Goal: Task Accomplishment & Management: Manage account settings

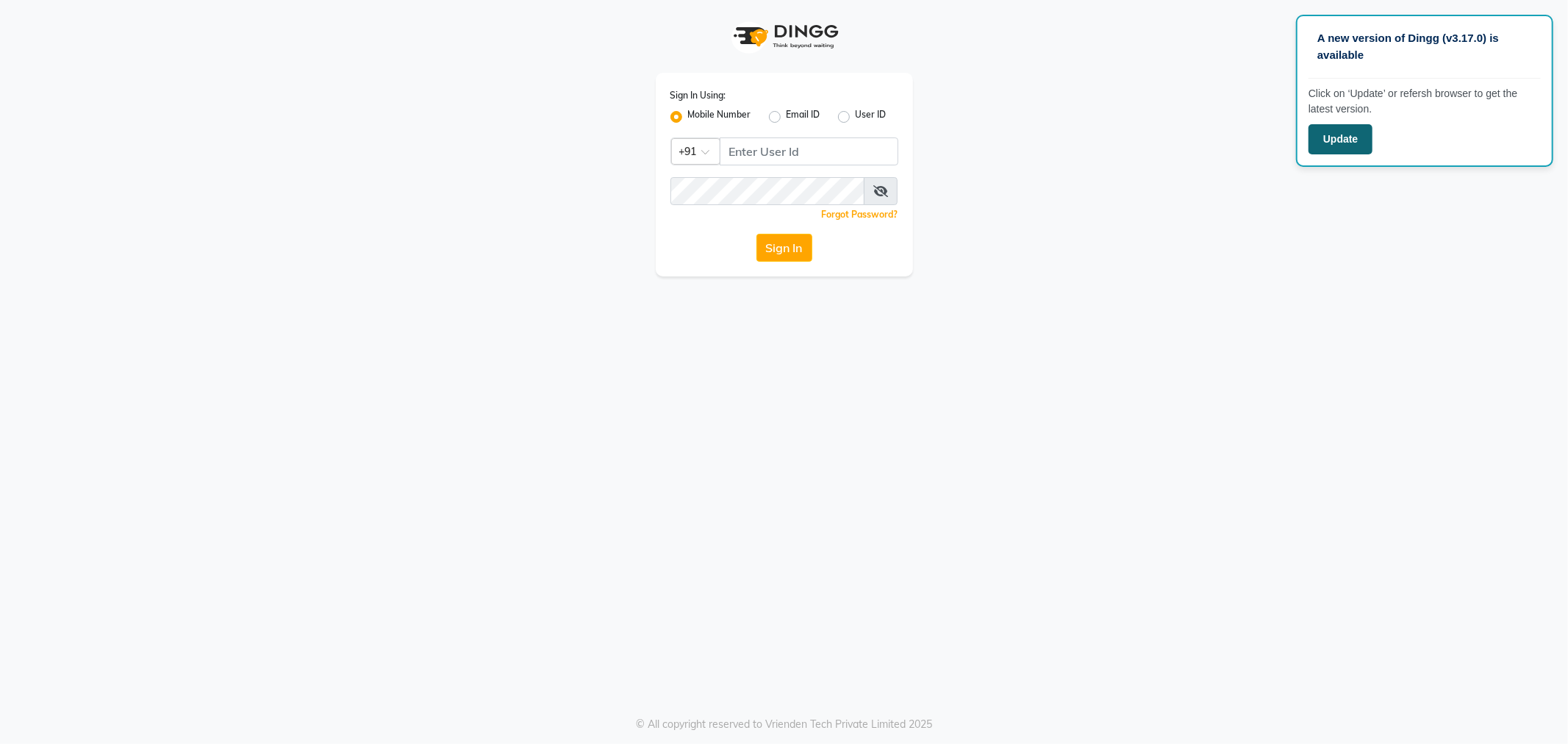
click at [1318, 147] on button "Update" at bounding box center [1340, 140] width 64 height 30
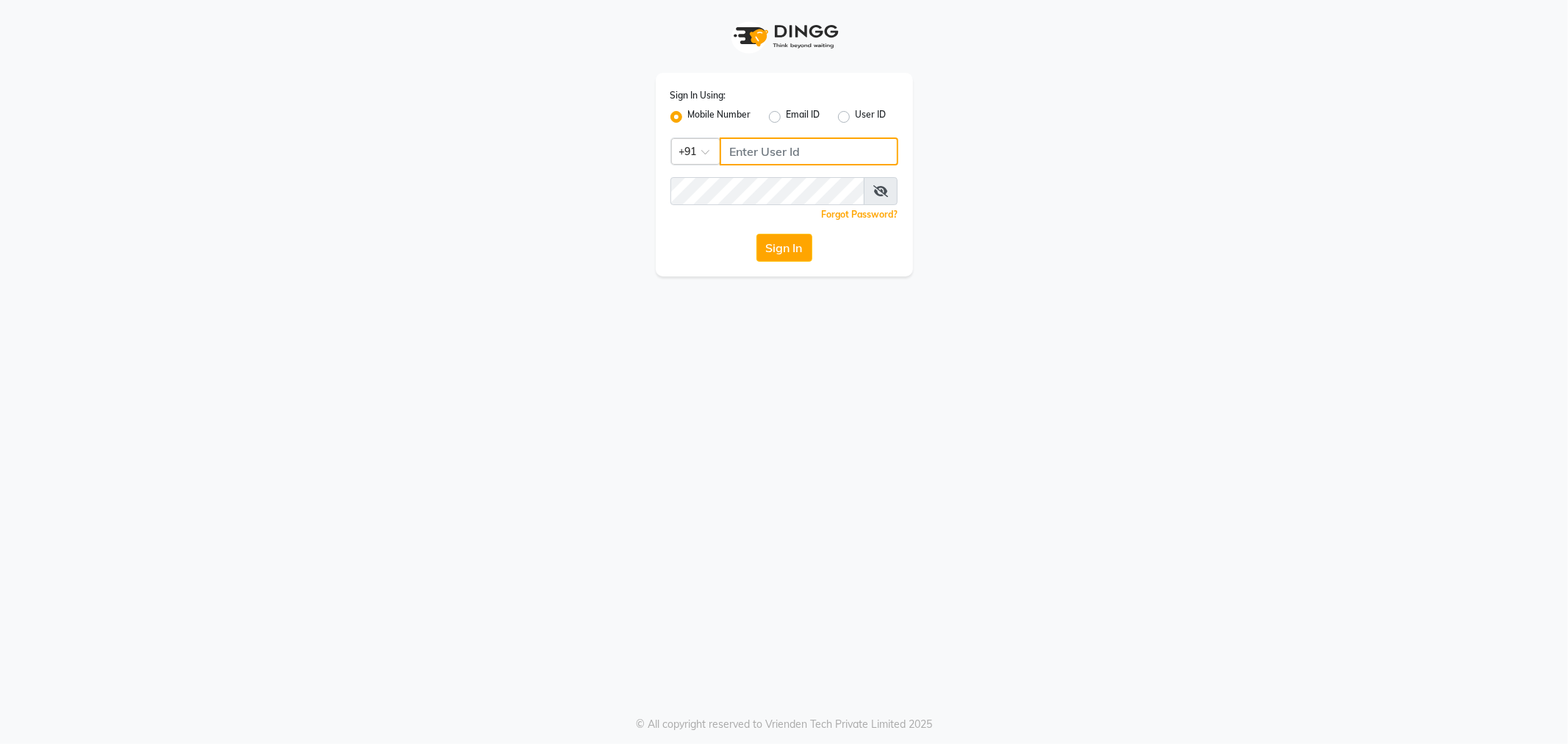
click at [765, 144] on input "Username" at bounding box center [809, 151] width 178 height 28
click at [756, 234] on button "Sign In" at bounding box center [784, 247] width 56 height 28
type input "8976836734"
drag, startPoint x: 809, startPoint y: 136, endPoint x: 797, endPoint y: 144, distance: 14.4
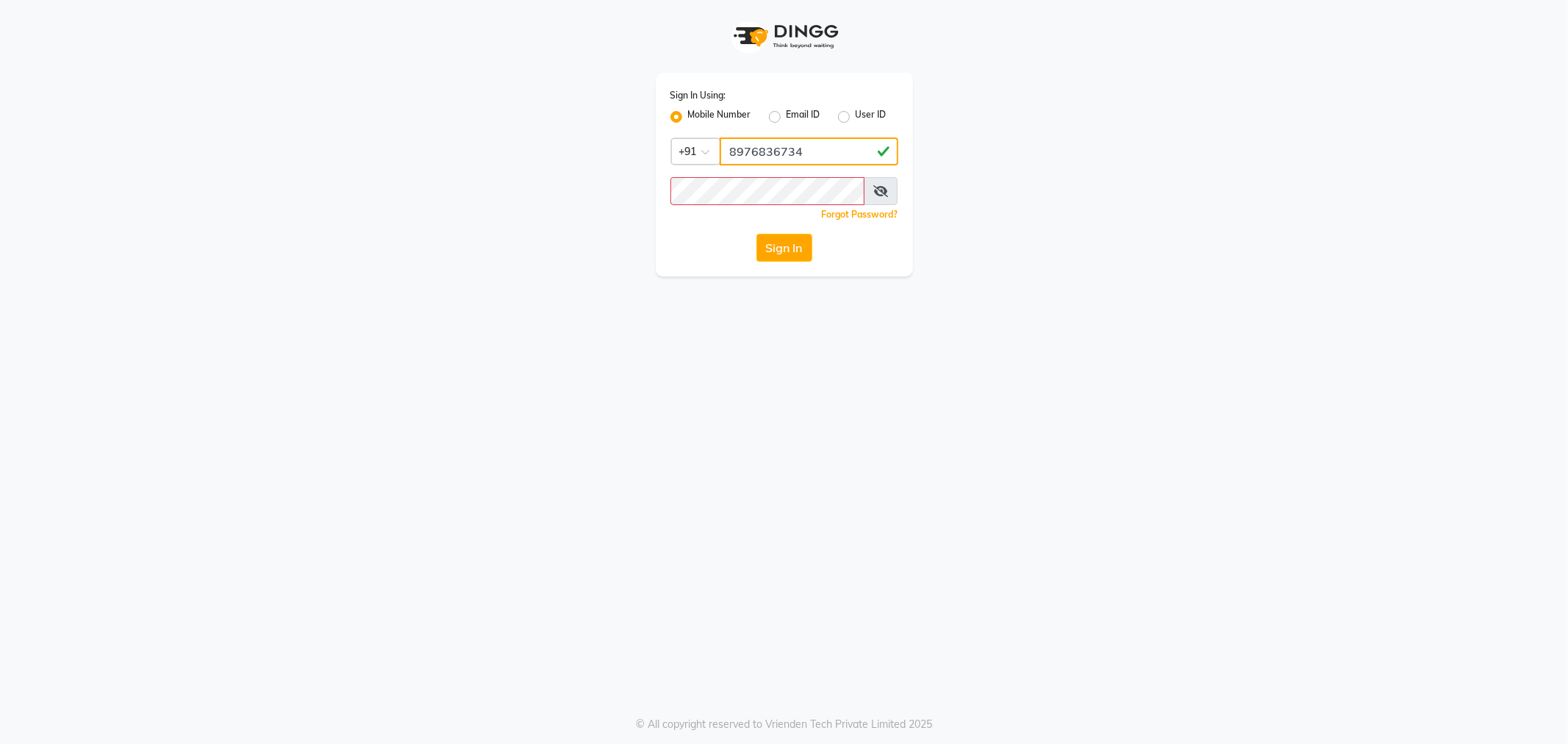
click at [797, 144] on div "Sign In Using: Mobile Number Email ID User ID Country Code × [PHONE_NUMBER] Rem…" at bounding box center [784, 174] width 257 height 203
click at [847, 159] on input "8976836734" at bounding box center [809, 151] width 178 height 28
click at [756, 234] on button "Sign In" at bounding box center [784, 247] width 56 height 28
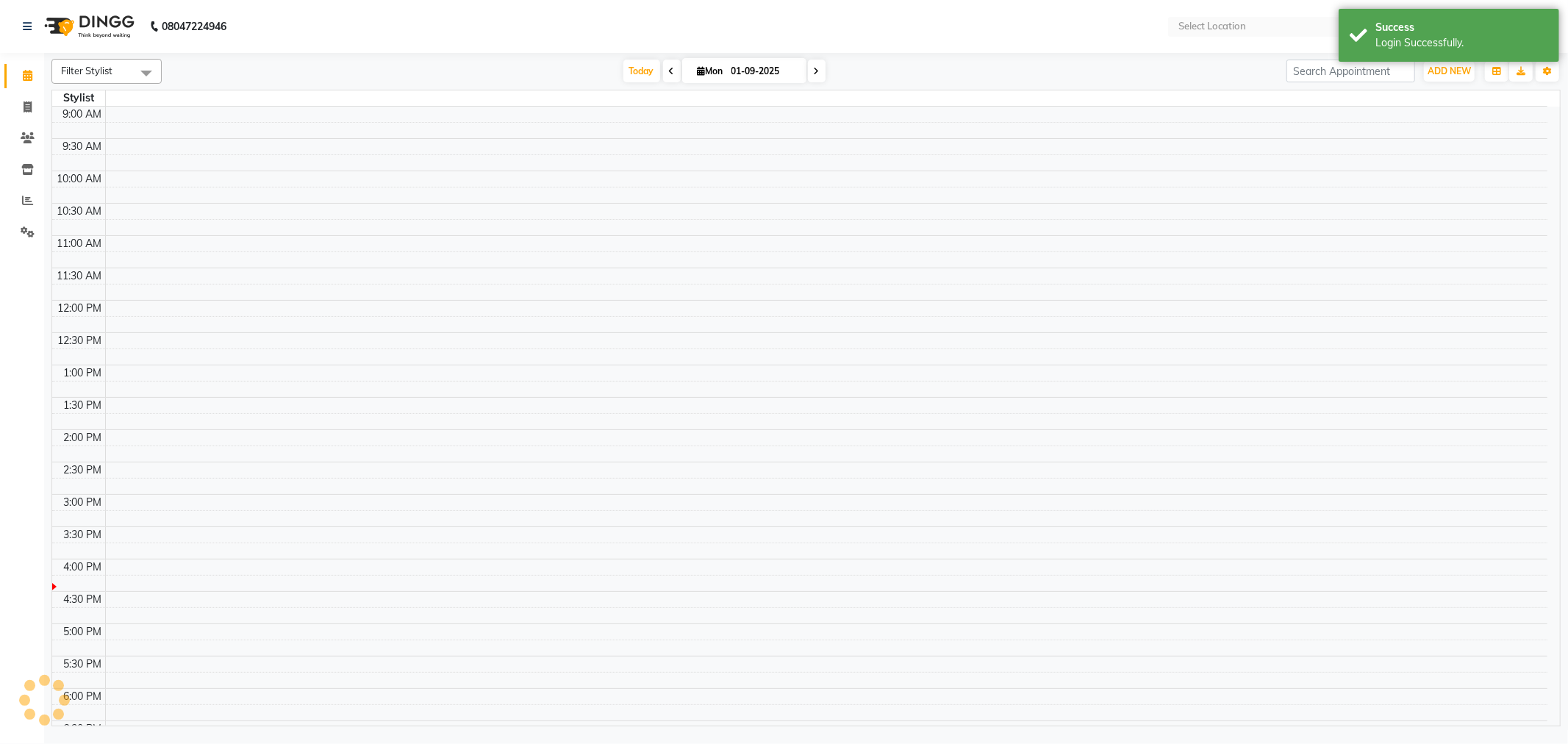
select select "en"
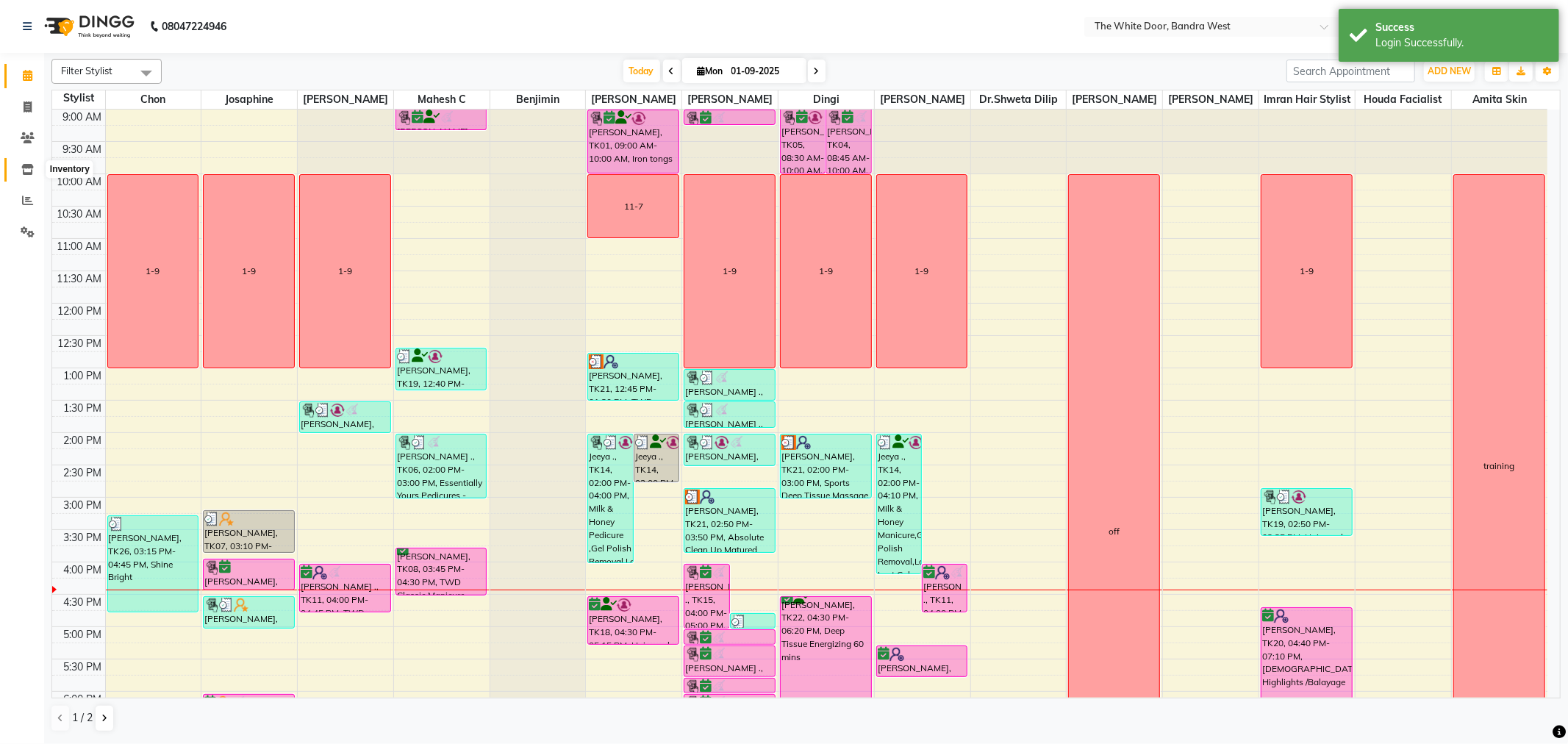
click at [26, 174] on icon at bounding box center [27, 169] width 12 height 11
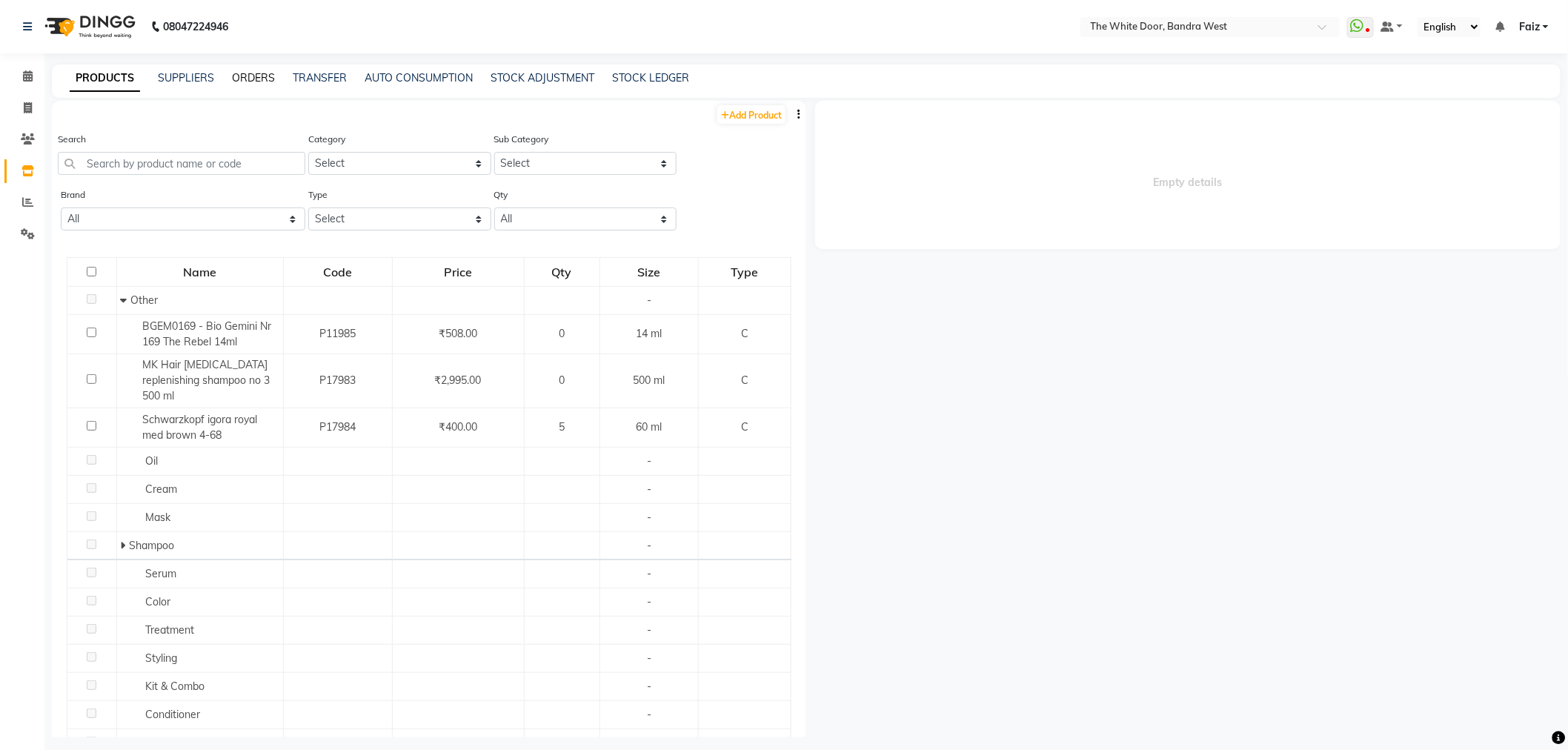
click at [260, 83] on link "ORDERS" at bounding box center [253, 77] width 43 height 13
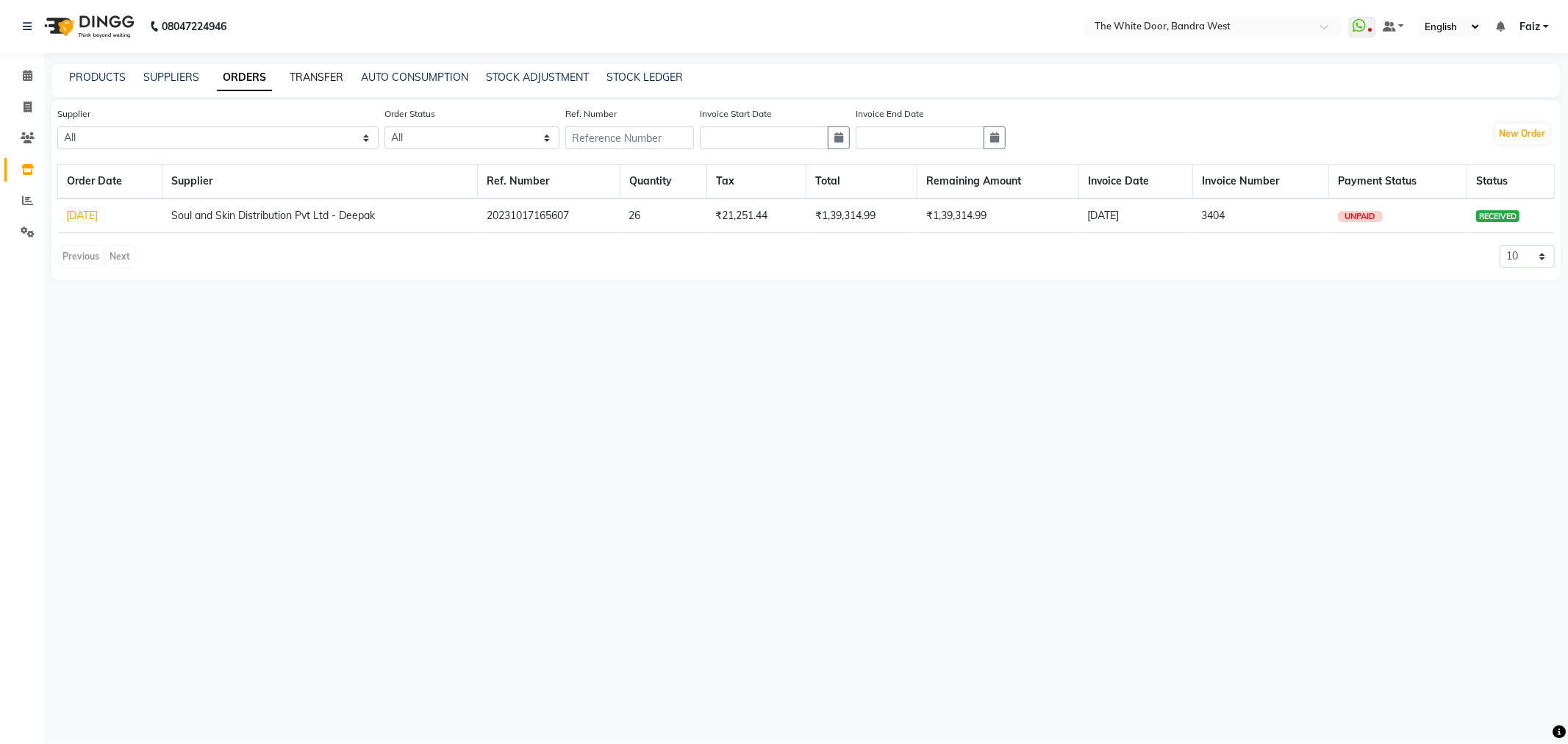
click at [313, 77] on link "TRANSFER" at bounding box center [316, 77] width 54 height 13
select select "sender"
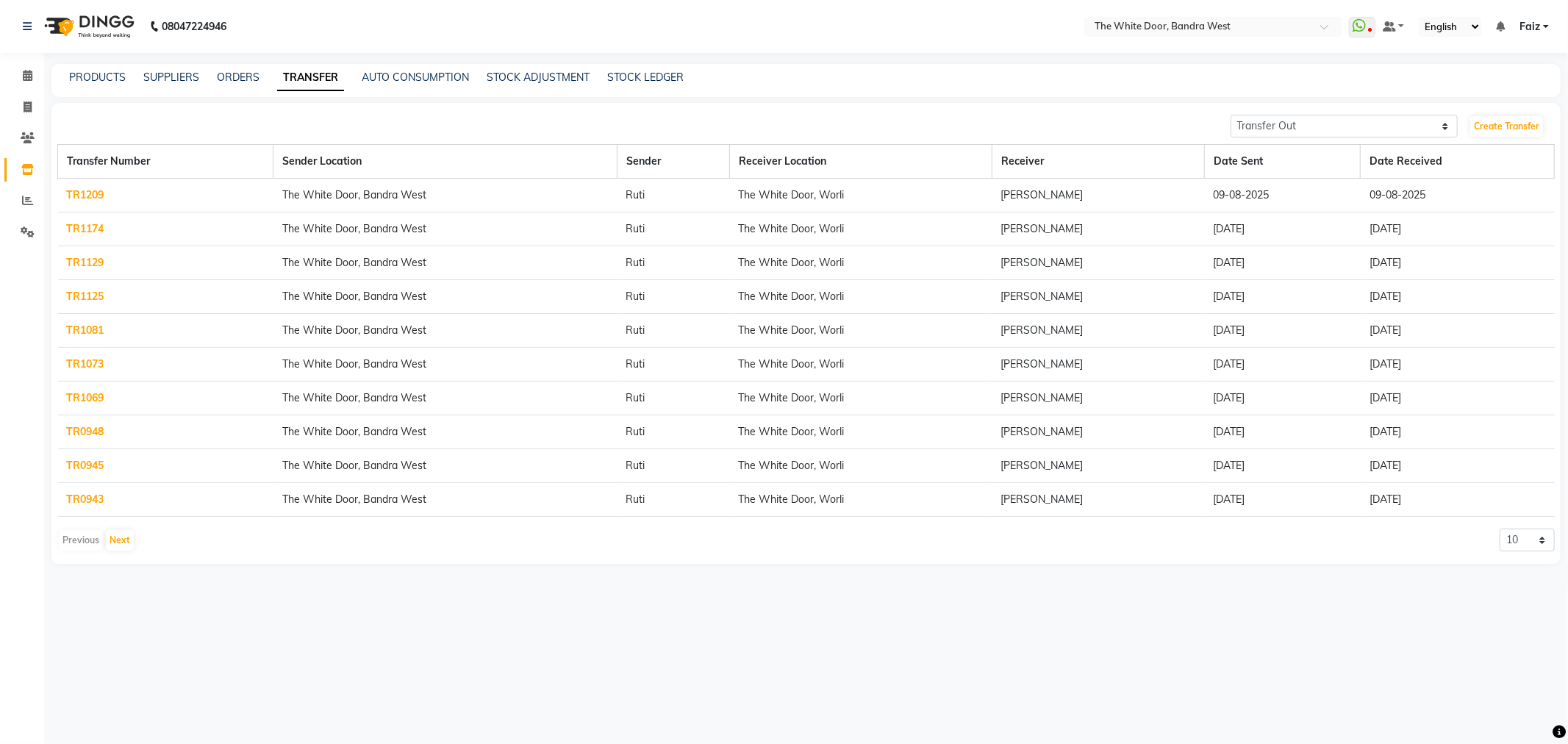
click at [91, 199] on link "TR1209" at bounding box center [85, 194] width 37 height 13
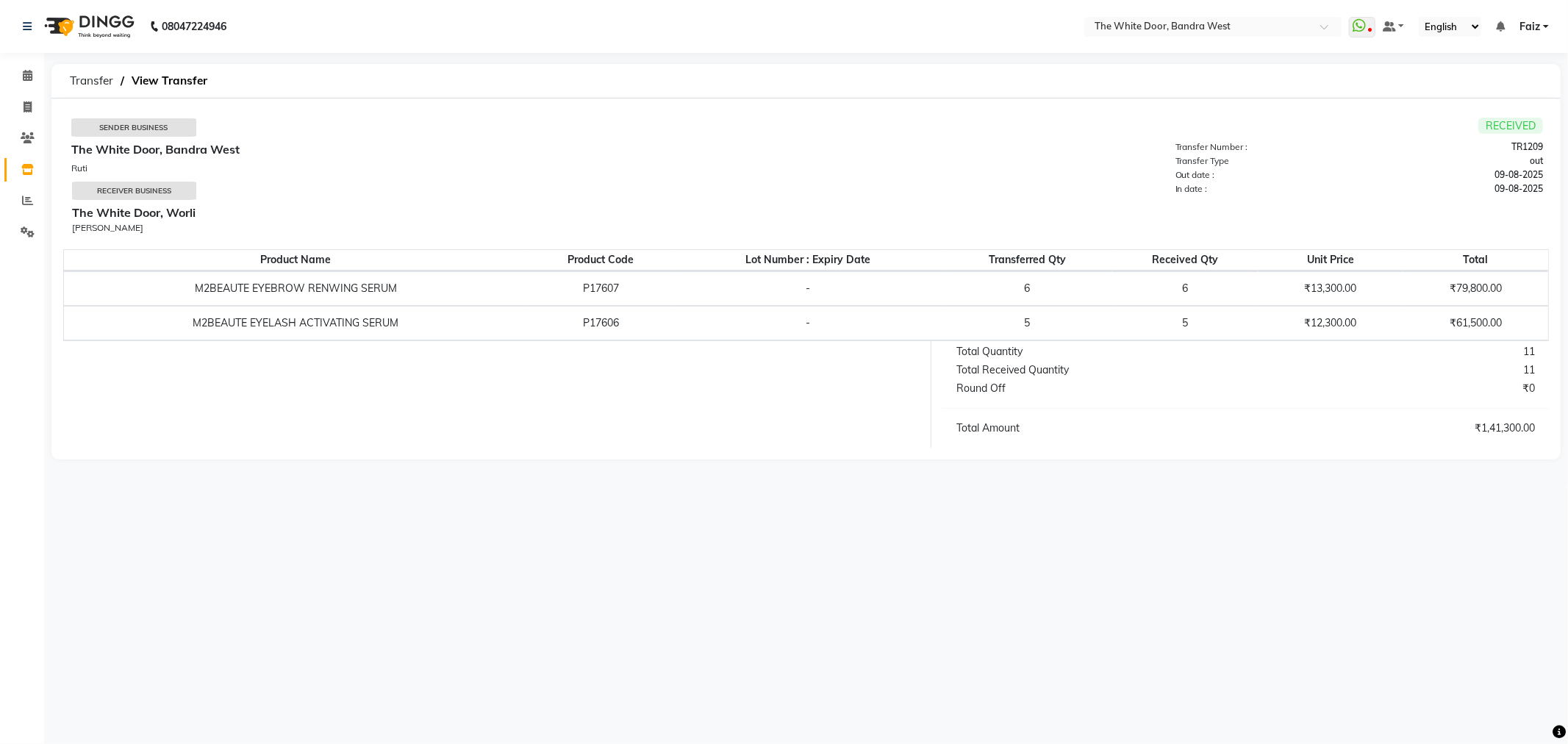
click at [8, 187] on li "Reports" at bounding box center [22, 201] width 44 height 32
click at [27, 168] on icon at bounding box center [27, 169] width 12 height 11
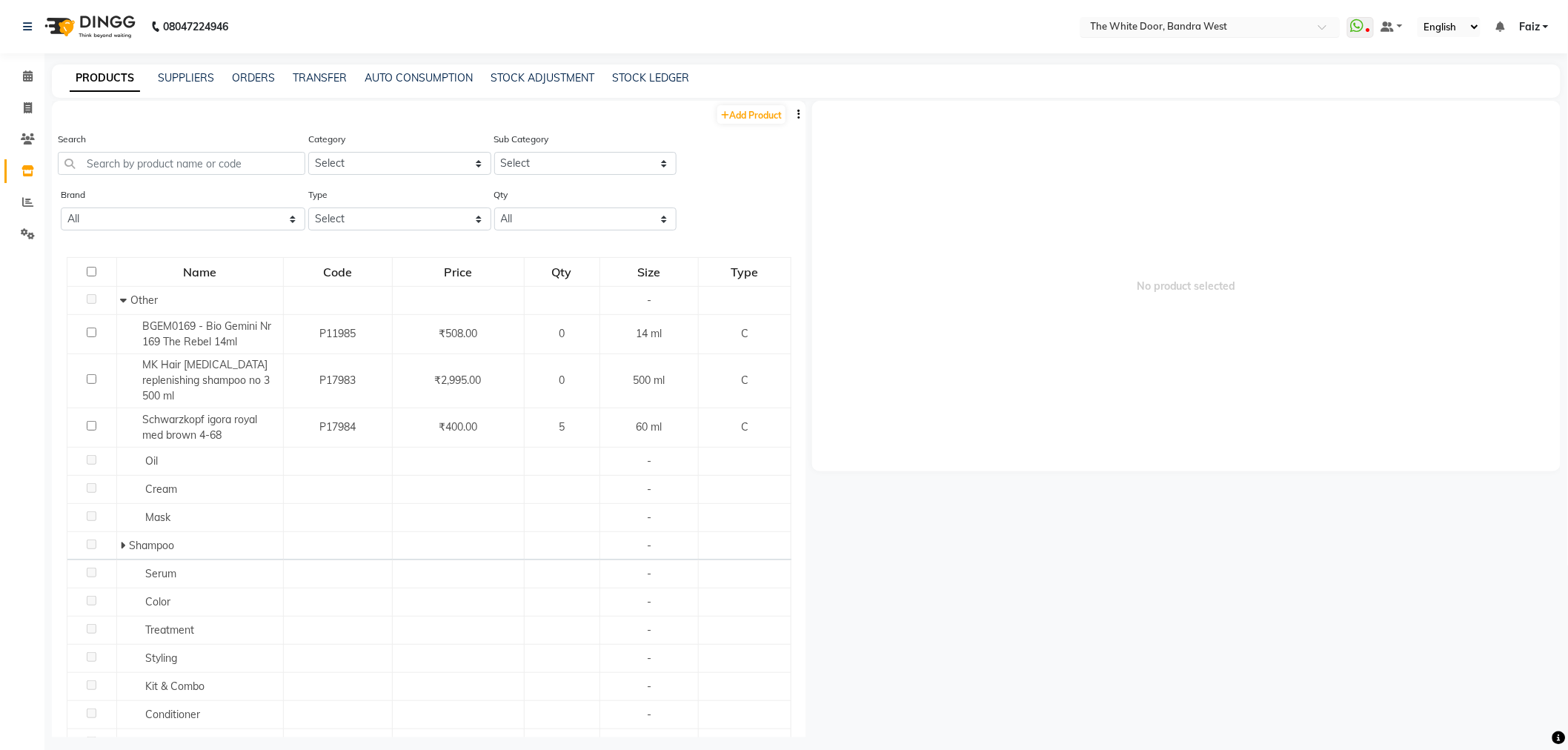
click at [1218, 34] on input "text" at bounding box center [1196, 28] width 215 height 15
click at [1211, 44] on span "The White Door(ho), Bandra" at bounding box center [1153, 50] width 129 height 12
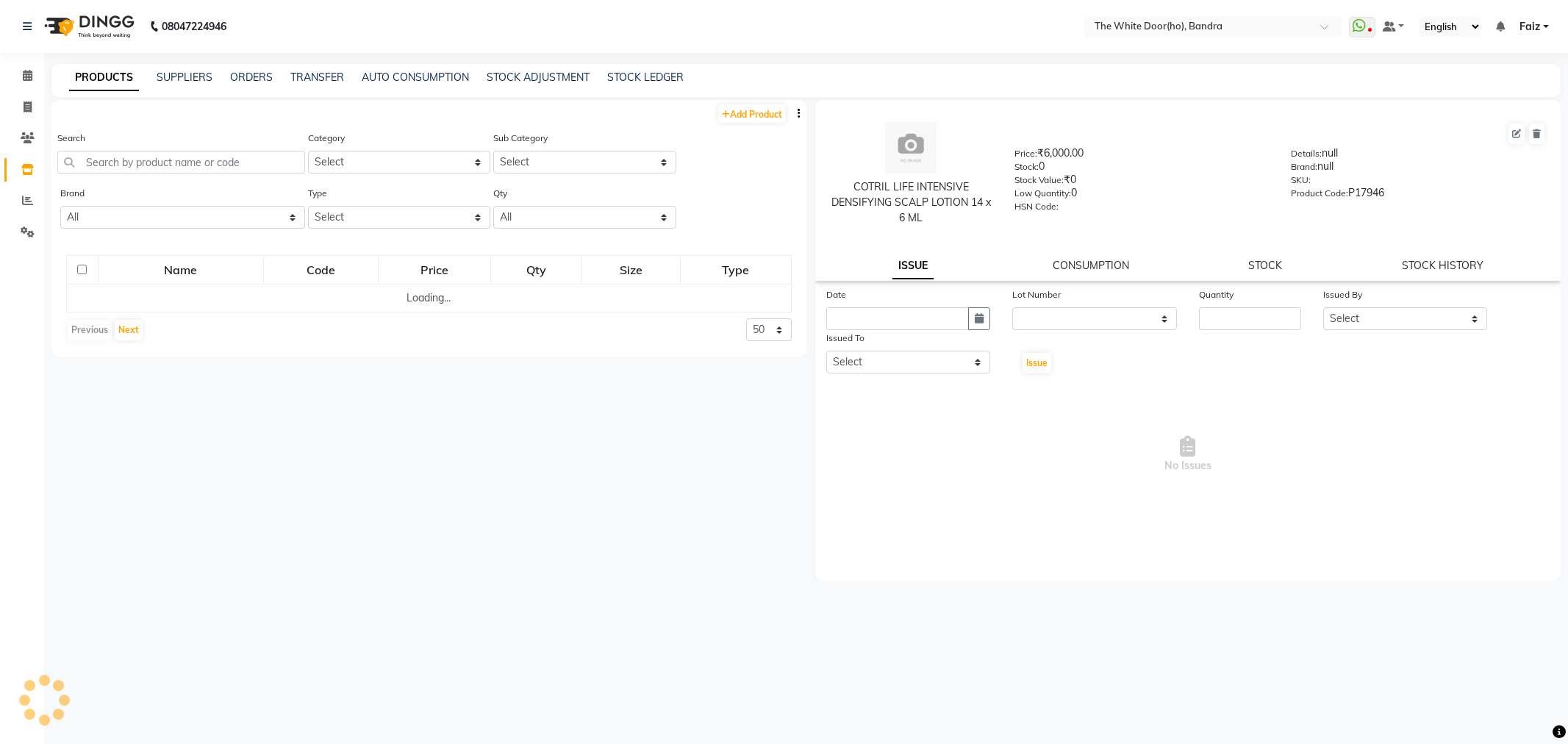
select select
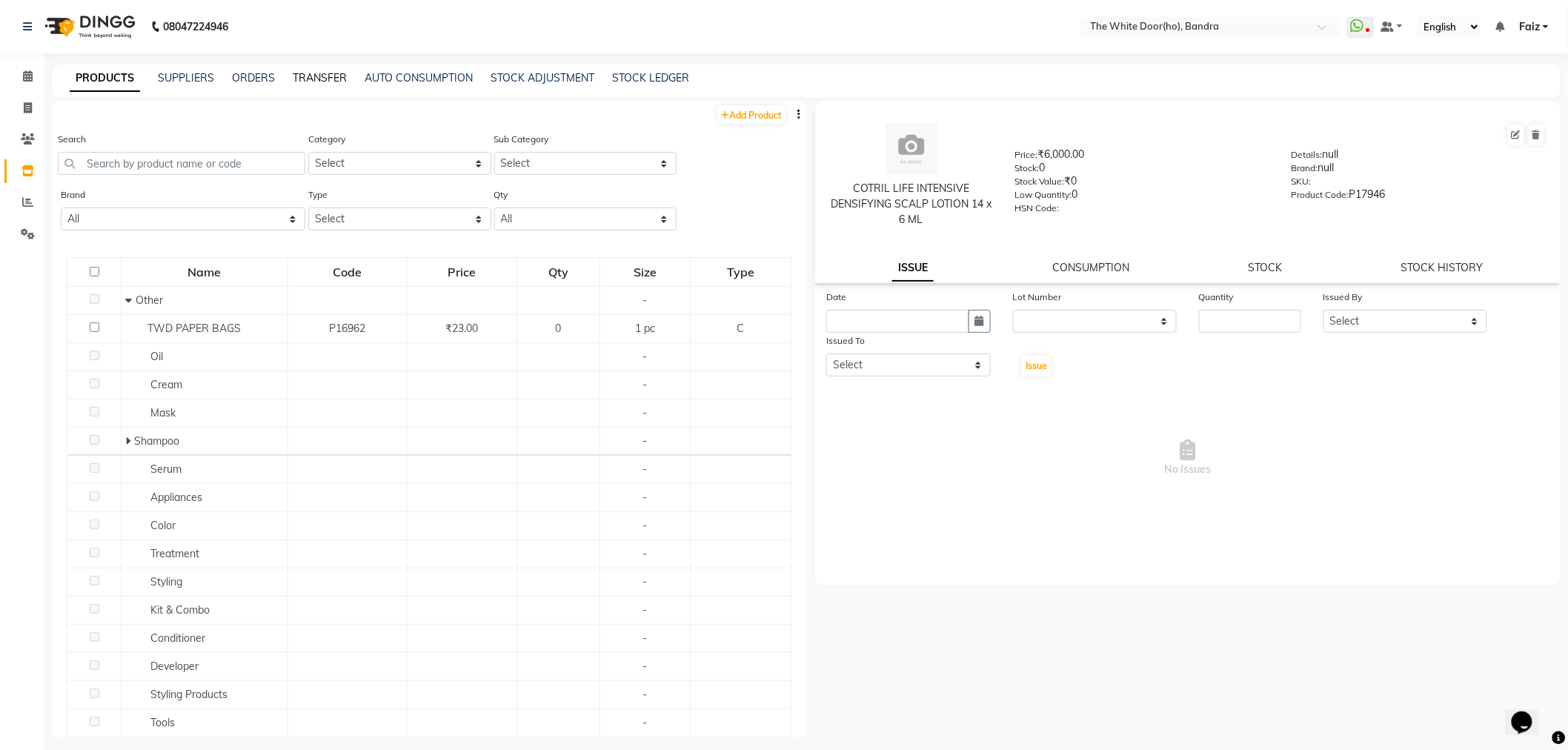
click at [327, 79] on link "TRANSFER" at bounding box center [320, 77] width 54 height 13
select select "sender"
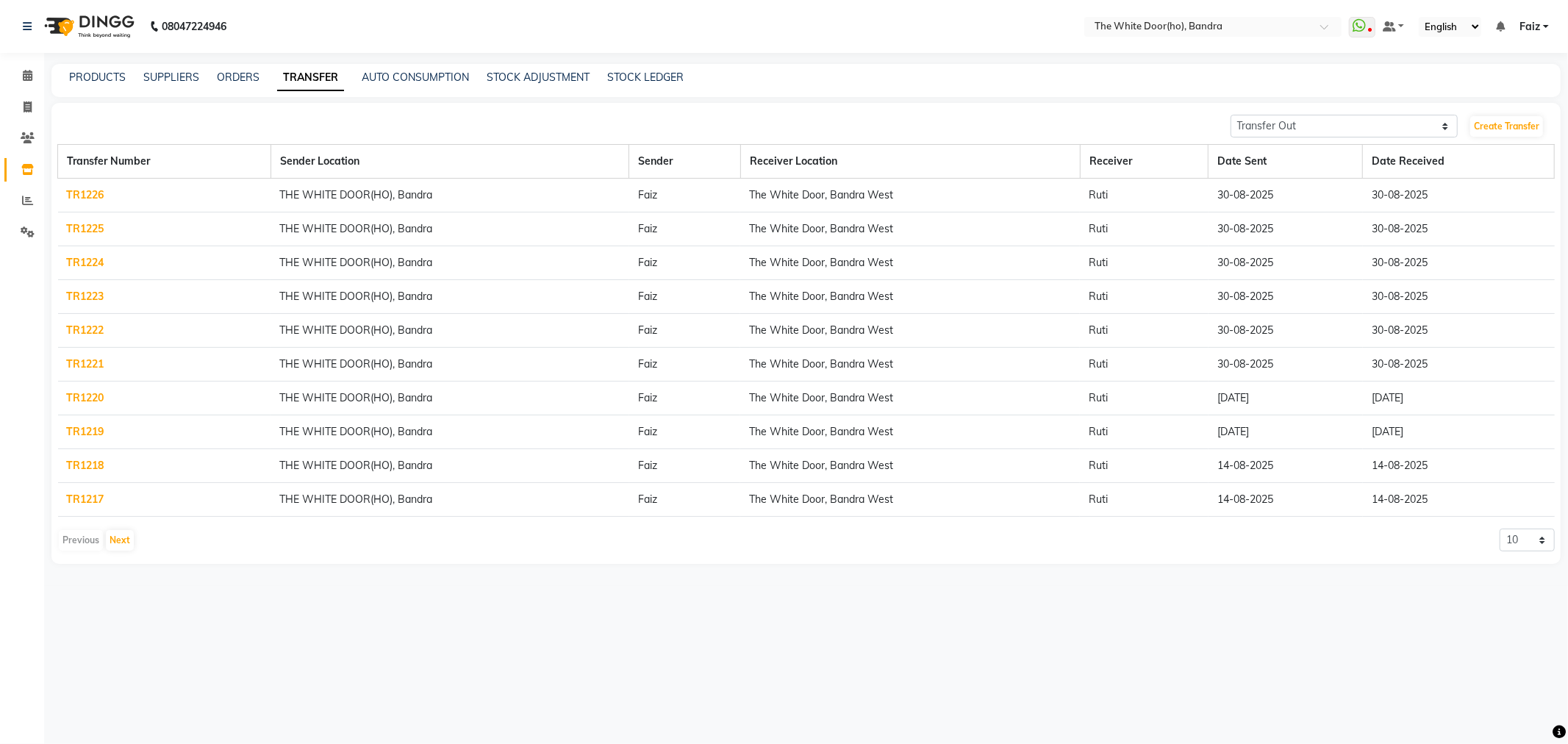
click at [85, 191] on link "TR1226" at bounding box center [85, 194] width 37 height 13
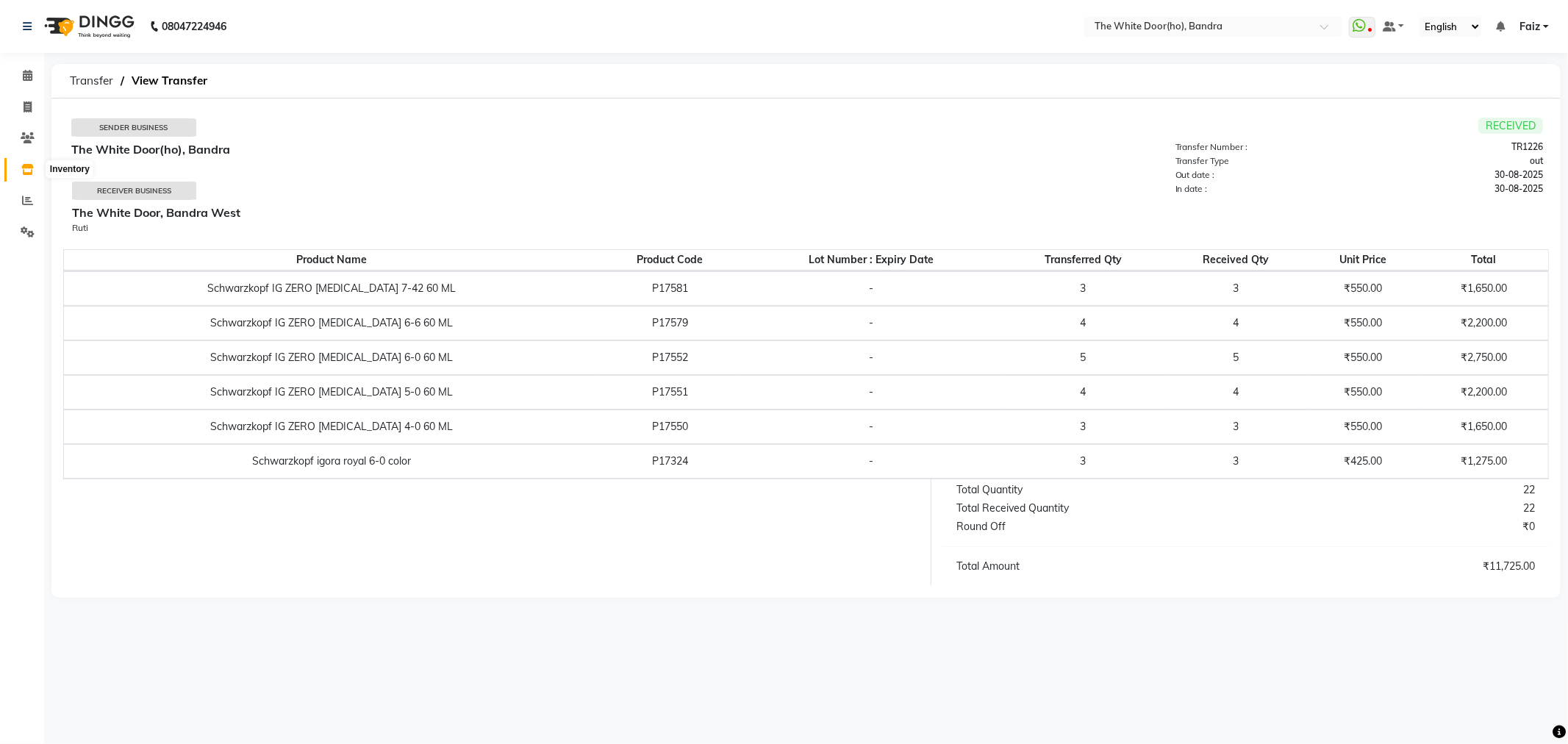
click at [34, 170] on span at bounding box center [27, 170] width 26 height 17
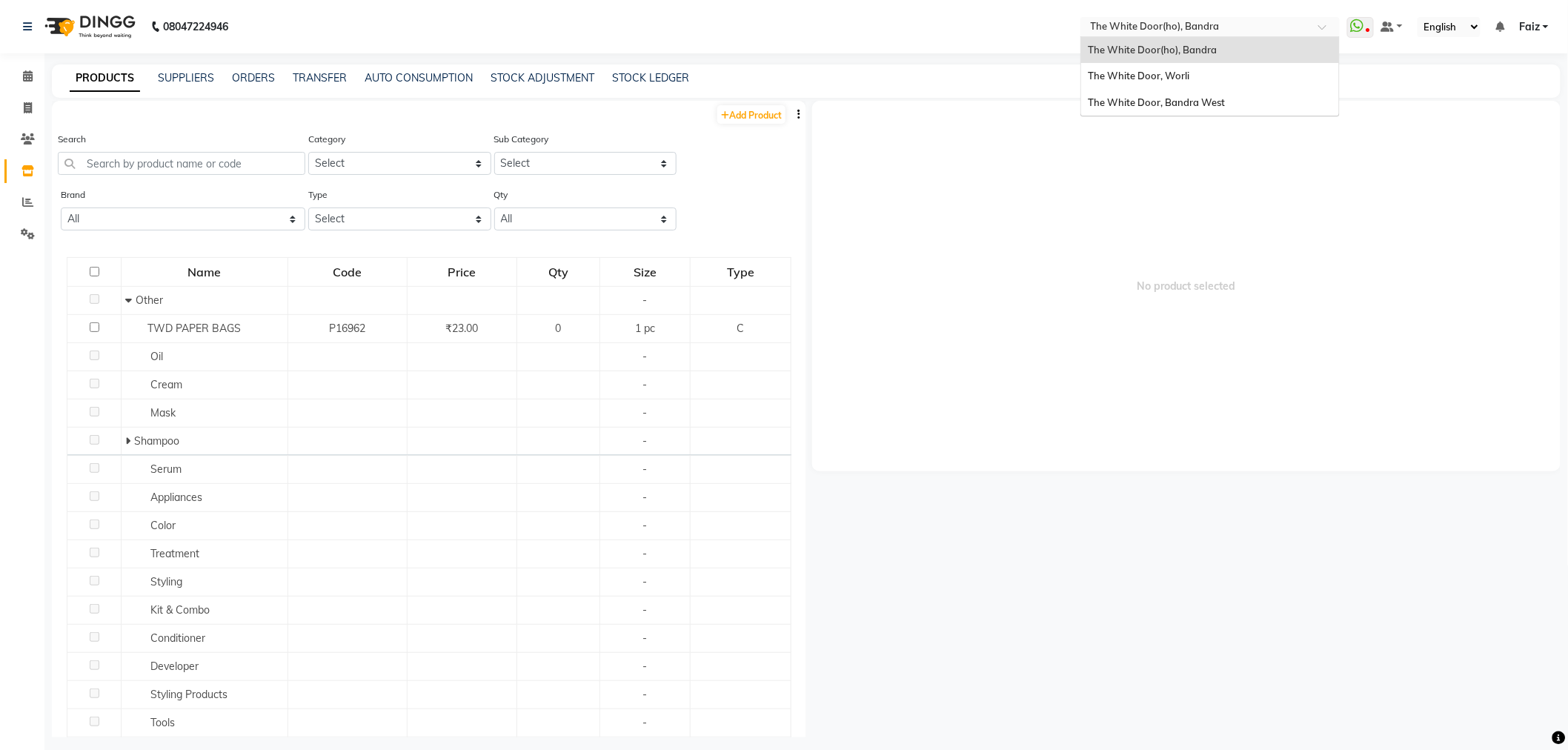
click at [1164, 23] on input "text" at bounding box center [1196, 28] width 215 height 15
click at [1117, 99] on span "The White Door, Bandra West" at bounding box center [1156, 102] width 137 height 12
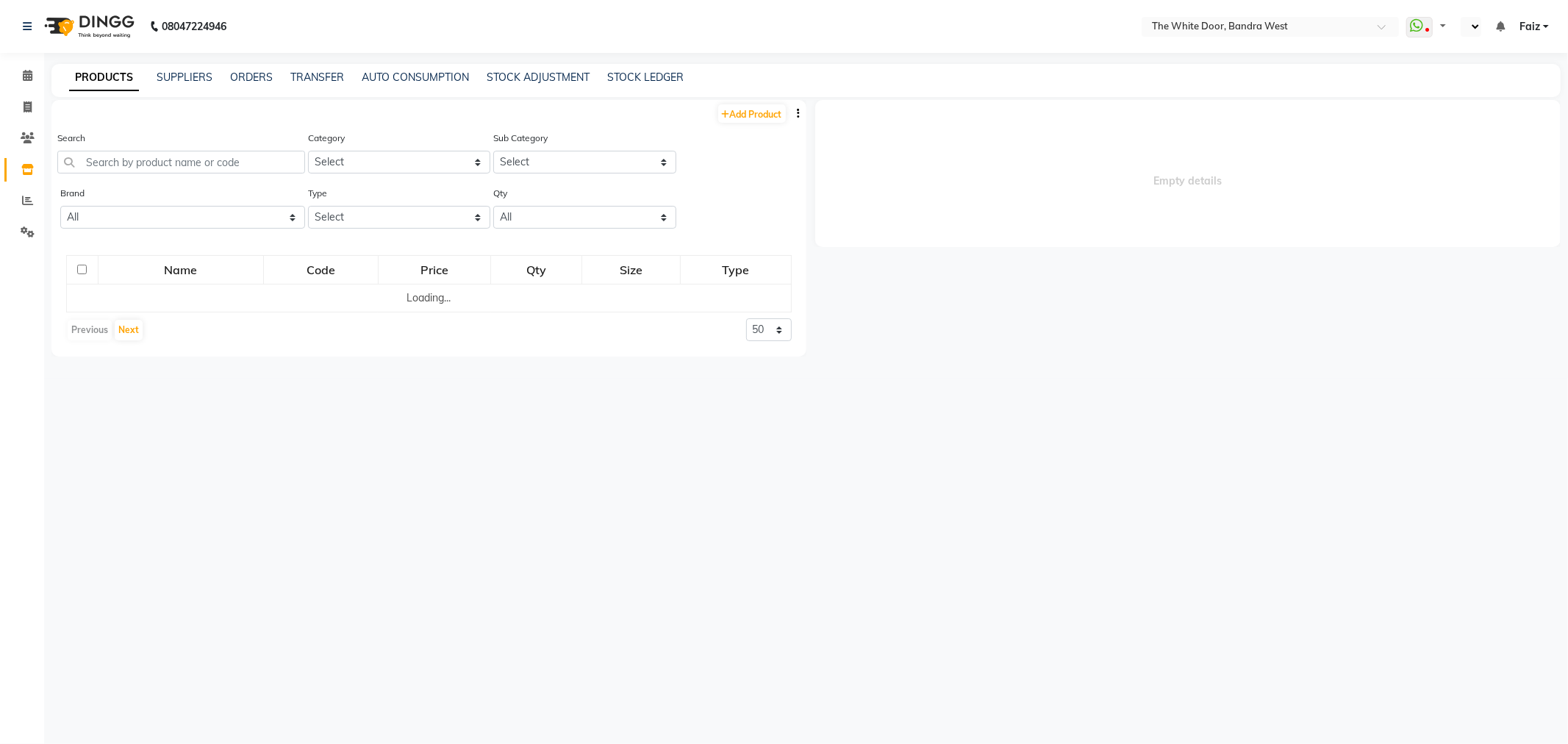
select select "en"
click at [177, 163] on input "text" at bounding box center [181, 162] width 248 height 23
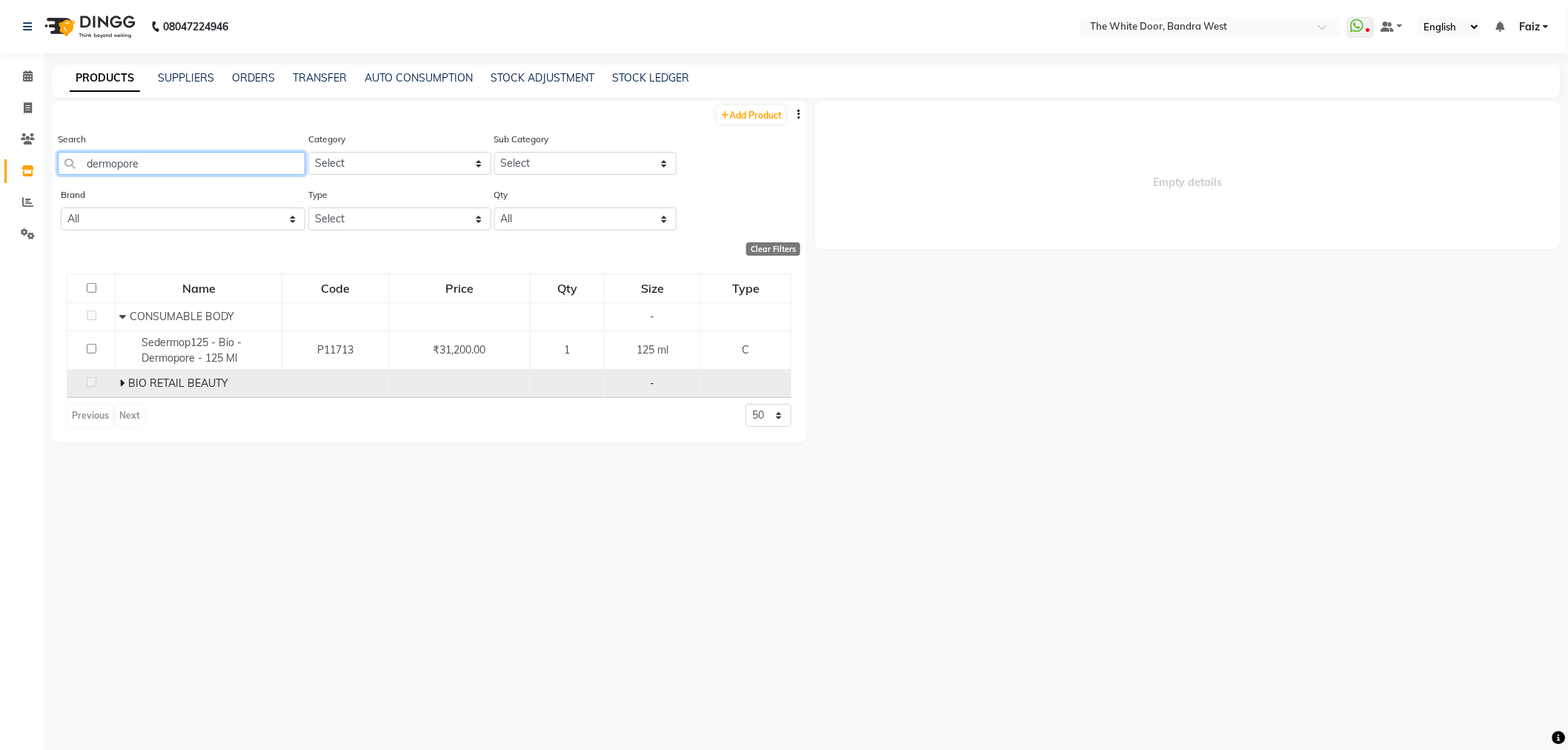
type input "dermopore"
click at [142, 384] on span "BIO RETAIL BEAUTY" at bounding box center [178, 382] width 100 height 13
click at [125, 375] on div "BIO RETAIL BEAUTY" at bounding box center [198, 383] width 158 height 15
click at [120, 381] on icon at bounding box center [122, 383] width 5 height 11
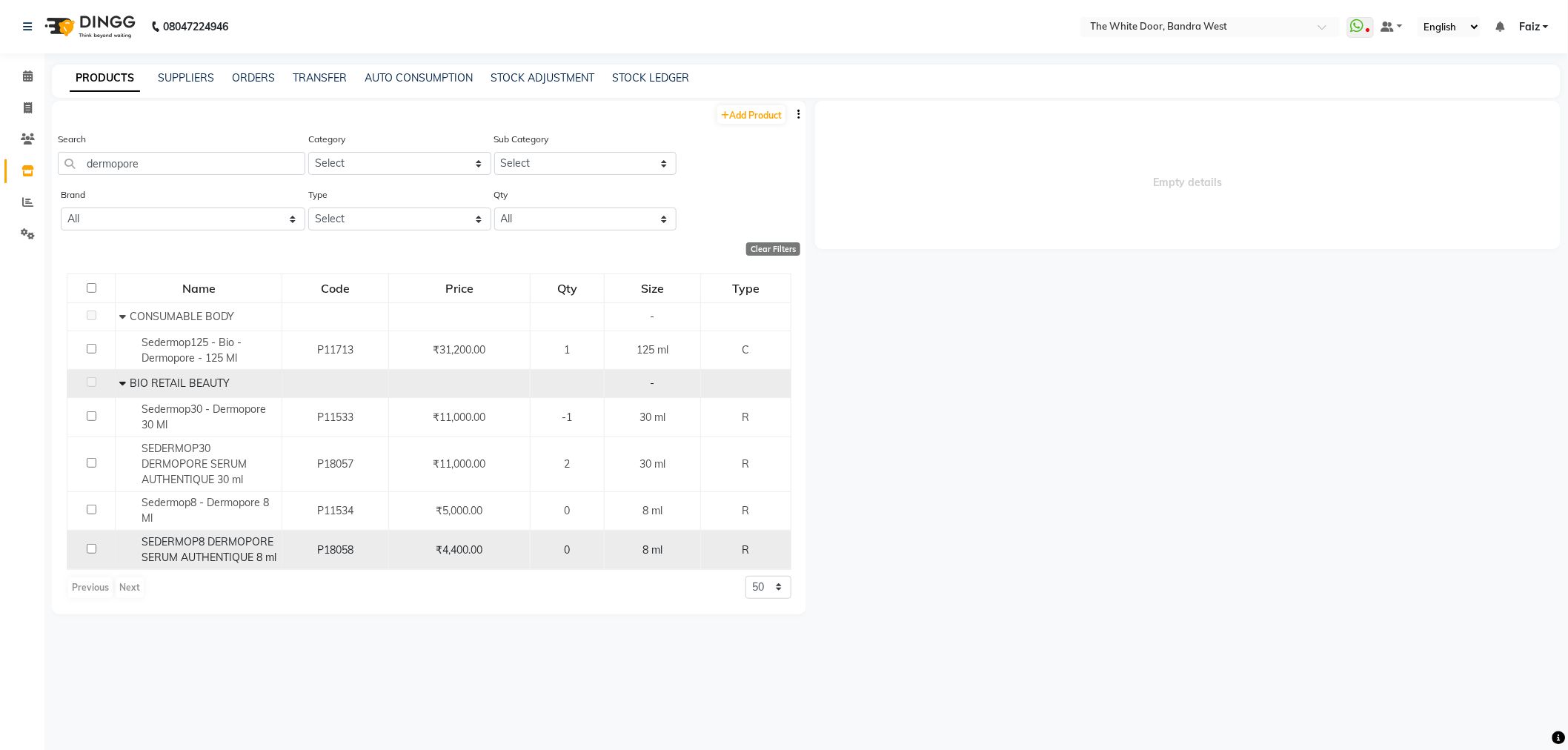
click at [236, 538] on span "SEDERMOP8 DERMOPORE SERUM AUTHENTIQUE 8 ml" at bounding box center [209, 550] width 135 height 29
click at [193, 557] on span "SEDERMOP8 DERMOPORE SERUM AUTHENTIQUE 8 ml" at bounding box center [209, 550] width 135 height 29
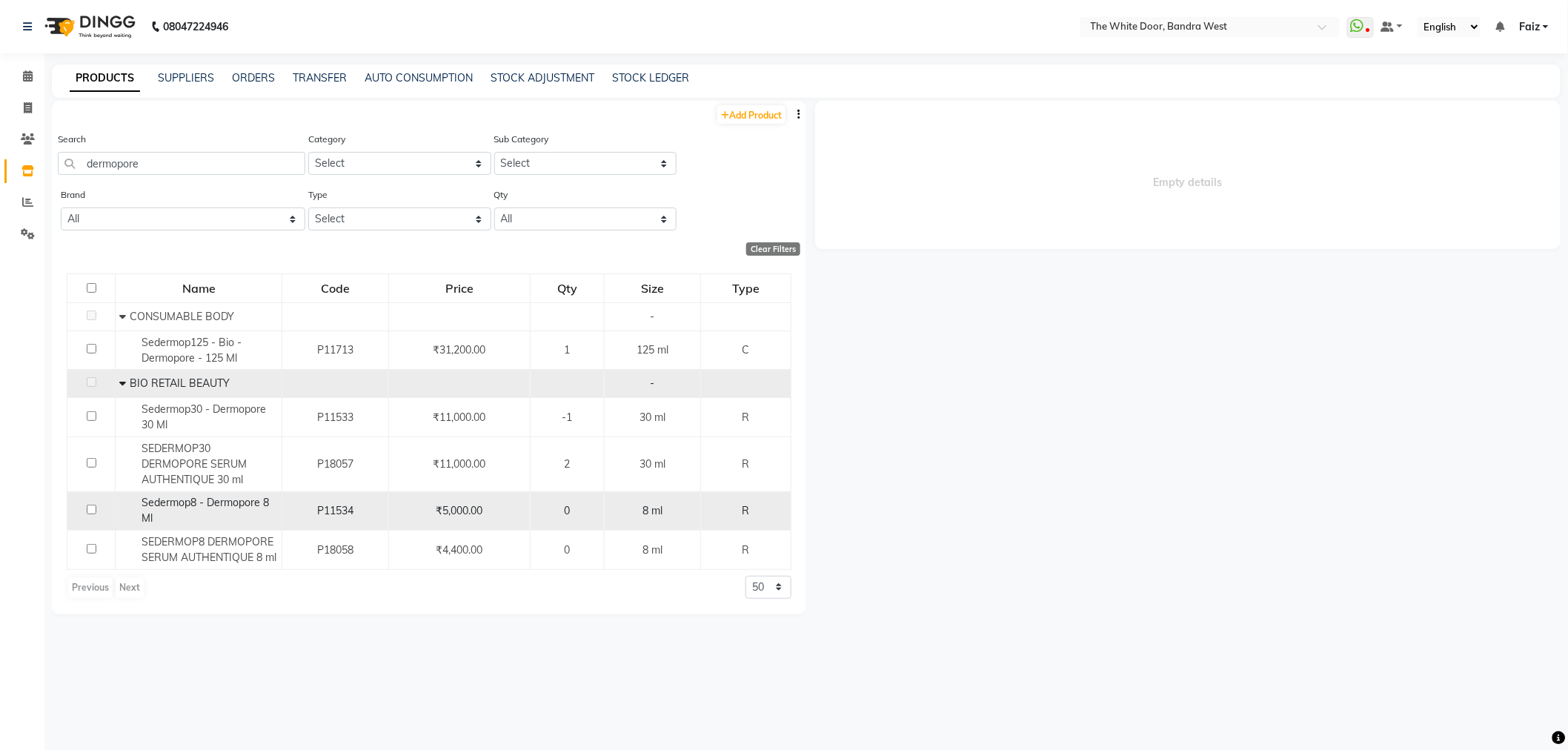
click at [191, 497] on span "Sedermop8 - Dermopore 8 Ml" at bounding box center [205, 510] width 128 height 29
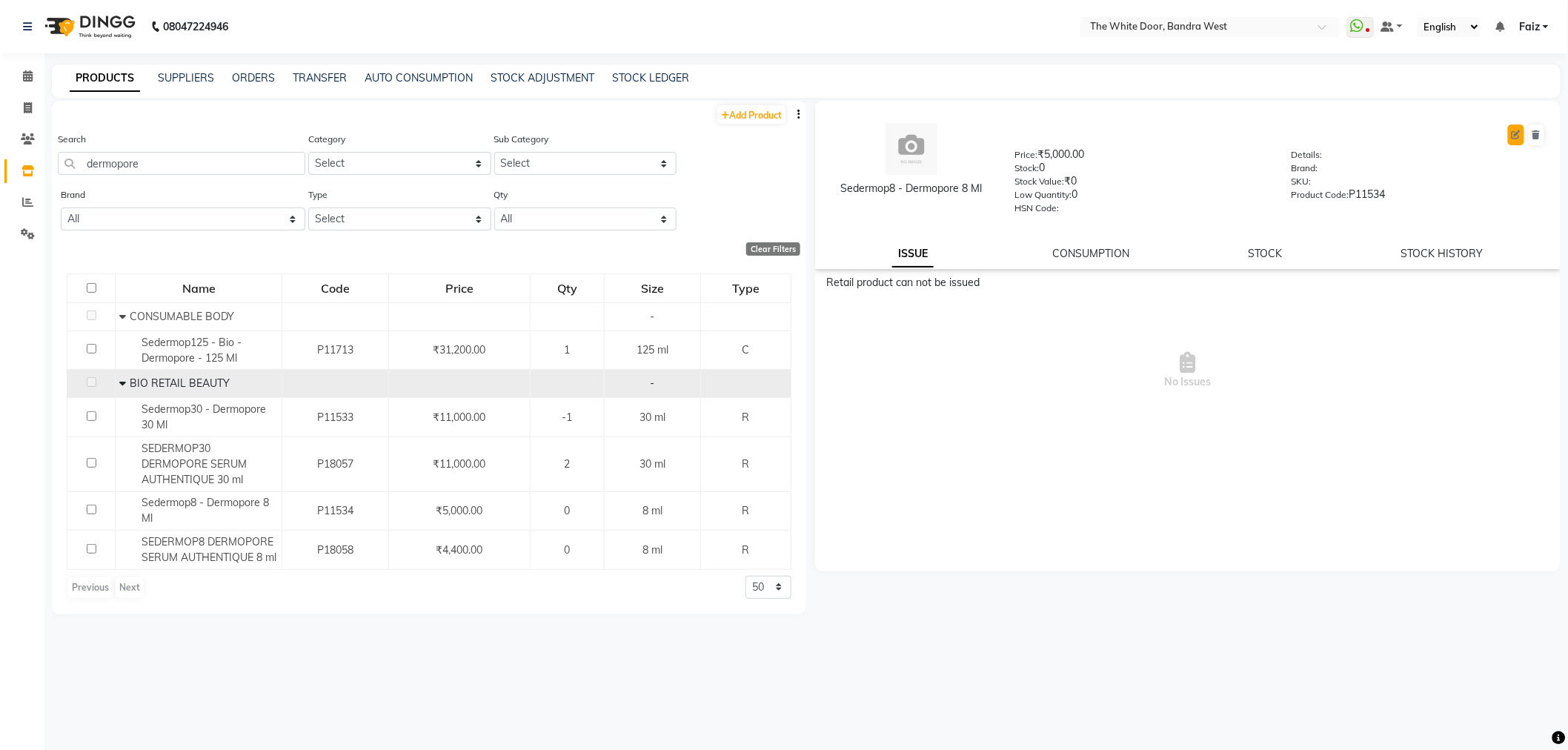
click at [1514, 142] on button at bounding box center [1516, 135] width 16 height 21
select select "true"
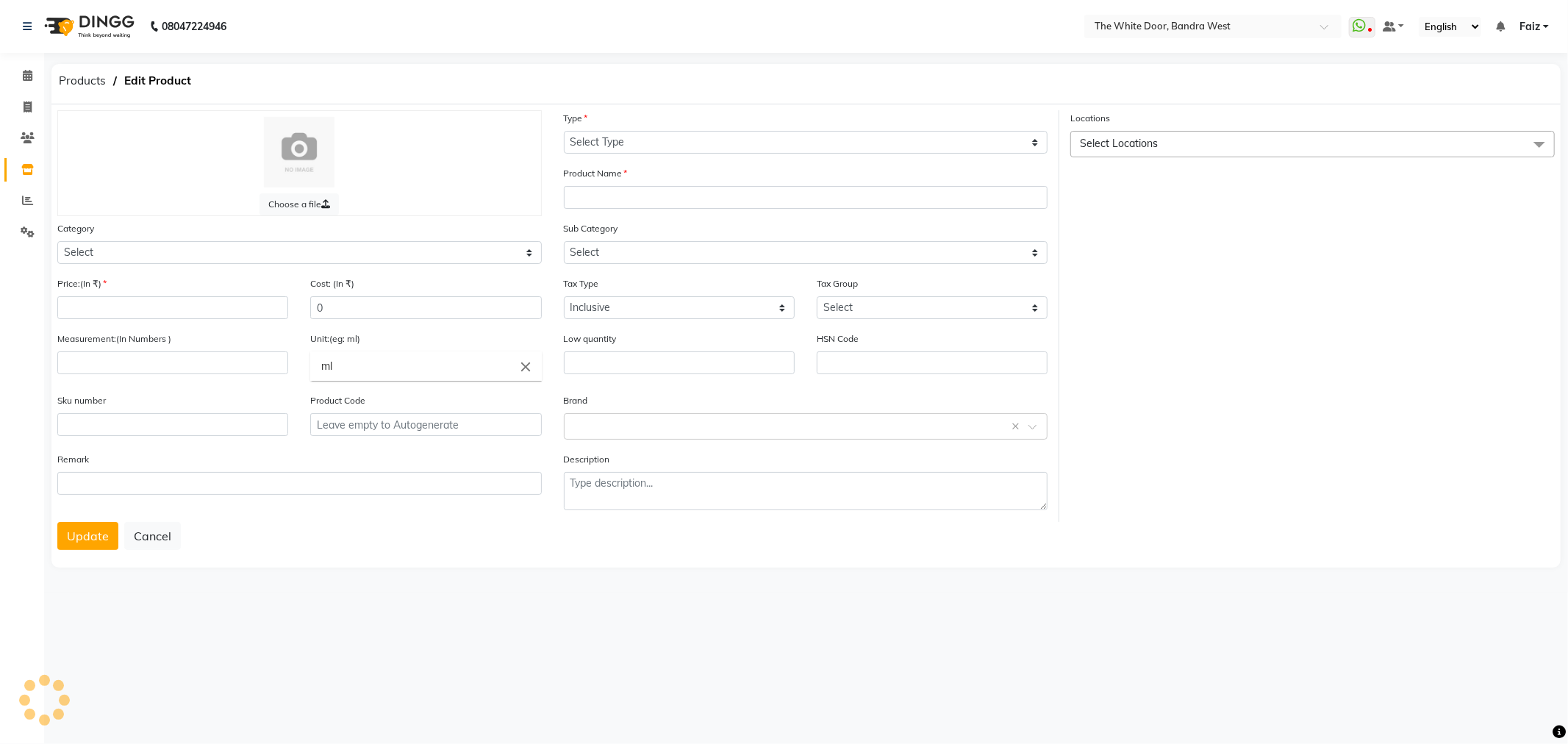
select select "R"
type input "Sedermop8 - Dermopore 8 Ml"
select select "475205850"
select select
type input "5000"
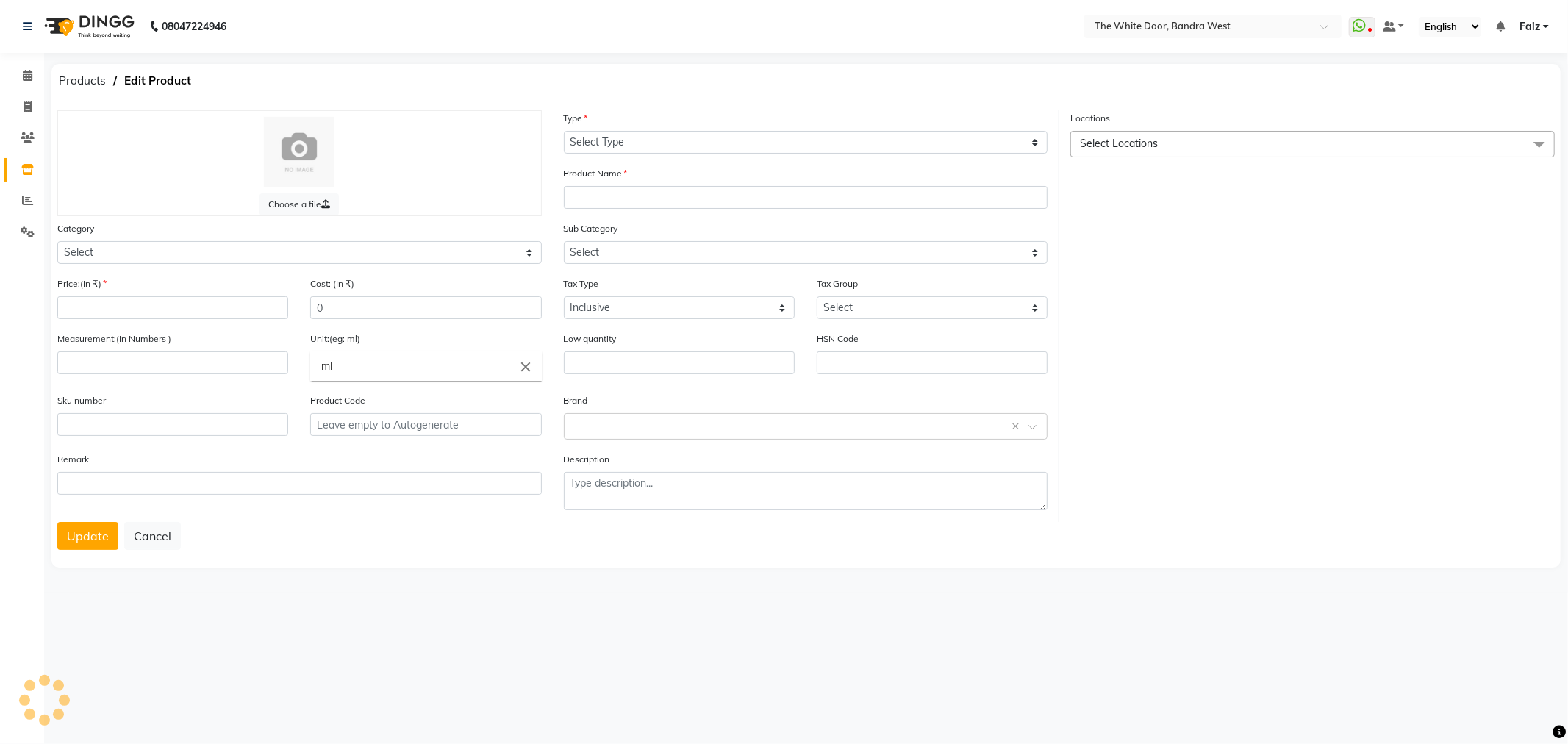
select select "1464"
type input "8"
type input "0"
type input "P11534"
select select "4752058501"
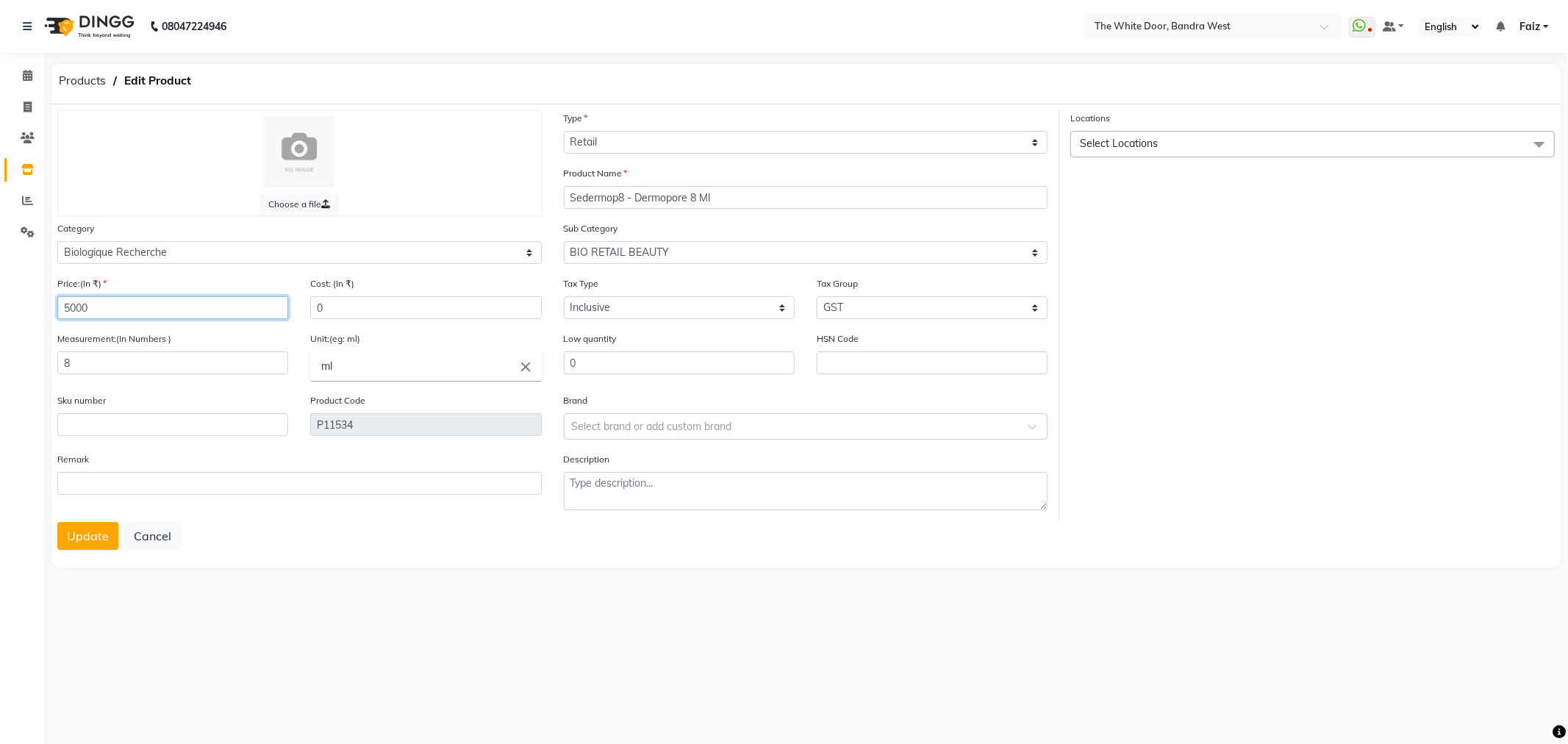
click at [94, 315] on input "5000" at bounding box center [173, 308] width 231 height 23
click at [96, 313] on input "5000" at bounding box center [173, 308] width 231 height 23
drag, startPoint x: 99, startPoint y: 315, endPoint x: 112, endPoint y: 316, distance: 13.0
click at [111, 322] on div "Price:(In ₹) 5000" at bounding box center [172, 303] width 253 height 55
click at [112, 315] on input "5000" at bounding box center [173, 308] width 231 height 23
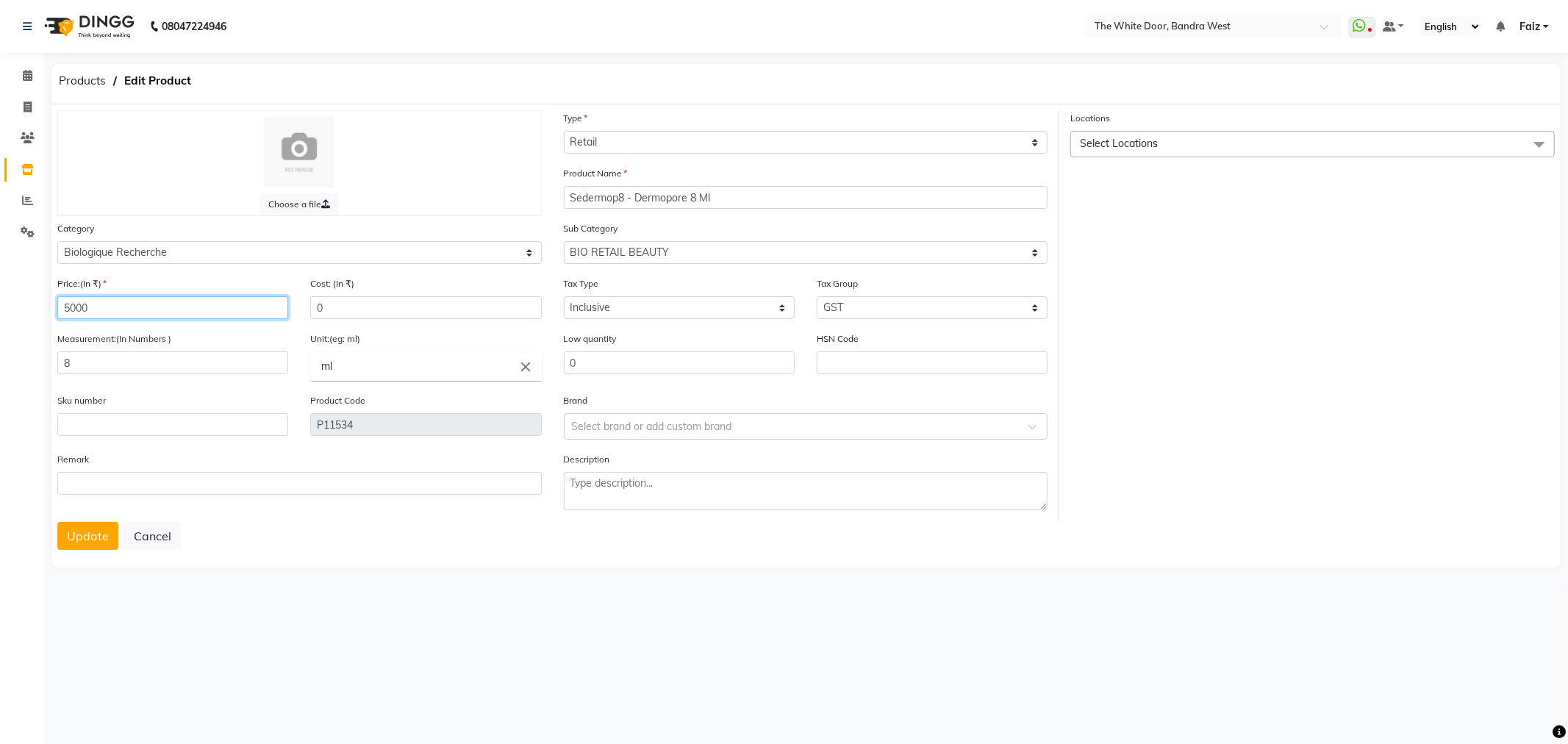
click at [113, 314] on input "5000" at bounding box center [173, 308] width 231 height 23
type input "4400"
click at [69, 546] on button "Update" at bounding box center [88, 535] width 61 height 28
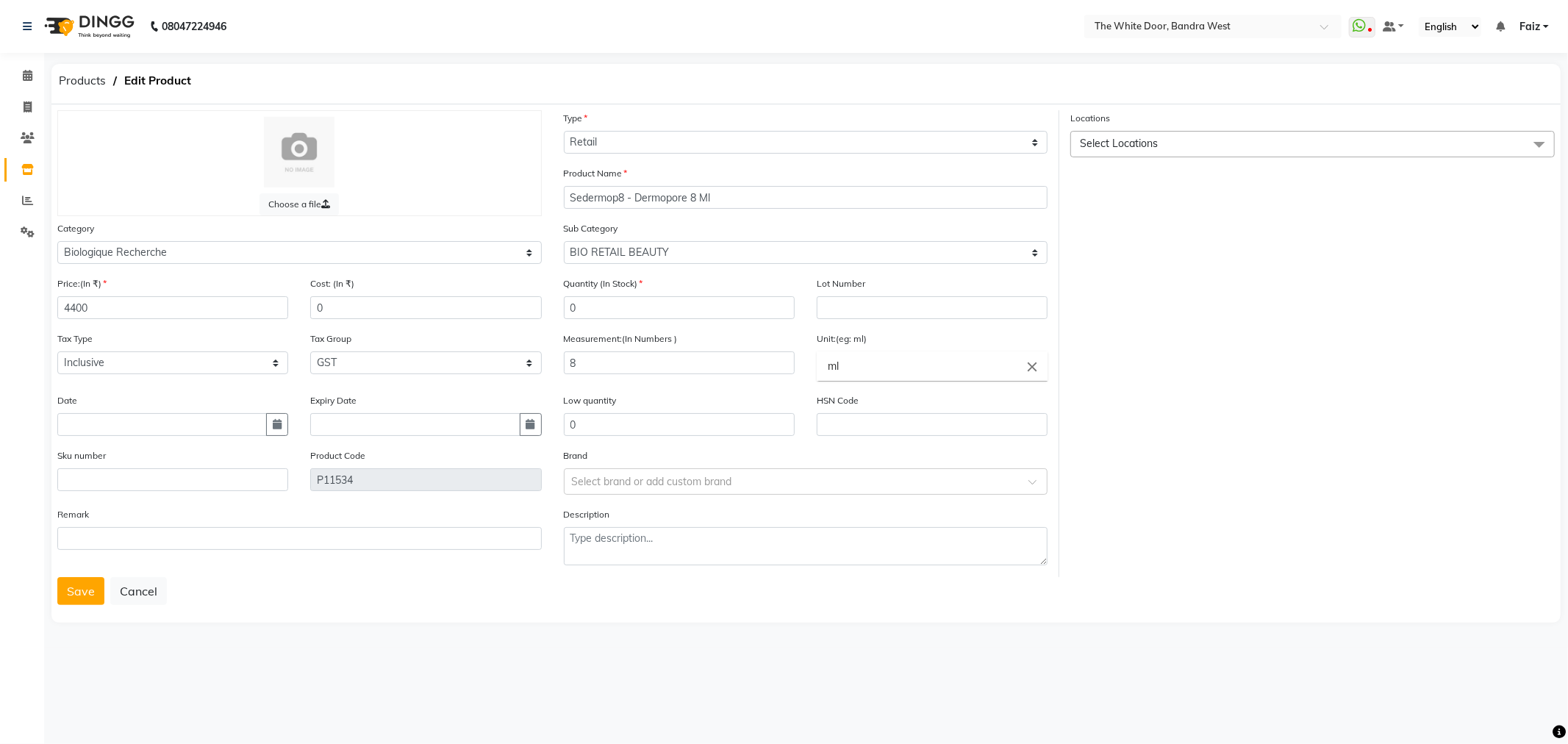
click at [88, 604] on button "Save" at bounding box center [81, 591] width 47 height 28
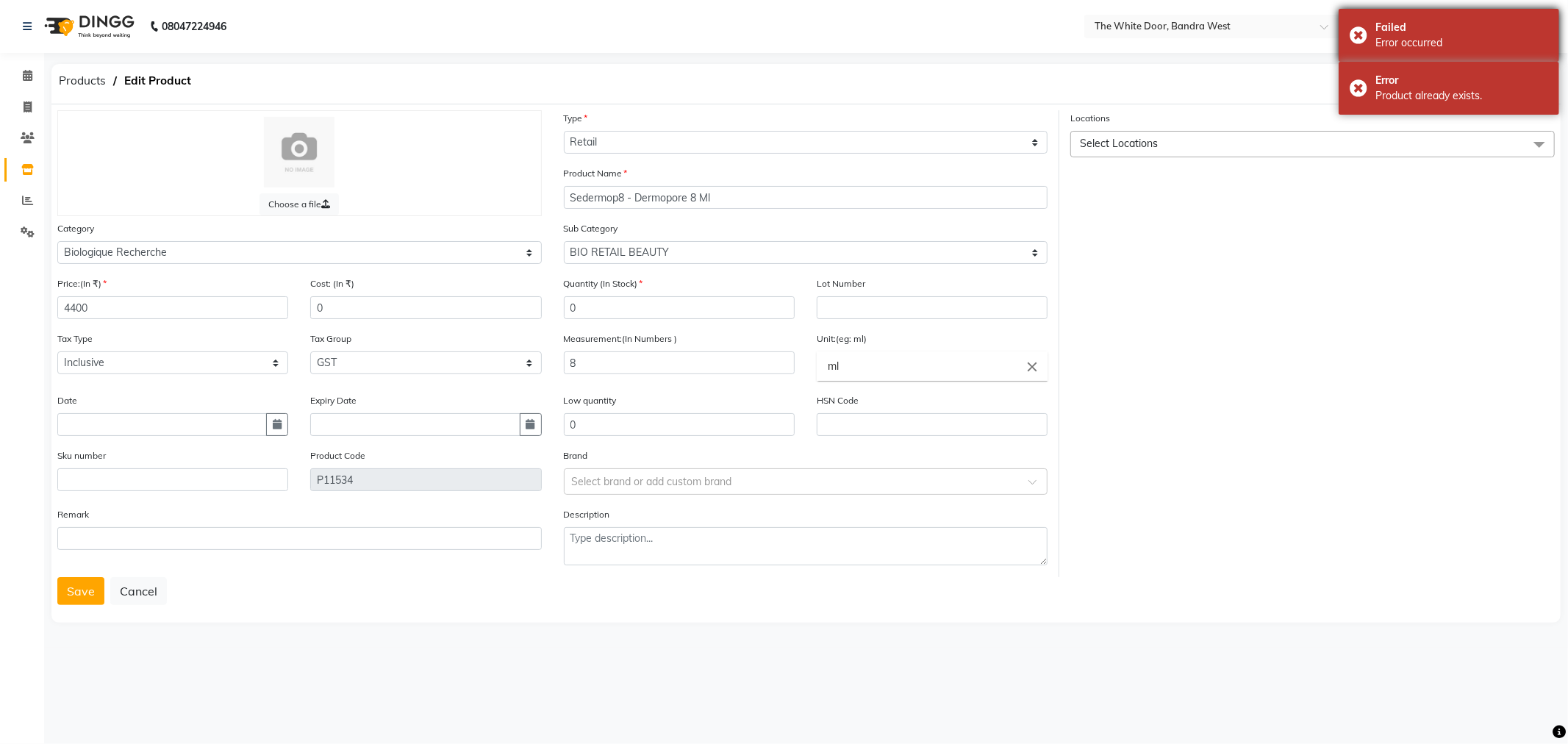
drag, startPoint x: 1365, startPoint y: 86, endPoint x: 1360, endPoint y: 58, distance: 28.4
click at [1365, 86] on div "Error Product already exists." at bounding box center [1449, 88] width 221 height 53
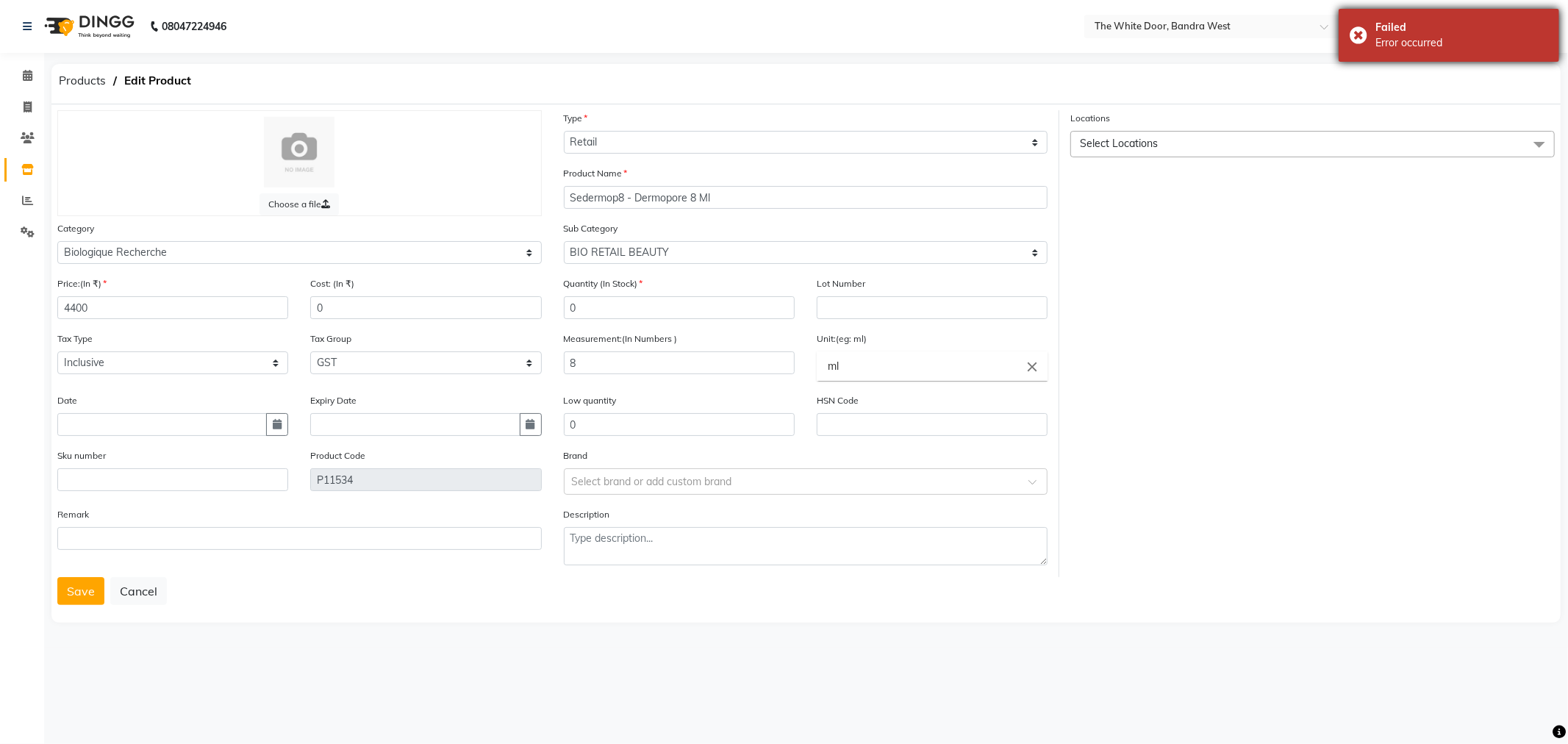
click at [1361, 44] on div "Failed Error occurred" at bounding box center [1449, 36] width 221 height 53
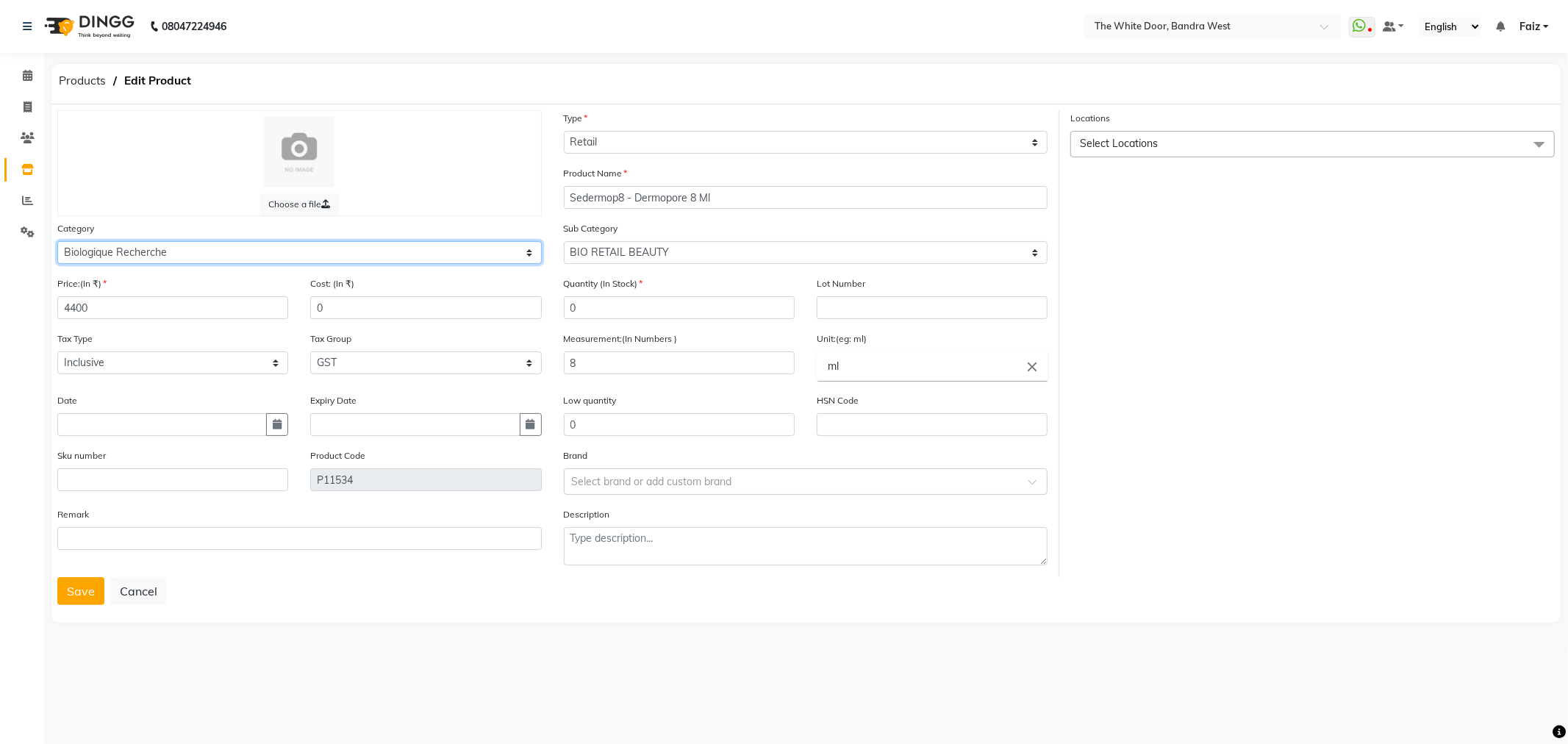
click at [200, 255] on select "Select Hair Skin Makeup Personal Care Appliances Beard Waxing Disposable Thread…" at bounding box center [300, 253] width 485 height 23
click at [68, 591] on button "Save" at bounding box center [81, 591] width 47 height 28
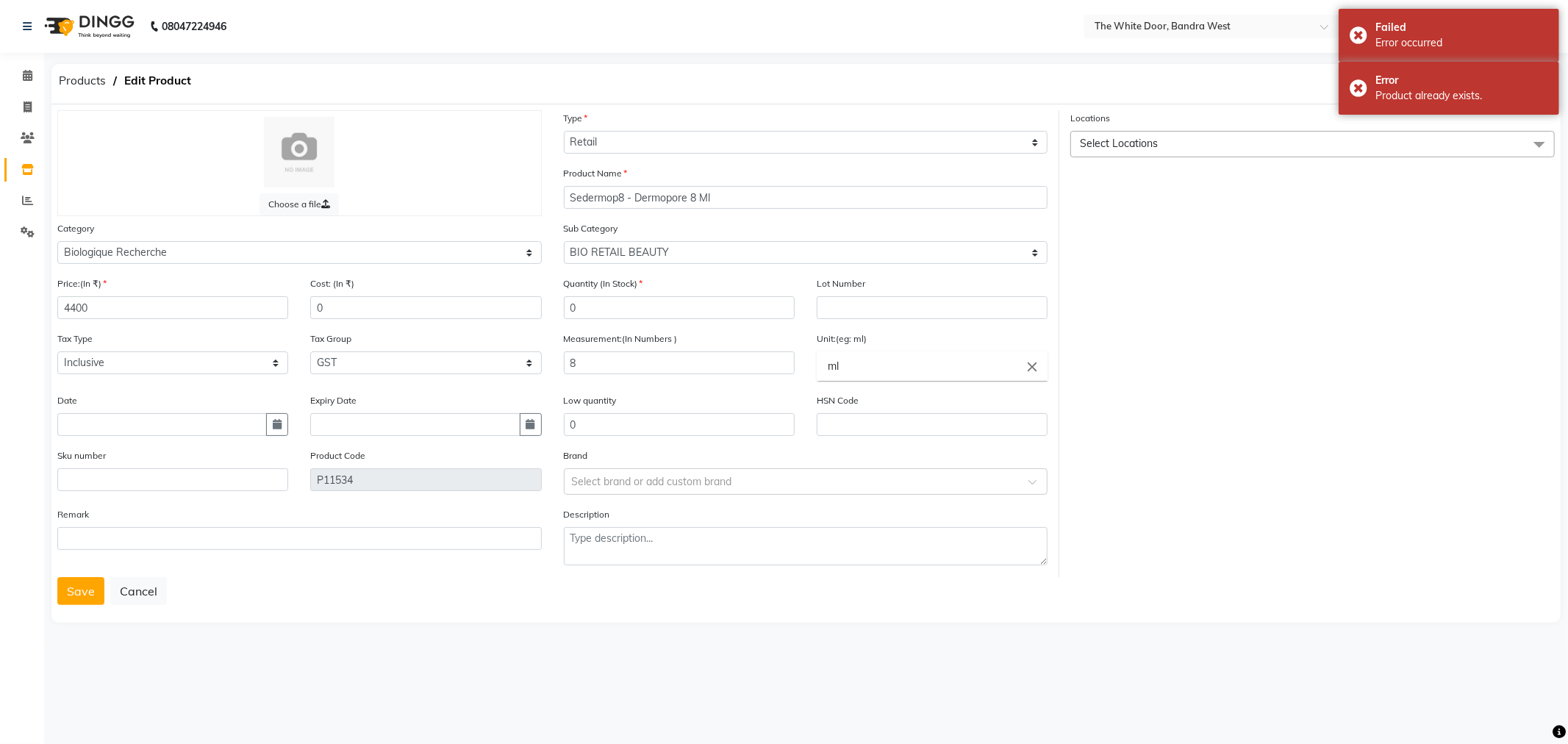
click at [1209, 149] on span "Select Locations" at bounding box center [1312, 143] width 485 height 26
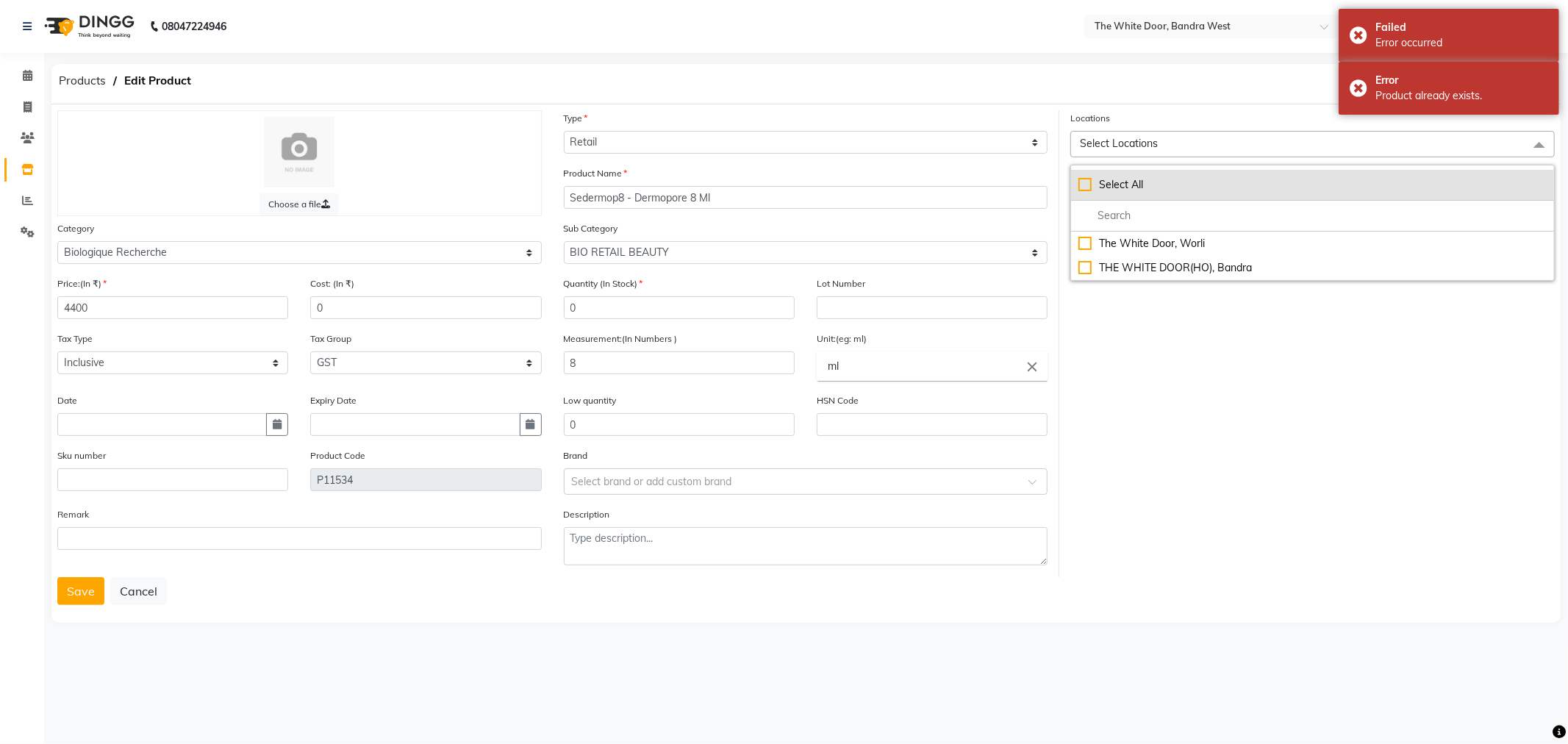
click at [1116, 189] on div "Select All" at bounding box center [1312, 185] width 468 height 15
checkbox input "true"
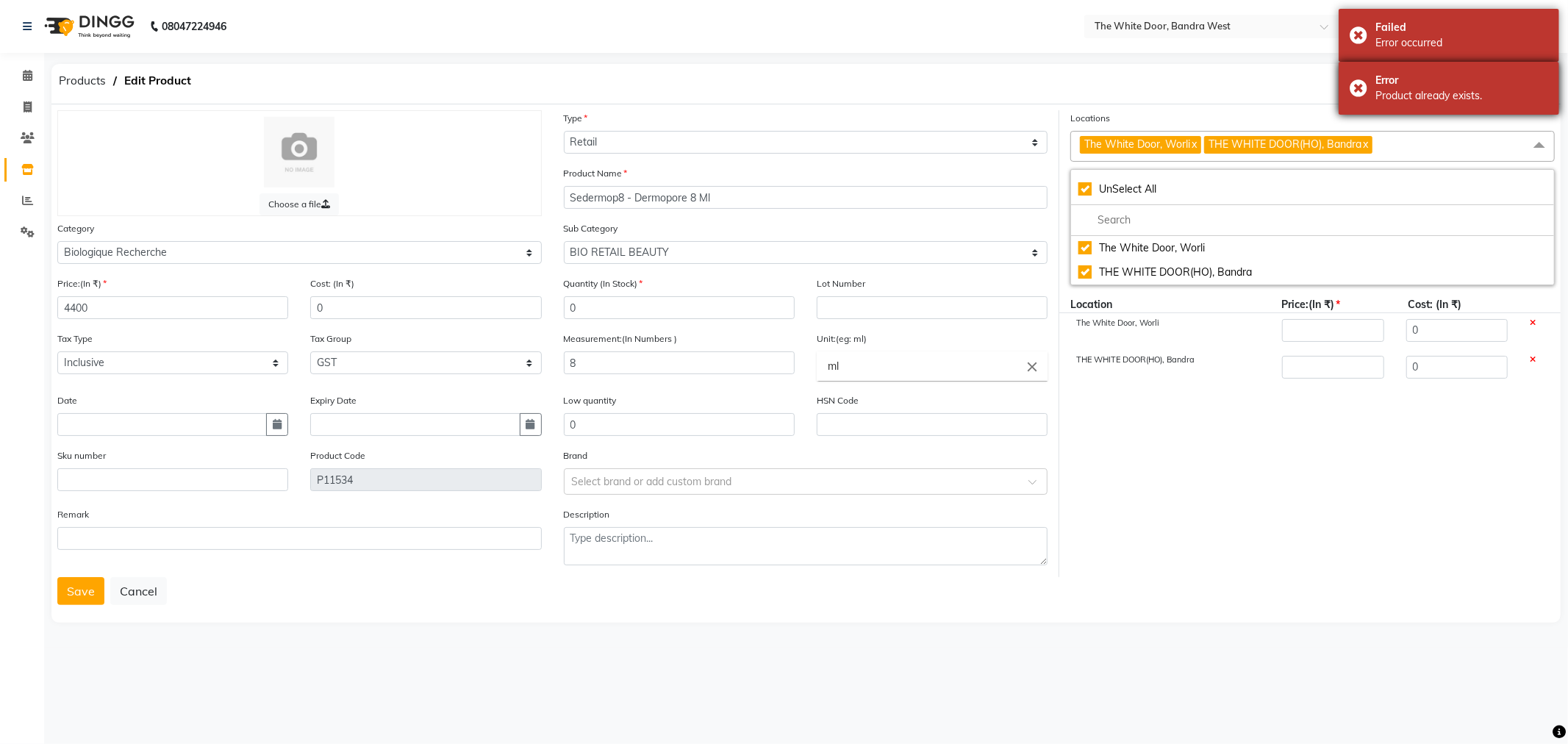
click at [1363, 90] on div "Error Product already exists." at bounding box center [1449, 88] width 221 height 53
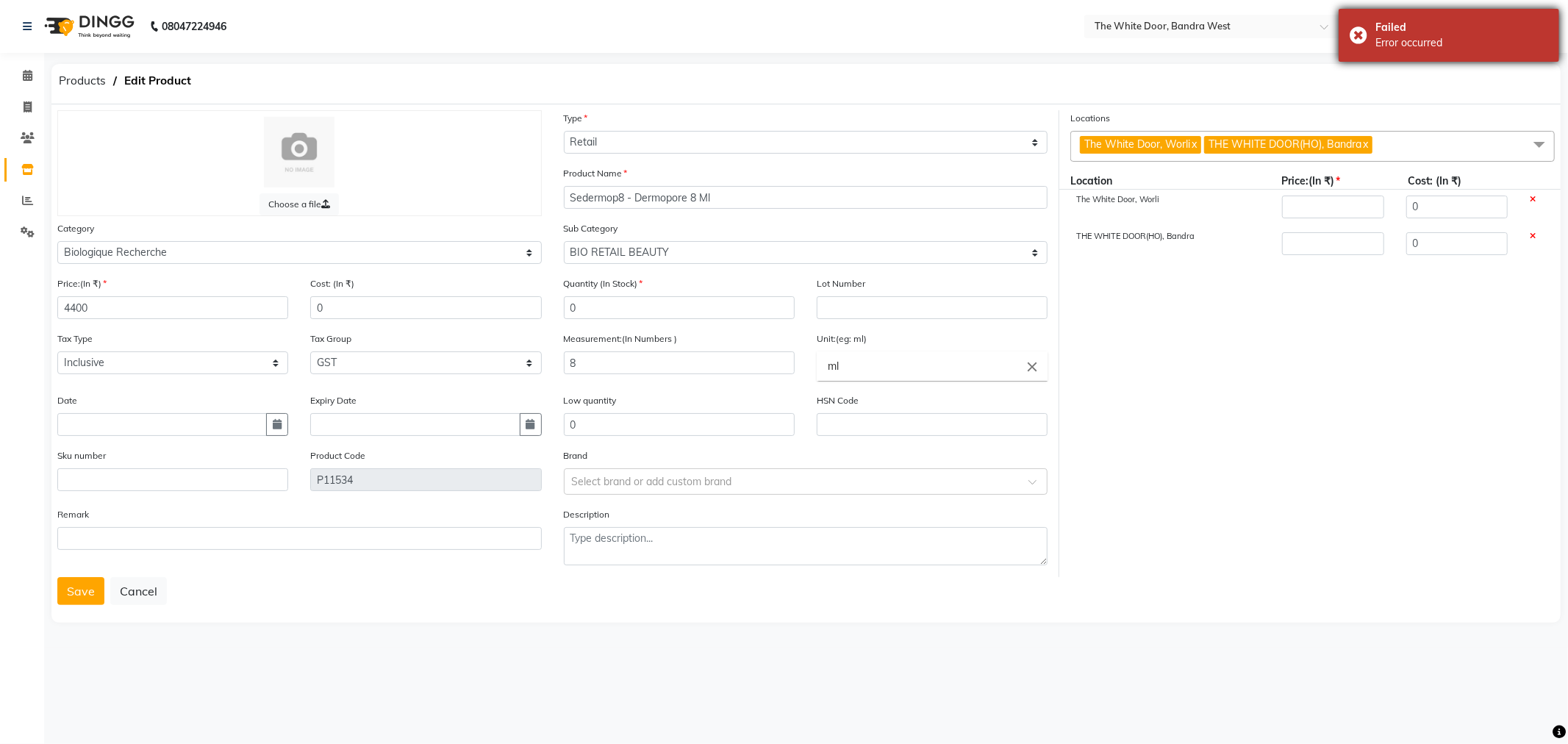
click at [1362, 39] on div "Failed Error occurred" at bounding box center [1449, 36] width 221 height 53
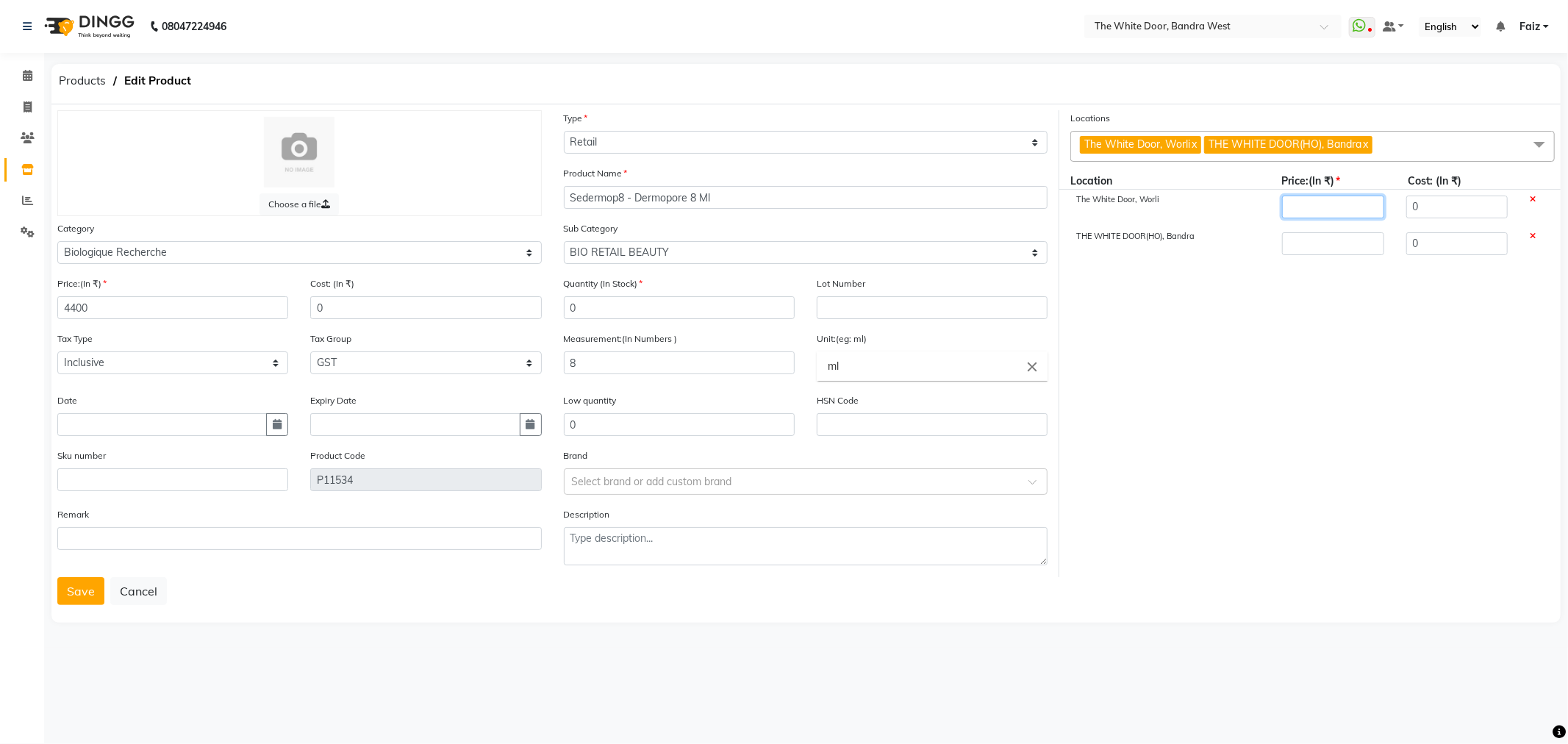
click at [1328, 212] on input "number" at bounding box center [1333, 207] width 102 height 23
type input "4400"
click at [1303, 241] on input "number" at bounding box center [1333, 243] width 102 height 23
type input "4400"
click at [86, 596] on button "Save" at bounding box center [81, 591] width 47 height 28
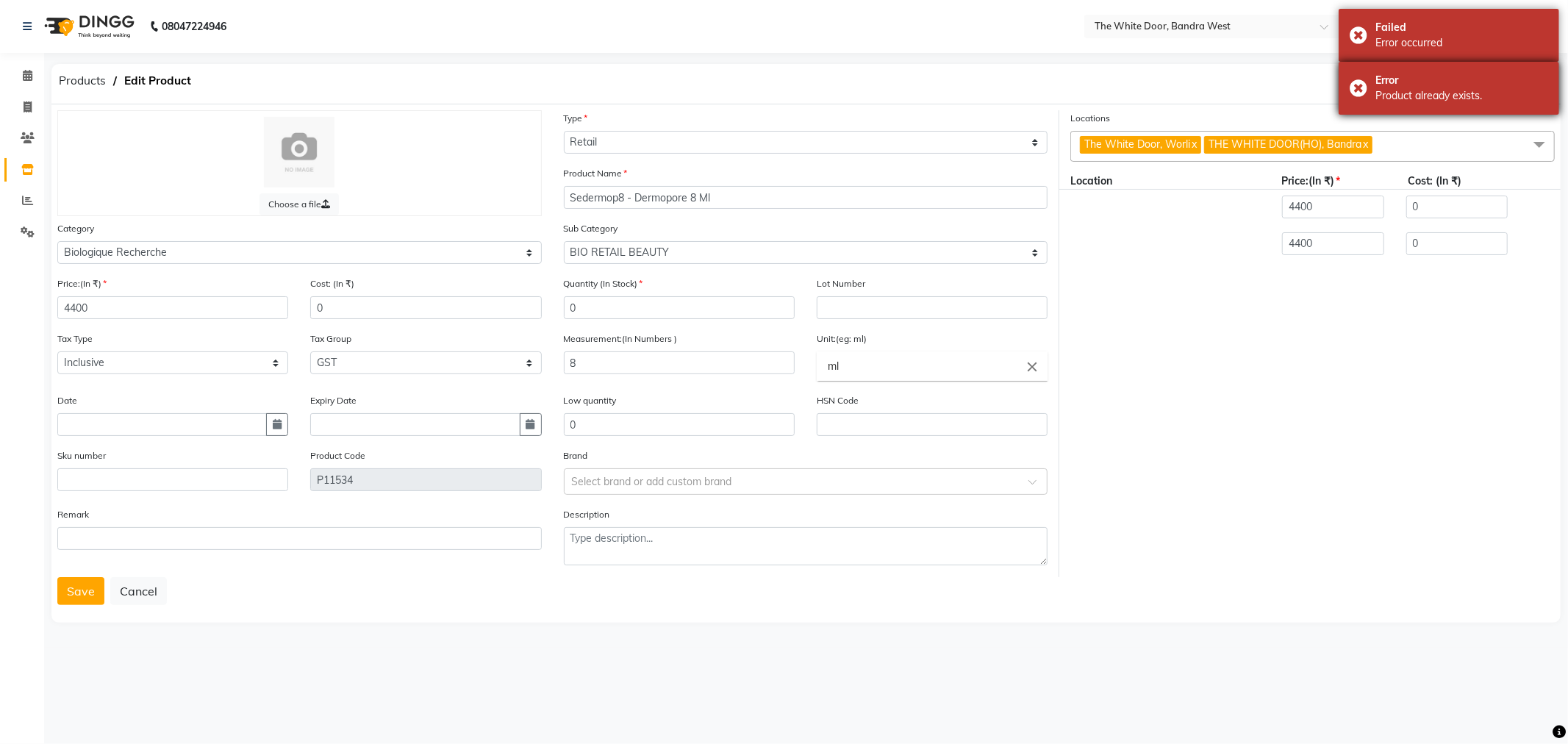
click at [1355, 89] on div "Error Product already exists." at bounding box center [1449, 88] width 221 height 53
click at [1362, 36] on div "Failed Error occurred" at bounding box center [1449, 36] width 221 height 53
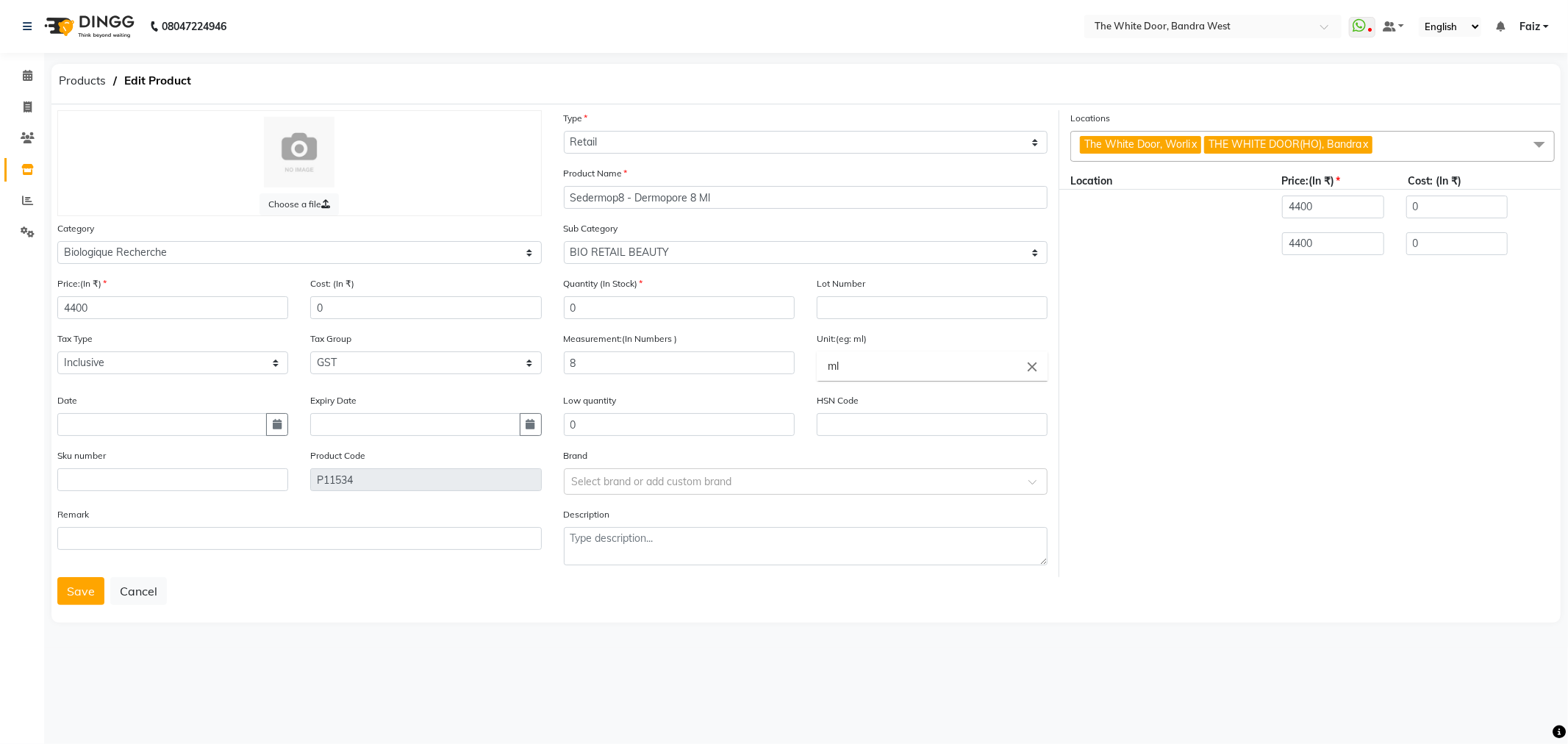
click at [1194, 147] on link "x" at bounding box center [1193, 143] width 7 height 13
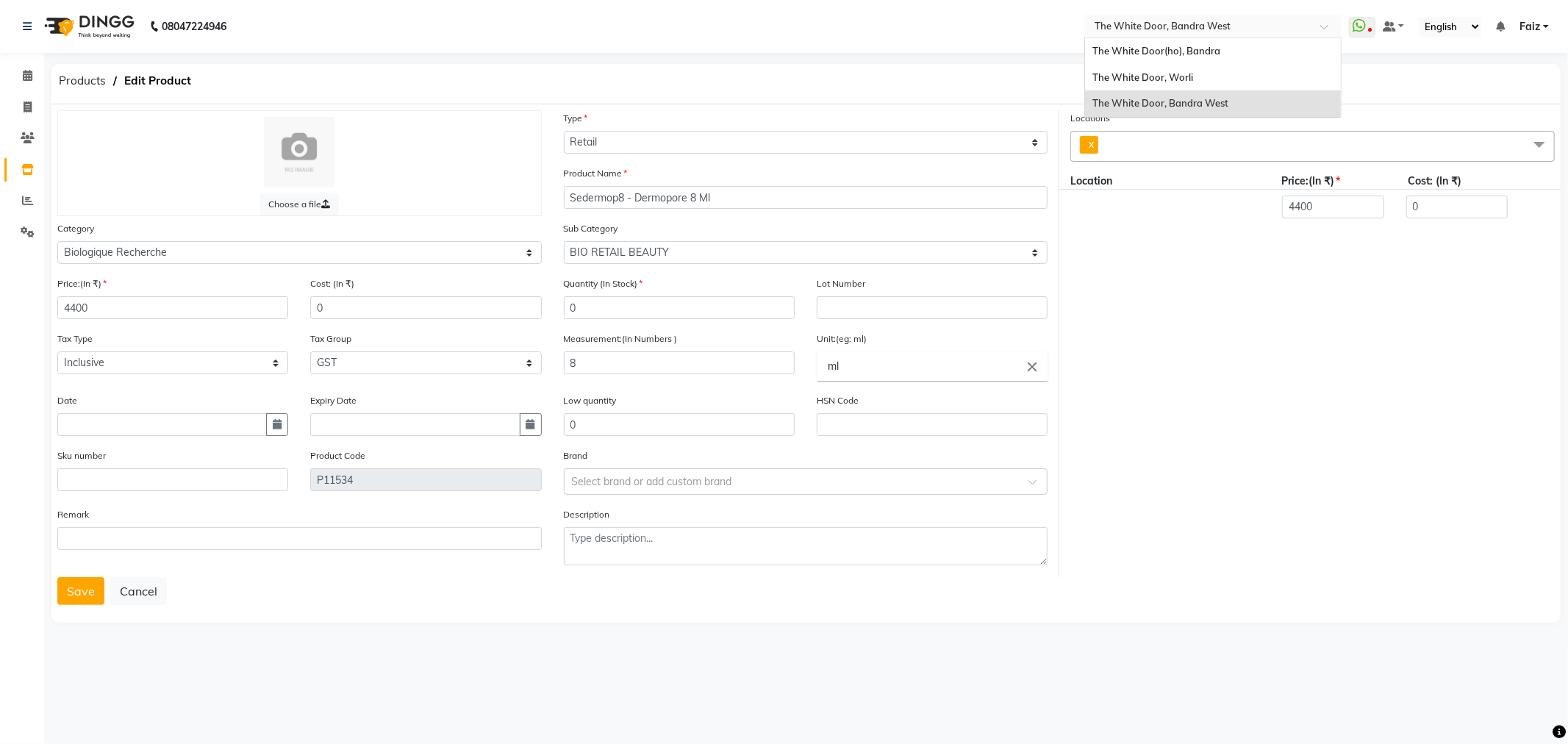
click at [1200, 35] on div "Select Location × The White Door, Bandra West" at bounding box center [1212, 26] width 257 height 24
click at [1196, 56] on span "The White Door(ho), Bandra" at bounding box center [1156, 51] width 128 height 12
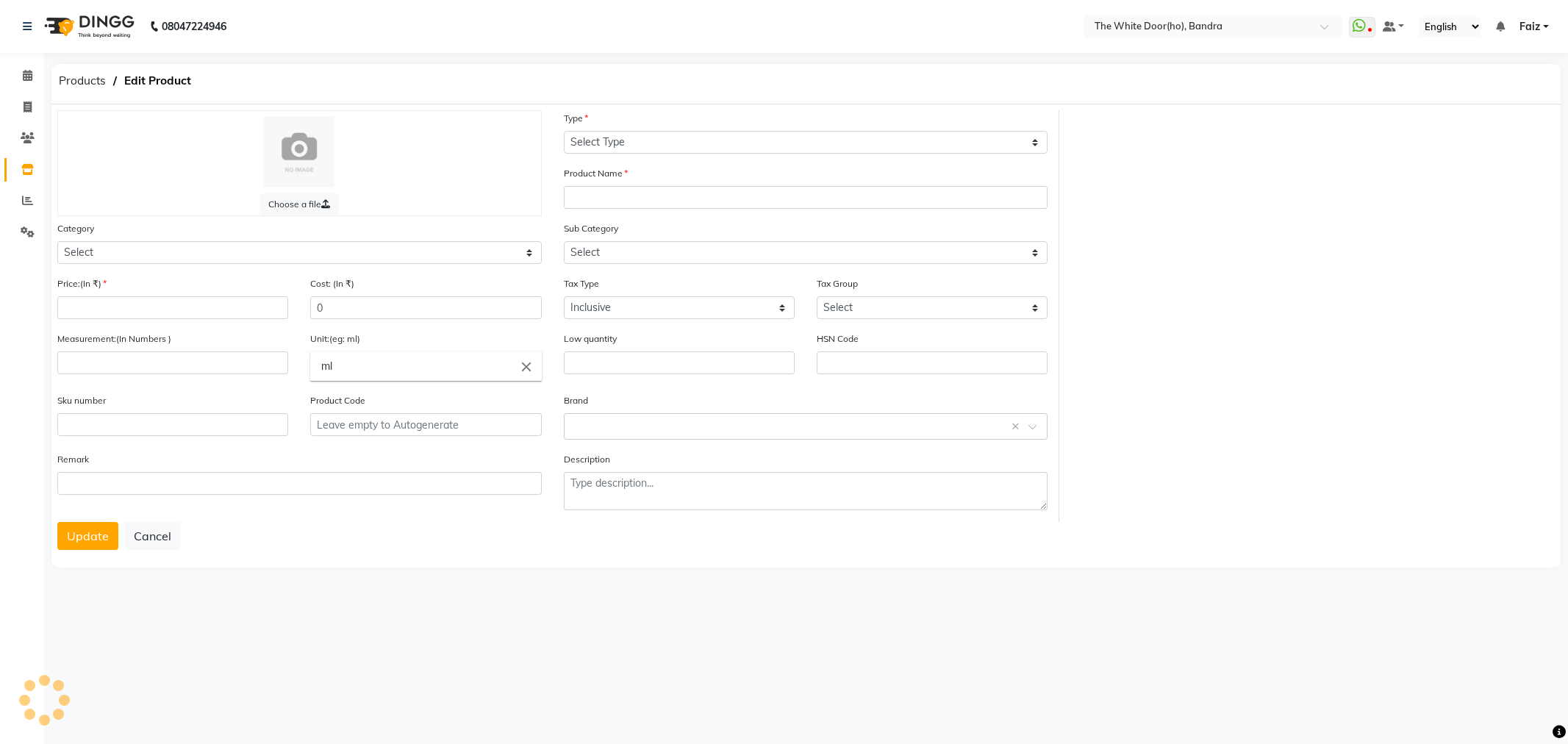
select select "true"
click at [35, 174] on span at bounding box center [27, 170] width 26 height 17
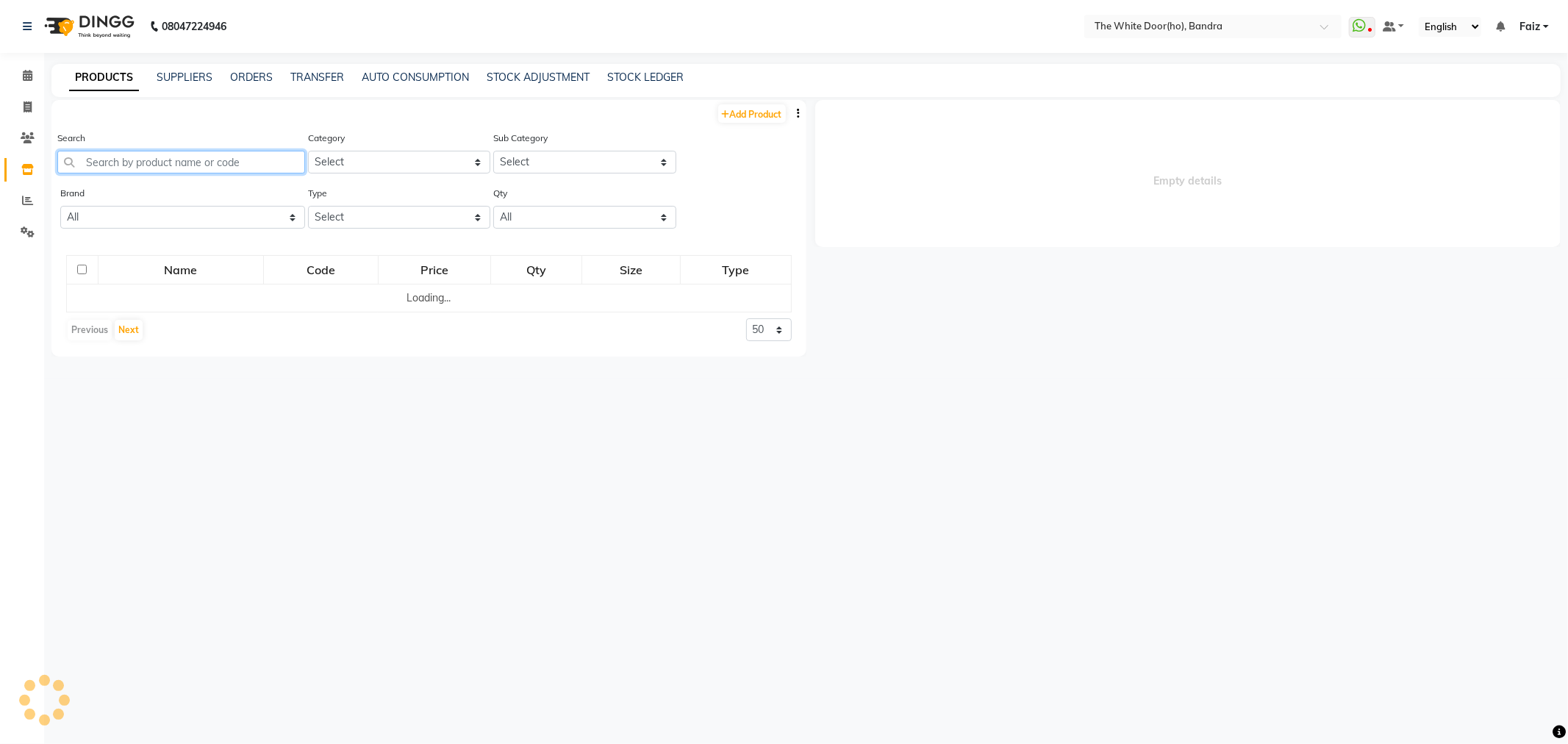
click at [157, 162] on input "text" at bounding box center [181, 162] width 248 height 23
click at [172, 169] on input "dermopore" at bounding box center [181, 162] width 246 height 23
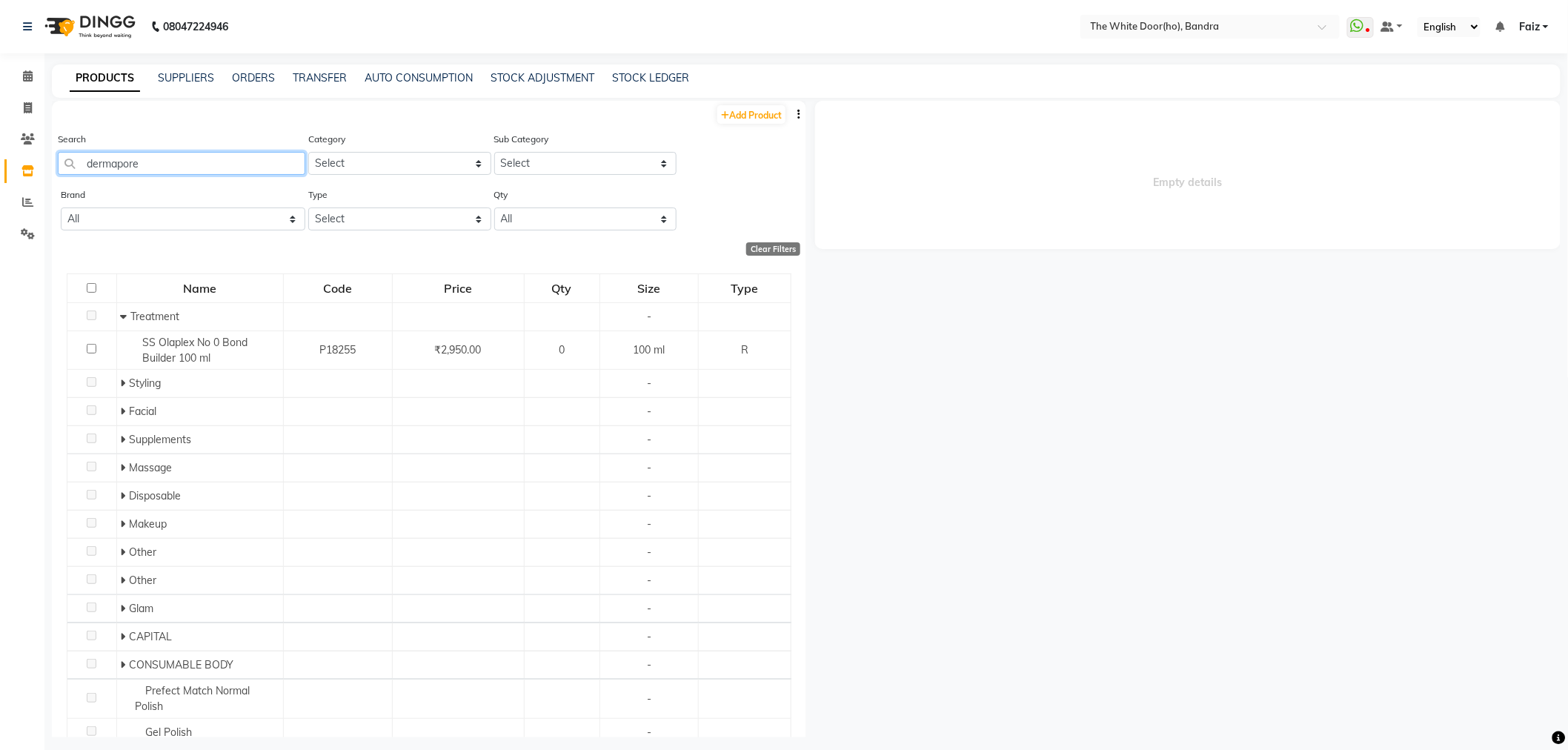
click at [117, 165] on input "dermapore" at bounding box center [182, 164] width 248 height 23
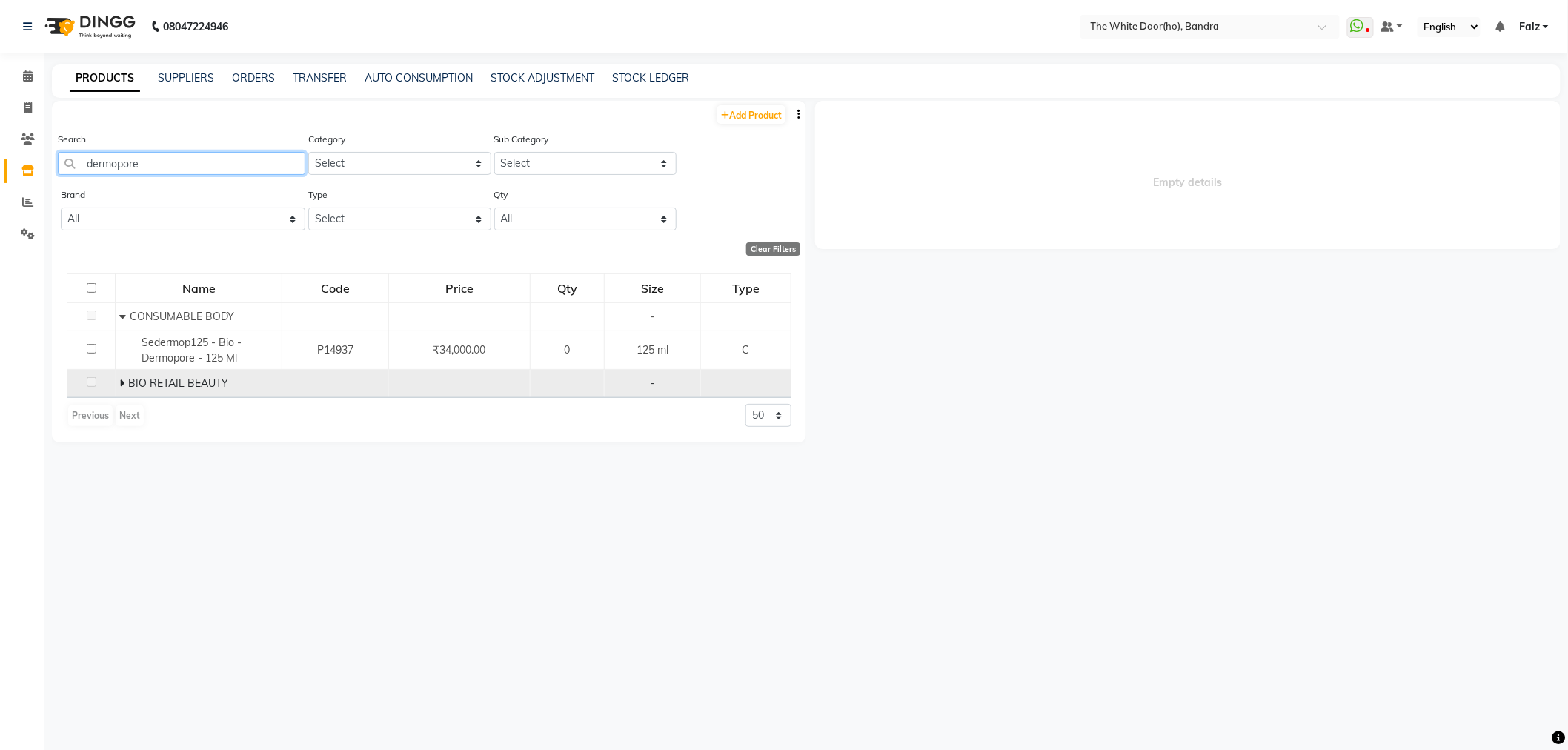
type input "dermopore"
click at [122, 383] on icon at bounding box center [122, 383] width 5 height 11
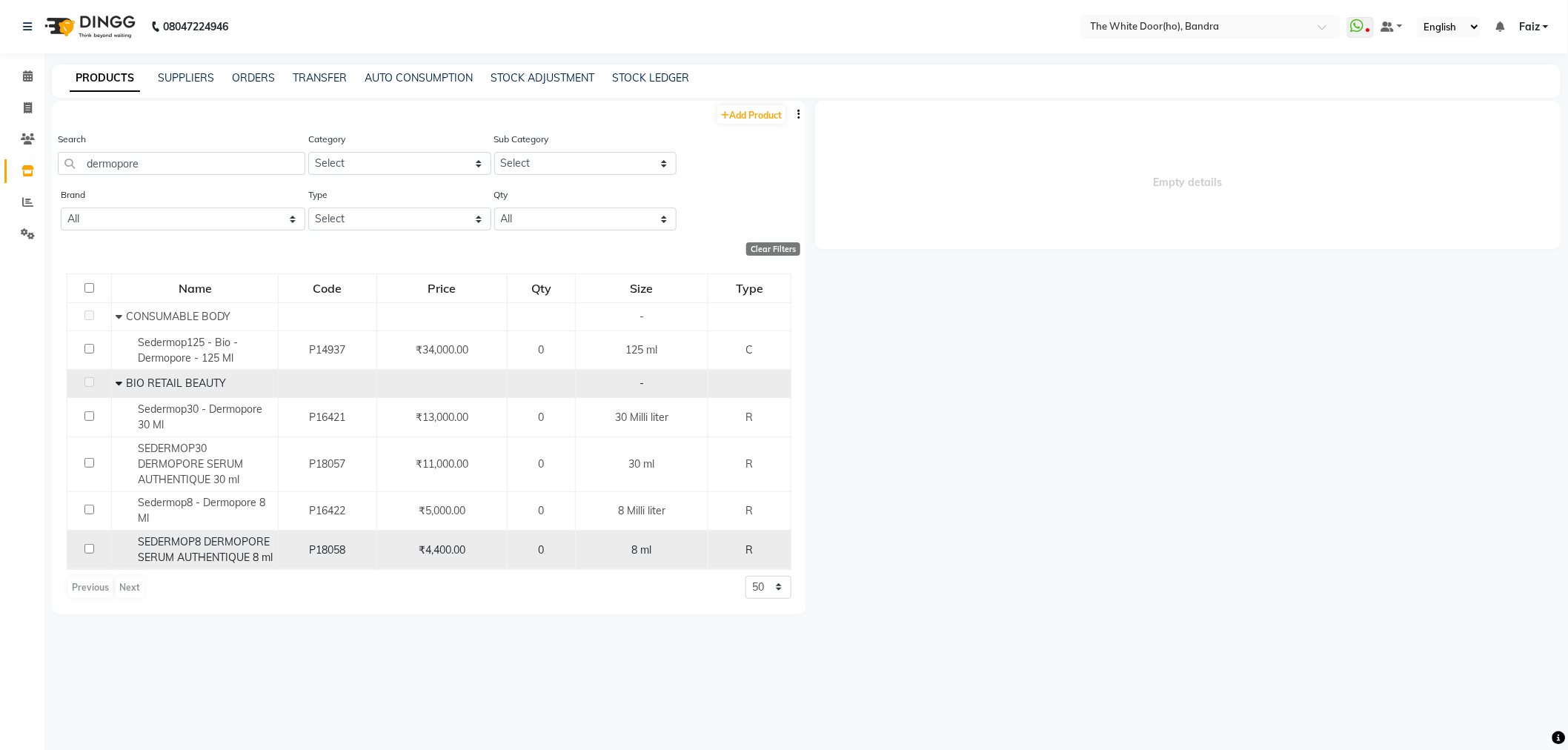
click at [242, 556] on span "SEDERMOP8 DERMOPORE SERUM AUTHENTIQUE 8 ml" at bounding box center [205, 550] width 135 height 29
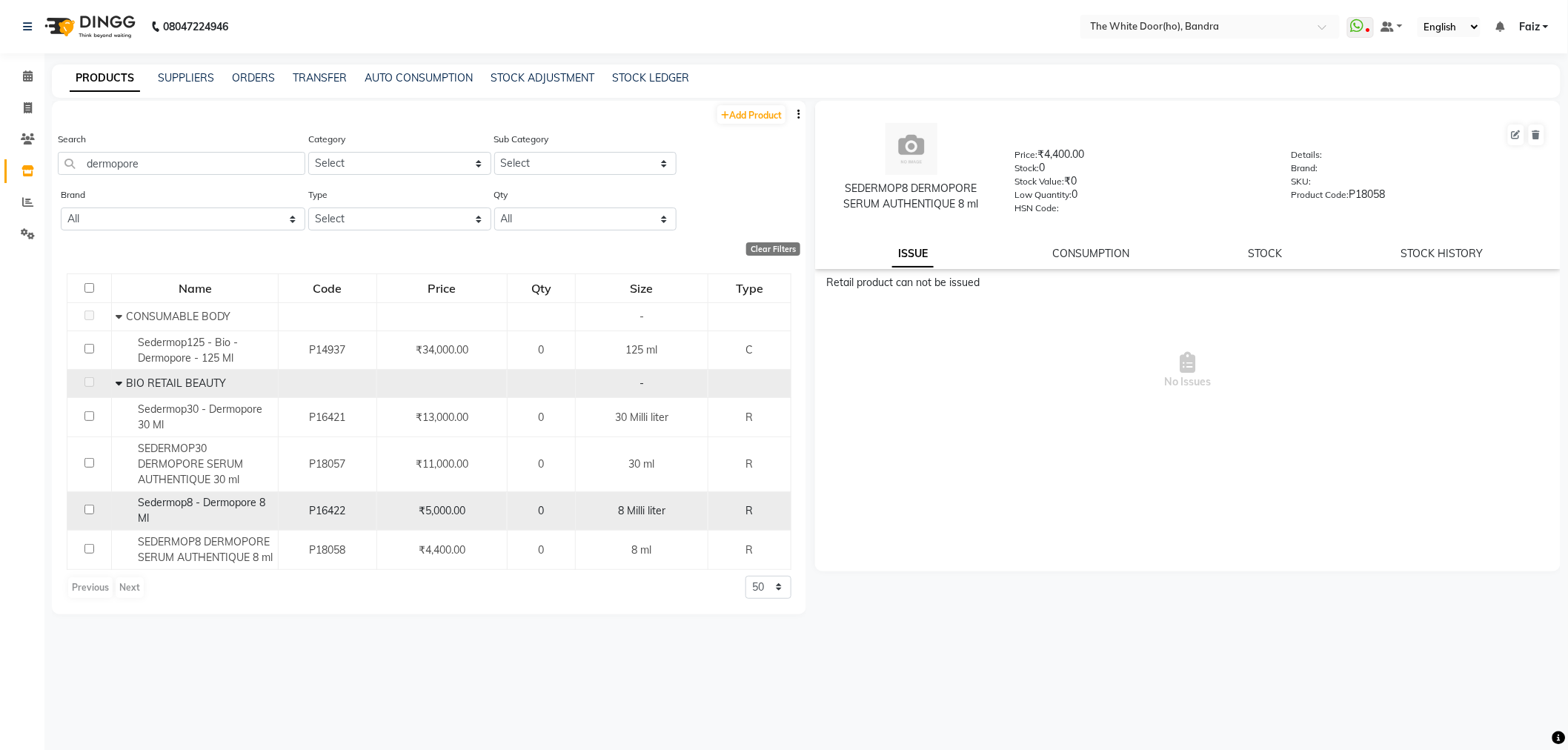
click at [216, 516] on div "Sedermop8 - Dermopore 8 Ml" at bounding box center [194, 510] width 158 height 31
click at [178, 515] on div "Sedermop8 - Dermopore 8 Ml" at bounding box center [194, 510] width 158 height 31
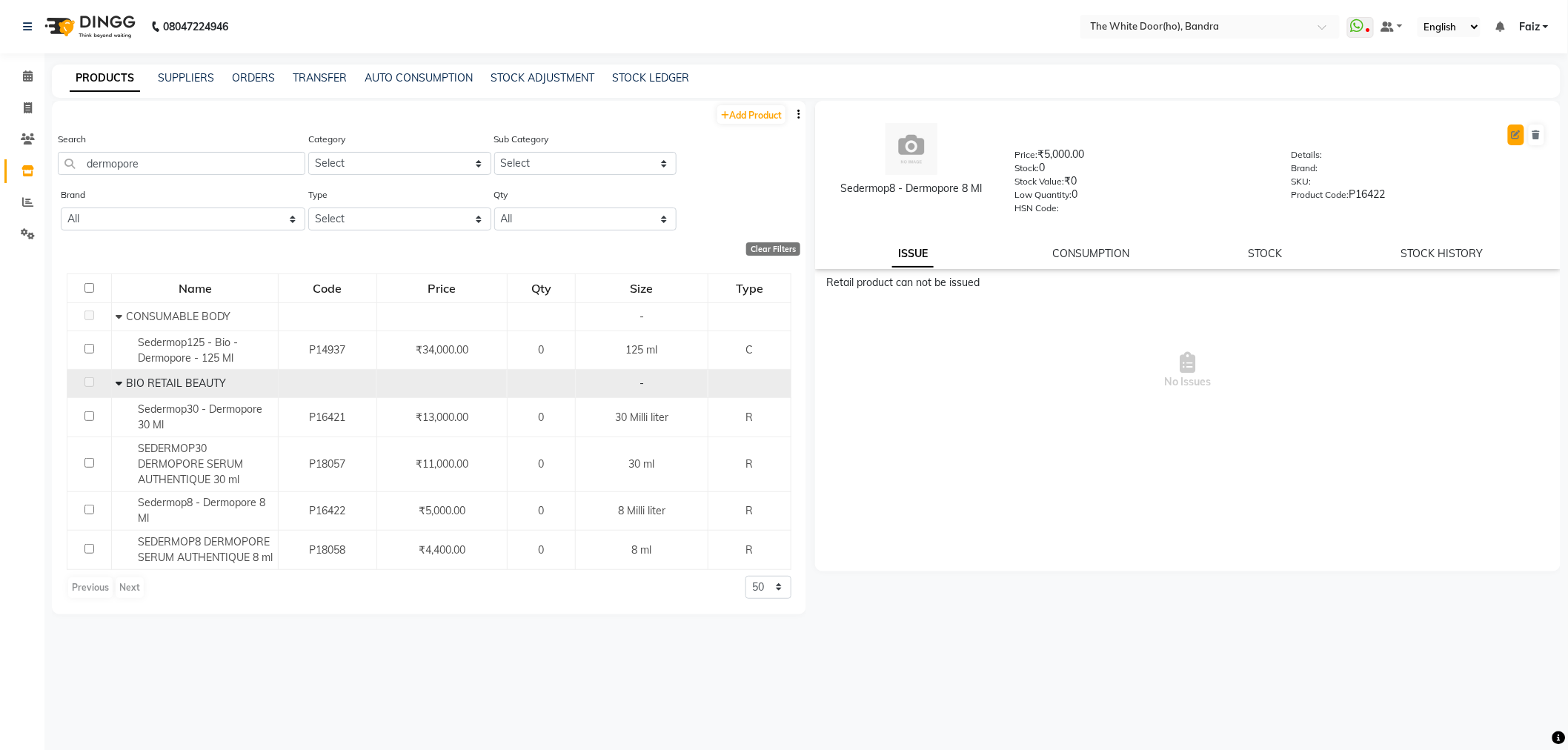
click at [1521, 131] on button at bounding box center [1516, 135] width 16 height 21
select select "true"
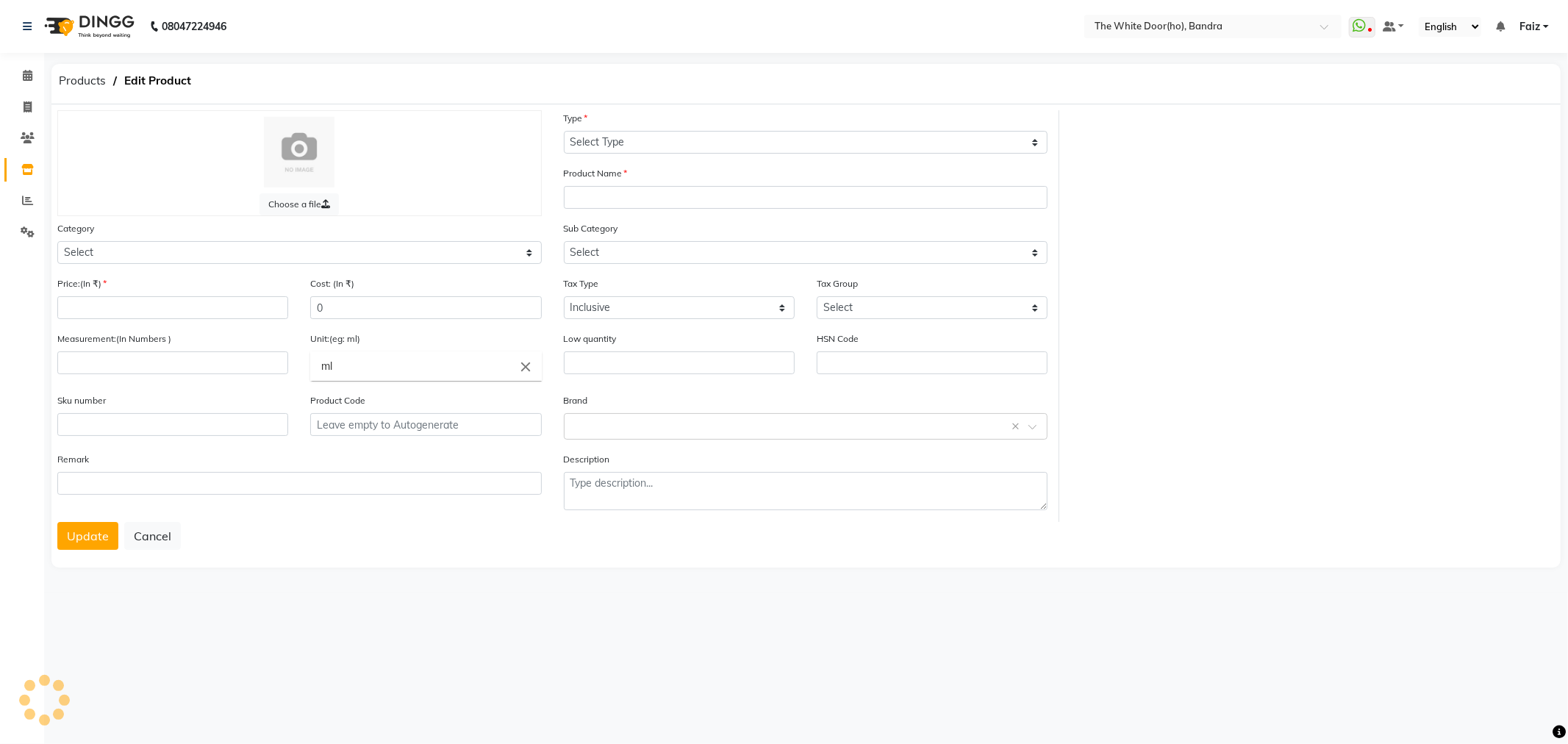
click at [166, 321] on div "Price:(In ₹)" at bounding box center [172, 303] width 253 height 55
select select "R"
type input "Sedermop8 - Dermopore 8 Ml"
select select "475205850"
select select
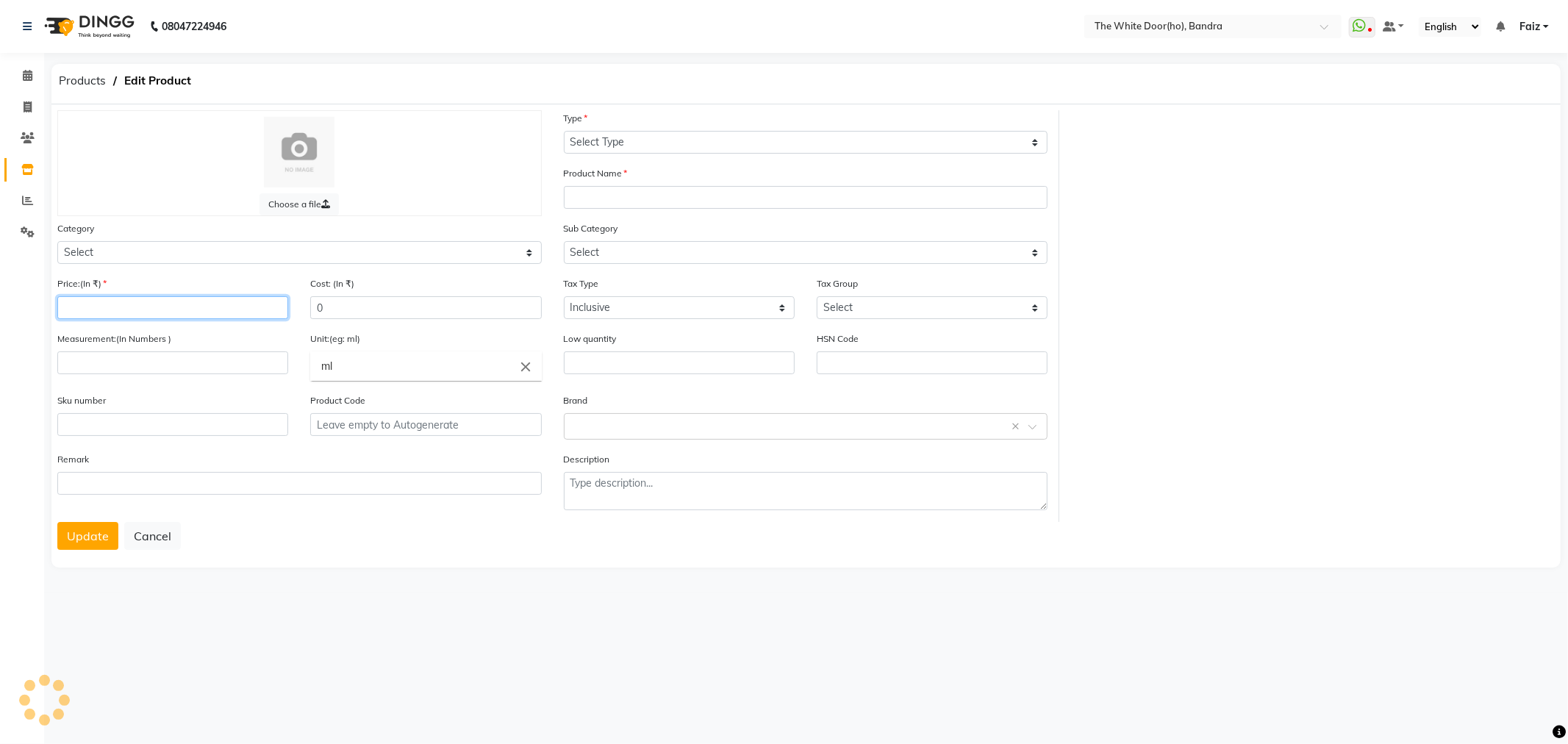
type input "5000"
type input "8"
type input "Milli liter"
type input "0"
type input "P16422"
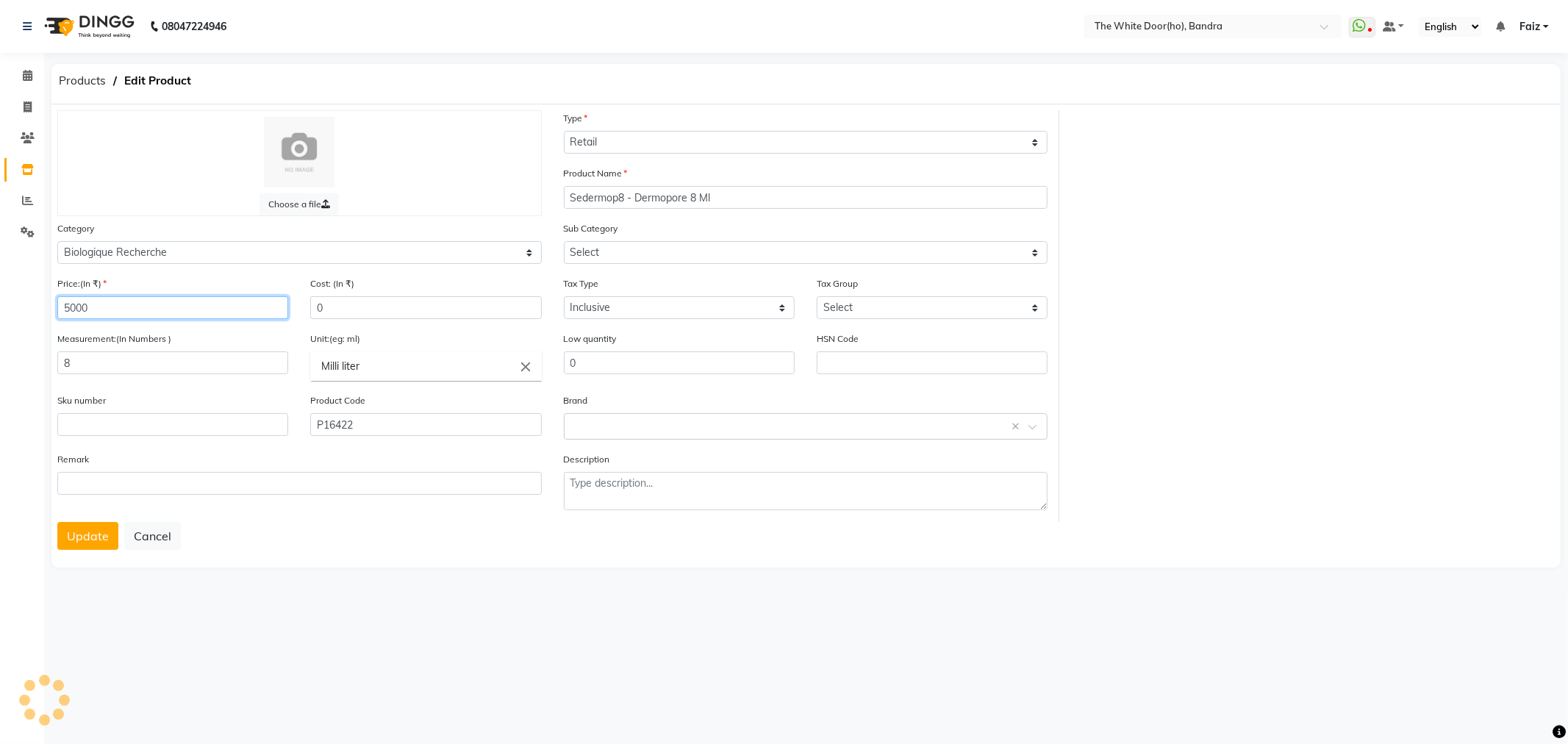
click at [166, 315] on input "5000" at bounding box center [173, 308] width 231 height 23
select select "4752058501"
click at [166, 315] on input "5000" at bounding box center [173, 308] width 231 height 23
click at [167, 315] on input "5000" at bounding box center [173, 308] width 231 height 23
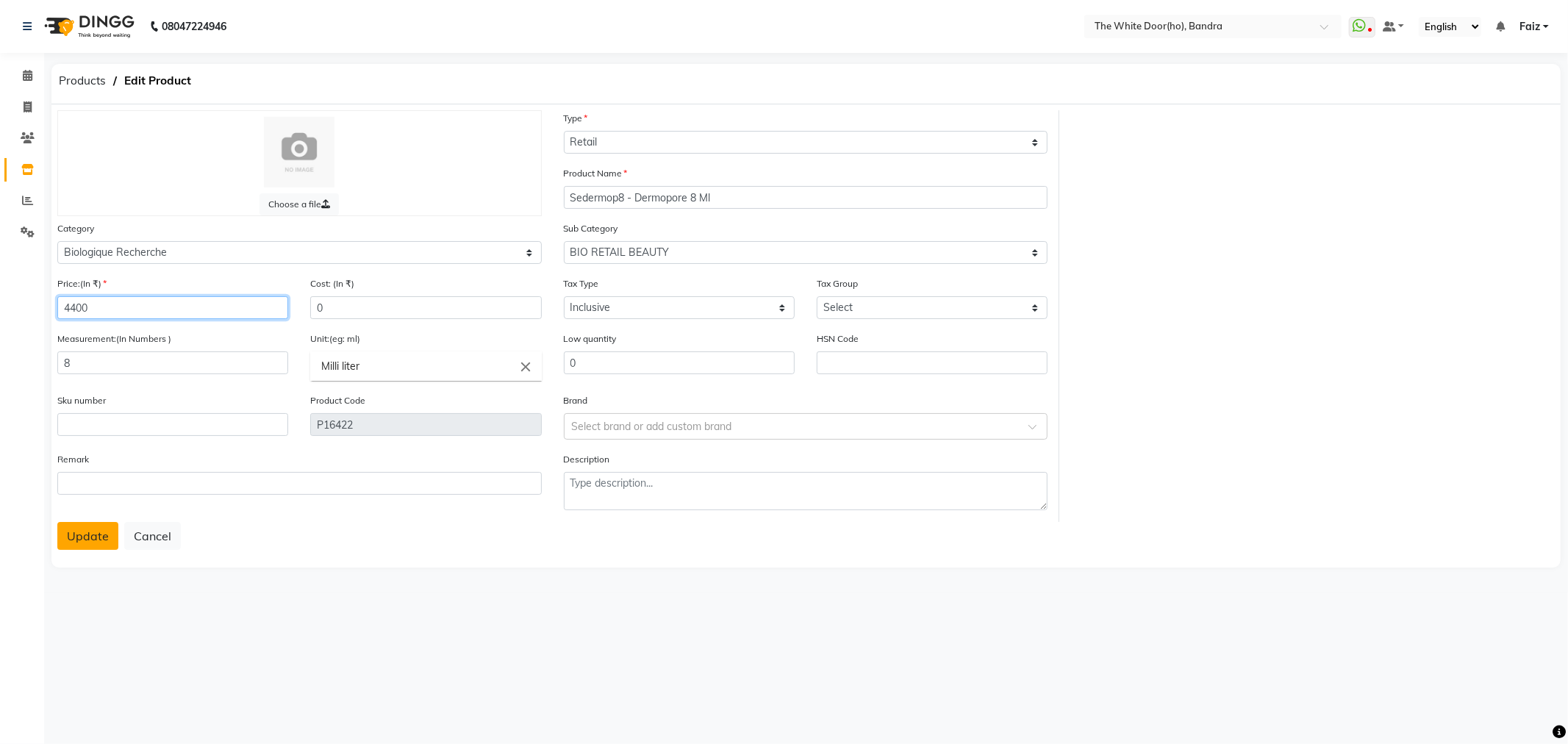
type input "4400"
click at [81, 545] on button "Update" at bounding box center [88, 535] width 61 height 28
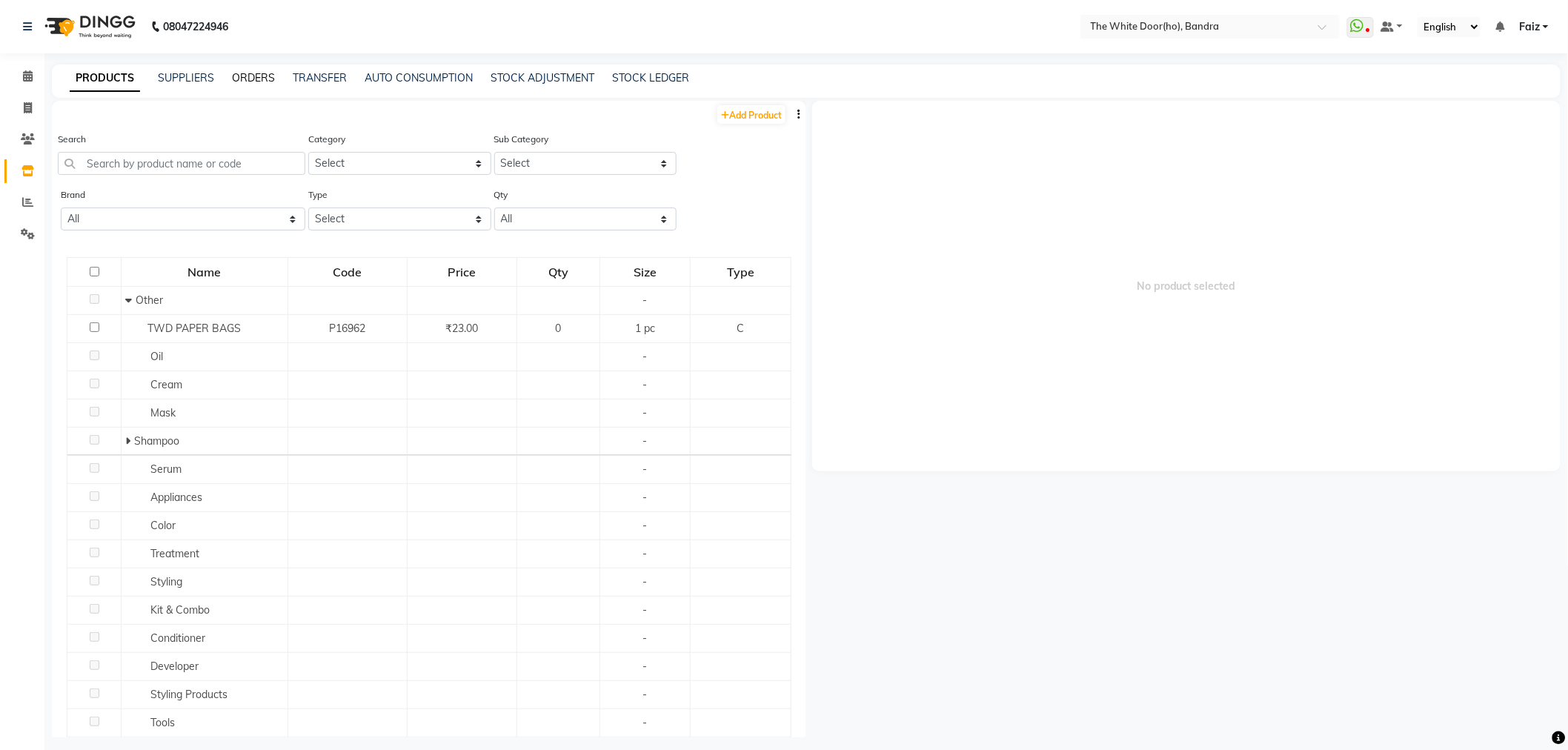
click at [240, 79] on link "ORDERS" at bounding box center [253, 77] width 43 height 13
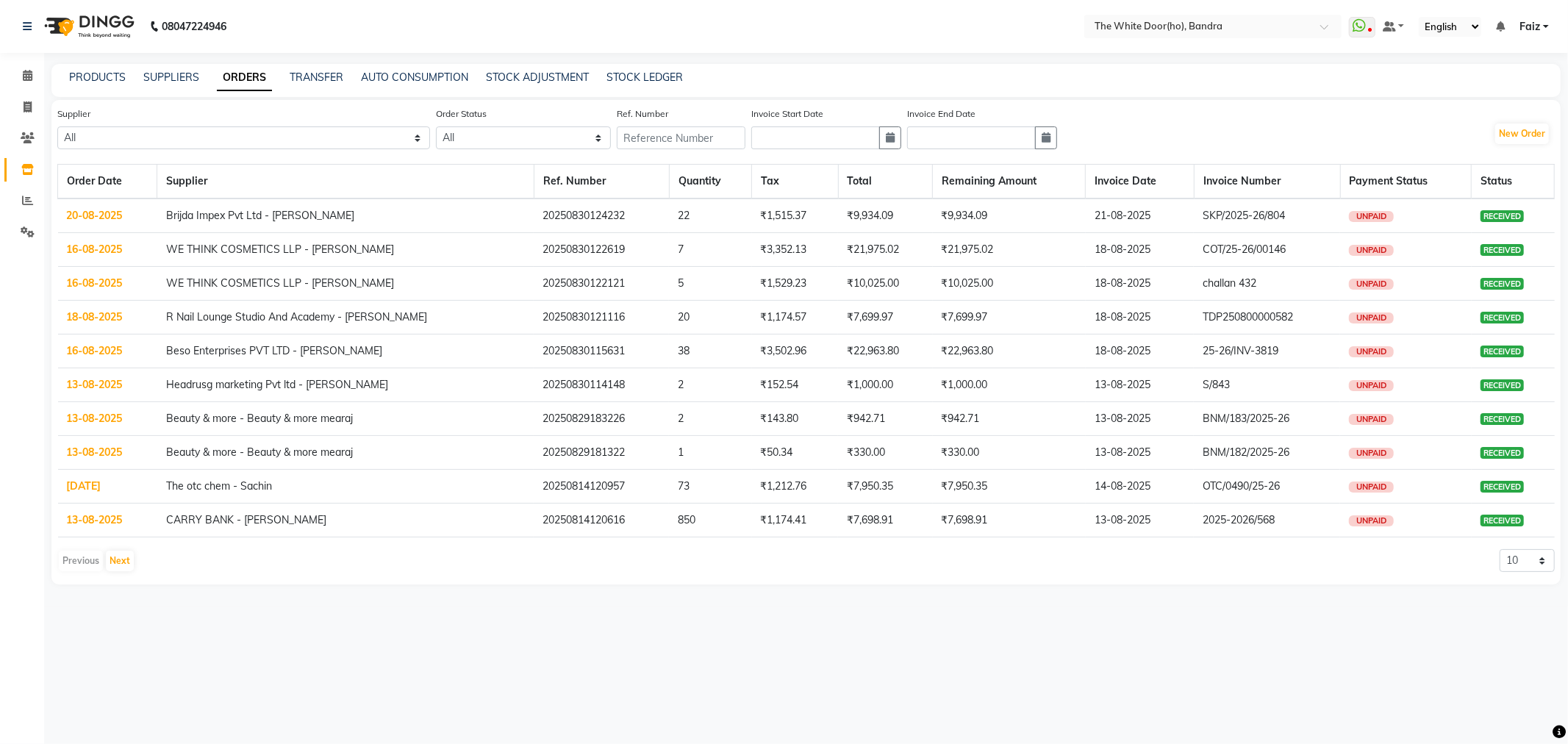
click at [115, 221] on link "20-08-2025" at bounding box center [95, 215] width 56 height 13
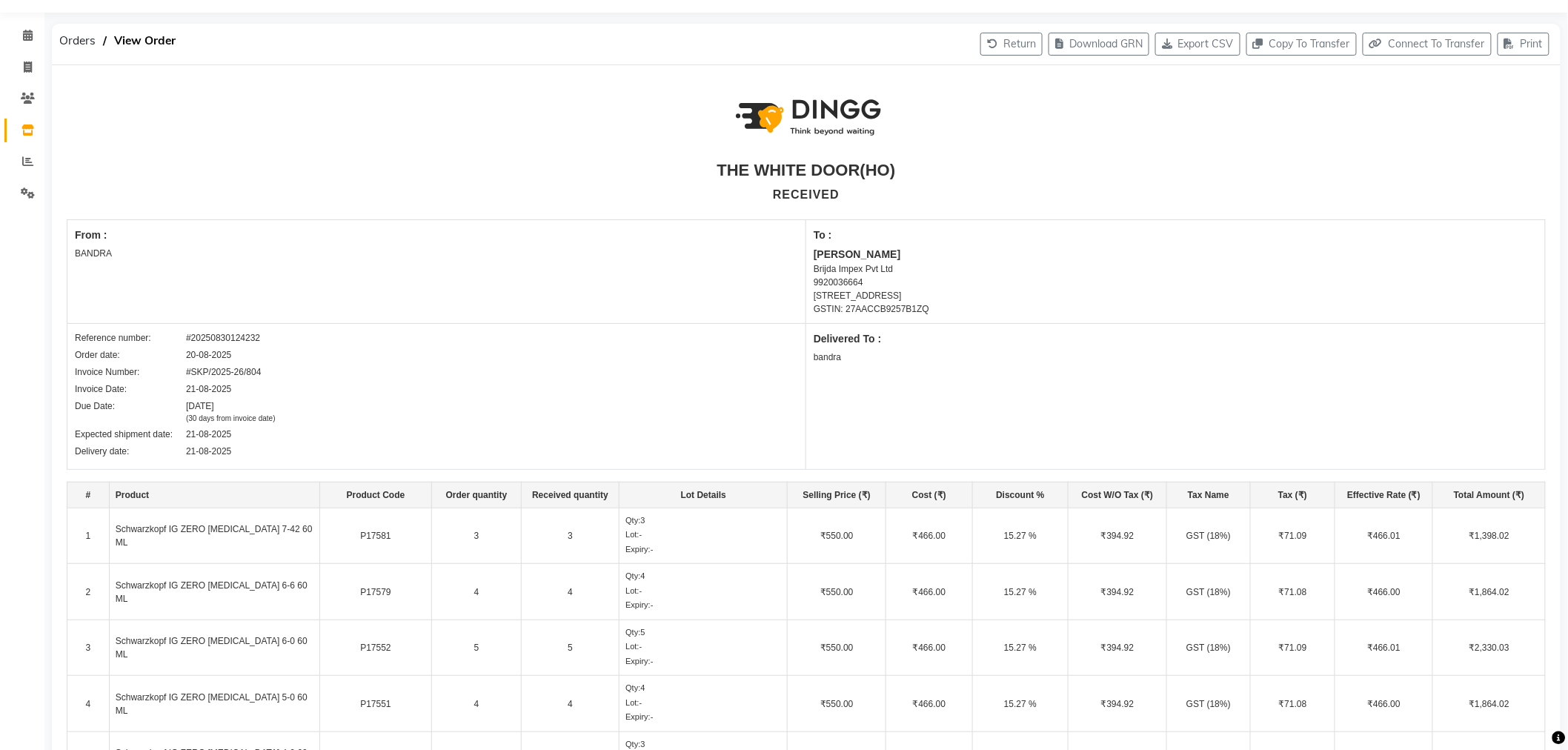
scroll to position [83, 0]
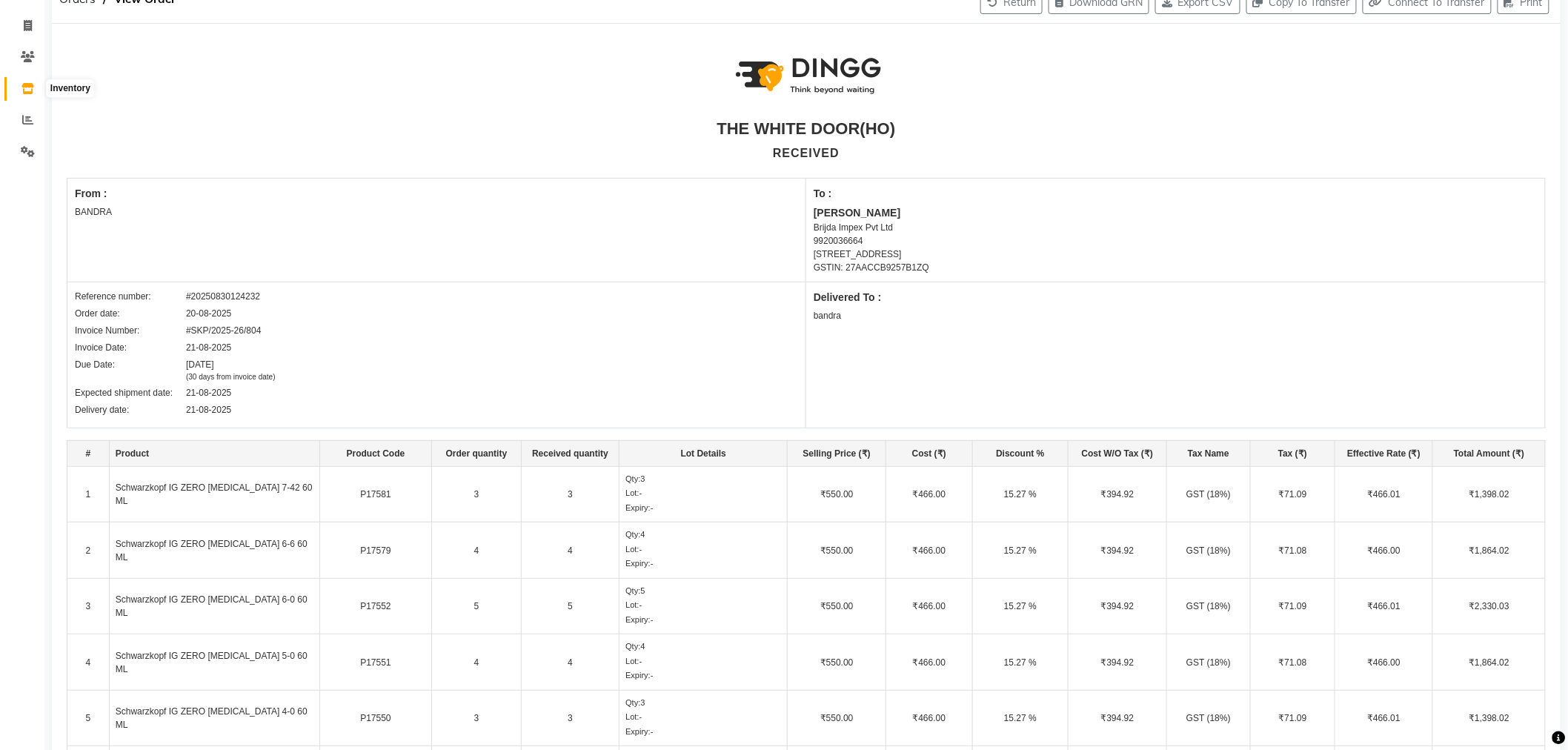
click at [24, 94] on icon at bounding box center [28, 89] width 12 height 11
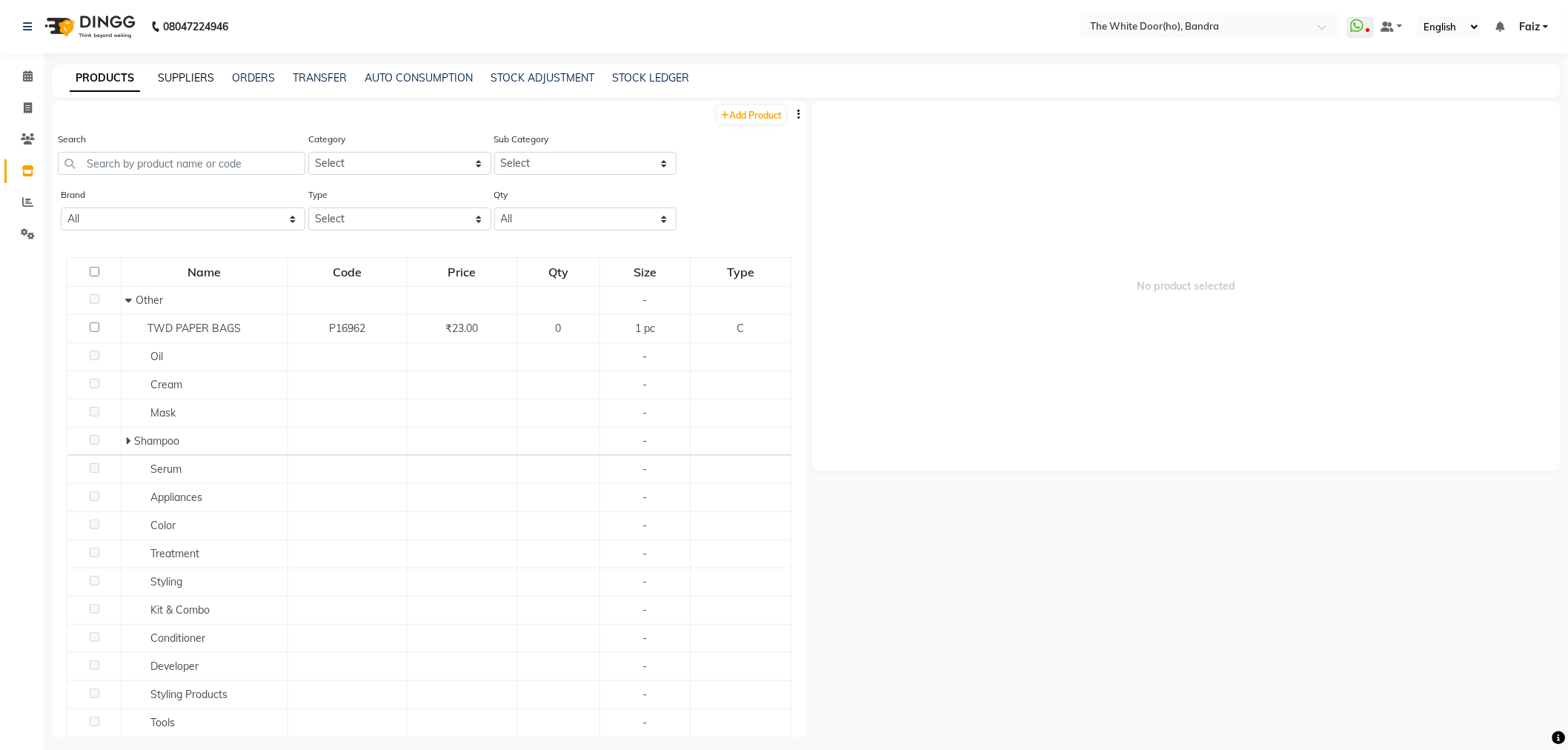
click at [177, 78] on link "SUPPLIERS" at bounding box center [186, 77] width 57 height 13
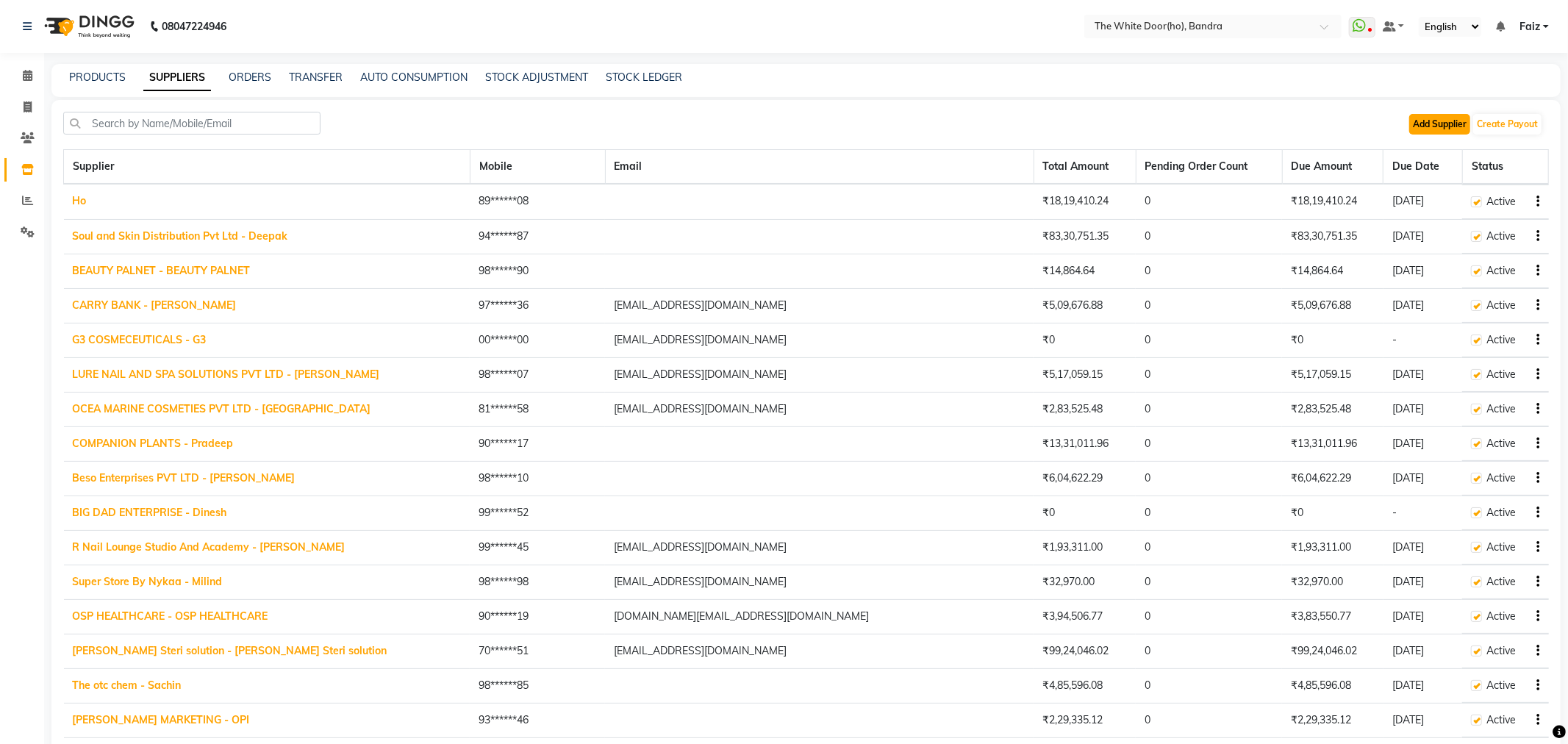
click at [1437, 124] on button "Add Supplier" at bounding box center [1440, 124] width 61 height 20
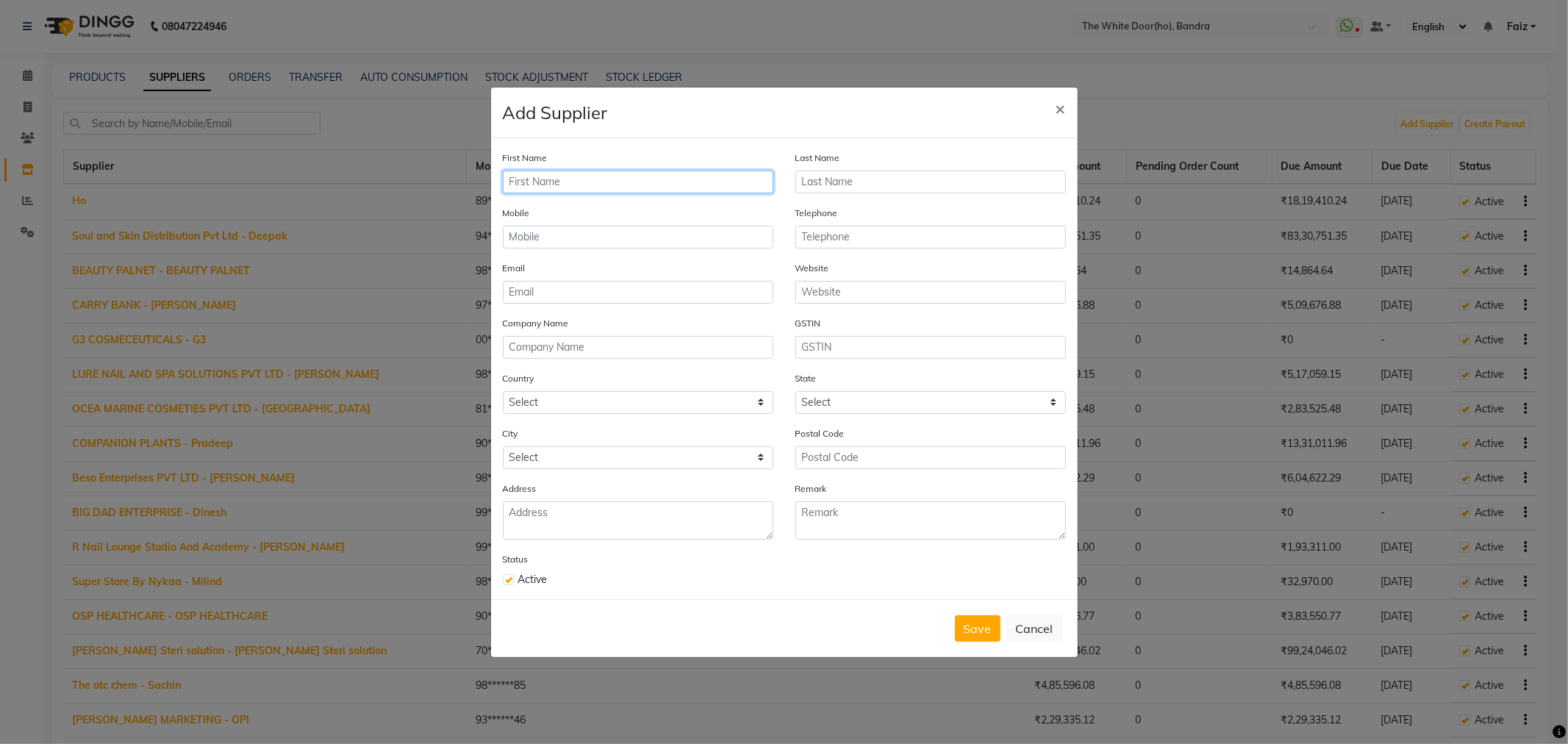
click at [692, 177] on input "text" at bounding box center [638, 182] width 271 height 23
type input "Sufiyan"
click at [922, 184] on input "Olapplex" at bounding box center [930, 182] width 271 height 23
click at [922, 184] on input "Olapplex" at bounding box center [930, 182] width 271 height 23
type input "Olaplex"
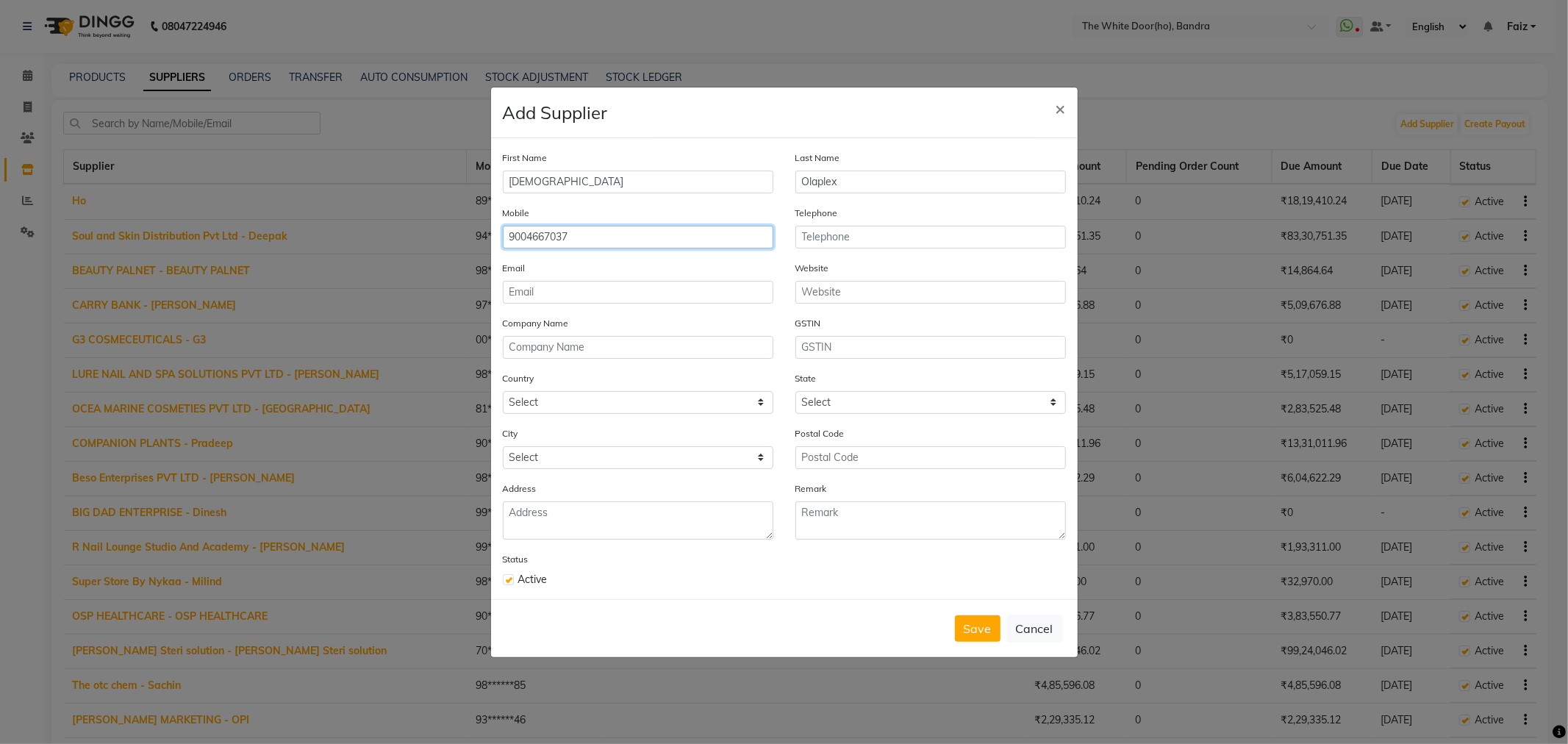
type input "9004667037"
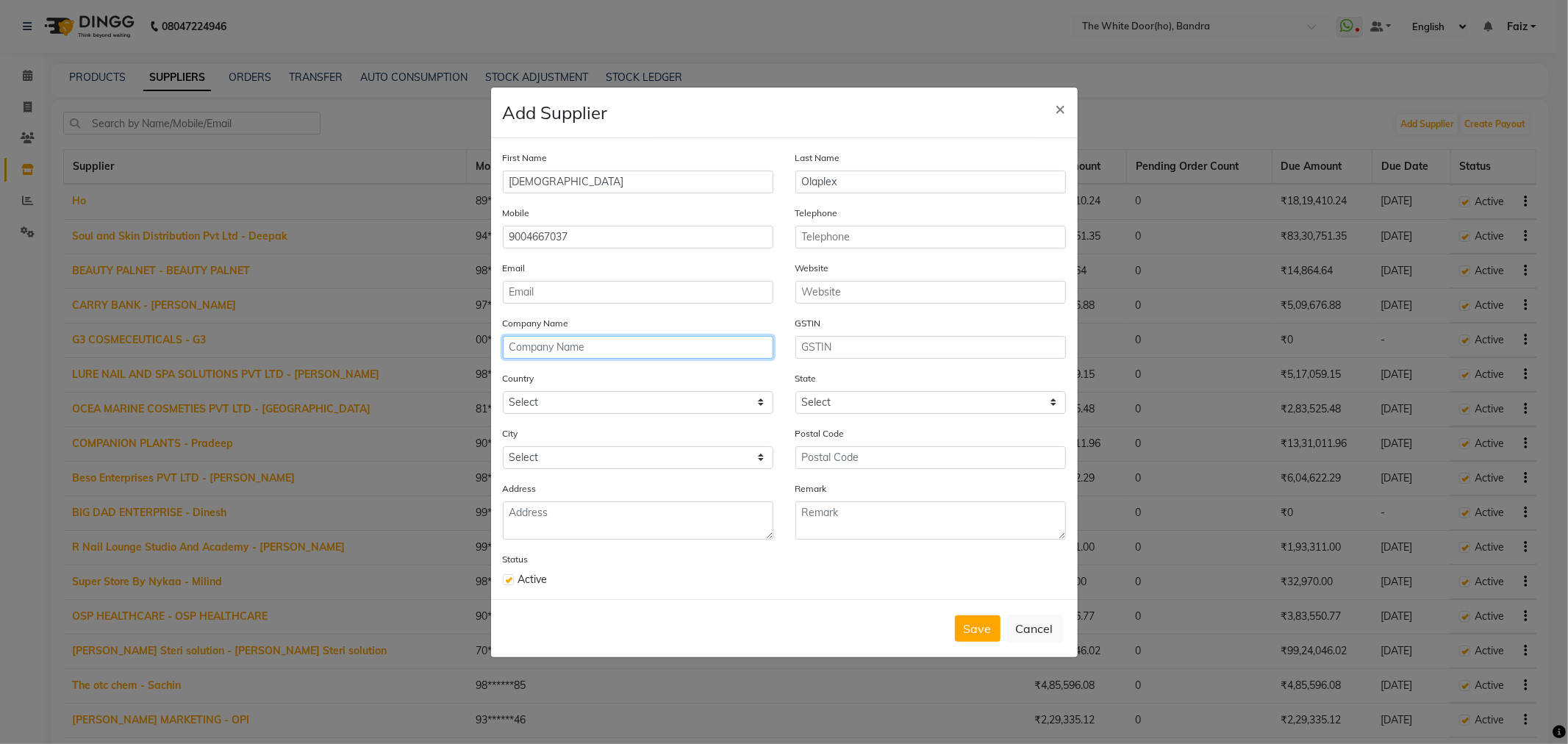
click at [695, 349] on input "text" at bounding box center [638, 347] width 271 height 23
type input "Sanghvi Enterprise"
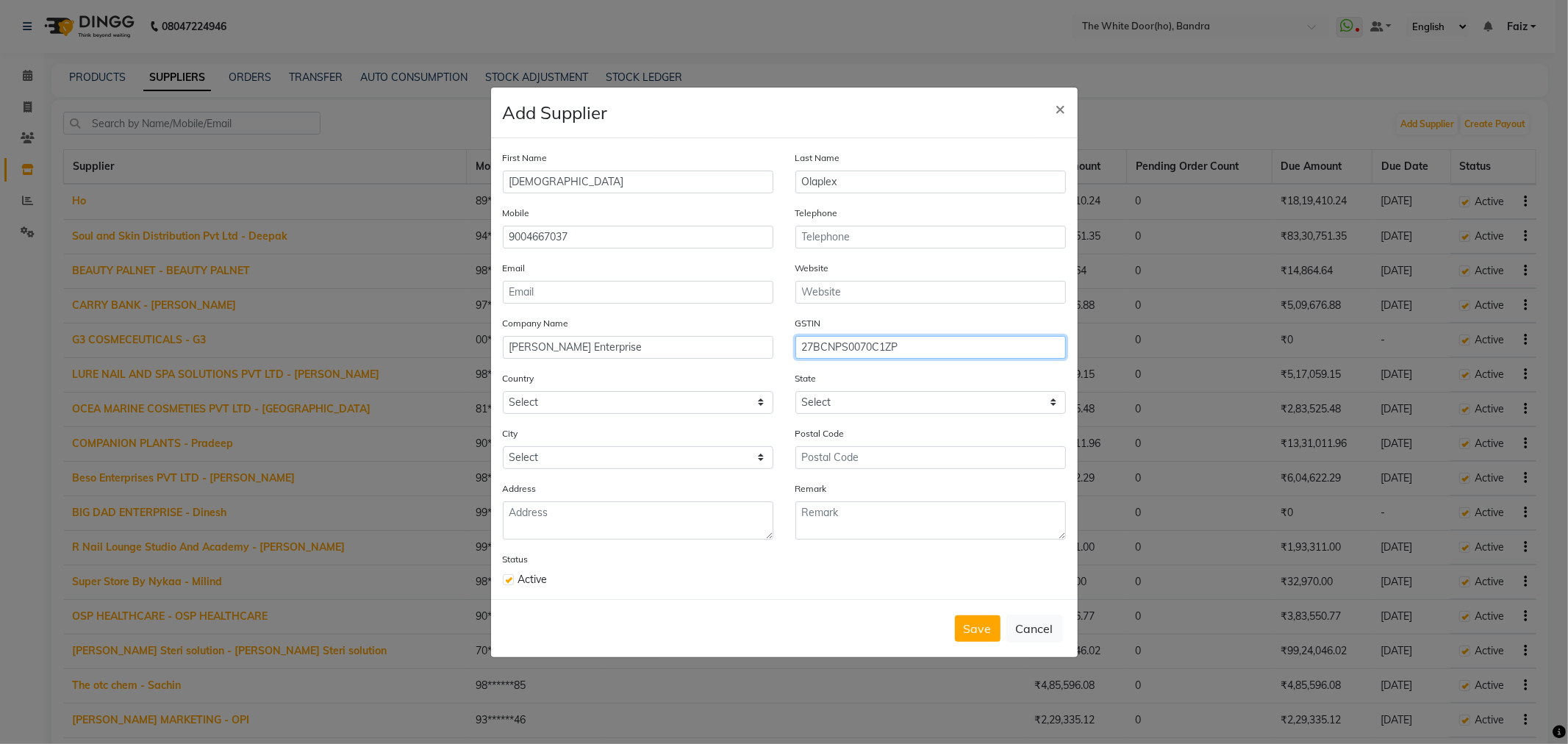
type input "27BCNPS0070C1ZP"
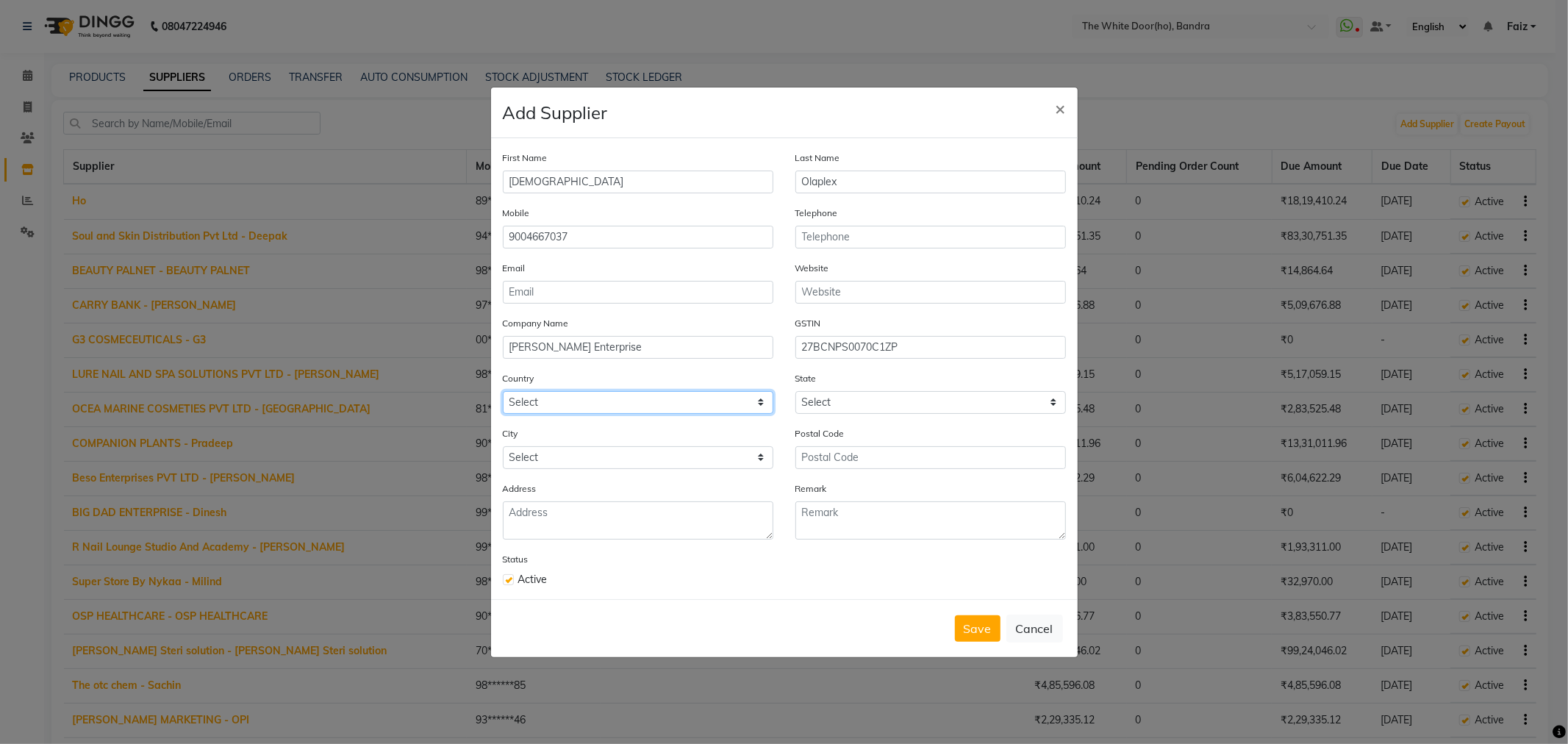
click at [686, 405] on select "Select Afghanistan Albania Algeria American Samoa Andorra Angola Anguilla Antar…" at bounding box center [638, 403] width 271 height 23
select select "1"
click at [503, 391] on select "Select Afghanistan Albania Algeria American Samoa Andorra Angola Anguilla Antar…" at bounding box center [638, 403] width 271 height 23
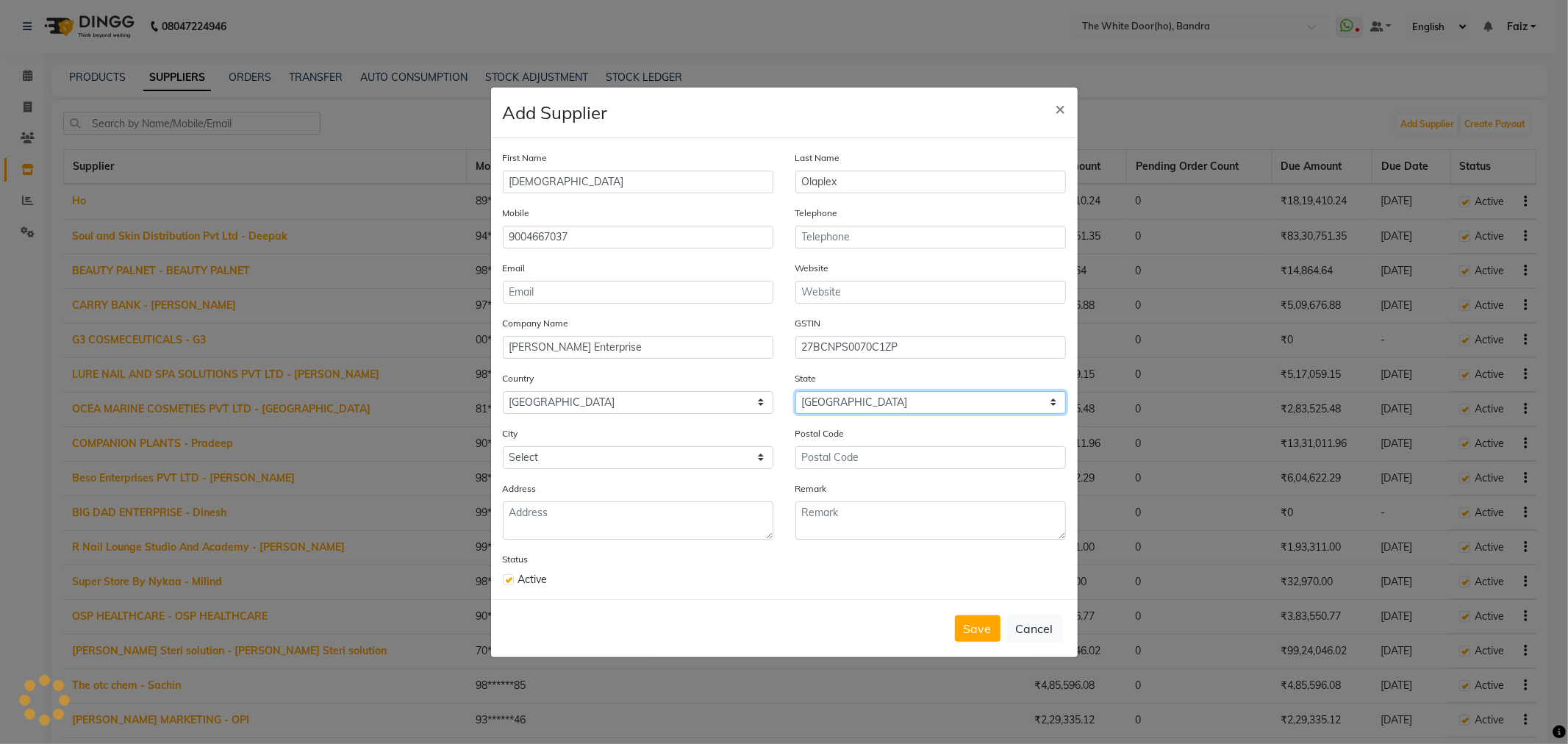
select select "22"
select select "2707"
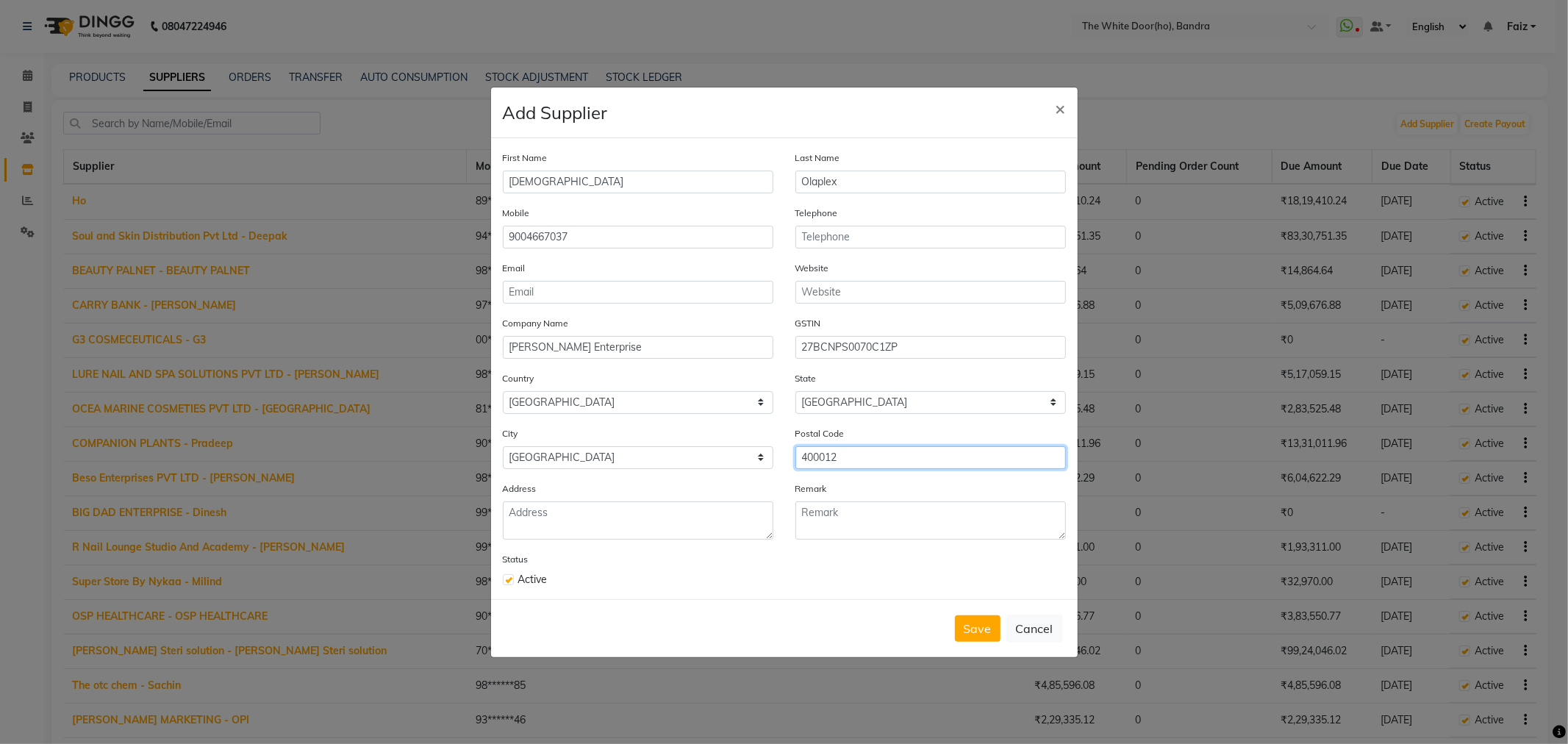
type input "400012"
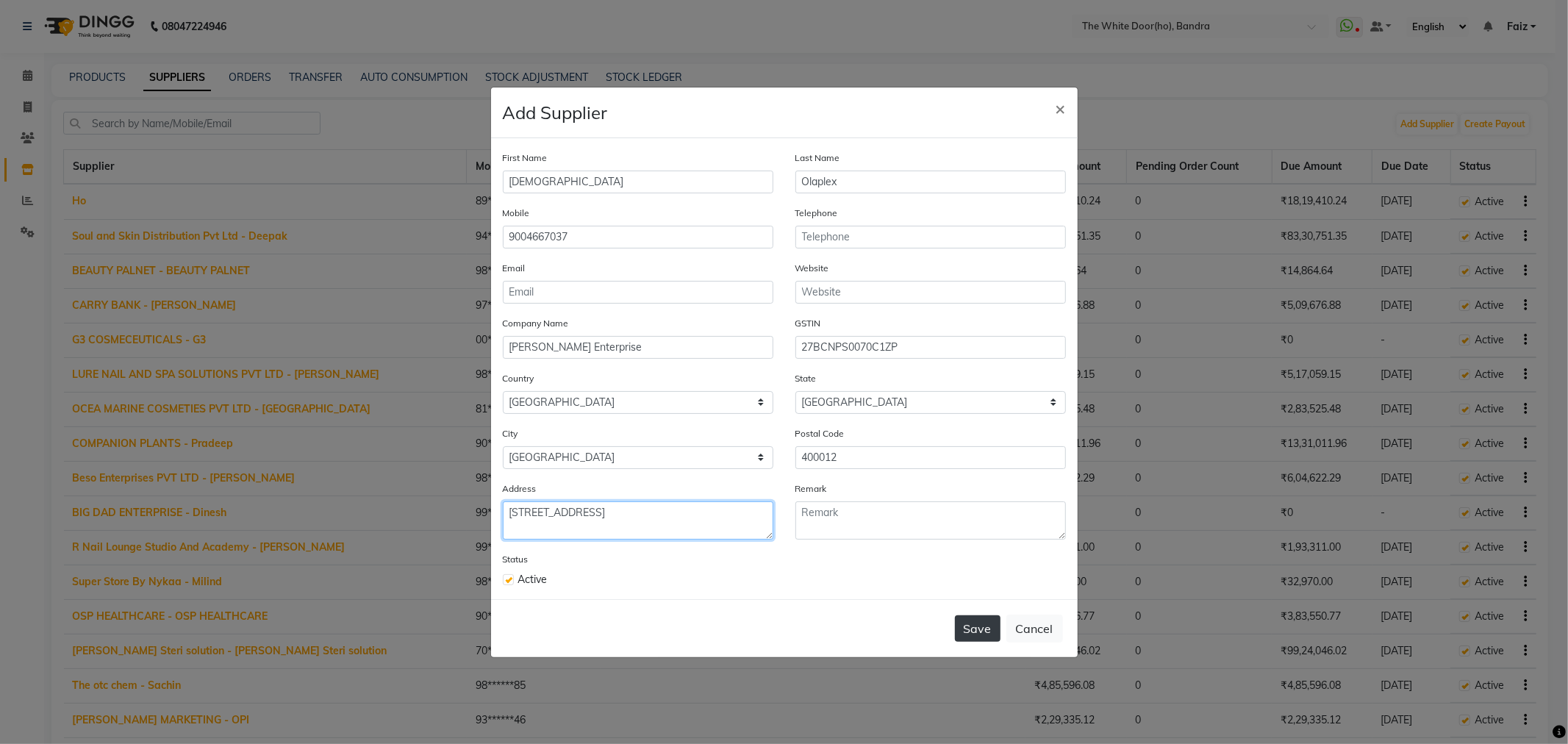
type textarea "88, Vithalwadi, 2nd floor, kalbadevi rd, mumbai 400002"
click at [984, 629] on button "Save" at bounding box center [978, 628] width 46 height 27
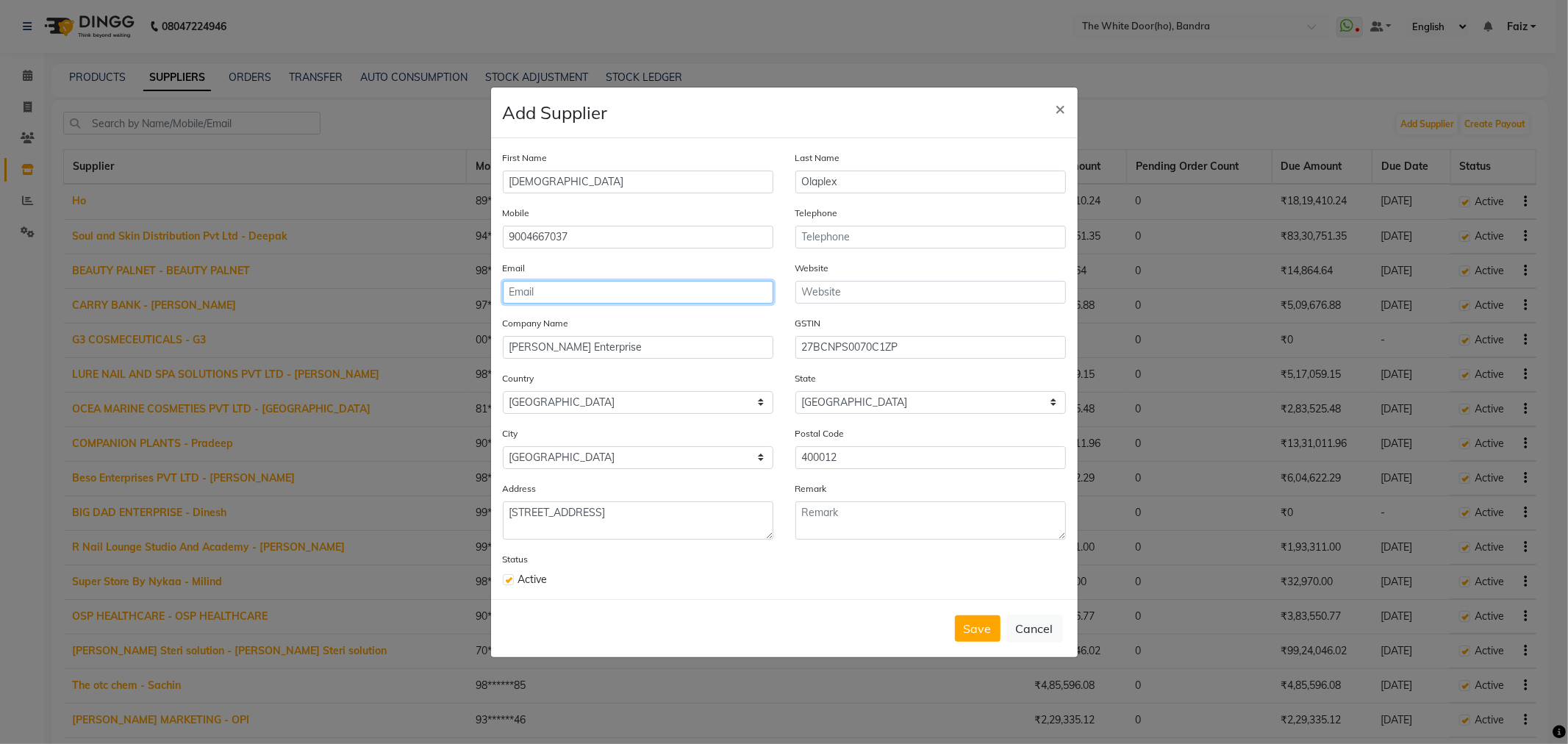
click at [534, 288] on input "email" at bounding box center [638, 292] width 271 height 23
type input "marketing@sanghvienterprise.in"
click at [976, 642] on button "Save" at bounding box center [978, 628] width 46 height 27
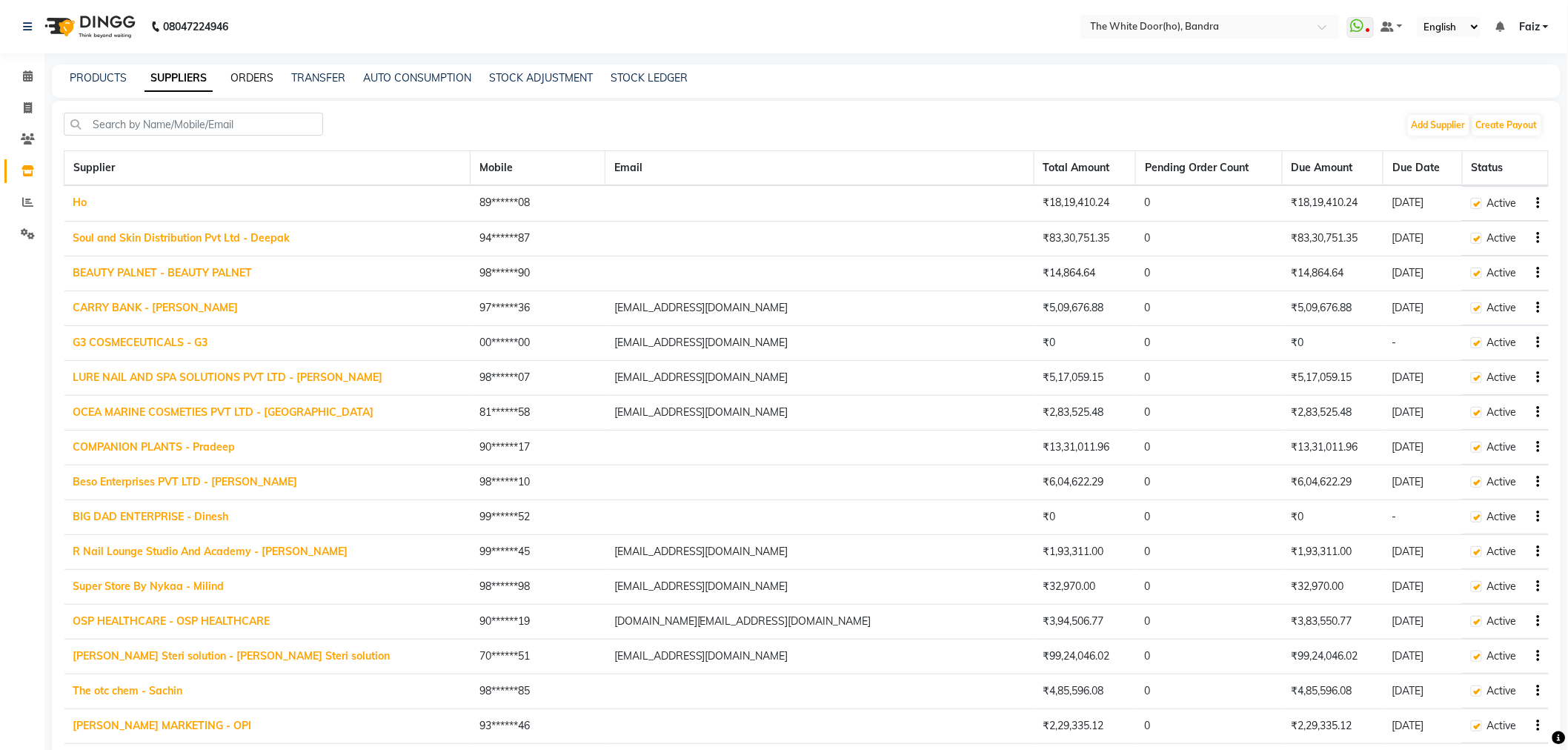
click at [246, 80] on link "ORDERS" at bounding box center [252, 77] width 43 height 13
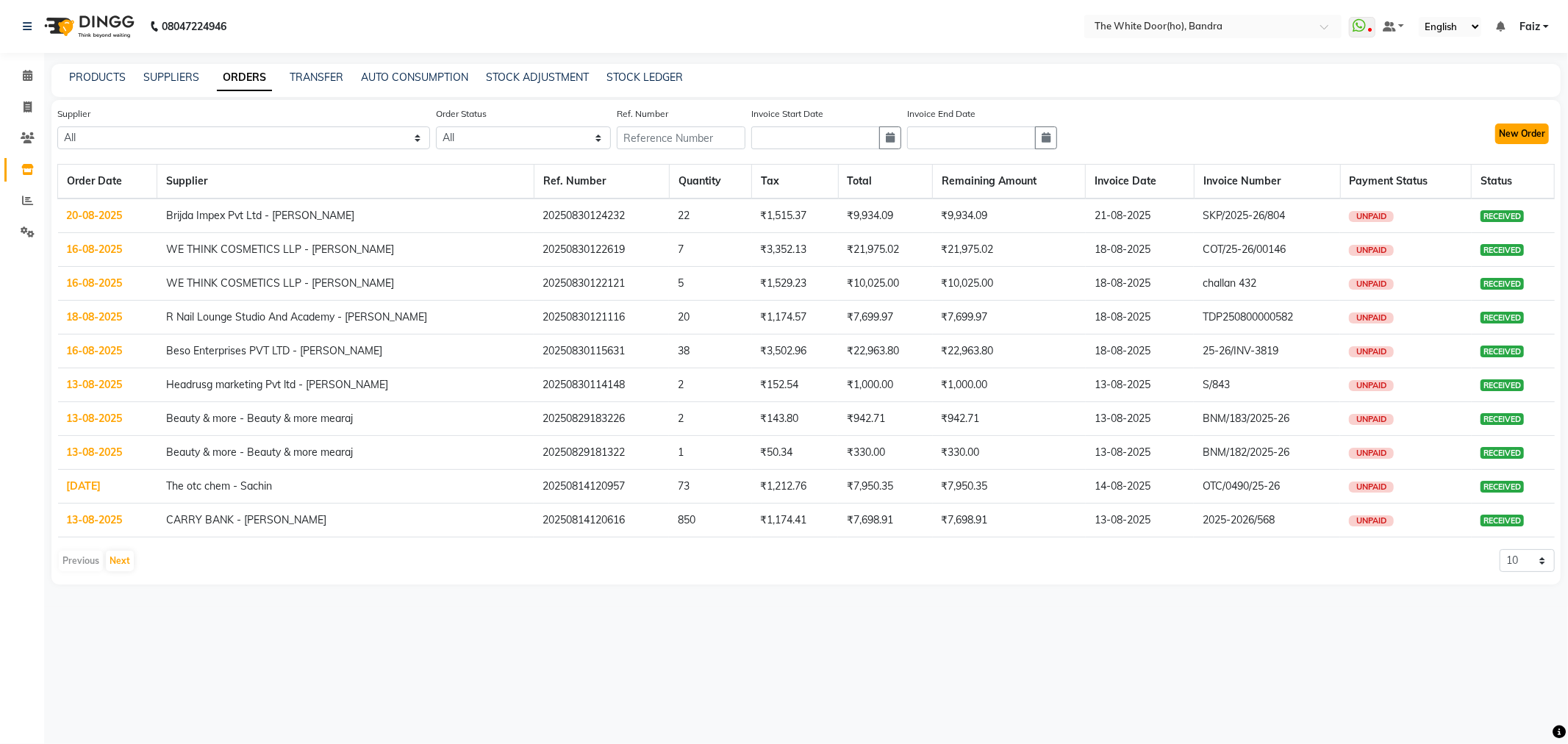
click at [1523, 134] on button "New Order" at bounding box center [1522, 133] width 54 height 20
select select "true"
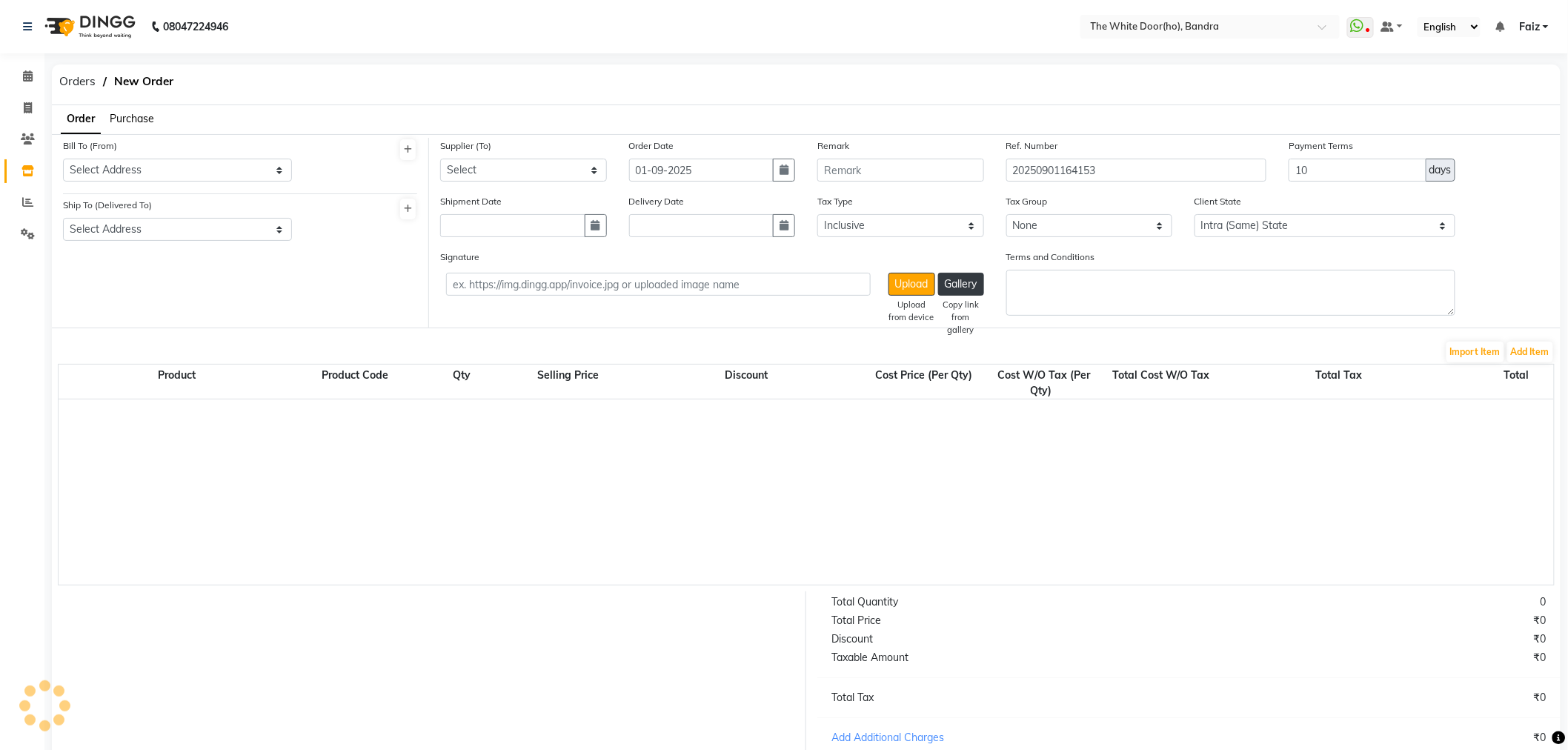
select select "1582"
click at [141, 123] on span "Purchase" at bounding box center [132, 118] width 44 height 13
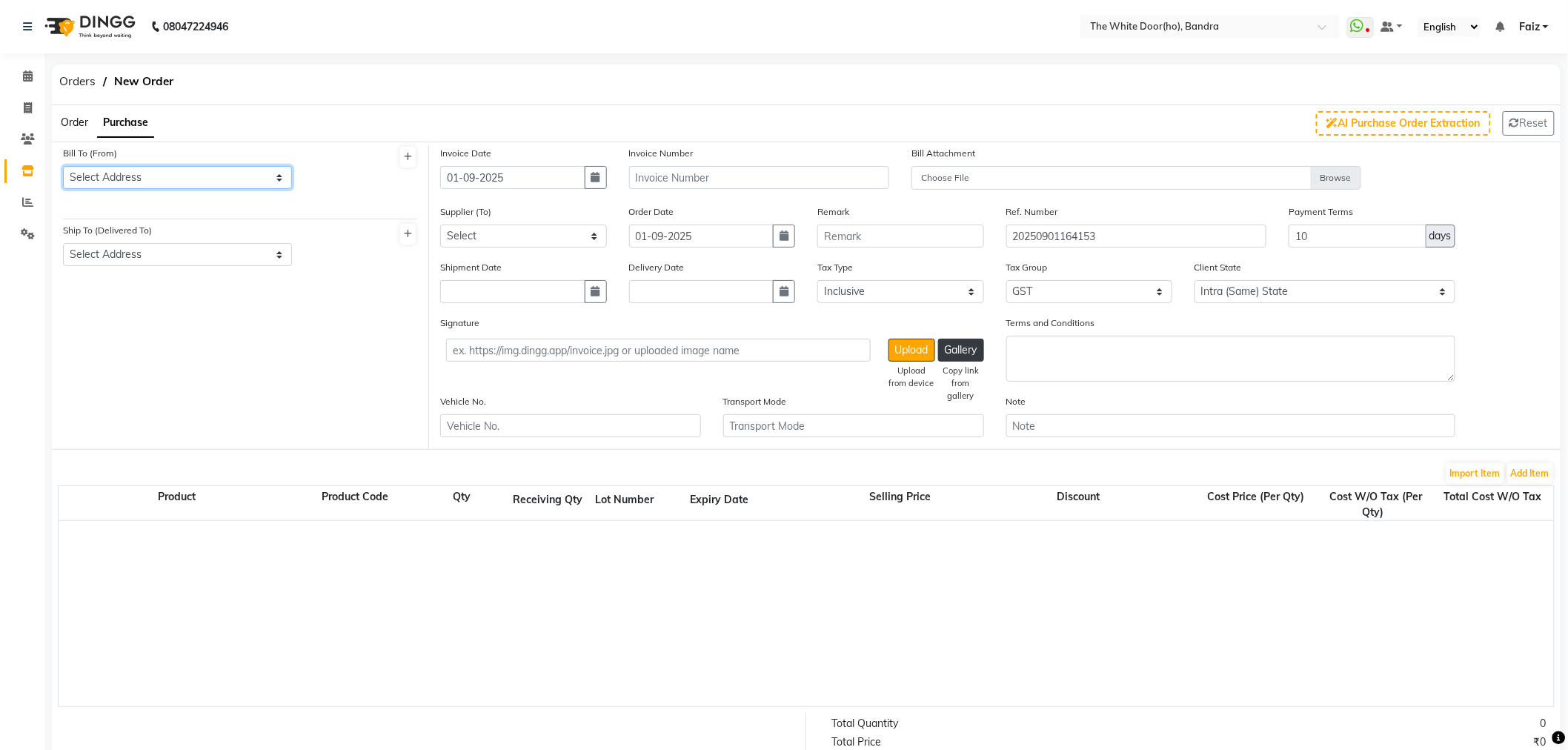
click at [143, 173] on select "Select Address BANDRA Thana New Mumbai Delhi Vasai Delhi" at bounding box center [177, 177] width 229 height 23
click at [63, 166] on select "Select Address BANDRA Thana New Mumbai Delhi Vasai Delhi" at bounding box center [177, 177] width 229 height 23
drag, startPoint x: 153, startPoint y: 160, endPoint x: 154, endPoint y: 172, distance: 12.0
click at [153, 161] on div "Bill To (From) Select Address BANDRA Thana New Mumbai Delhi Vasai Delhi" at bounding box center [177, 167] width 229 height 44
click at [155, 178] on select "Select Address BANDRA Thana New Mumbai Delhi Vasai Delhi" at bounding box center [177, 177] width 229 height 23
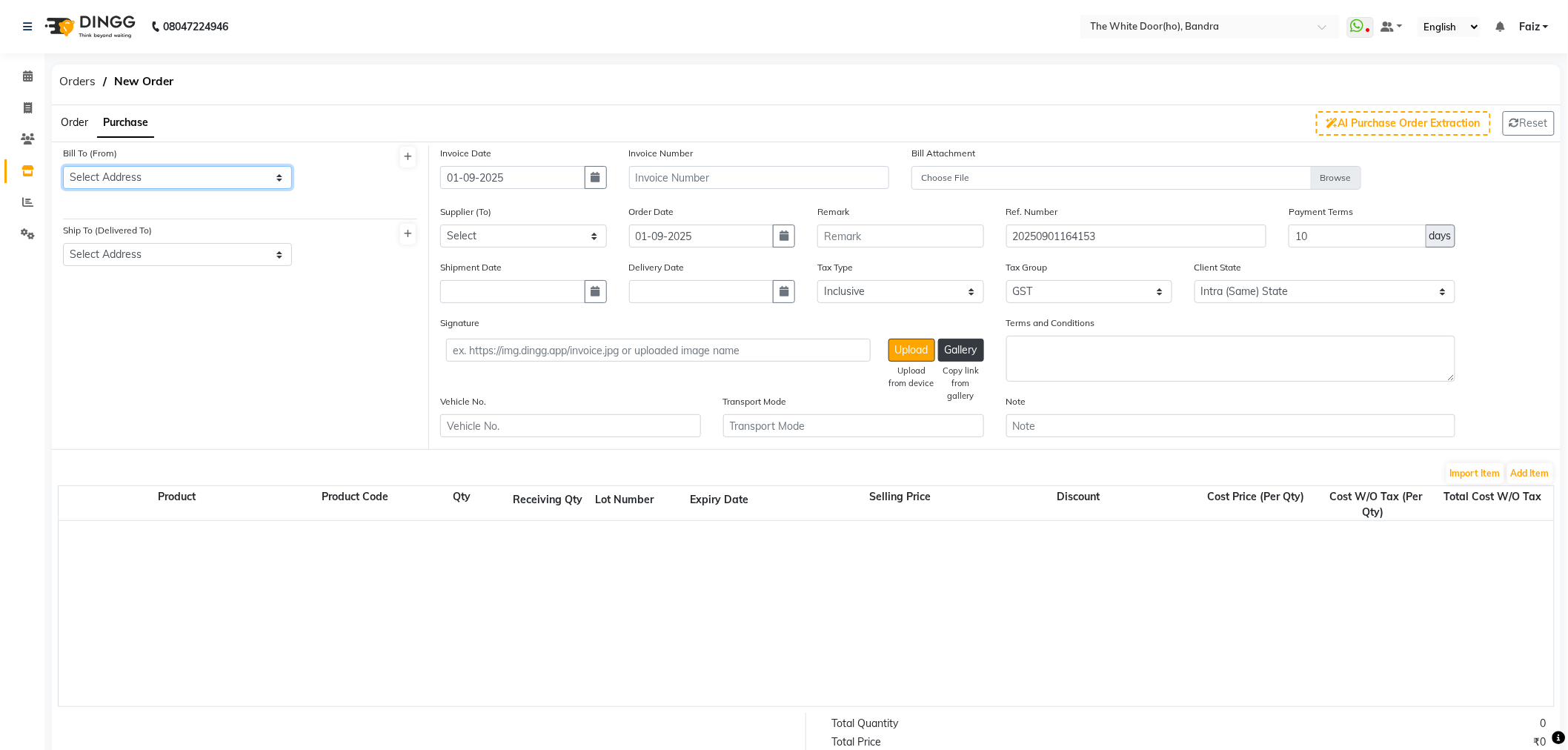
select select "553"
click at [63, 166] on select "Select Address BANDRA Thana New Mumbai Delhi Vasai Delhi" at bounding box center [177, 177] width 229 height 23
drag, startPoint x: 155, startPoint y: 232, endPoint x: 155, endPoint y: 250, distance: 18.0
click at [155, 238] on div "Ship To (Delivered To) Select Address bandra Worli Thane" at bounding box center [177, 244] width 229 height 44
click at [155, 250] on select "Select Address bandra Worli Thane" at bounding box center [177, 255] width 229 height 23
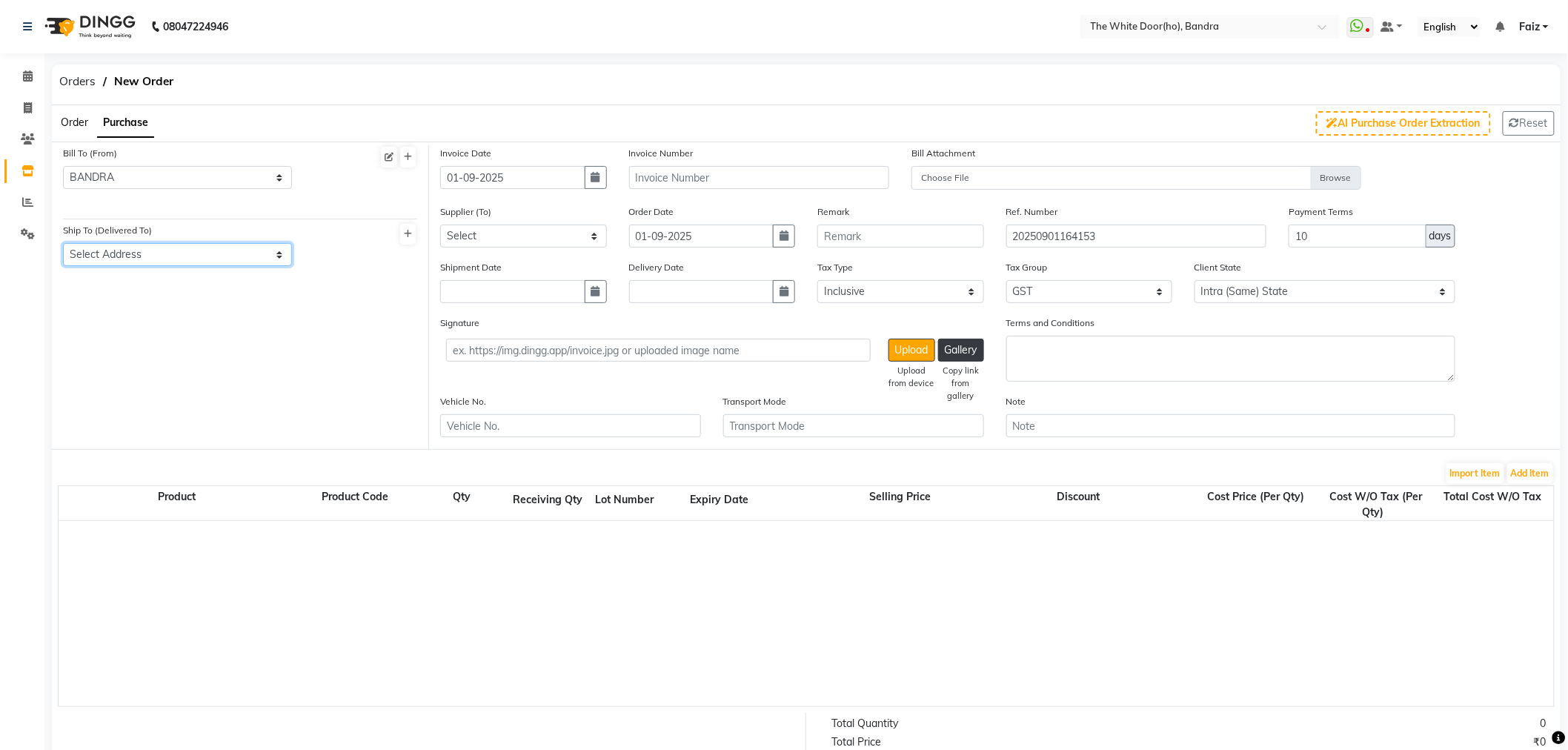
select select "554"
click at [63, 243] on select "Select Address bandra Worli Thane" at bounding box center [177, 255] width 229 height 23
click at [576, 180] on input "01-09-2025" at bounding box center [513, 177] width 145 height 23
select select "9"
select select "2025"
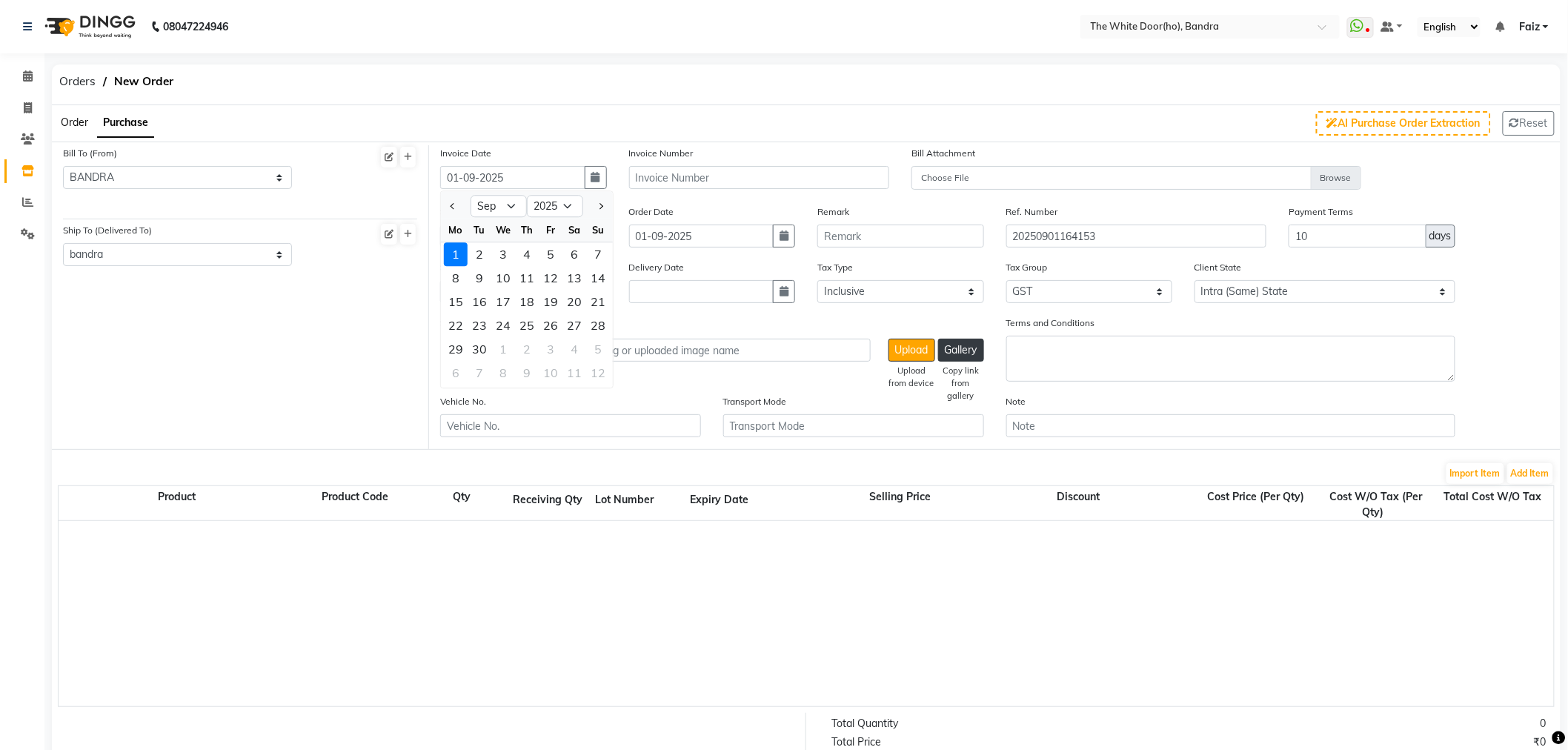
click at [461, 206] on div at bounding box center [456, 206] width 30 height 24
click at [455, 203] on span "Previous month" at bounding box center [454, 206] width 6 height 6
select select "8"
click at [520, 324] on div "21" at bounding box center [526, 326] width 24 height 24
type input "21-08-2025"
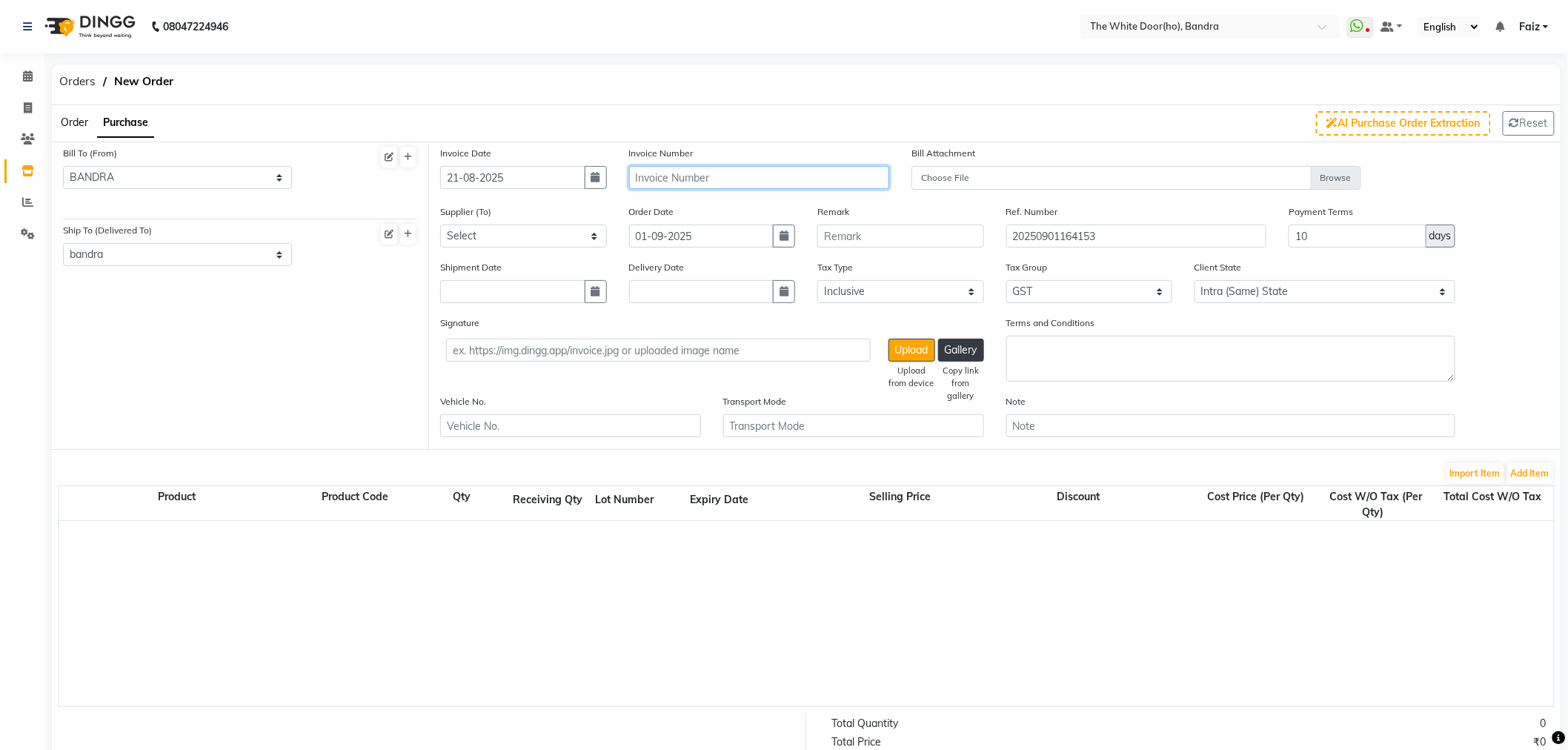
click at [669, 179] on input "text" at bounding box center [760, 177] width 261 height 23
type input "OL135"
click at [568, 250] on div "Supplier (To) Select Ho Soul and Skin Distribution Pvt Ltd - Deepak BEAUTY PALN…" at bounding box center [523, 231] width 189 height 56
click at [565, 240] on select "Select Ho Soul and Skin Distribution Pvt Ltd - Deepak BEAUTY PALNET - BEAUTY PA…" at bounding box center [524, 236] width 167 height 23
select select "5758"
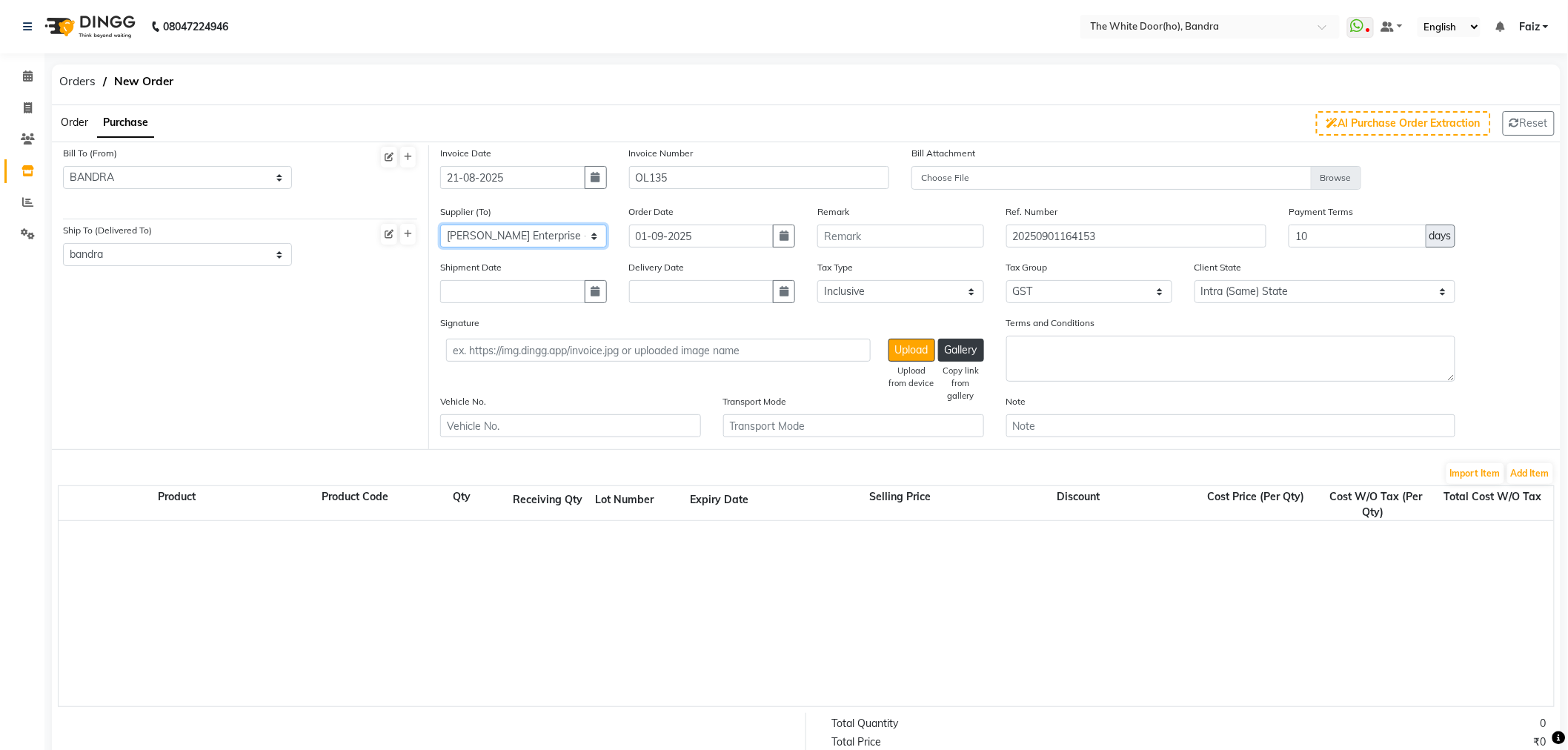
click at [441, 225] on select "Select Ho Soul and Skin Distribution Pvt Ltd - Deepak BEAUTY PALNET - BEAUTY PA…" at bounding box center [524, 236] width 167 height 23
drag, startPoint x: 1327, startPoint y: 224, endPoint x: 1280, endPoint y: 231, distance: 47.5
click at [1280, 231] on div "Payment Terms 10 days" at bounding box center [1372, 231] width 189 height 56
type input "30"
click at [789, 241] on button "button" at bounding box center [784, 236] width 22 height 23
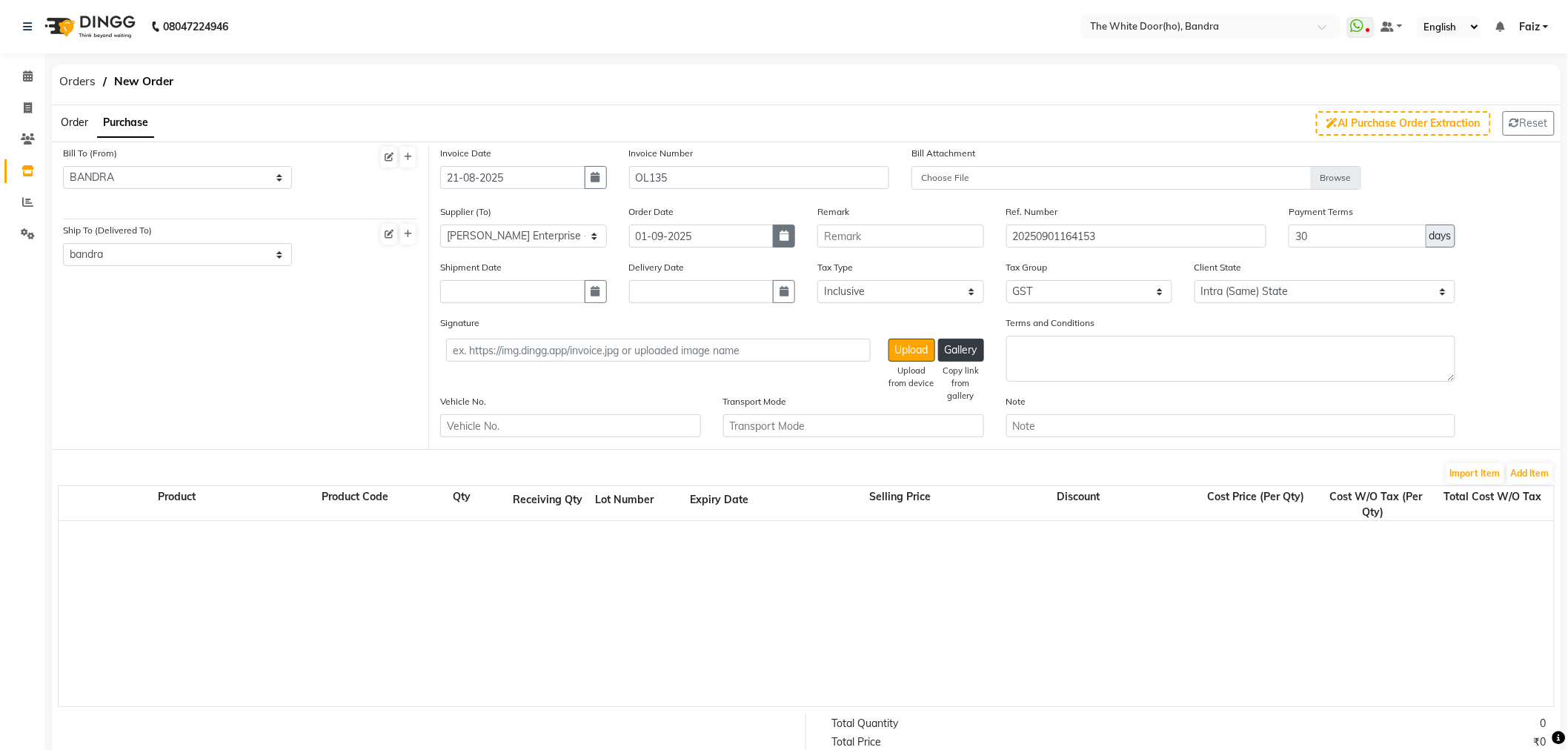
select select "9"
select select "2025"
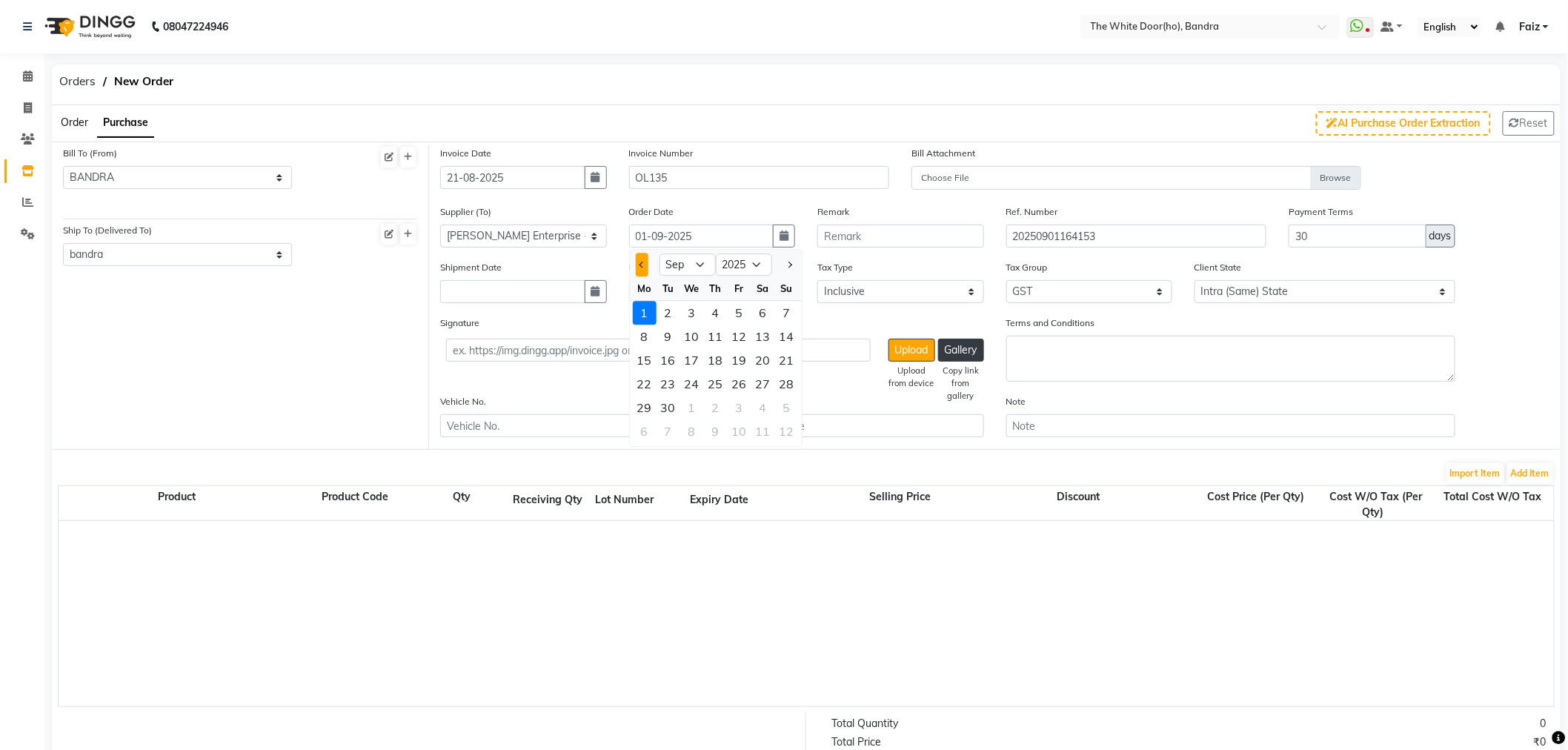
click at [636, 267] on button "Previous month" at bounding box center [642, 265] width 12 height 24
select select "8"
click at [724, 388] on div "21" at bounding box center [716, 384] width 24 height 24
type input "21-08-2025"
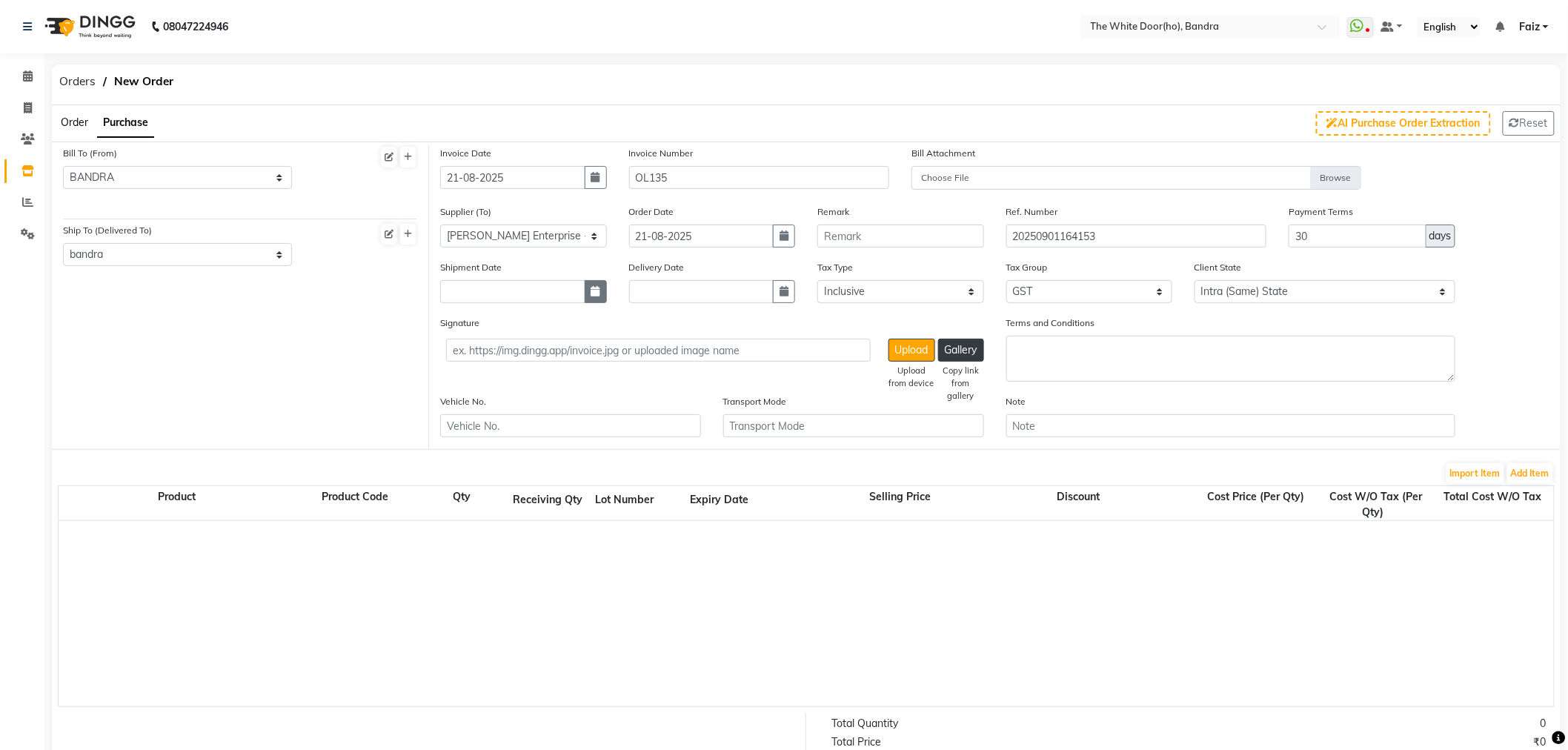
click at [588, 287] on button "button" at bounding box center [596, 291] width 22 height 23
select select "9"
select select "2025"
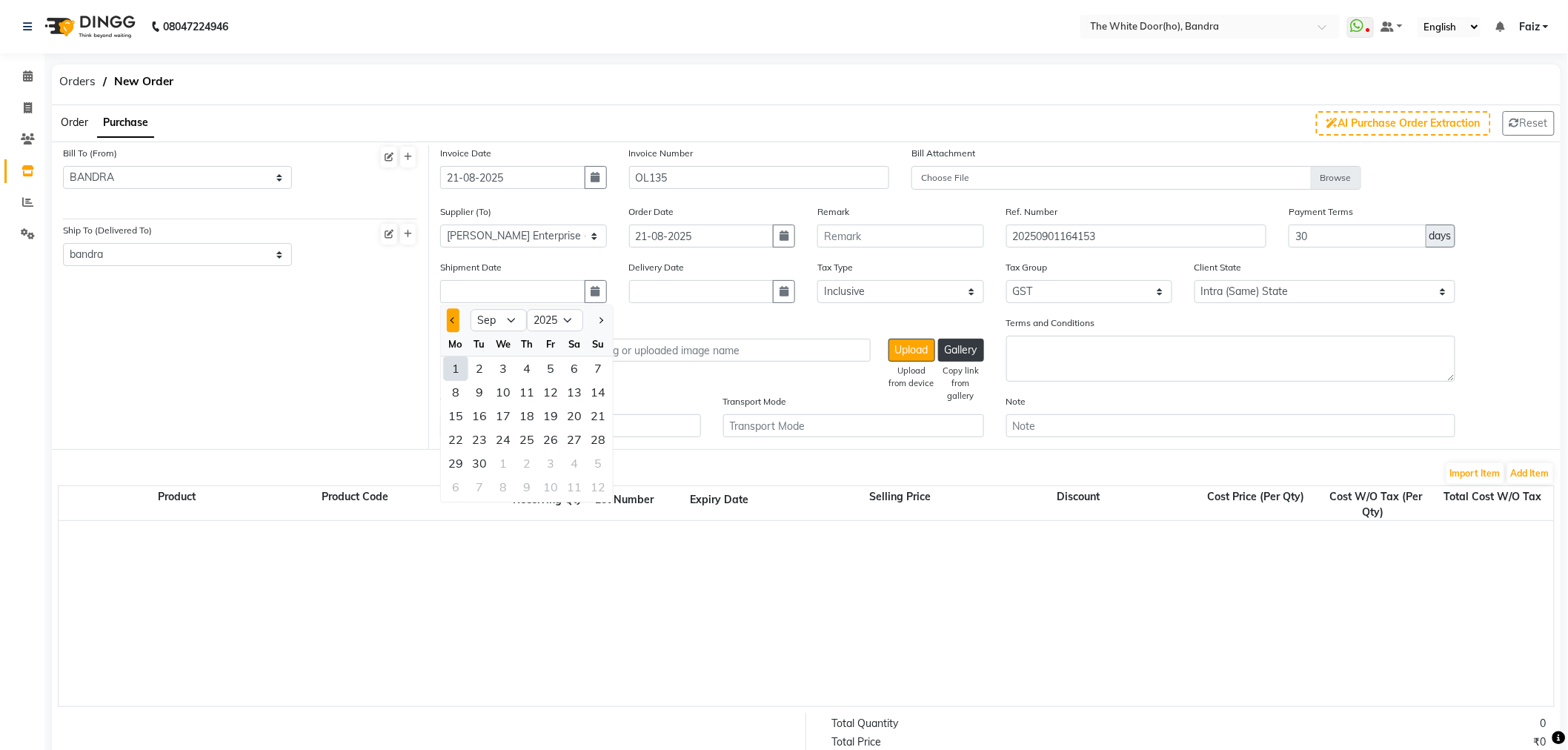
click at [448, 326] on button "Previous month" at bounding box center [453, 320] width 12 height 24
select select "8"
click at [582, 433] on div "23" at bounding box center [574, 440] width 24 height 24
type input "23-08-2025"
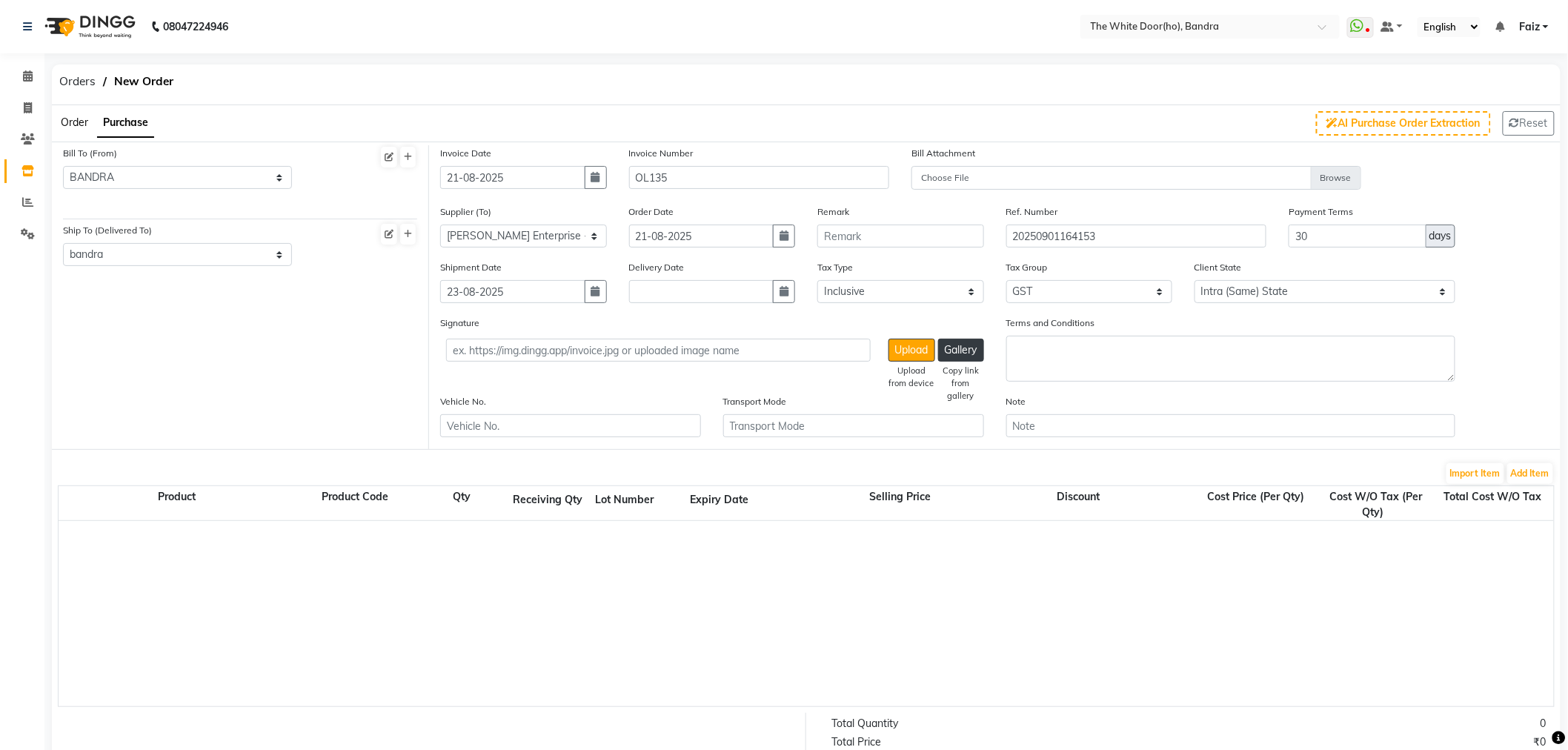
click at [796, 294] on div "Delivery Date" at bounding box center [712, 287] width 189 height 56
click at [792, 294] on button "button" at bounding box center [784, 291] width 22 height 23
select select "9"
select select "2025"
click at [639, 323] on button "Previous month" at bounding box center [642, 320] width 12 height 24
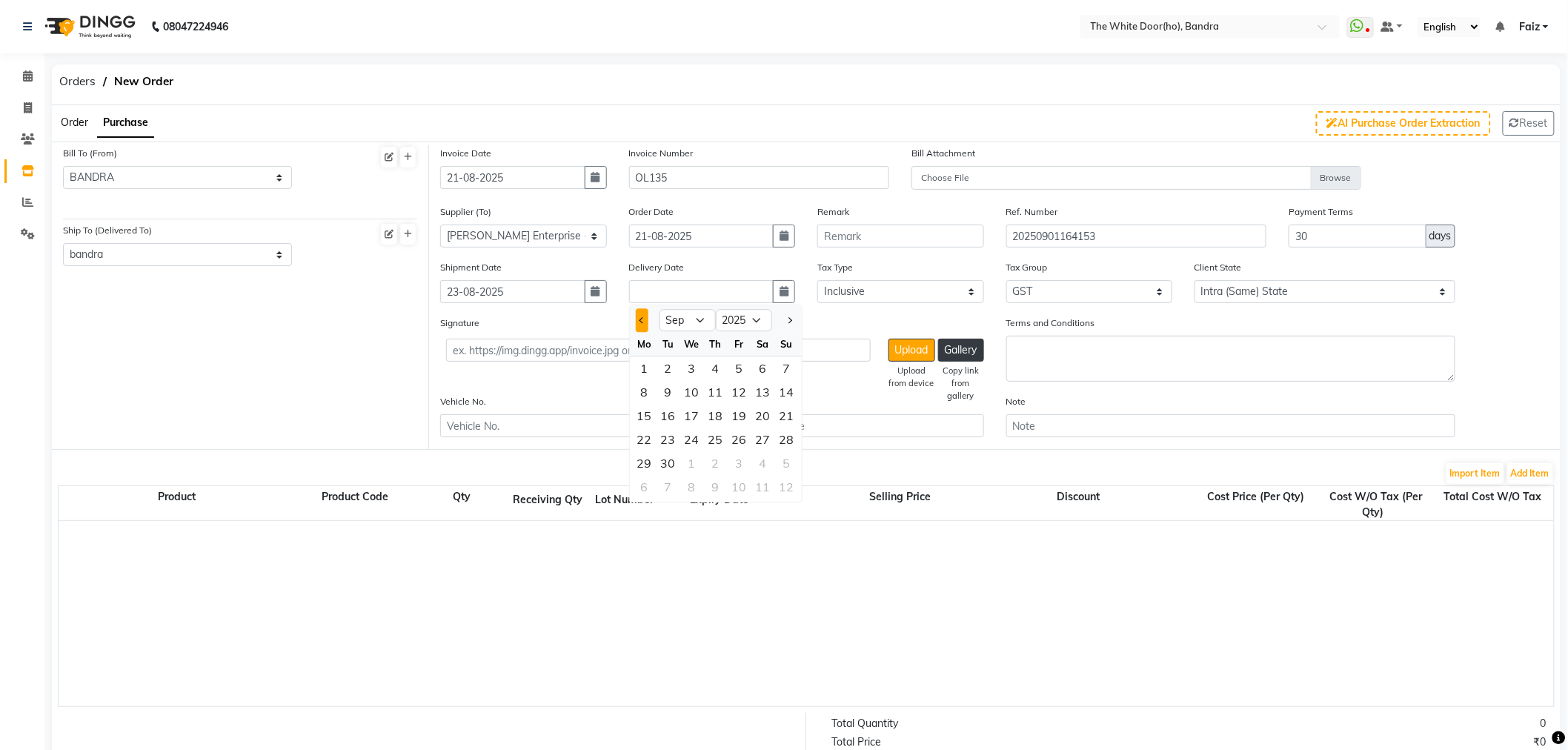
select select "8"
click at [766, 436] on div "23" at bounding box center [763, 440] width 24 height 24
type input "23-08-2025"
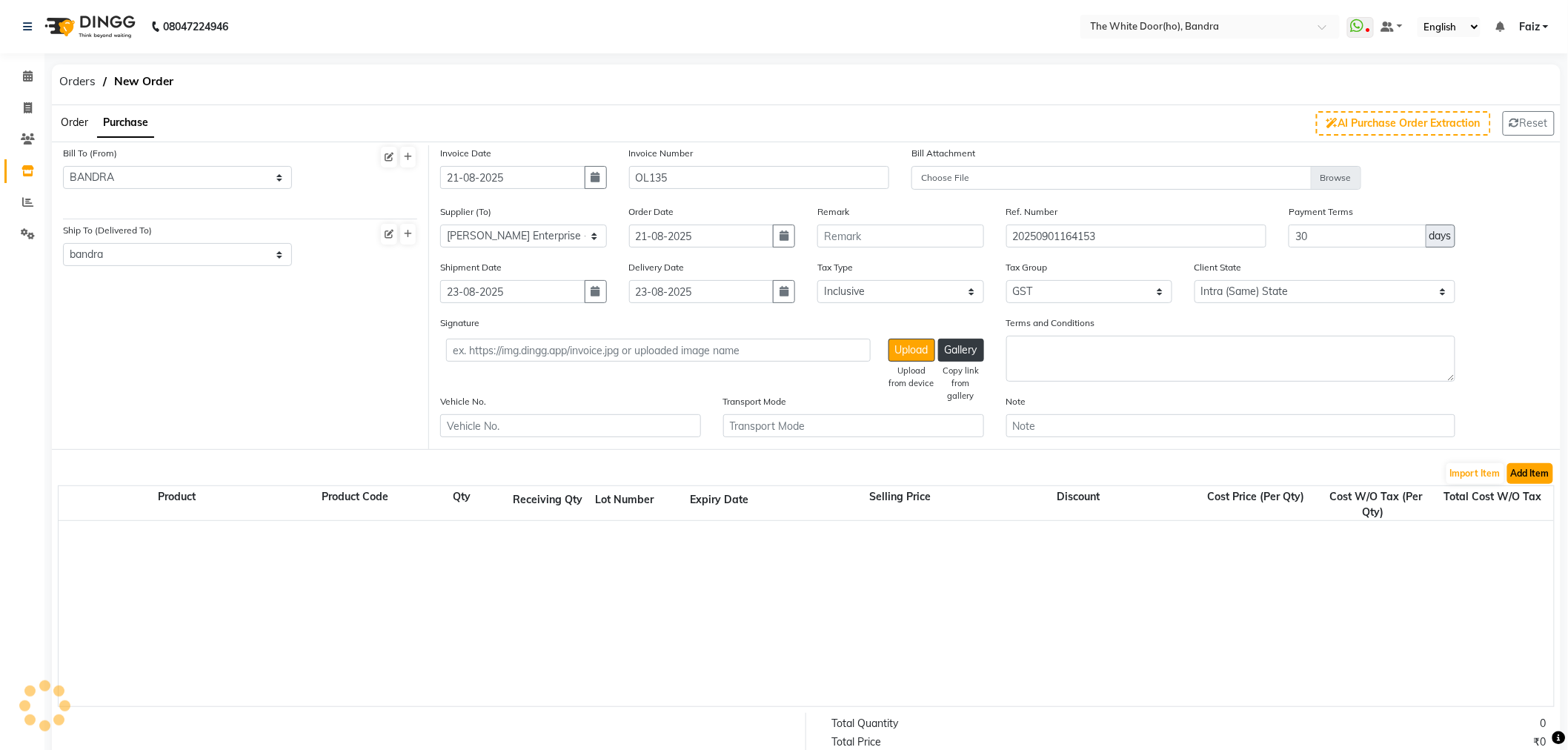
click at [1519, 471] on button "Add Item" at bounding box center [1531, 473] width 46 height 21
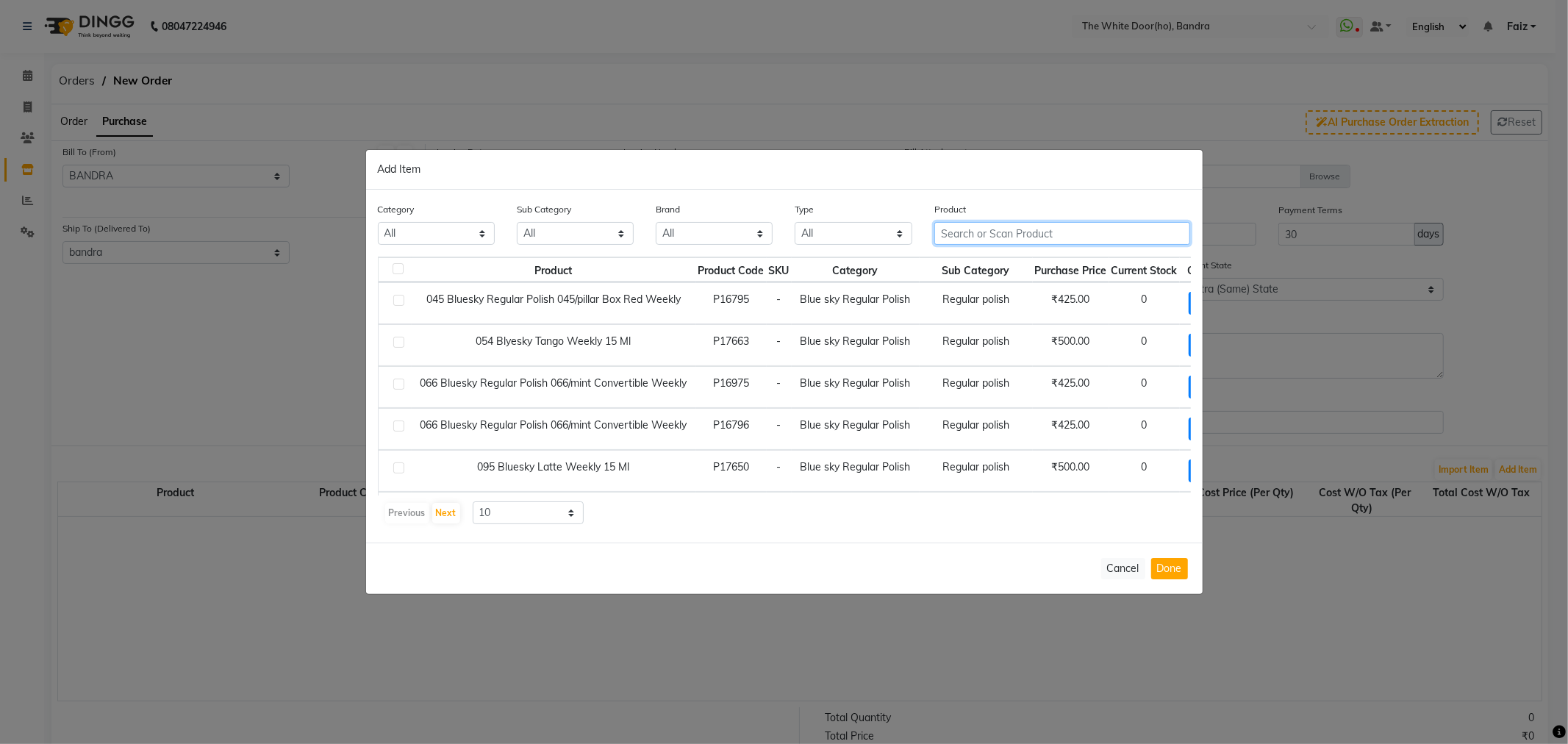
click at [988, 231] on input "text" at bounding box center [1063, 234] width 256 height 23
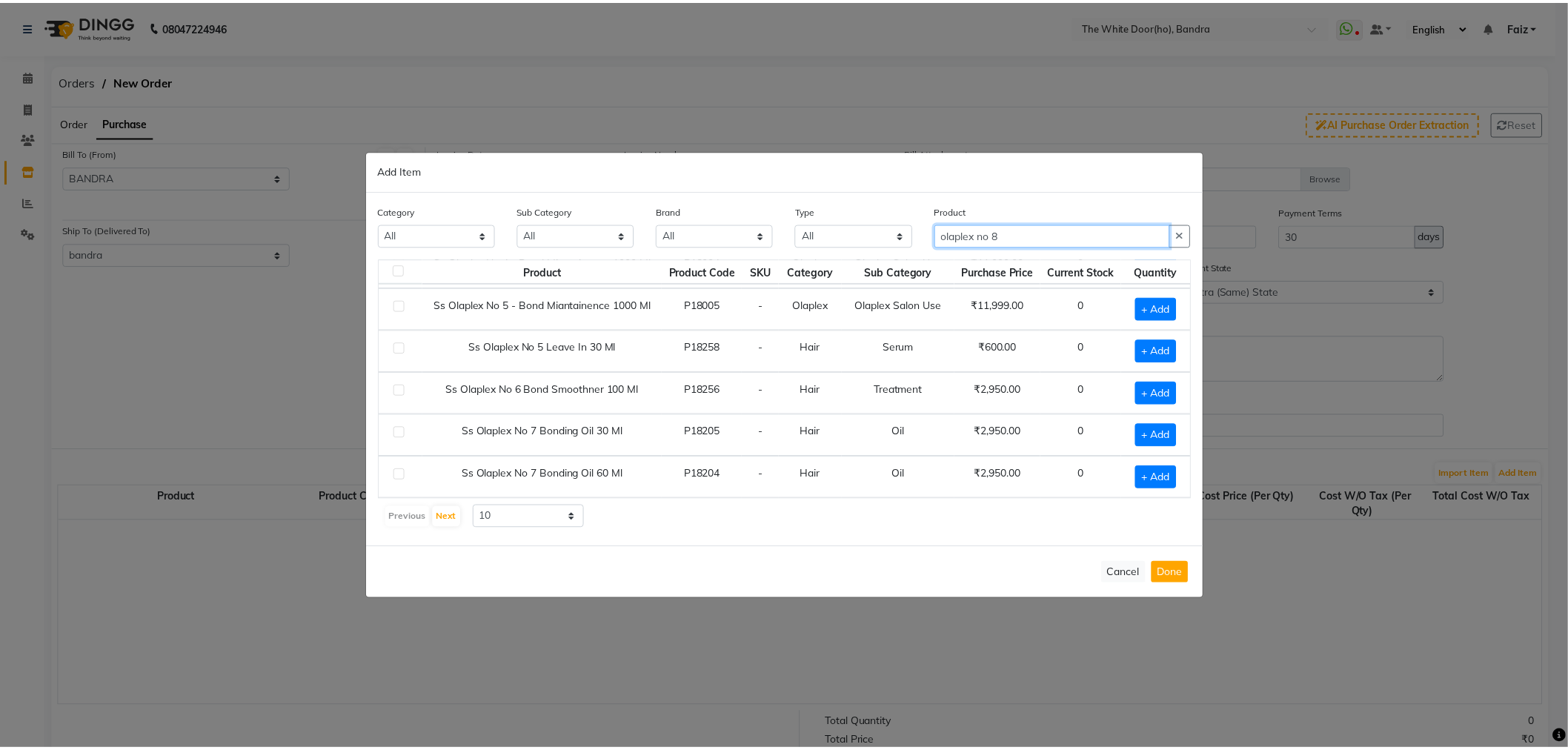
scroll to position [167, 0]
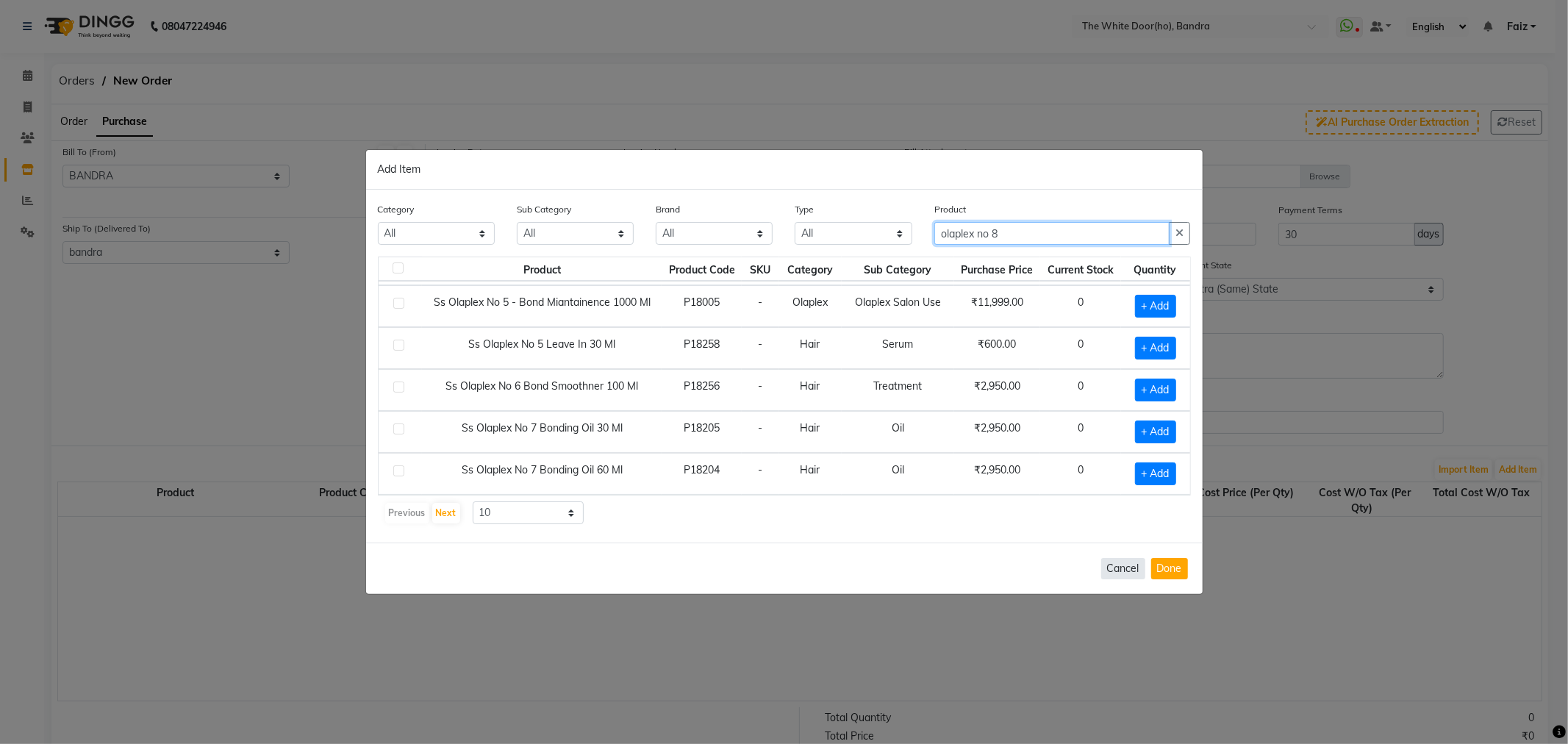
type input "olaplex no 8"
click at [1119, 567] on button "Cancel" at bounding box center [1123, 568] width 44 height 21
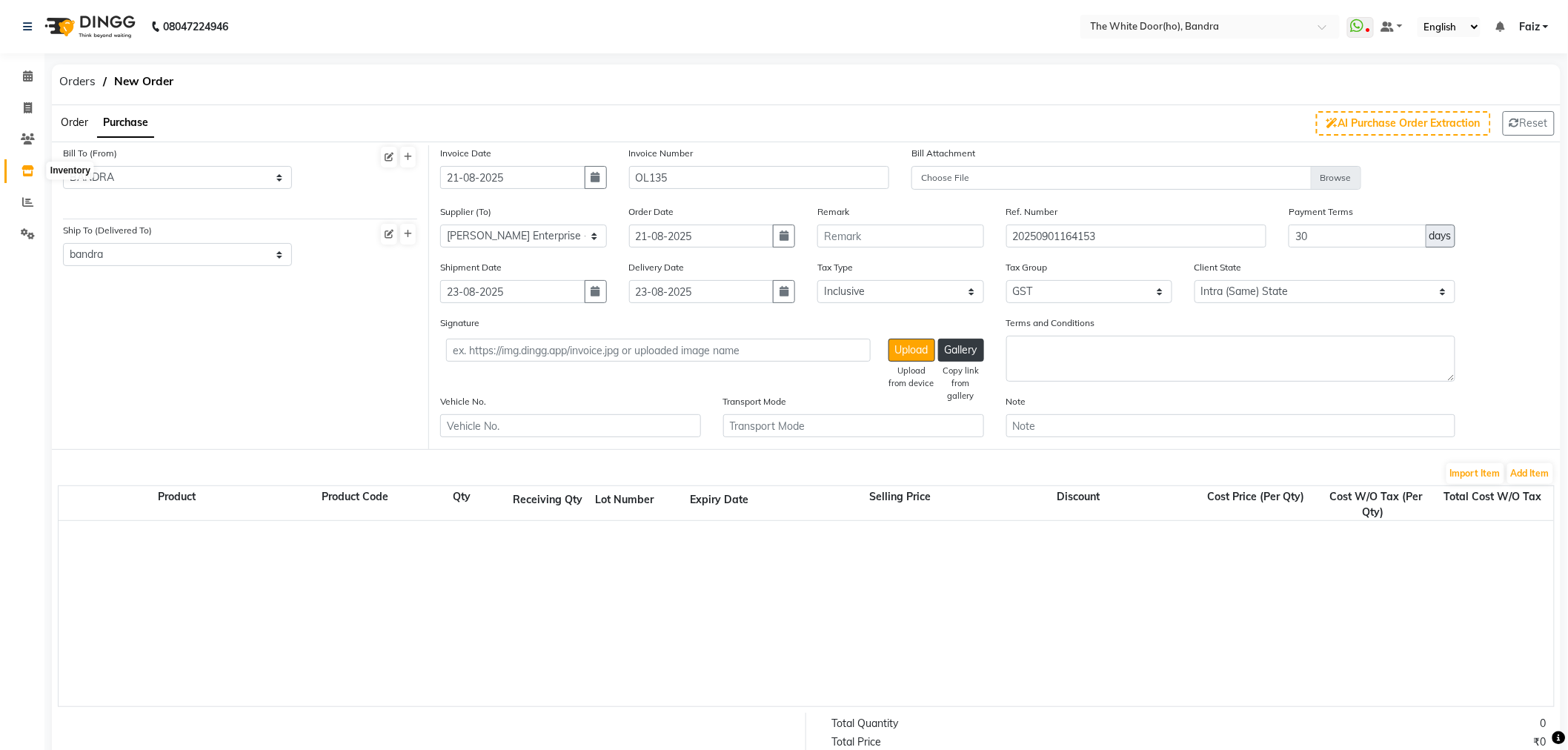
click at [32, 176] on icon at bounding box center [28, 170] width 12 height 11
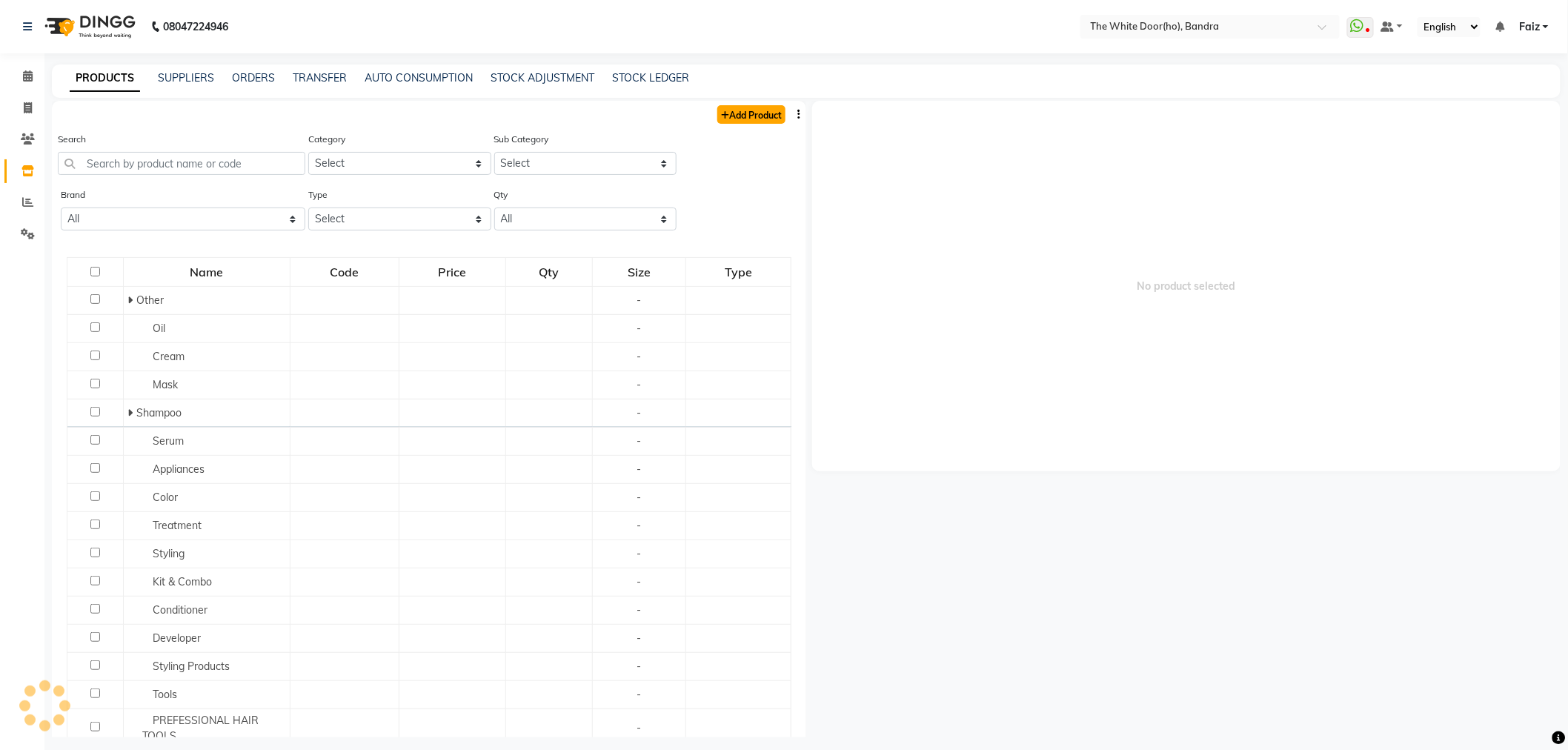
click at [737, 112] on link "Add Product" at bounding box center [751, 115] width 68 height 18
select select "true"
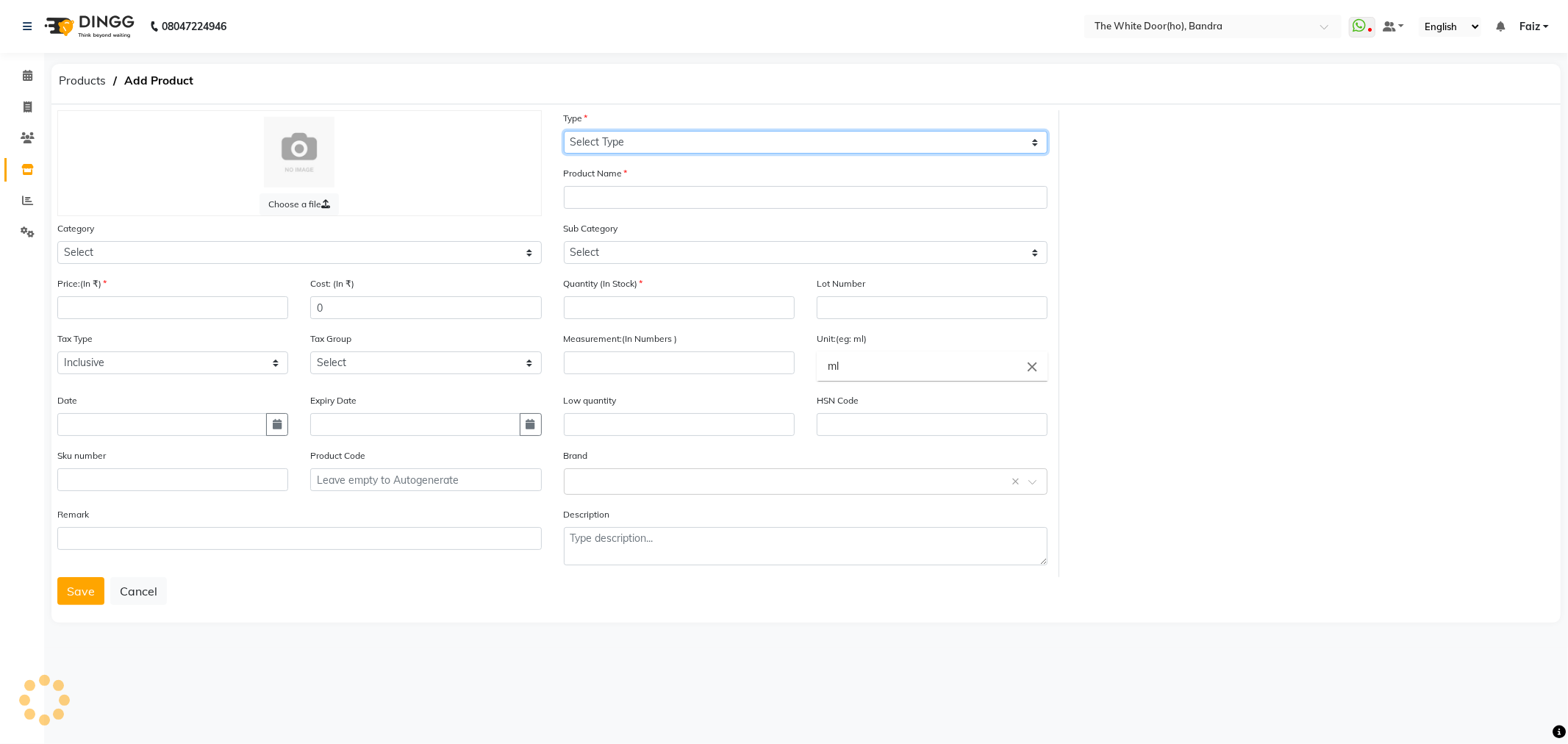
click at [643, 150] on select "Select Type Both Retail Consumable" at bounding box center [806, 142] width 485 height 23
select select "R"
click at [564, 130] on select "Select Type Both Retail Consumable" at bounding box center [806, 142] width 485 height 23
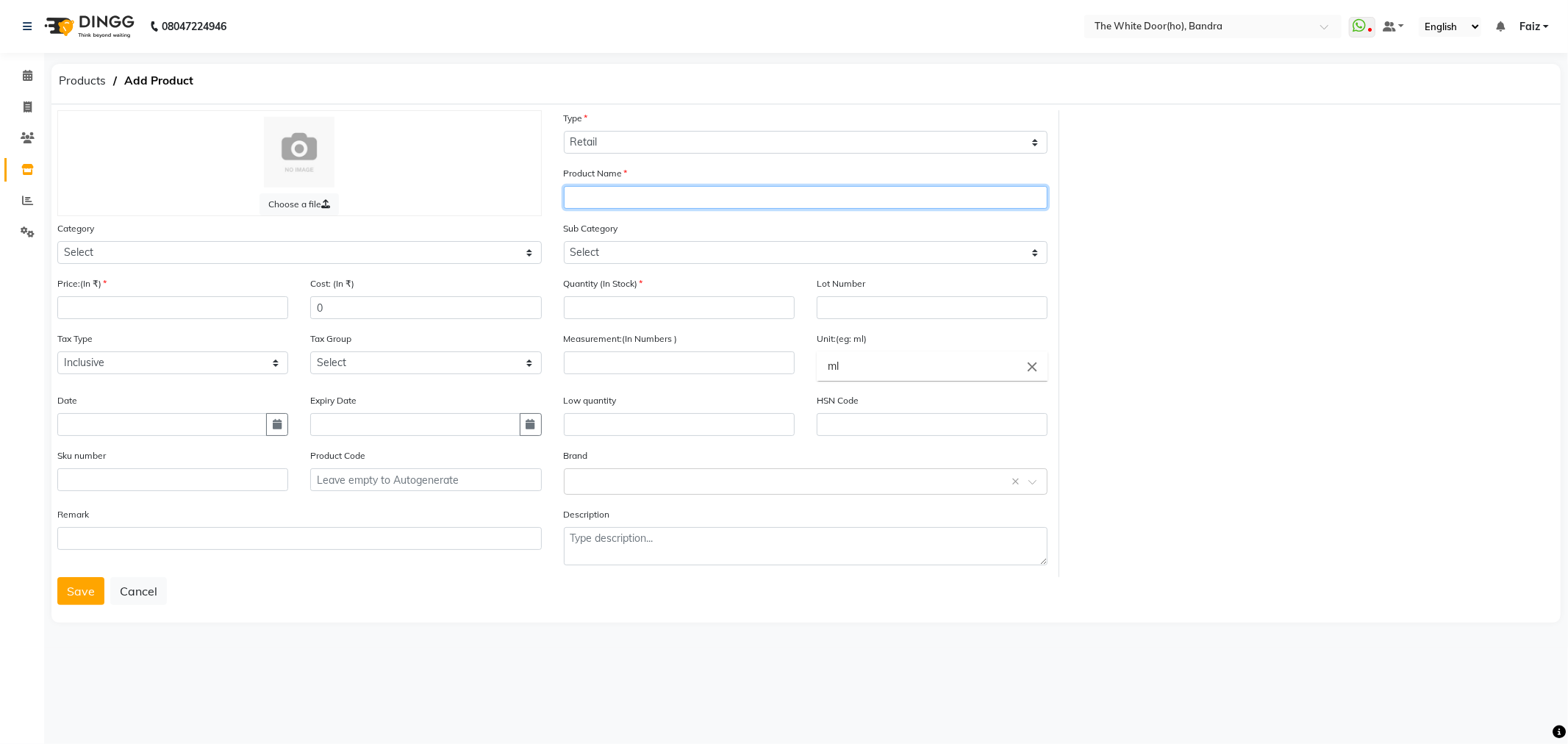
click at [608, 200] on input "text" at bounding box center [806, 197] width 485 height 23
click at [599, 206] on input "text" at bounding box center [806, 197] width 485 height 23
type input "Olaplex No 8 100 ml"
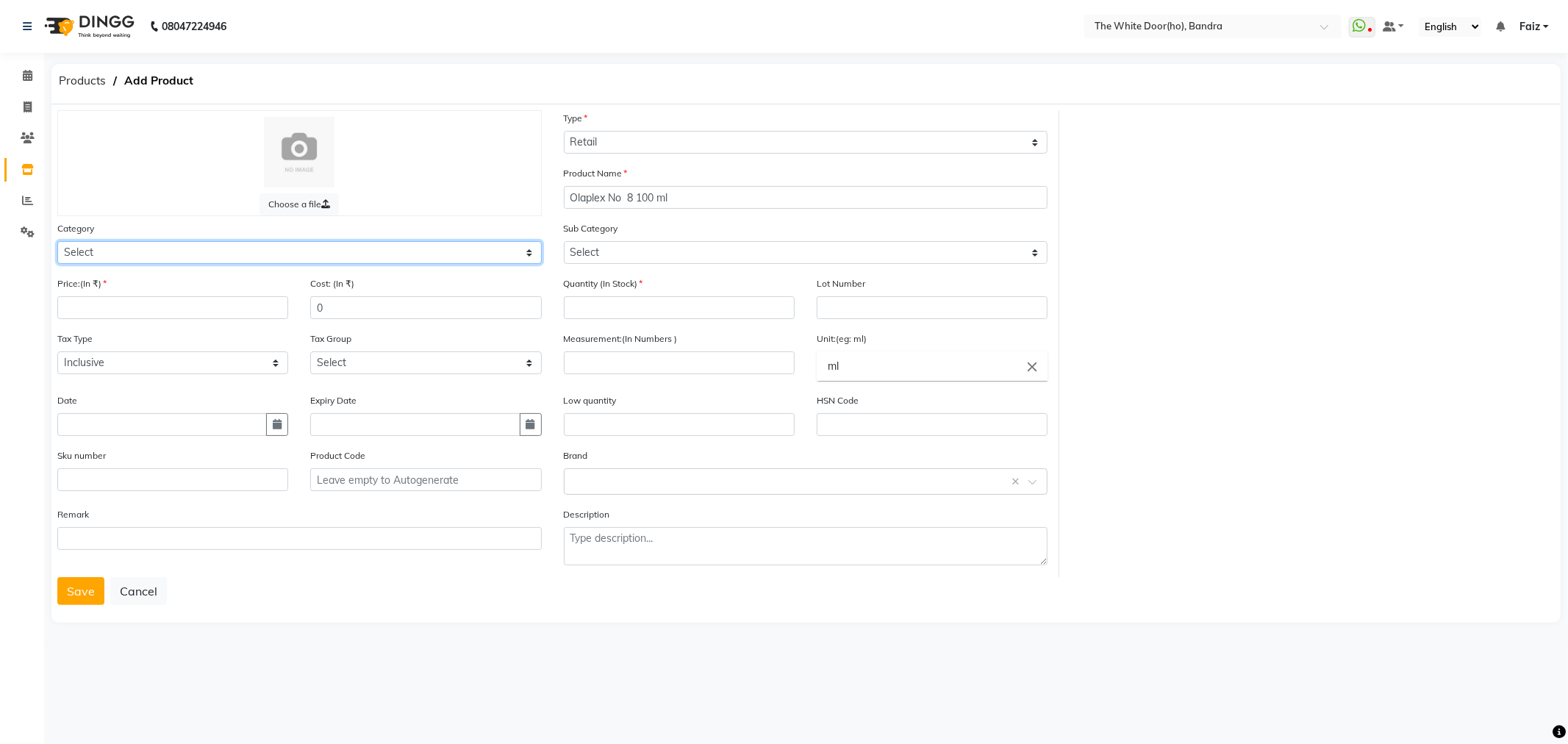
click at [228, 256] on select "Select Hair Skin Makeup Personal Care Appliances Beard Waxing Disposable Thread…" at bounding box center [300, 253] width 485 height 23
click at [58, 241] on select "Select Hair Skin Makeup Personal Care Appliances Beard Waxing Disposable Thread…" at bounding box center [300, 253] width 485 height 23
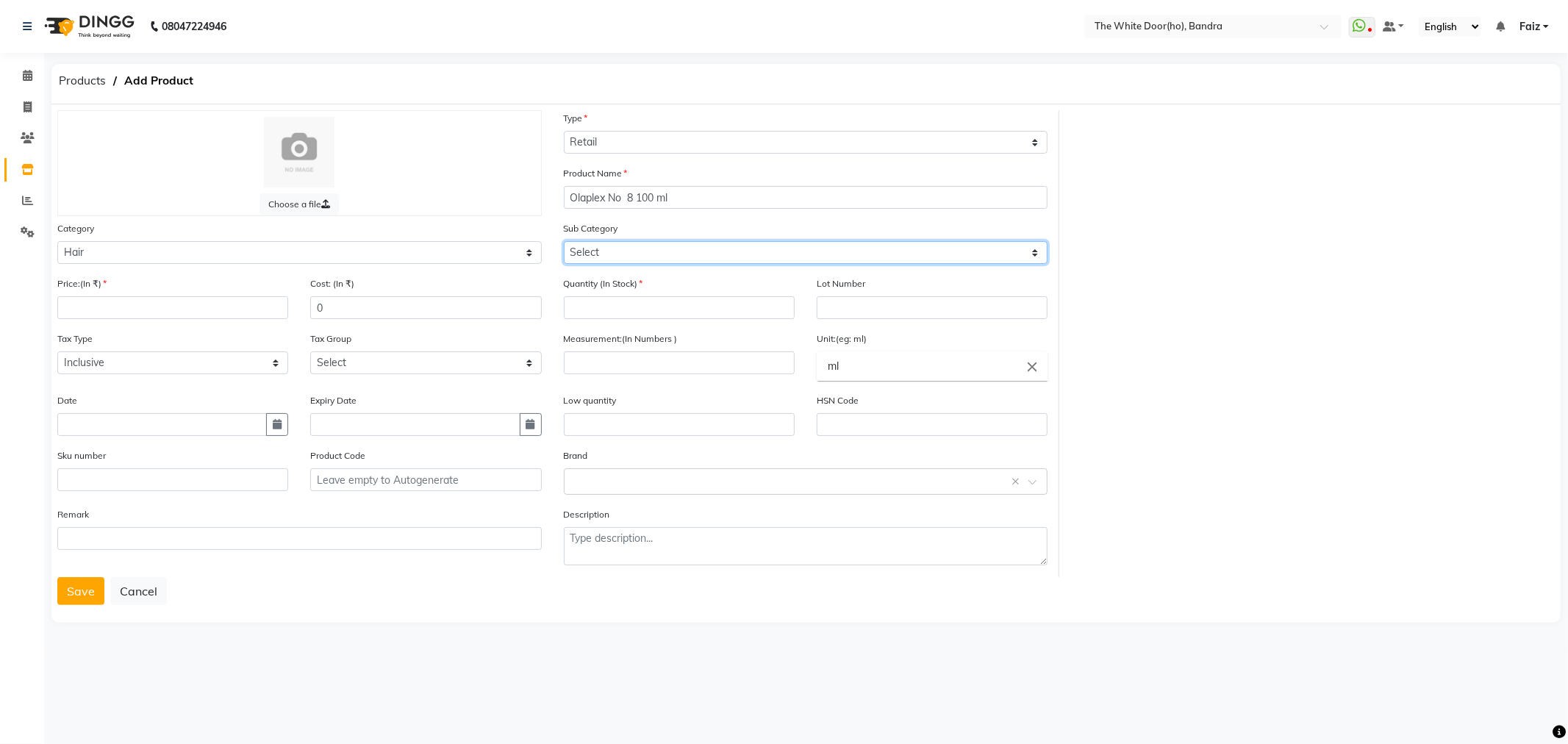
click at [615, 259] on select "Select Oil Other Cream Mask Shampoo Serum Appliances Color Treatment Styling Ki…" at bounding box center [806, 253] width 485 height 23
drag, startPoint x: 401, startPoint y: 267, endPoint x: 394, endPoint y: 255, distance: 13.9
click at [401, 267] on div "Category Select Hair Skin Makeup Personal Care Appliances Beard Waxing Disposab…" at bounding box center [300, 248] width 507 height 55
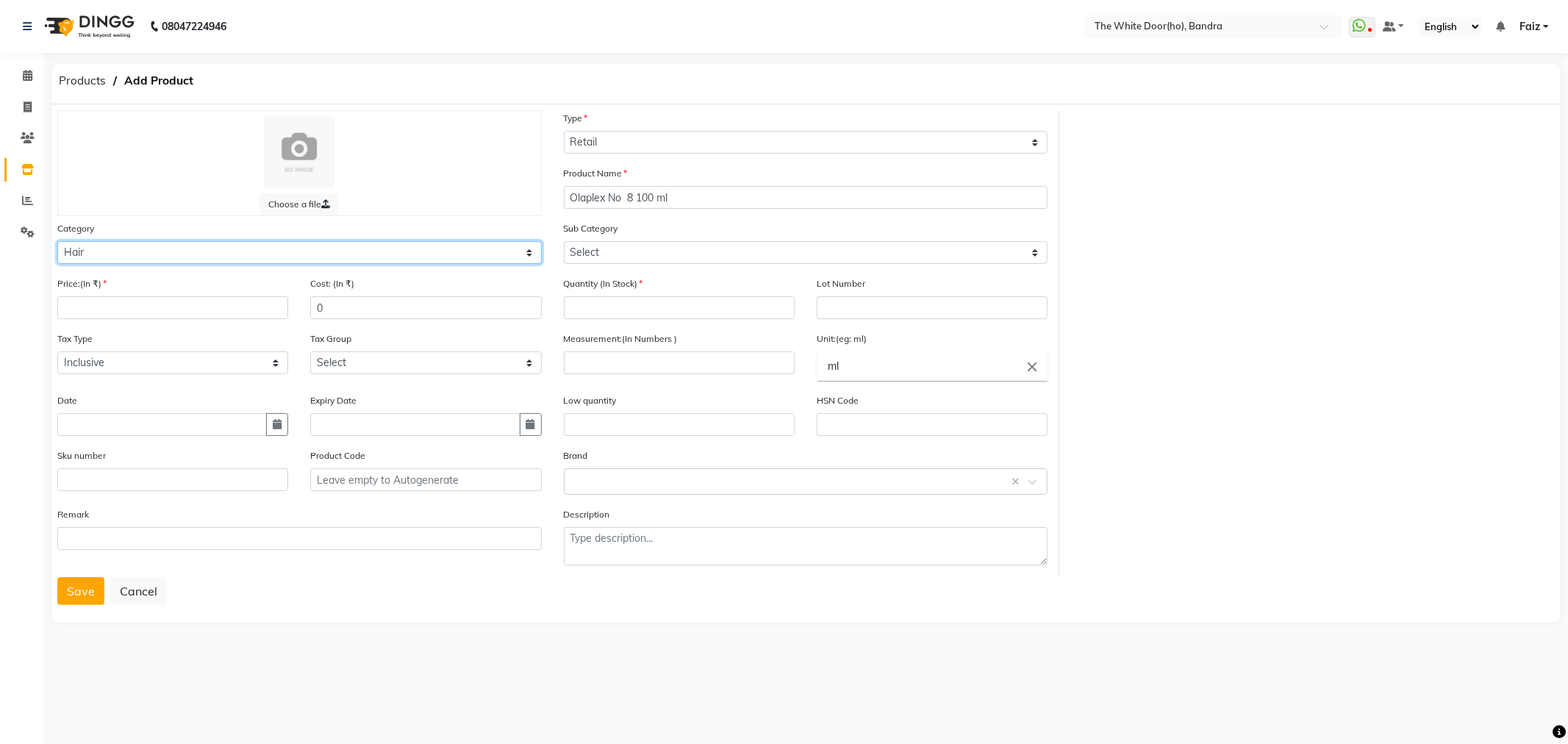
click at [394, 254] on select "Select Hair Skin Makeup Personal Care Appliances Beard Waxing Disposable Thread…" at bounding box center [300, 253] width 485 height 23
click at [58, 241] on select "Select Hair Skin Makeup Personal Care Appliances Beard Waxing Disposable Thread…" at bounding box center [300, 253] width 485 height 23
select select "475201700"
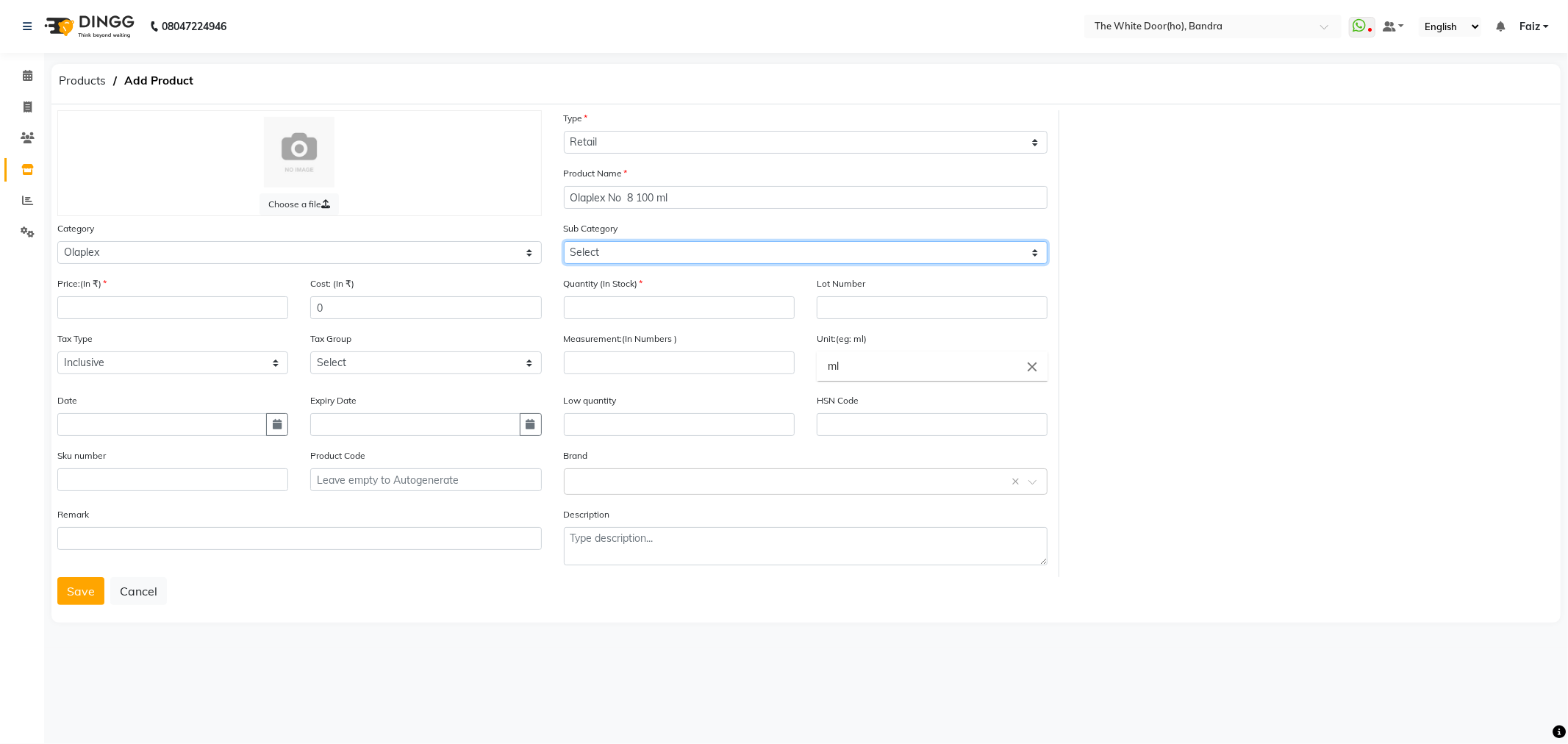
click at [610, 250] on select "Select Olaplex Salon Use" at bounding box center [806, 253] width 485 height 23
select select "475201701"
click at [564, 241] on select "Select Olaplex Salon Use" at bounding box center [806, 253] width 485 height 23
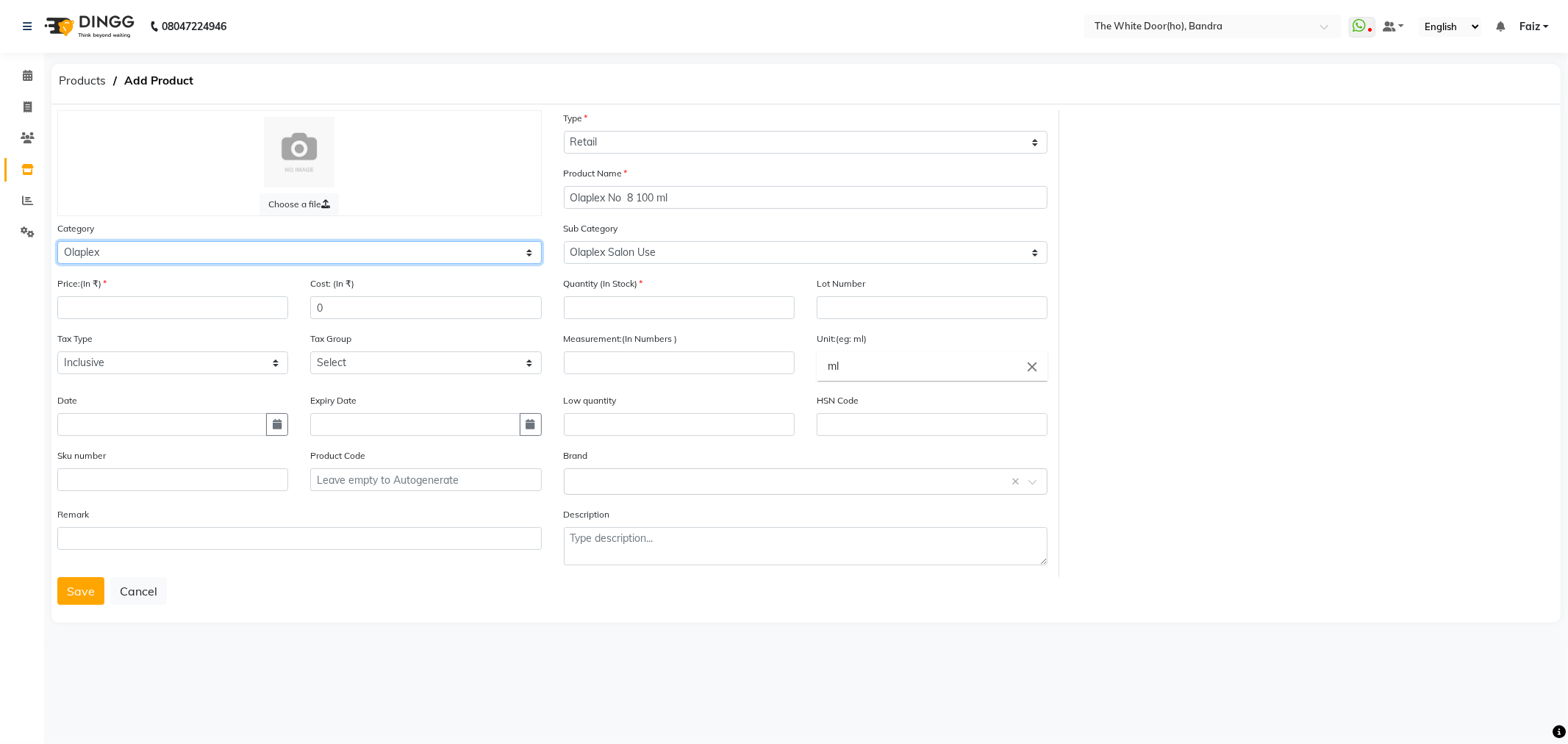
click at [128, 253] on select "Select Hair Skin Makeup Personal Care Appliances Beard Waxing Disposable Thread…" at bounding box center [300, 253] width 485 height 23
select select "475201100"
click at [58, 241] on select "Select Hair Skin Makeup Personal Care Appliances Beard Waxing Disposable Thread…" at bounding box center [300, 253] width 485 height 23
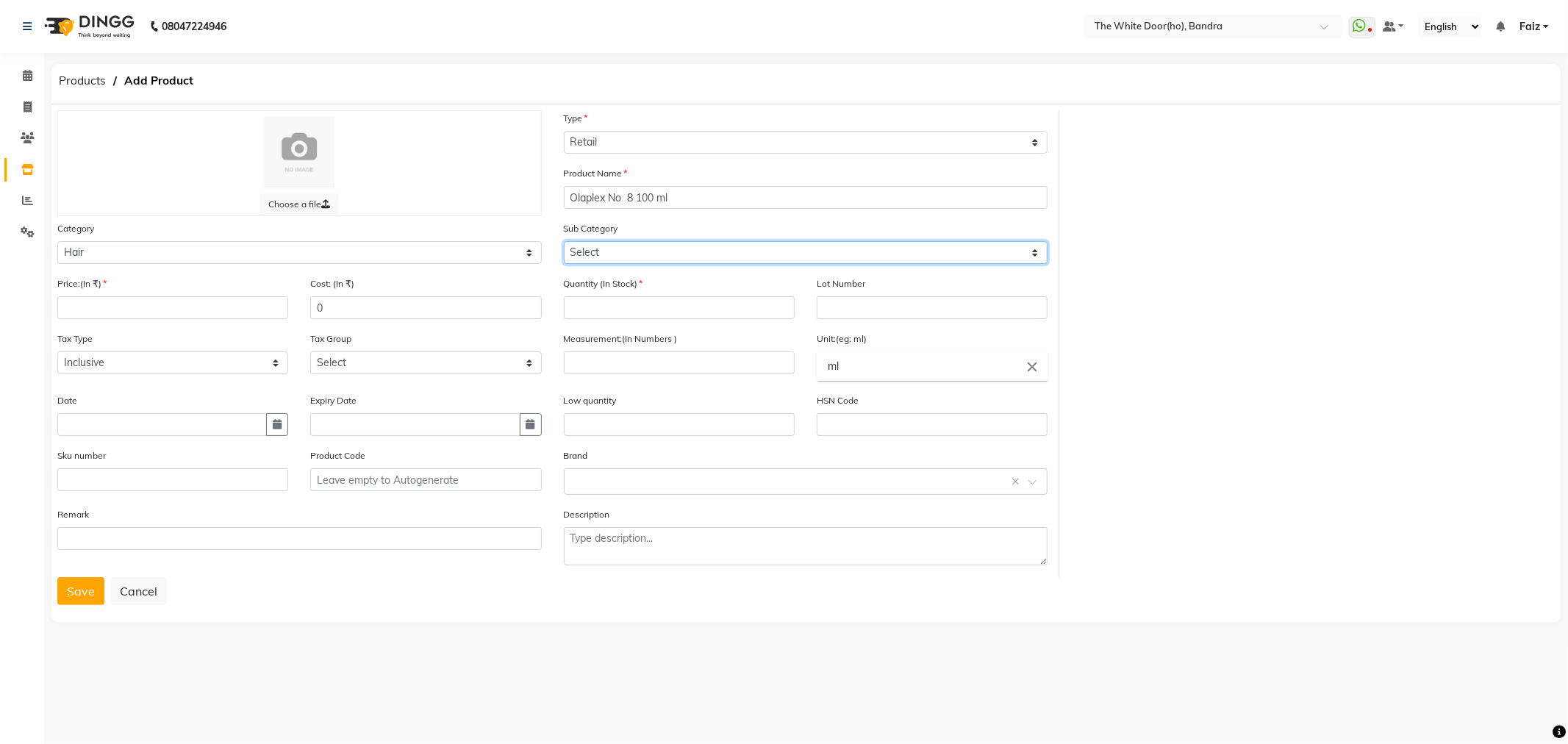
click at [674, 255] on select "Select Oil Other Cream Mask Shampoo Serum Appliances Color Treatment Styling Ki…" at bounding box center [806, 253] width 485 height 23
click at [674, 240] on div "Sub Category Select Oil Other Cream Mask Shampoo Serum Appliances Color Treatme…" at bounding box center [806, 242] width 485 height 43
click at [669, 260] on select "Select Oil Other Cream Mask Shampoo Serum Appliances Color Treatment Styling Ki…" at bounding box center [806, 253] width 485 height 23
click at [564, 241] on select "Select Oil Other Cream Mask Shampoo Serum Appliances Color Treatment Styling Ki…" at bounding box center [806, 253] width 485 height 23
click at [625, 251] on select "Select Oil Other Cream Mask Shampoo Serum Appliances Color Treatment Styling Ki…" at bounding box center [806, 253] width 485 height 23
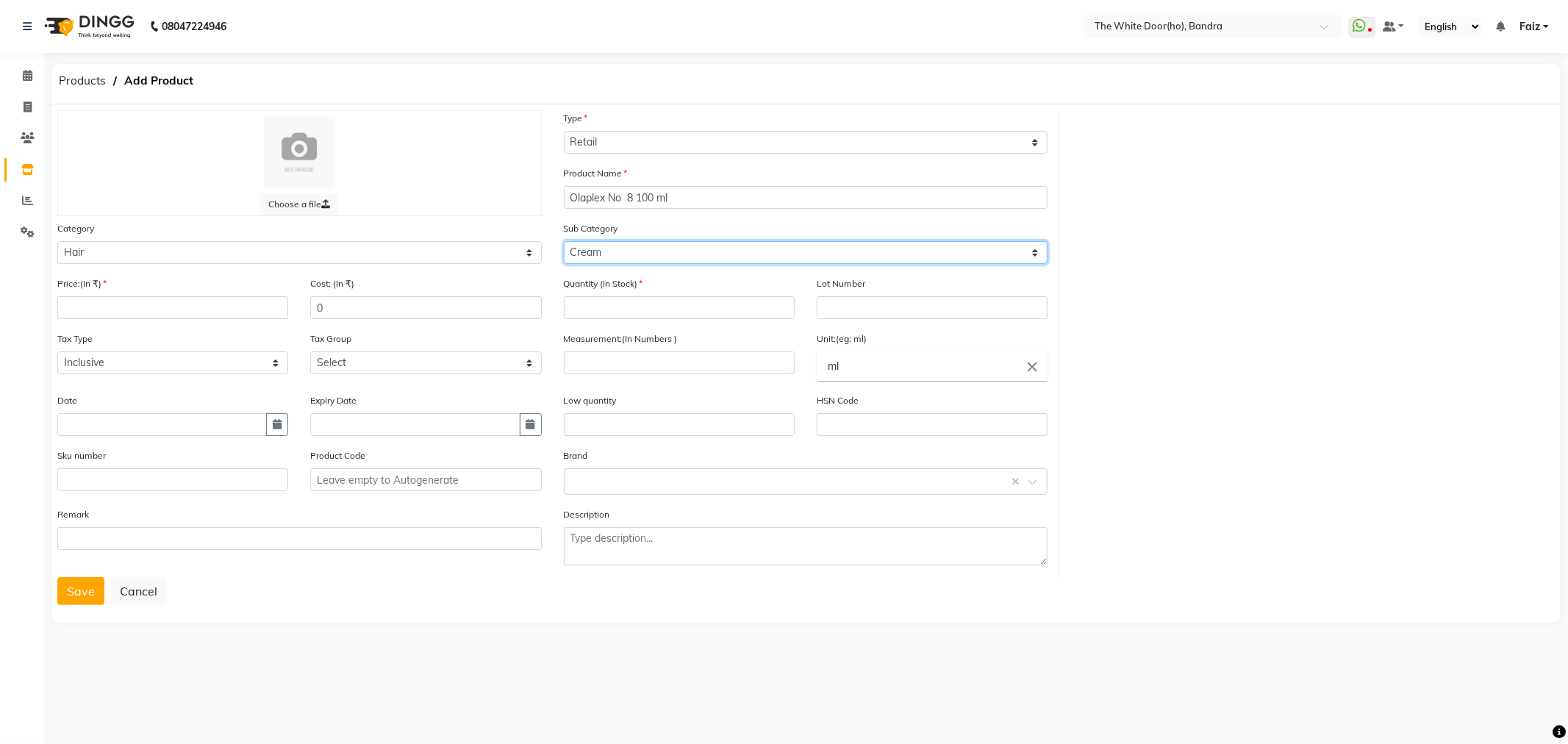
select select "475201104"
click at [564, 241] on select "Select Oil Other Cream Mask Shampoo Serum Appliances Color Treatment Styling Ki…" at bounding box center [806, 253] width 485 height 23
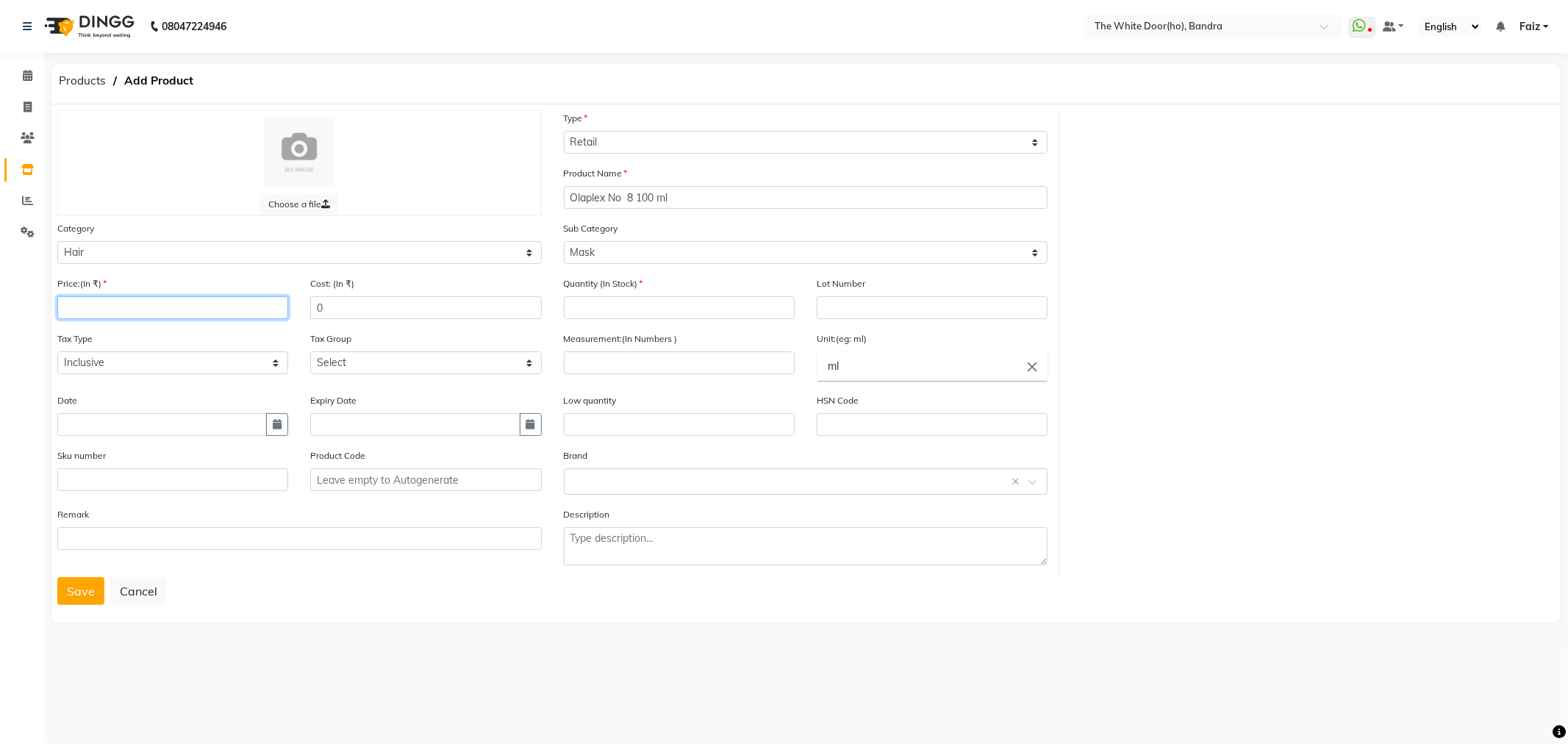
click at [121, 301] on input "number" at bounding box center [173, 308] width 231 height 23
type input "3200"
type input "2240"
type input "0"
select select "1582"
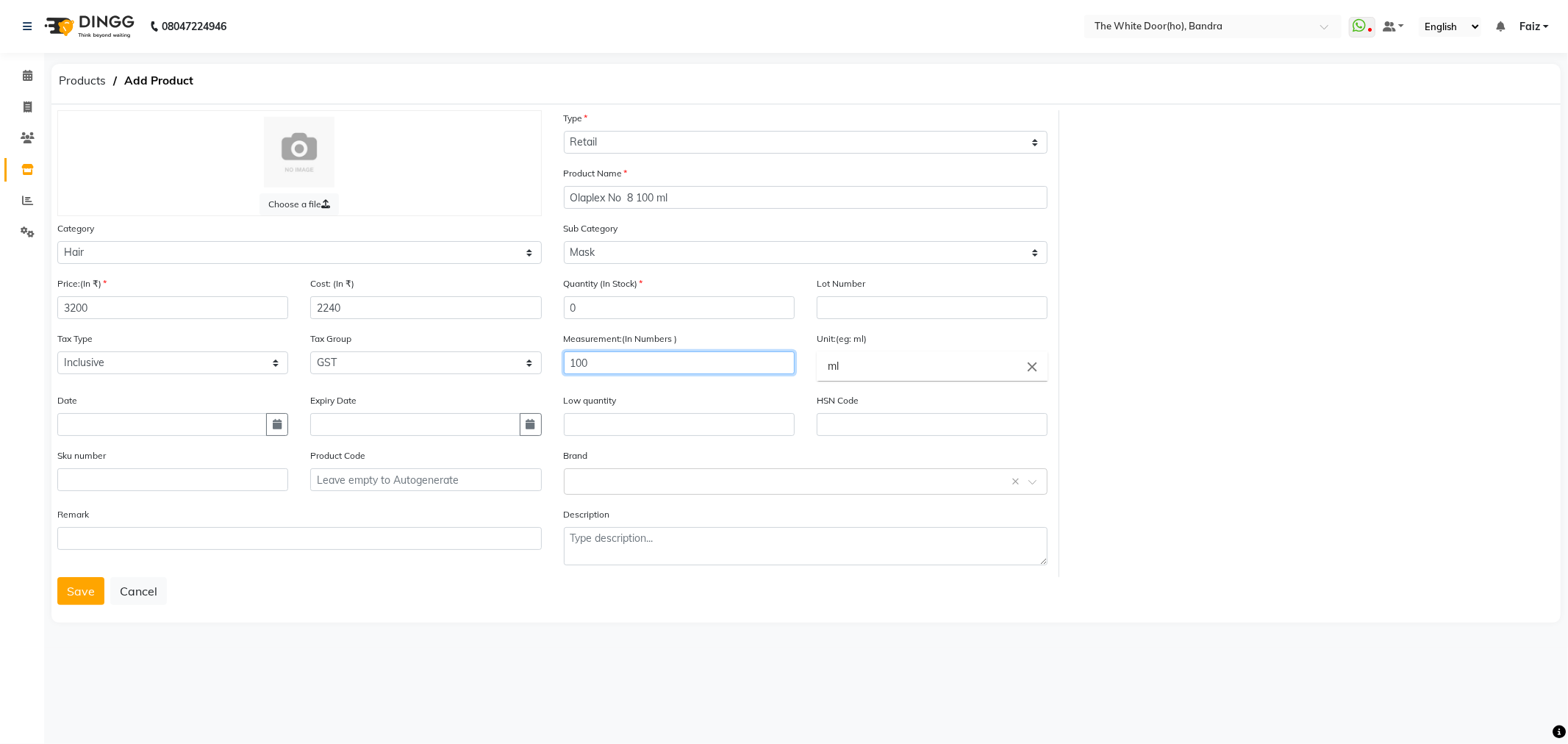
type input "100"
click at [83, 598] on div at bounding box center [784, 372] width 1568 height 744
click at [80, 595] on button "Save" at bounding box center [81, 591] width 47 height 28
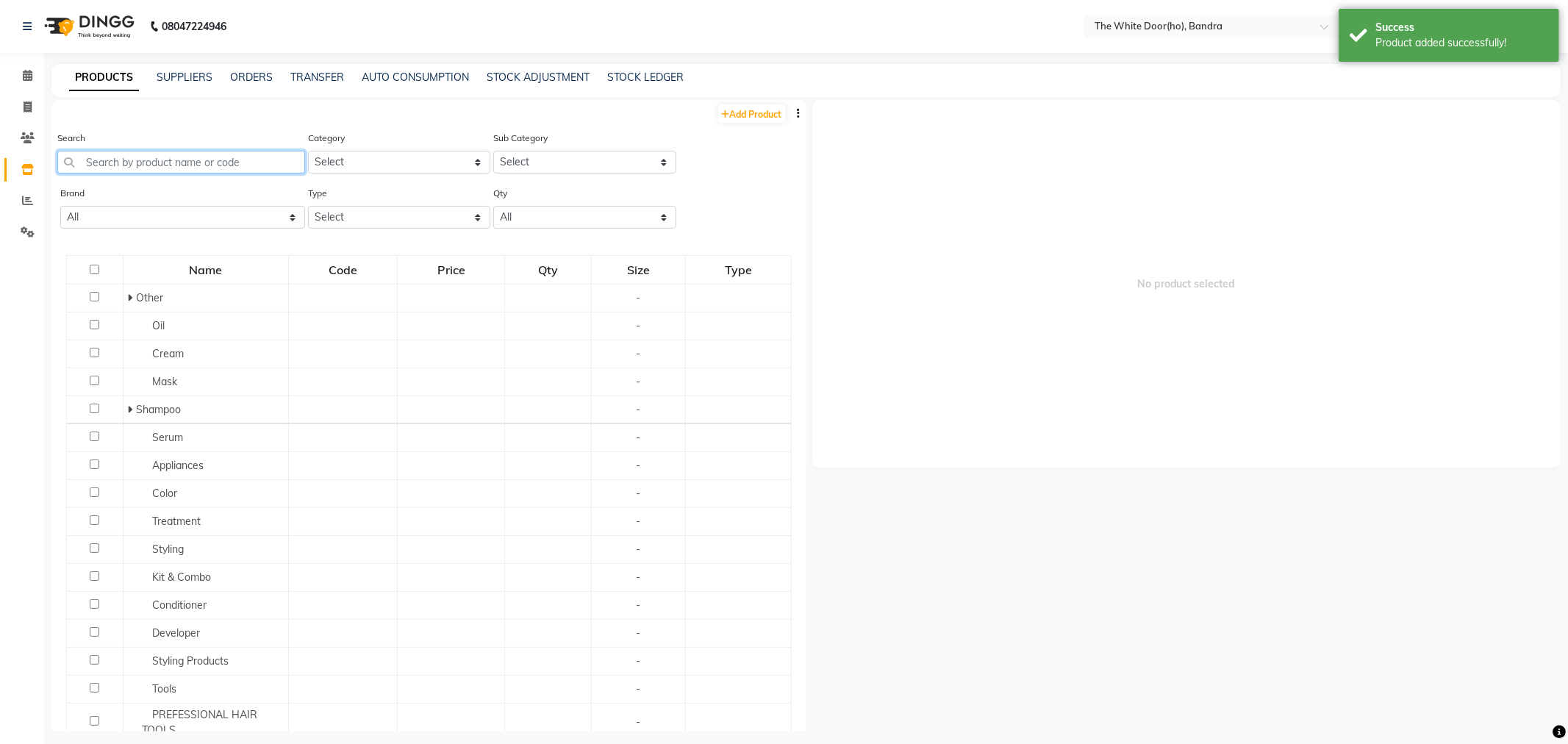
click at [210, 160] on input "text" at bounding box center [181, 162] width 248 height 23
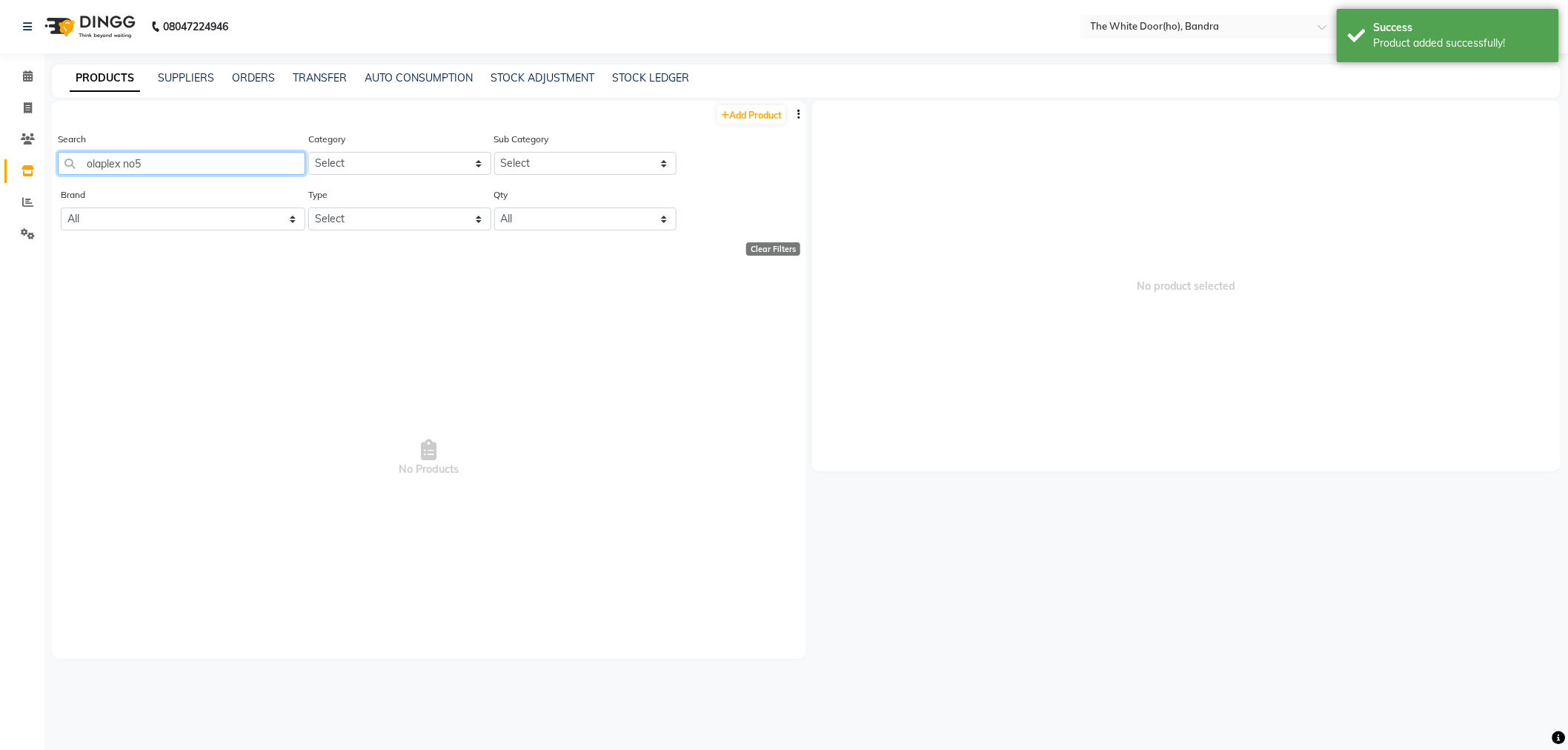
click at [134, 164] on input "olaplex no5" at bounding box center [182, 164] width 248 height 23
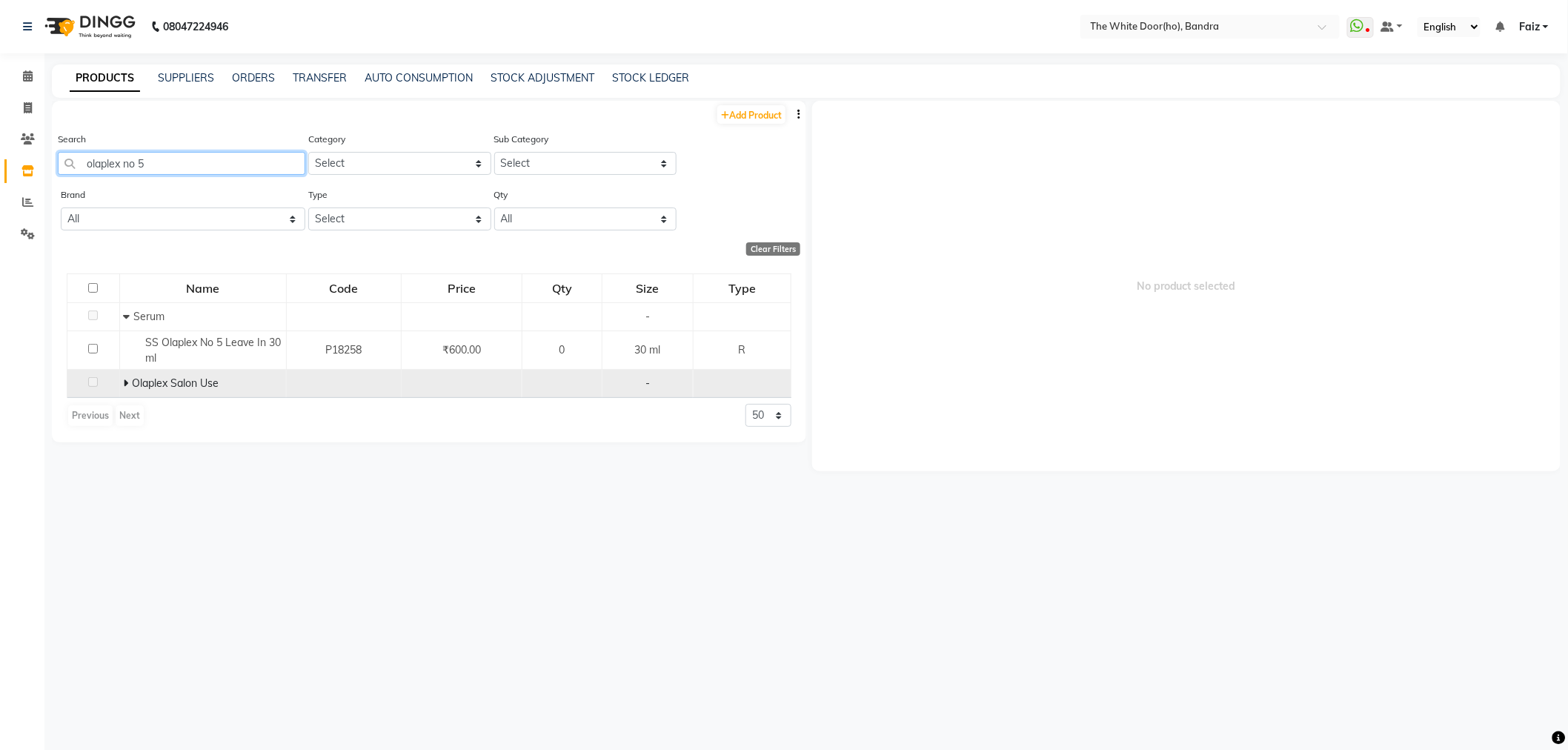
type input "olaplex no 5"
click at [119, 382] on td "Olaplex Salon Use" at bounding box center [203, 384] width 167 height 28
click at [127, 383] on icon at bounding box center [126, 383] width 5 height 11
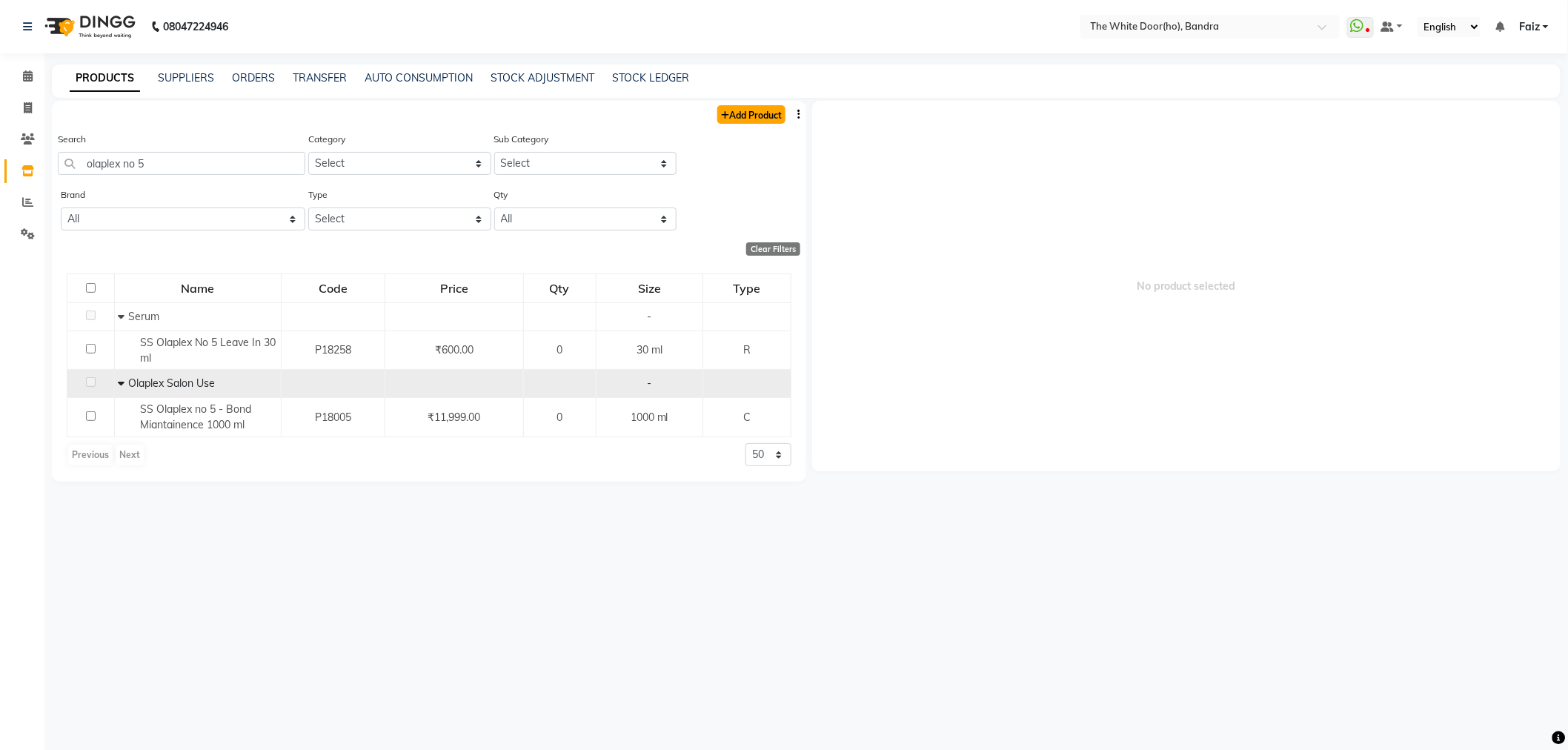
click at [728, 107] on link "Add Product" at bounding box center [751, 115] width 68 height 18
select select "true"
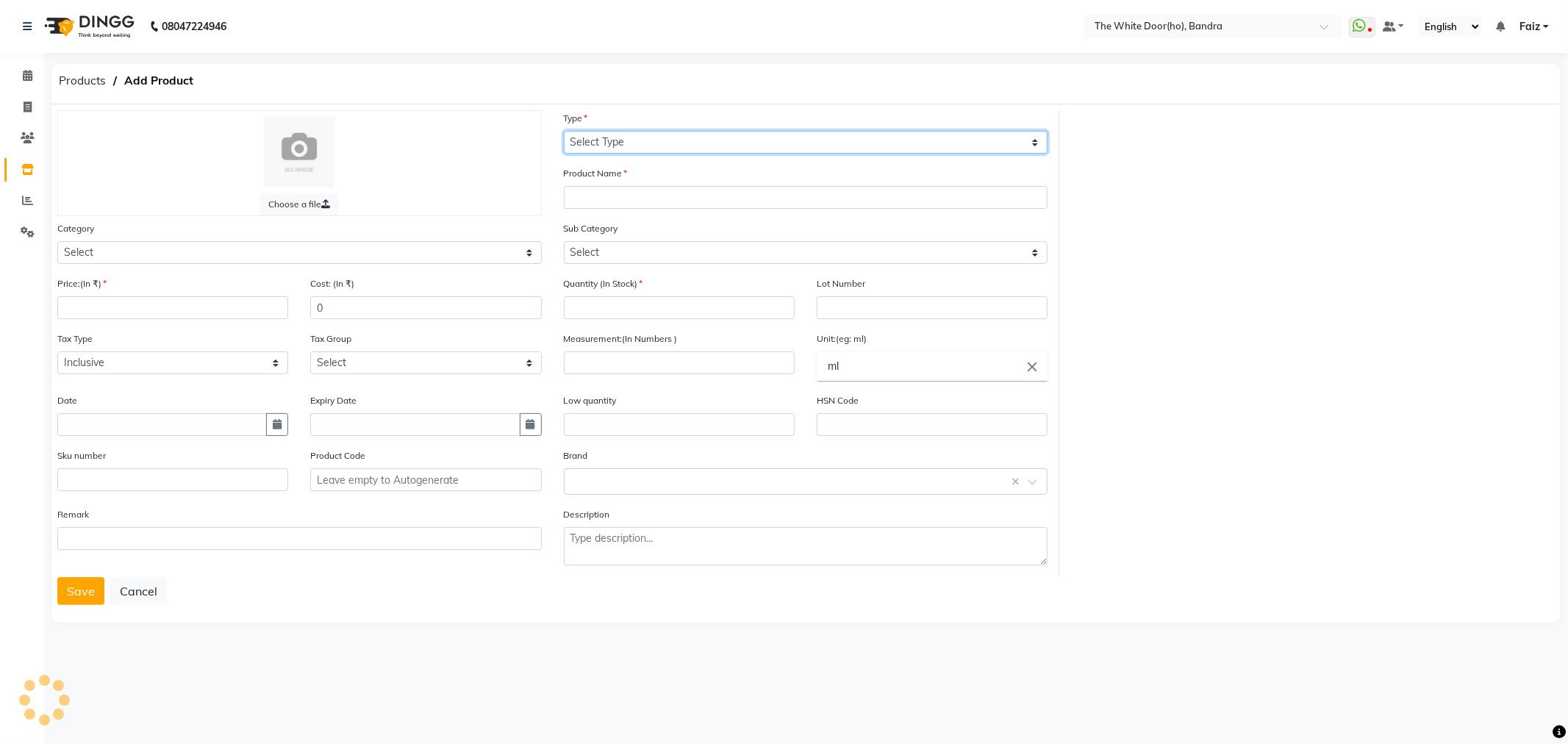
click at [719, 137] on select "Select Type Both Retail Consumable" at bounding box center [806, 142] width 485 height 23
select select "R"
click at [564, 130] on select "Select Type Both Retail Consumable" at bounding box center [806, 142] width 485 height 23
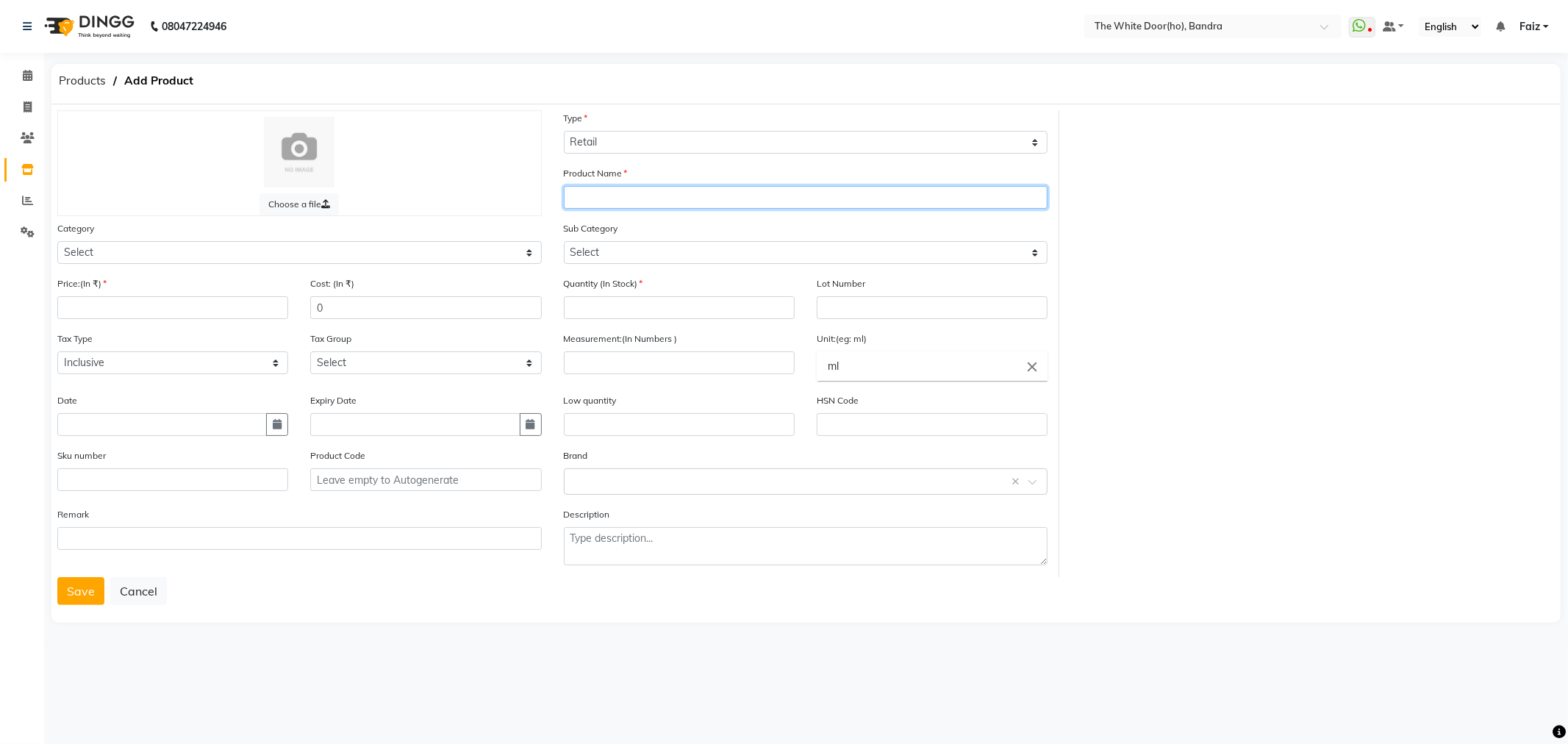
click at [691, 197] on input "text" at bounding box center [806, 197] width 485 height 23
type input "Olaplex no 5 100 ml"
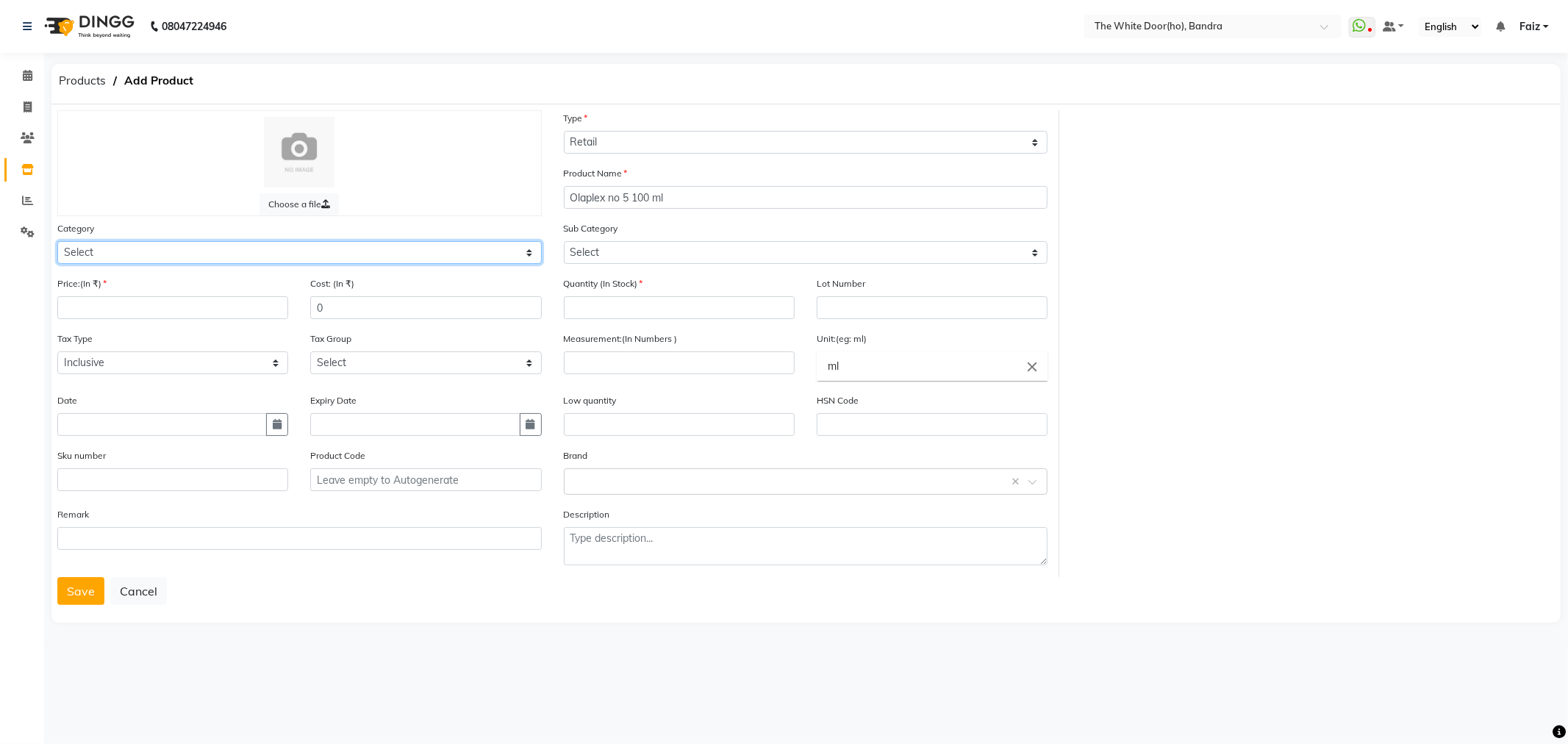
select select "475201100"
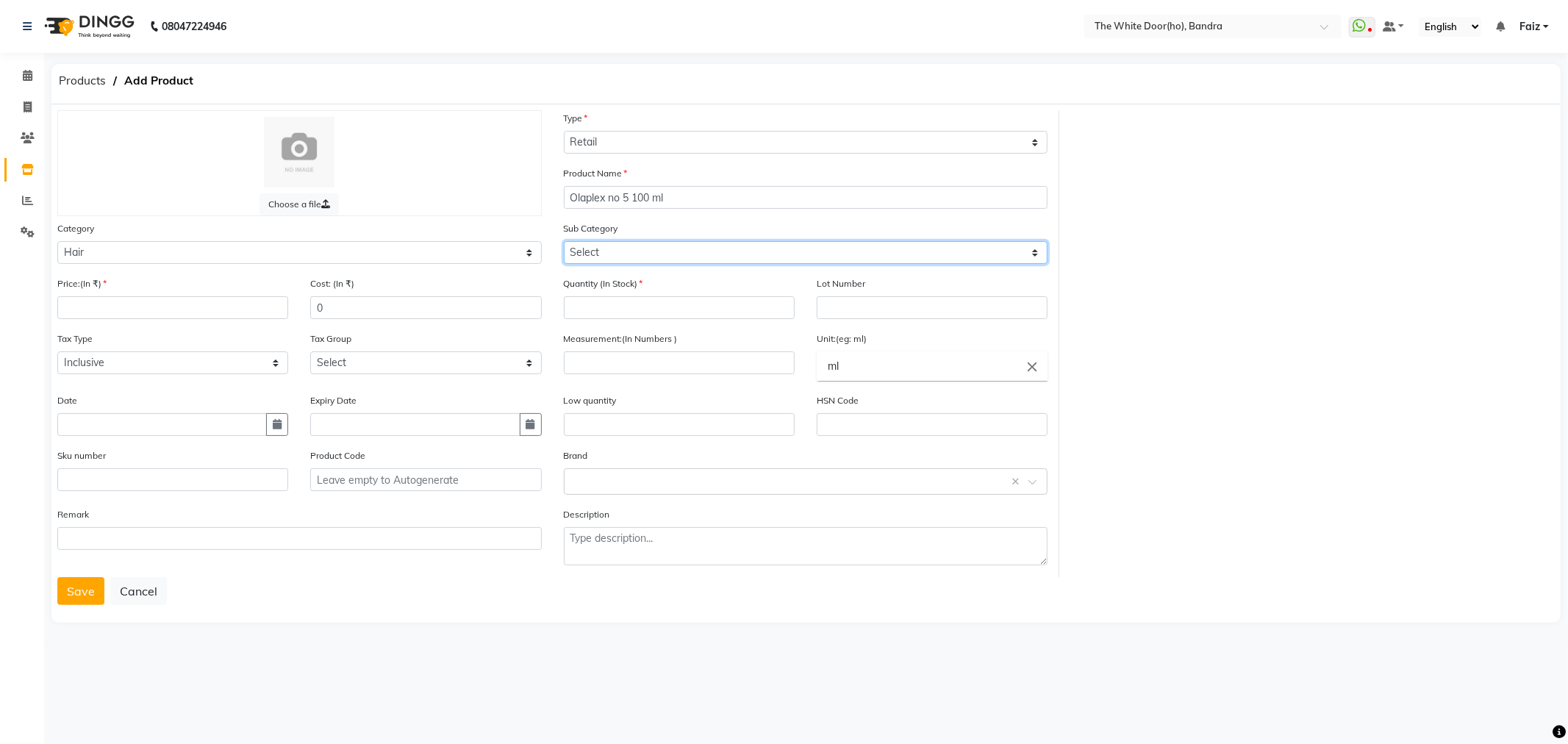
click at [599, 250] on select "Select Oil Other Cream Mask Shampoo Serum Appliances Color Treatment Styling Ki…" at bounding box center [806, 253] width 485 height 23
select select "475201102"
click at [564, 241] on select "Select Oil Other Cream Mask Shampoo Serum Appliances Color Treatment Styling Ki…" at bounding box center [806, 253] width 485 height 23
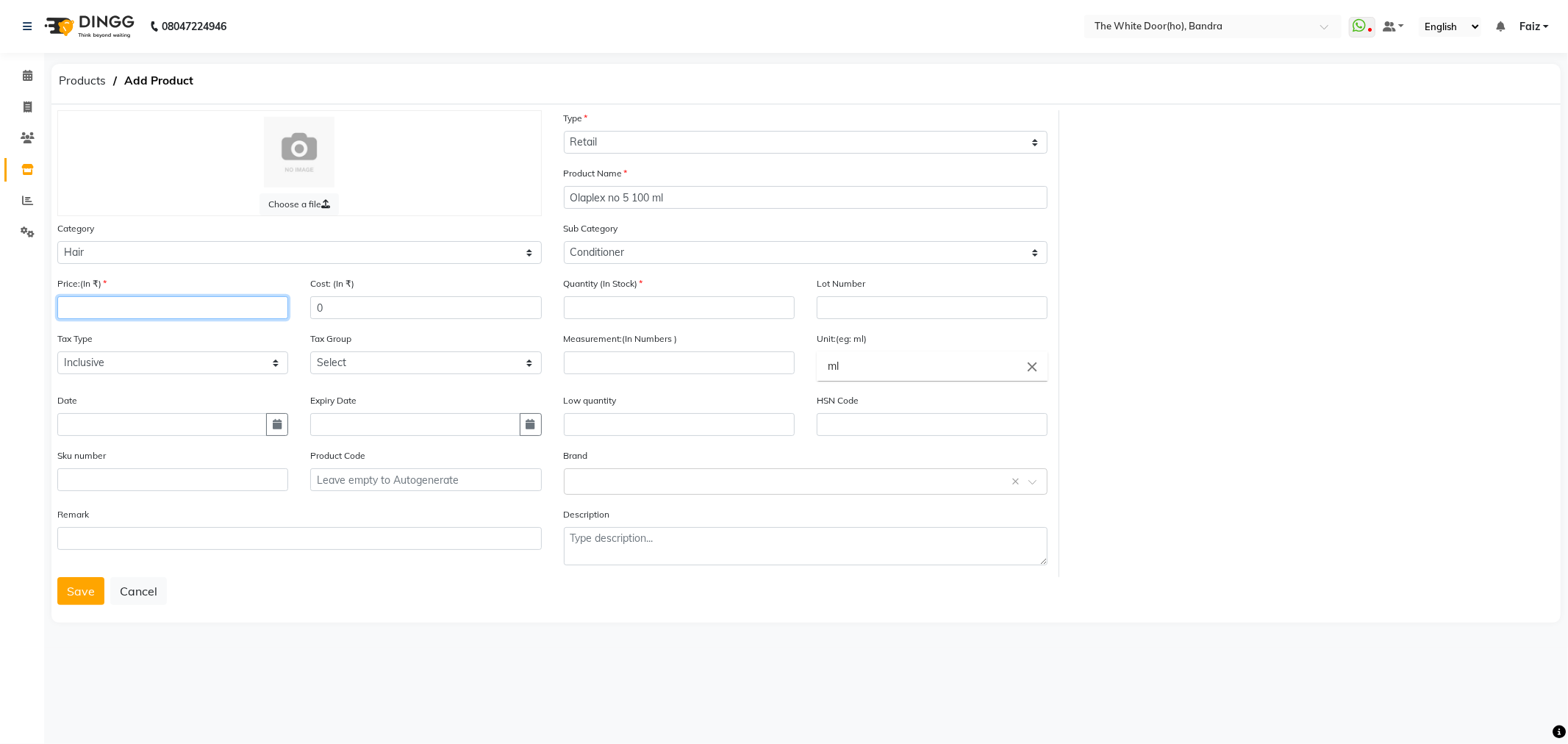
click at [106, 303] on input "number" at bounding box center [173, 308] width 231 height 23
type input "3200"
type input "2240"
type input "0"
select select "1582"
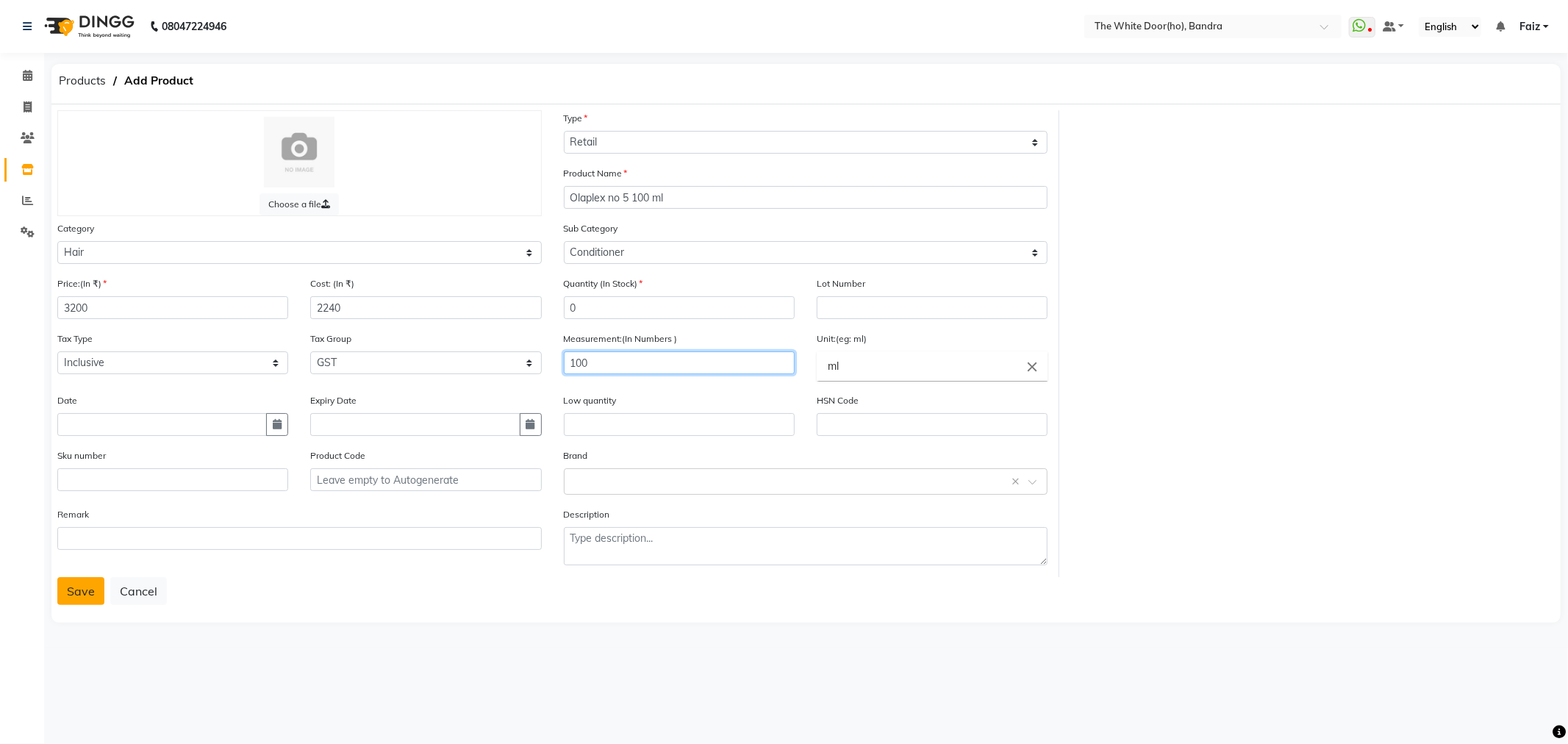
type input "100"
click at [78, 599] on button "Save" at bounding box center [81, 591] width 47 height 28
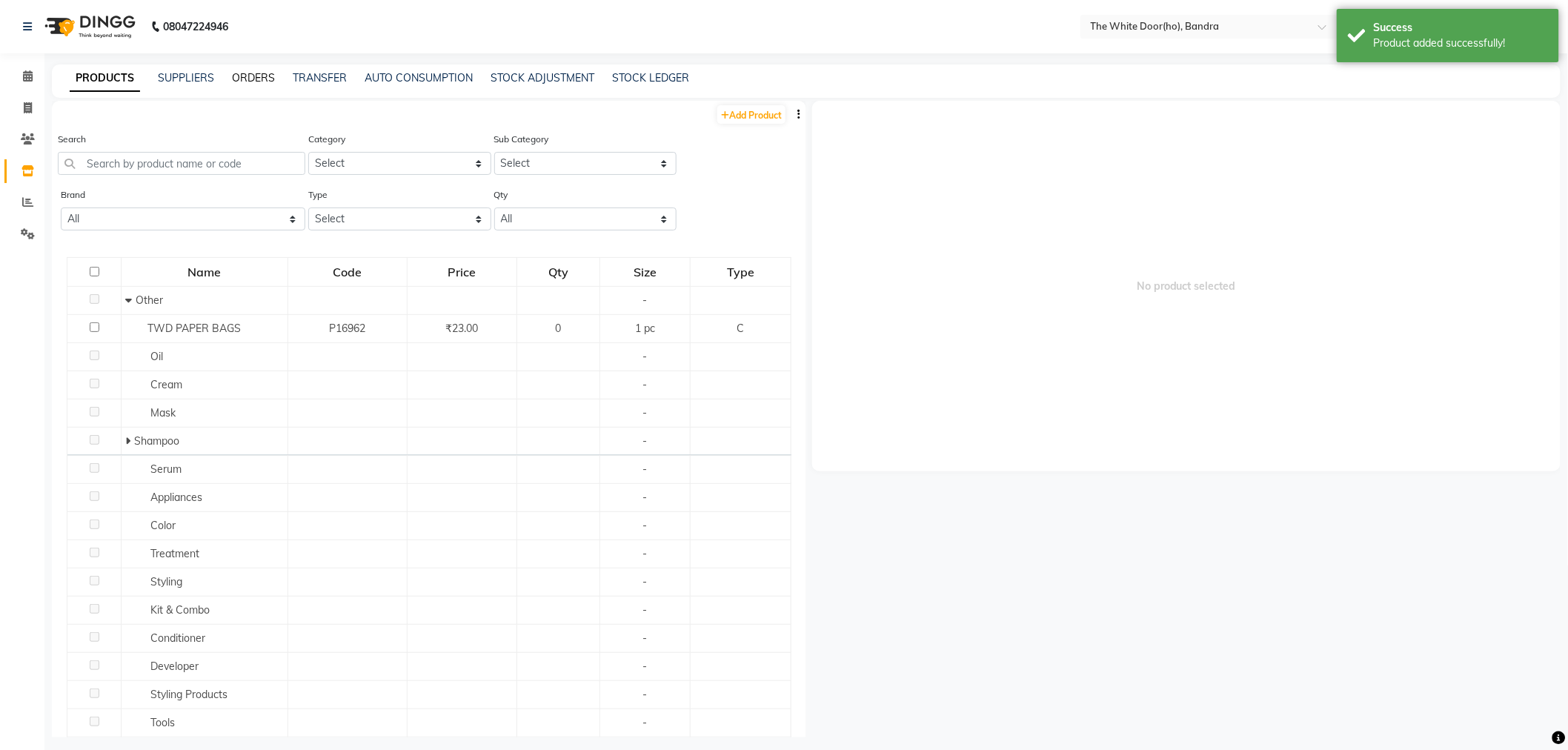
click at [252, 80] on link "ORDERS" at bounding box center [253, 77] width 43 height 13
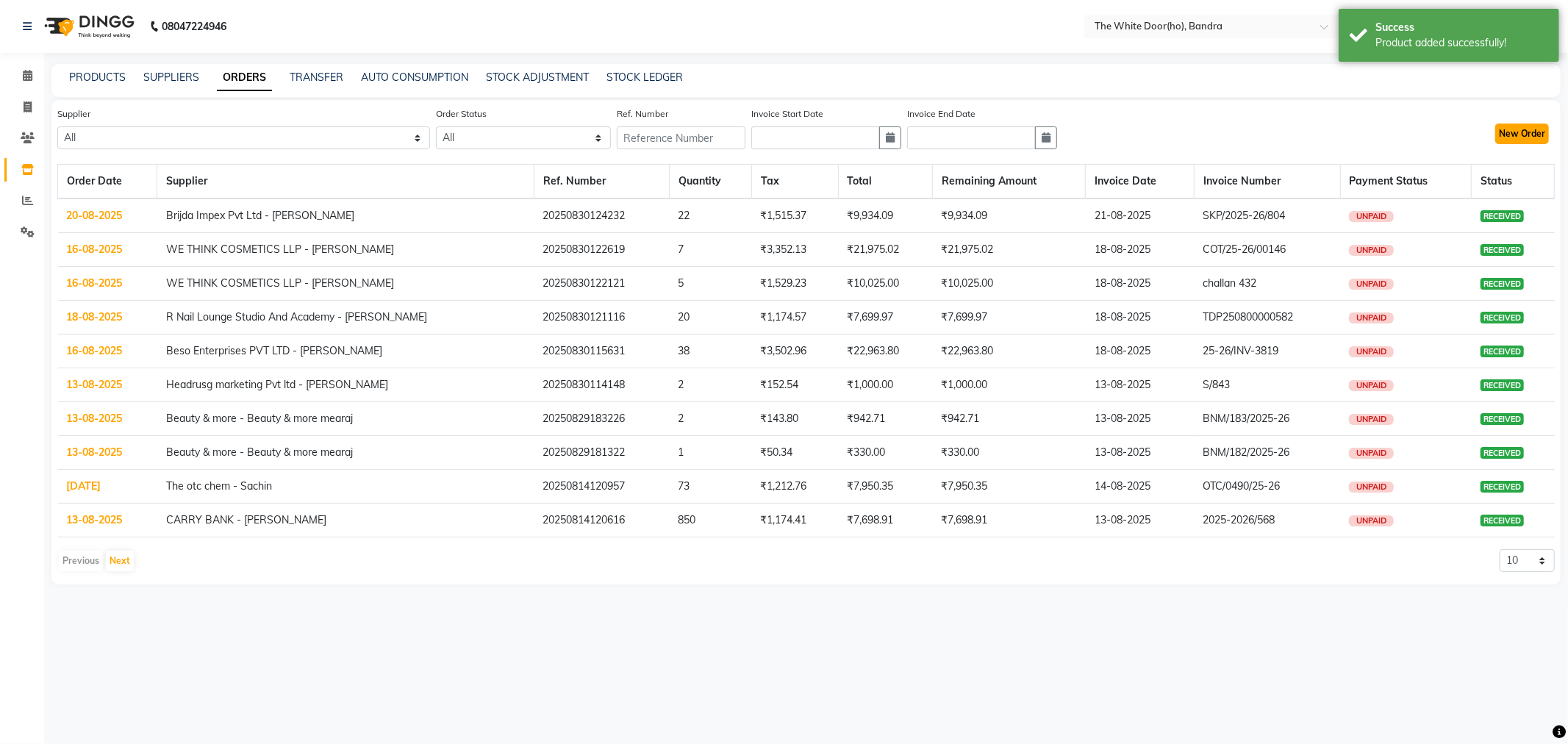
click at [1502, 127] on button "New Order" at bounding box center [1522, 133] width 54 height 20
select select "true"
select select "1582"
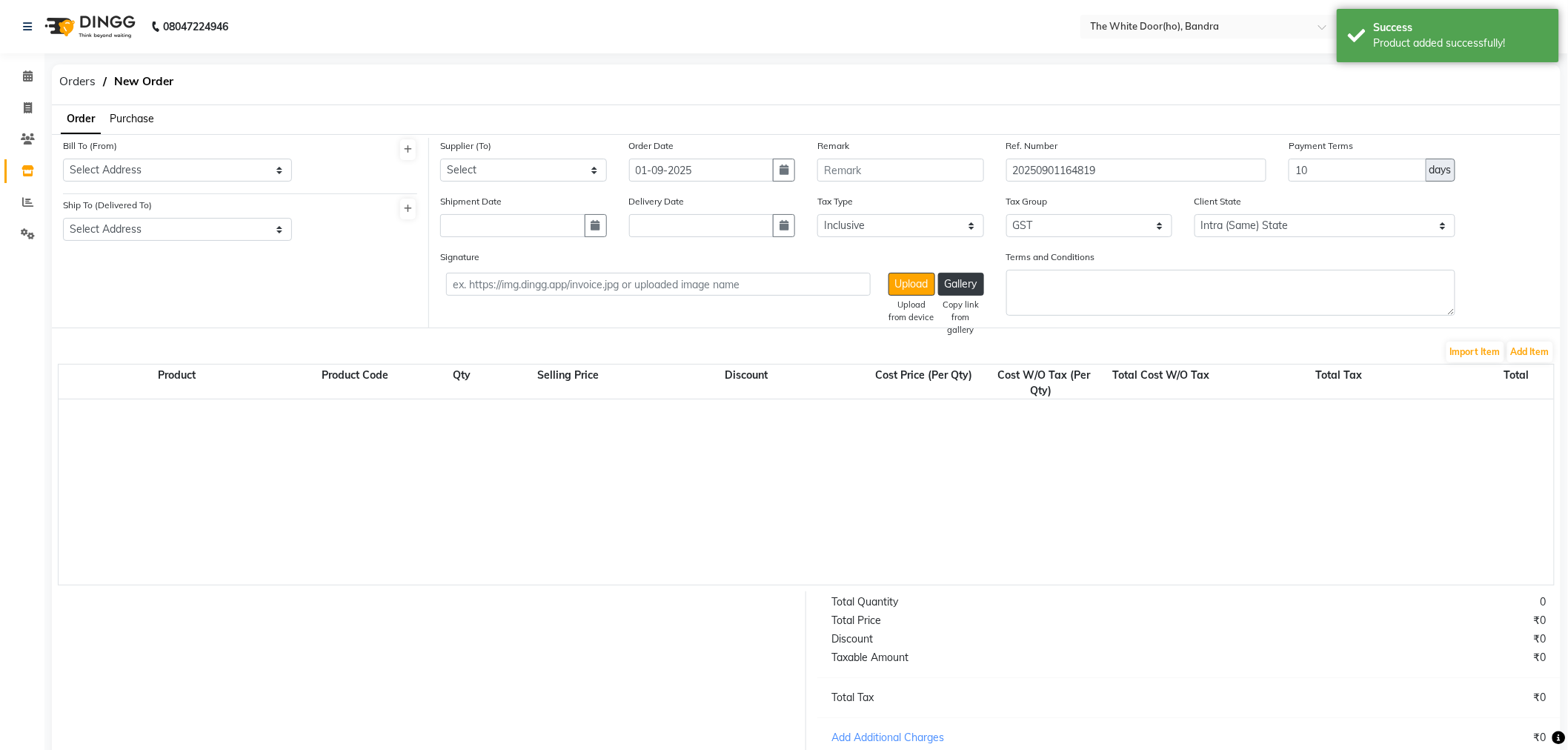
click at [132, 128] on ul "Order Purchase" at bounding box center [103, 120] width 102 height 29
click at [129, 123] on span "Purchase" at bounding box center [132, 118] width 44 height 13
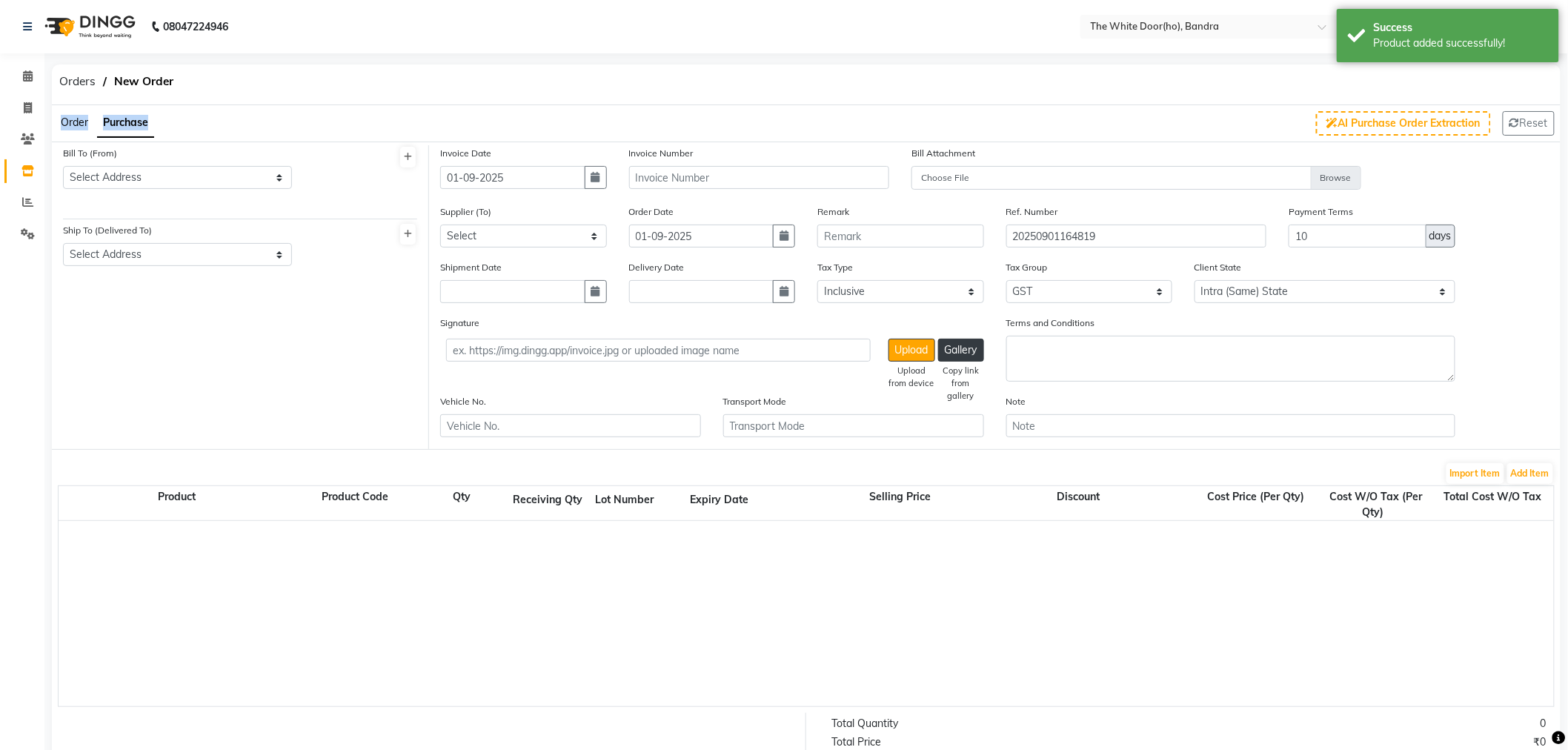
click at [129, 123] on span "Purchase" at bounding box center [125, 122] width 45 height 13
click at [130, 180] on select "Select Address BANDRA Thana New Mumbai Delhi Vasai Delhi" at bounding box center [177, 177] width 229 height 23
select select "553"
click at [63, 166] on select "Select Address BANDRA Thana New Mumbai Delhi Vasai Delhi" at bounding box center [177, 177] width 229 height 23
click at [128, 253] on select "Select Address bandra Worli Thane" at bounding box center [177, 255] width 229 height 23
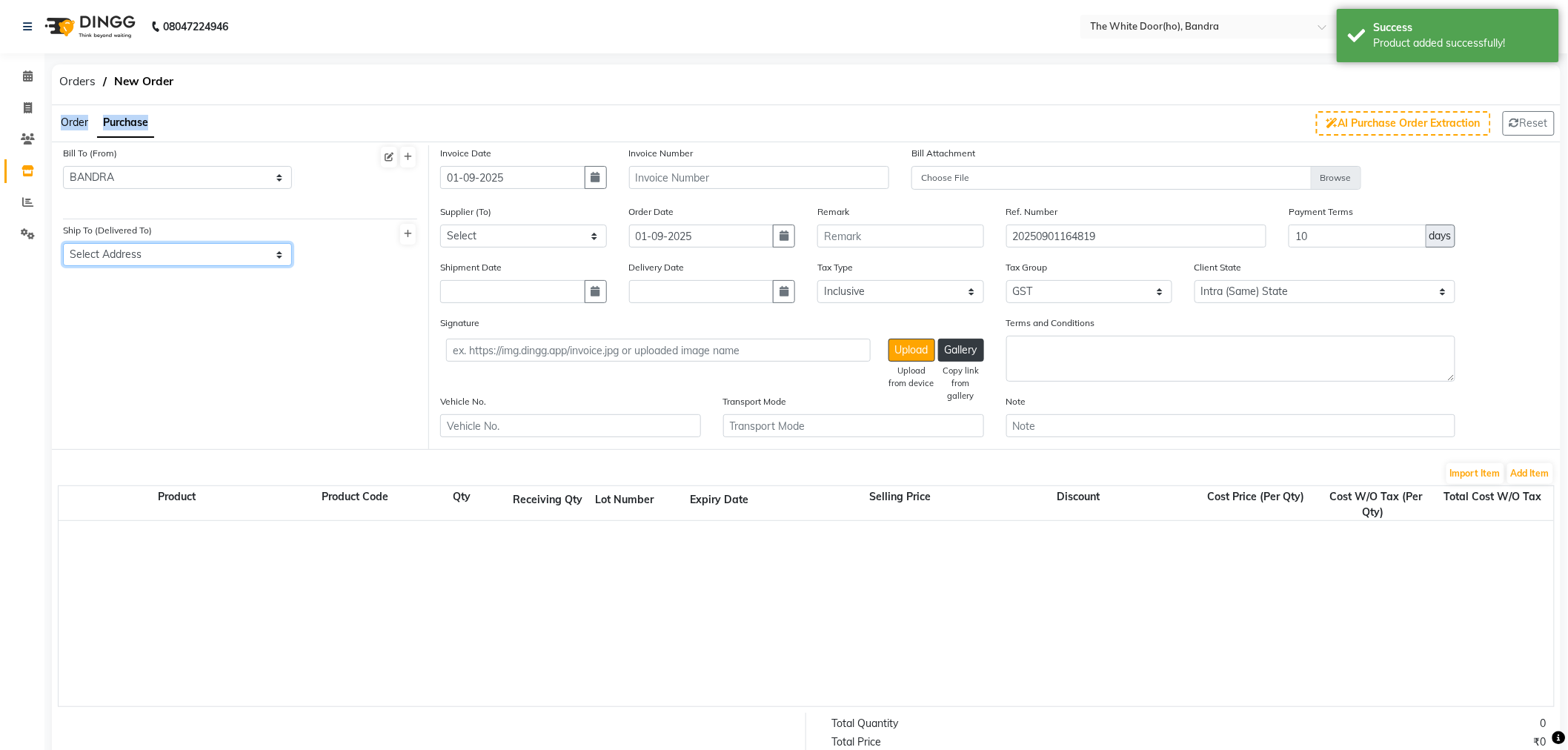
select select "554"
click at [63, 243] on select "Select Address bandra Worli Thane" at bounding box center [177, 255] width 229 height 23
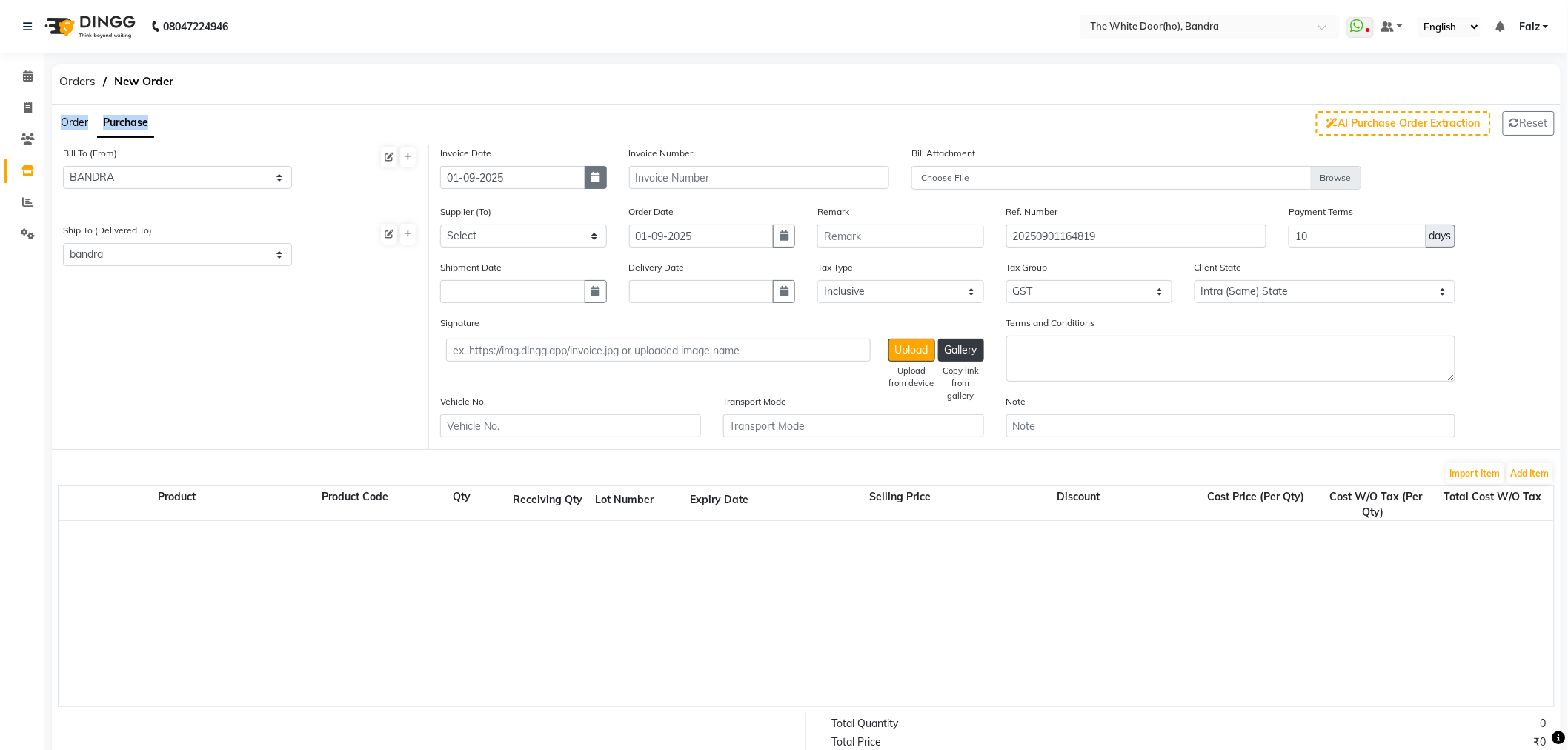
click at [589, 180] on button "button" at bounding box center [596, 177] width 22 height 23
select select "9"
select select "2025"
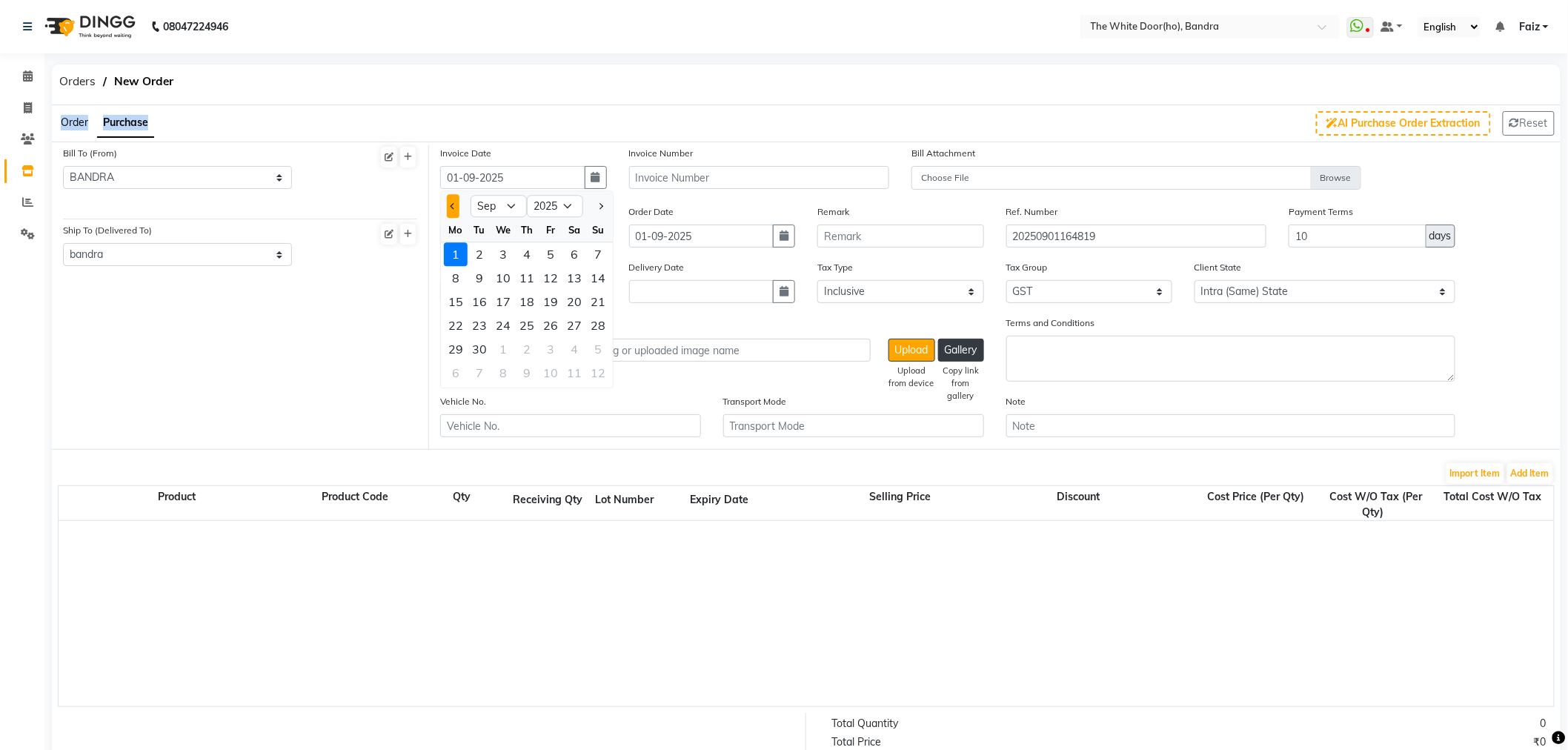
click at [448, 206] on button "Previous month" at bounding box center [453, 206] width 12 height 24
select select "8"
click at [520, 322] on div "21" at bounding box center [526, 326] width 24 height 24
type input "21-08-2025"
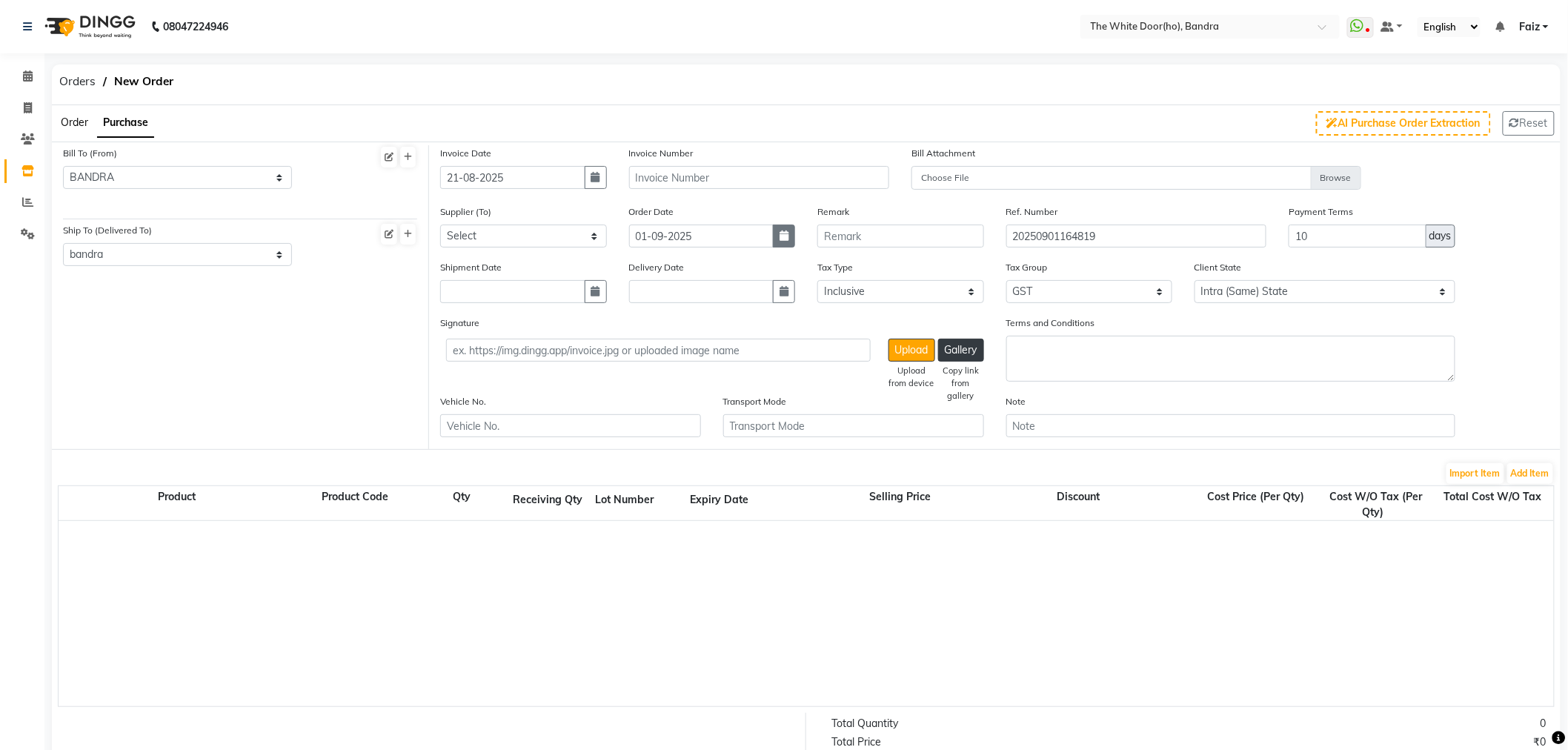
click at [781, 246] on button "button" at bounding box center [784, 236] width 22 height 23
select select "9"
select select "2025"
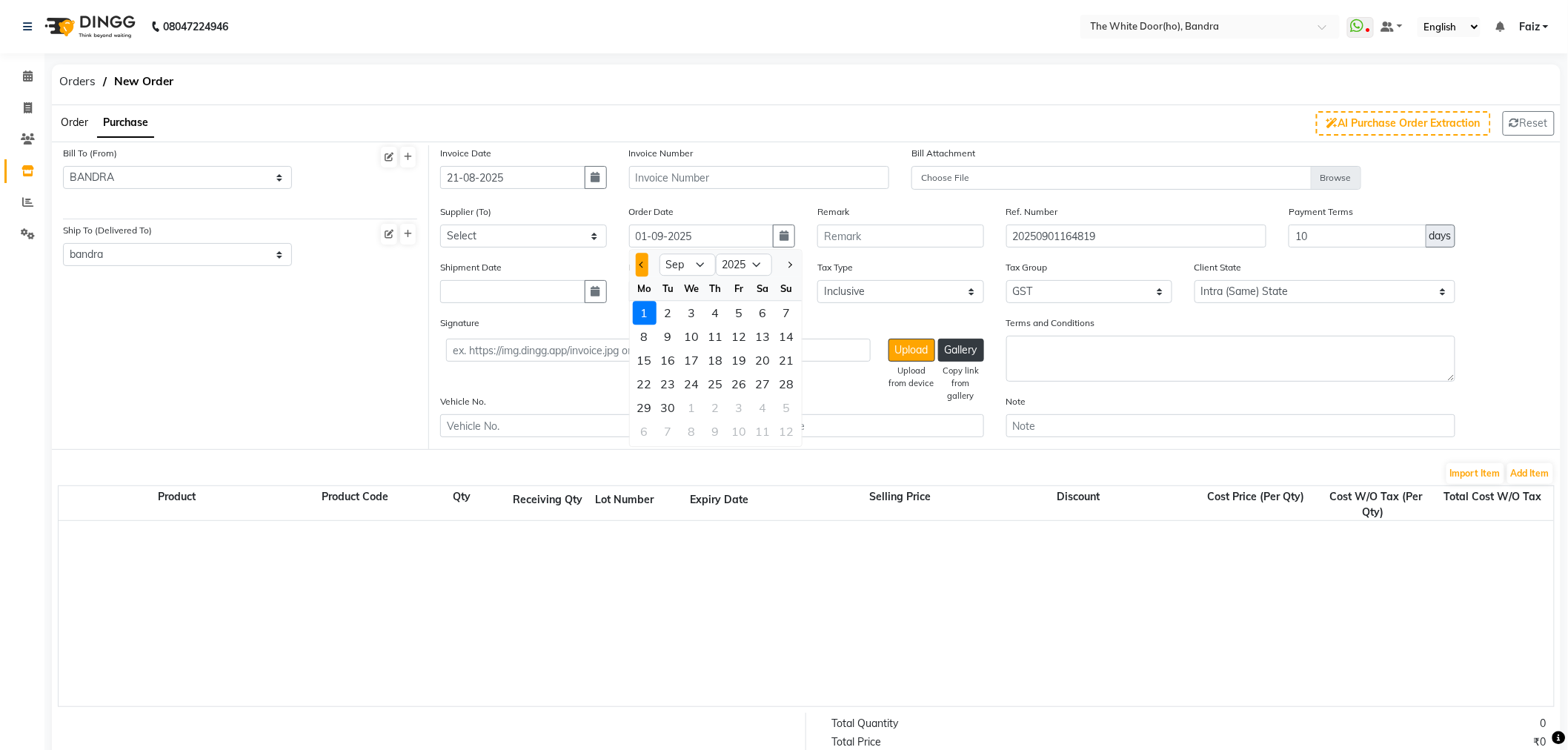
drag, startPoint x: 635, startPoint y: 265, endPoint x: 645, endPoint y: 276, distance: 14.9
click at [637, 265] on button "Previous month" at bounding box center [642, 265] width 12 height 24
select select "8"
click at [719, 382] on div "21" at bounding box center [716, 384] width 24 height 24
type input "21-08-2025"
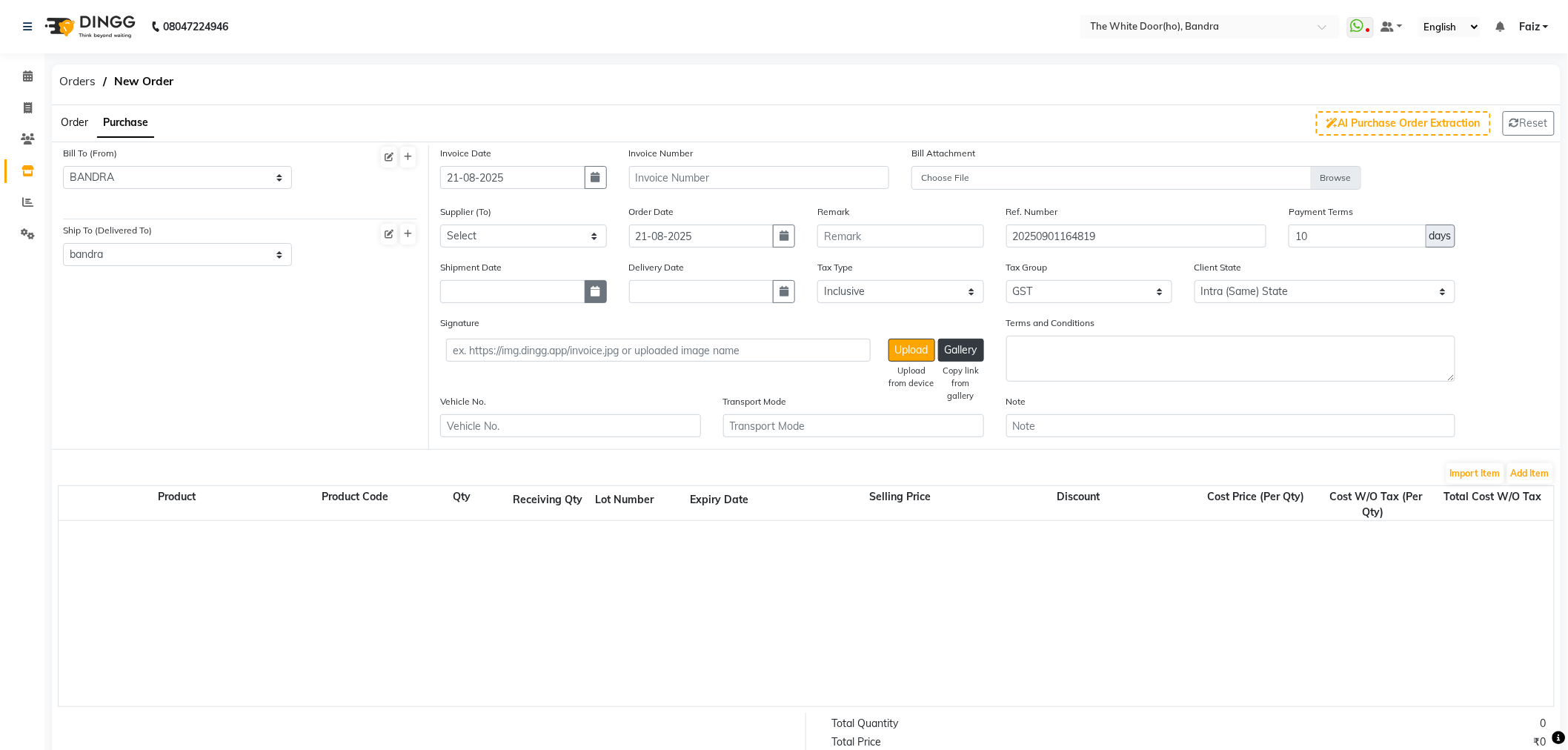
click at [591, 286] on icon "button" at bounding box center [596, 291] width 9 height 11
select select "9"
select select "2025"
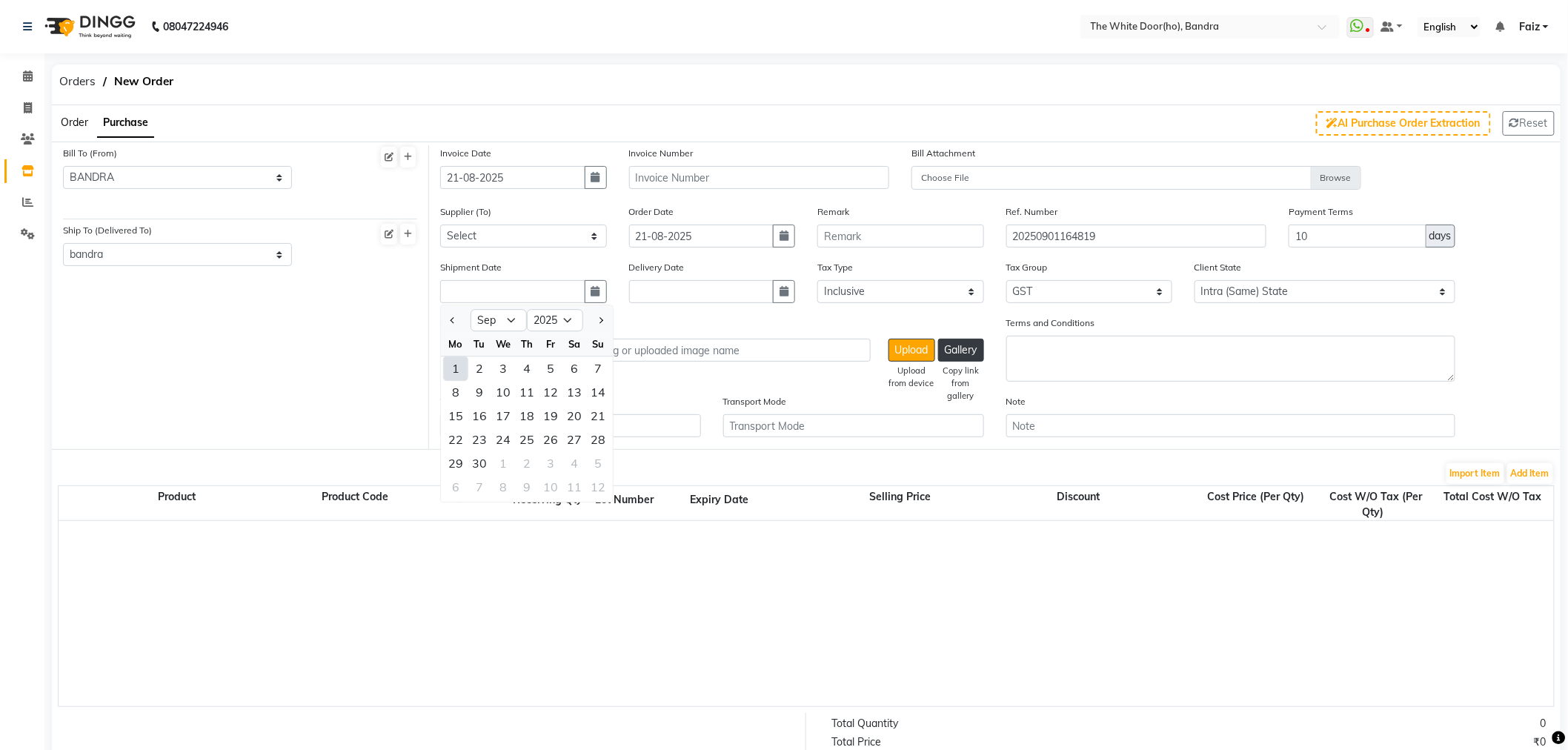
click at [457, 321] on button "Previous month" at bounding box center [453, 320] width 12 height 24
select select "8"
click at [576, 439] on div "23" at bounding box center [574, 440] width 24 height 24
type input "23-08-2025"
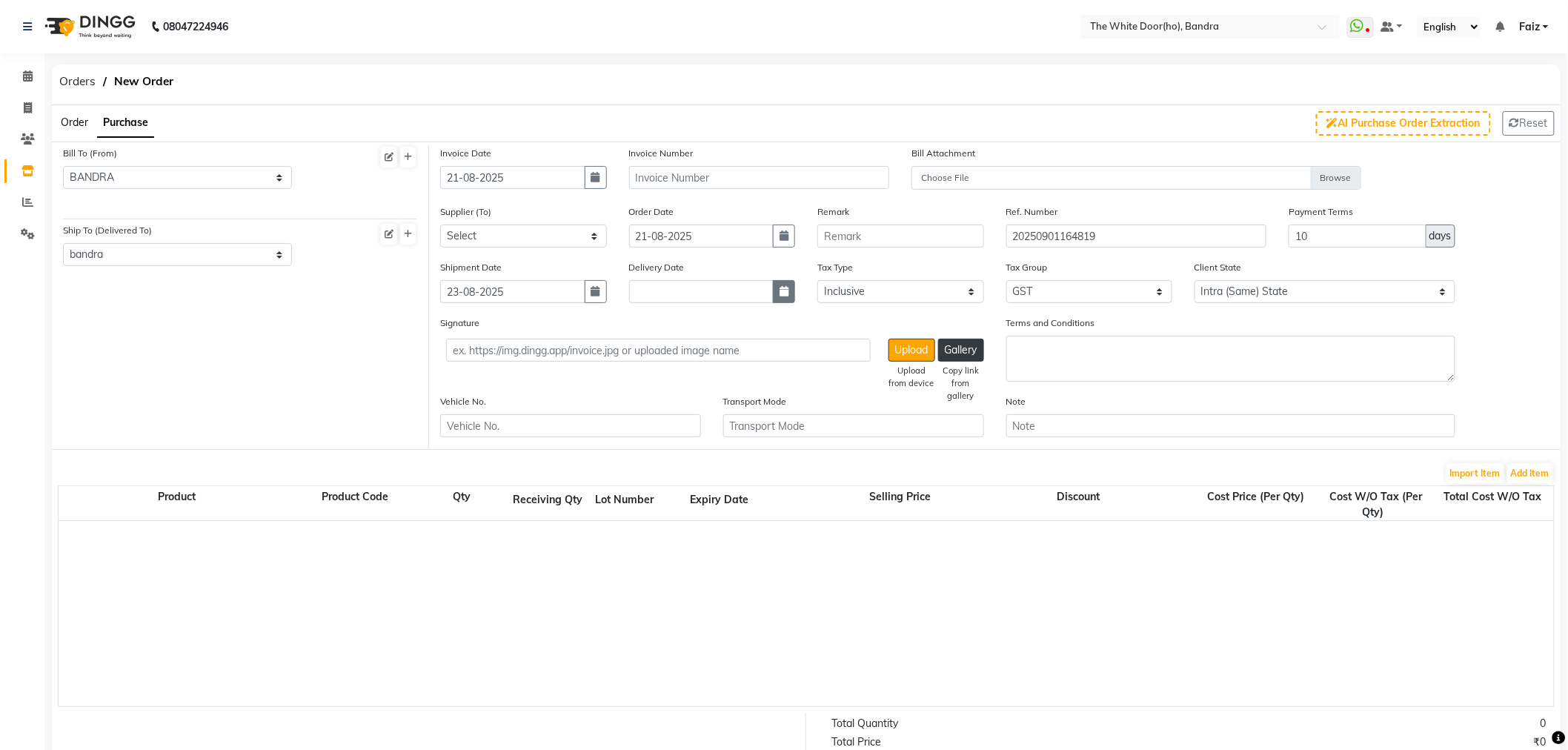
click at [779, 294] on icon "button" at bounding box center [784, 291] width 9 height 11
select select "9"
select select "2025"
click at [637, 322] on button "Previous month" at bounding box center [642, 320] width 12 height 24
select select "8"
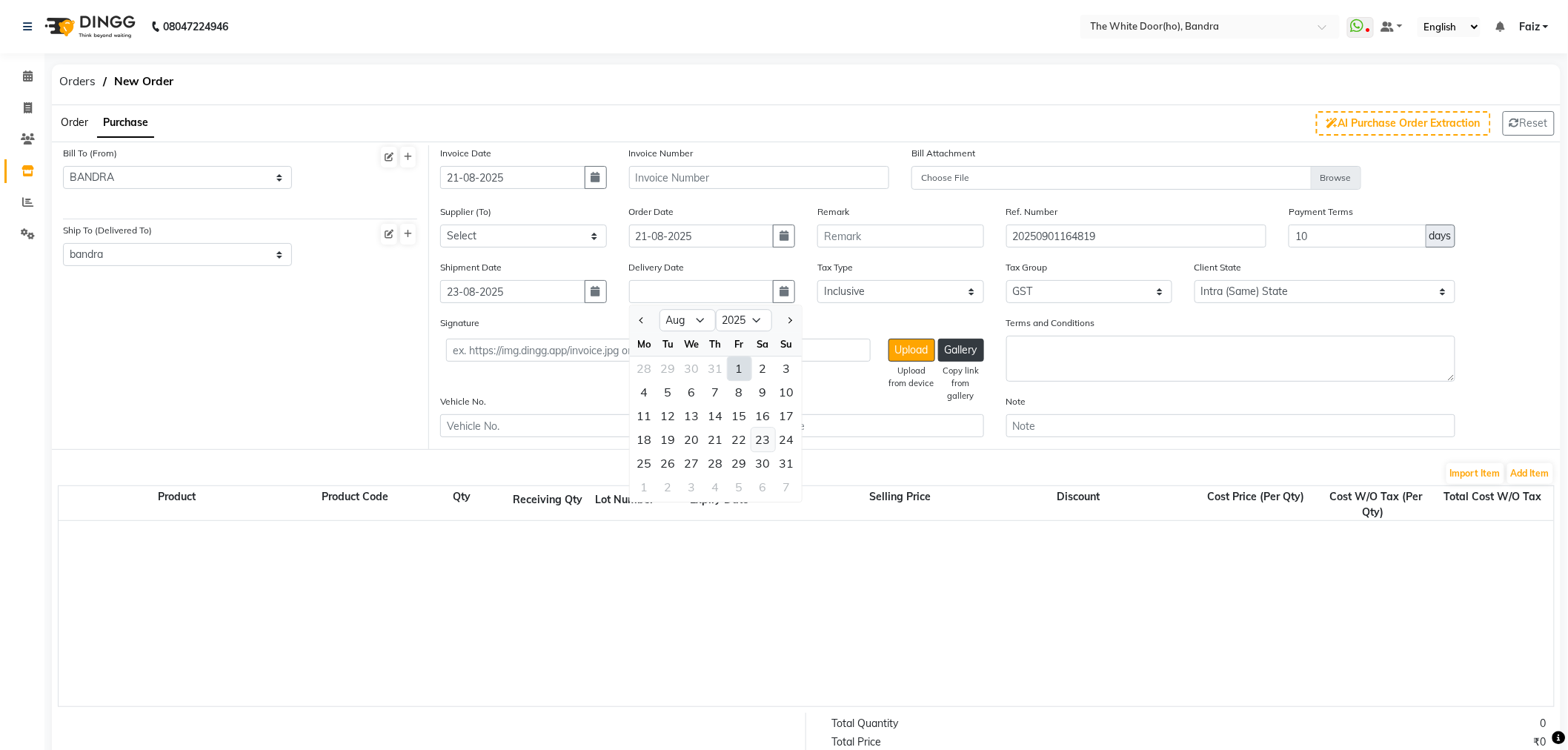
click at [759, 446] on div "23" at bounding box center [763, 440] width 24 height 24
type input "23-08-2025"
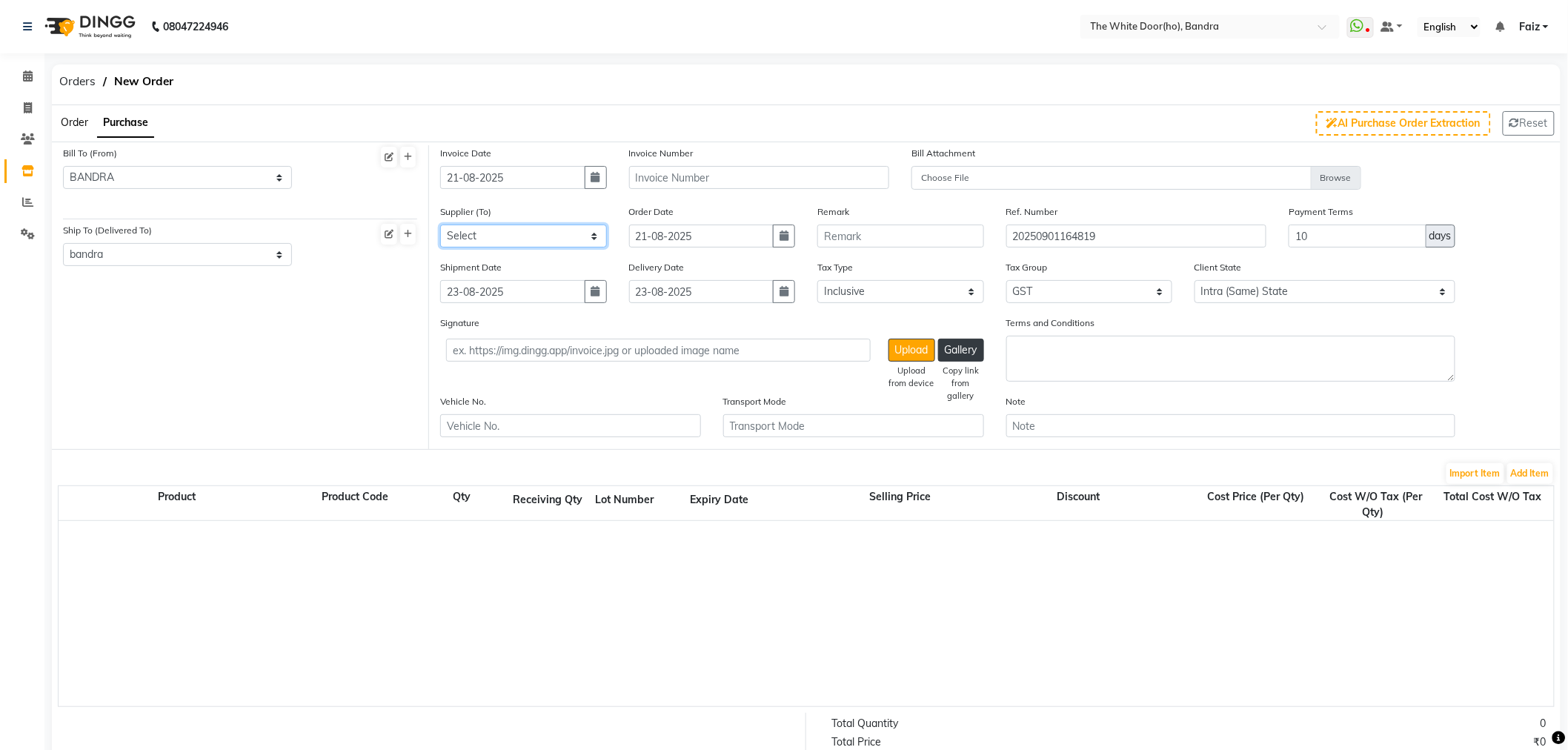
click at [522, 239] on select "Select Ho Soul and Skin Distribution Pvt Ltd - Deepak BEAUTY PALNET - BEAUTY PA…" at bounding box center [524, 236] width 167 height 23
select select "5758"
click at [441, 225] on select "Select Ho Soul and Skin Distribution Pvt Ltd - Deepak BEAUTY PALNET - BEAUTY PA…" at bounding box center [524, 236] width 167 height 23
drag, startPoint x: 1322, startPoint y: 241, endPoint x: 1277, endPoint y: 243, distance: 45.0
click at [1277, 243] on div "Supplier (To) Select Ho Soul and Skin Distribution Pvt Ltd - Deepak BEAUTY PALN…" at bounding box center [995, 231] width 1132 height 56
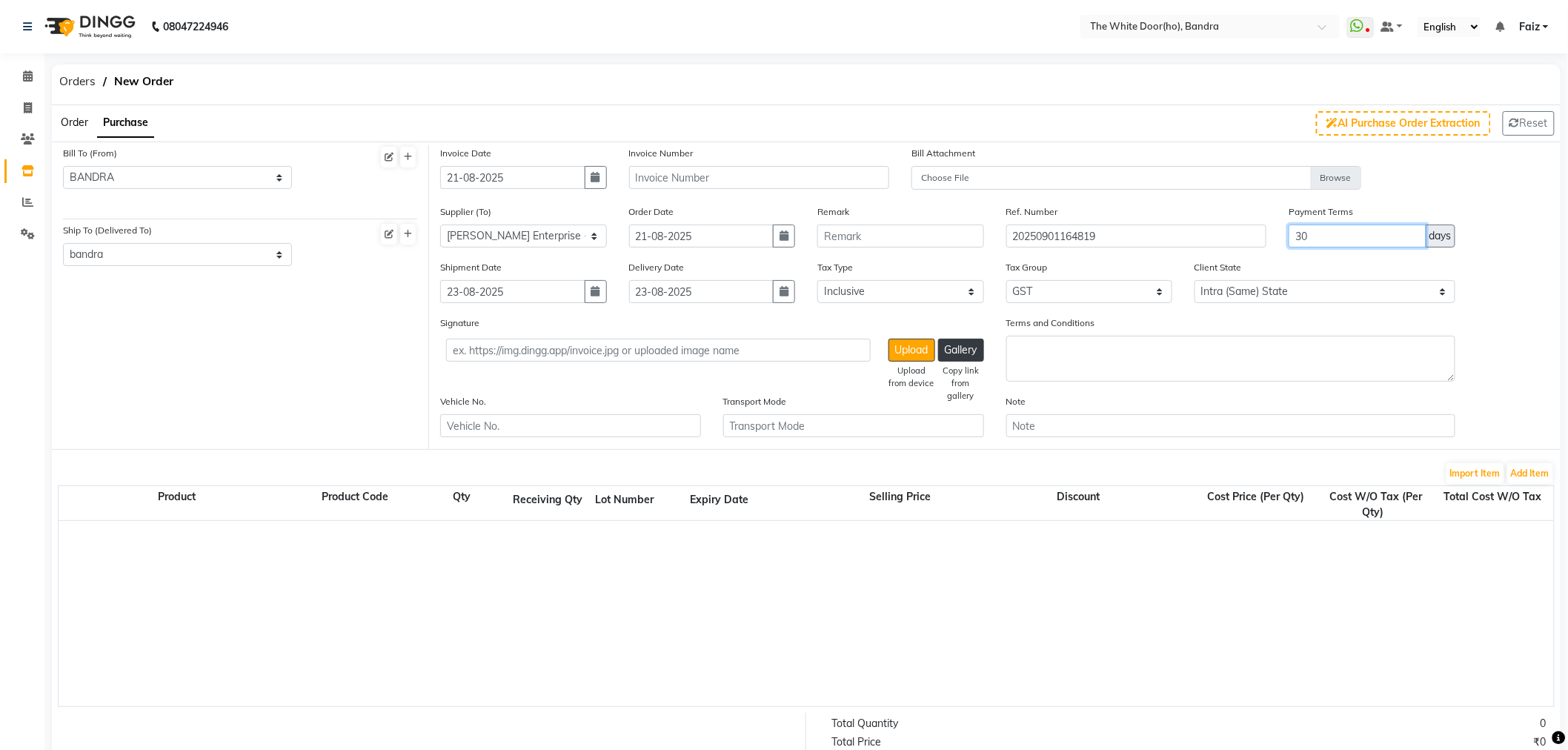
type input "30"
click at [802, 166] on input "text" at bounding box center [760, 177] width 261 height 23
type input "OL135"
click at [1529, 476] on button "Add Item" at bounding box center [1531, 473] width 46 height 21
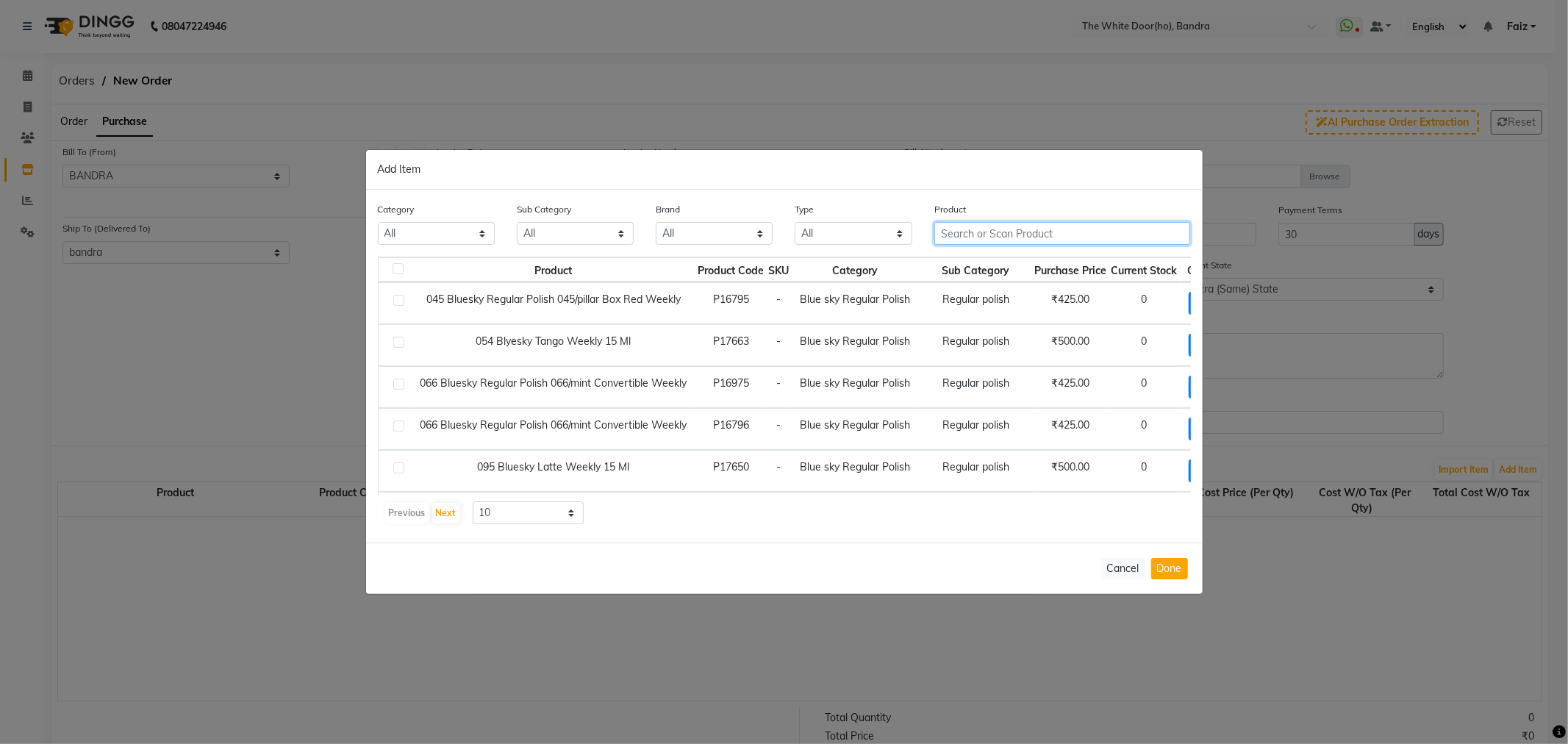
click at [956, 239] on input "text" at bounding box center [1063, 234] width 256 height 23
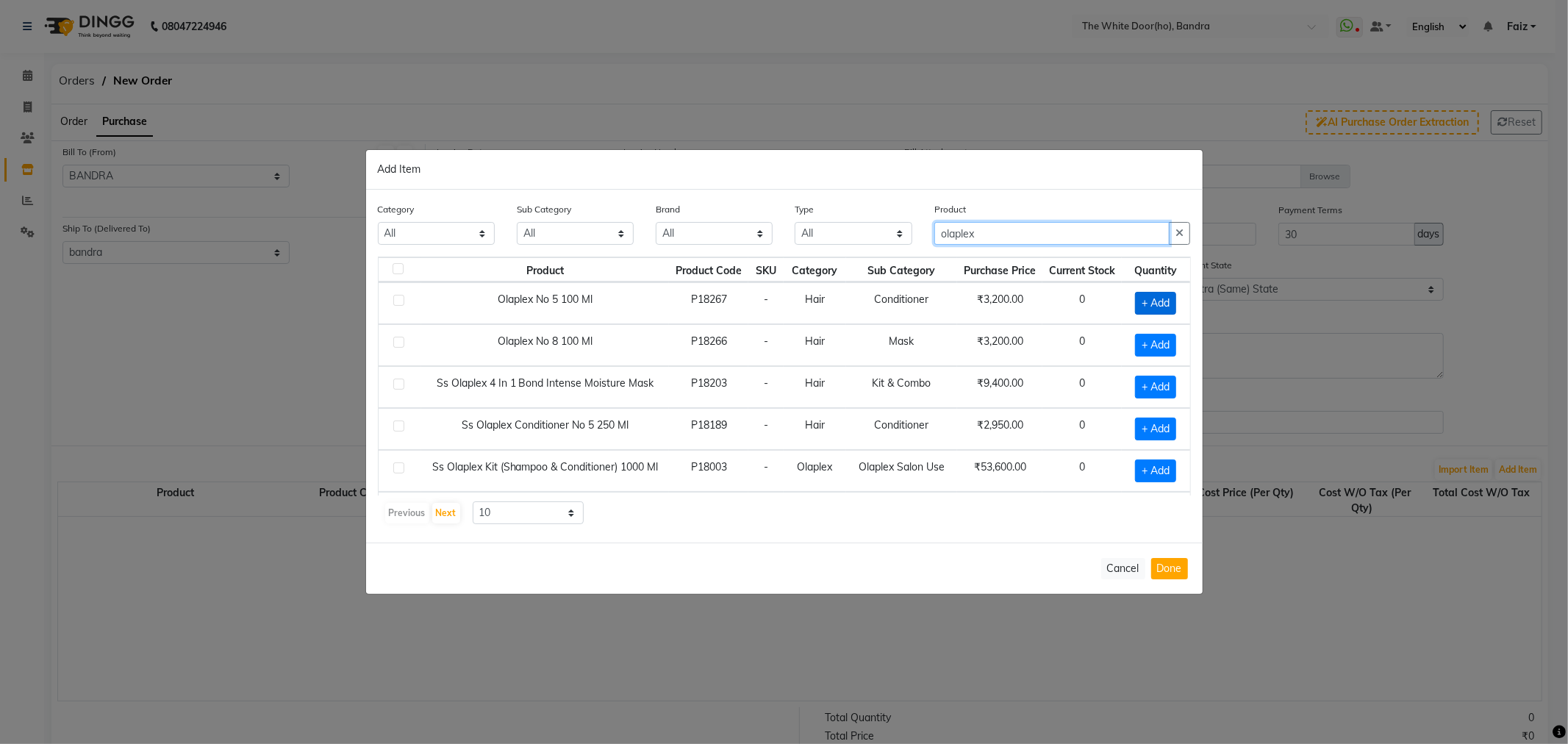
type input "olaplex"
click at [1160, 300] on span "+ Add" at bounding box center [1155, 303] width 41 height 23
checkbox input "true"
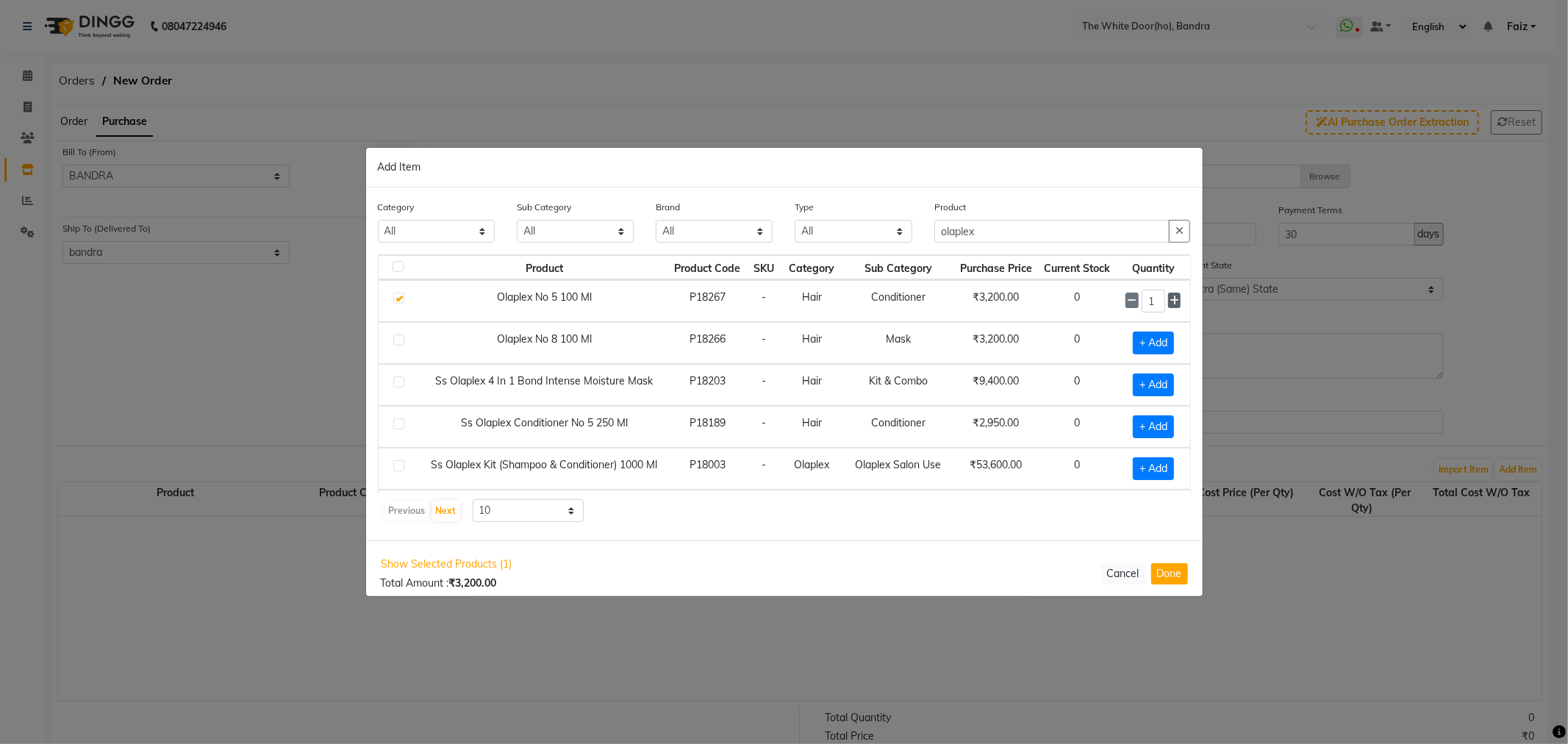
click at [1170, 303] on icon at bounding box center [1174, 301] width 10 height 11
type input "2"
click at [1151, 344] on span "+ Add" at bounding box center [1153, 343] width 41 height 23
checkbox input "true"
click at [1170, 345] on icon at bounding box center [1174, 343] width 10 height 11
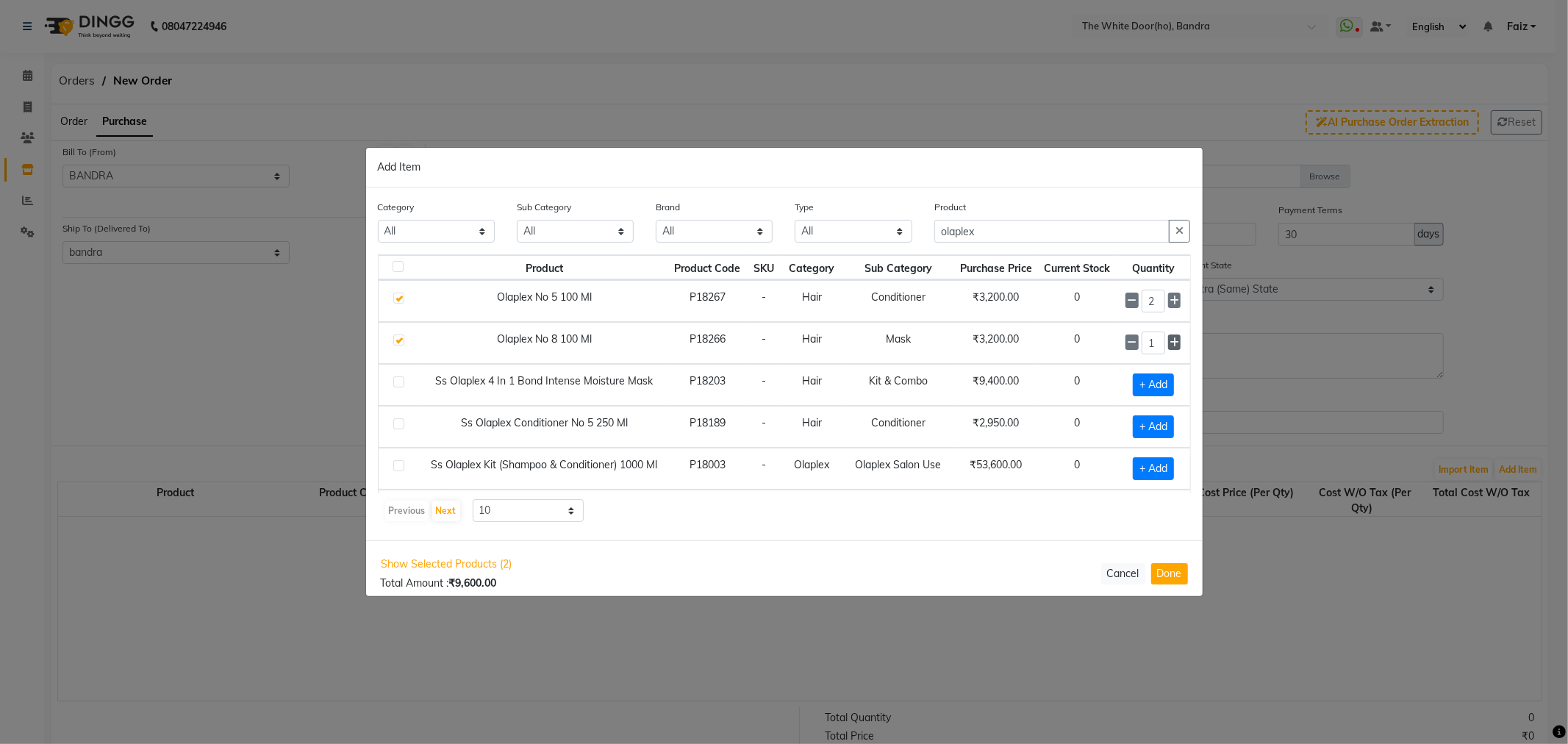
type input "2"
click at [1155, 566] on button "Done" at bounding box center [1169, 573] width 36 height 21
select select "1582"
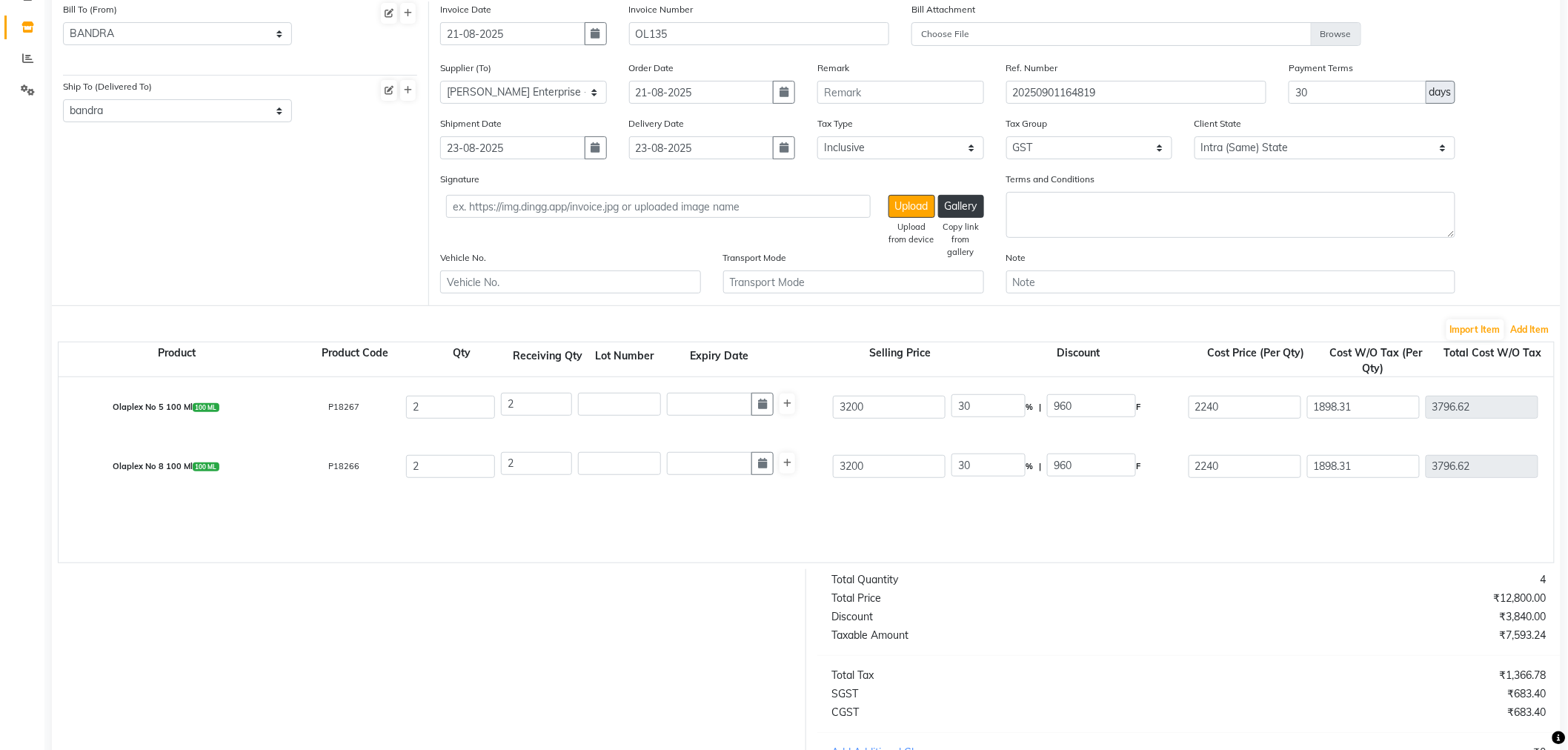
scroll to position [333, 0]
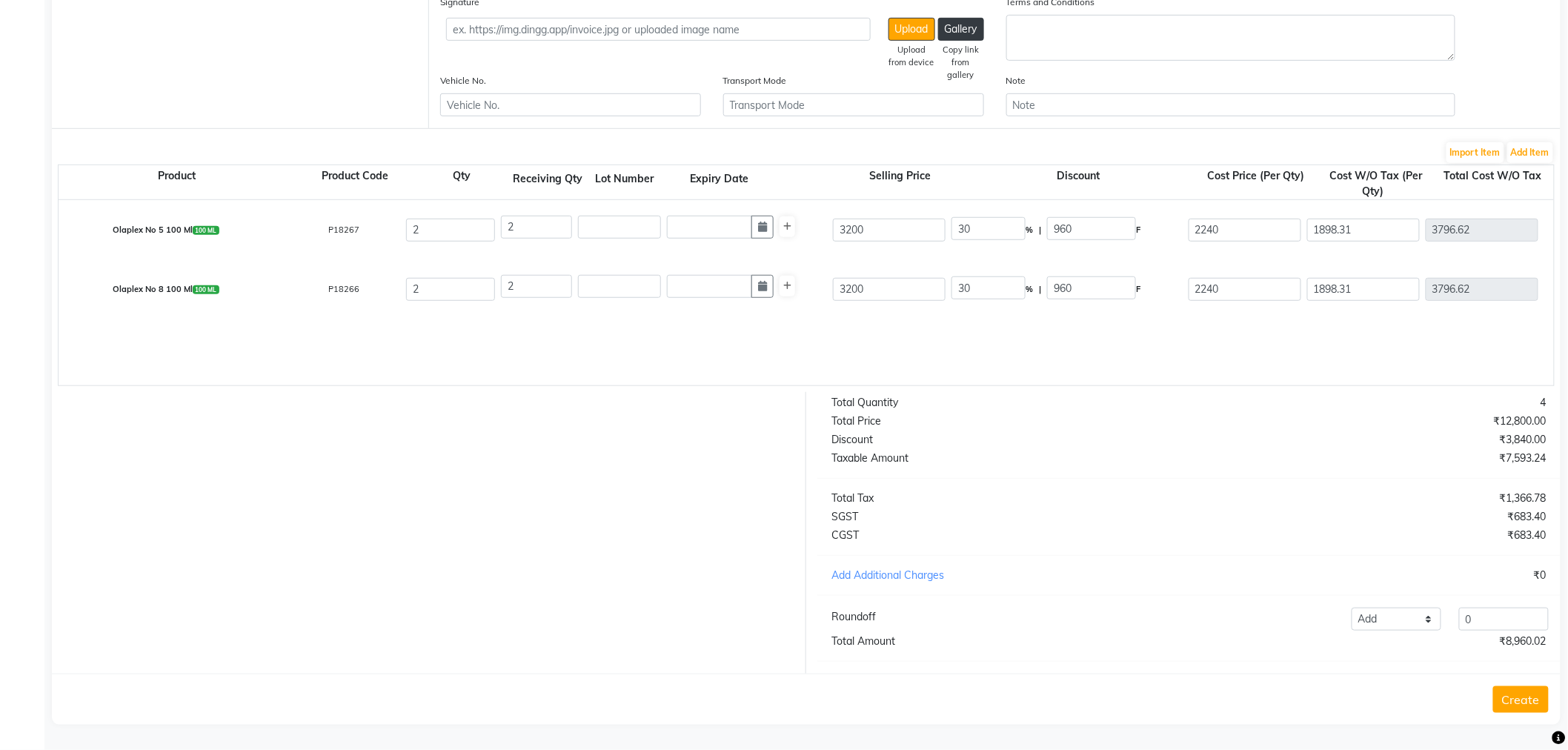
click at [1523, 697] on button "Create" at bounding box center [1521, 699] width 56 height 27
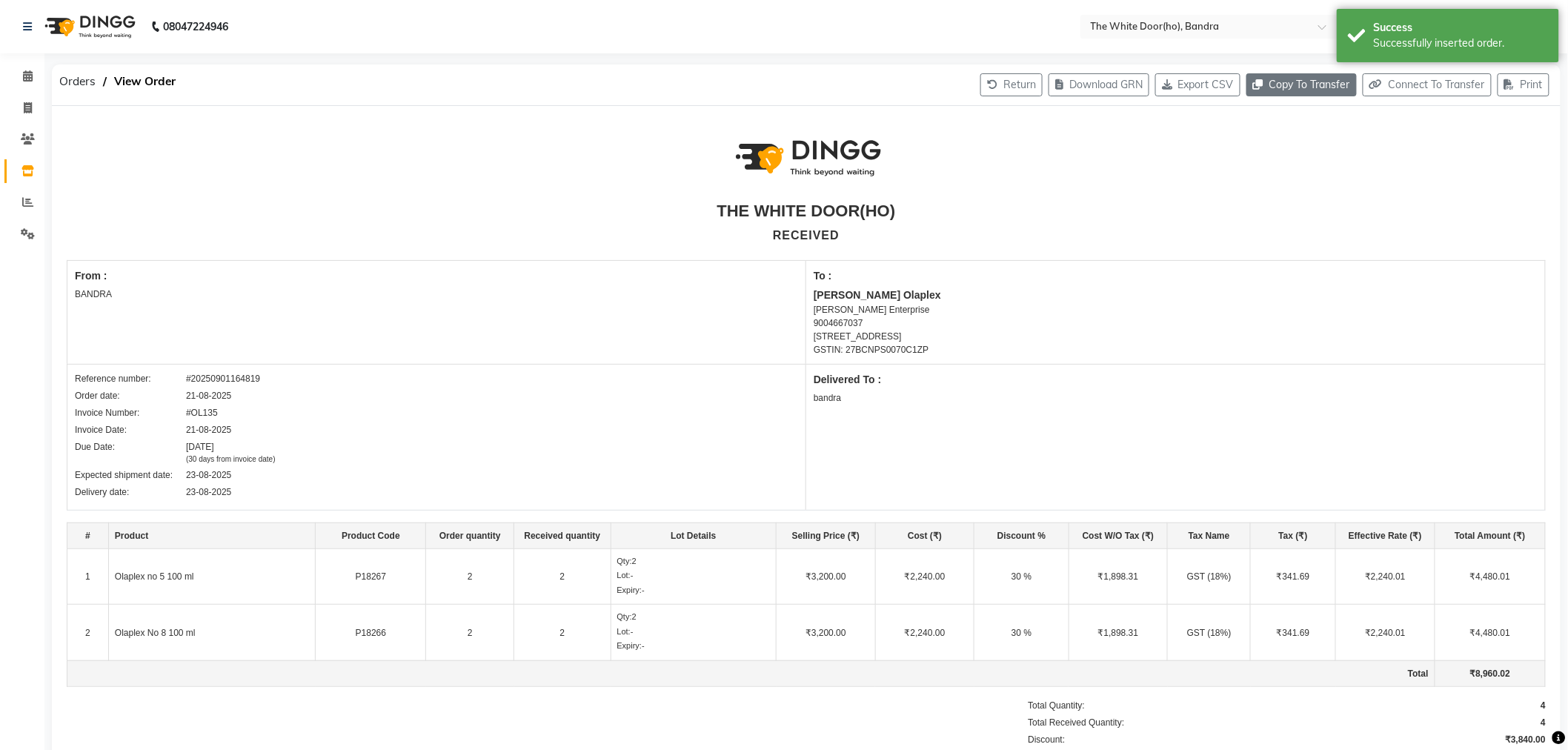
click at [1330, 87] on button "Copy To Transfer" at bounding box center [1302, 85] width 110 height 23
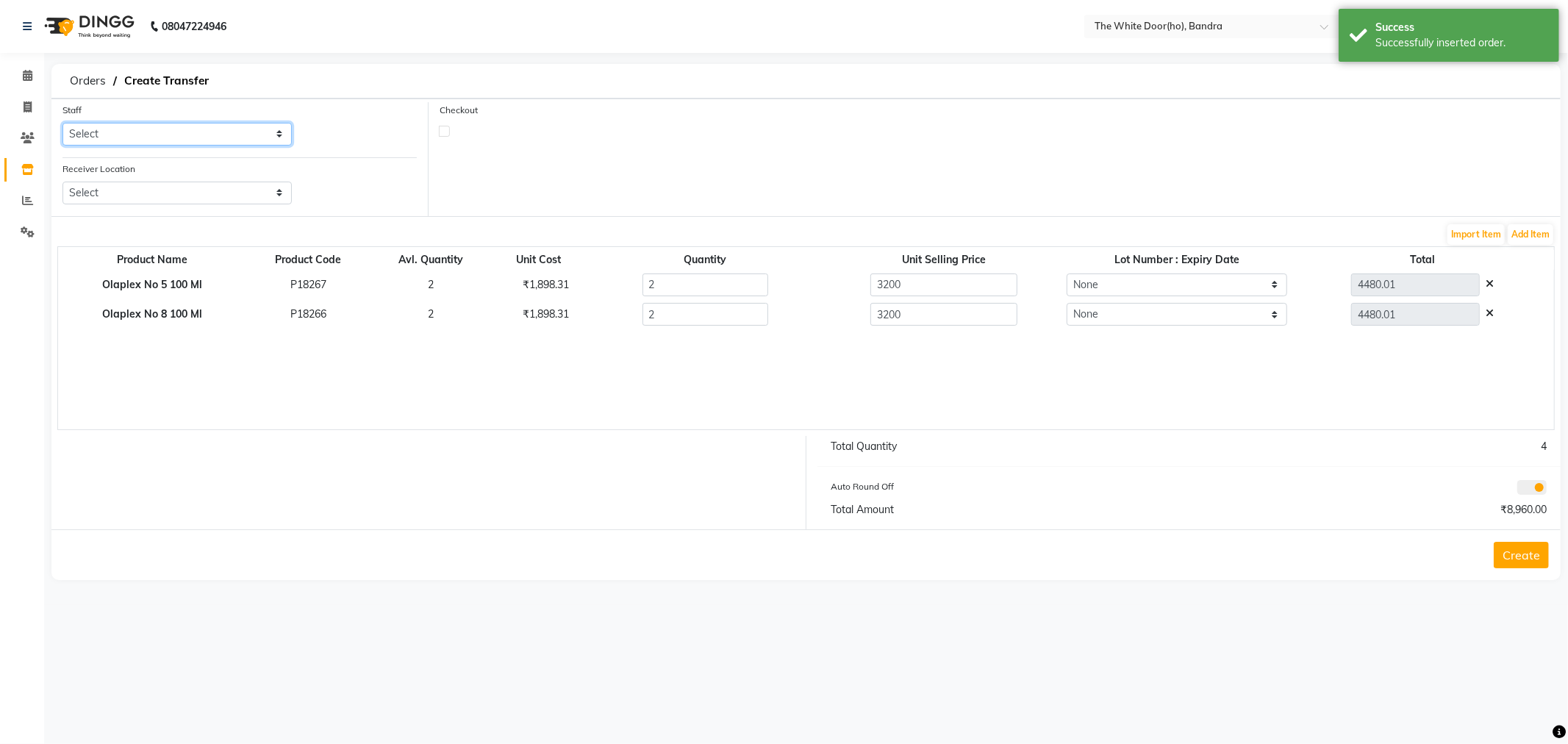
click at [135, 143] on select "Select DINGG Support Faiz Prashant Sana" at bounding box center [177, 134] width 229 height 23
select select "22054"
click at [62, 123] on select "Select DINGG Support Faiz Prashant Sana" at bounding box center [177, 134] width 229 height 23
click at [136, 197] on select "Select The White Door, Bandra West The White Door, Worli" at bounding box center [177, 193] width 229 height 23
select select "1631"
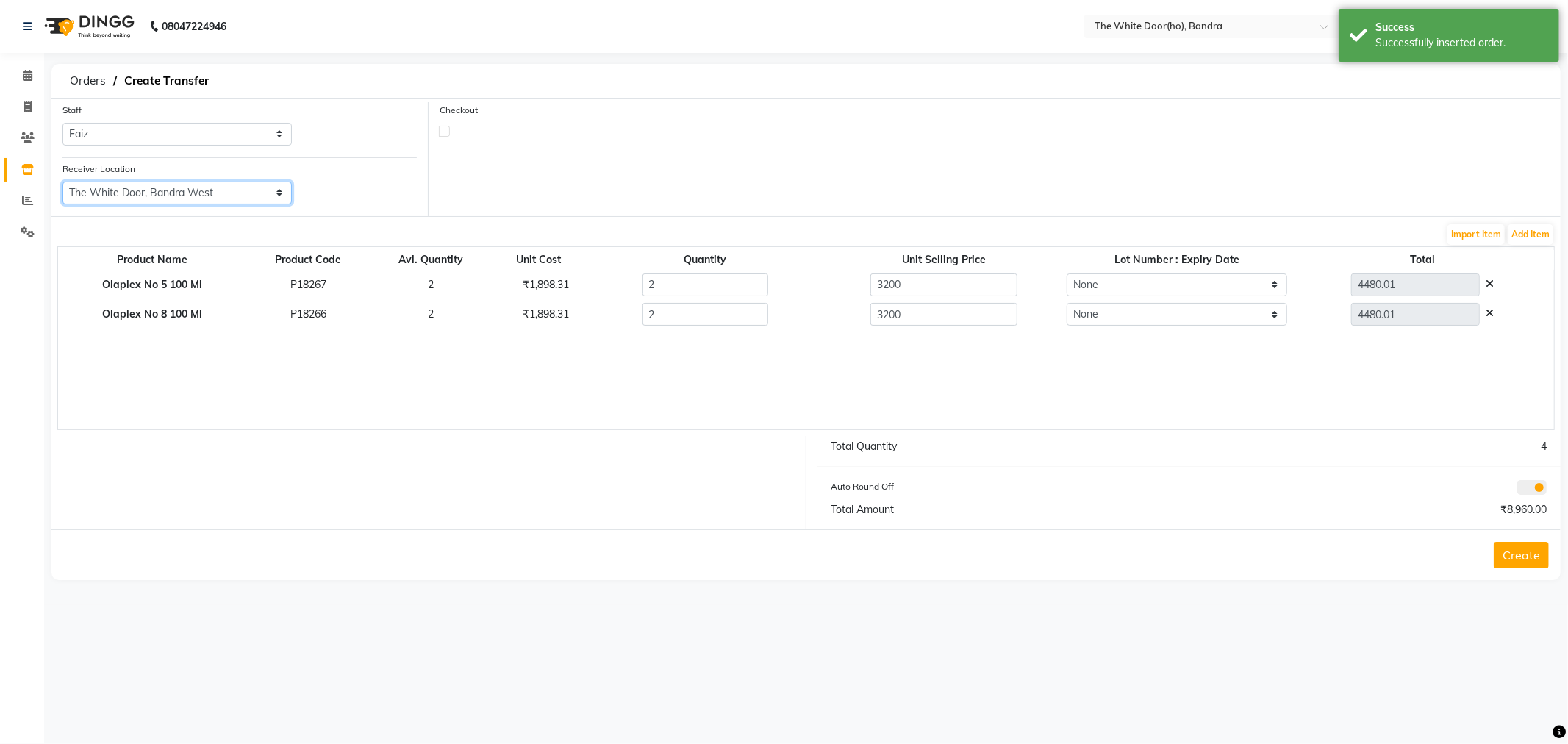
click at [62, 181] on select "Select The White Door, Bandra West The White Door, Worli" at bounding box center [177, 193] width 229 height 23
click at [1531, 560] on button "Create" at bounding box center [1521, 554] width 55 height 27
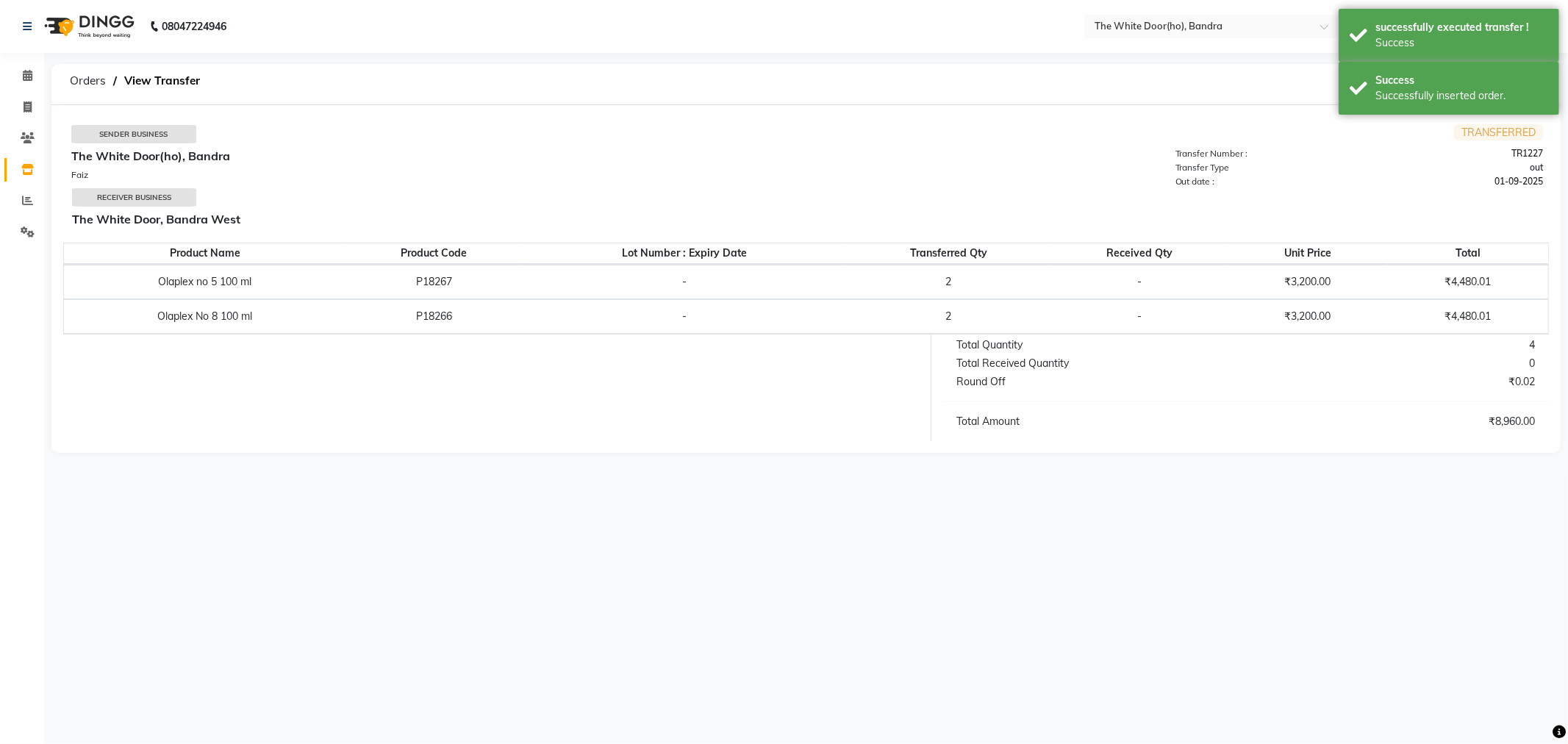
click at [1174, 40] on nav "08047224946 Select Location × The White Door(ho), Bandra WhatsApp Status ✕ Stat…" at bounding box center [784, 27] width 1568 height 53
click at [1174, 39] on nav "08047224946 Select Location × The White Door(ho), Bandra WhatsApp Status ✕ Stat…" at bounding box center [784, 27] width 1568 height 53
click at [1173, 37] on ng-select "Select Location × The White Door(ho), Bandra" at bounding box center [1212, 26] width 257 height 24
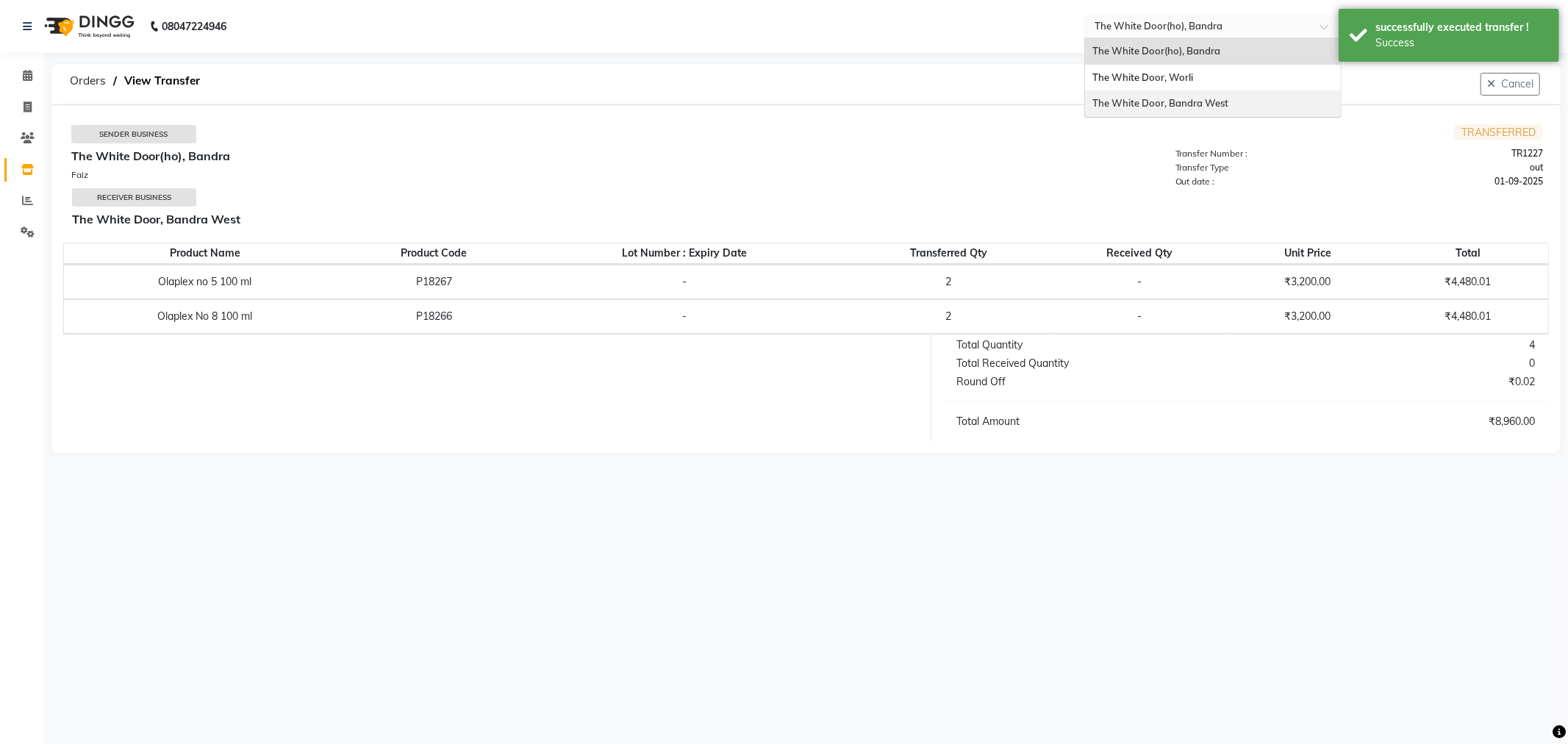
click at [1176, 103] on span "The White Door, Bandra West" at bounding box center [1160, 103] width 136 height 12
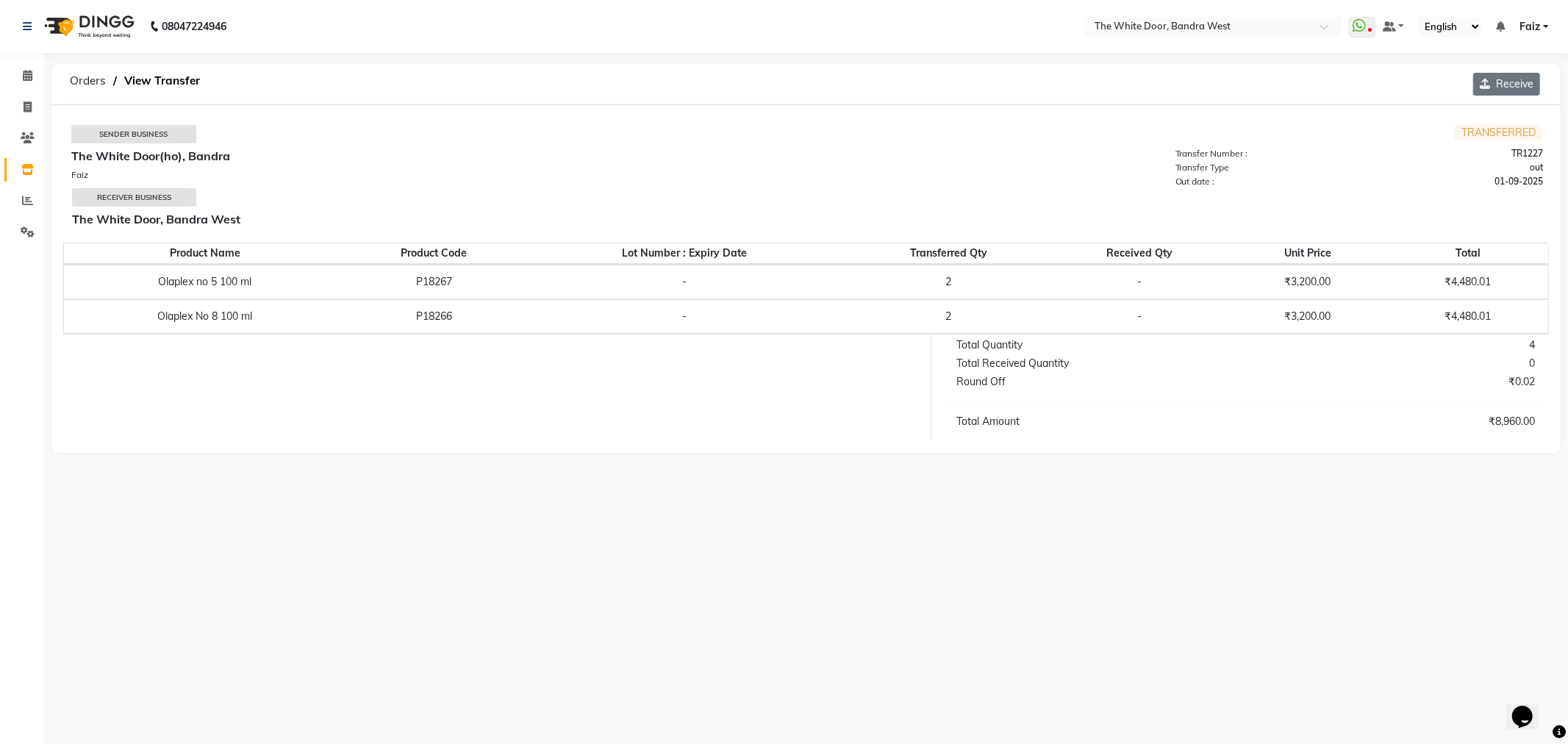
click at [1498, 89] on button "Receive" at bounding box center [1507, 84] width 67 height 23
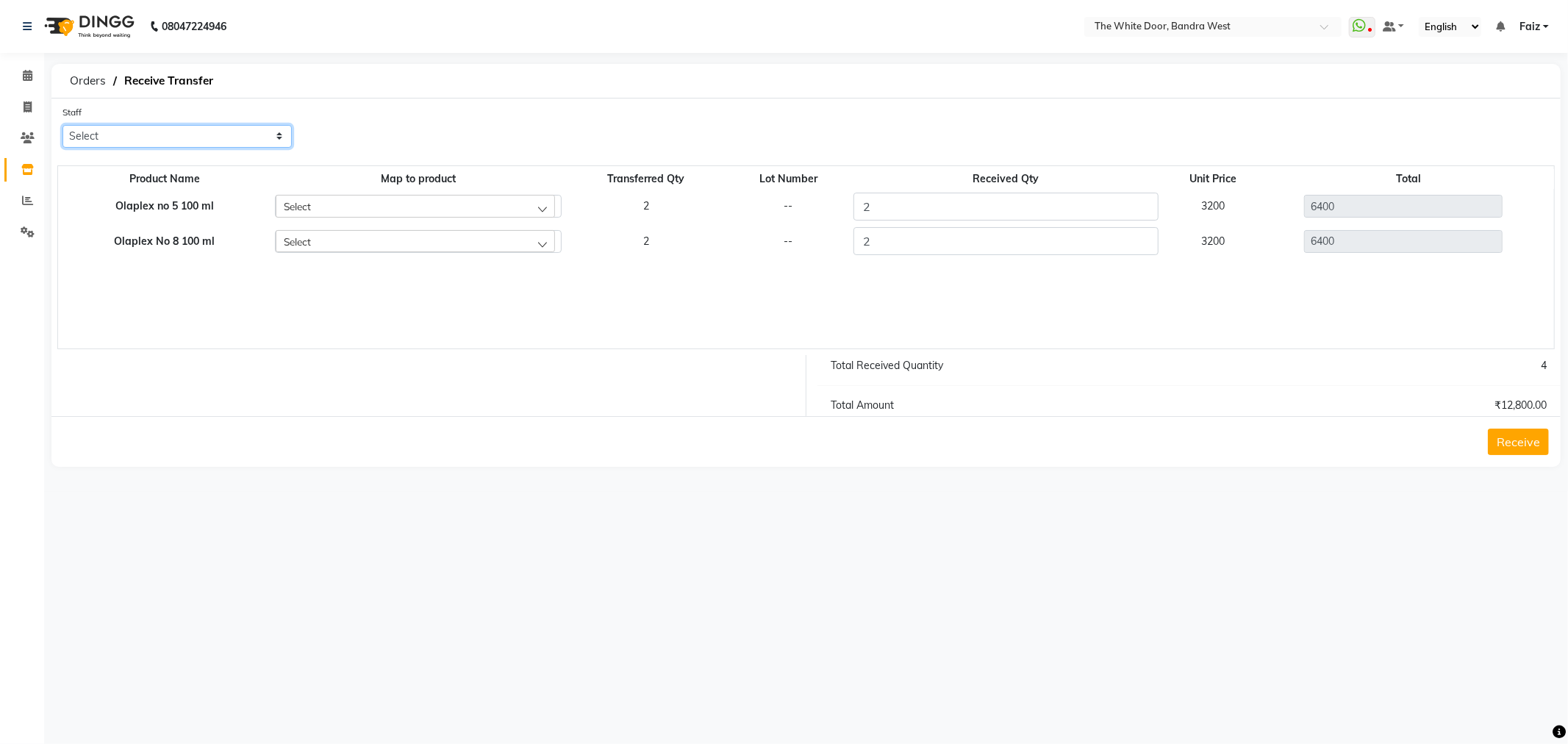
click at [207, 137] on select "Select Amita Skin Ashish benjimin [PERSON_NAME] Chon Dingi Dr.[PERSON_NAME] K […" at bounding box center [177, 137] width 229 height 23
select select "21646"
click at [62, 125] on select "Select Amita Skin Ashish benjimin [PERSON_NAME] Chon Dingi Dr.[PERSON_NAME] K […" at bounding box center [177, 137] width 229 height 23
click at [1510, 445] on button "Receive" at bounding box center [1518, 441] width 61 height 27
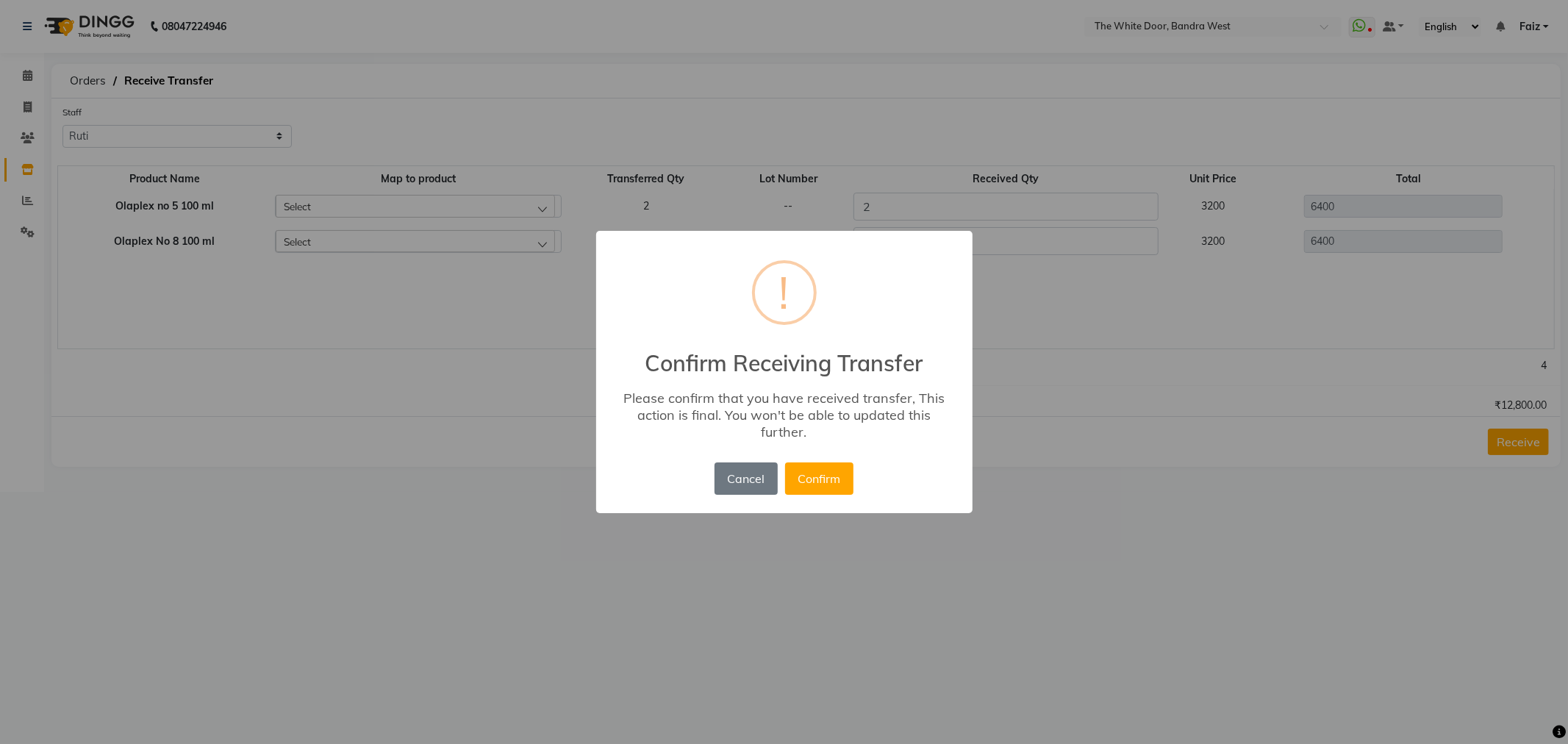
click at [806, 501] on div "× ! Confirm Receiving Transfer Please confirm that you have received transfer, …" at bounding box center [784, 372] width 376 height 282
click at [806, 491] on button "Confirm" at bounding box center [819, 479] width 68 height 33
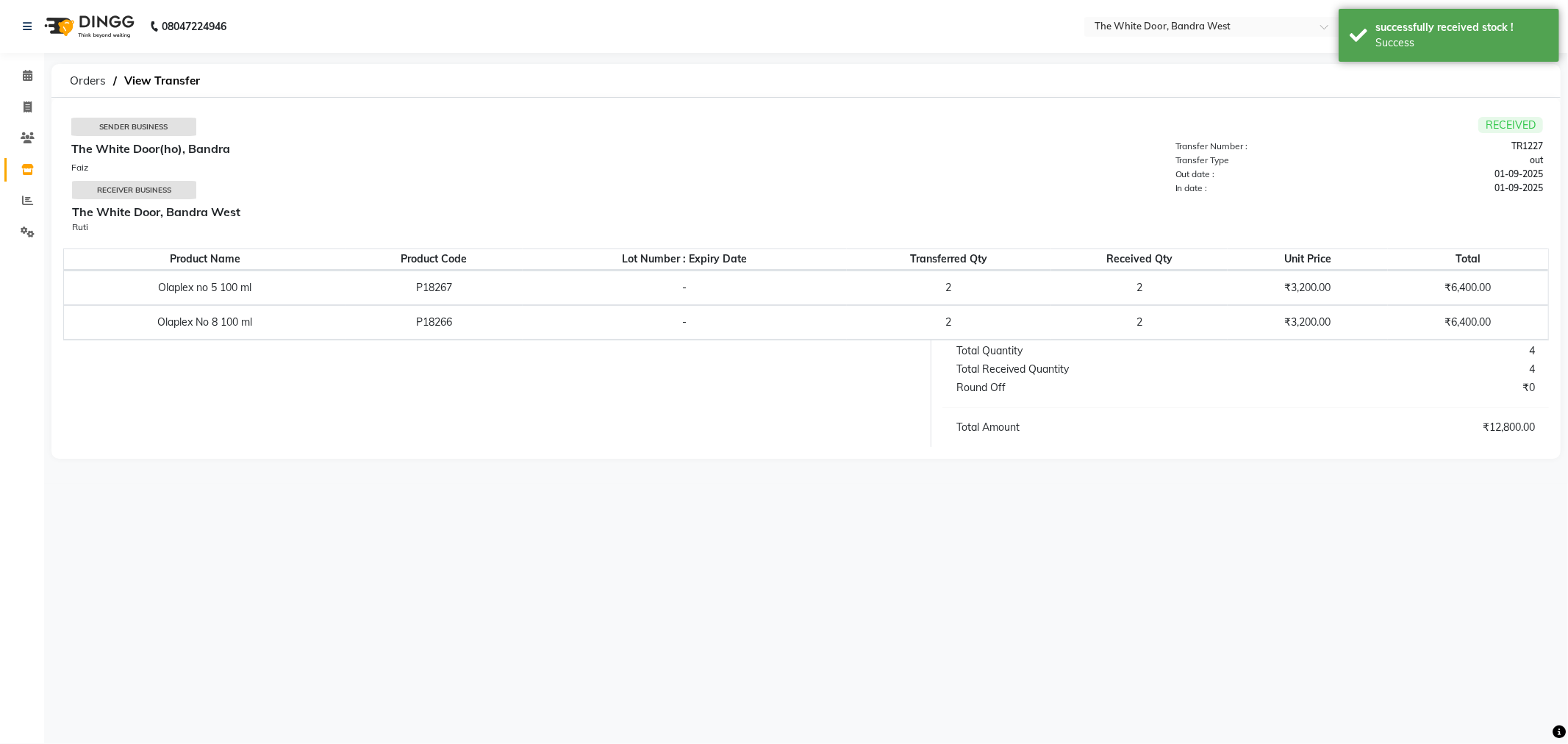
click at [1229, 46] on nav "08047224946 Select Location × The White Door, Bandra West WhatsApp Status ✕ Sta…" at bounding box center [784, 27] width 1568 height 53
click at [1216, 35] on ng-select "Select Location × The White Door, Bandra West" at bounding box center [1212, 27] width 257 height 20
click at [1195, 62] on div "The White Door, Worli" at bounding box center [1212, 75] width 256 height 27
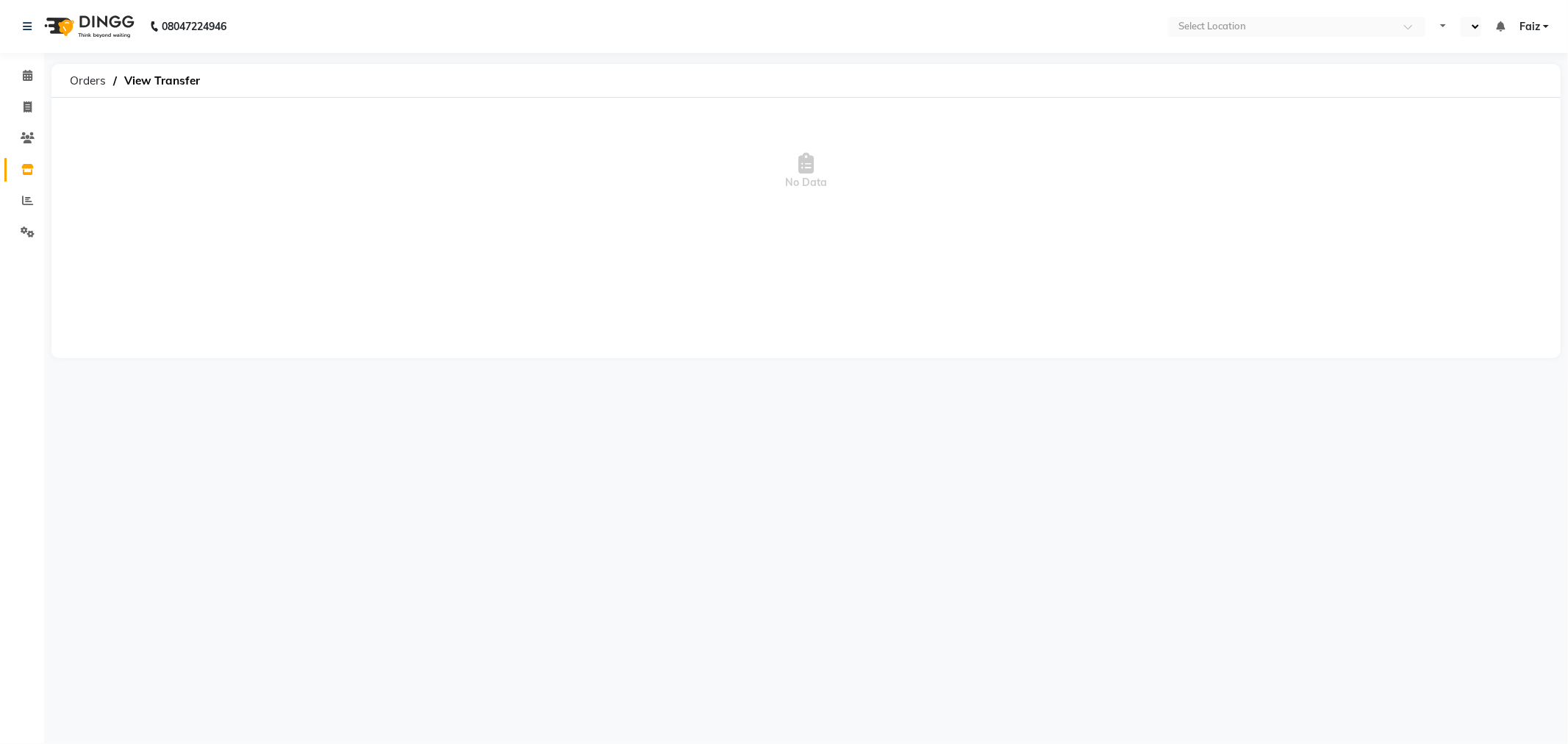
select select "en"
click at [1174, 35] on ng-select "Select Location × The White Door, [GEOGRAPHIC_DATA]" at bounding box center [1212, 27] width 257 height 20
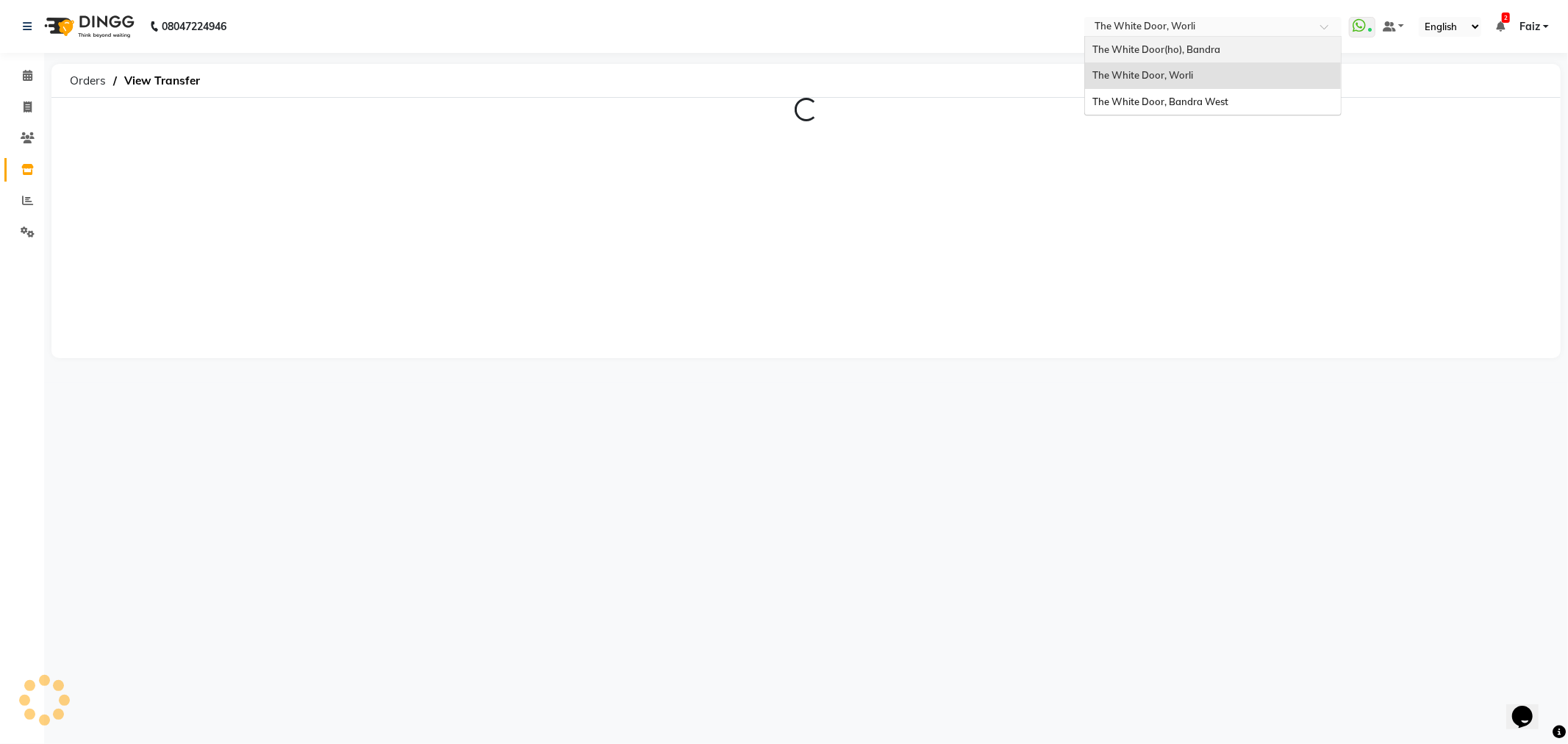
click at [1174, 43] on span "The White Door(ho), Bandra" at bounding box center [1156, 49] width 128 height 12
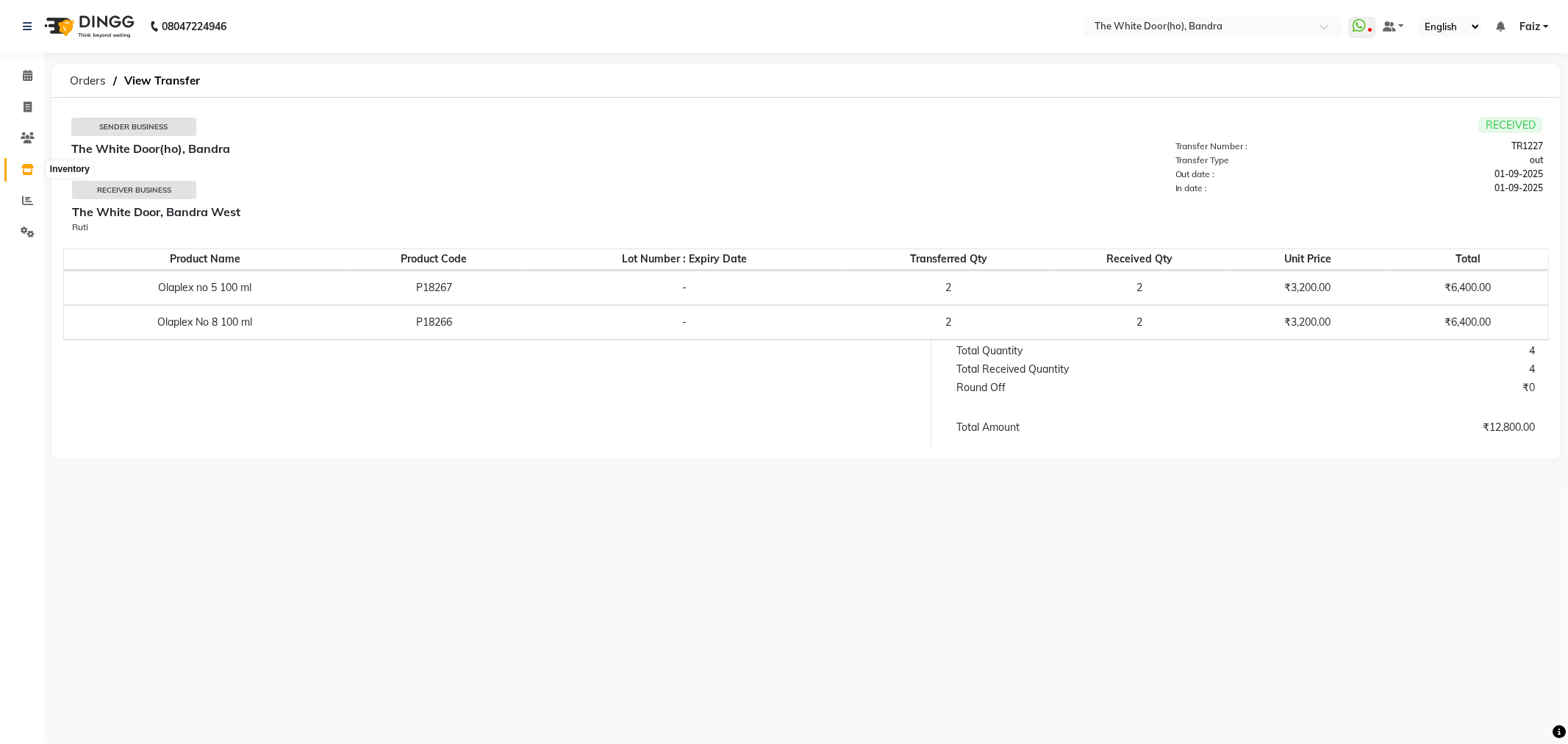
drag, startPoint x: 18, startPoint y: 174, endPoint x: 26, endPoint y: 171, distance: 8.5
click at [19, 174] on span at bounding box center [27, 170] width 26 height 17
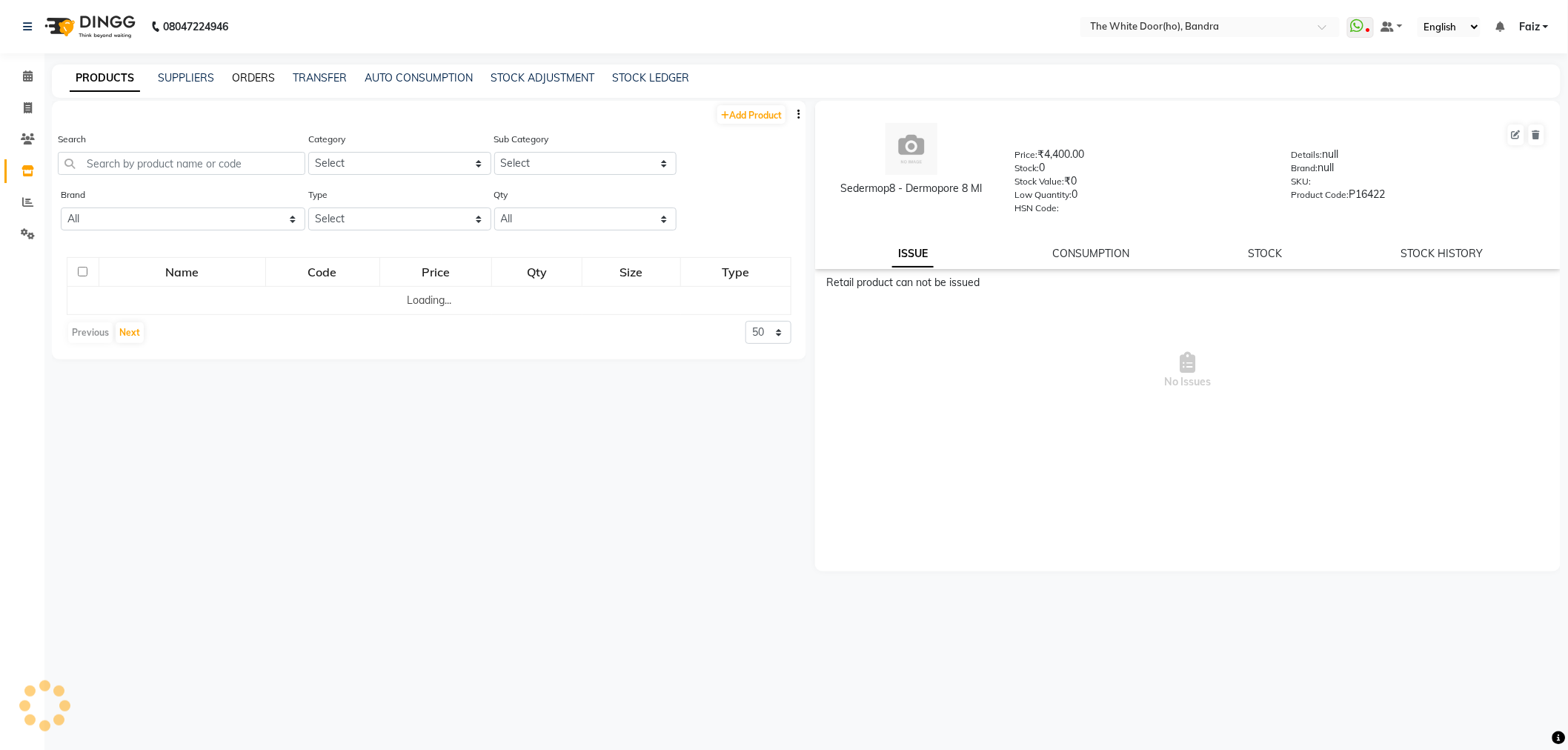
click at [271, 71] on link "ORDERS" at bounding box center [253, 77] width 43 height 13
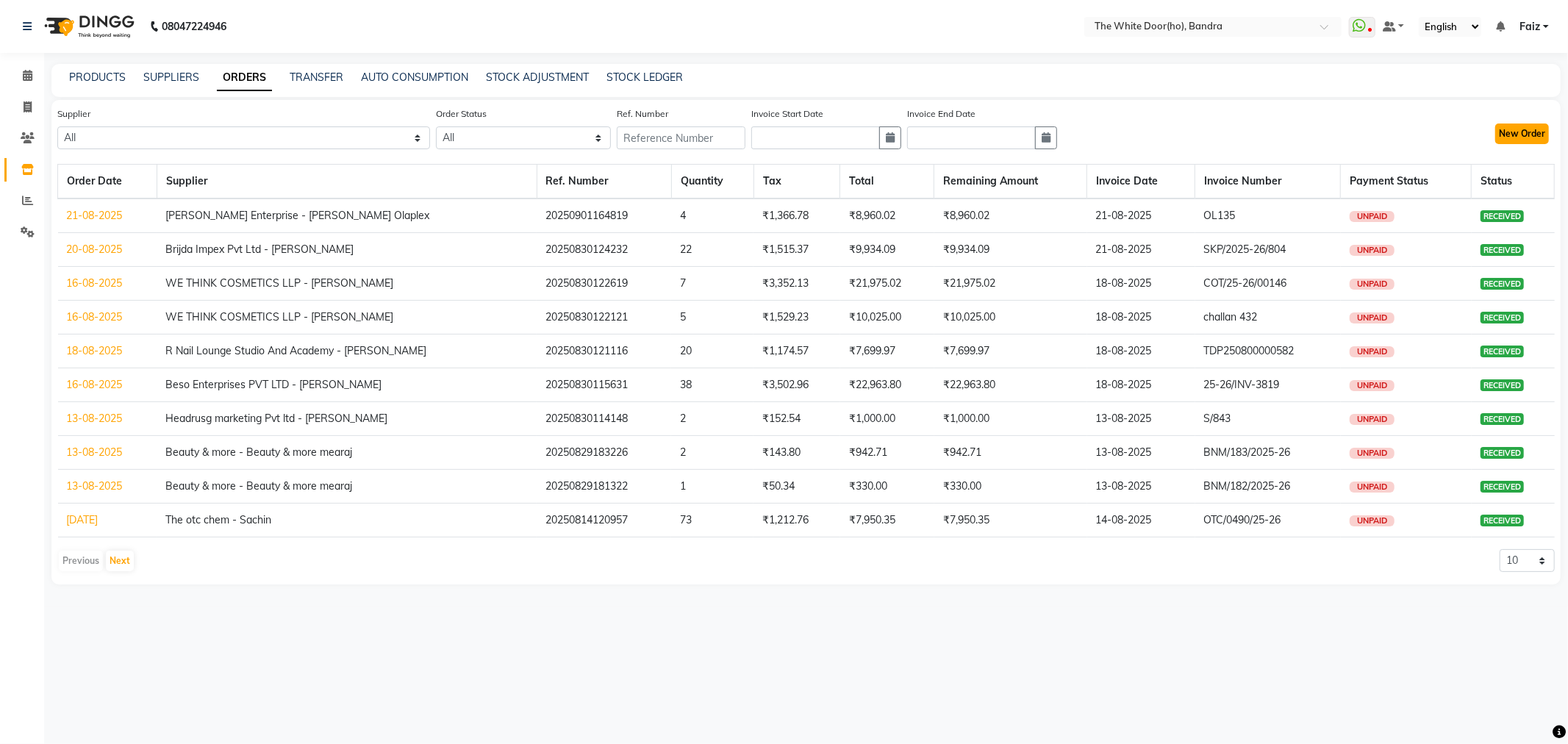
click at [1522, 140] on button "New Order" at bounding box center [1522, 133] width 54 height 20
select select "true"
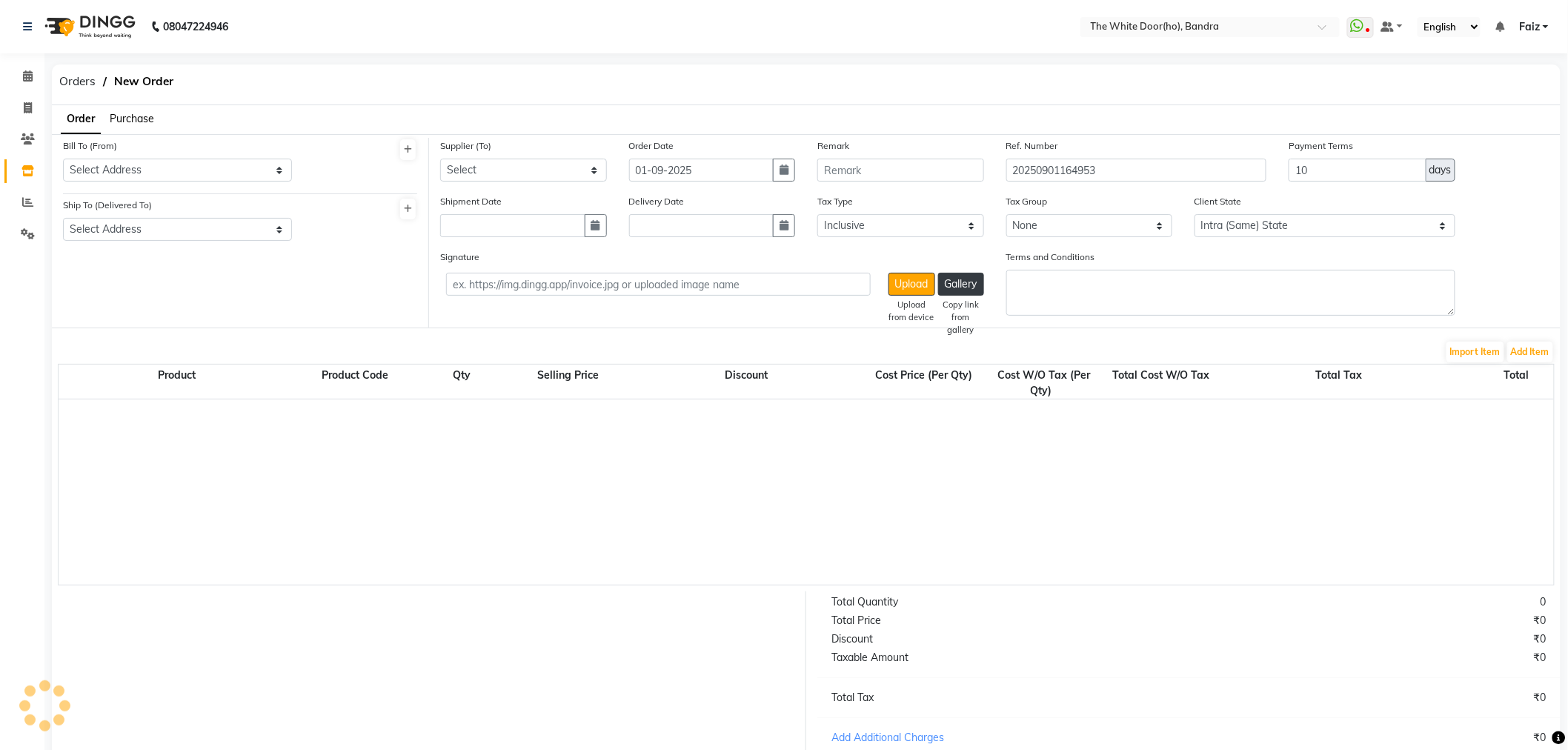
select select "1582"
click at [123, 104] on div "Orders New Order" at bounding box center [296, 84] width 511 height 40
click at [125, 119] on span "Purchase" at bounding box center [132, 118] width 44 height 13
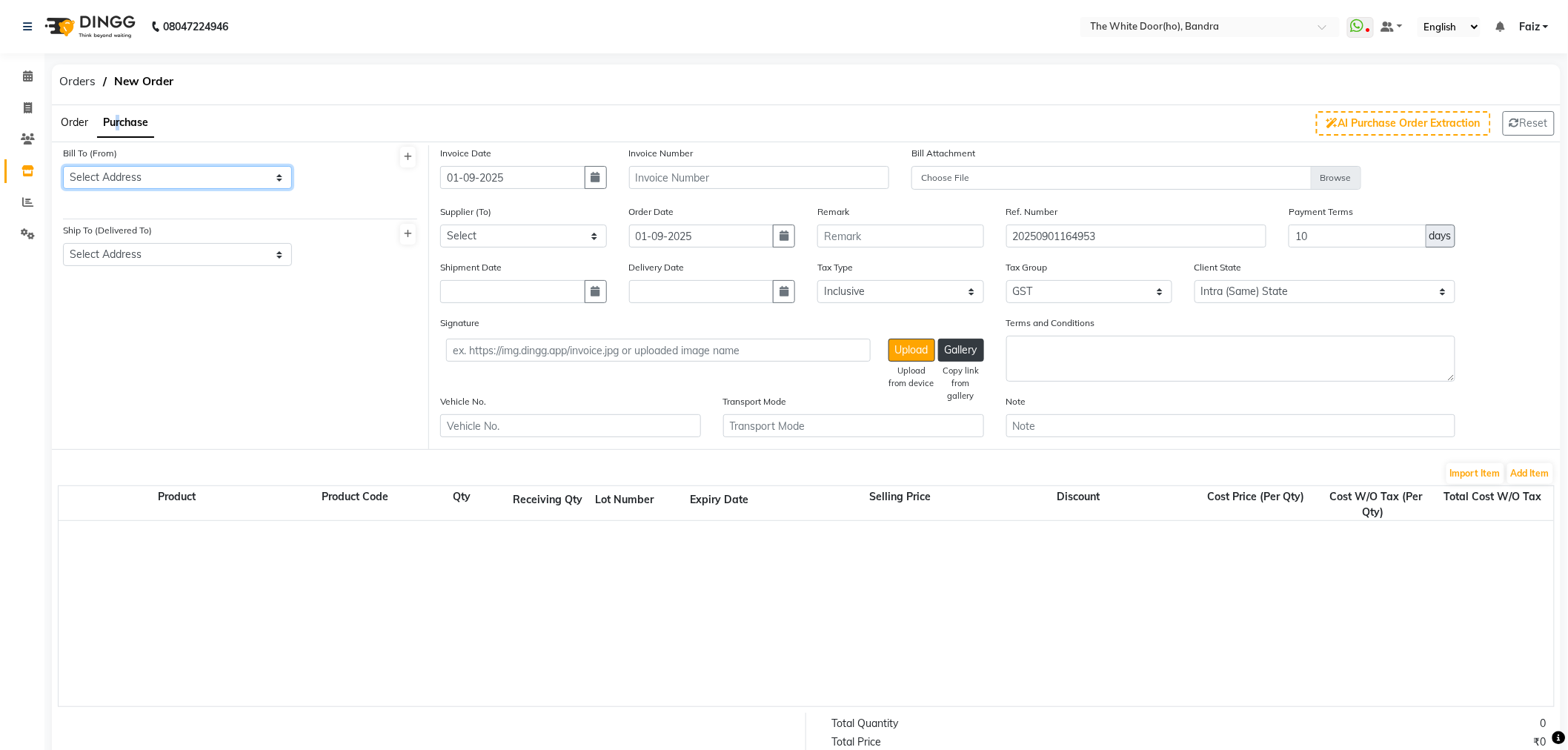
drag, startPoint x: 145, startPoint y: 170, endPoint x: 148, endPoint y: 187, distance: 17.3
click at [145, 170] on select "Select Address BANDRA Thana New Mumbai Delhi Vasai Delhi" at bounding box center [177, 177] width 229 height 23
select select "553"
click at [63, 166] on select "Select Address BANDRA Thana New Mumbai Delhi Vasai Delhi" at bounding box center [177, 177] width 229 height 23
click at [155, 239] on div "Ship To (Delivered To) Select Address bandra Worli Thane" at bounding box center [177, 244] width 229 height 44
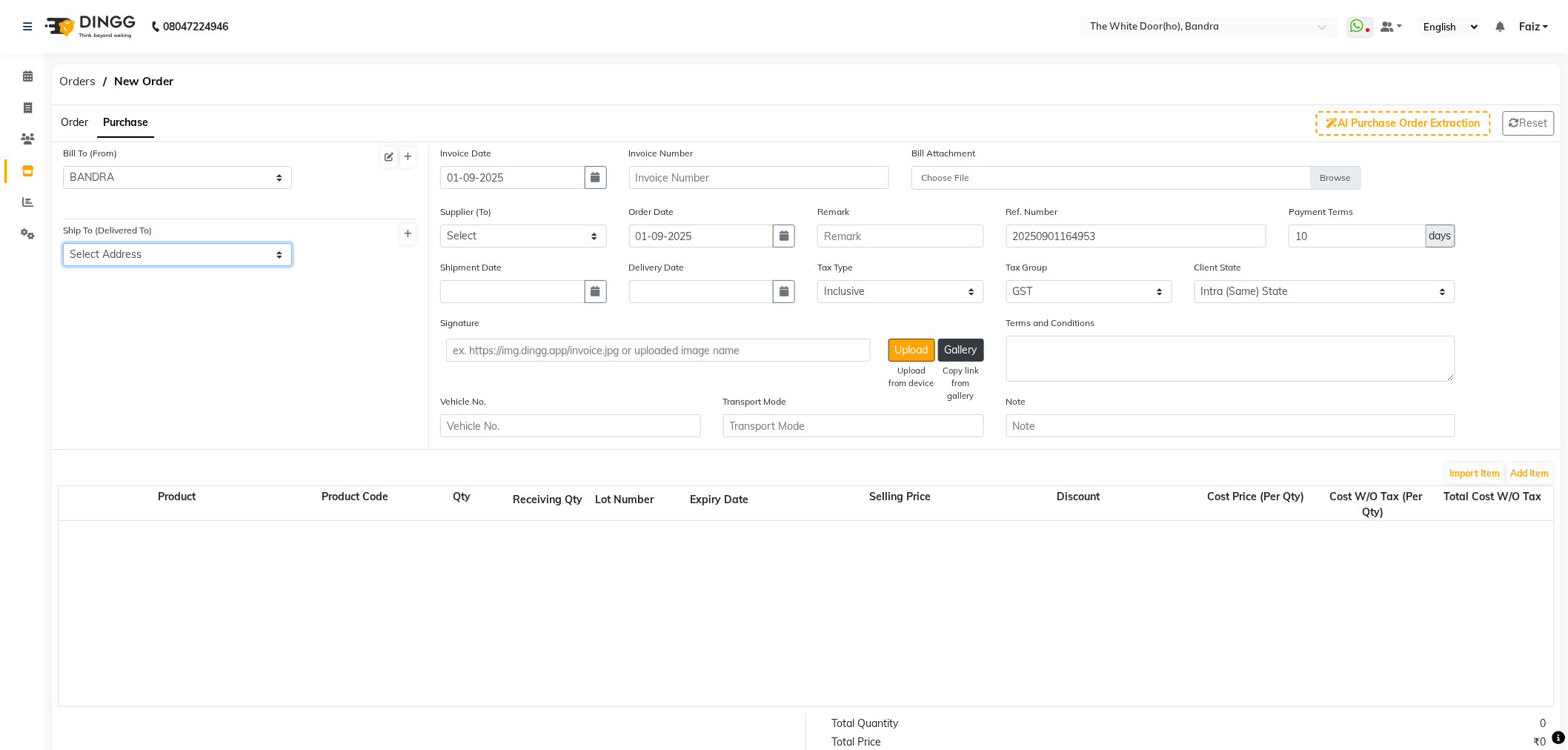
click at [158, 255] on select "Select Address bandra Worli Thane" at bounding box center [177, 255] width 229 height 23
select select "554"
click at [63, 243] on select "Select Address bandra Worli Thane" at bounding box center [177, 255] width 229 height 23
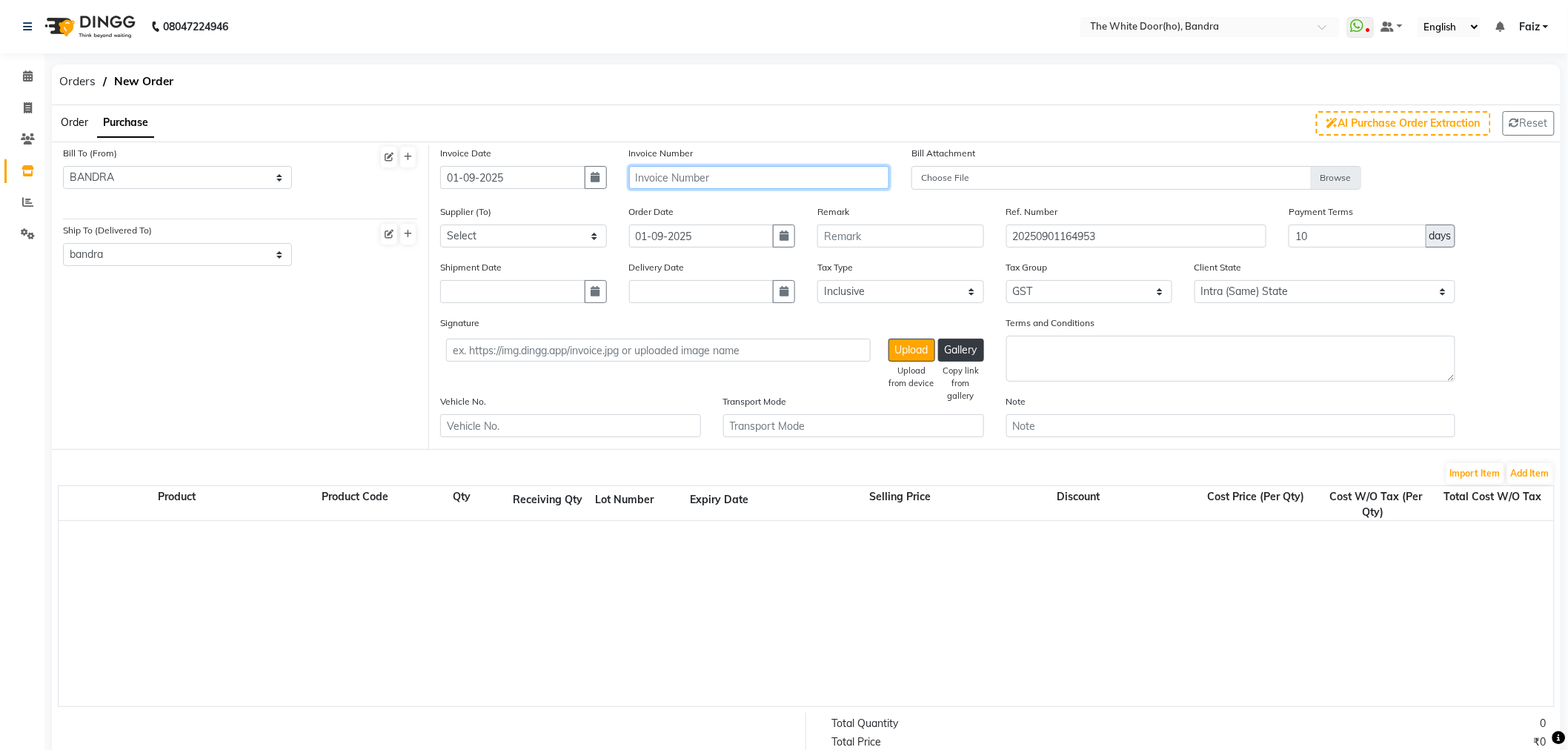
click at [757, 180] on input "text" at bounding box center [760, 177] width 261 height 23
type input "2025-2026/630"
click at [551, 238] on select "Select Ho Soul and Skin Distribution Pvt Ltd - Deepak BEAUTY PALNET - BEAUTY PA…" at bounding box center [524, 236] width 167 height 23
select select "1317"
click at [441, 225] on select "Select Ho Soul and Skin Distribution Pvt Ltd - Deepak BEAUTY PALNET - BEAUTY PA…" at bounding box center [524, 236] width 167 height 23
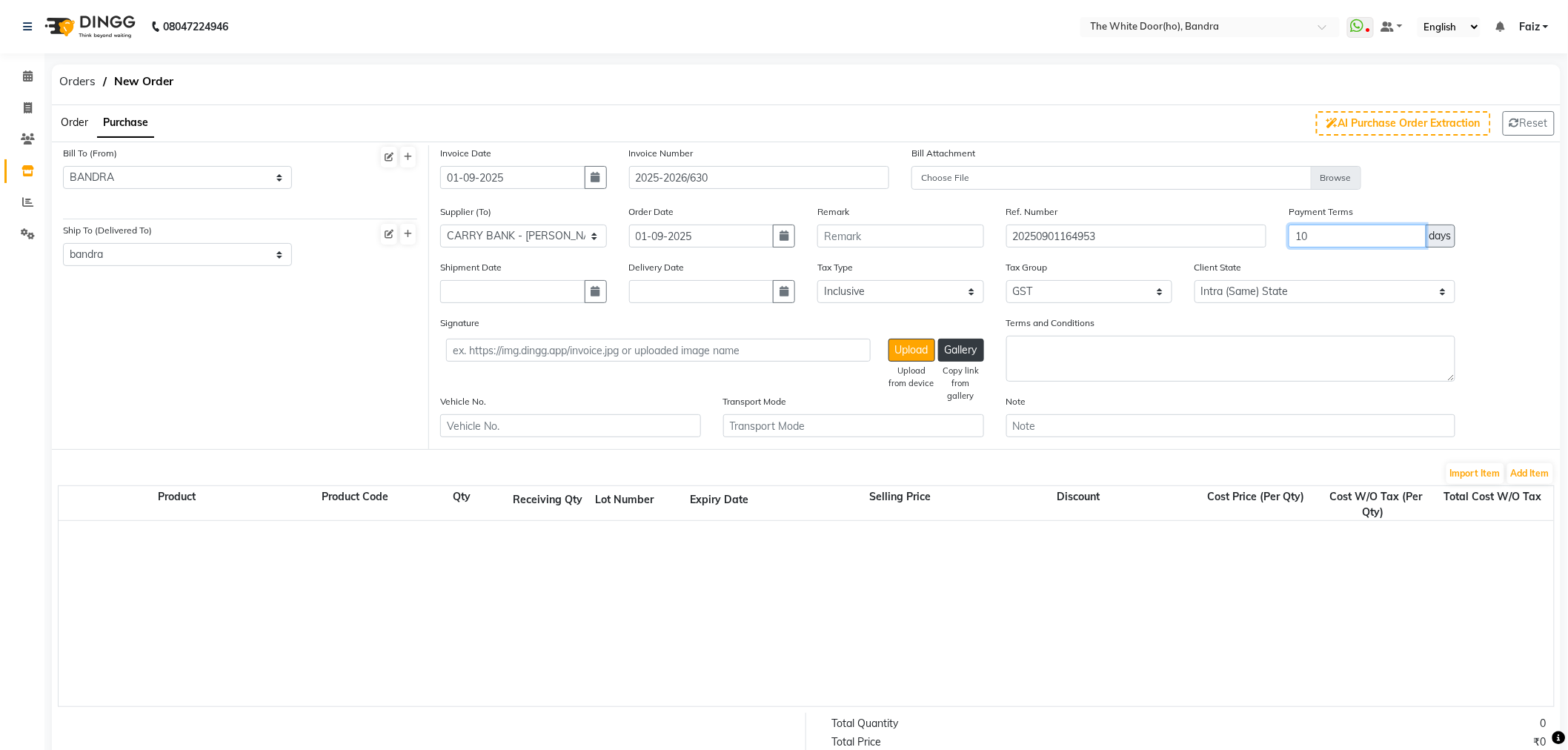
drag, startPoint x: 1321, startPoint y: 235, endPoint x: 1205, endPoint y: 229, distance: 116.2
click at [1205, 229] on div "Supplier (To) Select Ho Soul and Skin Distribution Pvt Ltd - Deepak BEAUTY PALN…" at bounding box center [995, 231] width 1132 height 56
type input "30"
click at [609, 177] on div "Invoice Date 01-09-2025" at bounding box center [523, 174] width 189 height 59
click at [588, 178] on button "button" at bounding box center [596, 177] width 22 height 23
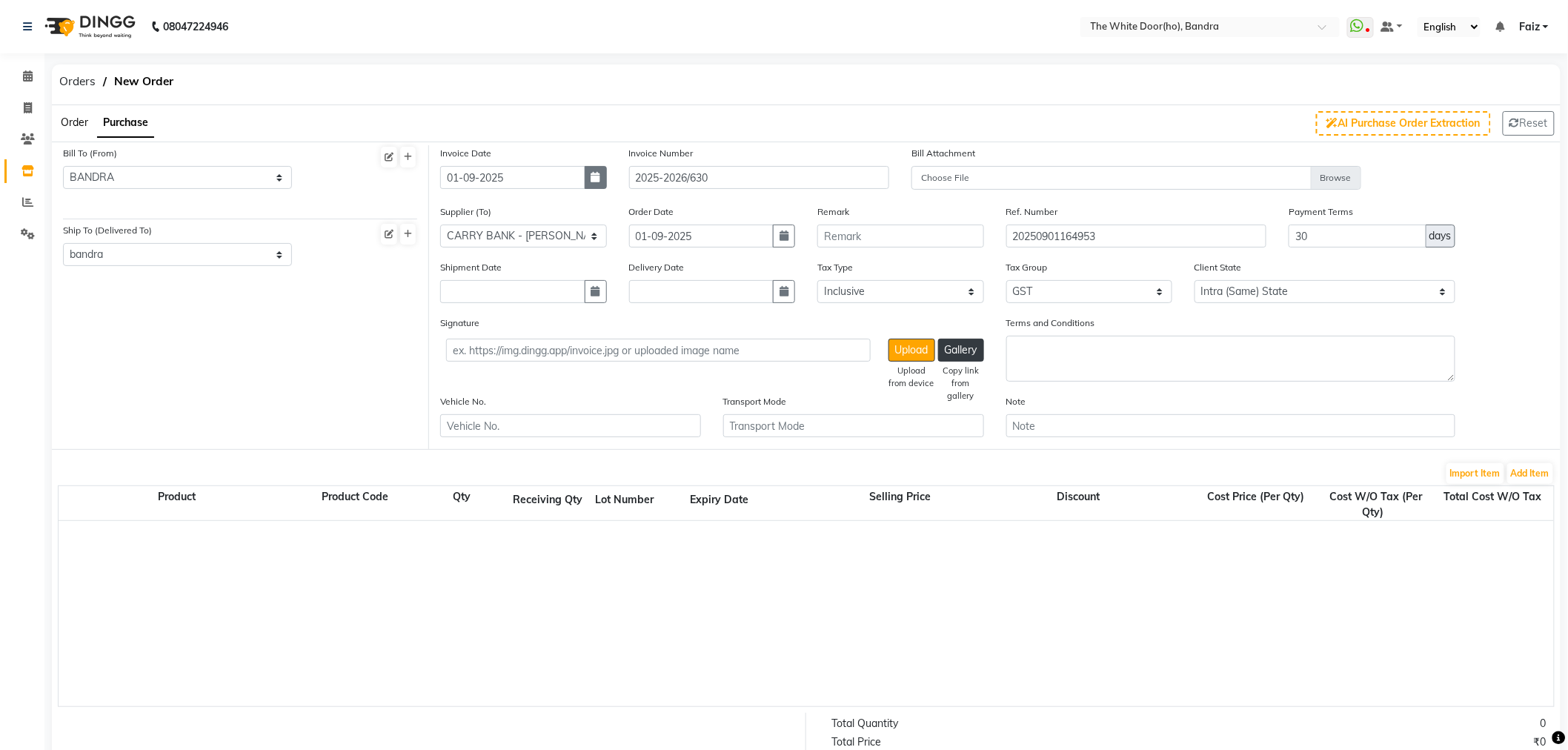
select select "9"
select select "2025"
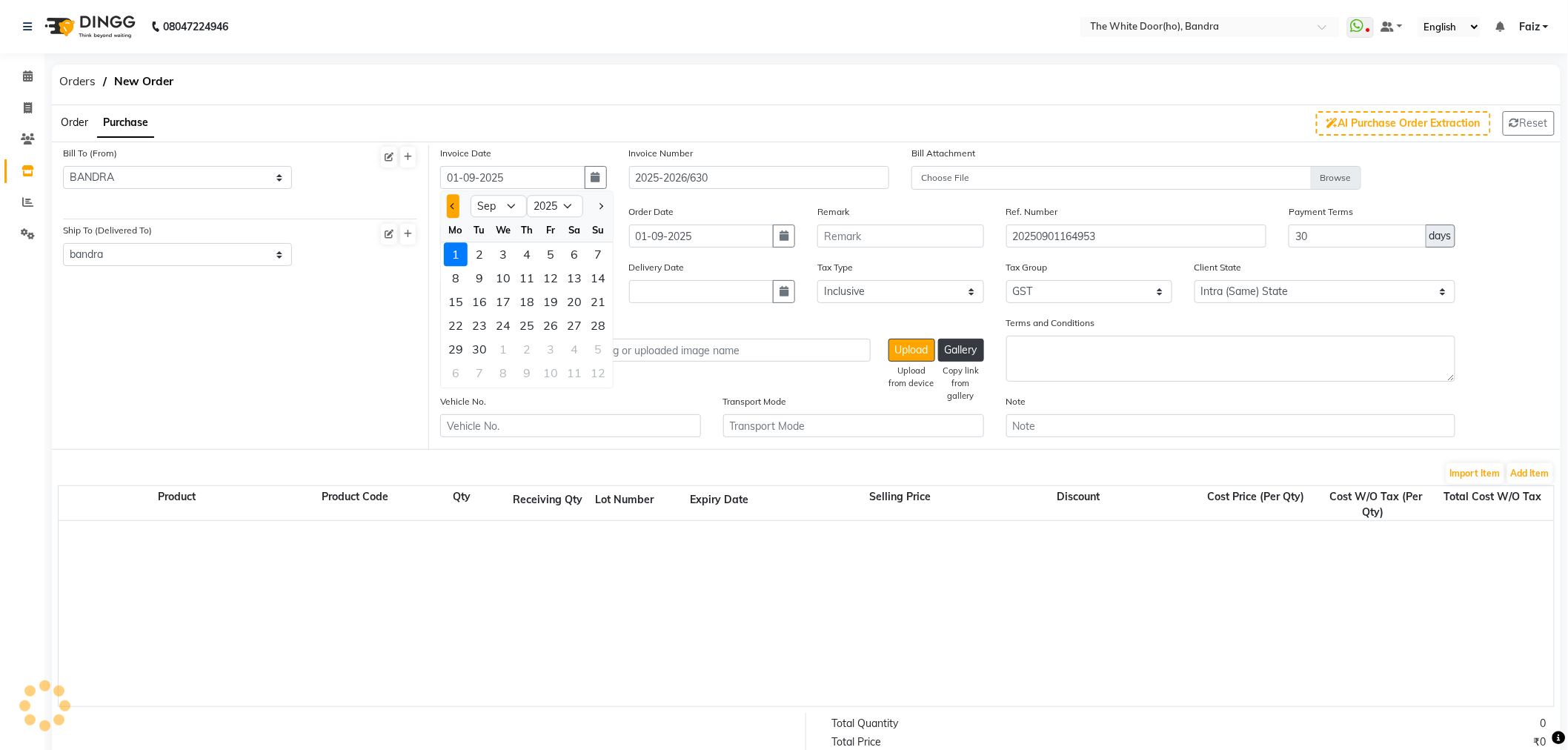
click at [448, 203] on button "Previous month" at bounding box center [453, 206] width 12 height 24
select select "8"
click at [604, 326] on div "24" at bounding box center [597, 326] width 24 height 24
type input "24-08-2025"
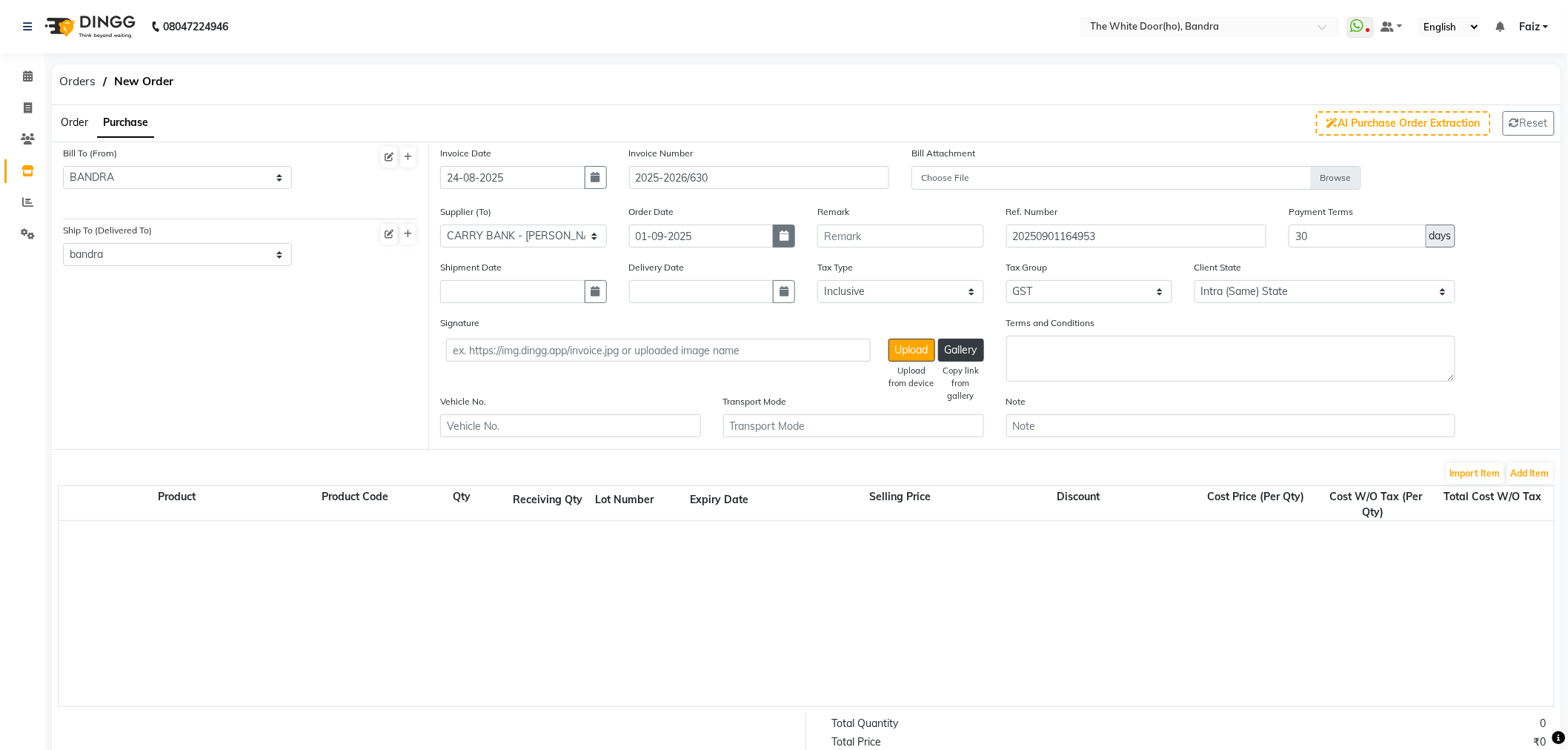
click at [786, 239] on icon "button" at bounding box center [784, 235] width 9 height 11
select select "9"
select select "2025"
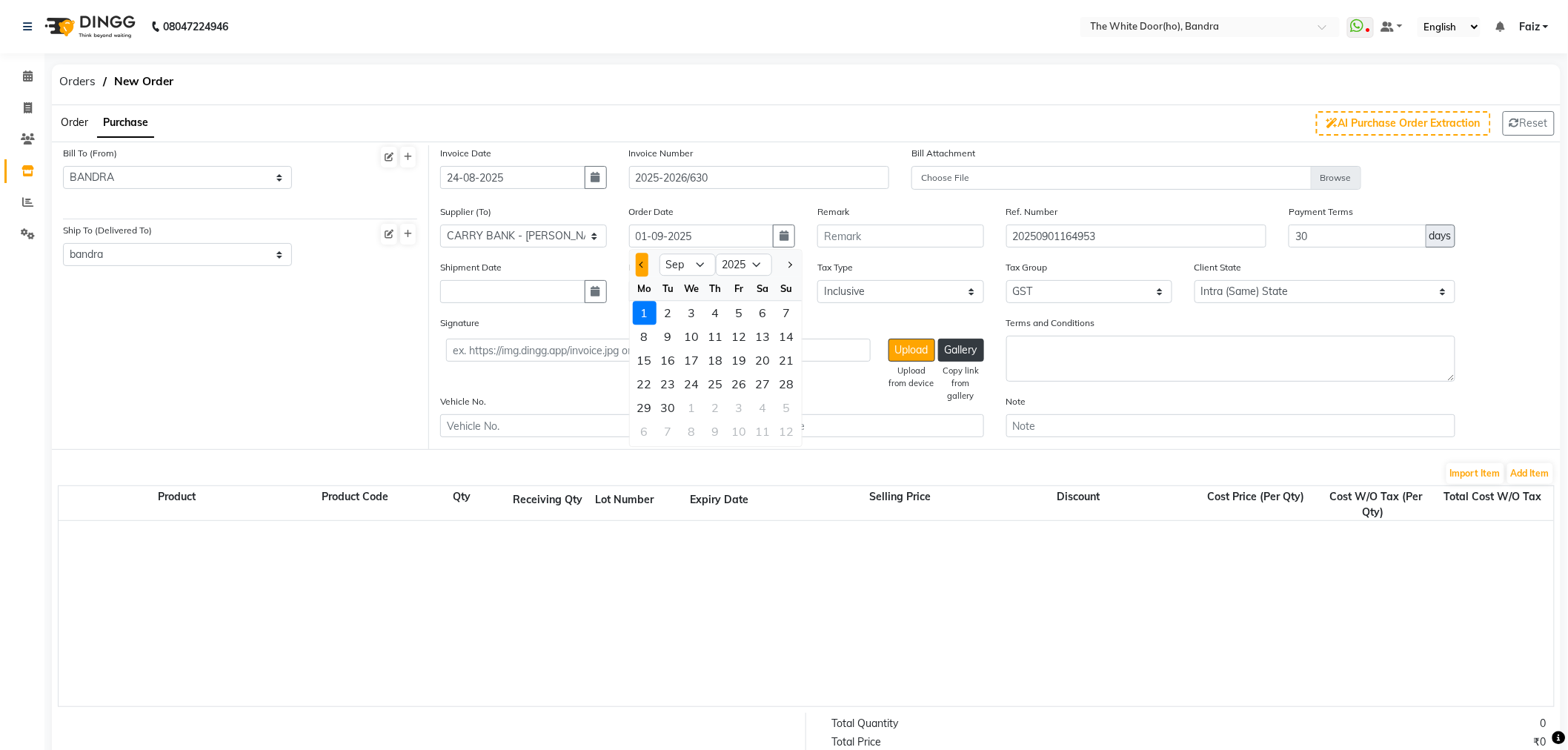
click at [639, 256] on button "Previous month" at bounding box center [642, 265] width 12 height 24
select select "8"
click at [769, 380] on div "23" at bounding box center [763, 384] width 24 height 24
type input "23-08-2025"
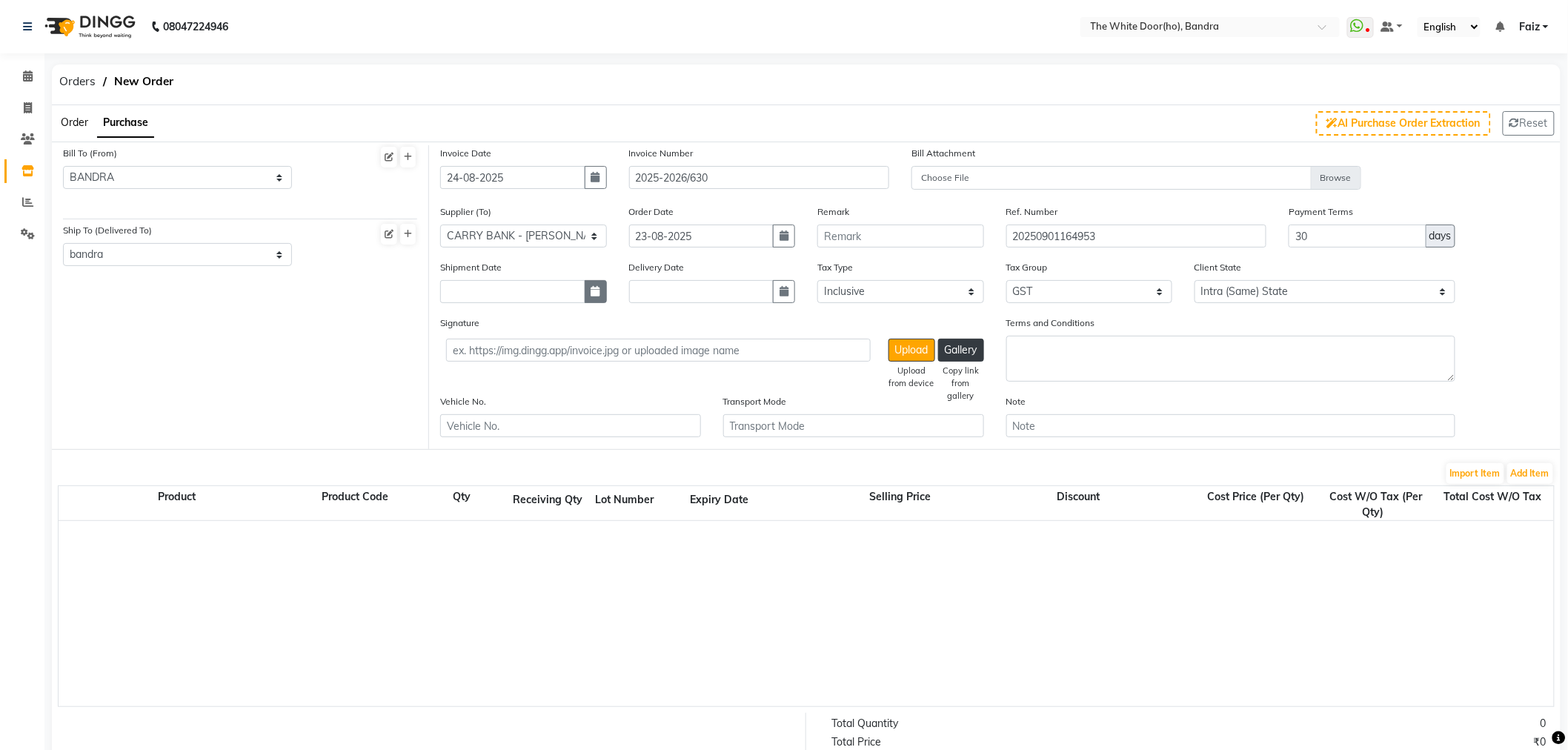
click at [586, 295] on button "button" at bounding box center [596, 291] width 22 height 23
select select "9"
select select "2025"
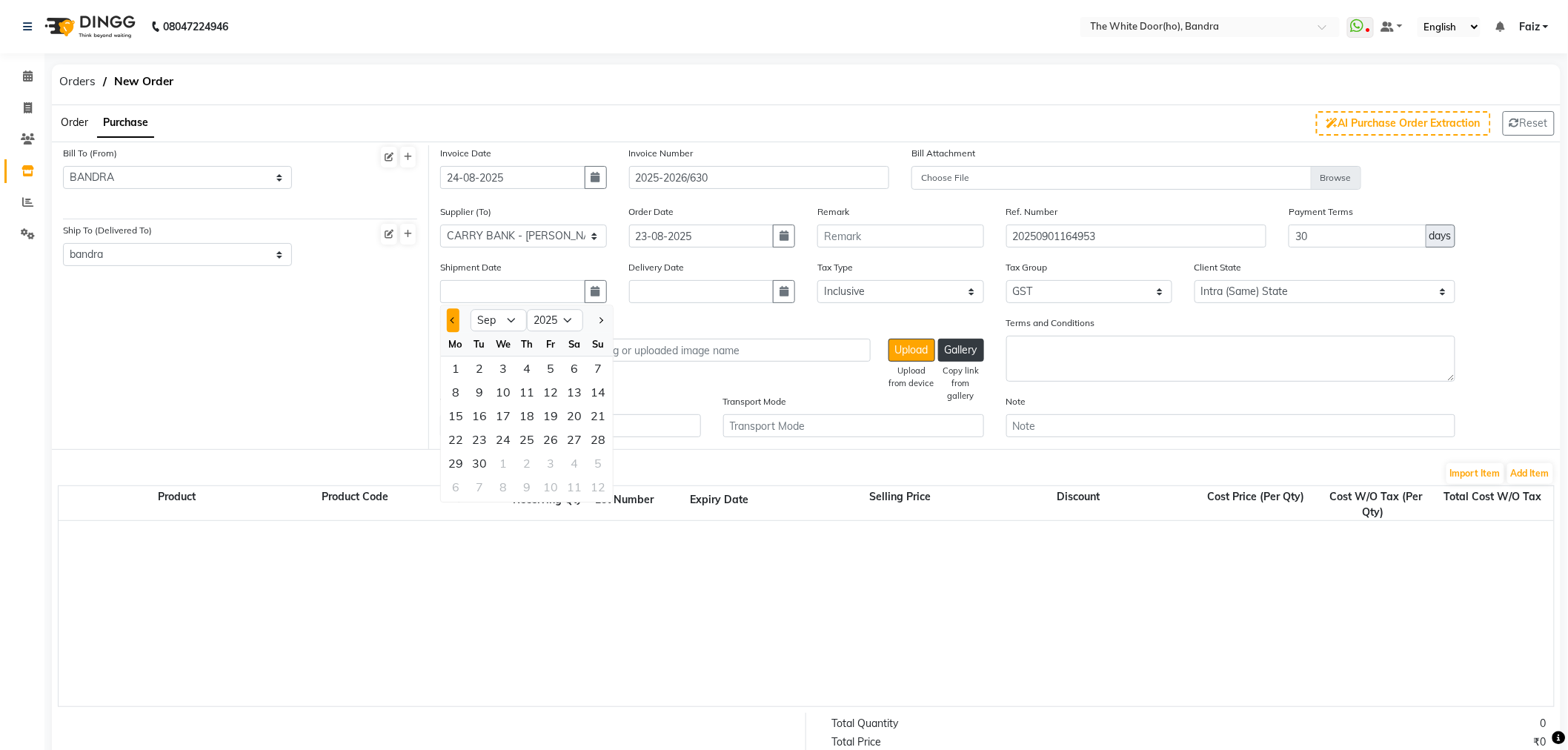
click at [453, 326] on button "Previous month" at bounding box center [453, 320] width 12 height 24
select select "8"
click at [460, 465] on div "25" at bounding box center [455, 463] width 24 height 24
type input "25-08-2025"
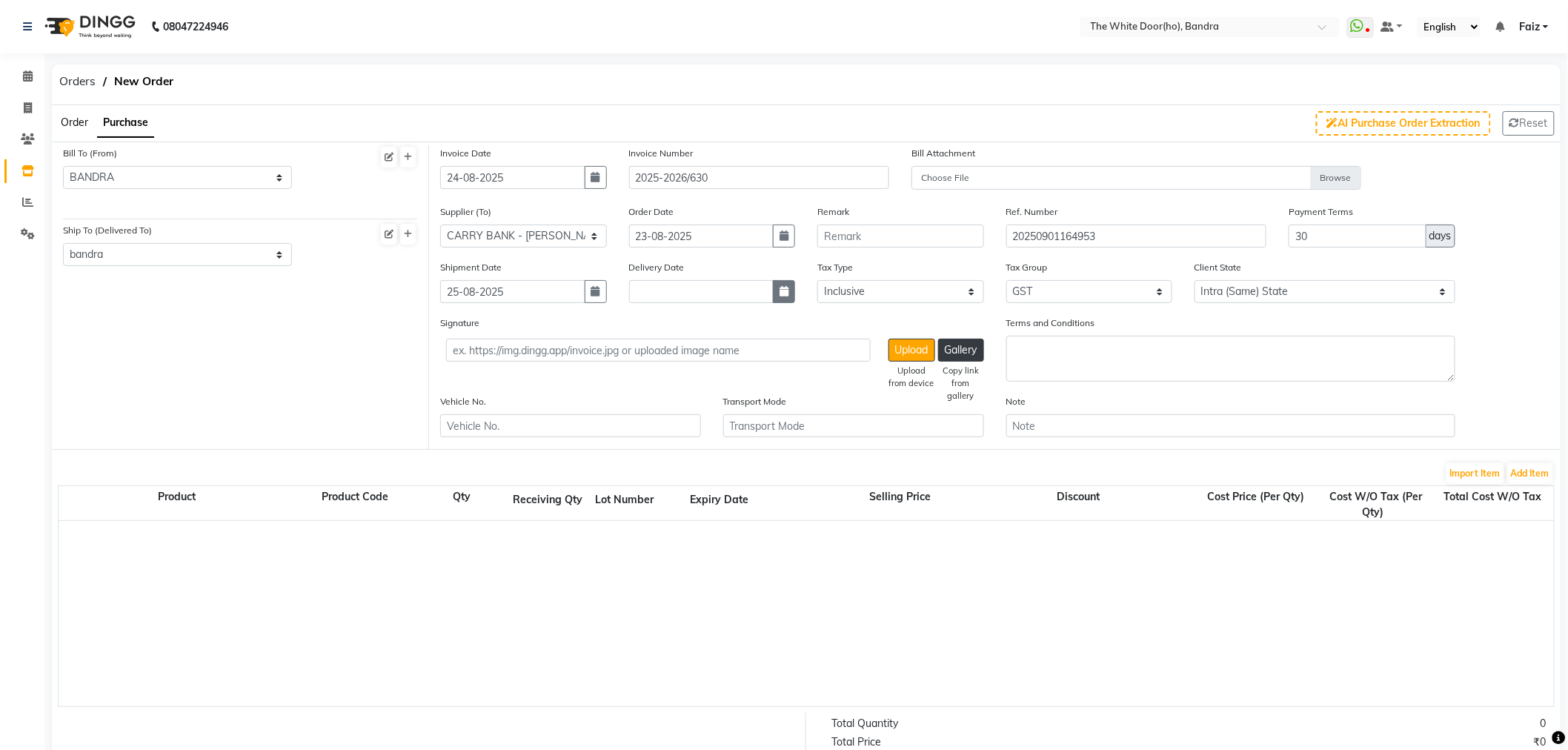
click at [776, 294] on button "button" at bounding box center [784, 291] width 22 height 23
select select "9"
select select "2025"
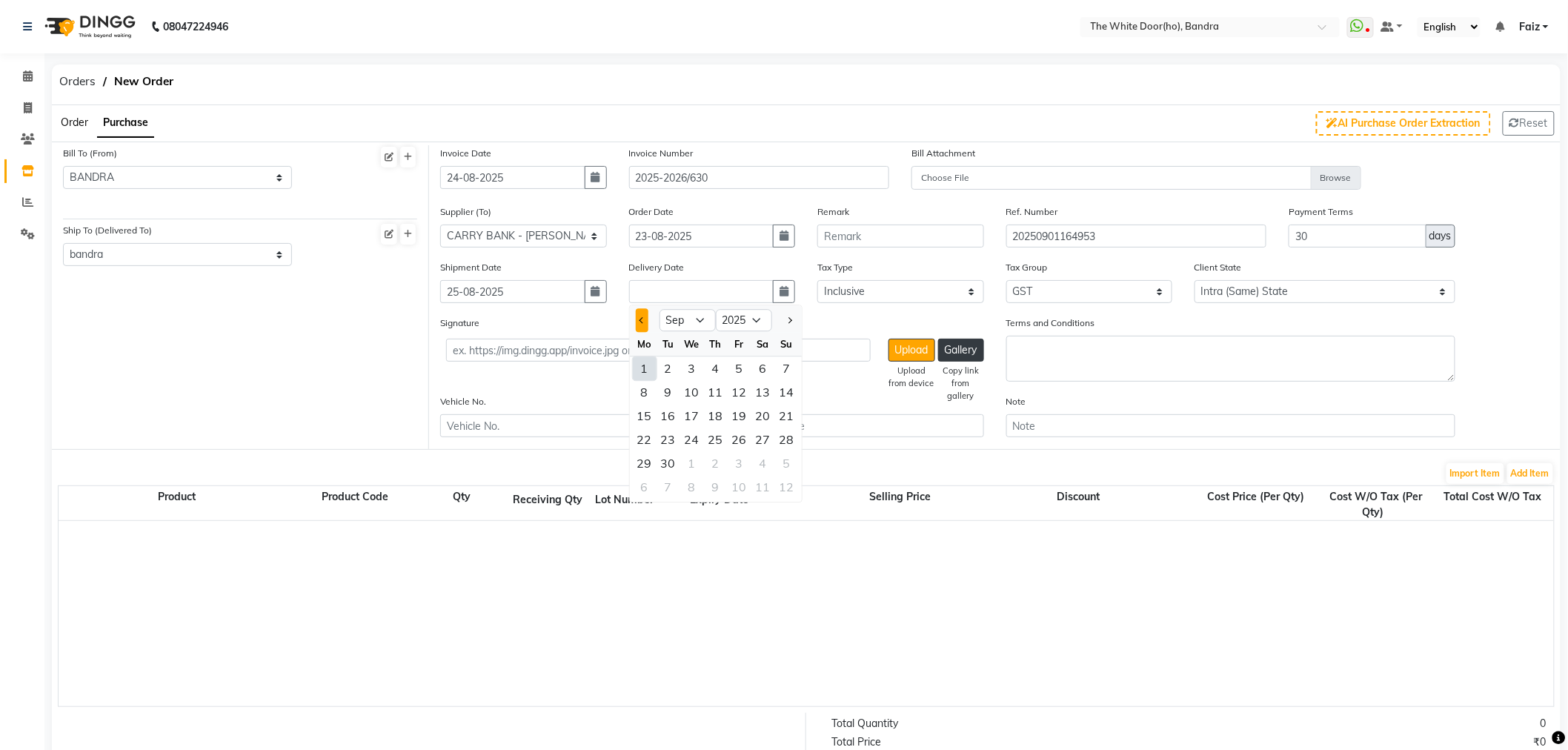
click at [643, 323] on button "Previous month" at bounding box center [642, 320] width 12 height 24
select select "8"
click at [642, 466] on div "25" at bounding box center [645, 463] width 24 height 24
type input "25-08-2025"
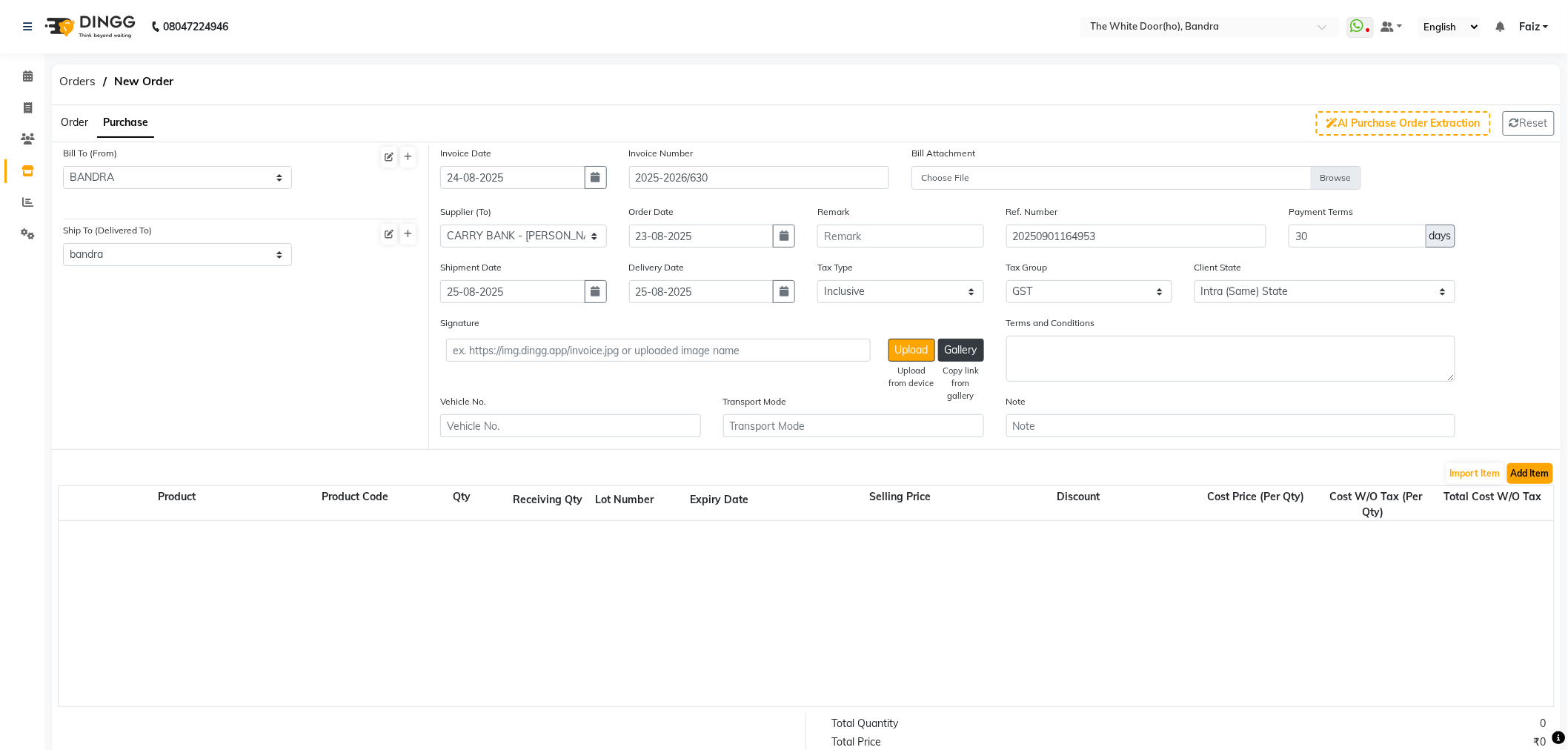
click at [1518, 472] on button "Add Item" at bounding box center [1531, 473] width 46 height 21
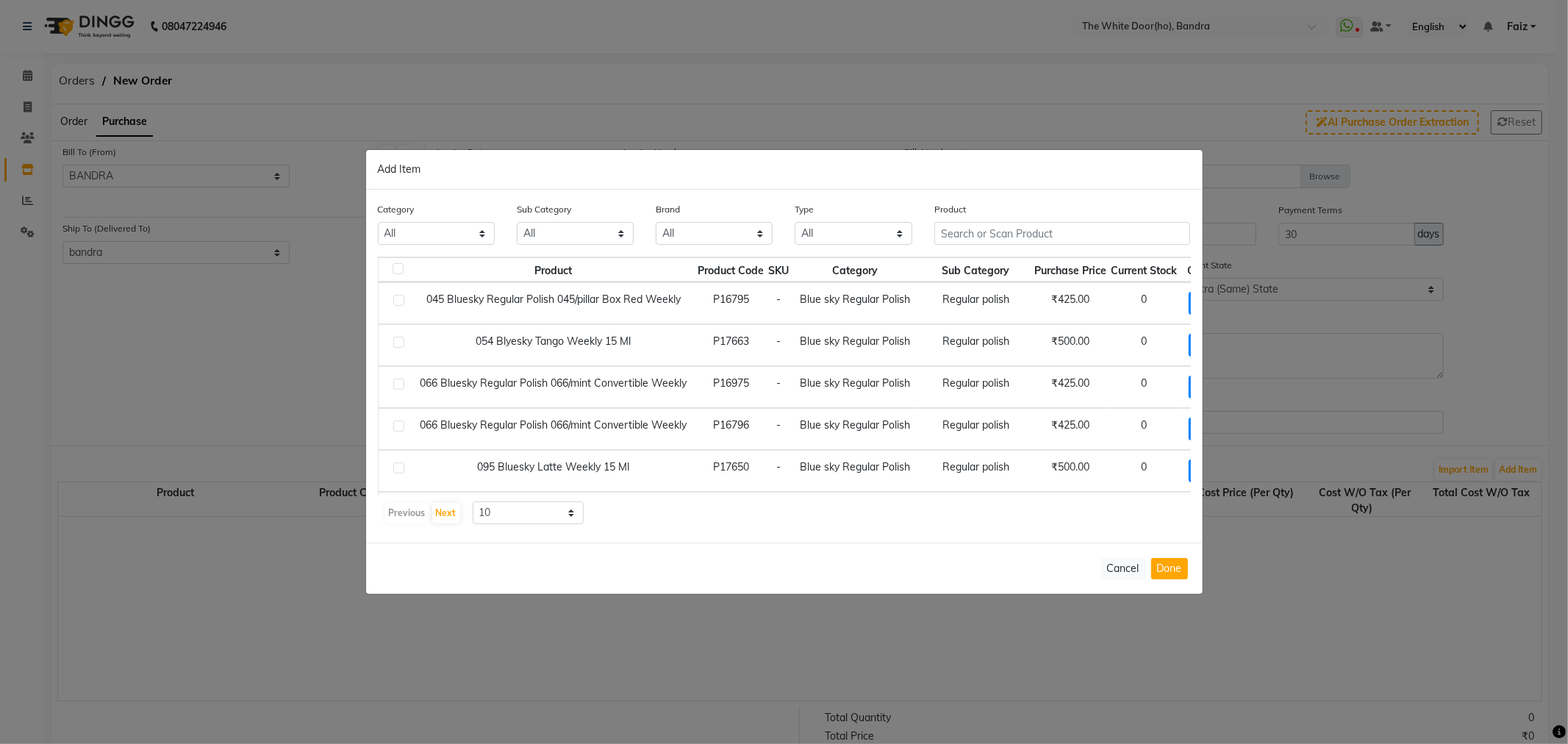
click at [968, 208] on div "Product" at bounding box center [1063, 223] width 256 height 43
drag, startPoint x: 968, startPoint y: 228, endPoint x: 746, endPoint y: 201, distance: 223.6
click at [967, 228] on input "text" at bounding box center [1063, 234] width 256 height 23
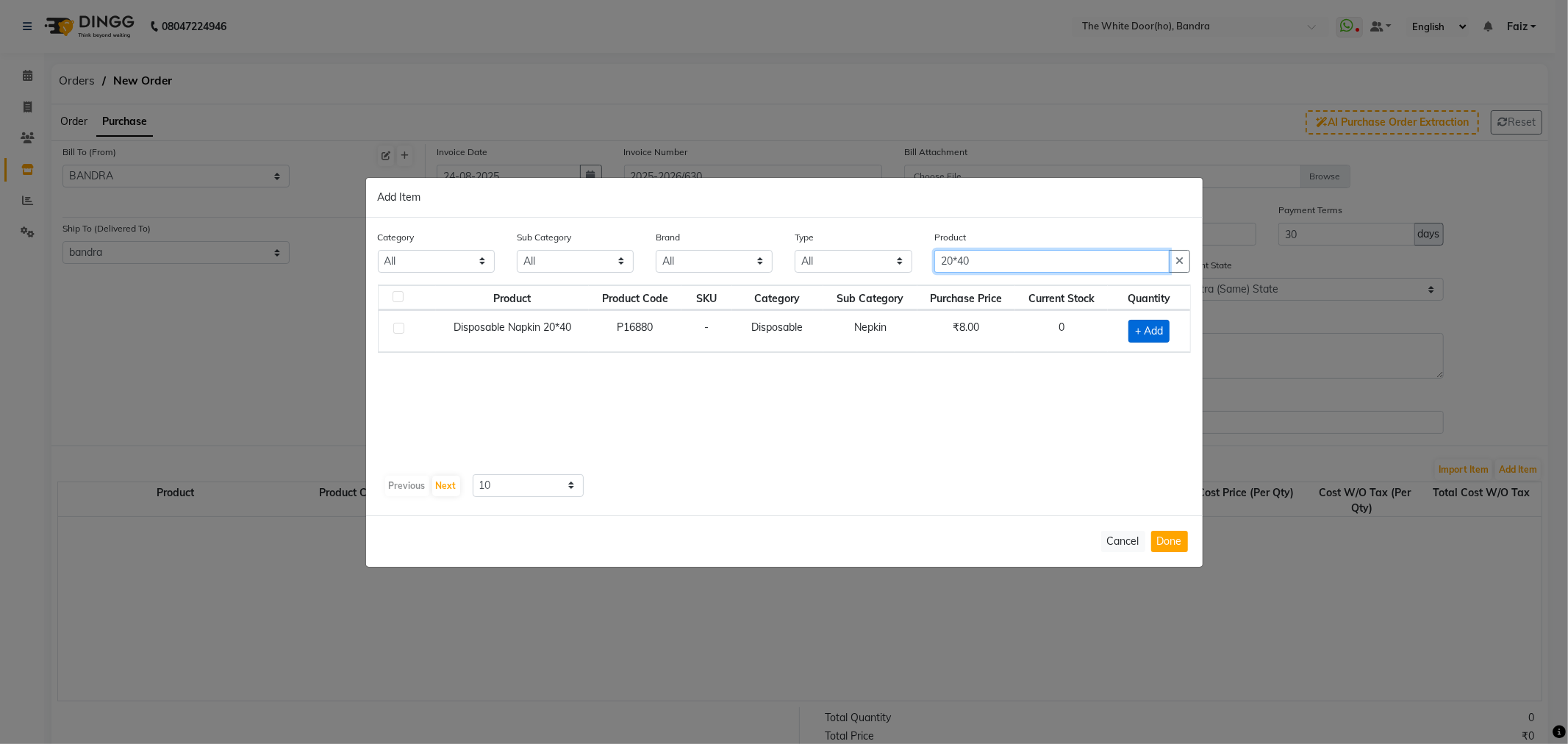
type input "20*40"
click at [1142, 329] on span "+ Add" at bounding box center [1149, 331] width 41 height 23
checkbox input "true"
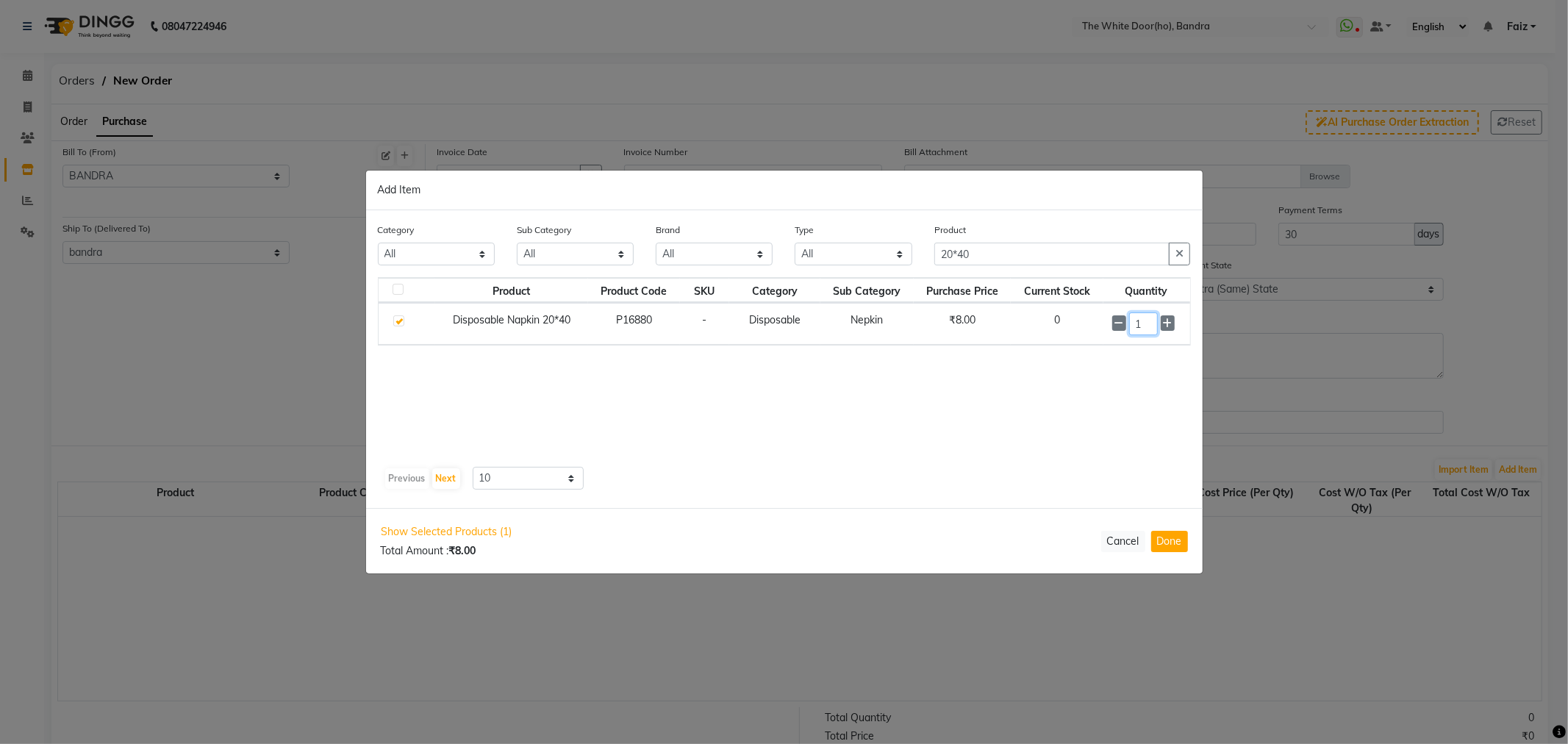
click at [1149, 324] on input "1" at bounding box center [1143, 324] width 29 height 23
type input "1000"
drag, startPoint x: 1052, startPoint y: 256, endPoint x: 806, endPoint y: 268, distance: 246.3
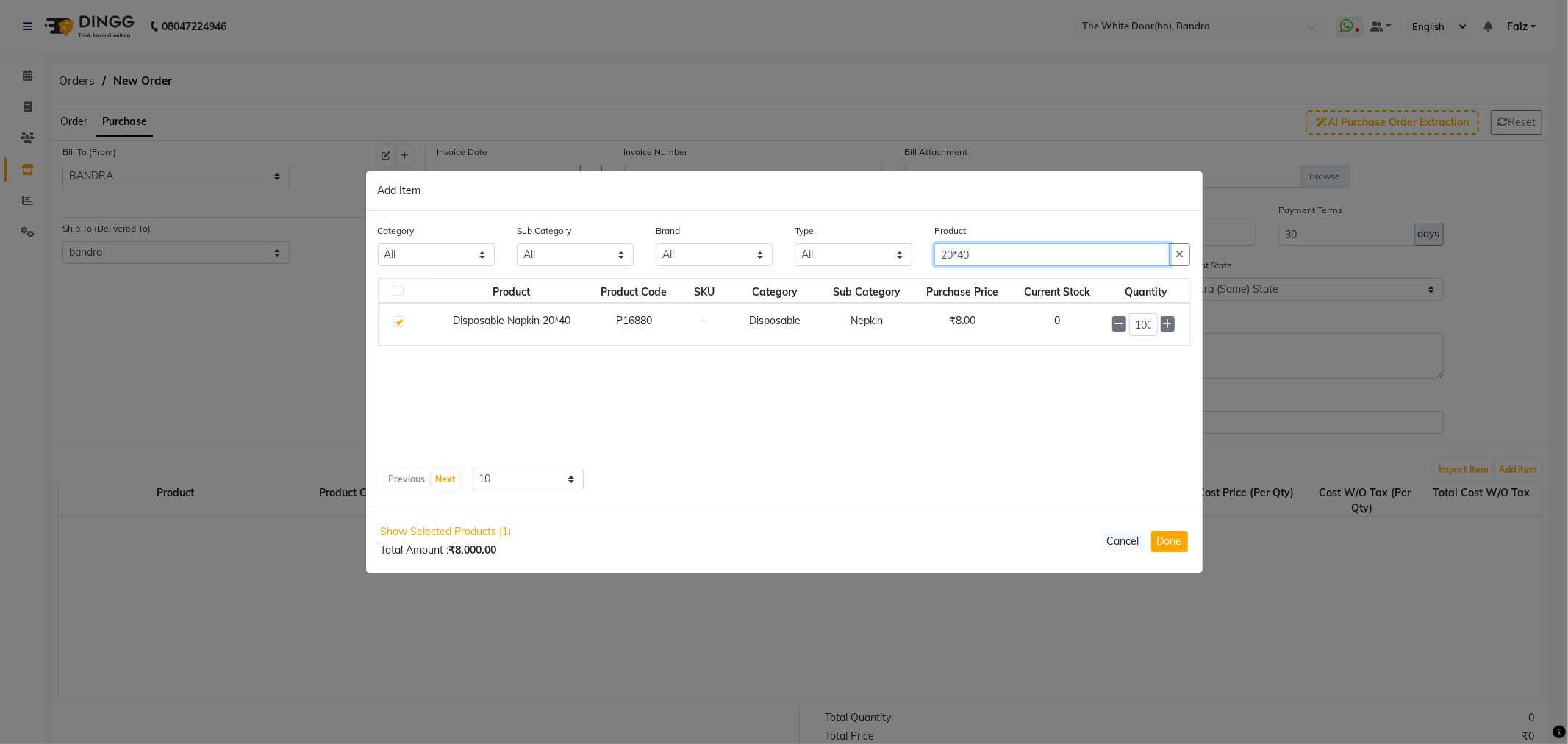
click at [806, 268] on div "Category All Hair Skin Makeup Personal Care Appliances Beard Waxing Disposable …" at bounding box center [784, 250] width 835 height 55
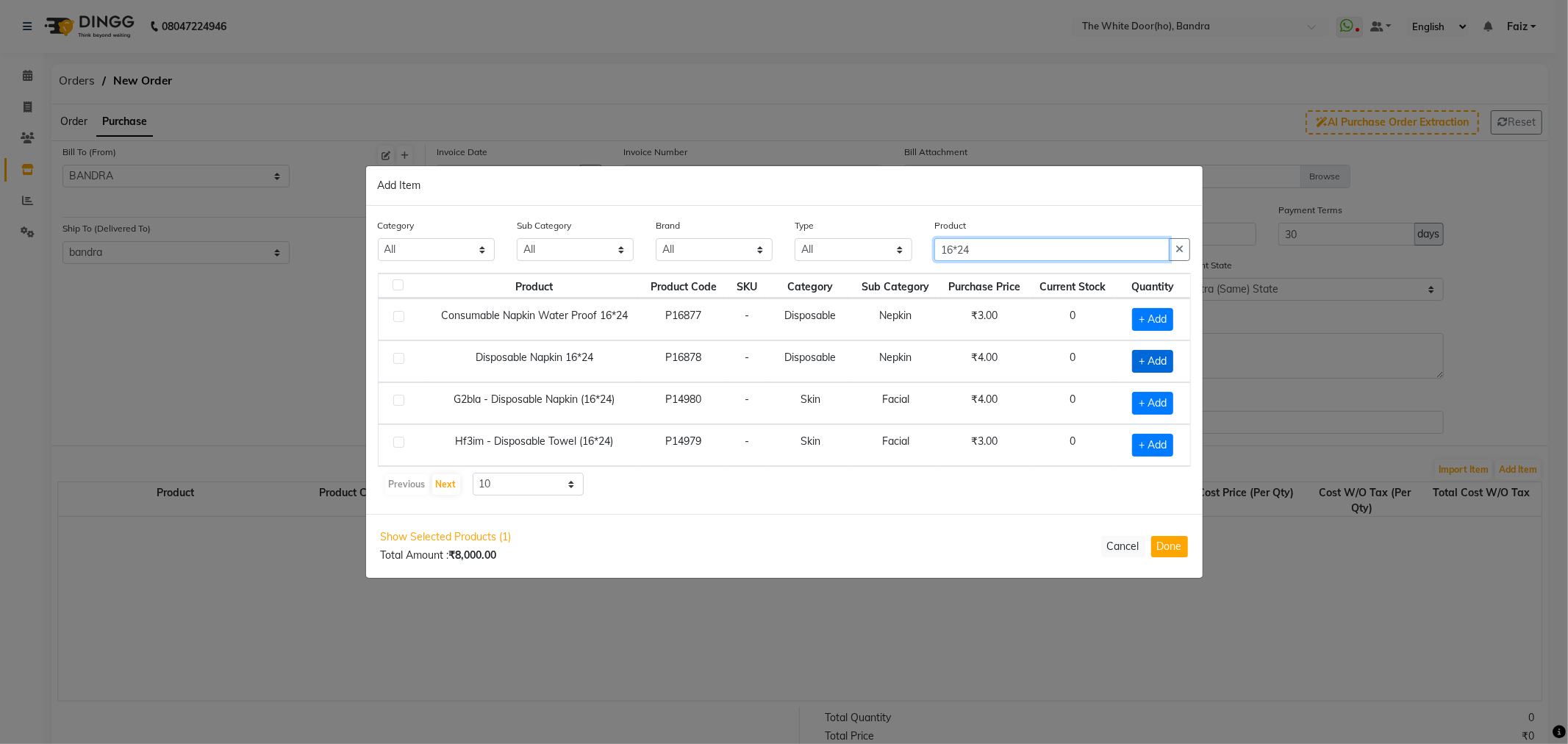
type input "16*24"
click at [1155, 360] on span "+ Add" at bounding box center [1152, 361] width 41 height 23
checkbox input "true"
click at [1155, 360] on input "1" at bounding box center [1149, 360] width 26 height 23
click at [1155, 361] on input "1" at bounding box center [1149, 360] width 26 height 23
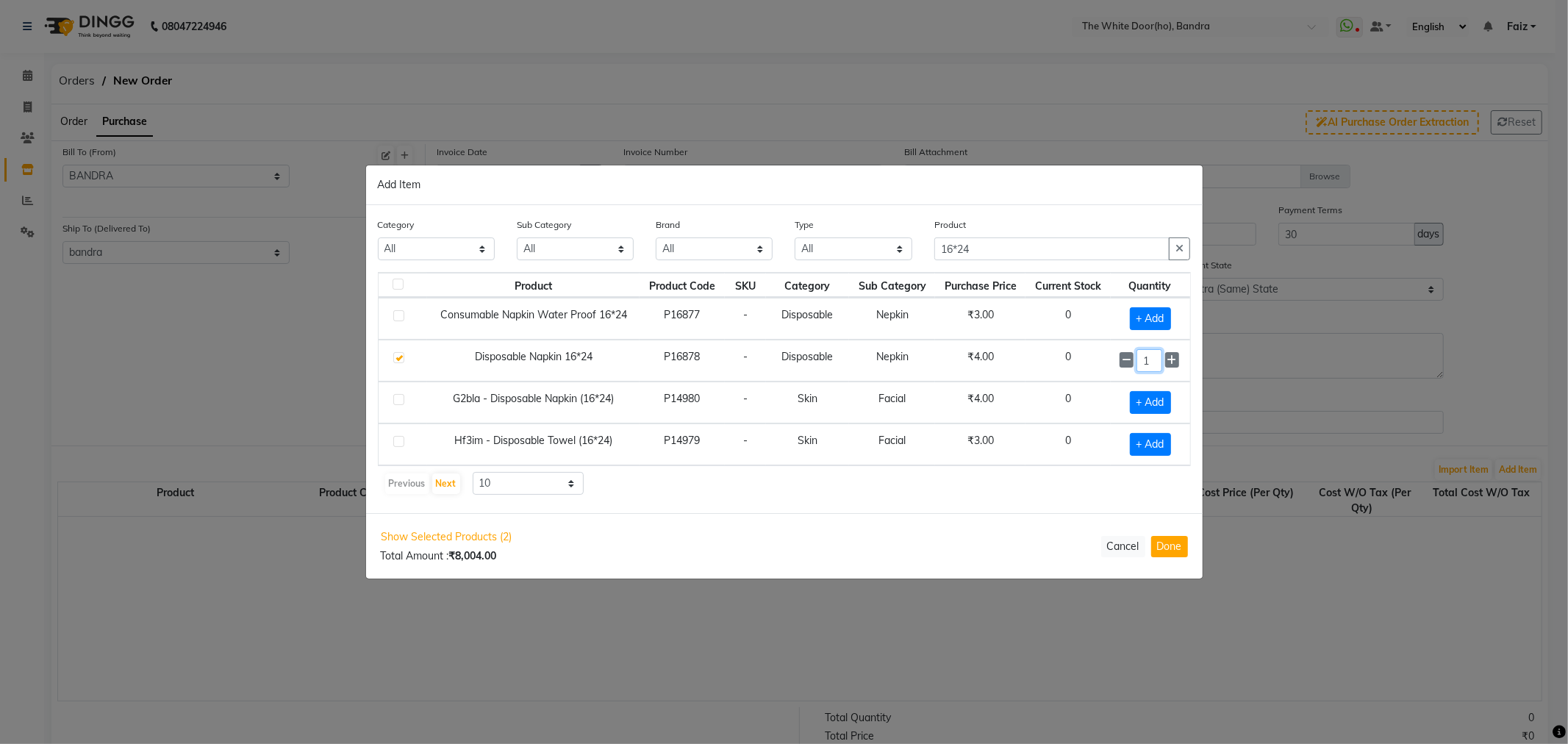
click at [1155, 361] on input "1" at bounding box center [1149, 360] width 26 height 23
type input "2500"
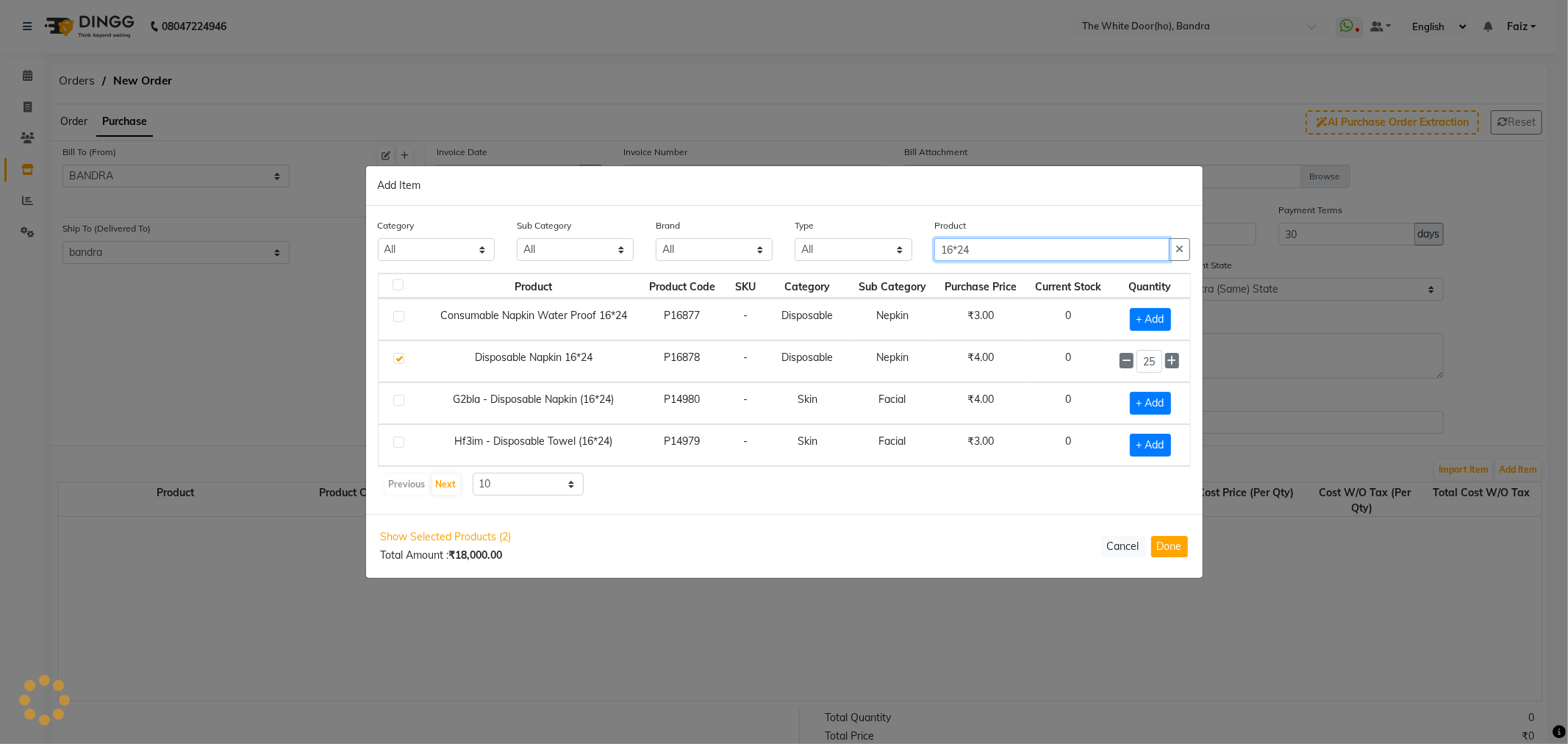
drag, startPoint x: 1032, startPoint y: 251, endPoint x: 912, endPoint y: 248, distance: 120.0
click at [912, 248] on div "Category All Hair Skin Makeup Personal Care Appliances Beard Waxing Disposable …" at bounding box center [784, 245] width 835 height 55
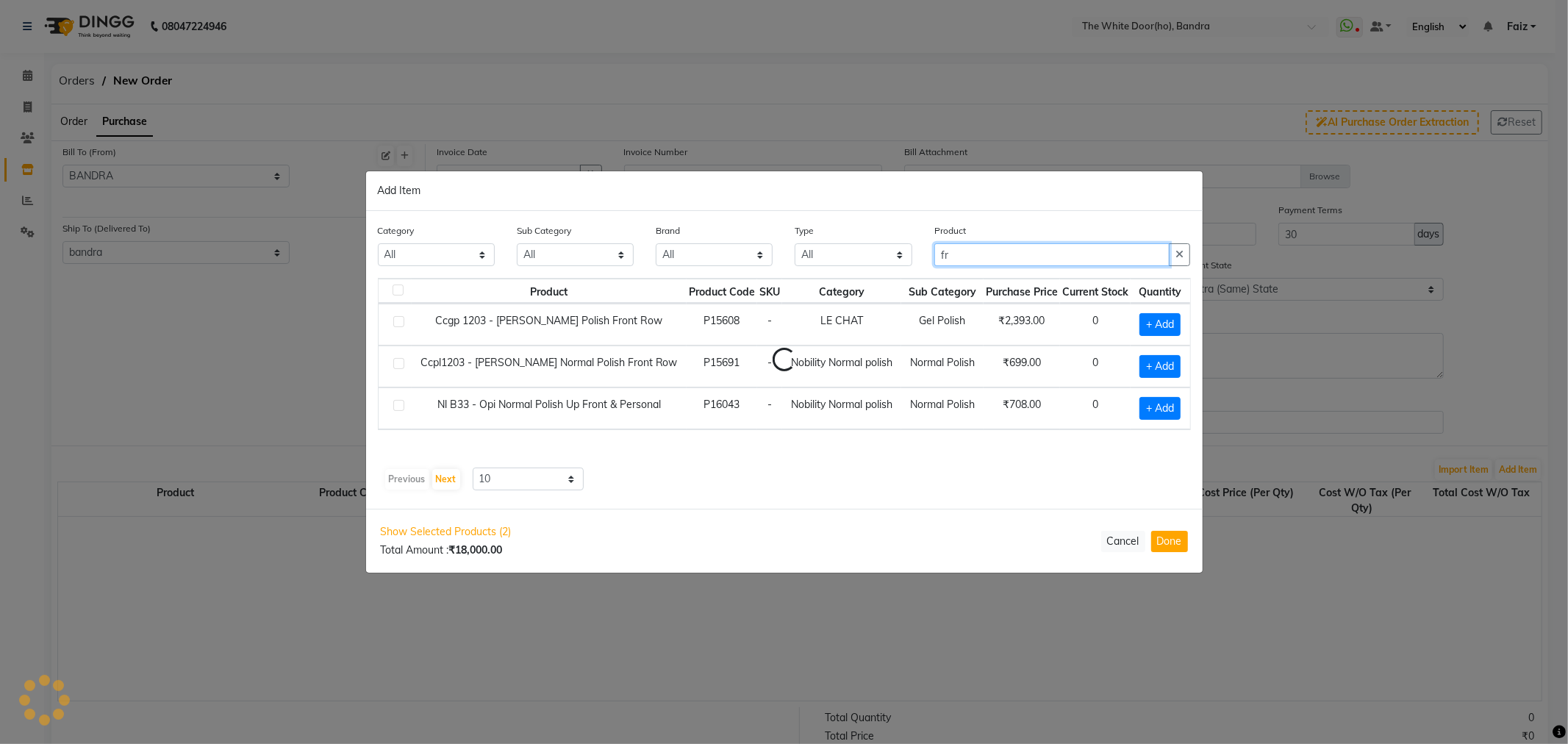
type input "f"
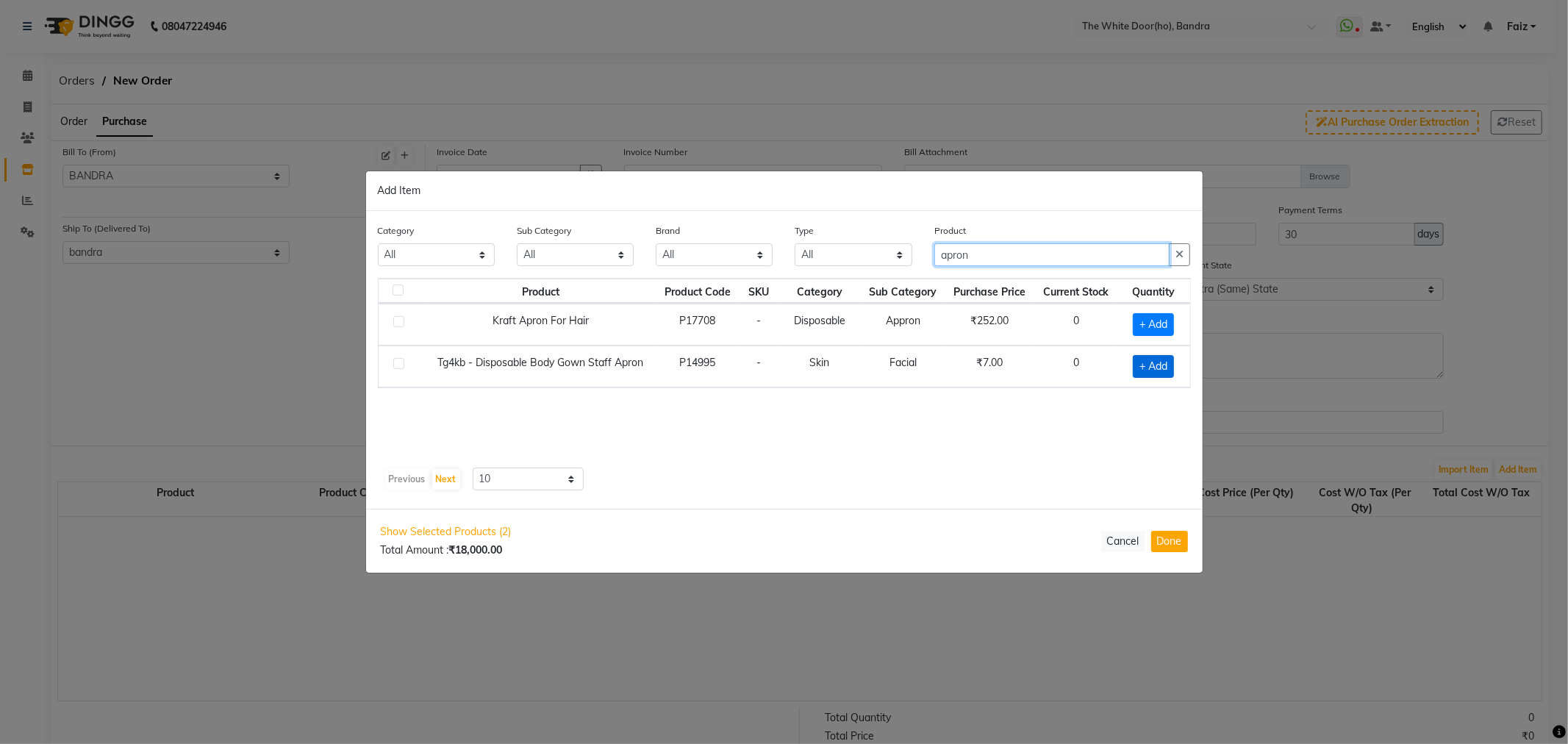
type input "apron"
click at [1138, 366] on span "+ Add" at bounding box center [1153, 366] width 41 height 23
checkbox input "true"
click at [1151, 366] on input "1" at bounding box center [1151, 366] width 25 height 23
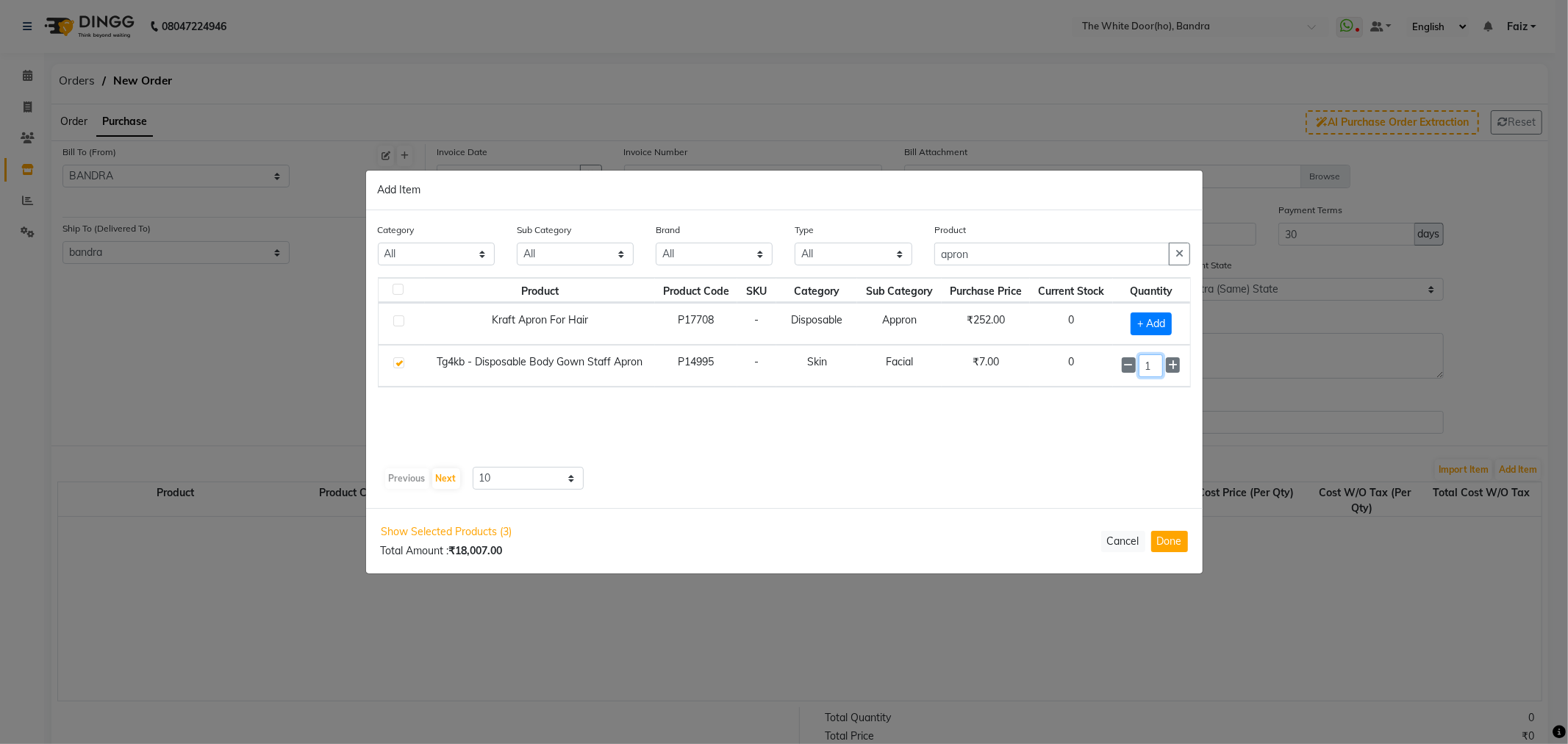
click at [1151, 366] on input "1" at bounding box center [1151, 366] width 25 height 23
type input "400"
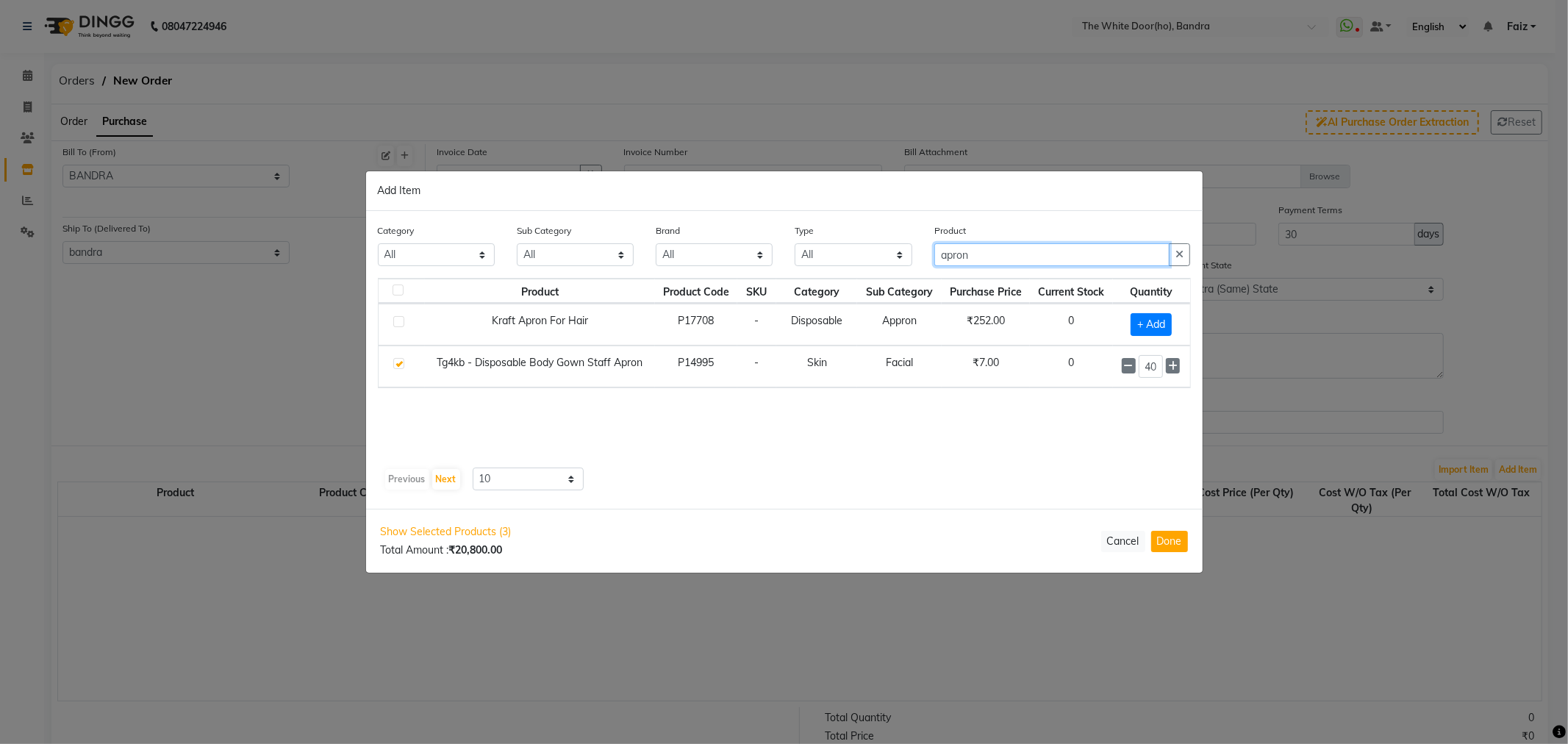
drag, startPoint x: 1006, startPoint y: 252, endPoint x: 834, endPoint y: 259, distance: 172.1
click at [834, 259] on div "Category All Hair Skin Makeup Personal Care Appliances Beard Waxing Disposable …" at bounding box center [784, 250] width 835 height 55
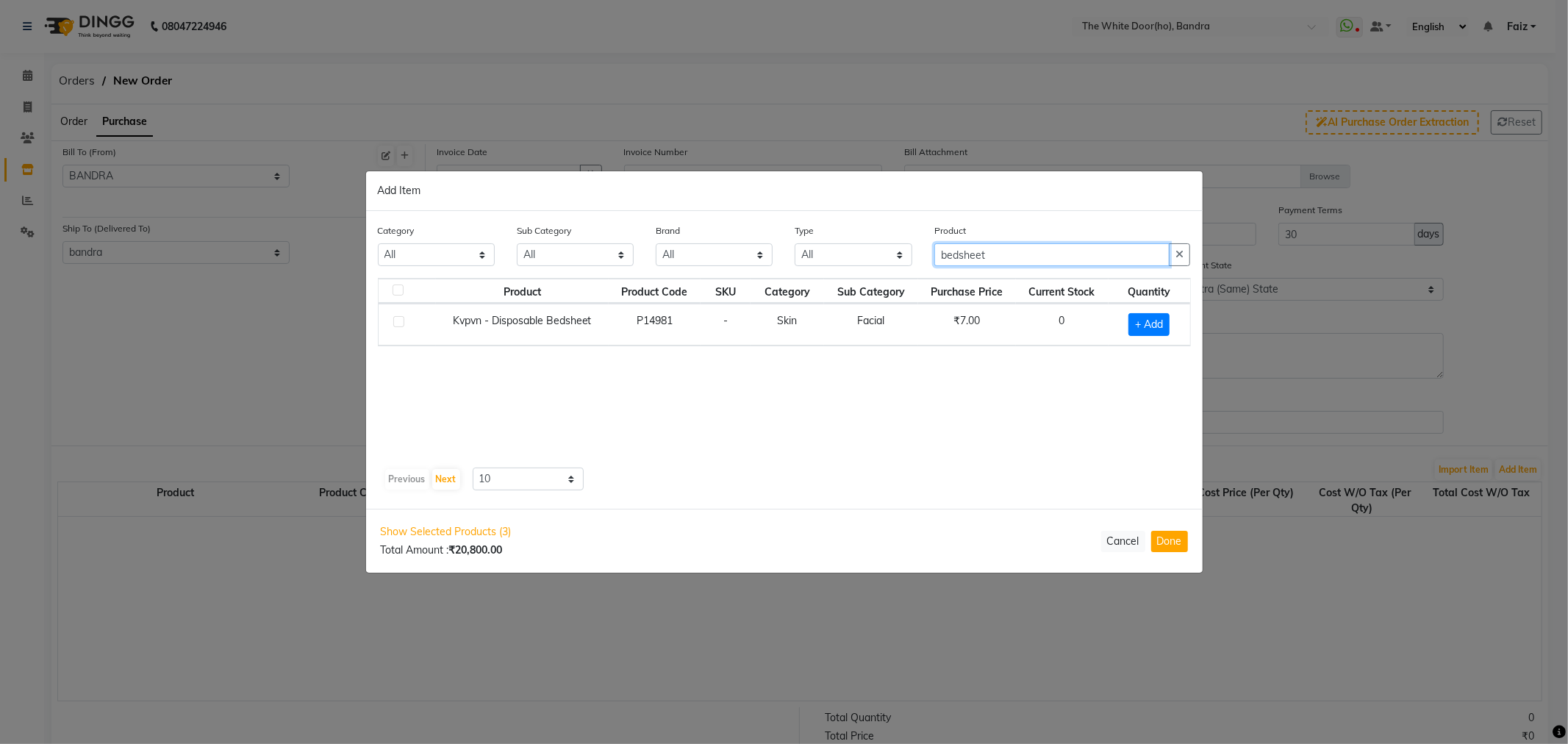
type input "bedsheet"
click at [1144, 331] on span "+ Add" at bounding box center [1149, 325] width 41 height 23
checkbox input "true"
click at [1142, 325] on input "1" at bounding box center [1143, 325] width 29 height 23
click at [1142, 325] on input "1" at bounding box center [1143, 325] width 29 height 23
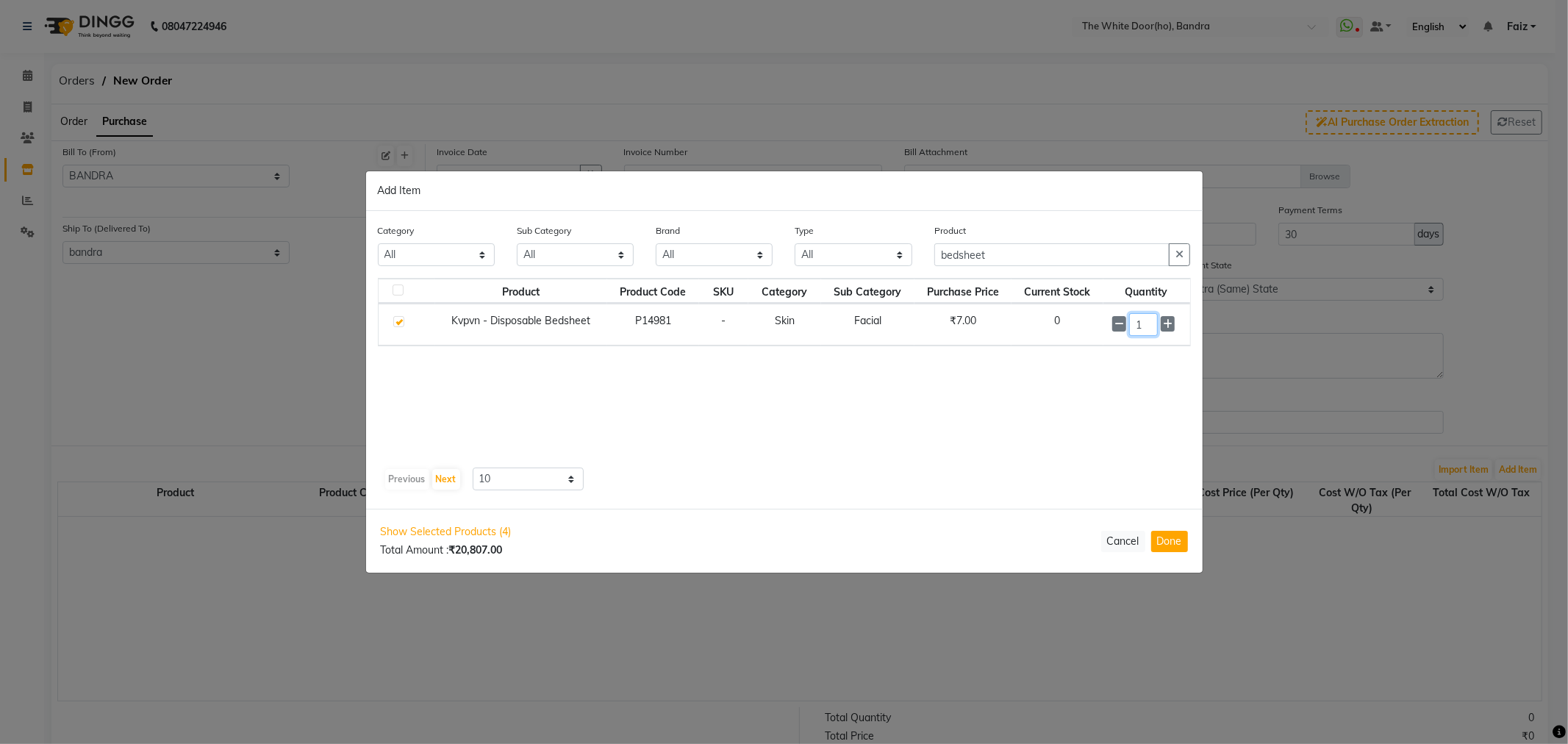
click at [1141, 325] on input "1" at bounding box center [1143, 325] width 29 height 23
type input "200"
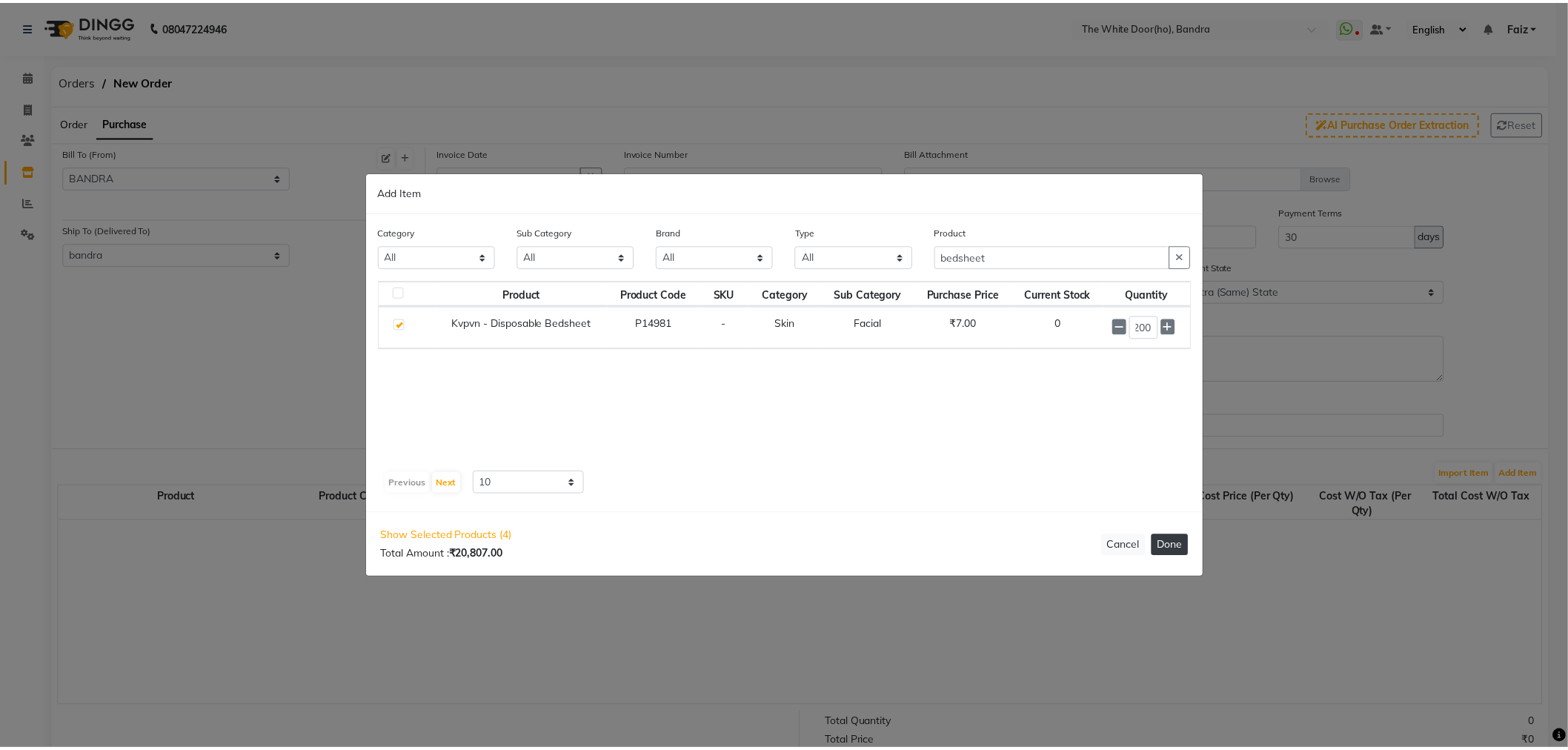
scroll to position [0, 0]
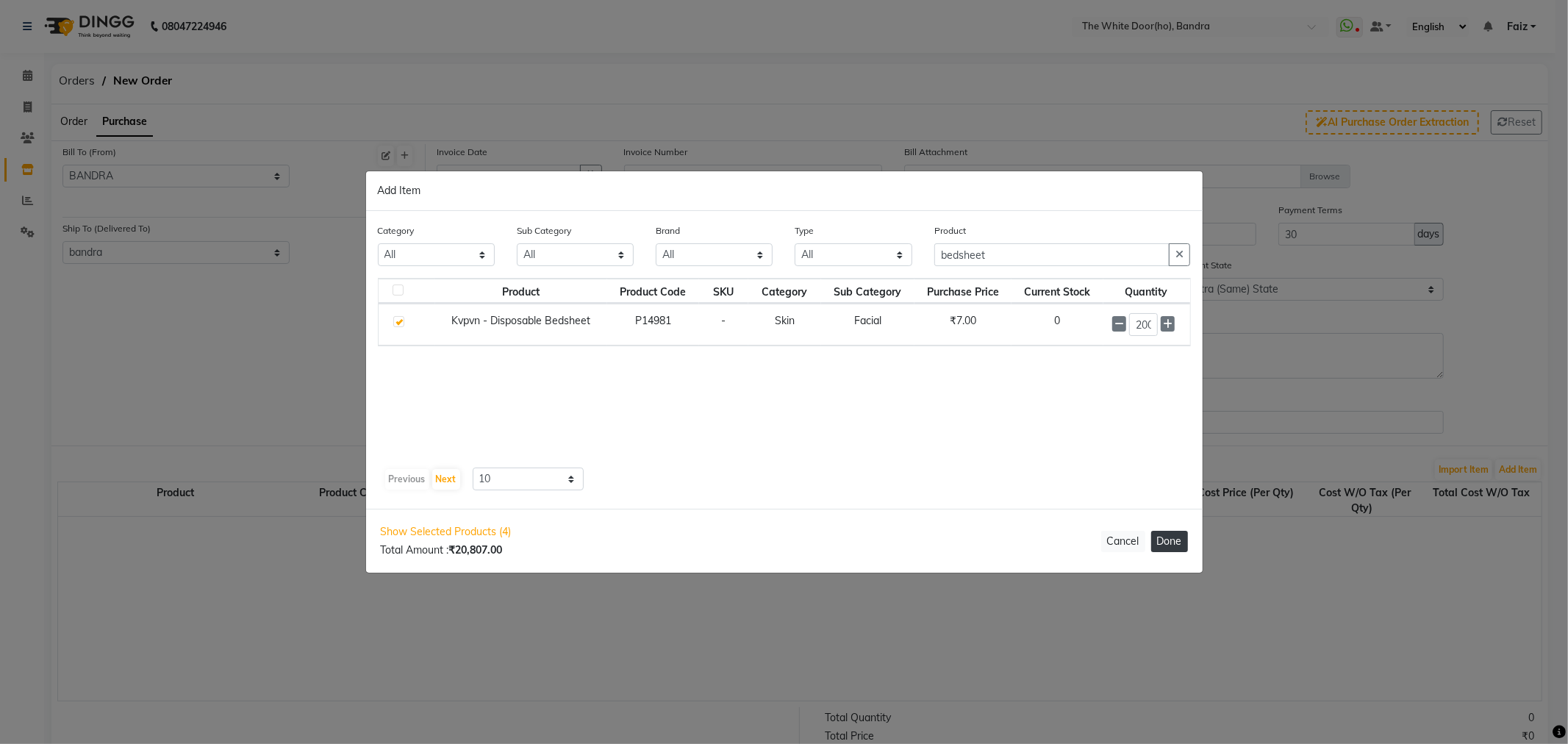
click at [1174, 550] on button "Done" at bounding box center [1169, 542] width 36 height 21
select select "1582"
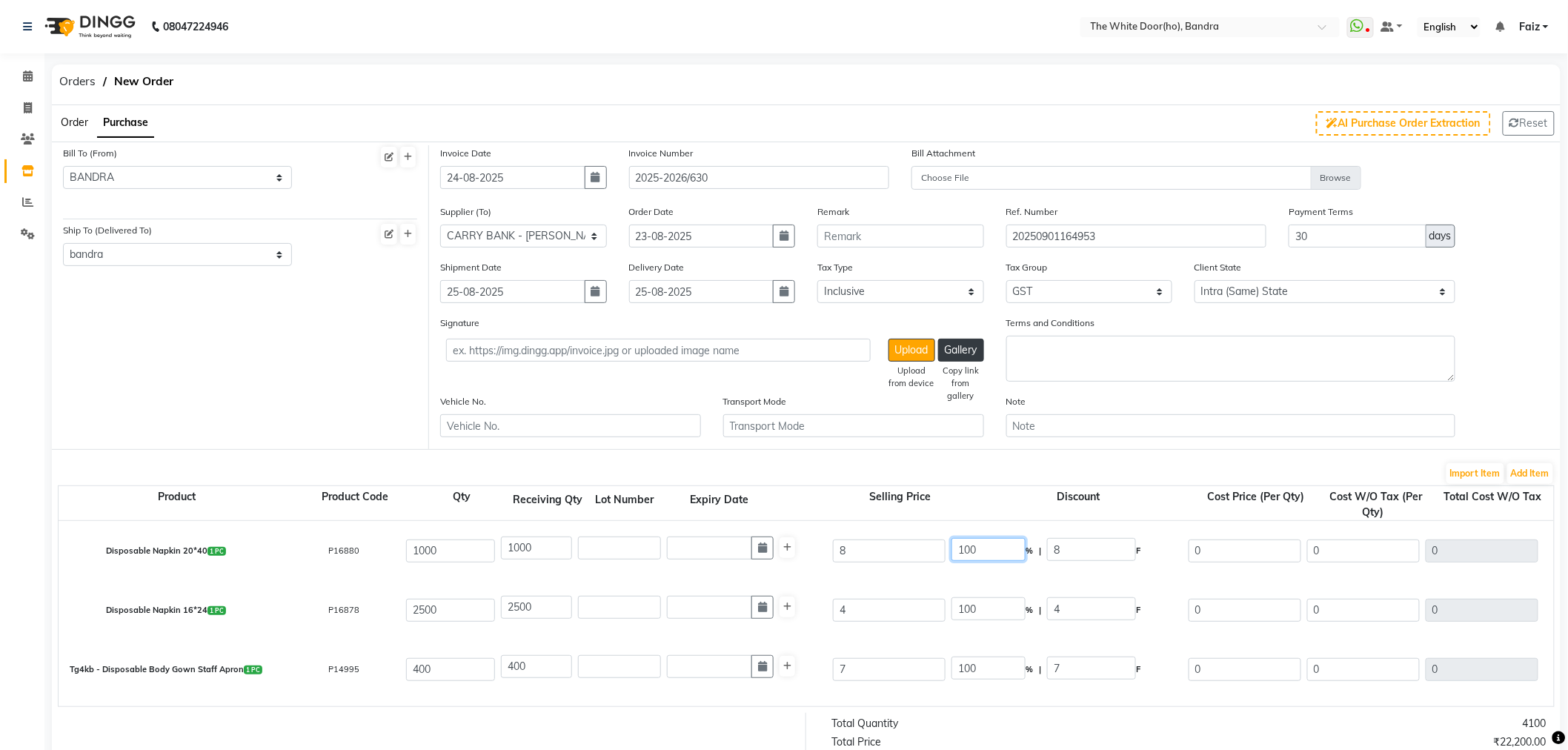
drag, startPoint x: 988, startPoint y: 551, endPoint x: 908, endPoint y: 553, distance: 80.0
click at [908, 553] on div "Disposable Napkin 20*40 1 PC P16880 1000 1000 8 100 % | 8 F 0 0 0 None GST (18%…" at bounding box center [1554, 550] width 3014 height 60
type input "0"
type input "8"
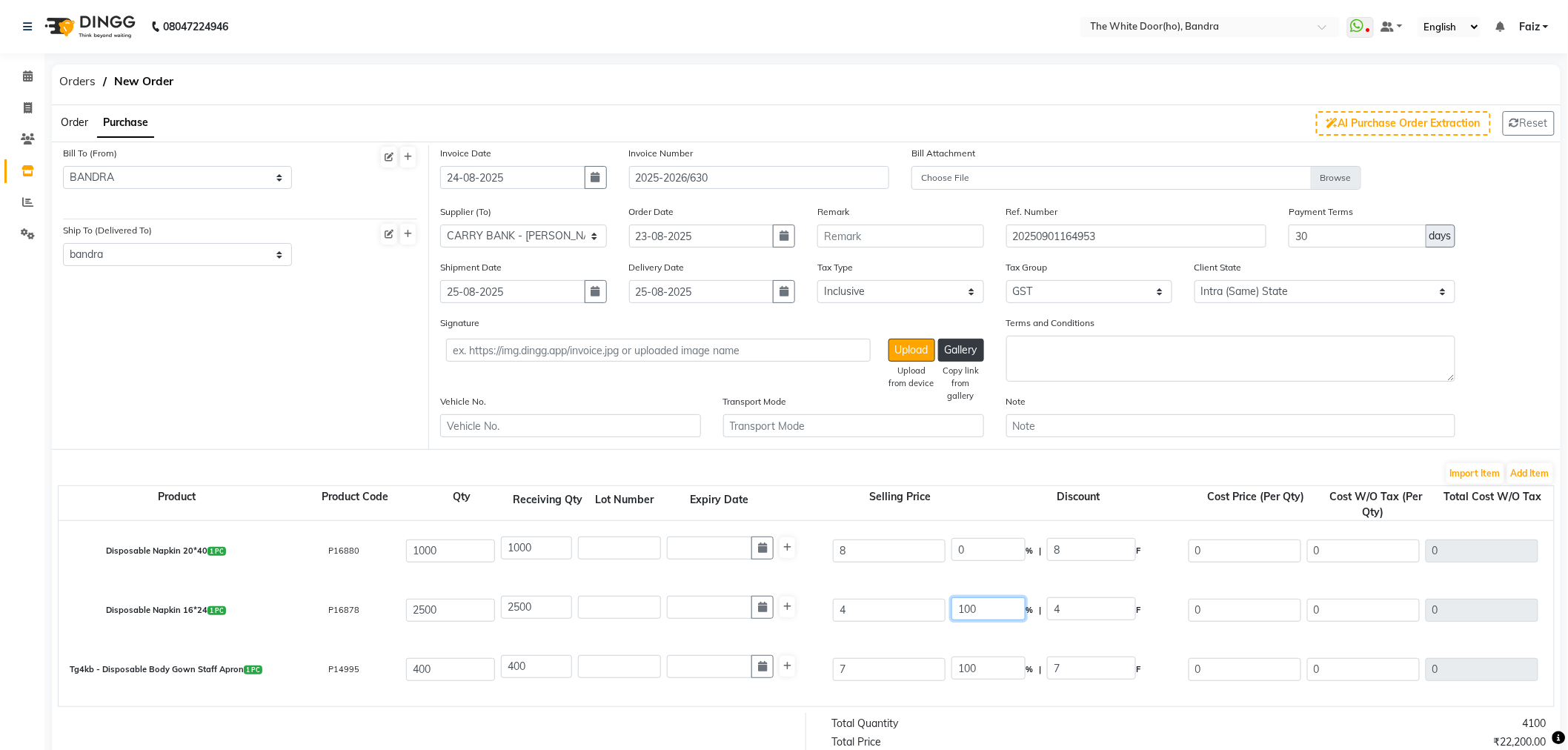
type input "6.78"
type input "6780"
type input "1220.4"
type input "8000.4"
drag, startPoint x: 994, startPoint y: 606, endPoint x: 948, endPoint y: 631, distance: 52.4
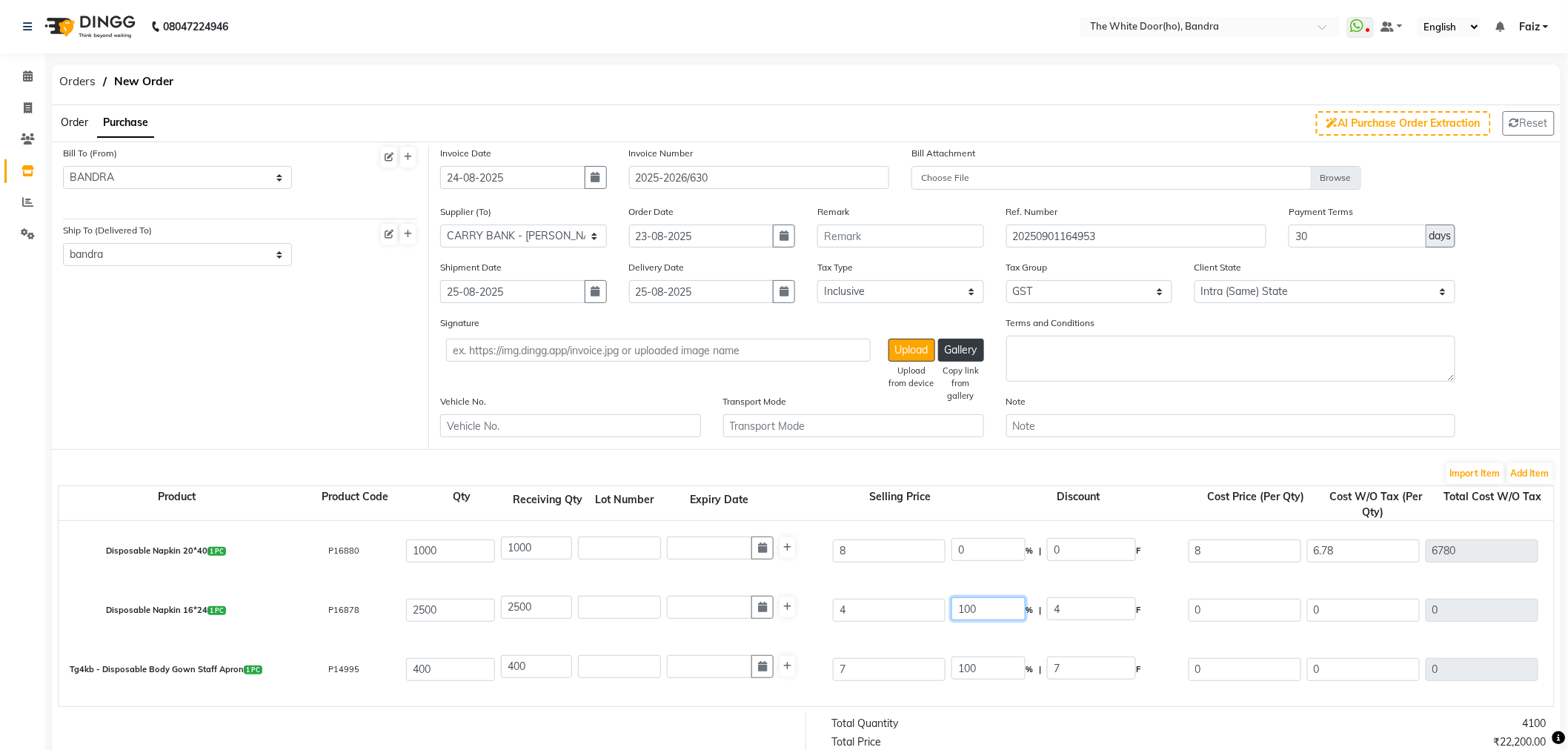
click at [924, 609] on div "Disposable Napkin 16*24 1 PC P16878 2500 2500 4 100 % | 4 F 0 0 0 None GST (18%…" at bounding box center [1554, 610] width 3014 height 60
type input "0"
type input "4"
type input "3.39"
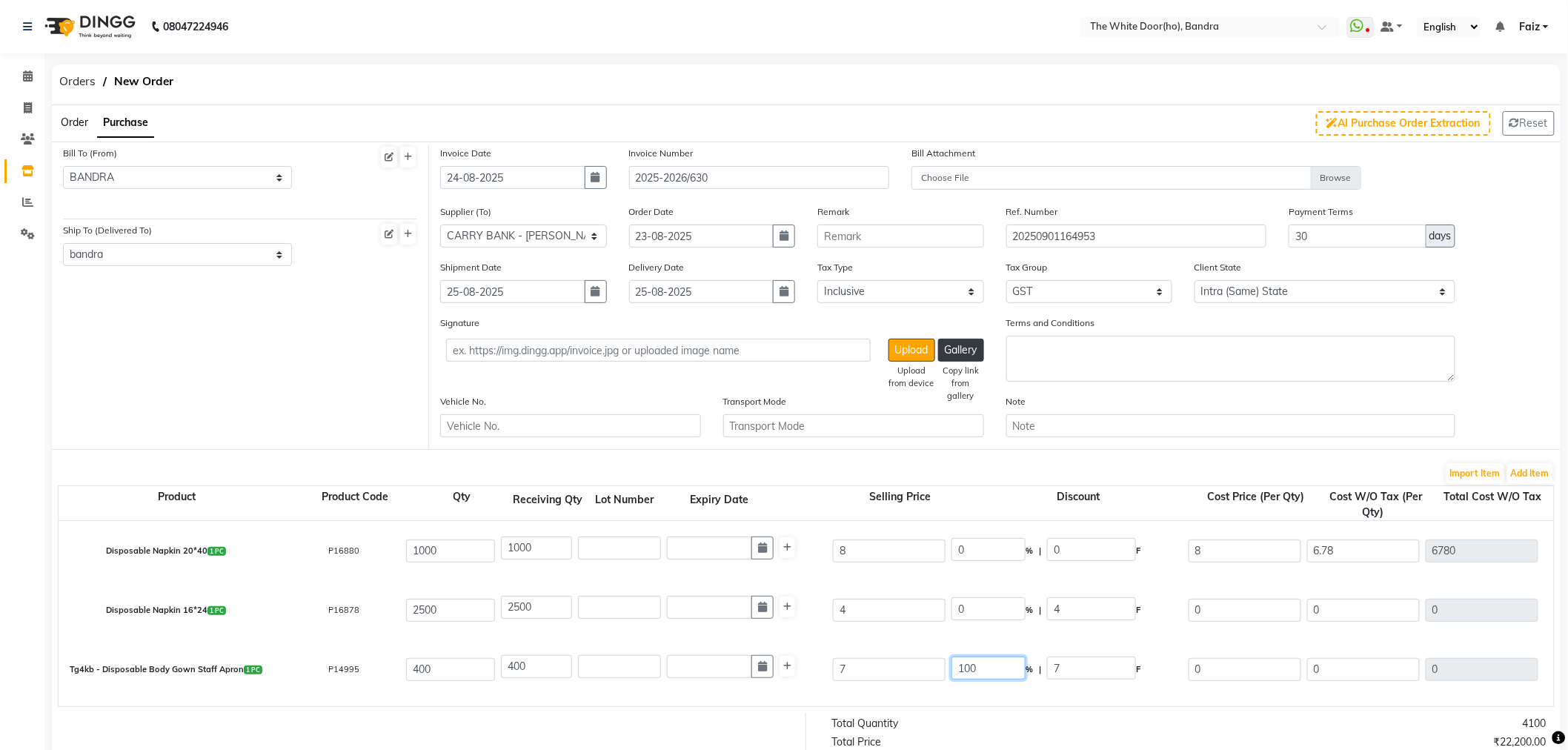
type input "8475"
type input "1525.5"
type input "10000.5"
drag, startPoint x: 979, startPoint y: 665, endPoint x: 961, endPoint y: 667, distance: 18.1
click at [961, 667] on input "0" at bounding box center [988, 668] width 74 height 23
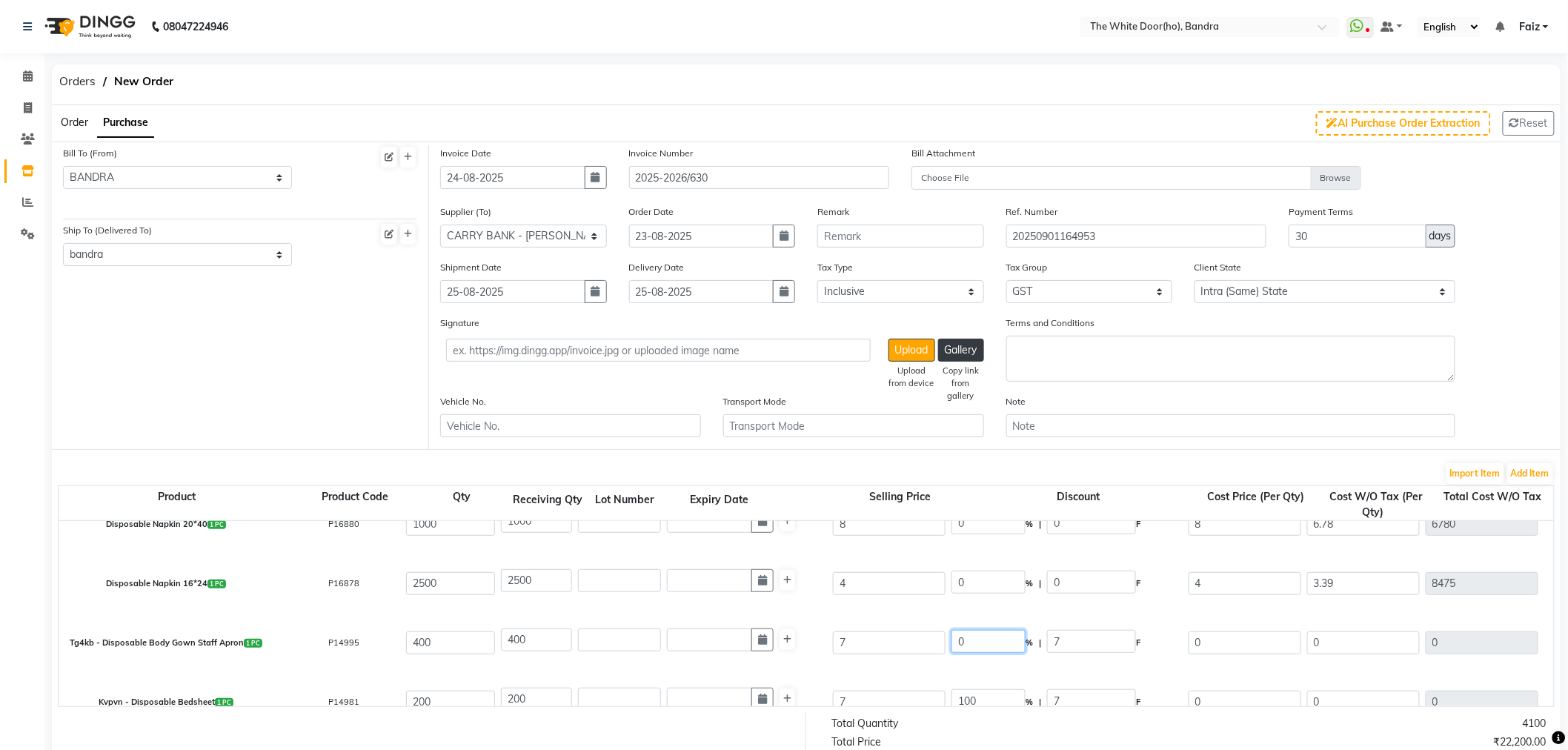
scroll to position [52, 0]
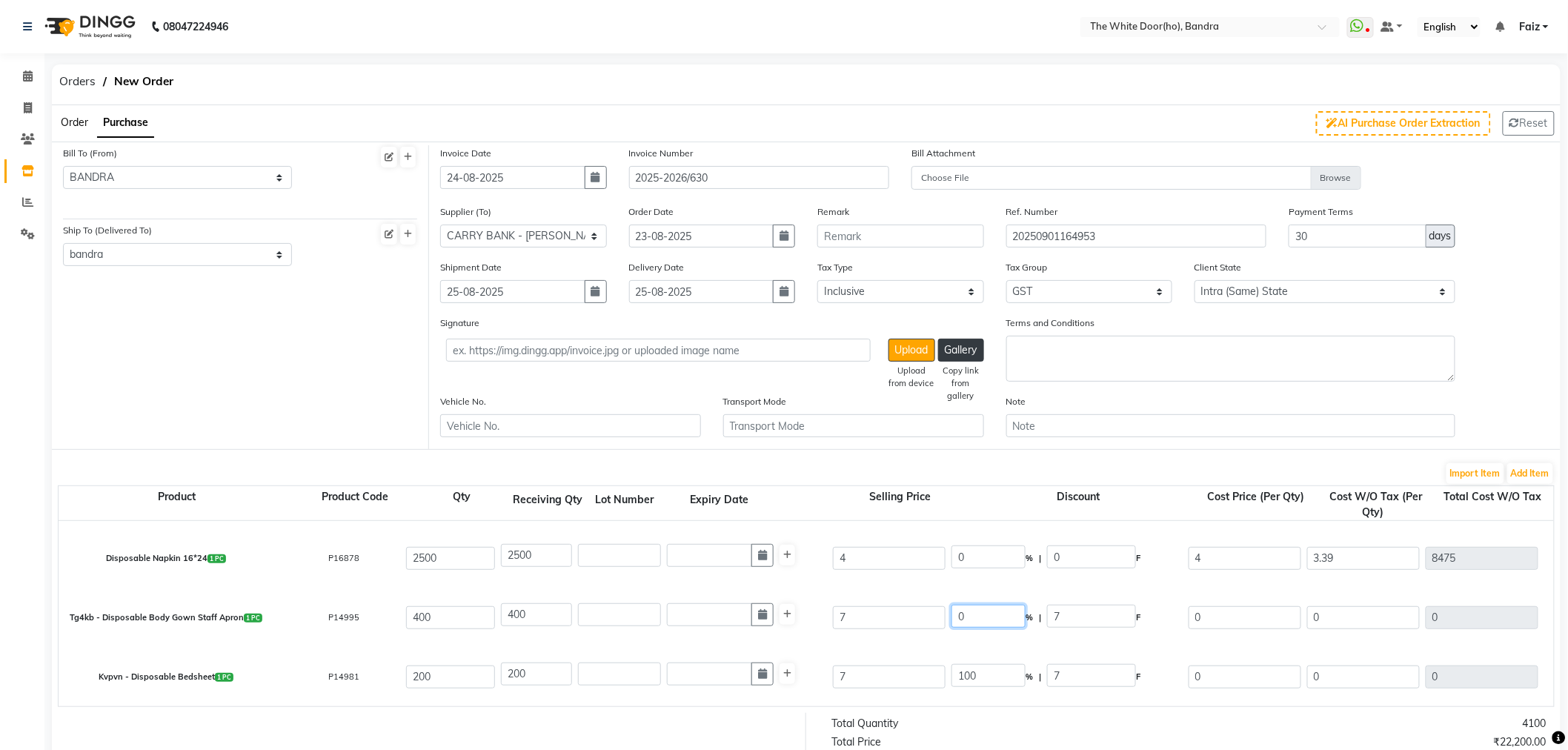
type input "0"
type input "7"
type input "5.93"
type input "2372"
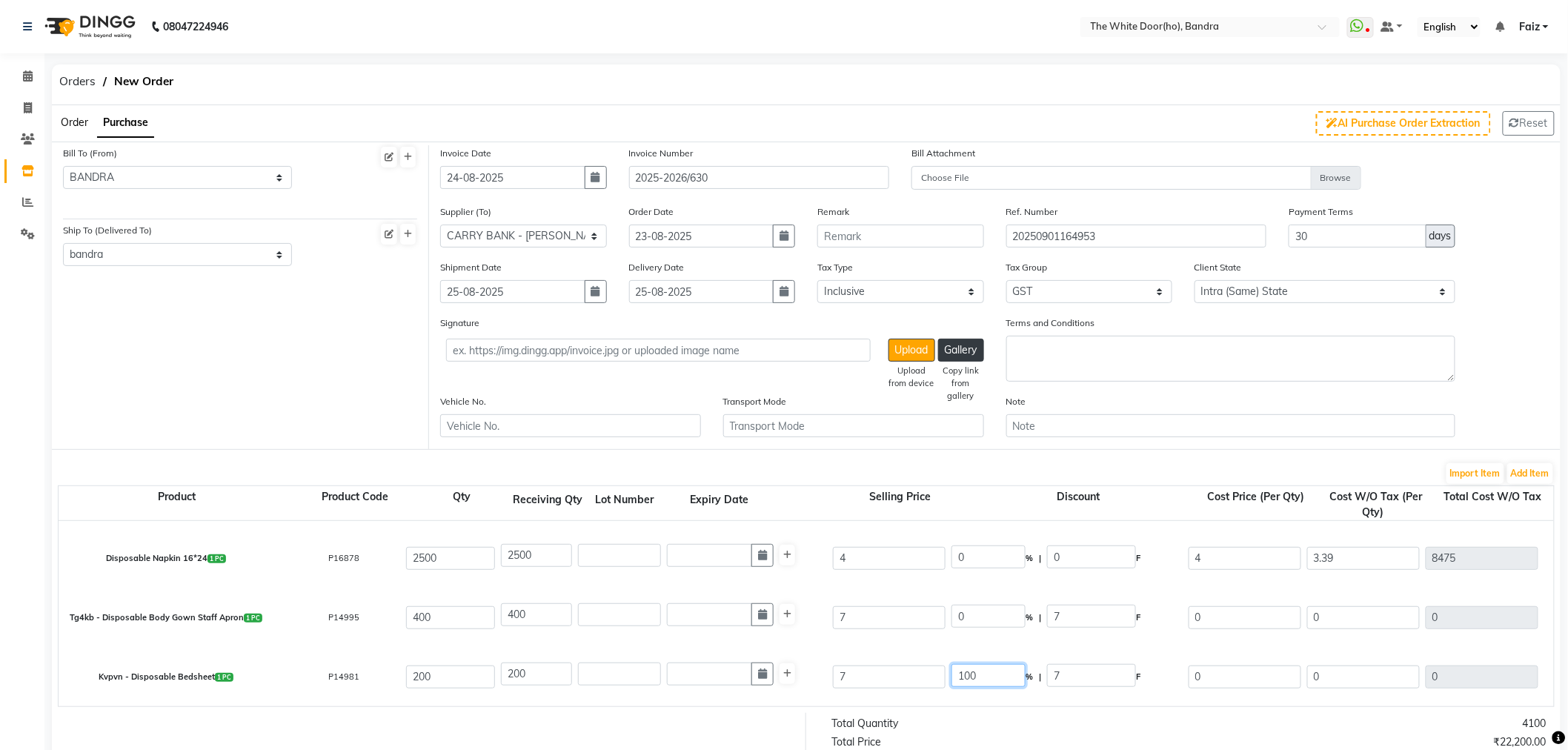
type input "426.96"
type input "2798.96"
drag, startPoint x: 983, startPoint y: 677, endPoint x: 928, endPoint y: 676, distance: 55.0
click at [928, 676] on div "Kvpvn - Disposable Bedsheet 1 PC P14981 200 200 7 100 % | 7 F 0 0 0 None GST (1…" at bounding box center [1554, 677] width 3014 height 60
type input "0"
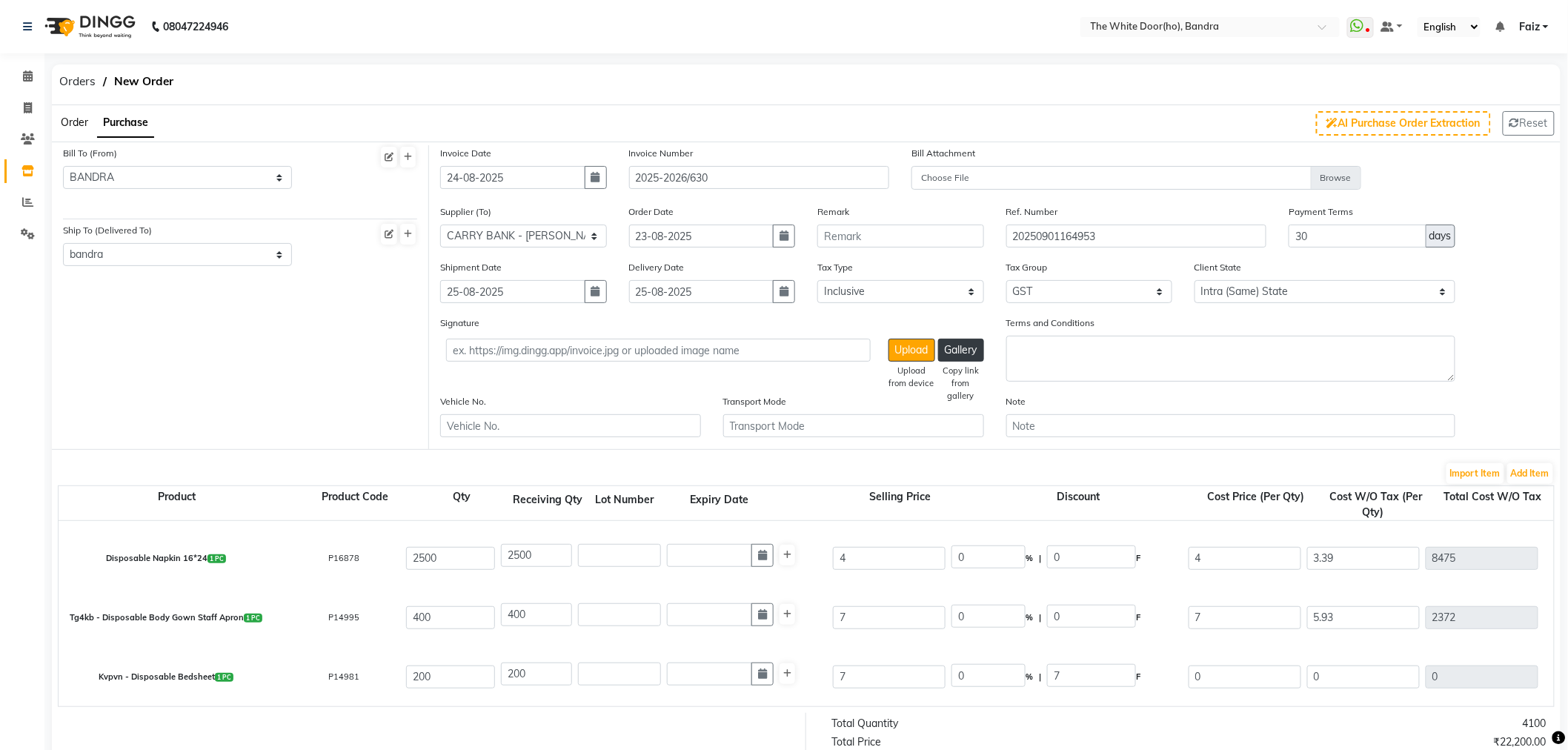
type input "0"
type input "7"
type input "5.93"
type input "1186"
type input "213.48"
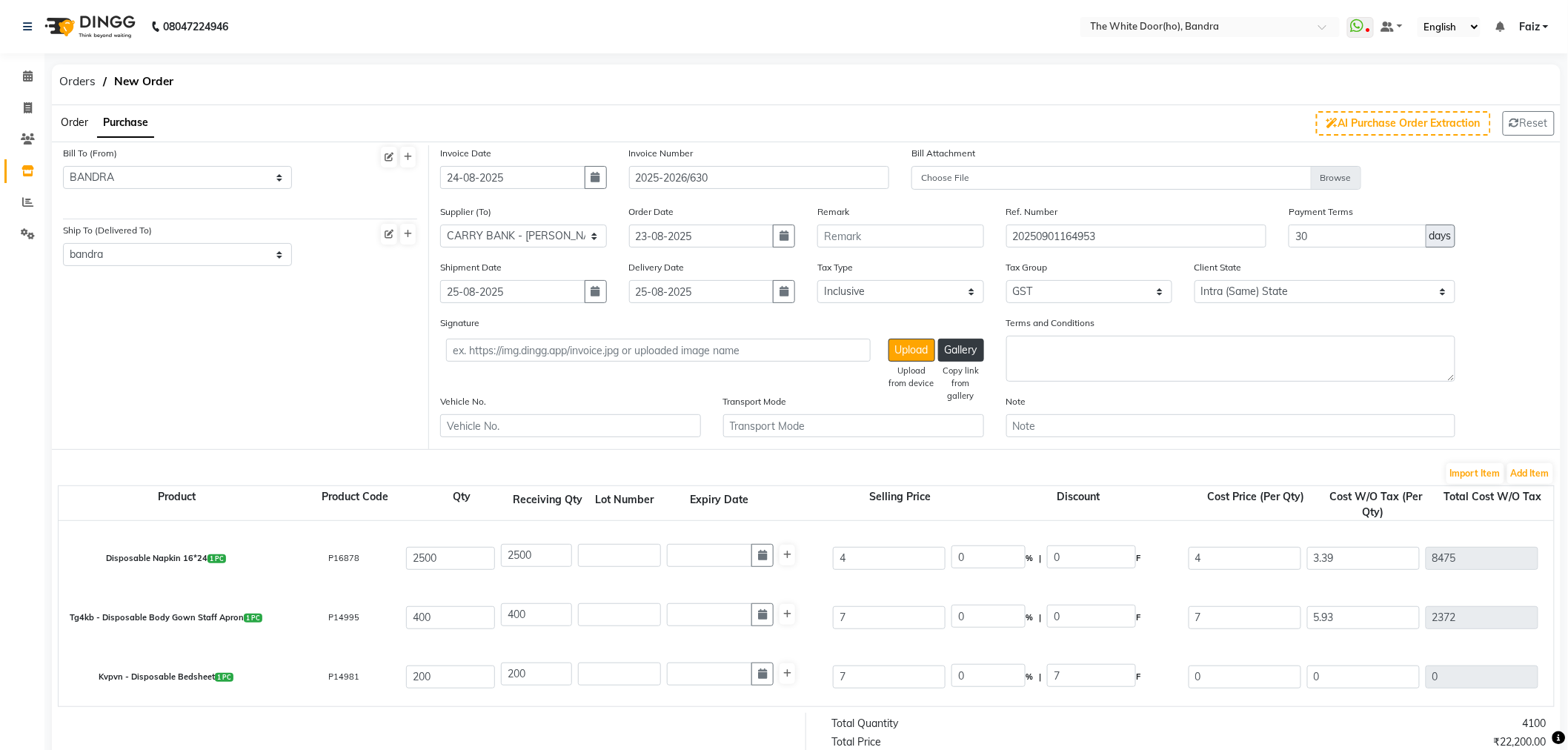
type input "1399.48"
click at [939, 641] on div "Tg4kb - Disposable Body Gown Staff Apron 1 PC P14995 400 400 7 0 % | 0 F 7 5.93…" at bounding box center [1554, 617] width 3014 height 60
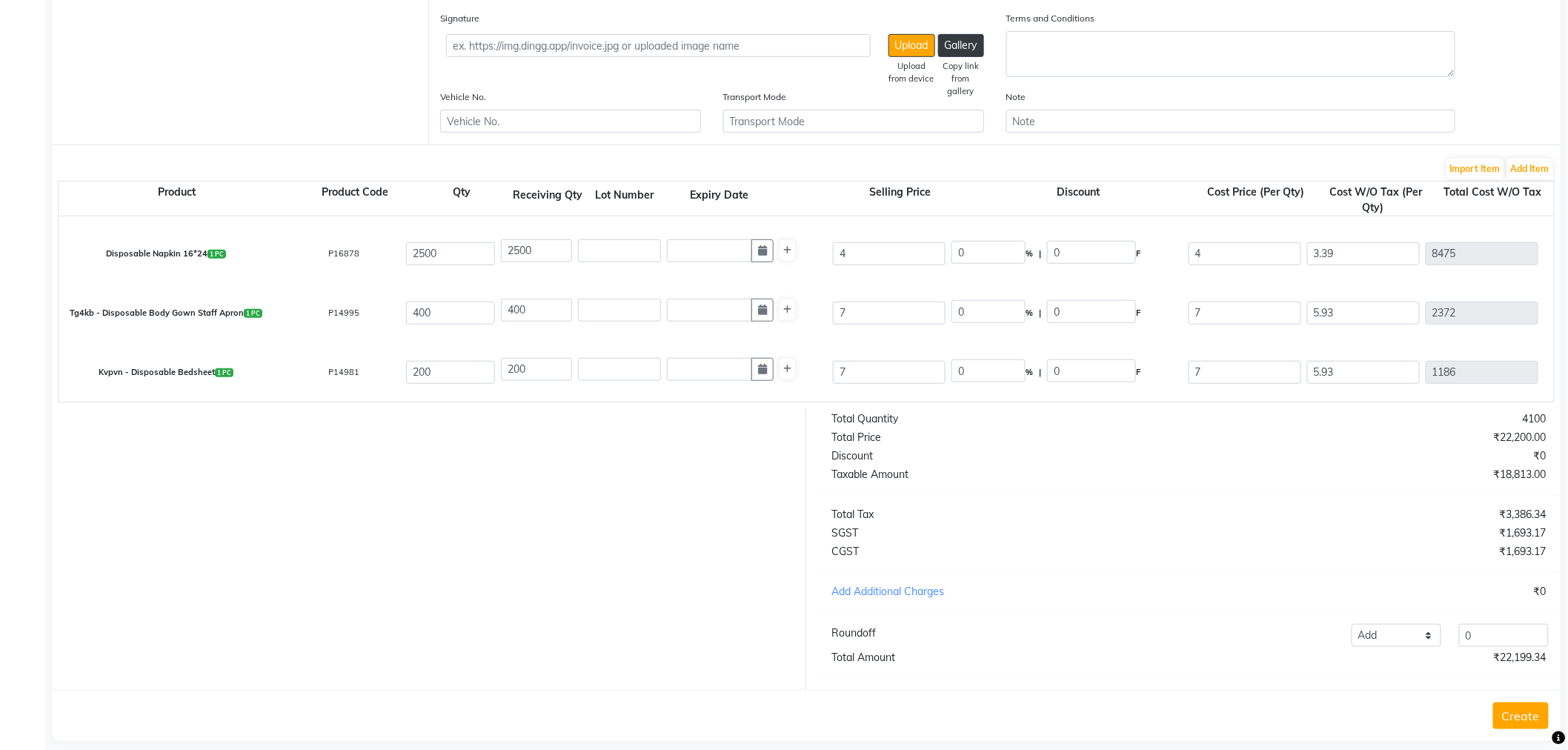
scroll to position [333, 0]
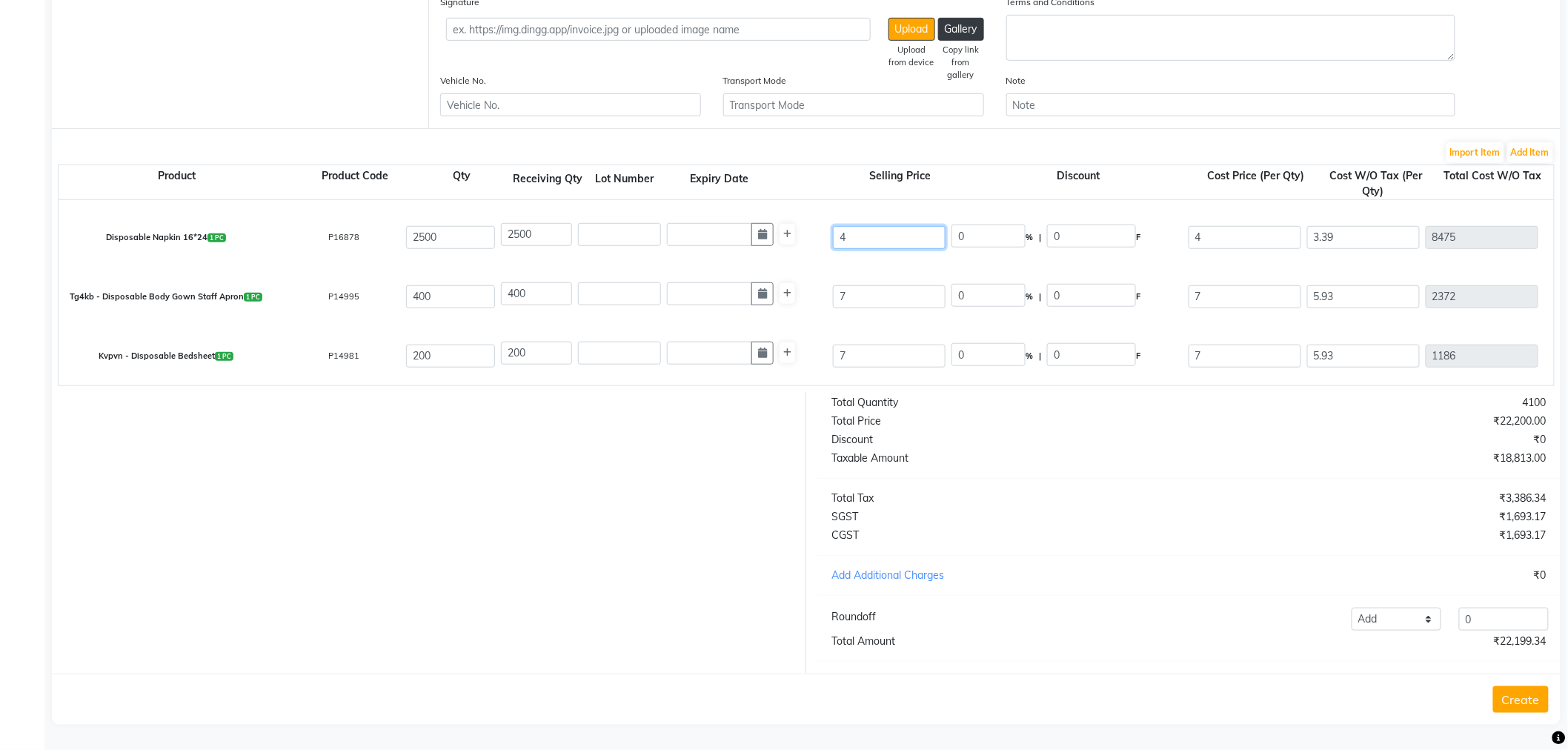
drag, startPoint x: 893, startPoint y: 226, endPoint x: 768, endPoint y: 235, distance: 125.3
click at [768, 235] on div "Disposable Napkin 16*24 1 PC P16878 2500 2500 4 0 % | 0 F 4 3.39 8475 None GST …" at bounding box center [1554, 237] width 3014 height 60
type input "5"
type input "20"
type input "1"
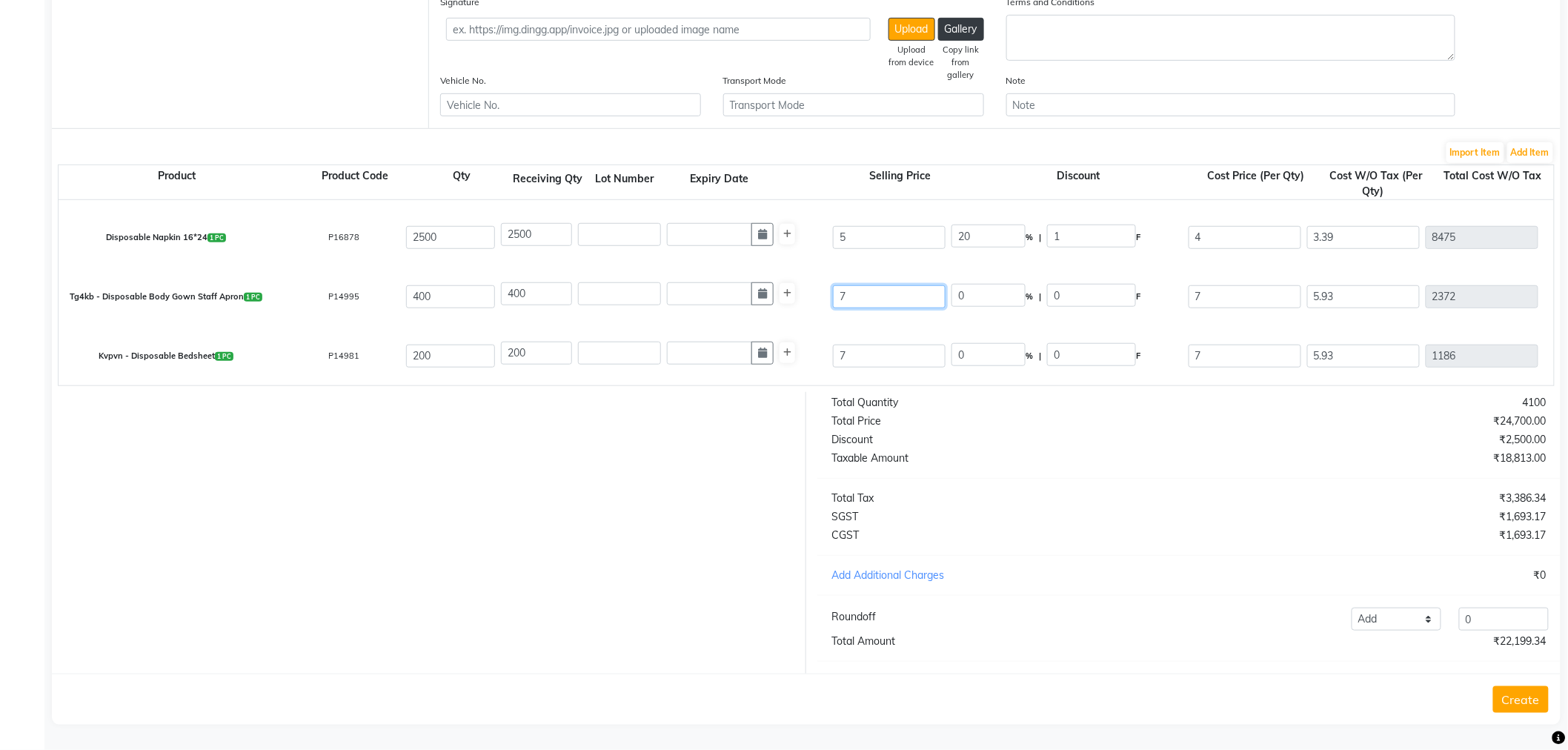
drag, startPoint x: 818, startPoint y: 289, endPoint x: 809, endPoint y: 291, distance: 9.2
click at [809, 291] on div "Tg4kb - Disposable Body Gown Staff Apron 1 PC P14995 400 400 7 0 % | 0 F 7 5.93…" at bounding box center [1554, 297] width 3014 height 60
type input "8"
type input "12.5"
type input "1"
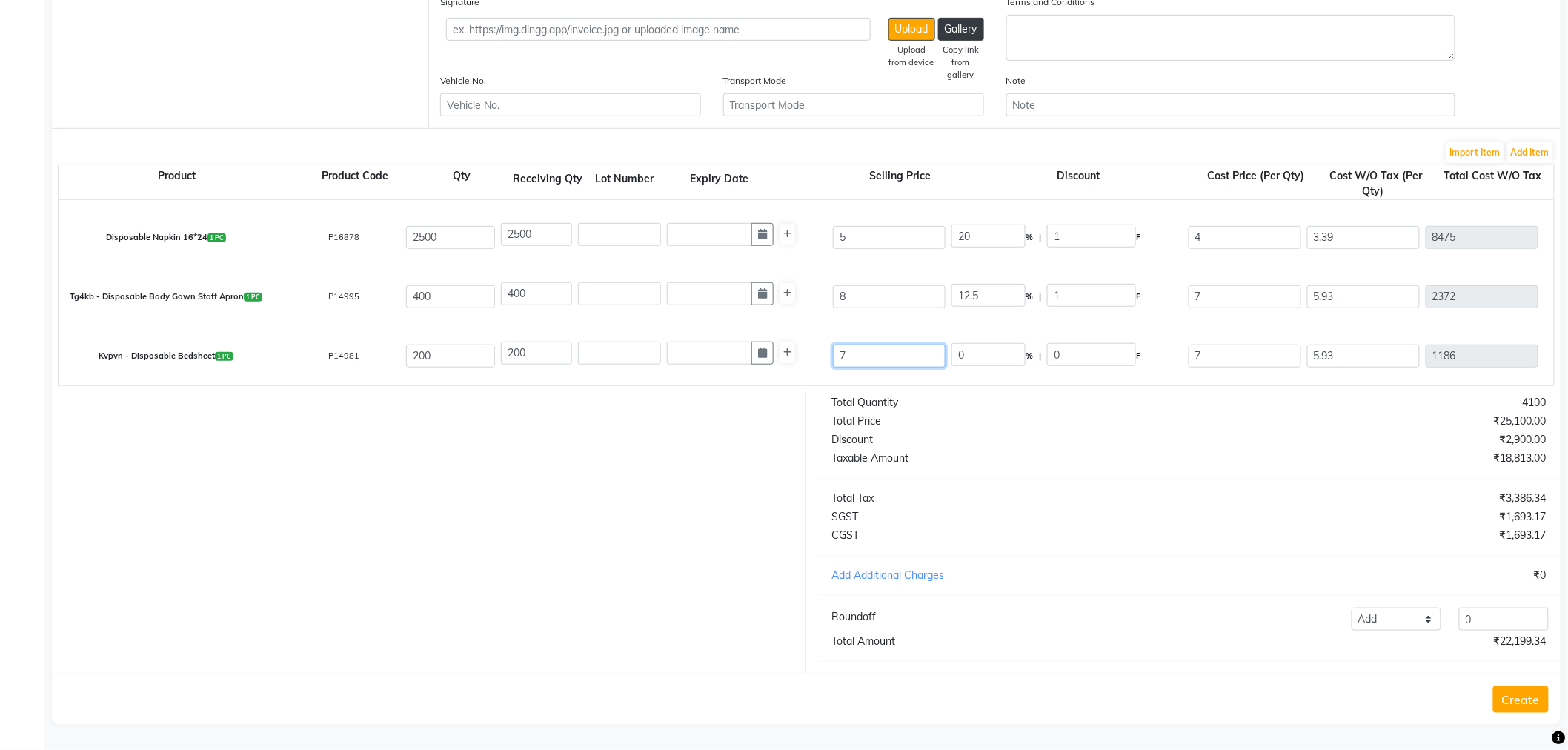
drag, startPoint x: 870, startPoint y: 344, endPoint x: 813, endPoint y: 339, distance: 57.2
click at [813, 339] on div "Kvpvn - Disposable Bedsheet 1 PC P14981 200 200 7 0 % | 0 F 7 5.93 1186 None GS…" at bounding box center [1554, 356] width 3014 height 60
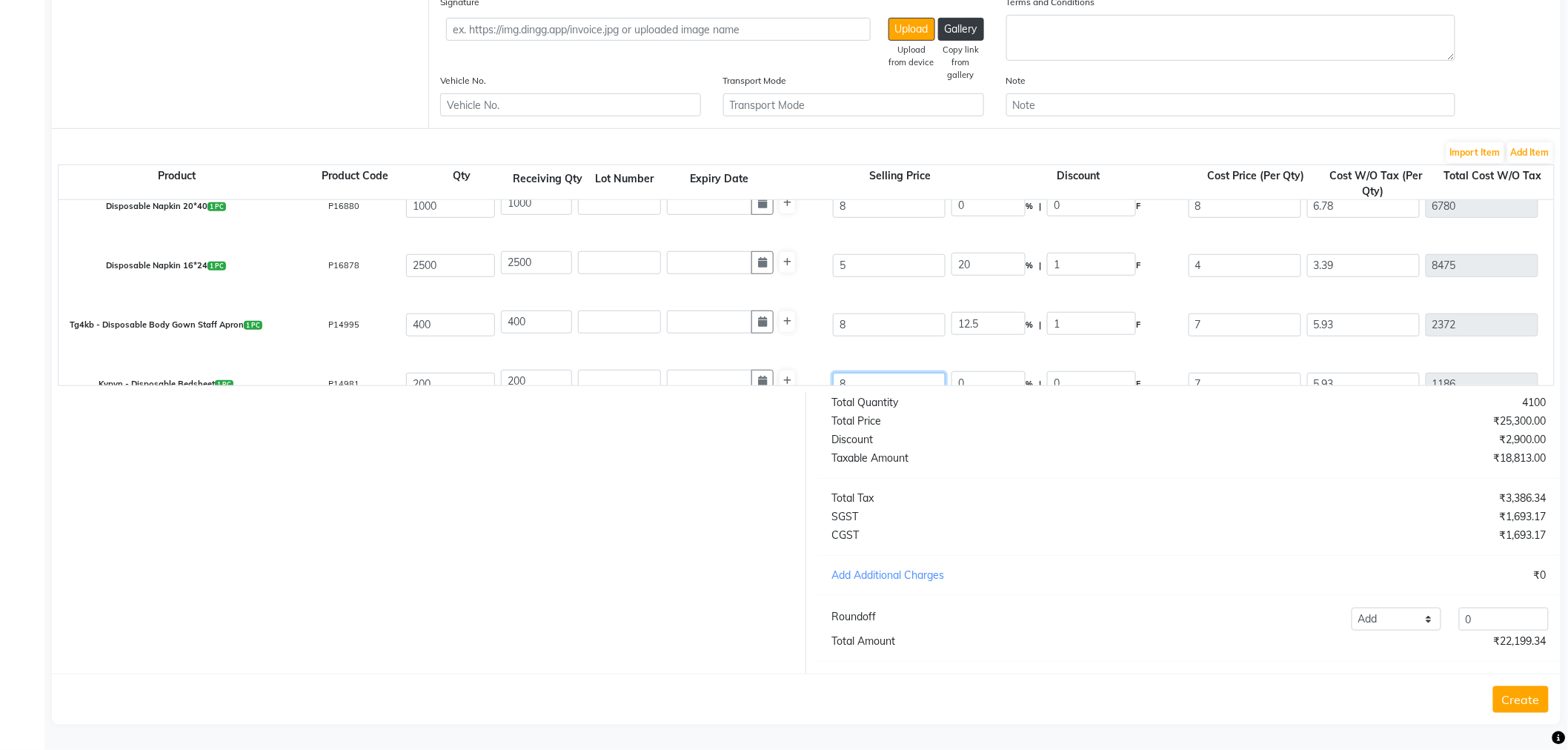
scroll to position [0, 0]
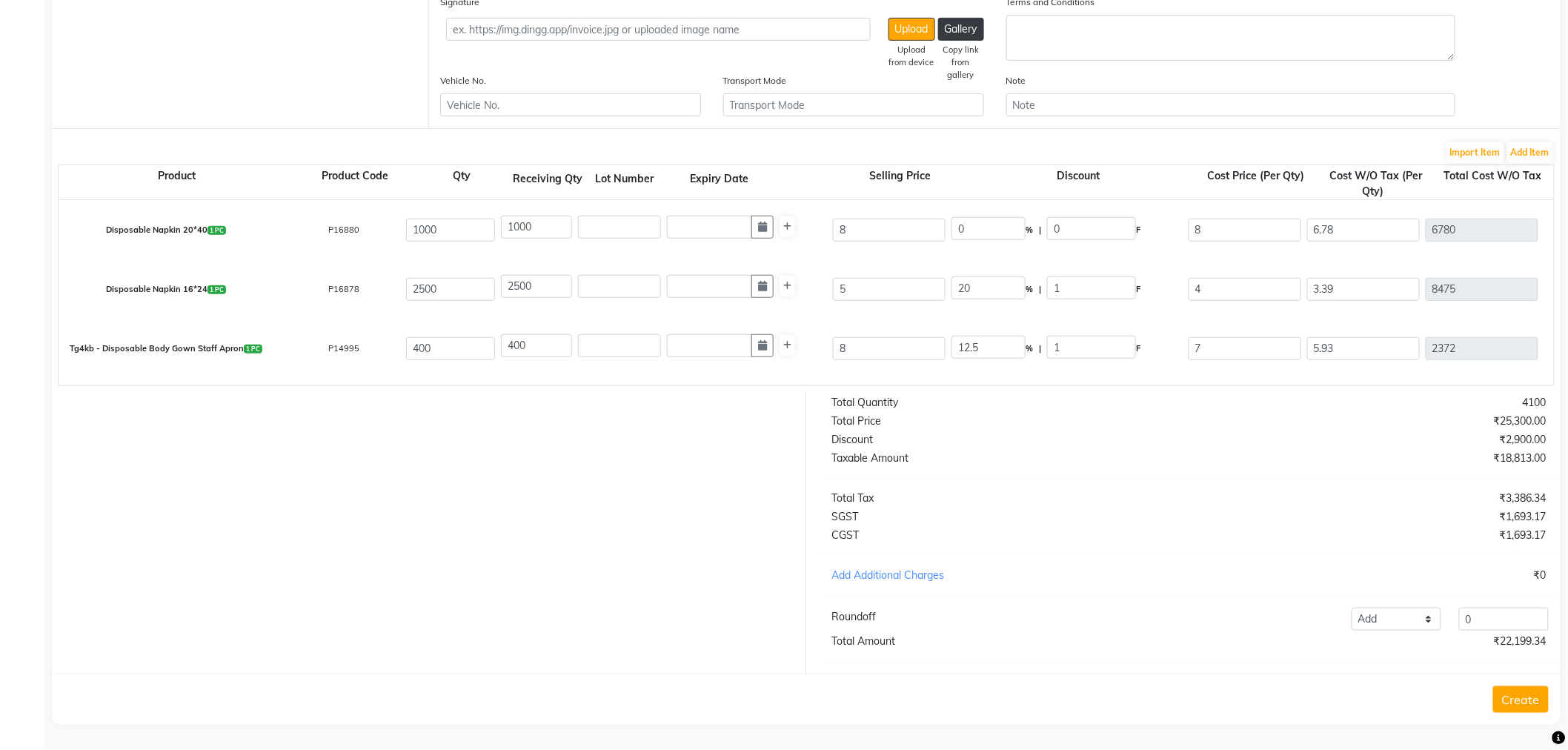
type input "8"
type input "12.5"
type input "1"
click at [1008, 432] on div "Discount" at bounding box center [1005, 440] width 369 height 15
drag, startPoint x: 981, startPoint y: 278, endPoint x: 943, endPoint y: 311, distance: 50.3
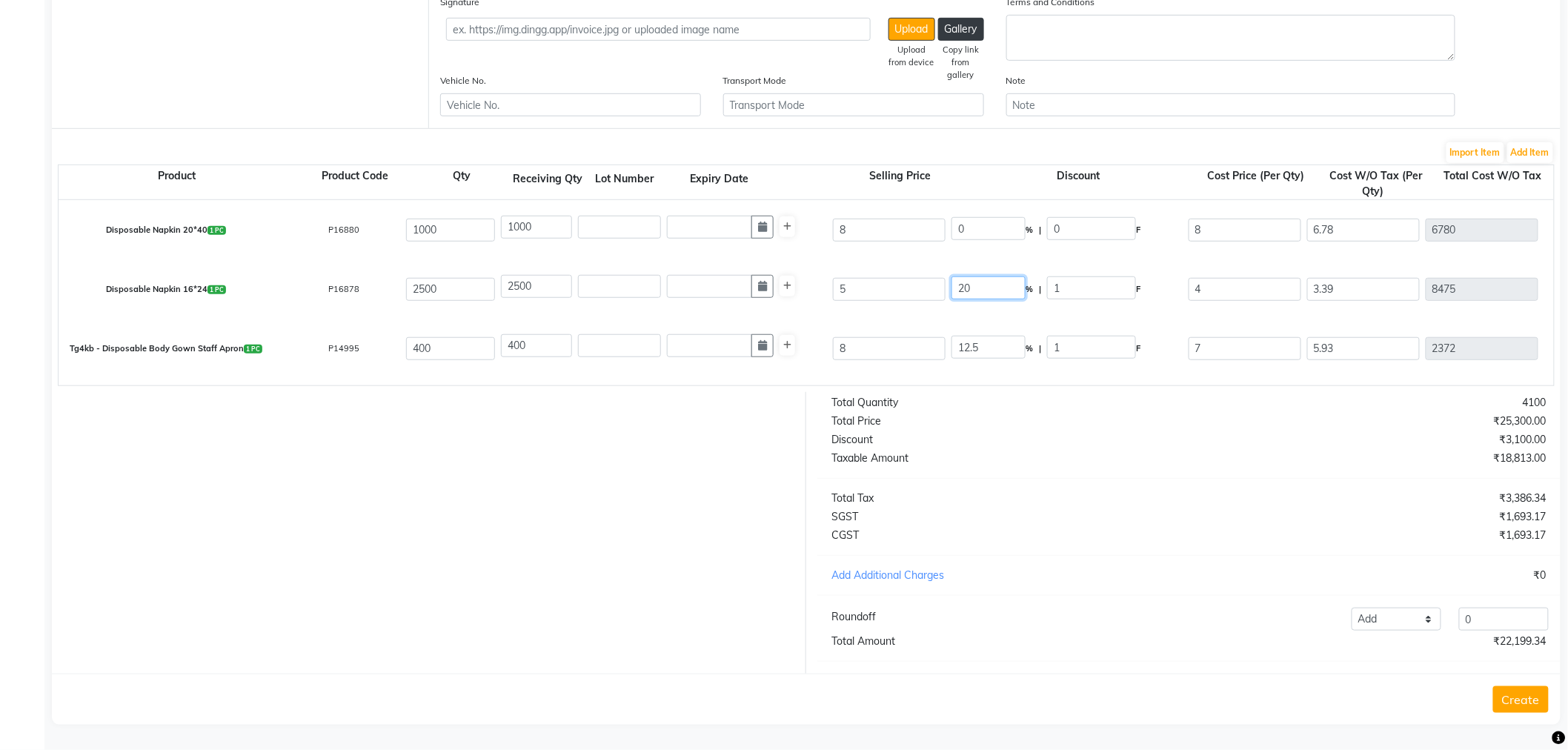
click at [945, 278] on div "Disposable Napkin 16*24 1 PC P16878 2500 2500 5 20 % | 1 F 4 3.39 8475 None GST…" at bounding box center [1554, 289] width 3014 height 60
type input "0"
type input "5"
type input "4.24"
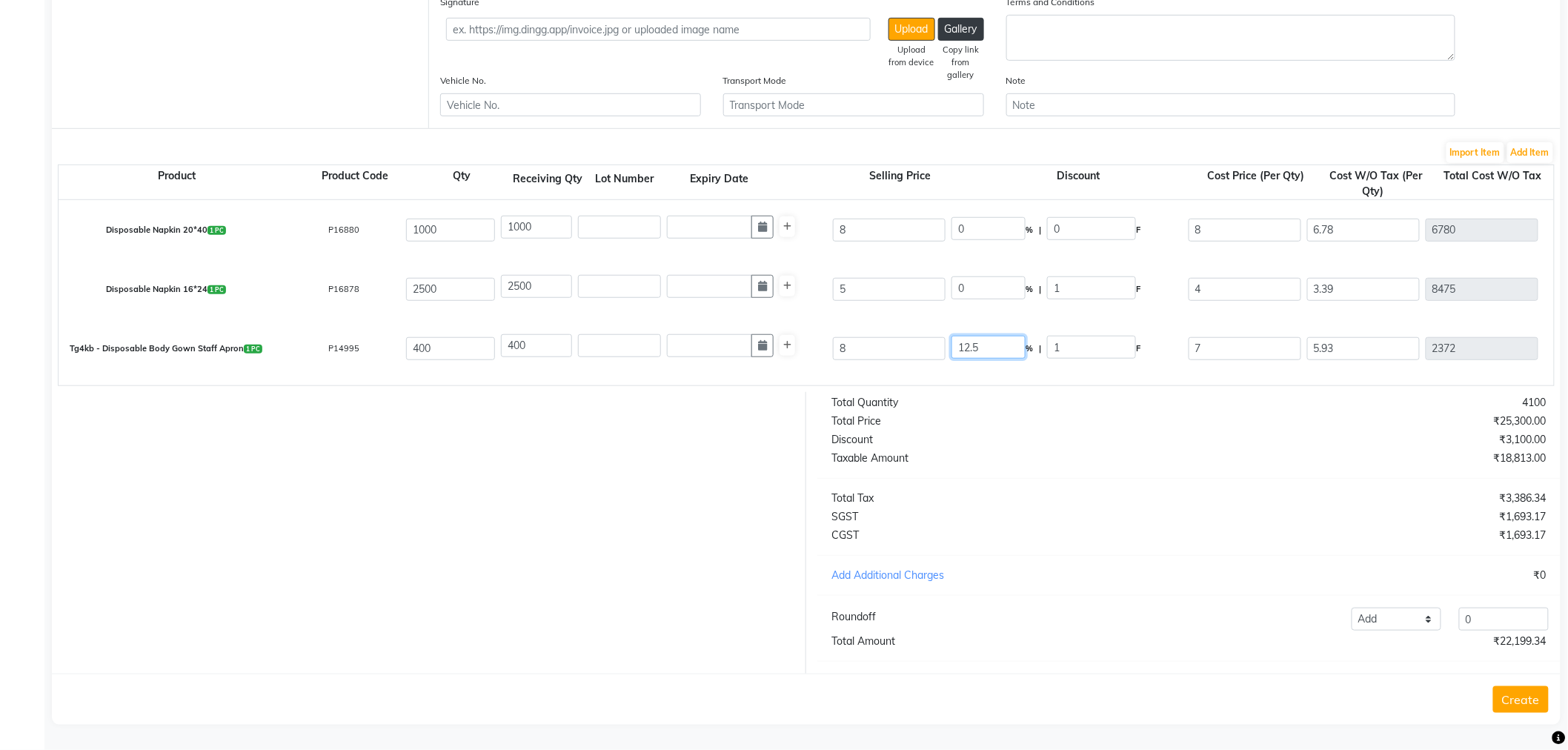
type input "10600"
type input "1908"
type input "12508"
drag, startPoint x: 990, startPoint y: 336, endPoint x: 961, endPoint y: 341, distance: 29.4
click at [961, 341] on input "12.5" at bounding box center [988, 347] width 74 height 23
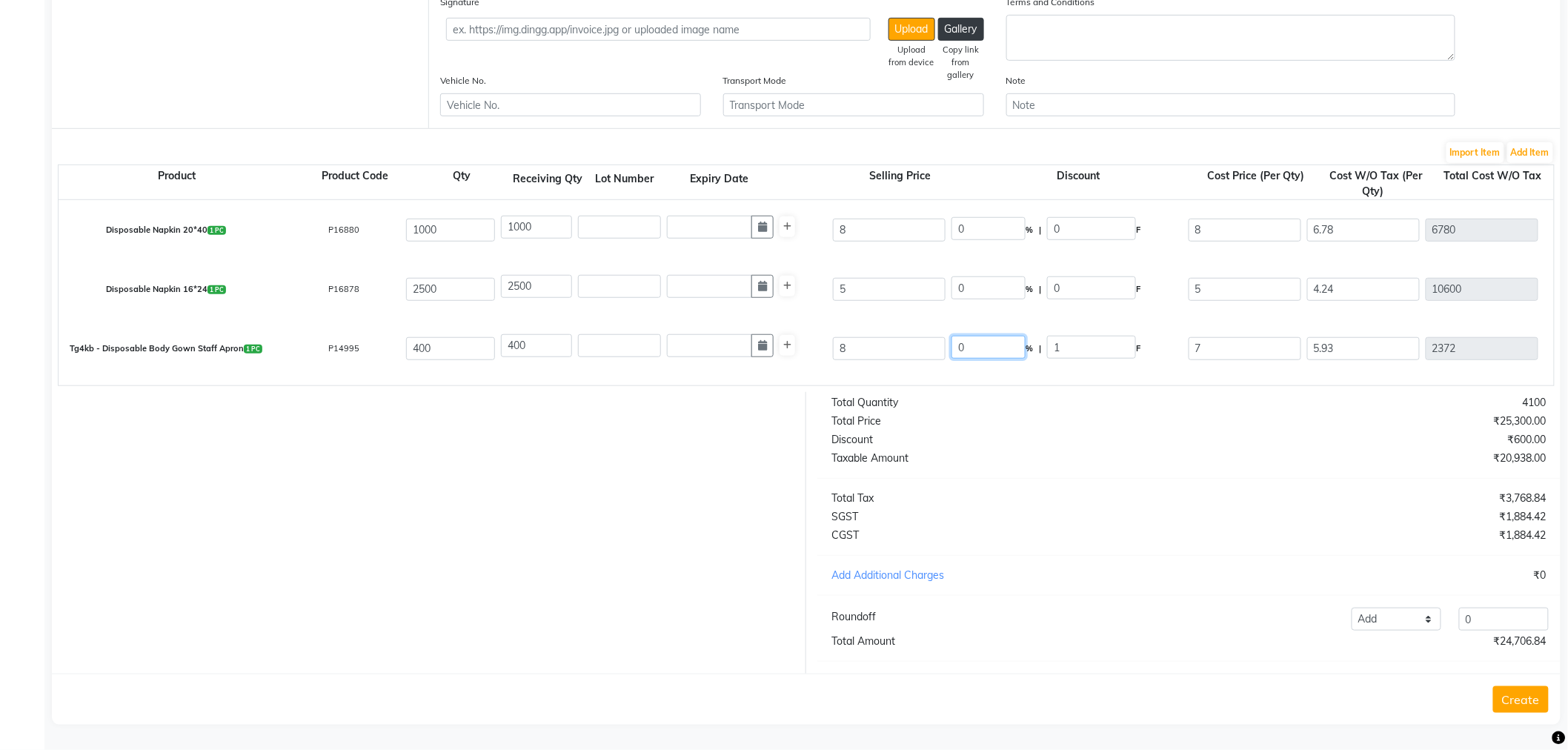
type input "0"
type input "8"
type input "6.78"
type input "2712"
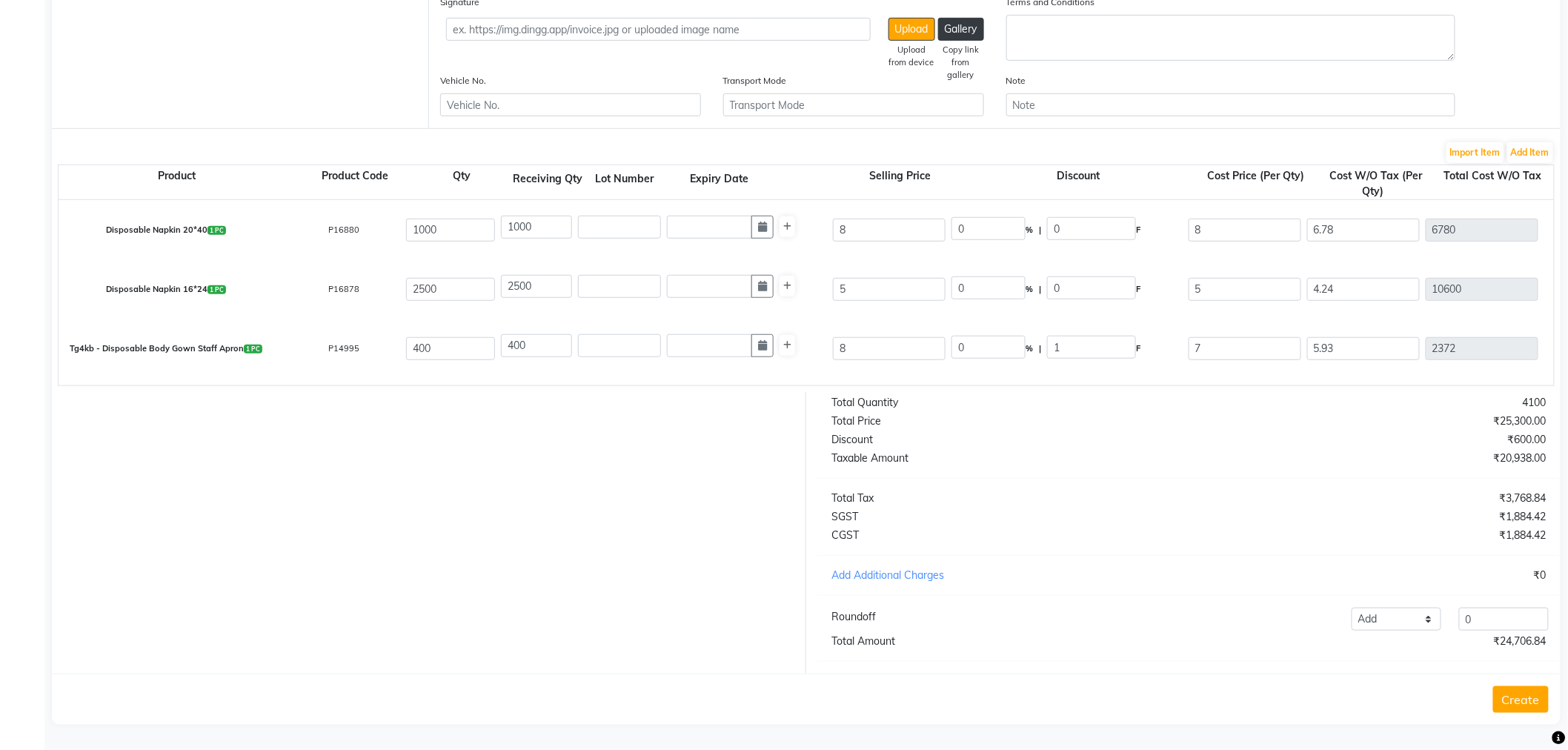
type input "488.16"
type input "3200.16"
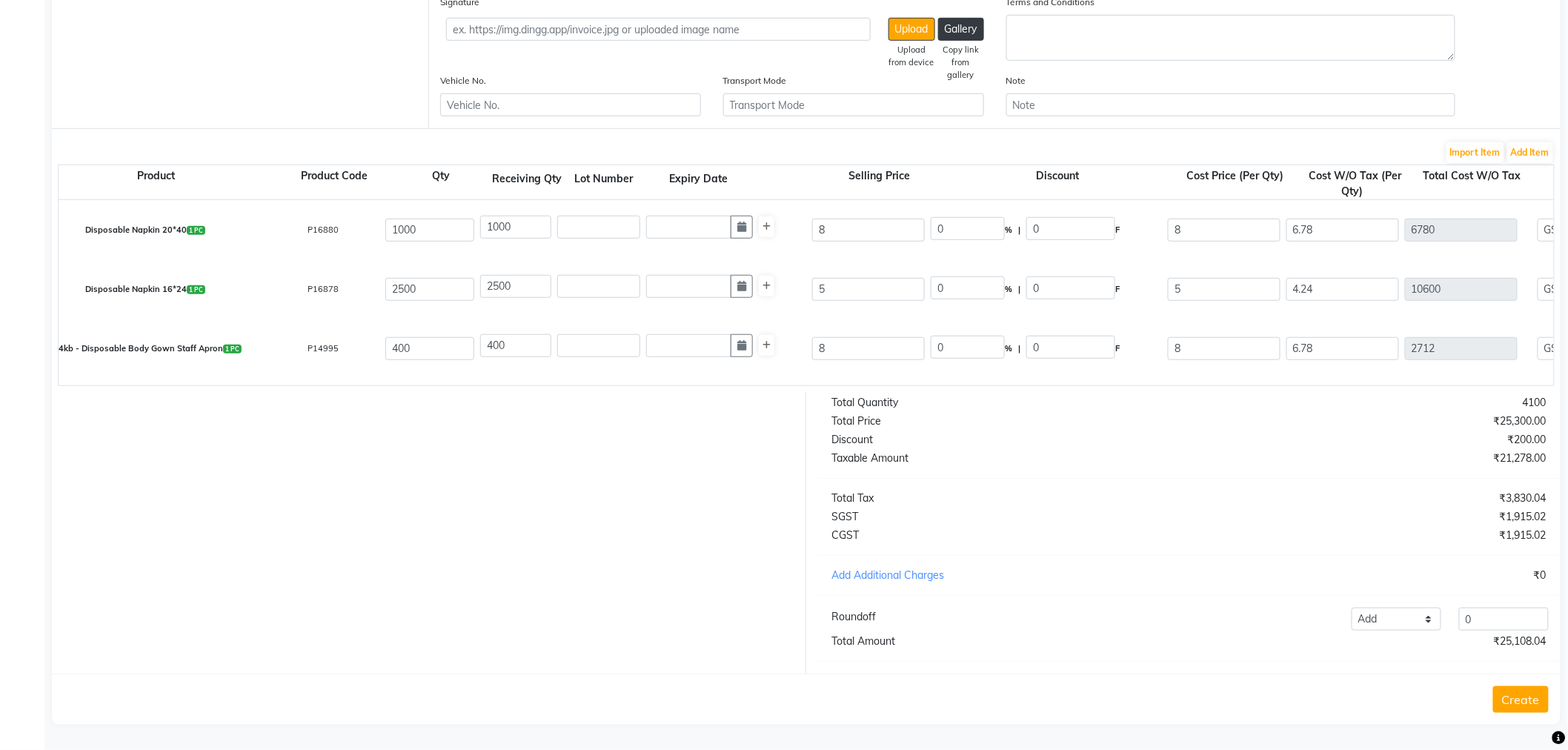
scroll to position [52, 0]
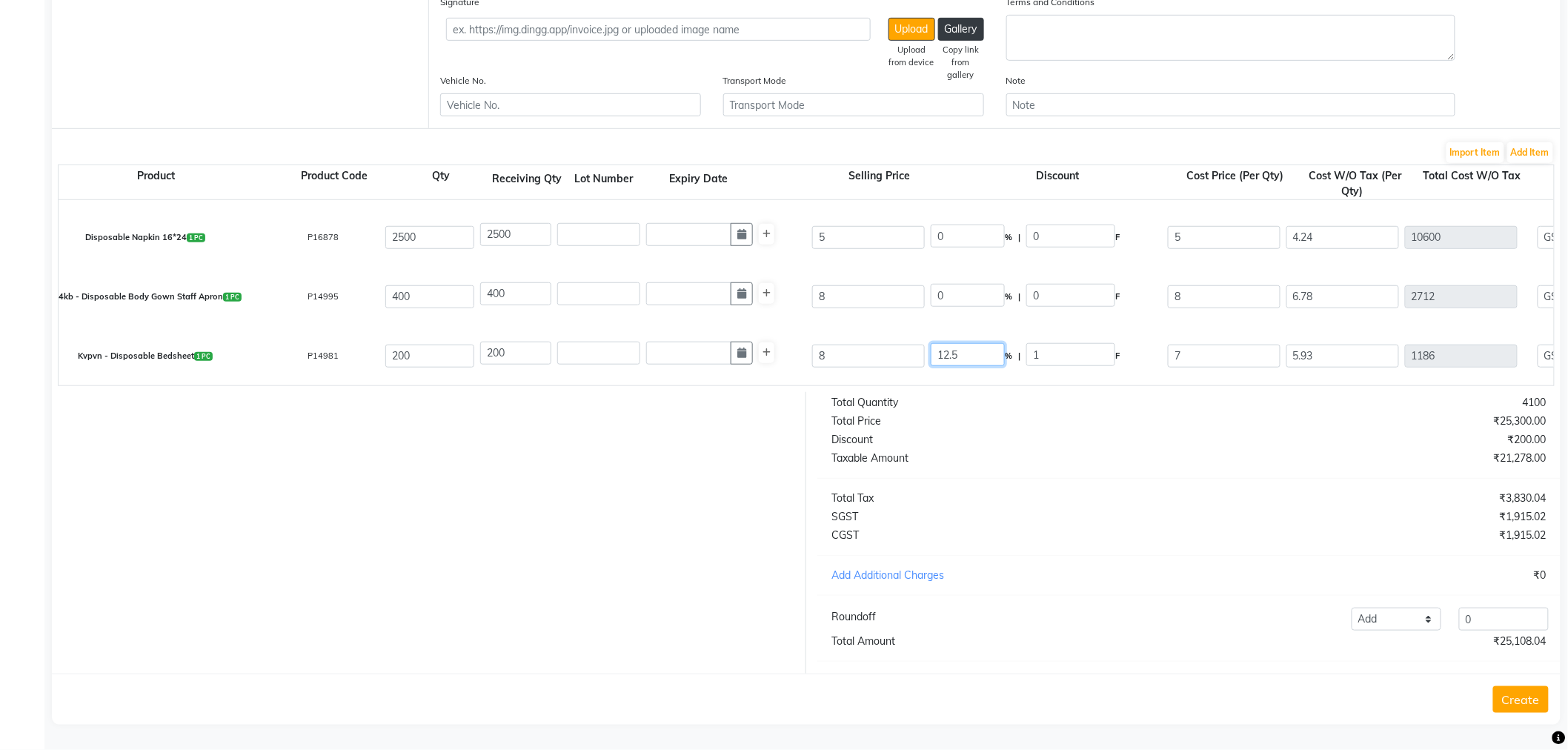
drag, startPoint x: 967, startPoint y: 345, endPoint x: 854, endPoint y: 357, distance: 113.6
click at [854, 357] on div "Kvpvn - Disposable Bedsheet 1 PC P14981 200 200 8 12.5 % | 1 F 7 5.93 1186 None…" at bounding box center [1534, 356] width 3014 height 60
type input "0"
type input "8"
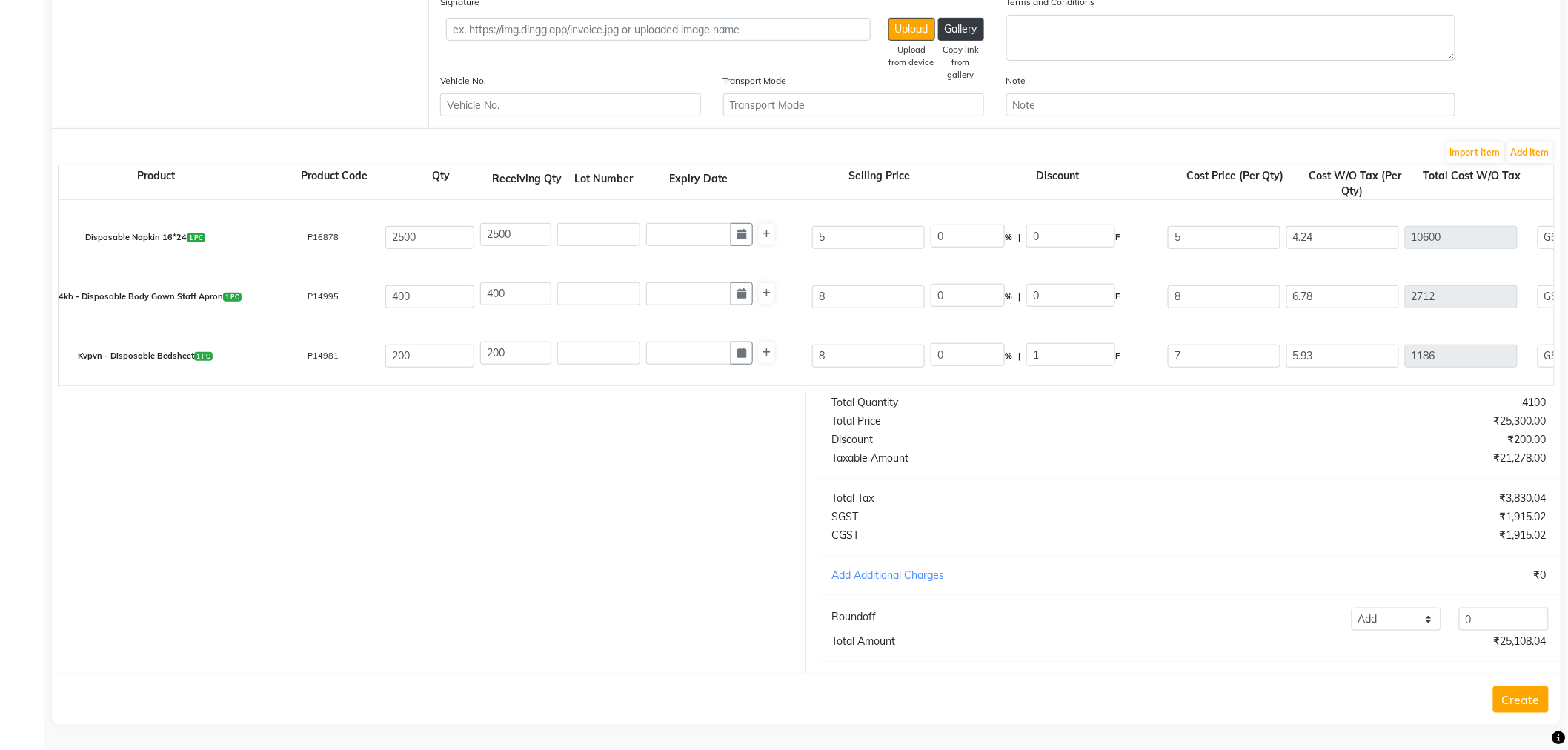
type input "6.78"
type input "1356"
type input "244.08"
type input "1600.08"
click at [943, 372] on div "Kvpvn - Disposable Bedsheet 1 PC P14981 200 200 8 0 % | 0 F 8 6.78 1356 None GS…" at bounding box center [1534, 356] width 3014 height 60
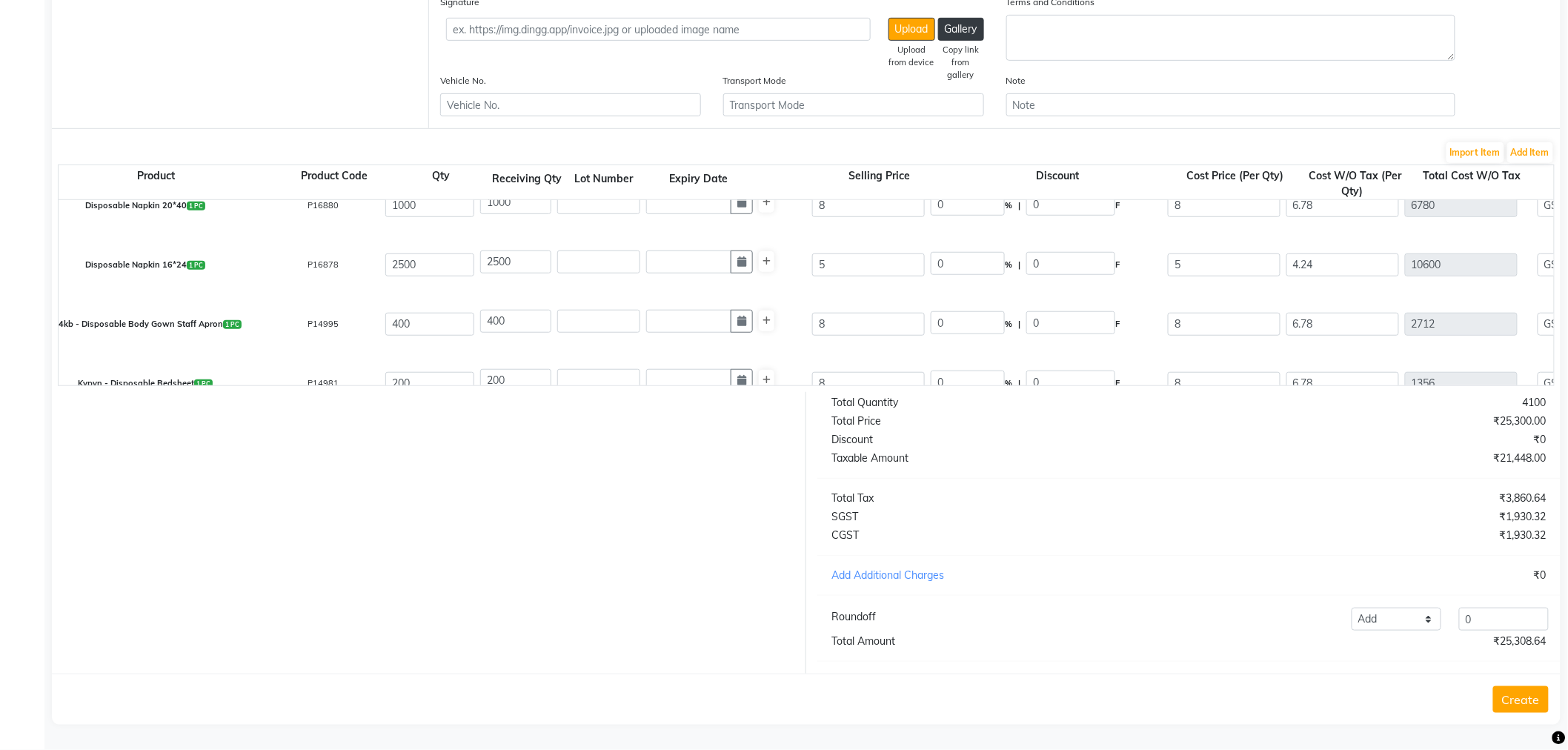
scroll to position [0, 0]
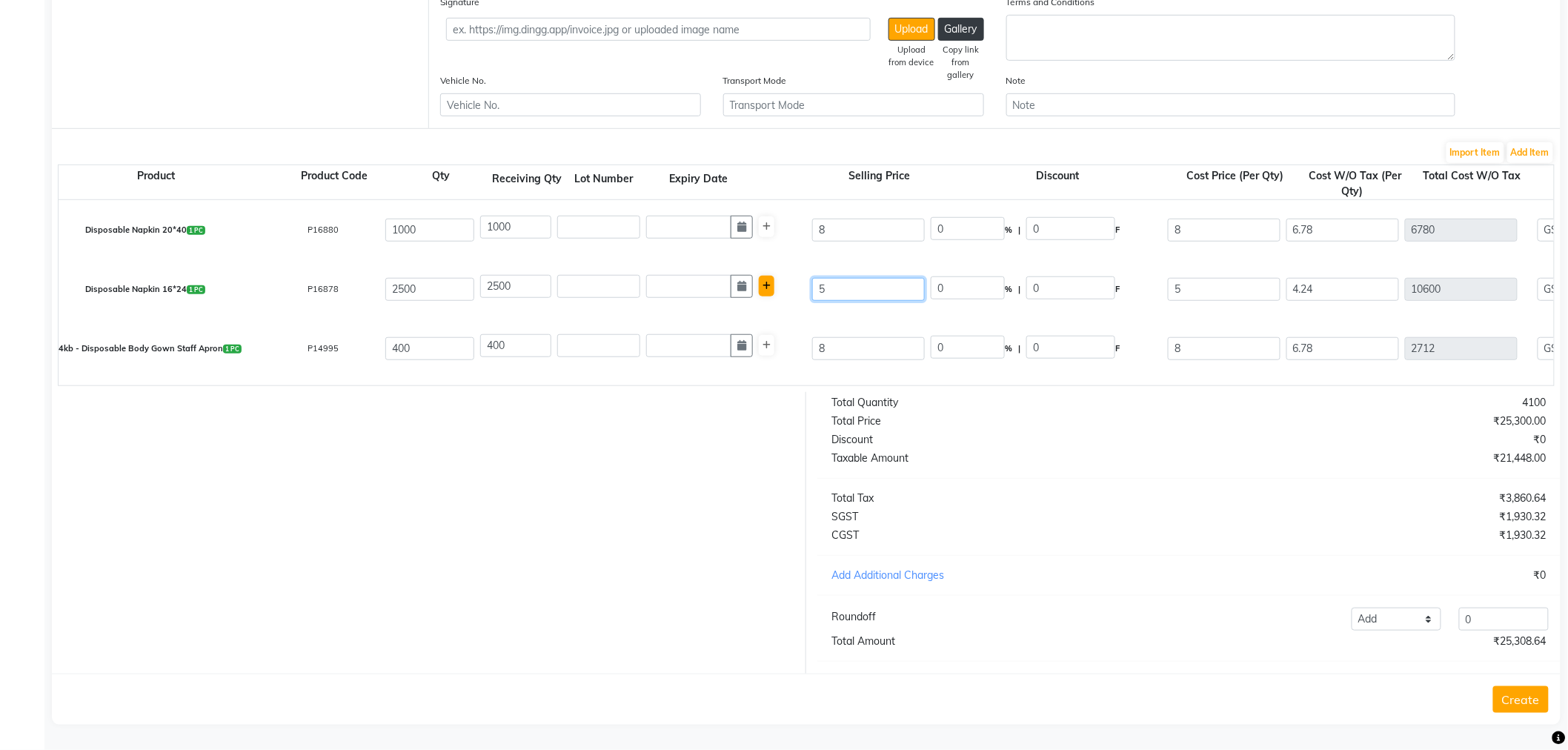
drag, startPoint x: 819, startPoint y: 283, endPoint x: 766, endPoint y: 275, distance: 53.6
click at [766, 275] on div "Disposable Napkin 16*24 1 PC P16878 2500 2500 5 0 % | 0 F 5 4.24 10600 None GST…" at bounding box center [1534, 289] width 3014 height 60
type input "4"
click at [875, 378] on div "Kvpvn - Disposable Bedsheet 1 PC P14981 200 200 8 0 % | 0 F 8 6.78 1356 None GS…" at bounding box center [1534, 407] width 3014 height 60
click at [1160, 378] on div "Kvpvn - Disposable Bedsheet 1 PC P14981 200 200 8 0 % | 0 F 8 6.78 1356 None GS…" at bounding box center [1534, 407] width 3014 height 60
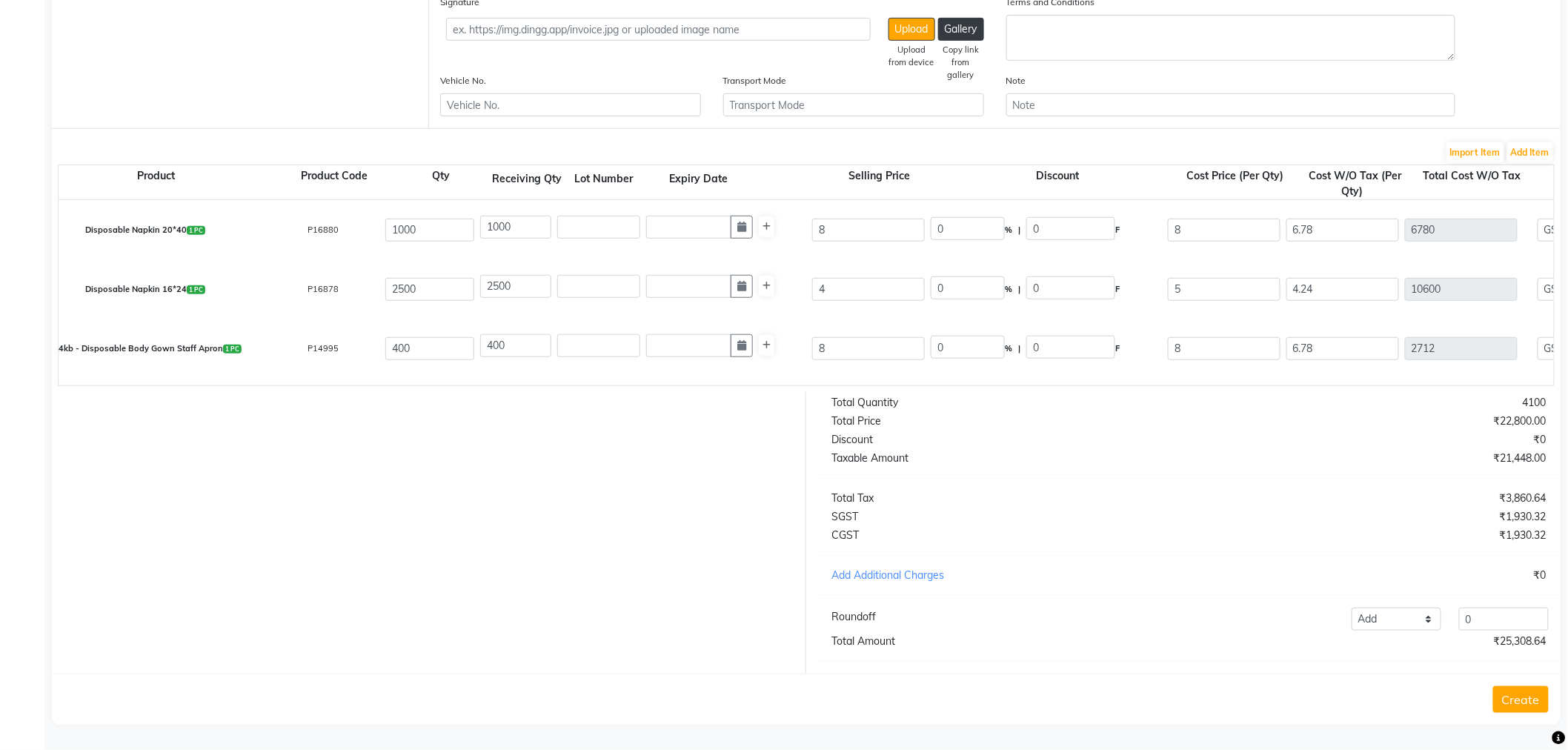
click at [1121, 463] on div "Taxable Amount" at bounding box center [1005, 458] width 369 height 15
click at [1085, 362] on div "Tg4kb - Disposable Body Gown Staff Apron 1 PC P14995 400 400 8 0 % | 0 F 8 6.78…" at bounding box center [1534, 349] width 3014 height 60
click at [1151, 300] on div "Disposable Napkin 16*24 1 PC P16878 2500 2500 4 0 % | 0 F 5 4.24 10600 None GST…" at bounding box center [1534, 289] width 3014 height 60
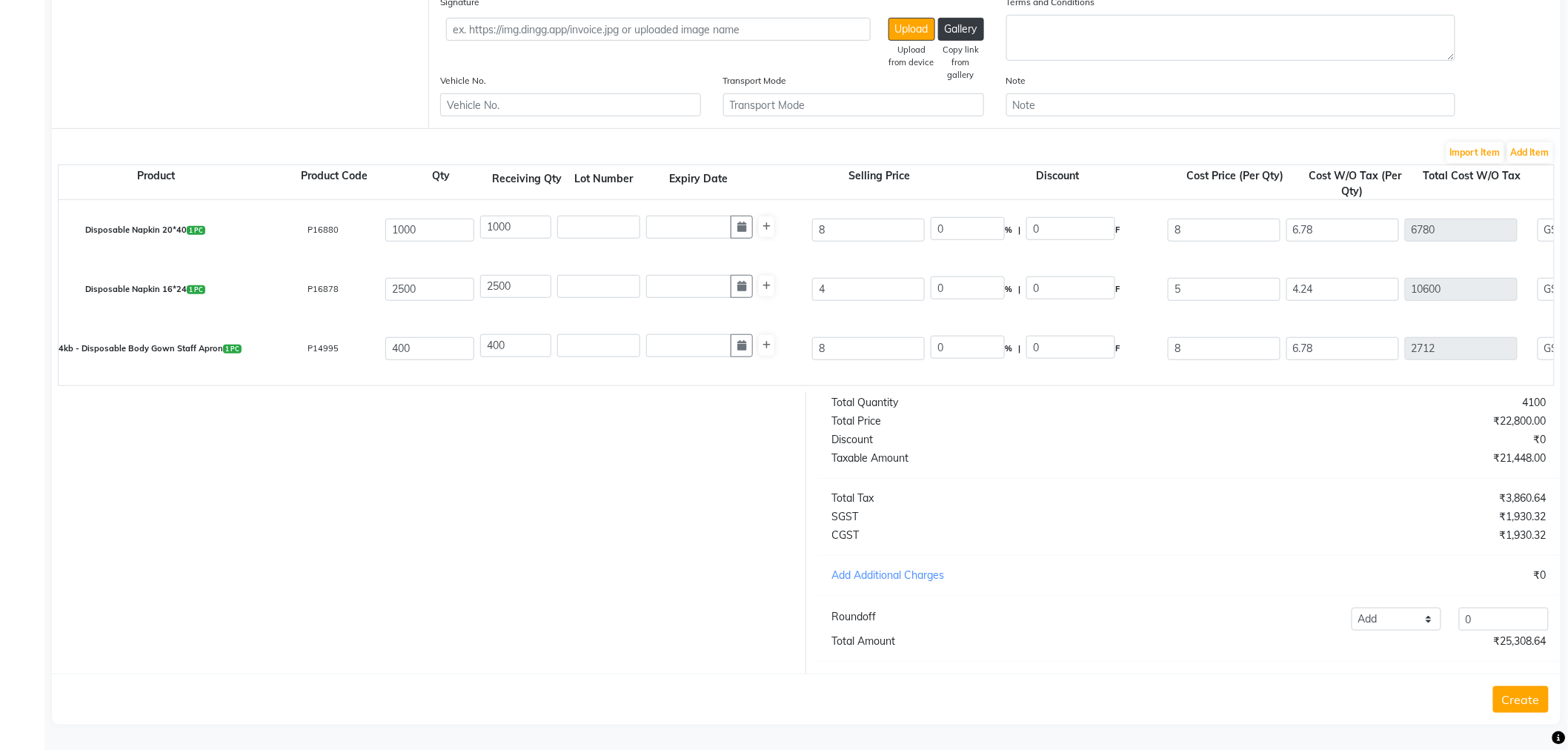
click at [1512, 699] on button "Create" at bounding box center [1521, 699] width 56 height 27
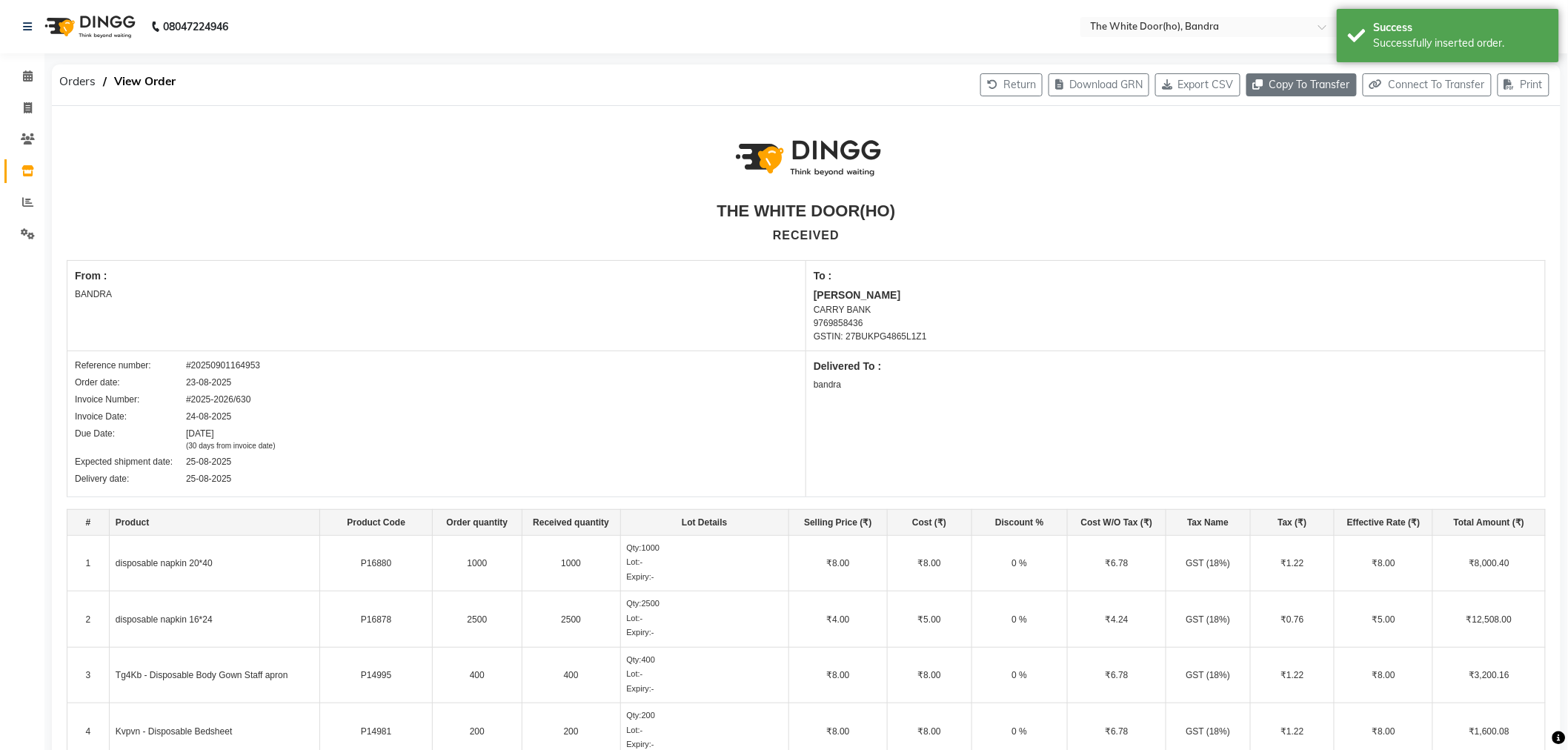
click at [1283, 93] on button "Copy To Transfer" at bounding box center [1302, 85] width 110 height 23
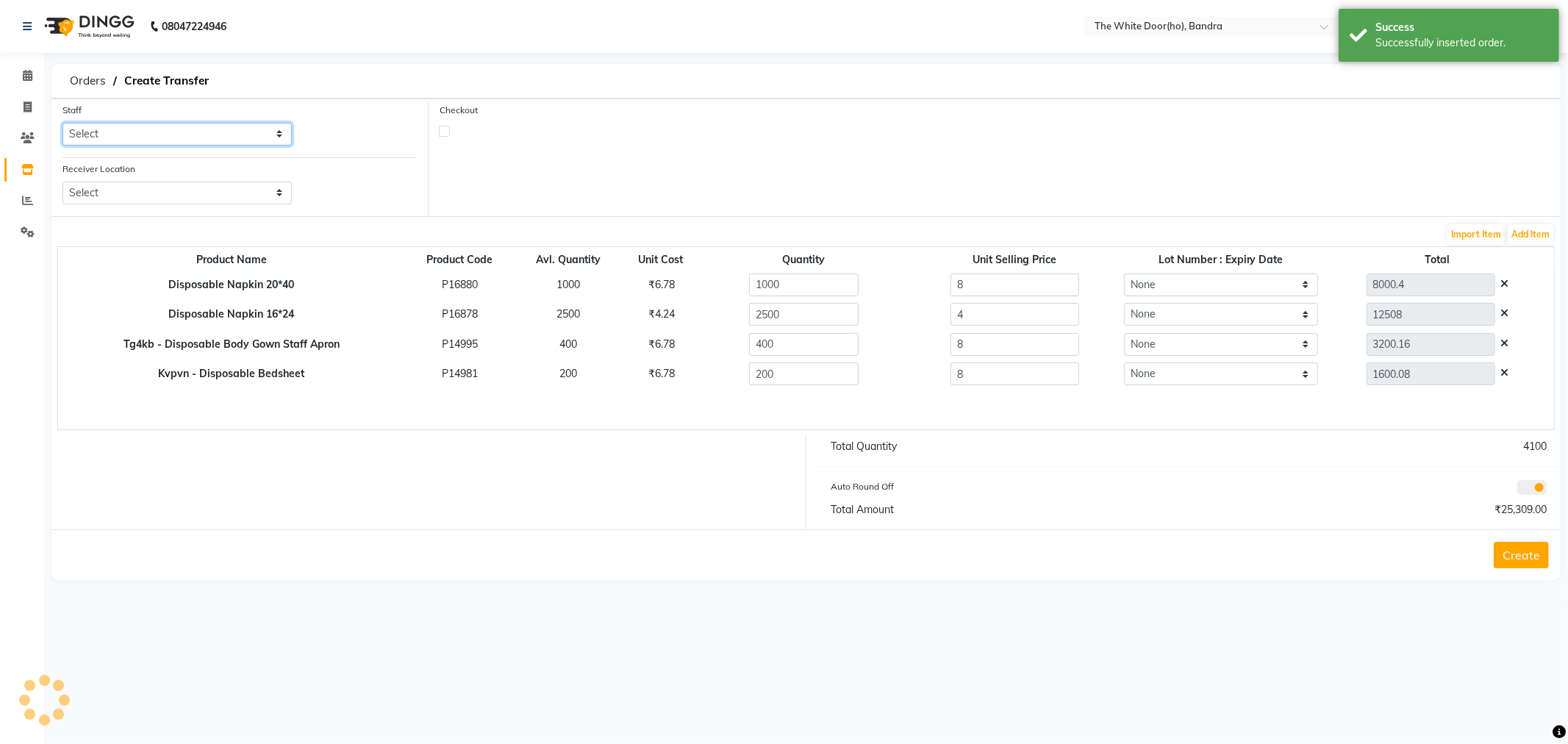
click at [217, 130] on select "Select DINGG Support Faiz Prashant Sana" at bounding box center [177, 134] width 229 height 23
select select "22054"
click at [62, 123] on select "Select DINGG Support Faiz Prashant Sana" at bounding box center [177, 134] width 229 height 23
click at [187, 197] on select "Select The White Door, Bandra West The White Door, Worli" at bounding box center [177, 193] width 229 height 23
click at [62, 181] on select "Select The White Door, Bandra West The White Door, Worli" at bounding box center [177, 193] width 229 height 23
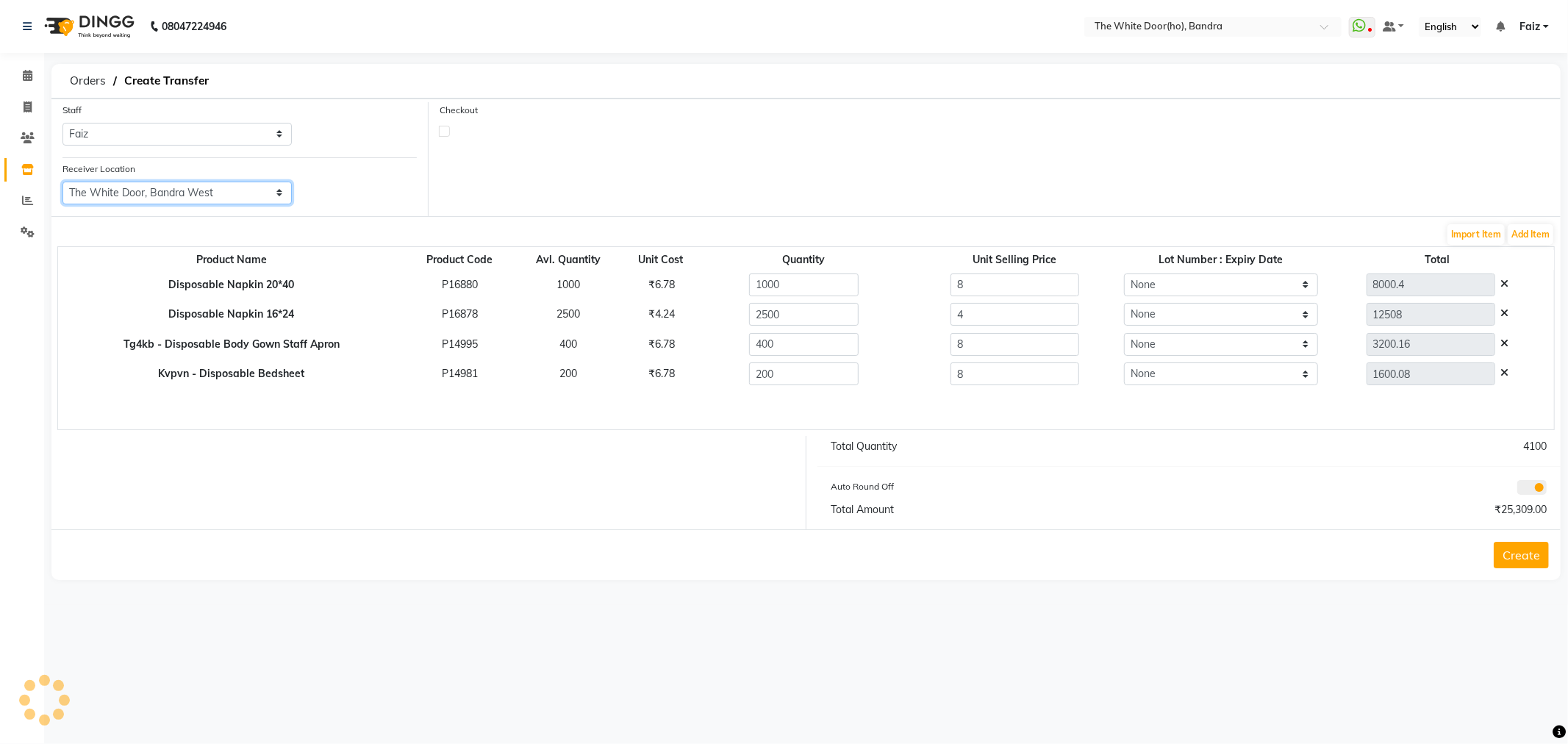
click at [203, 201] on select "Select The White Door, Bandra West The White Door, Worli" at bounding box center [177, 193] width 229 height 23
select select "1654"
click at [62, 181] on select "Select The White Door, Bandra West The White Door, Worli" at bounding box center [177, 193] width 229 height 23
click at [1501, 554] on button "Create" at bounding box center [1521, 554] width 55 height 27
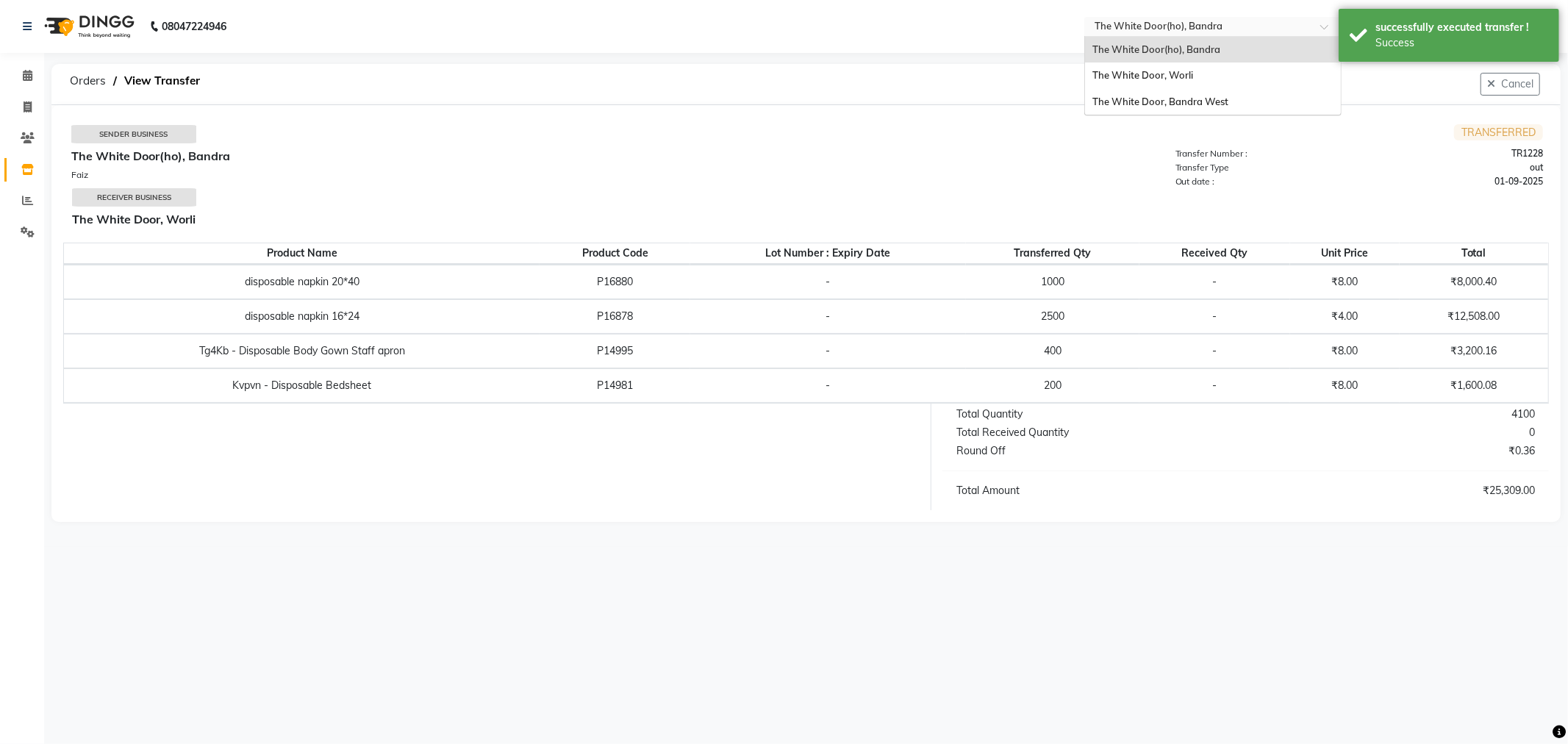
click at [1181, 17] on div "Select Location × The White Door(ho), Bandra" at bounding box center [1212, 27] width 257 height 20
click at [1180, 76] on span "The White Door, Worli" at bounding box center [1142, 75] width 101 height 12
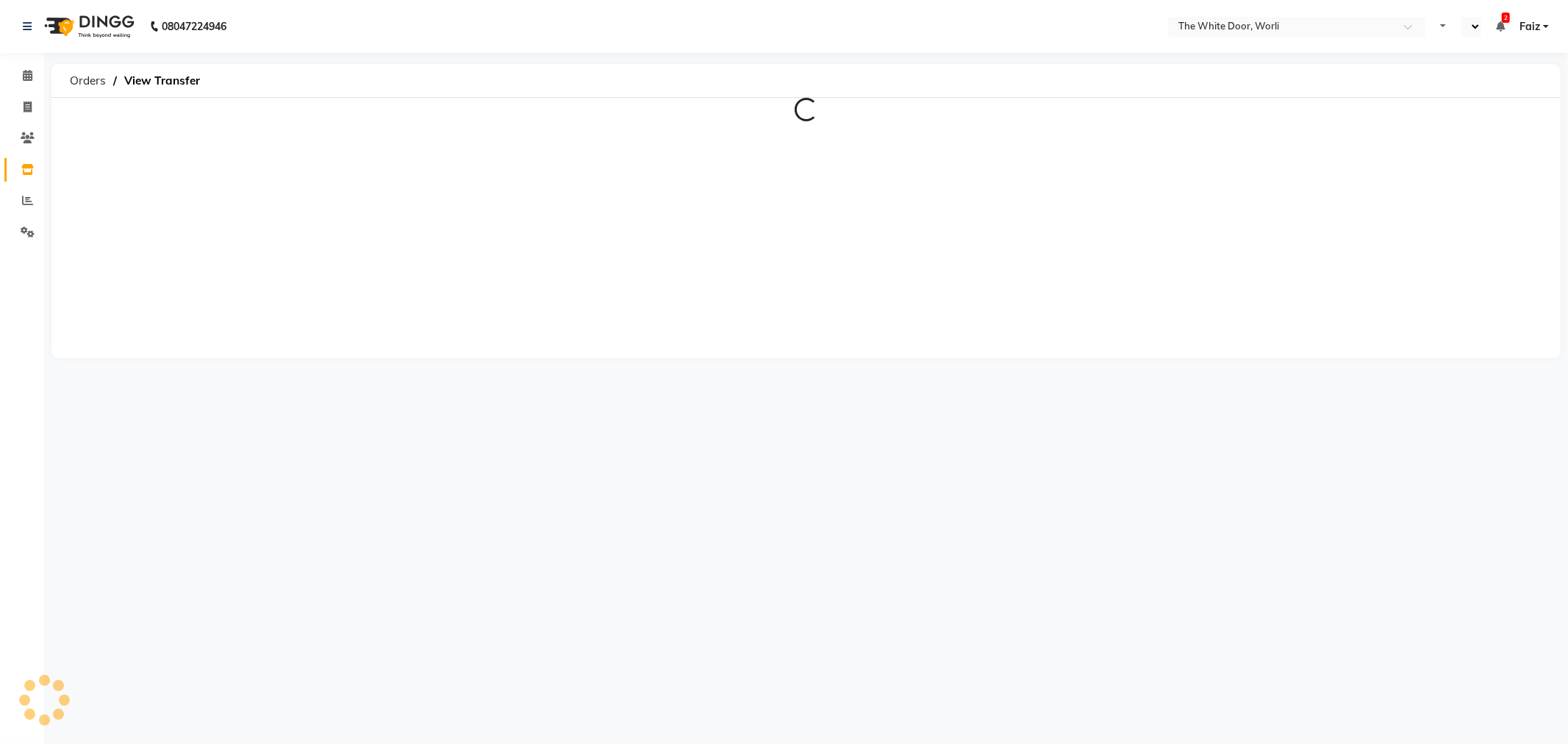
select select "en"
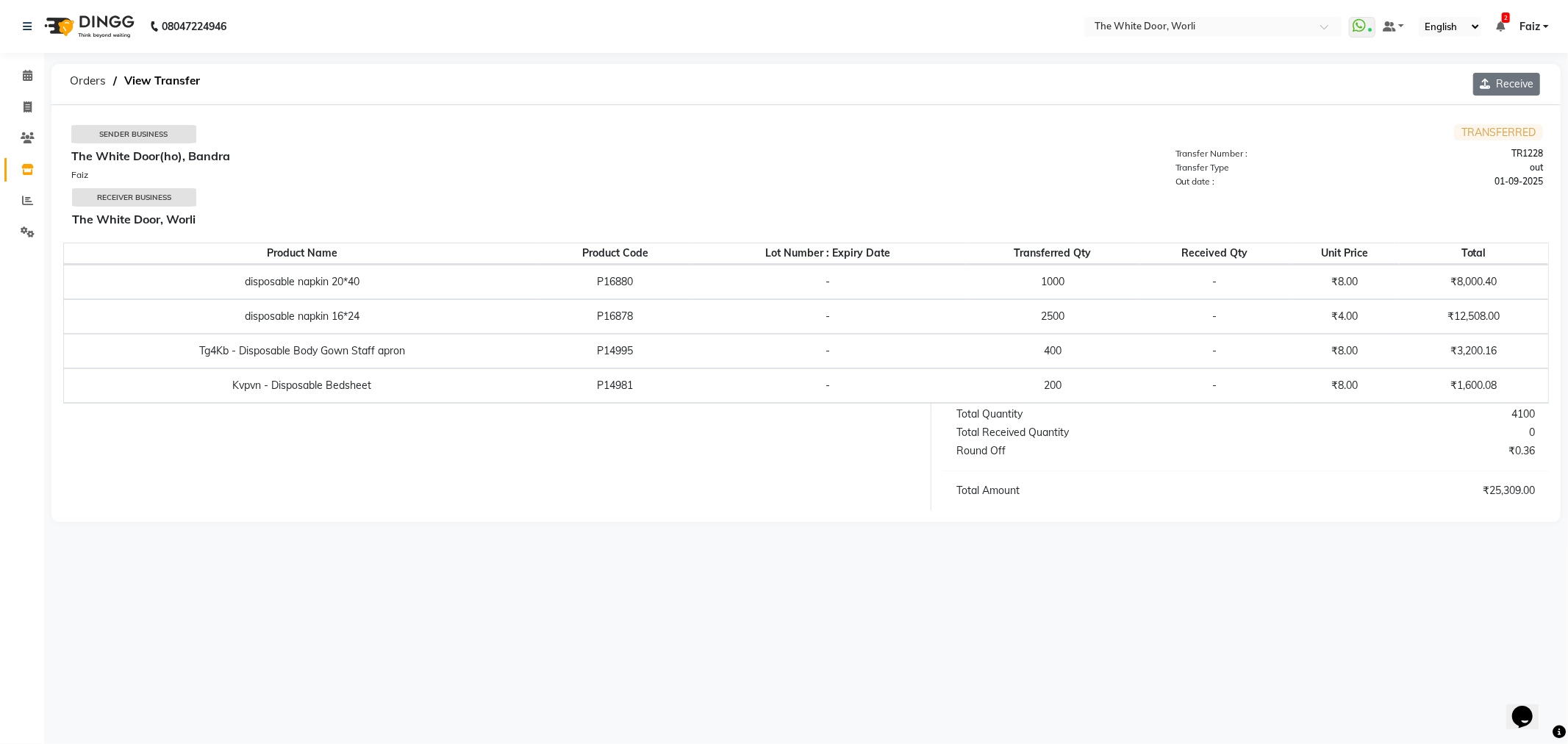
click at [1514, 83] on button "Receive" at bounding box center [1507, 84] width 67 height 23
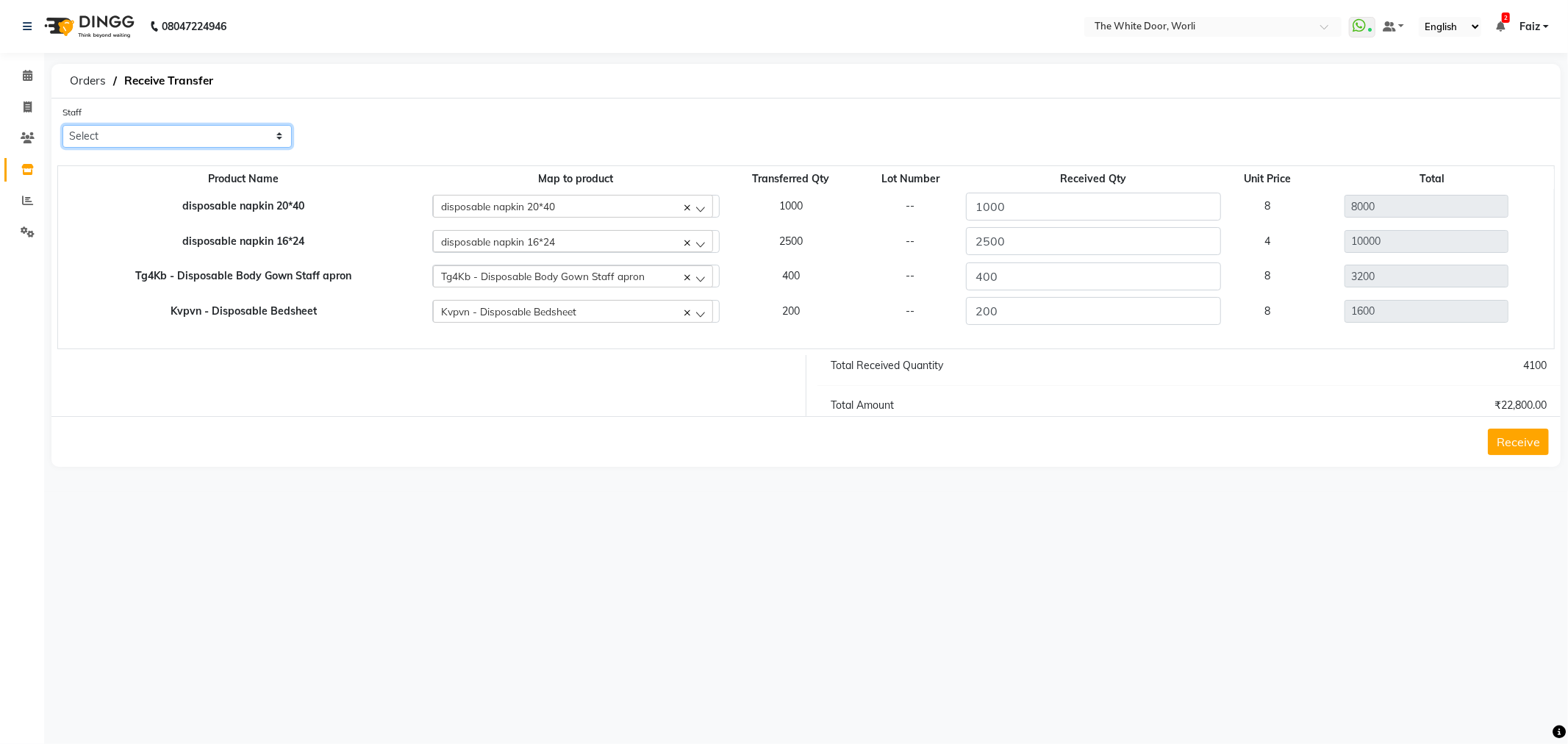
click at [86, 142] on select "Select Aarti Amit d Anil APEI Asa [PERSON_NAME] [PERSON_NAME] [MEDICAL_DATA][PE…" at bounding box center [177, 137] width 229 height 23
select select "88842"
click at [62, 125] on select "Select Aarti Amit d Anil APEI Asa [PERSON_NAME] [PERSON_NAME] [MEDICAL_DATA][PE…" at bounding box center [177, 137] width 229 height 23
click at [1528, 452] on button "Receive" at bounding box center [1518, 441] width 61 height 27
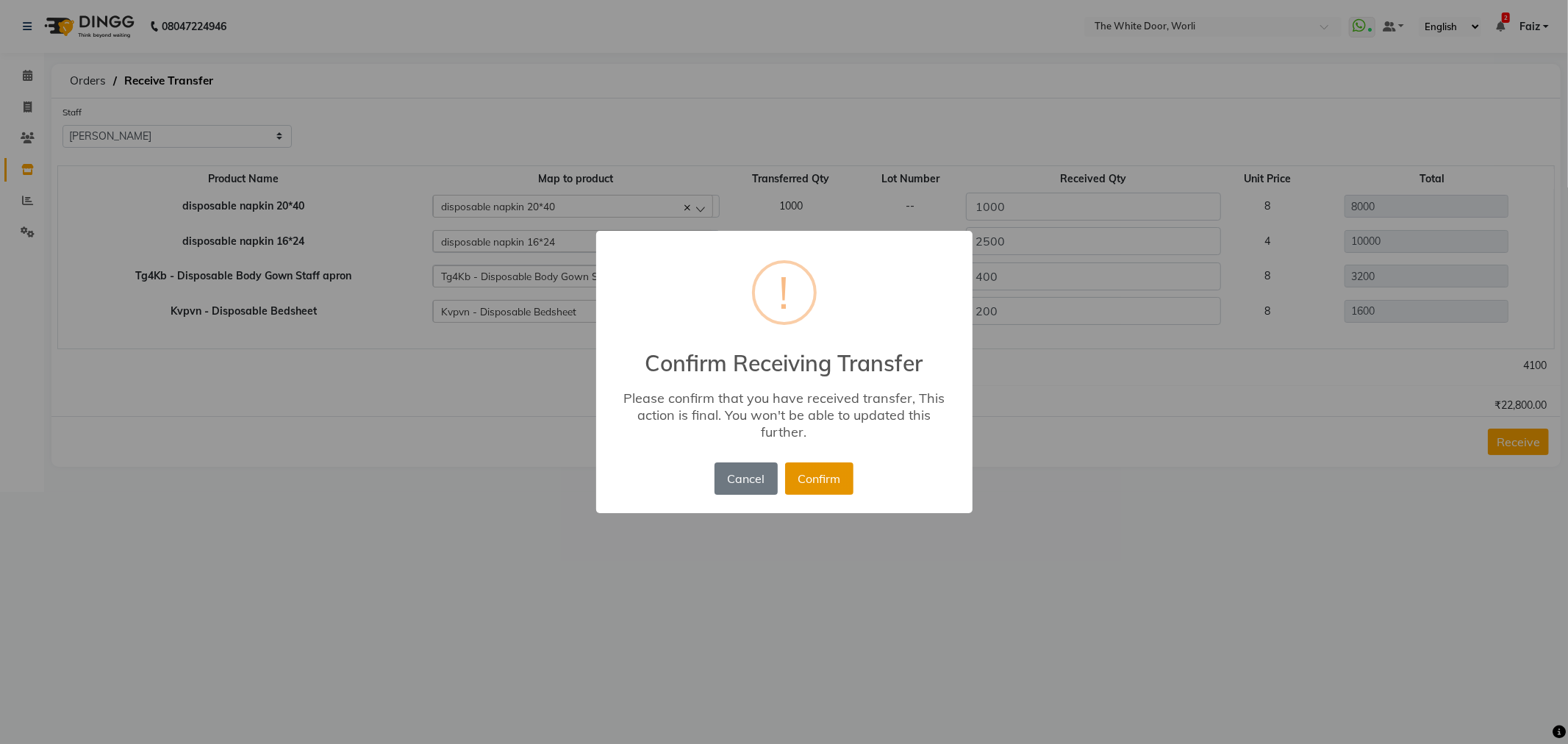
click at [819, 481] on button "Confirm" at bounding box center [819, 479] width 68 height 33
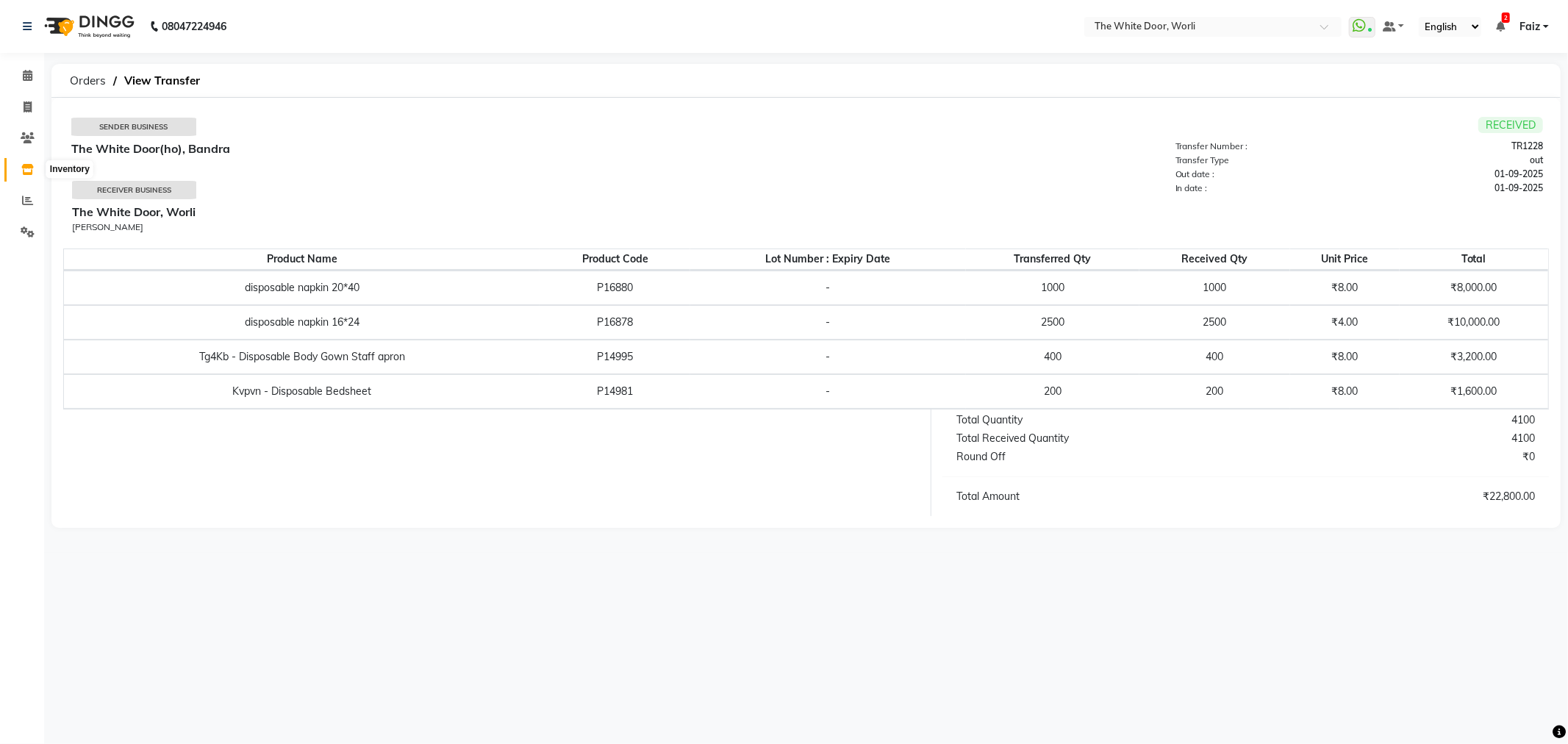
click at [28, 164] on icon at bounding box center [27, 169] width 12 height 11
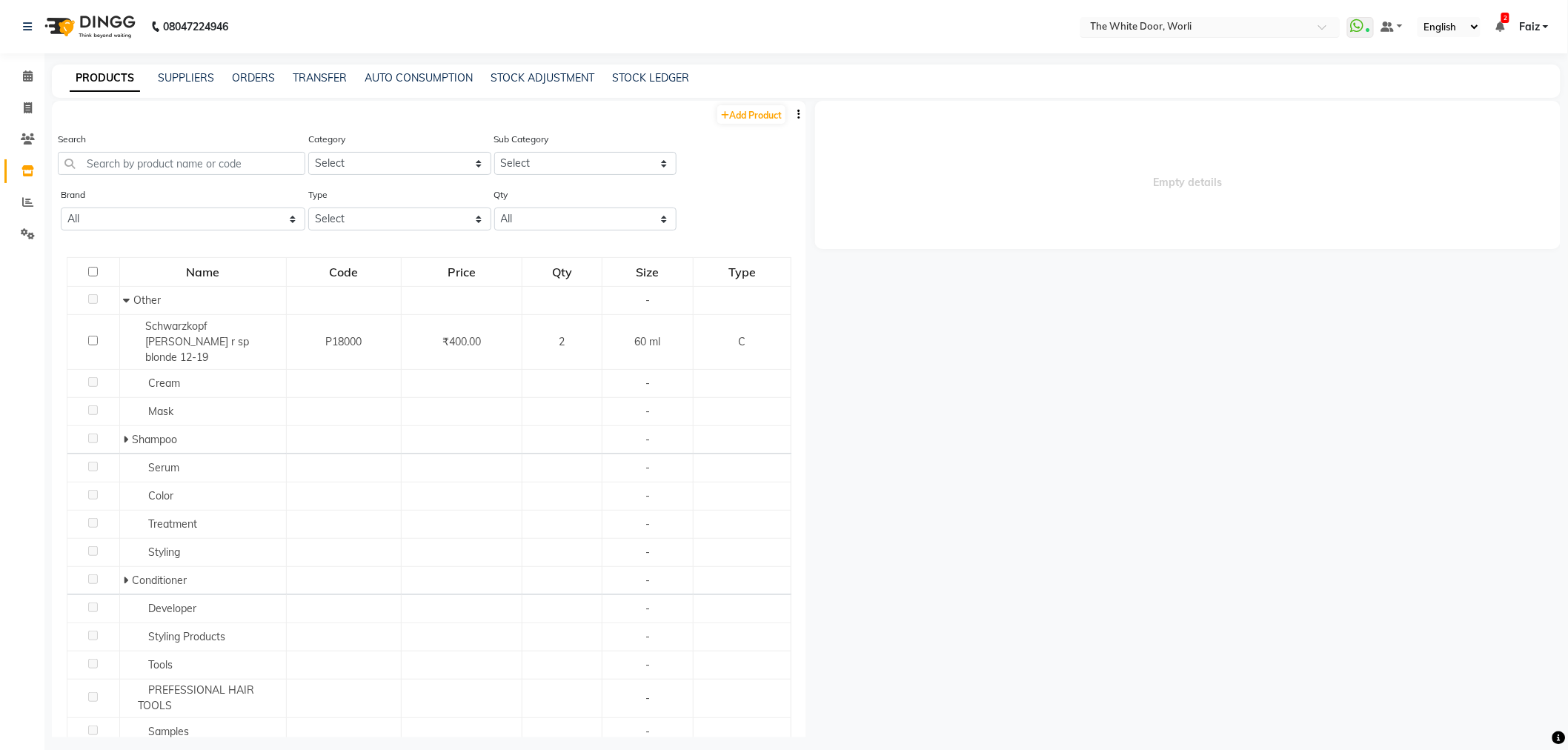
click at [1128, 31] on input "text" at bounding box center [1196, 28] width 215 height 15
click at [1128, 49] on span "The White Door(ho), Bandra" at bounding box center [1153, 50] width 129 height 12
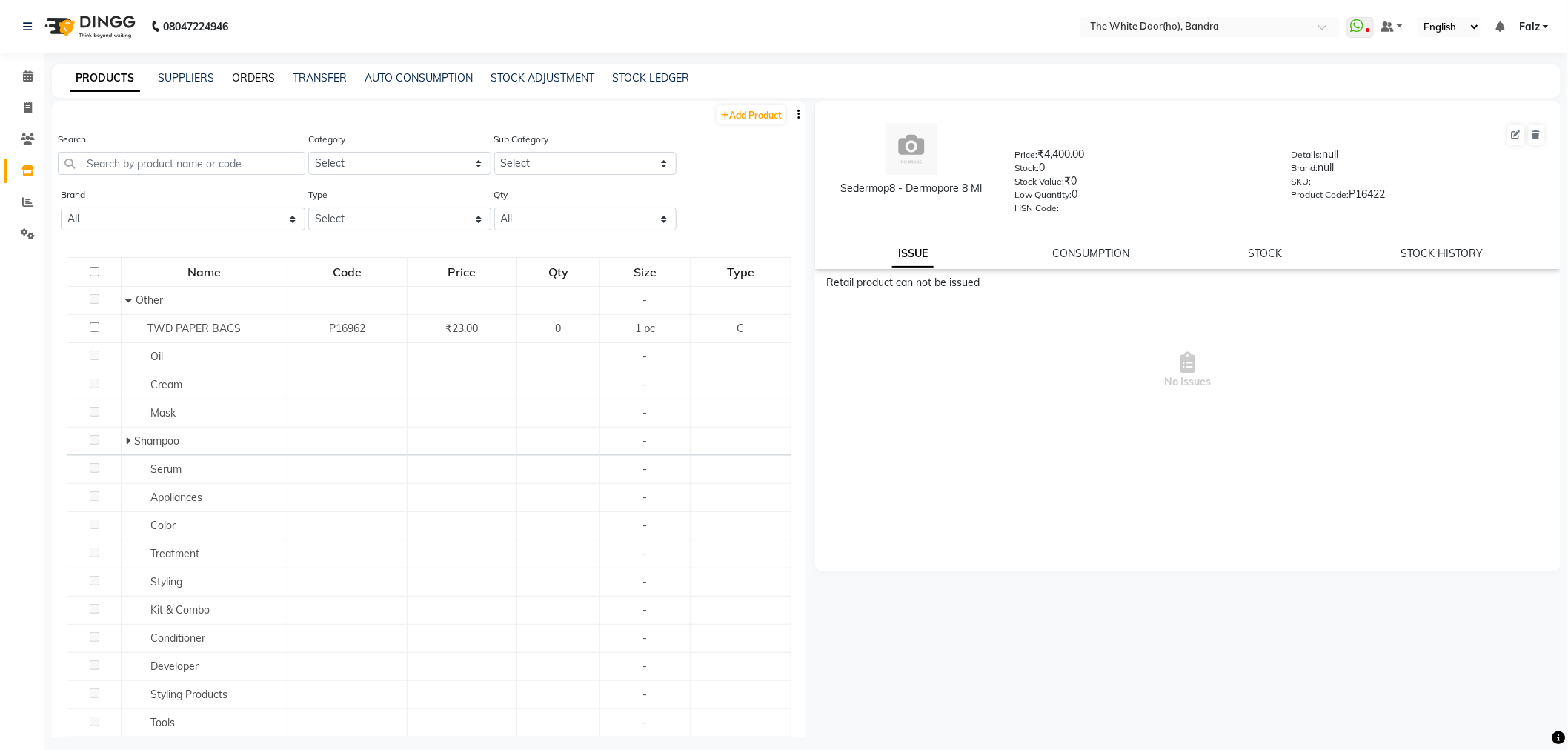
click at [261, 76] on link "ORDERS" at bounding box center [253, 77] width 43 height 13
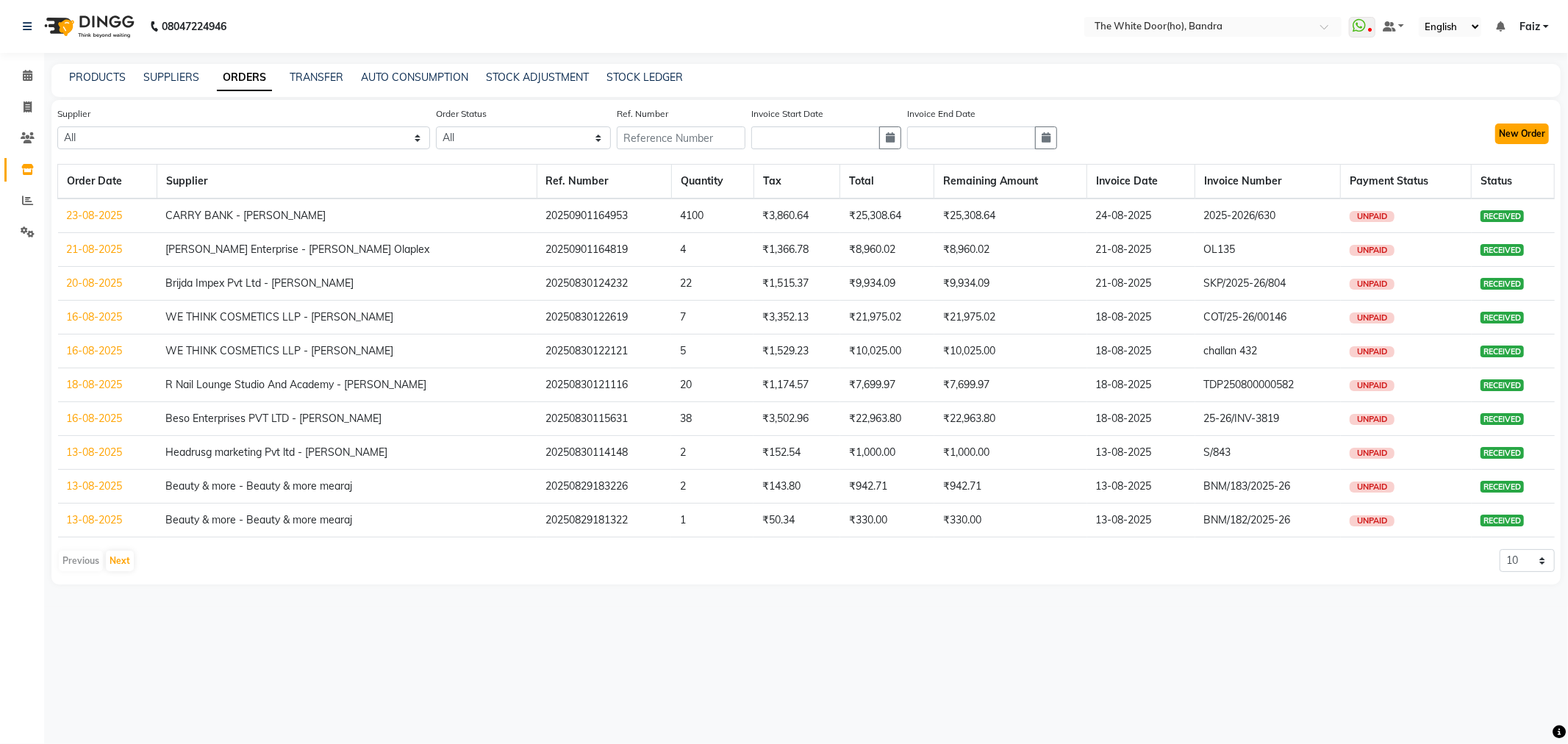
click at [1510, 133] on button "New Order" at bounding box center [1522, 133] width 54 height 20
select select "true"
select select "1582"
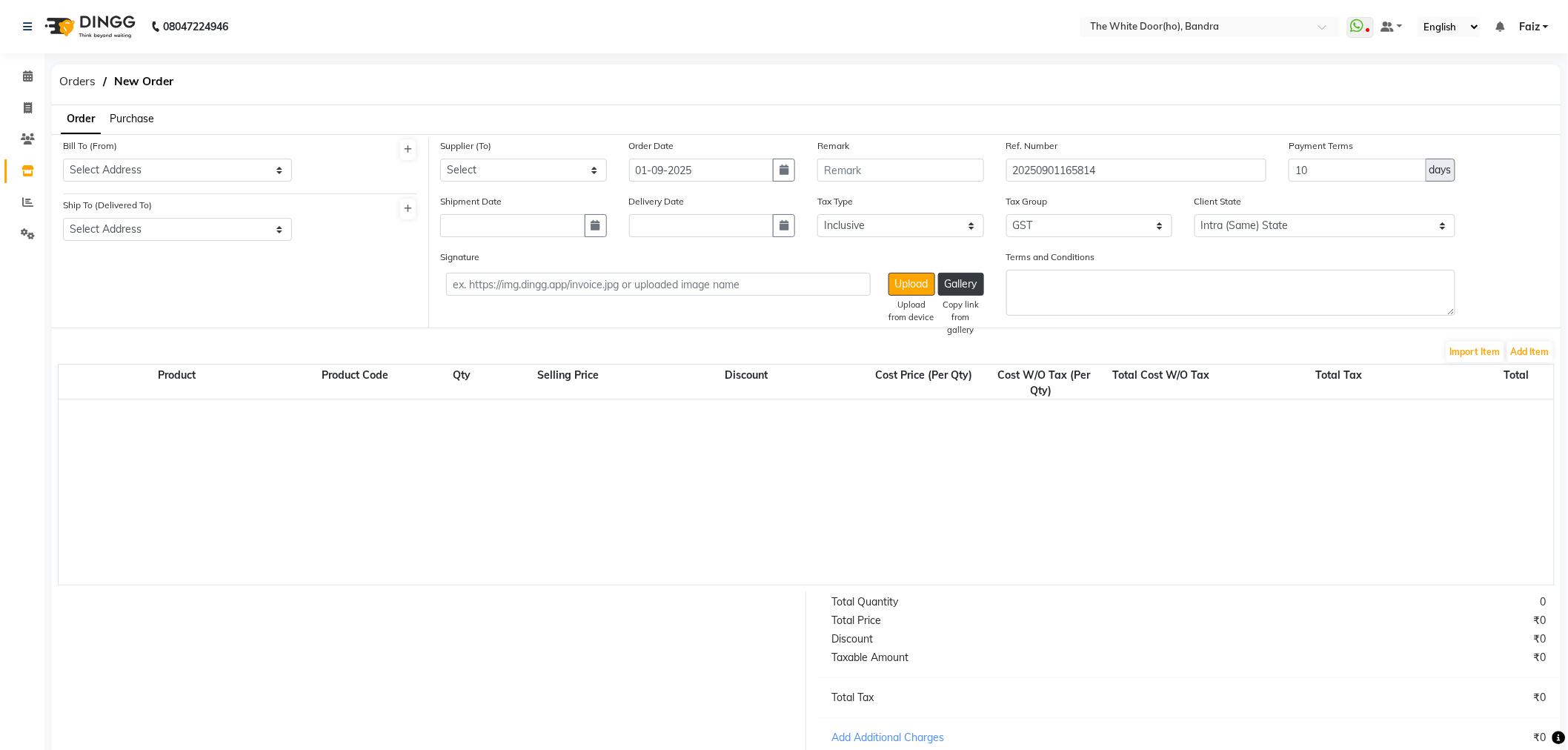
click at [127, 128] on ul "Order Purchase" at bounding box center [103, 120] width 102 height 29
click at [137, 119] on span "Purchase" at bounding box center [132, 118] width 44 height 13
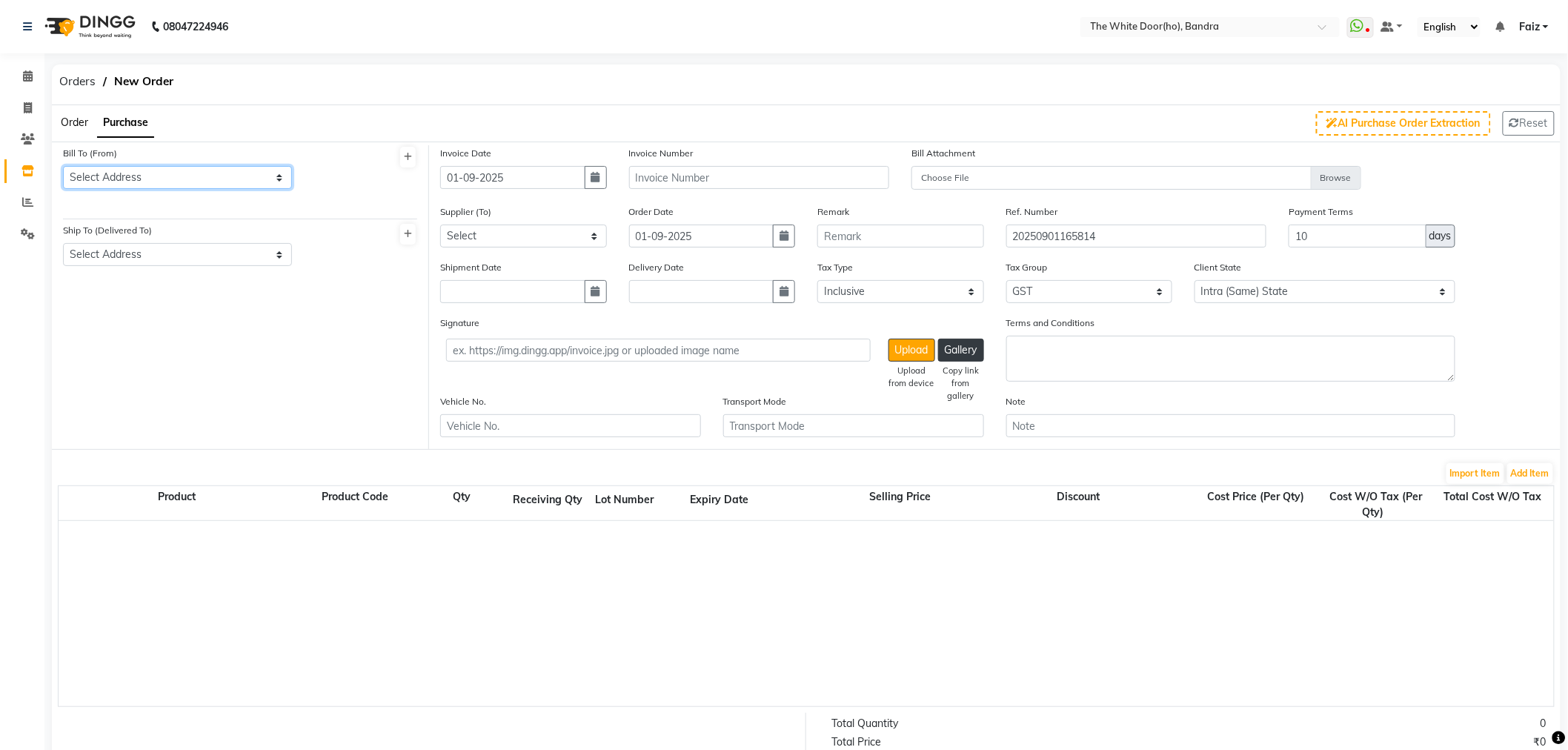
click at [161, 174] on select "Select Address BANDRA Thana New Mumbai Delhi Vasai Delhi" at bounding box center [177, 177] width 229 height 23
select select "553"
click at [63, 166] on select "Select Address BANDRA Thana New Mumbai Delhi Vasai Delhi" at bounding box center [177, 177] width 229 height 23
drag, startPoint x: 150, startPoint y: 241, endPoint x: 147, endPoint y: 260, distance: 19.2
click at [150, 242] on div "Ship To (Delivered To) Select Address bandra Worli Thane" at bounding box center [177, 244] width 229 height 44
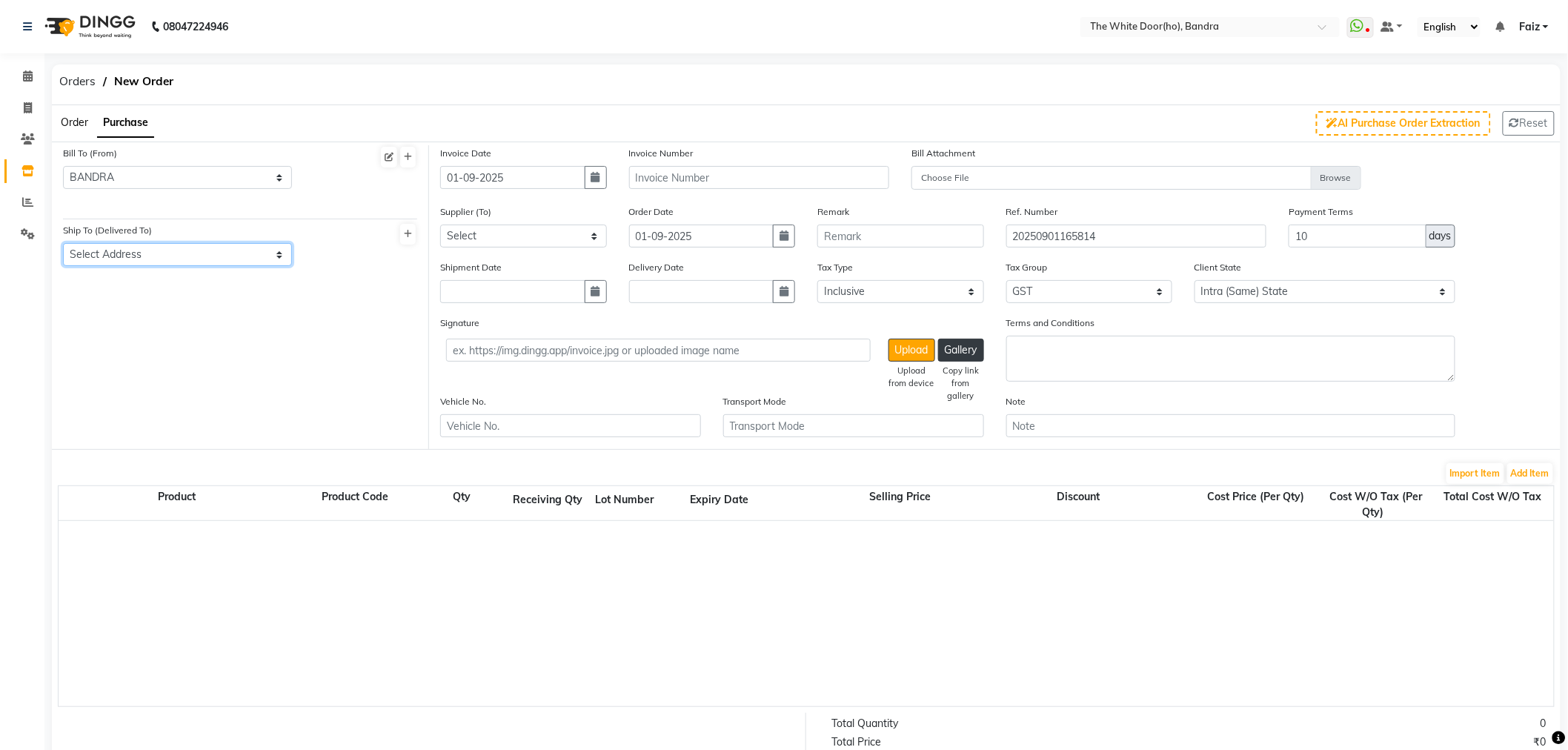
click at [147, 263] on select "Select Address bandra Worli Thane" at bounding box center [177, 255] width 229 height 23
select select "554"
click at [63, 243] on select "Select Address bandra Worli Thane" at bounding box center [177, 255] width 229 height 23
click at [603, 170] on button "button" at bounding box center [596, 177] width 22 height 23
select select "9"
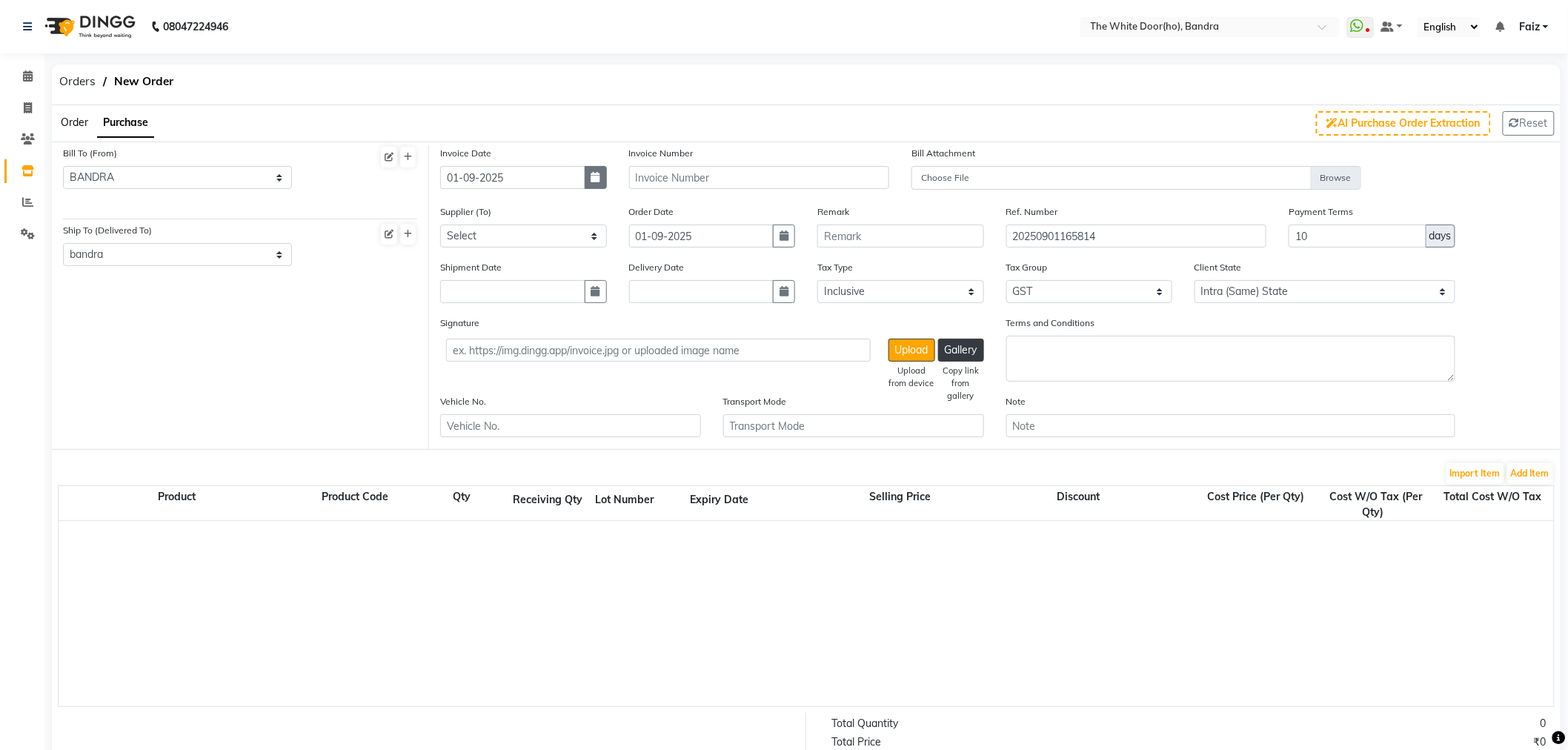
select select "2025"
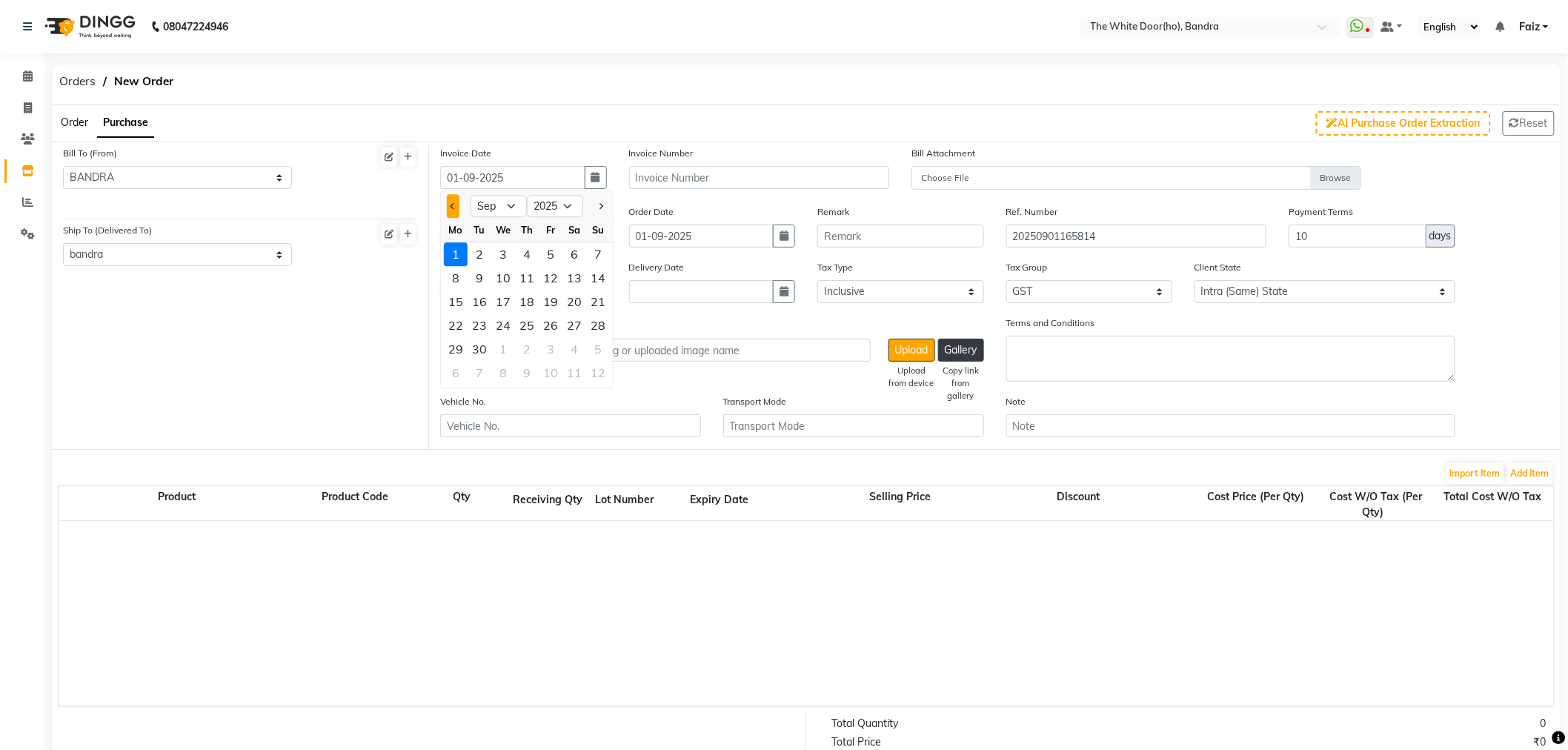
click at [457, 206] on button "Previous month" at bounding box center [453, 206] width 12 height 24
select select "8"
click at [449, 346] on div "25" at bounding box center [455, 349] width 24 height 24
type input "25-08-2025"
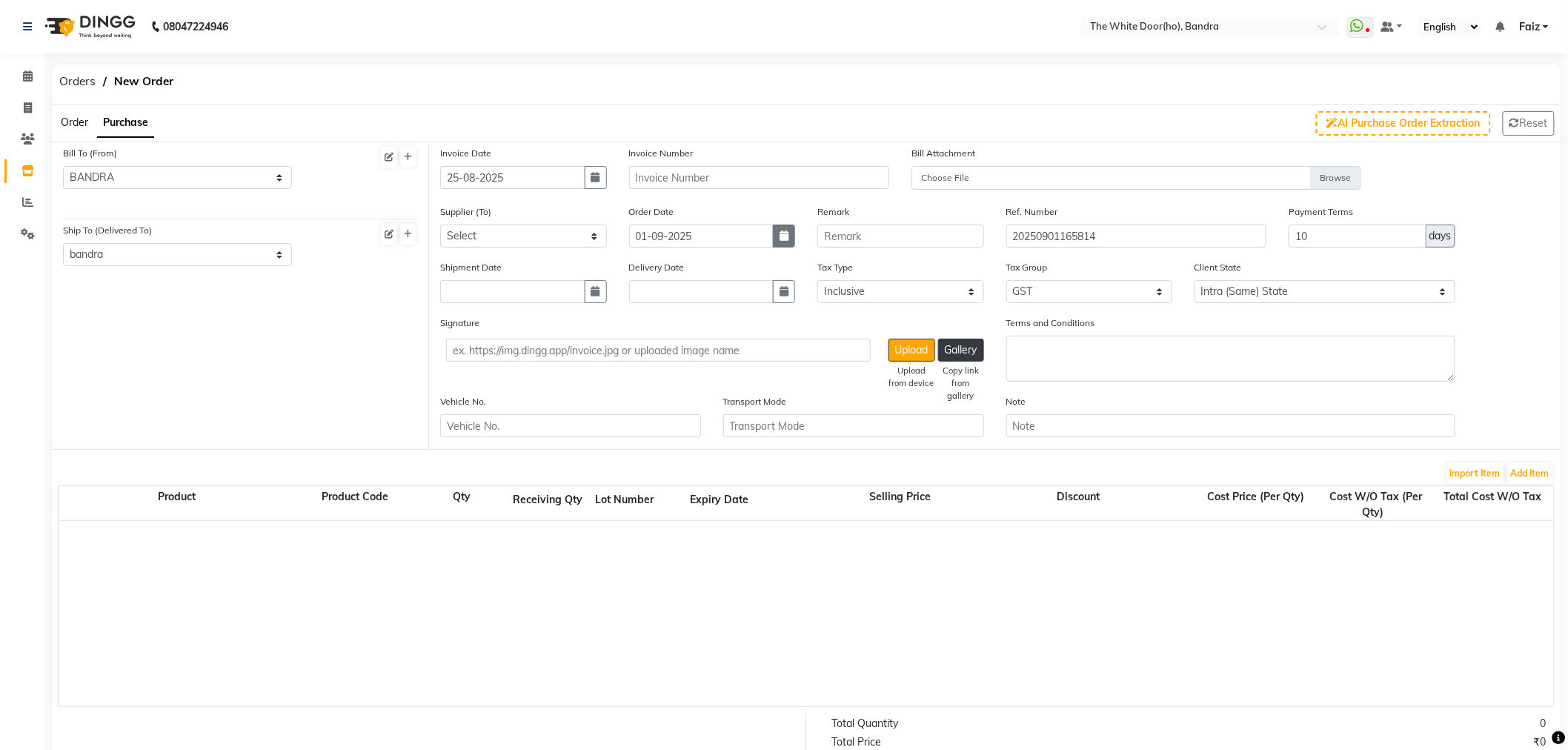
click at [789, 243] on button "button" at bounding box center [784, 236] width 22 height 23
select select "9"
select select "2025"
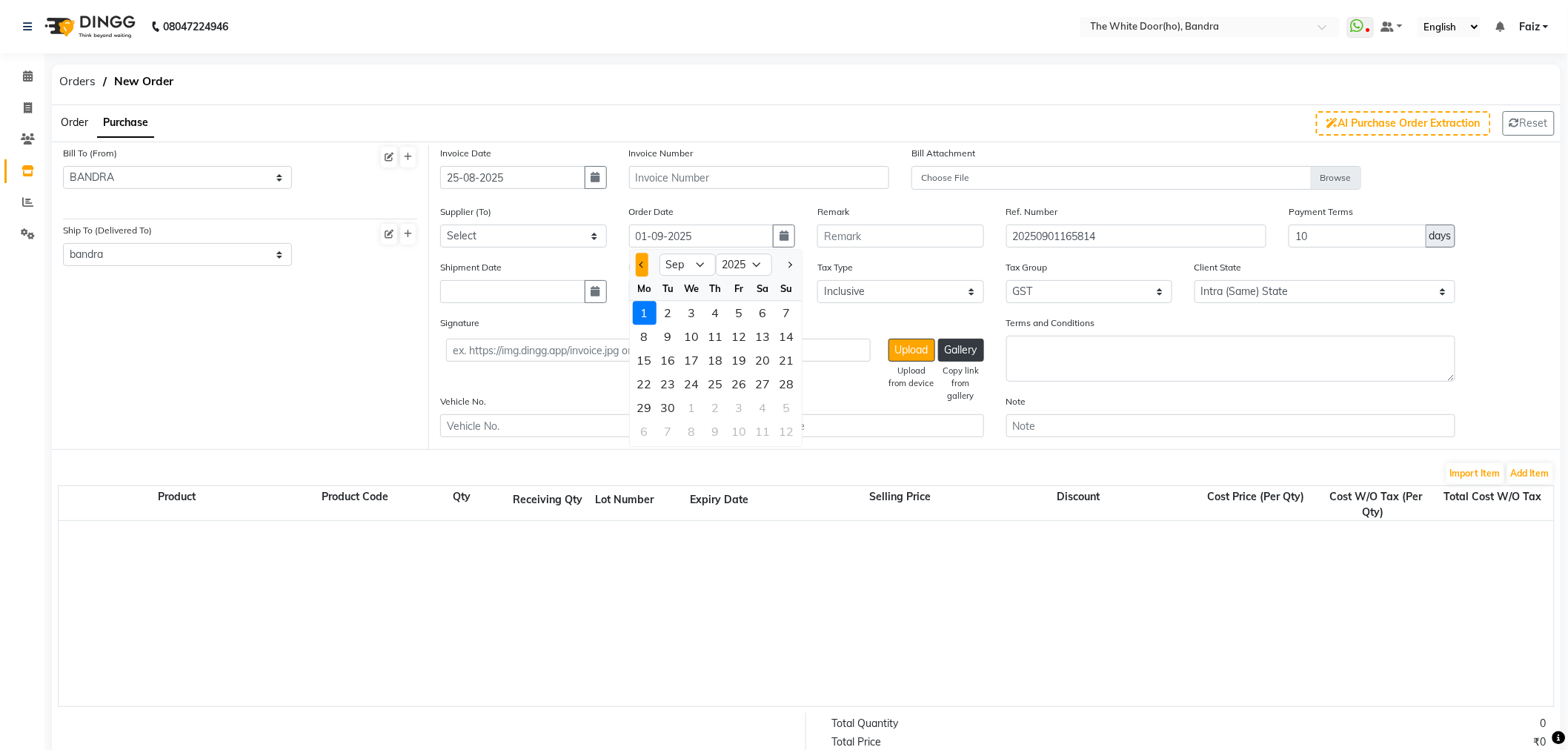
click at [639, 274] on button "Previous month" at bounding box center [642, 265] width 12 height 24
select select "8"
click at [786, 383] on div "24" at bounding box center [787, 384] width 24 height 24
type input "24-08-2025"
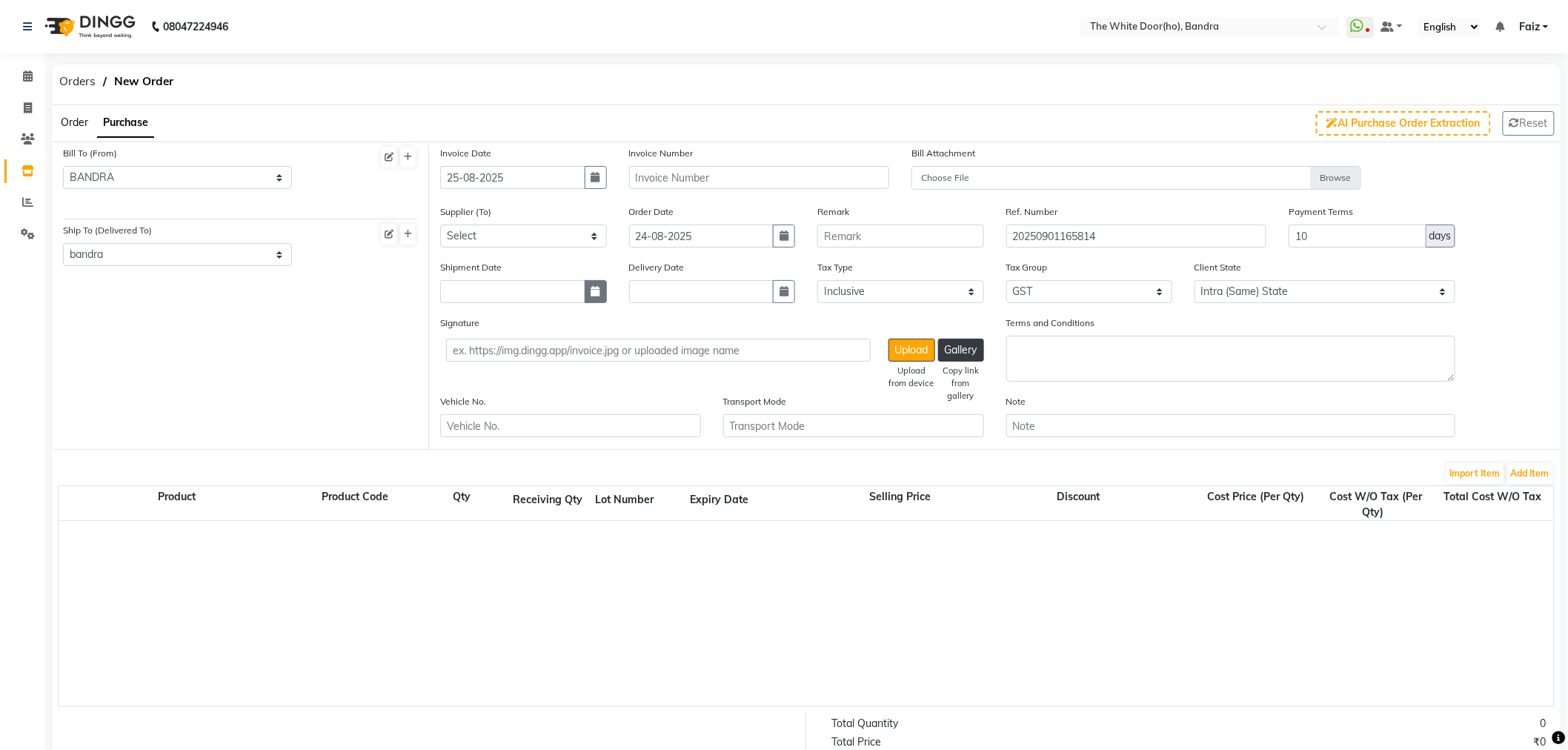
click at [600, 292] on button "button" at bounding box center [596, 291] width 22 height 23
select select "9"
select select "2025"
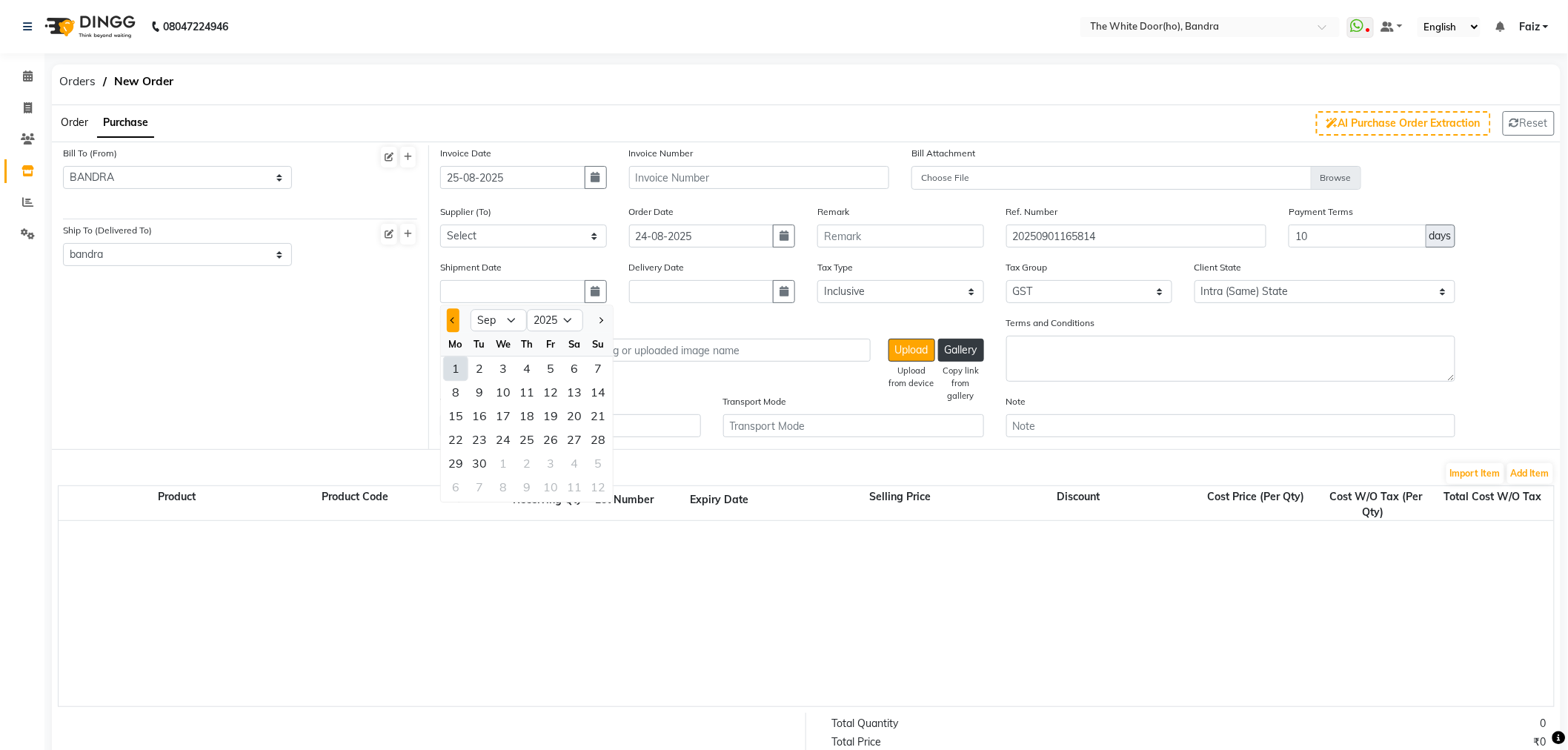
click at [447, 324] on button "Previous month" at bounding box center [453, 320] width 12 height 24
select select "8"
click at [457, 459] on div "25" at bounding box center [455, 463] width 24 height 24
type input "25-08-2025"
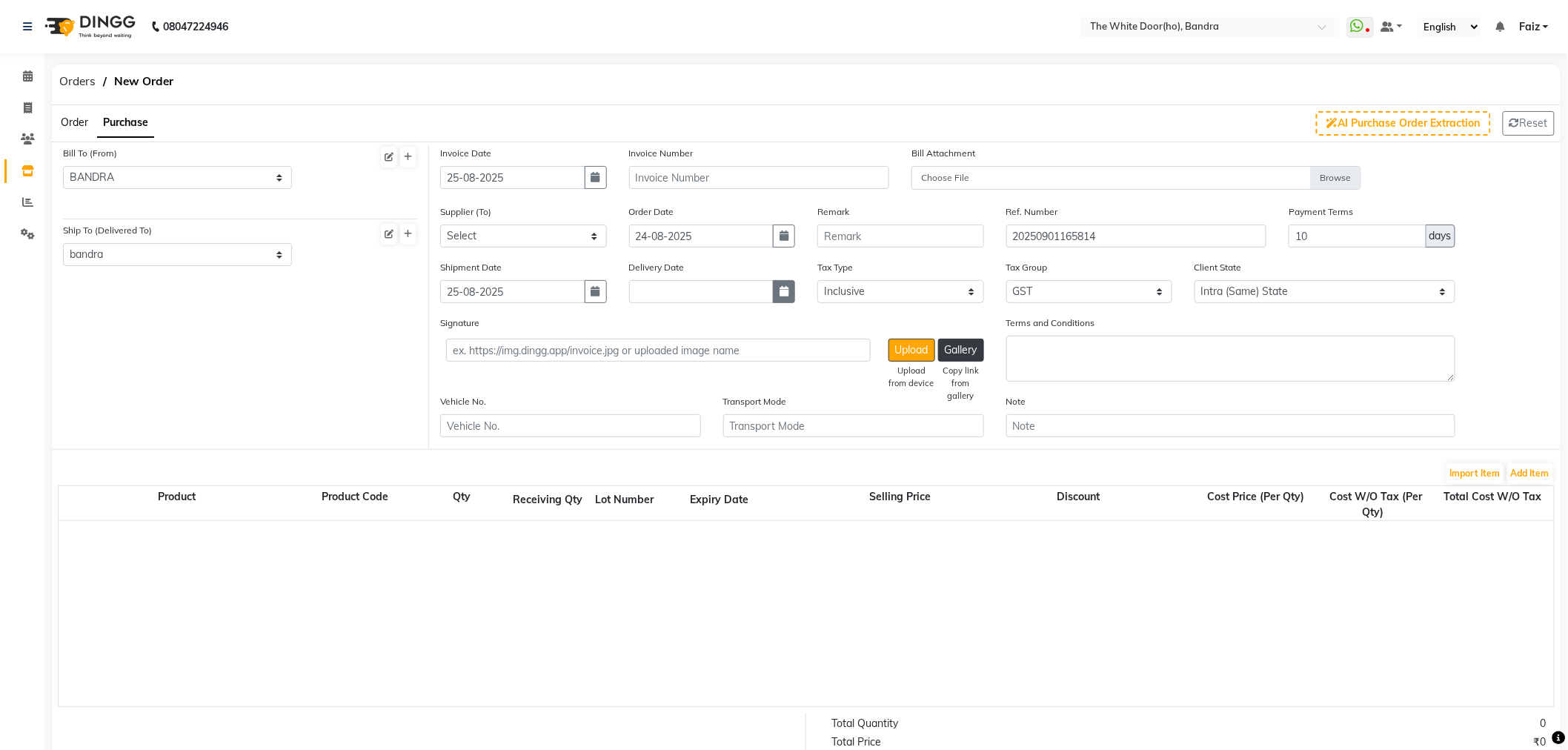
click at [783, 297] on button "button" at bounding box center [784, 291] width 22 height 23
select select "9"
select select "2025"
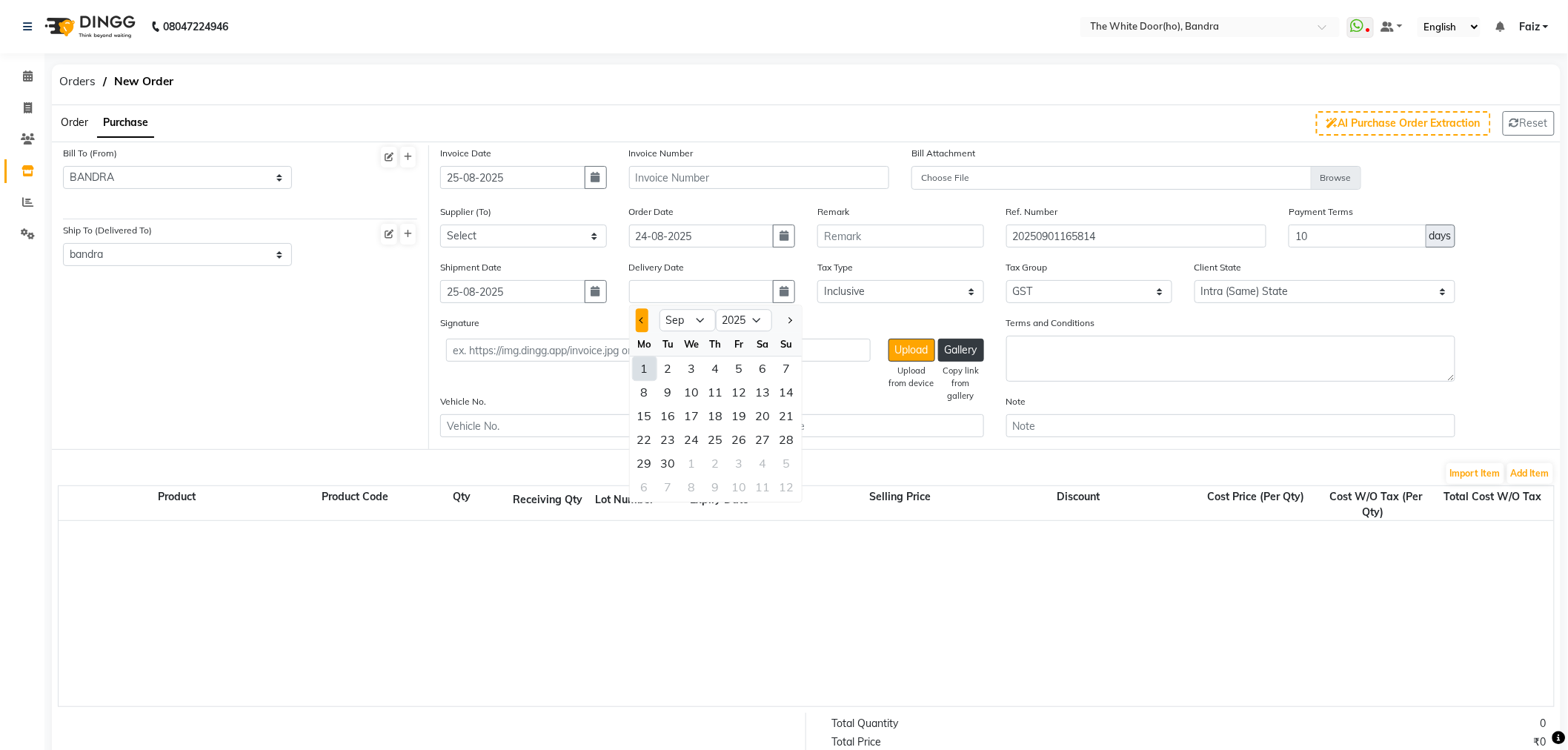
click at [639, 323] on button "Previous month" at bounding box center [642, 320] width 12 height 24
select select "8"
click at [642, 463] on div "25" at bounding box center [645, 463] width 24 height 24
type input "25-08-2025"
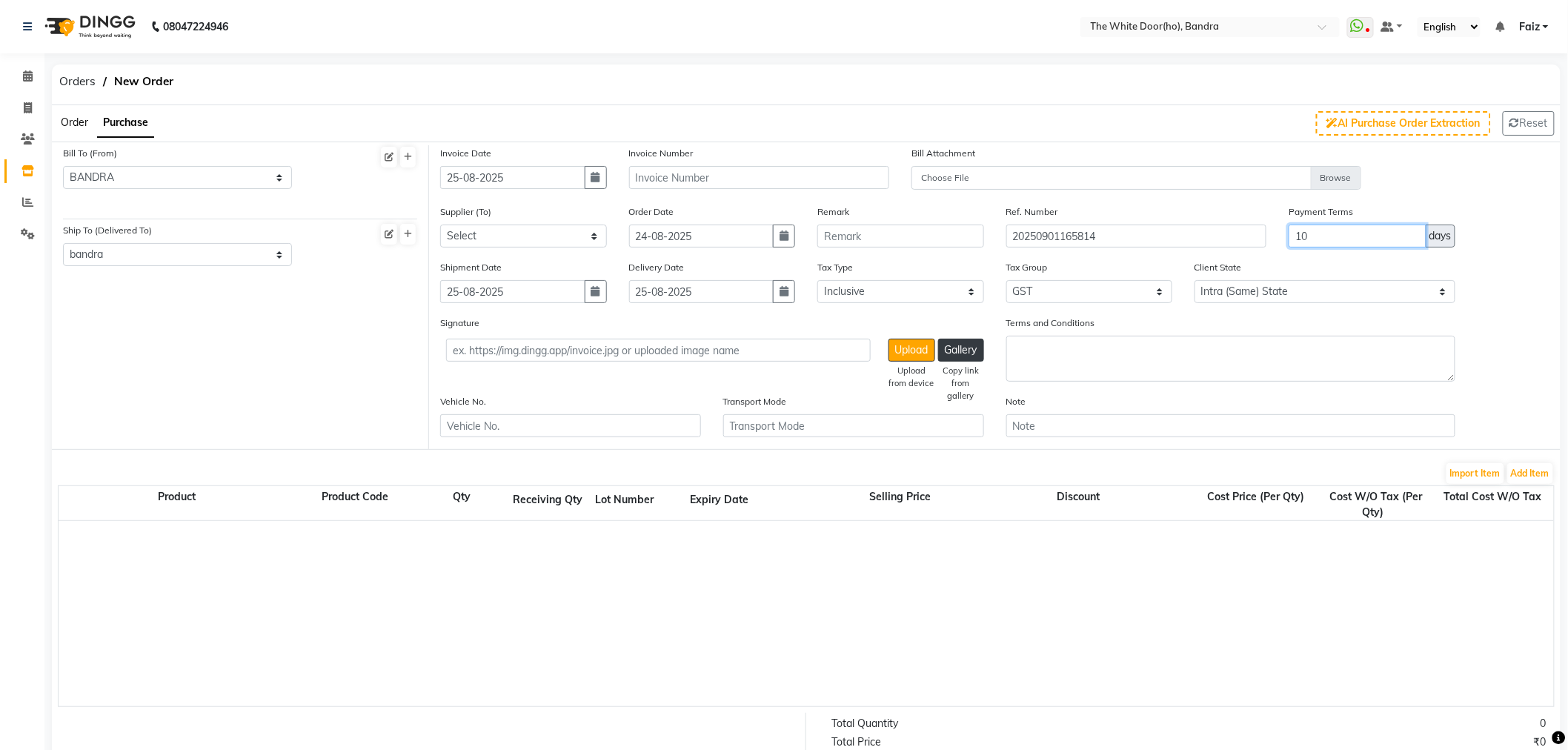
drag, startPoint x: 1344, startPoint y: 242, endPoint x: 1269, endPoint y: 234, distance: 75.4
click at [1269, 234] on div "Supplier (To) Select Ho Soul and Skin Distribution Pvt Ltd - Deepak BEAUTY PALN…" at bounding box center [995, 231] width 1132 height 56
type input "30"
click at [838, 174] on input "text" at bounding box center [760, 177] width 261 height 23
type input "25-26/INV-3989"
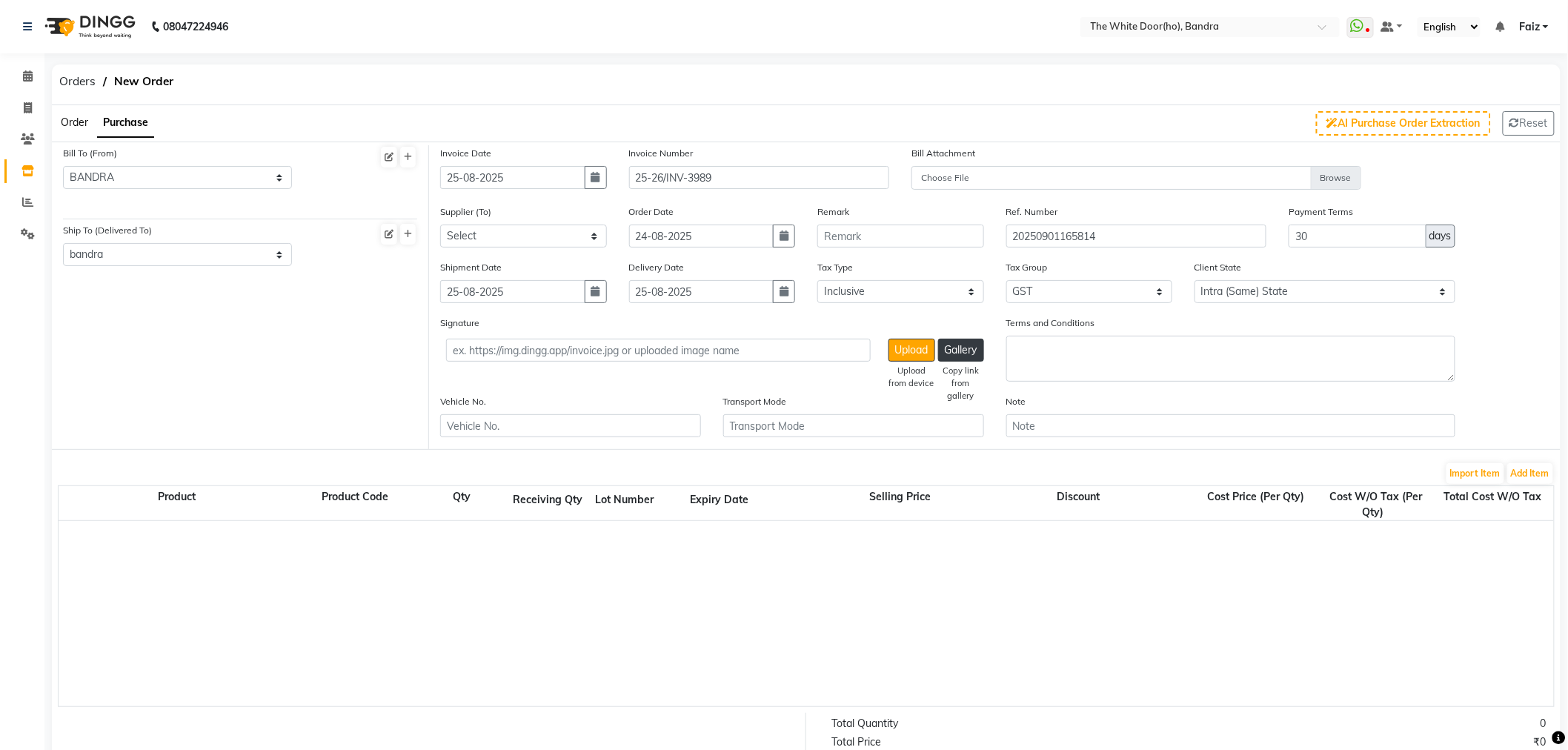
click at [1521, 484] on div "Import Item Add Item" at bounding box center [806, 473] width 1497 height 24
click at [1521, 472] on button "Add Item" at bounding box center [1531, 473] width 46 height 21
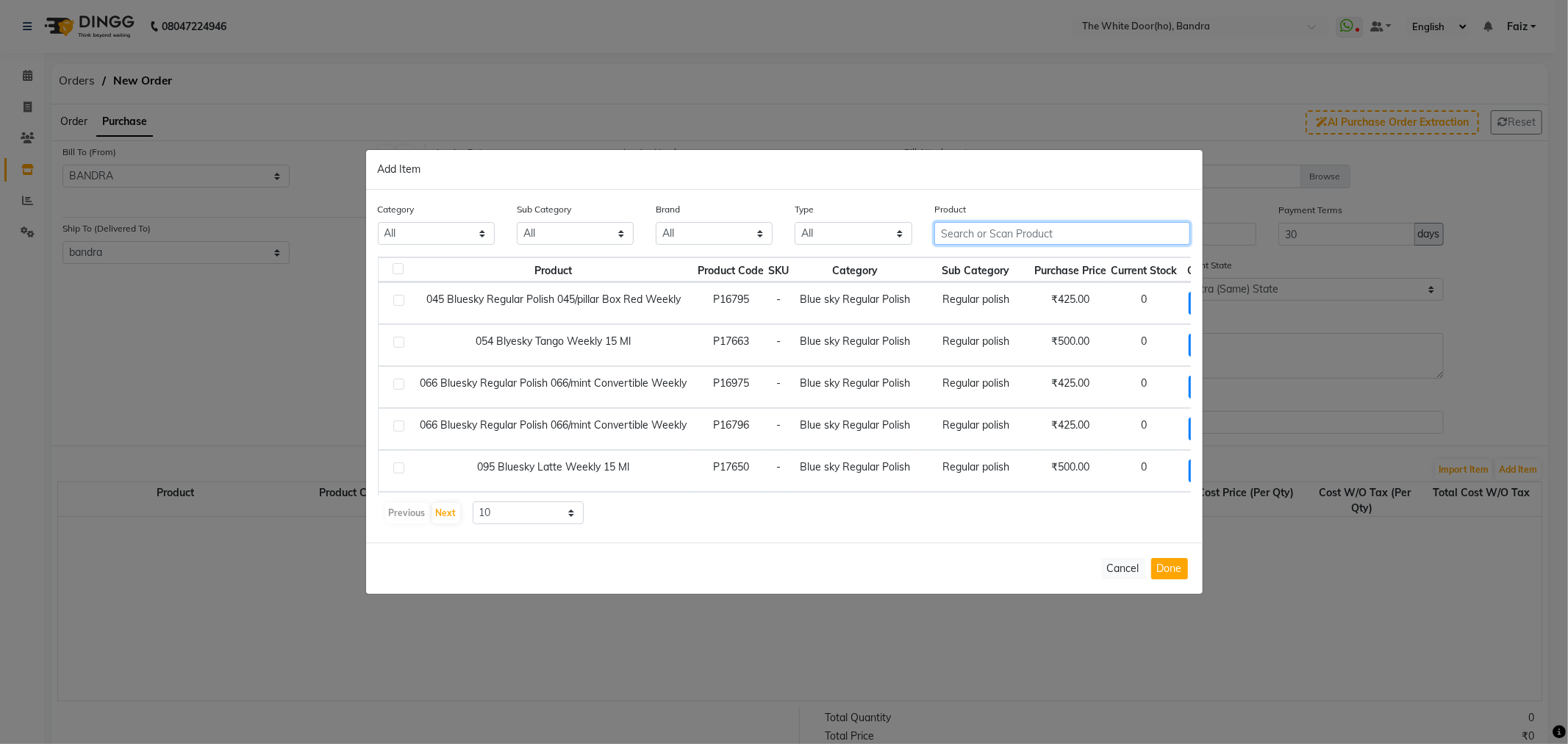
click at [970, 229] on input "text" at bounding box center [1063, 234] width 256 height 23
click at [1004, 241] on input "100/180" at bounding box center [1052, 234] width 236 height 23
click at [1002, 238] on input "100/180" at bounding box center [1052, 234] width 236 height 23
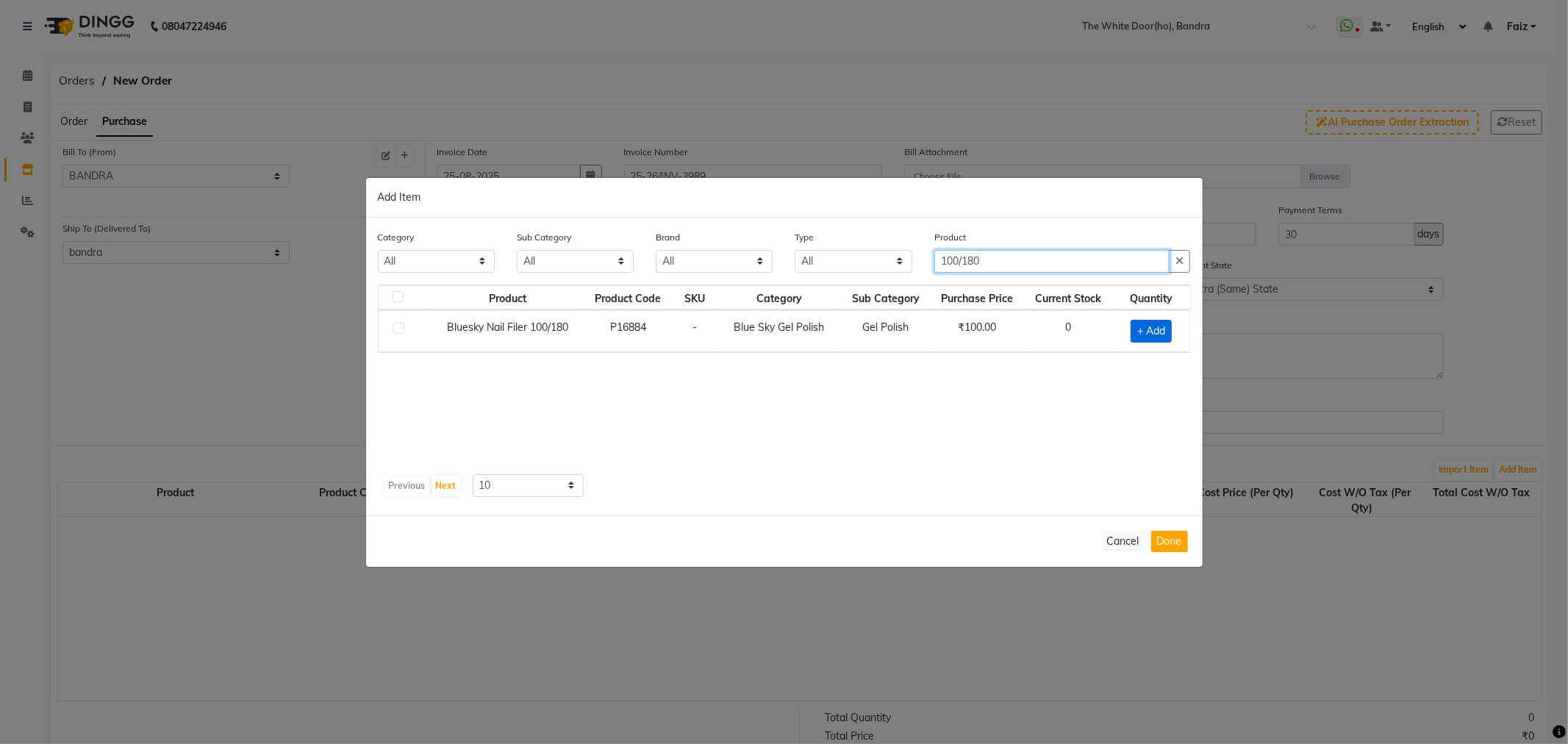
type input "100/180"
click at [1155, 328] on span "+ Add" at bounding box center [1151, 331] width 41 height 23
checkbox input "true"
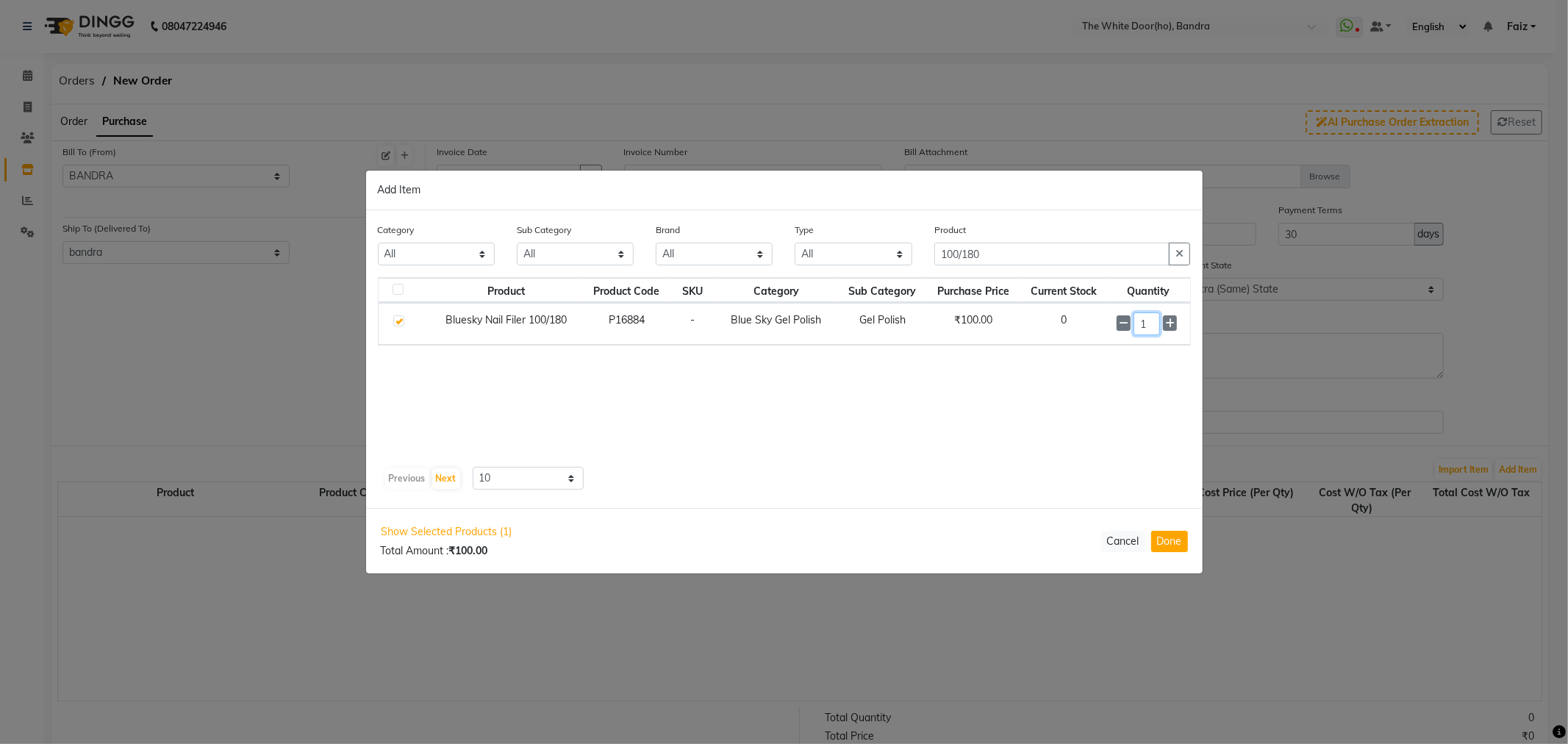
click at [1152, 325] on input "1" at bounding box center [1147, 324] width 27 height 23
type input "10"
drag, startPoint x: 1020, startPoint y: 257, endPoint x: 819, endPoint y: 265, distance: 201.2
click at [819, 265] on div "Category All Hair Skin Makeup Personal Care Appliances Beard Waxing Disposable …" at bounding box center [784, 250] width 835 height 55
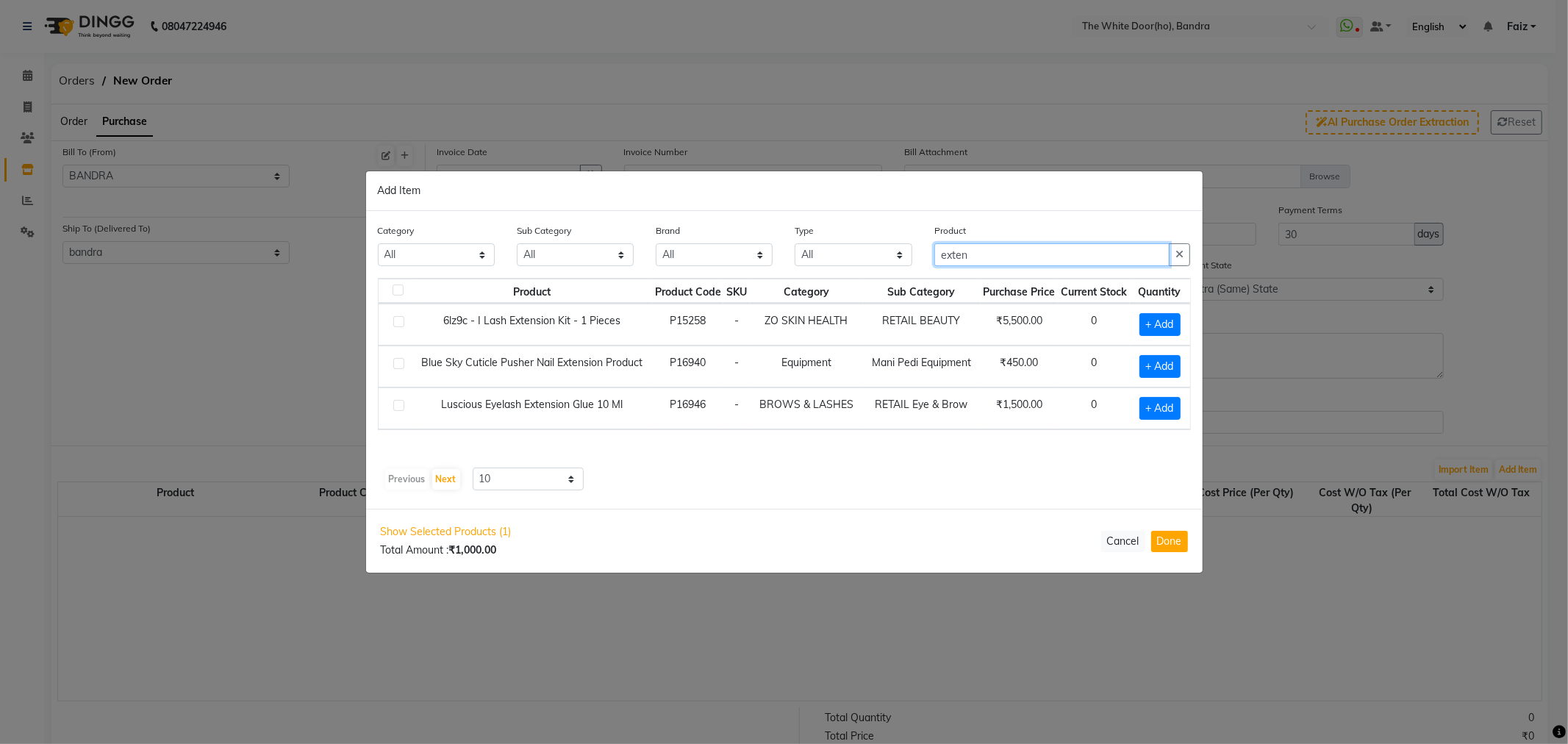
drag, startPoint x: 1000, startPoint y: 260, endPoint x: 834, endPoint y: 265, distance: 166.1
click at [834, 265] on div "Category All Hair Skin Makeup Personal Care Appliances Beard Waxing Disposable …" at bounding box center [784, 250] width 835 height 55
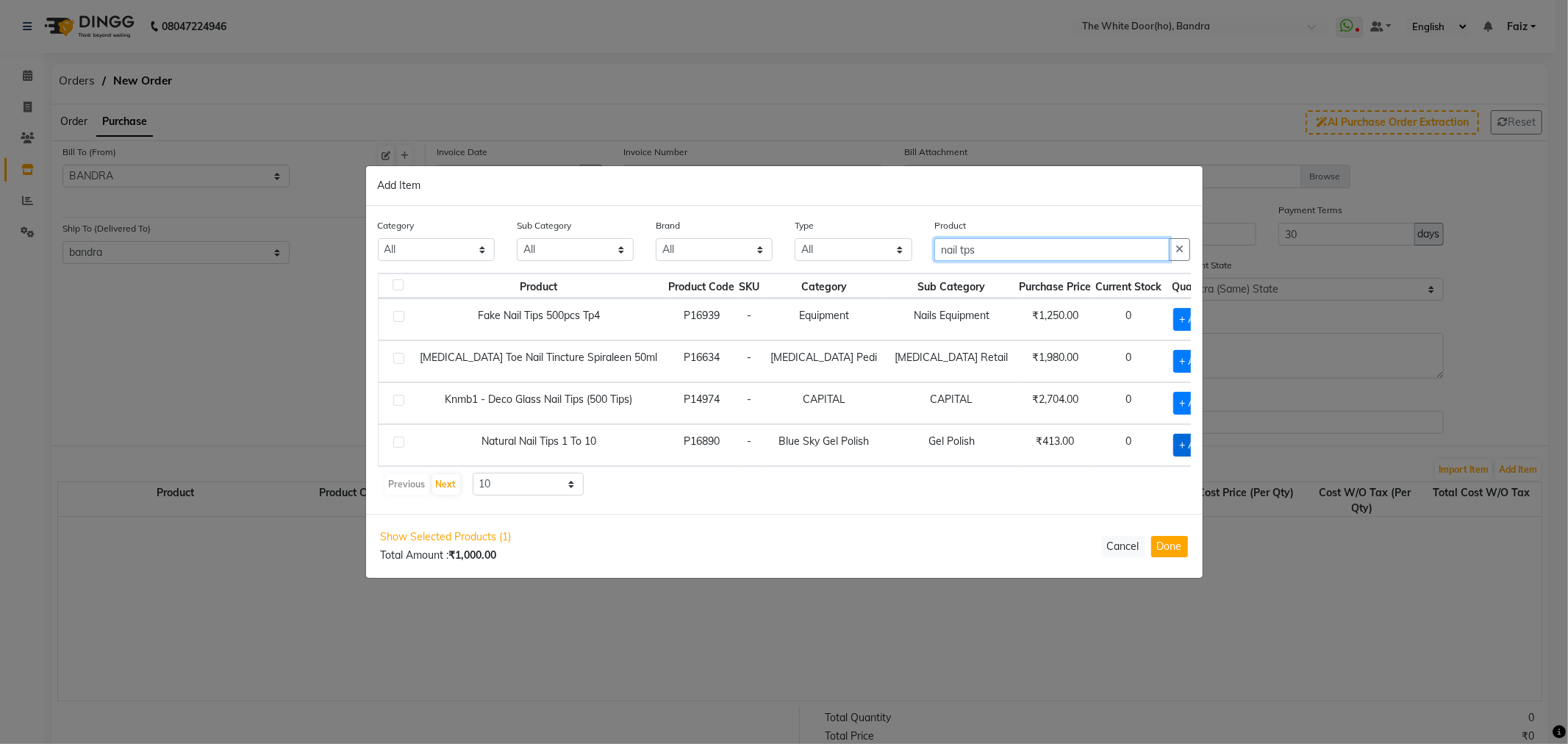
type input "nail tps"
click at [1174, 446] on span "+ Add" at bounding box center [1194, 445] width 41 height 23
checkbox input "true"
click at [1186, 445] on input "1" at bounding box center [1196, 444] width 20 height 23
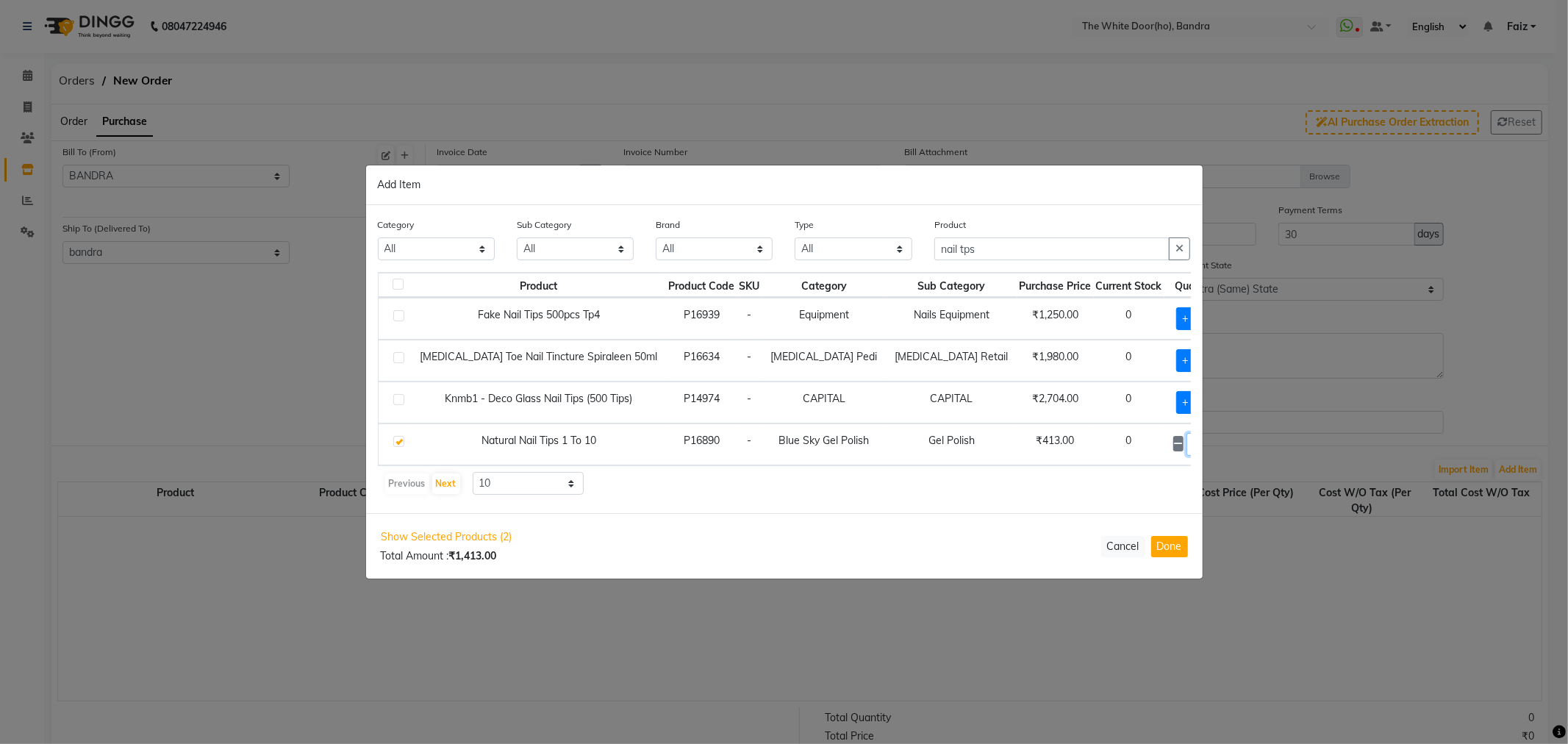
click at [1186, 445] on input "1" at bounding box center [1196, 444] width 20 height 23
type input "20"
click at [1164, 548] on button "Done" at bounding box center [1169, 546] width 36 height 21
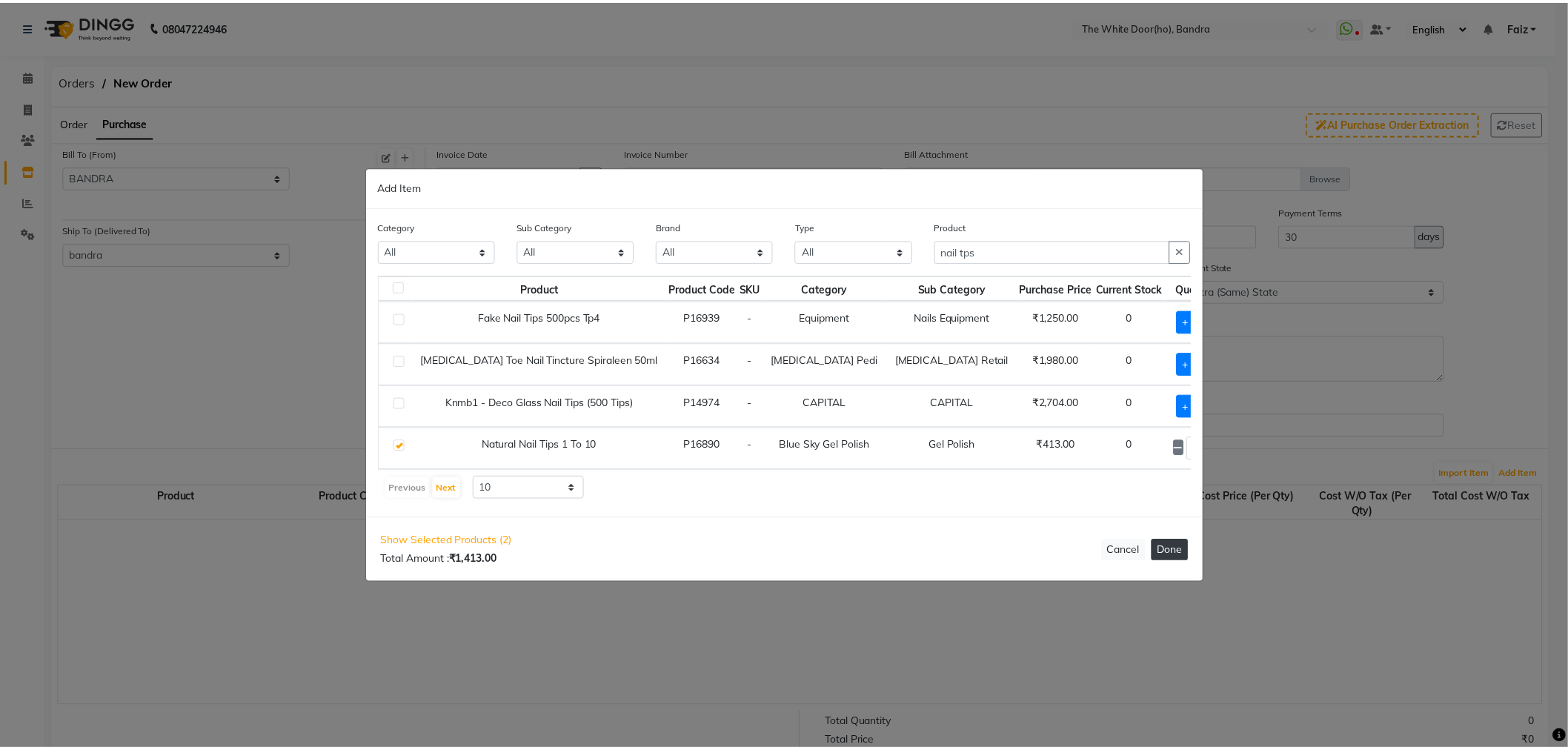
scroll to position [0, 0]
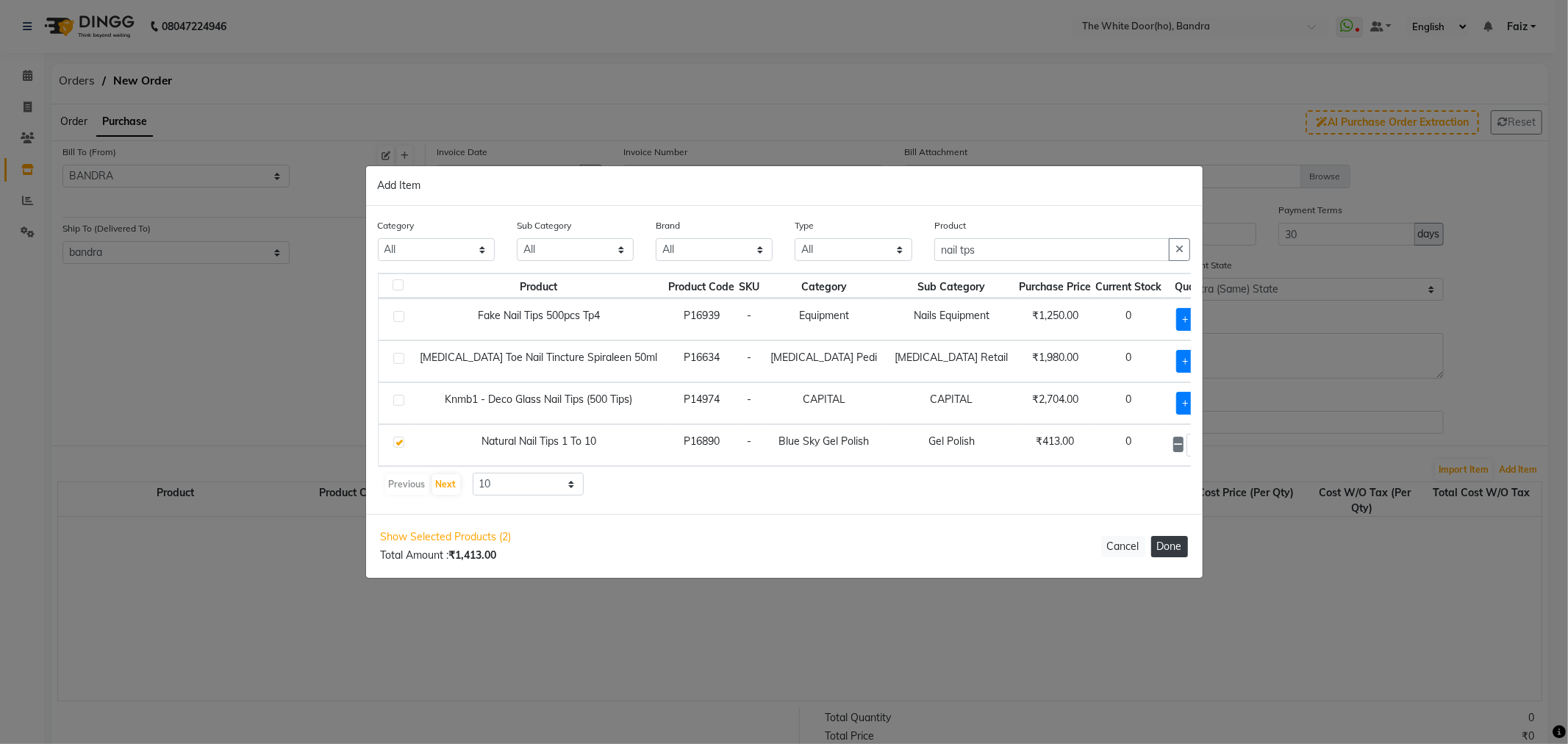
select select "1582"
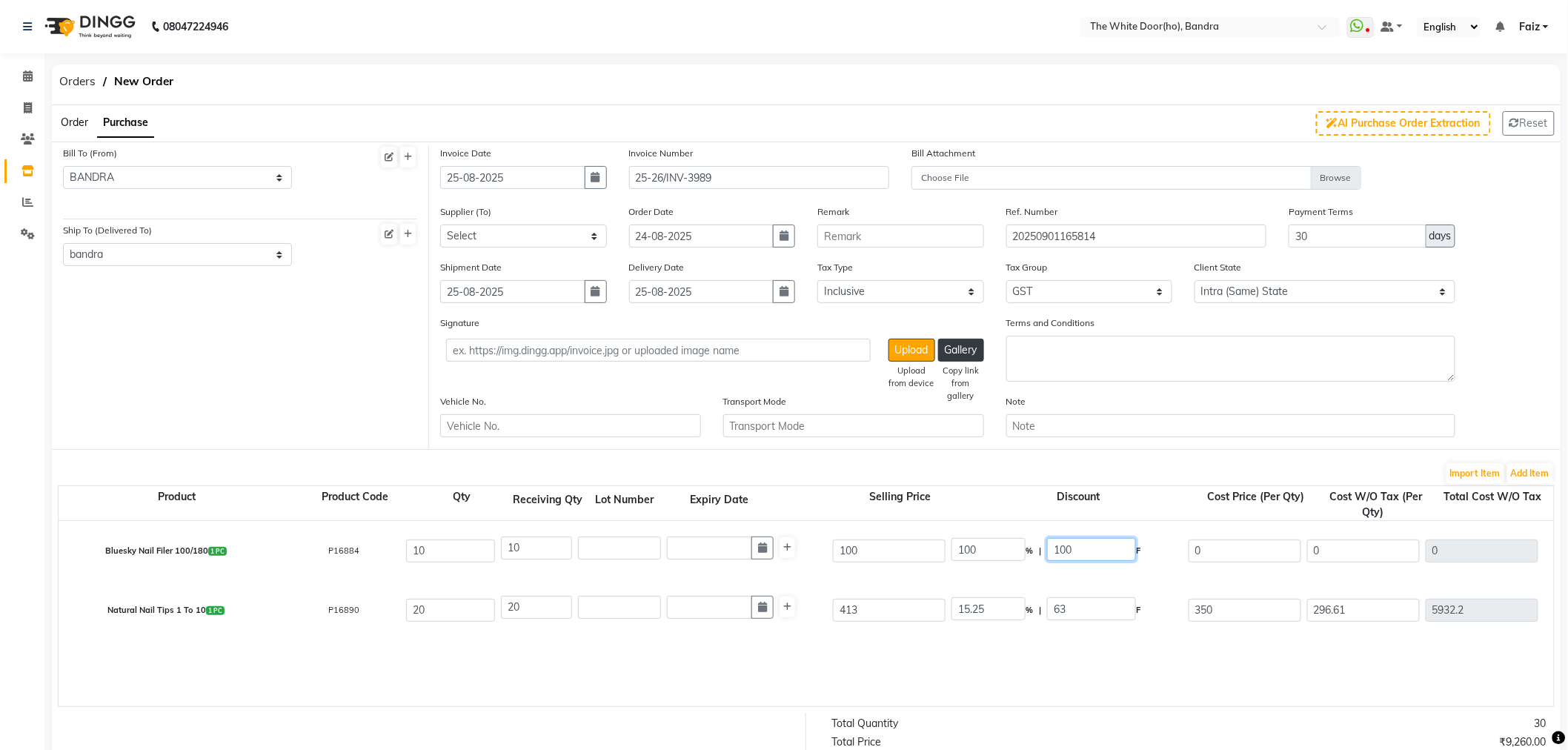
drag, startPoint x: 1077, startPoint y: 557, endPoint x: 993, endPoint y: 557, distance: 84.0
click at [993, 557] on div "100 % | 100 F" at bounding box center [1067, 550] width 231 height 25
type input "0"
type input "100"
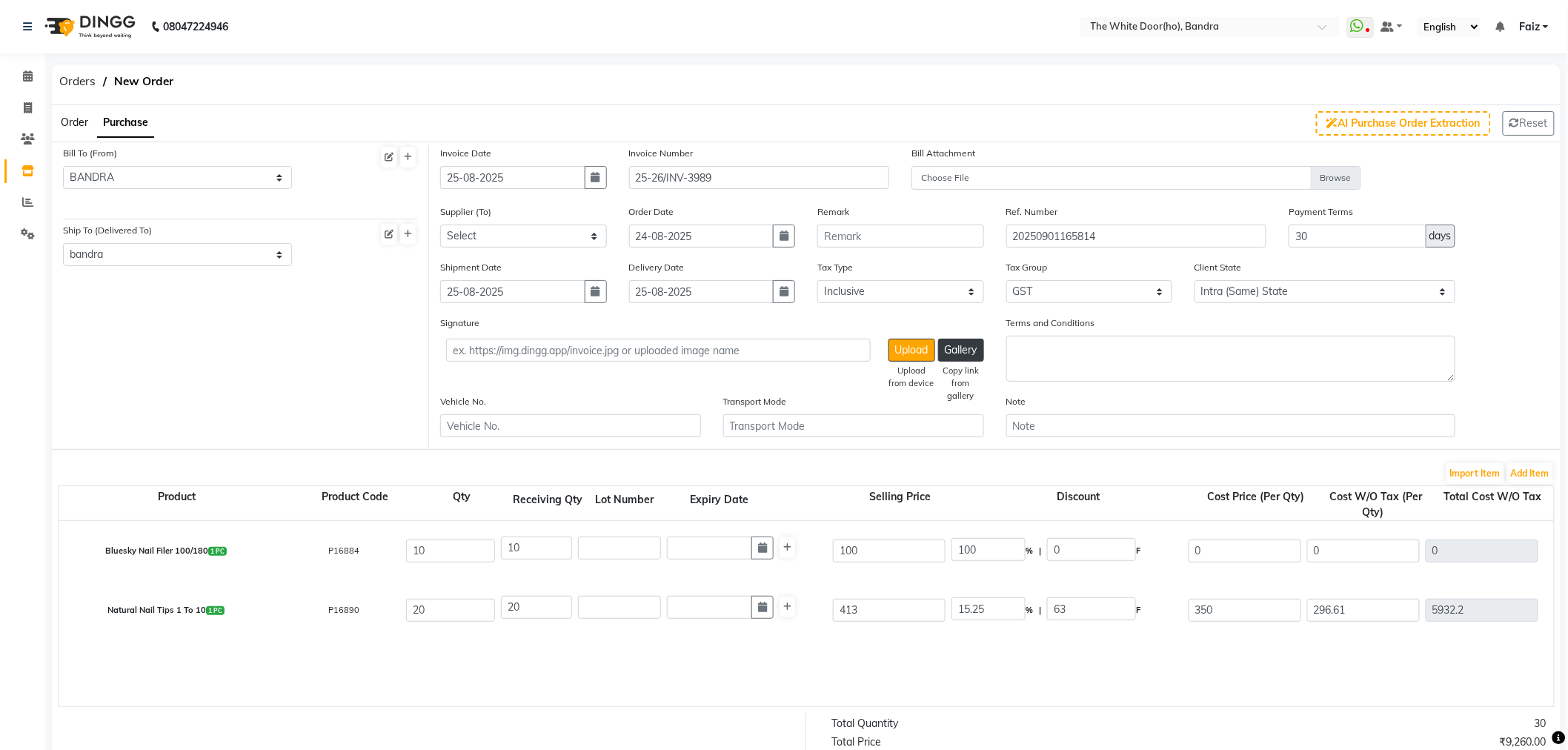
type input "84.75"
type input "847.5"
type input "152.55"
type input "1000.05"
click at [1084, 656] on div "Bluesky Nail Filer 100/180 1 PC P16884 10 10 100 0 % | 0 F 100 84.75 847.5 None…" at bounding box center [1554, 613] width 2991 height 185
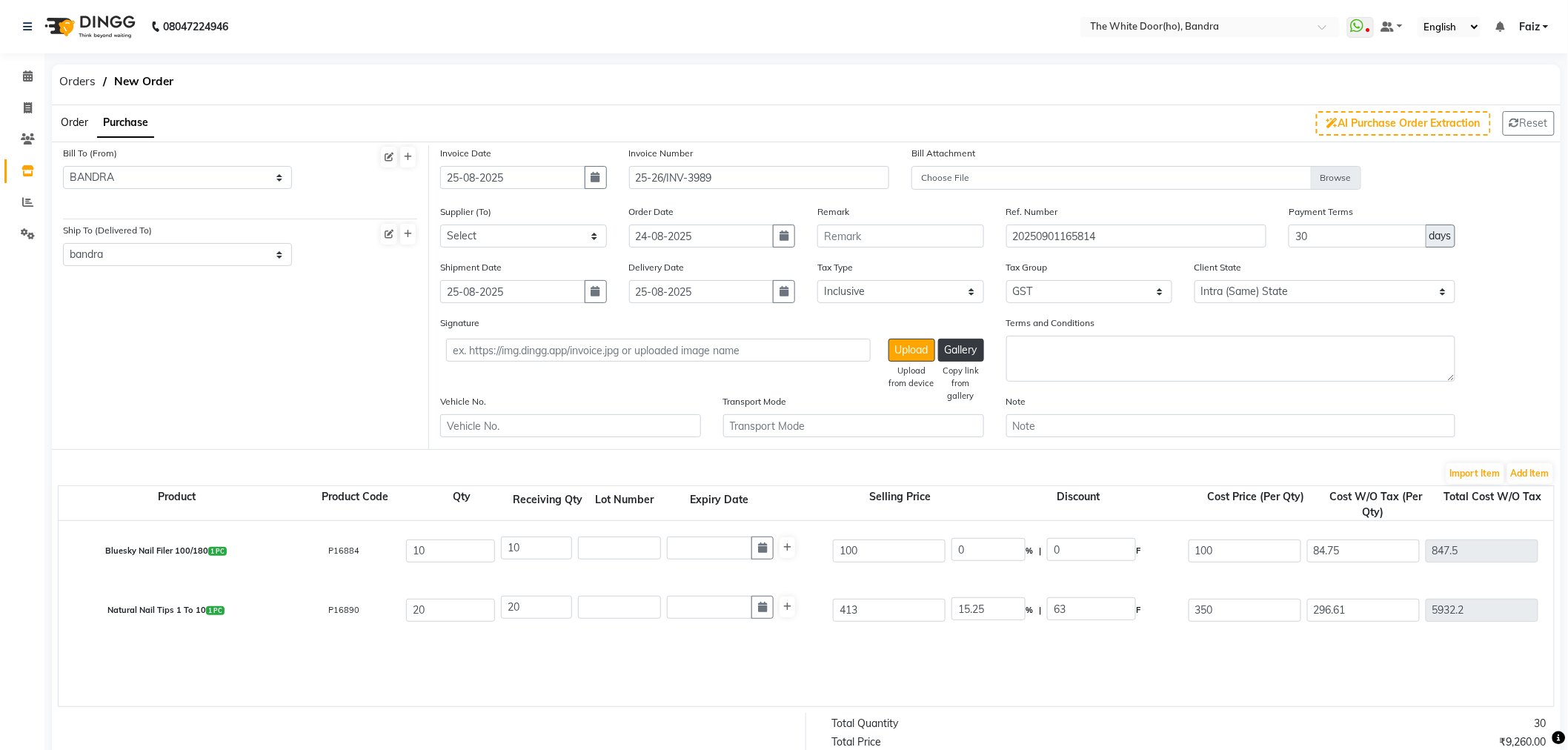
scroll to position [333, 0]
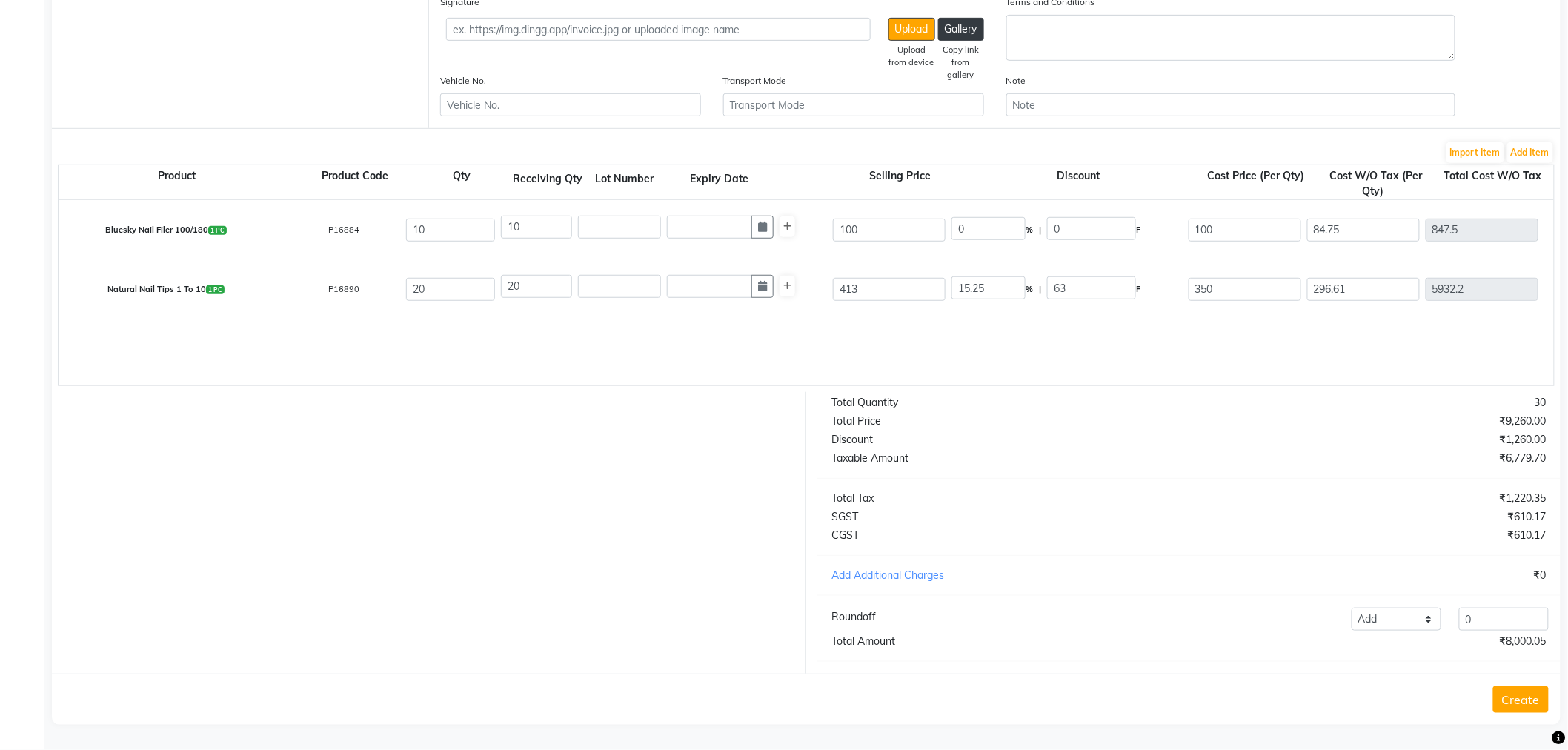
click at [1506, 697] on button "Create" at bounding box center [1521, 699] width 56 height 27
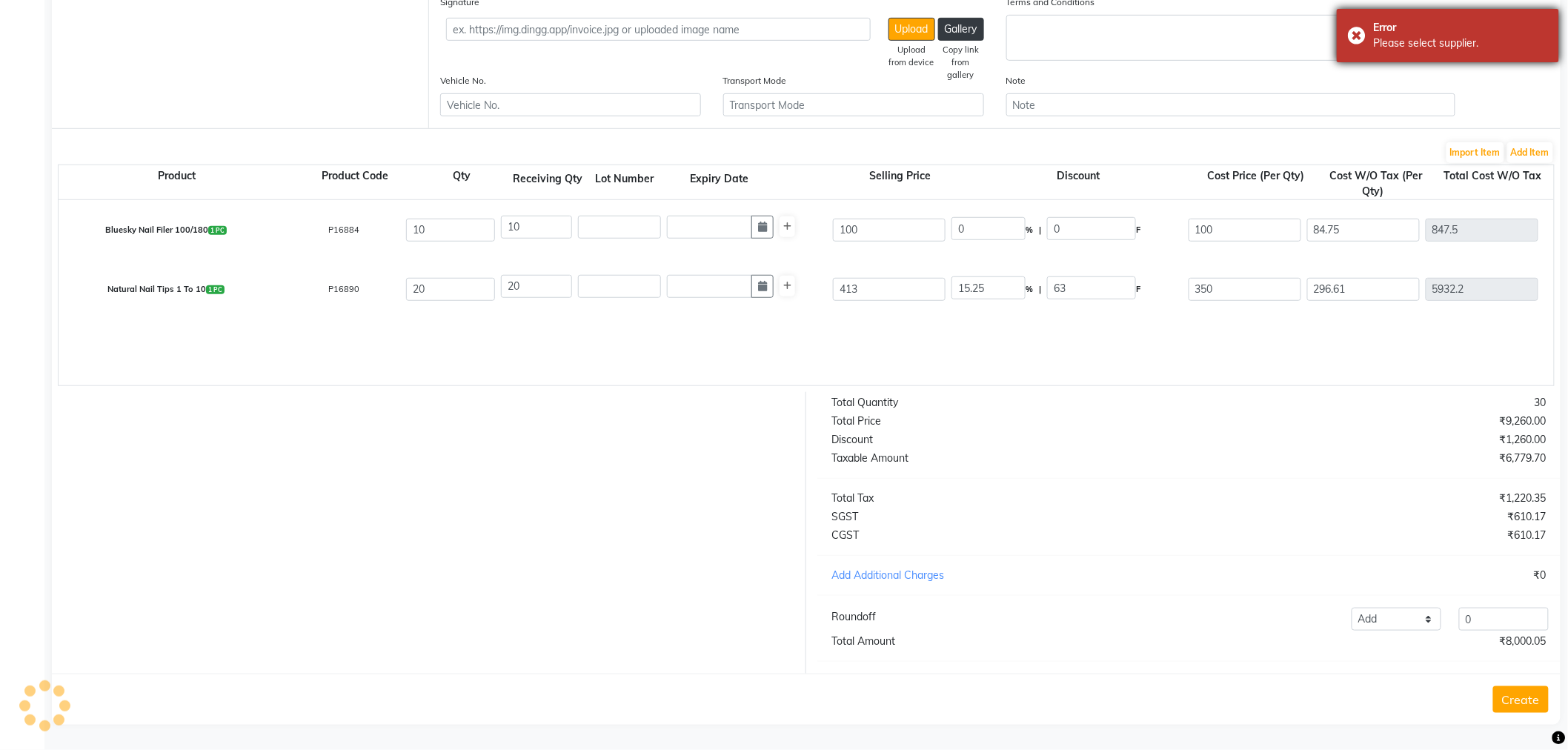
click at [1357, 37] on div "Error Please select supplier." at bounding box center [1448, 36] width 223 height 54
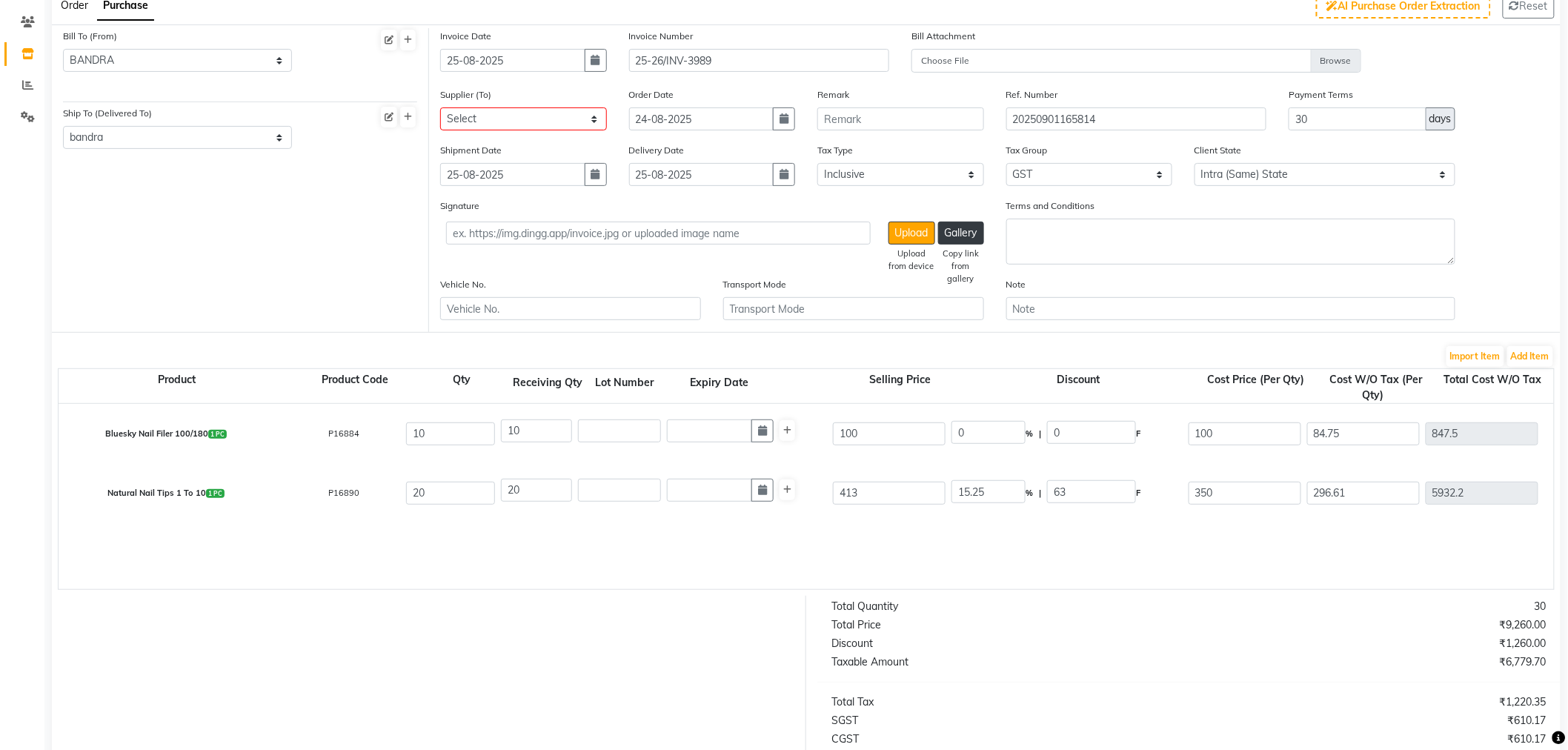
scroll to position [0, 0]
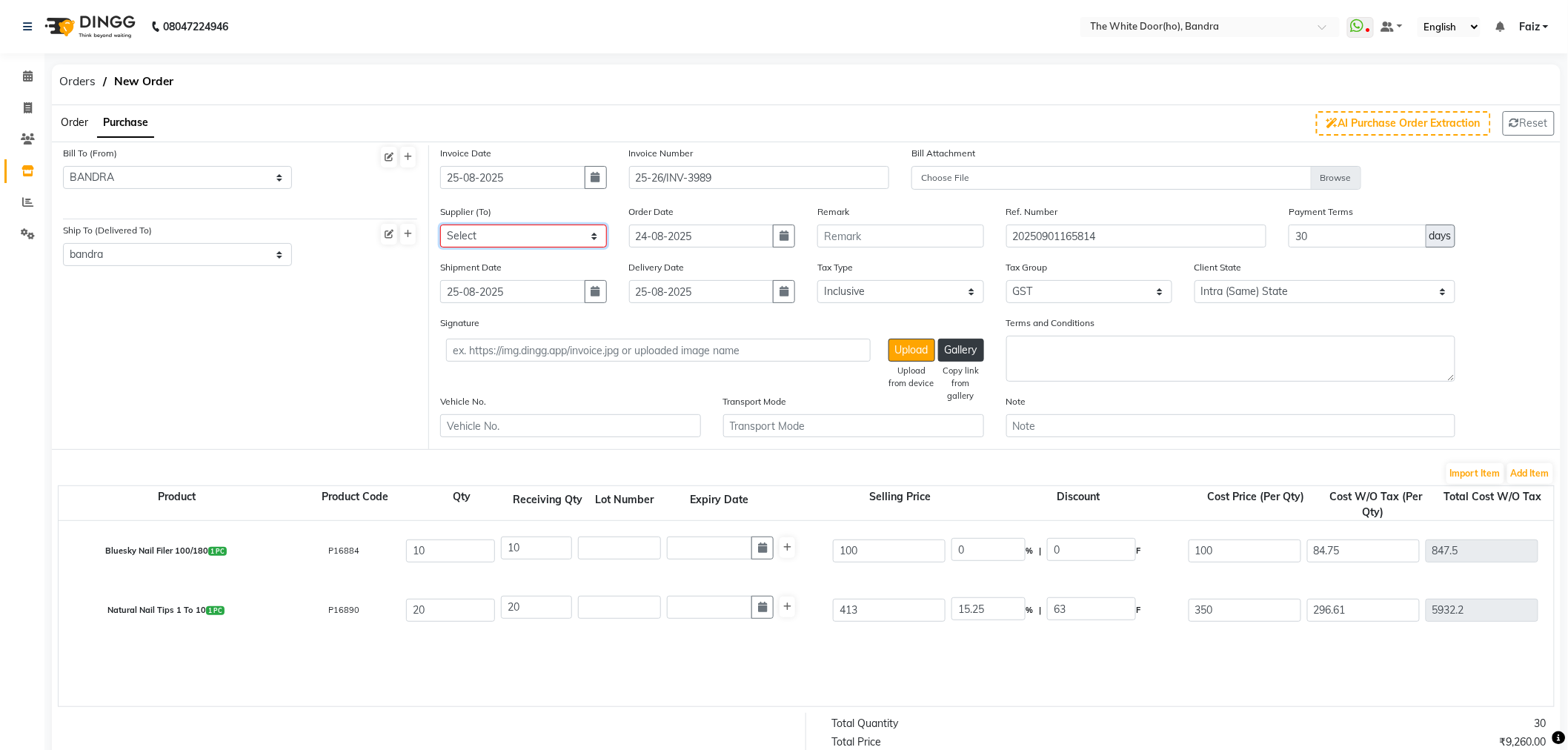
click at [514, 245] on select "Select Ho Soul and Skin Distribution Pvt Ltd - Deepak BEAUTY PALNET - BEAUTY PA…" at bounding box center [524, 236] width 167 height 23
select select "1323"
click at [441, 225] on select "Select Ho Soul and Skin Distribution Pvt Ltd - Deepak BEAUTY PALNET - BEAUTY PA…" at bounding box center [524, 236] width 167 height 23
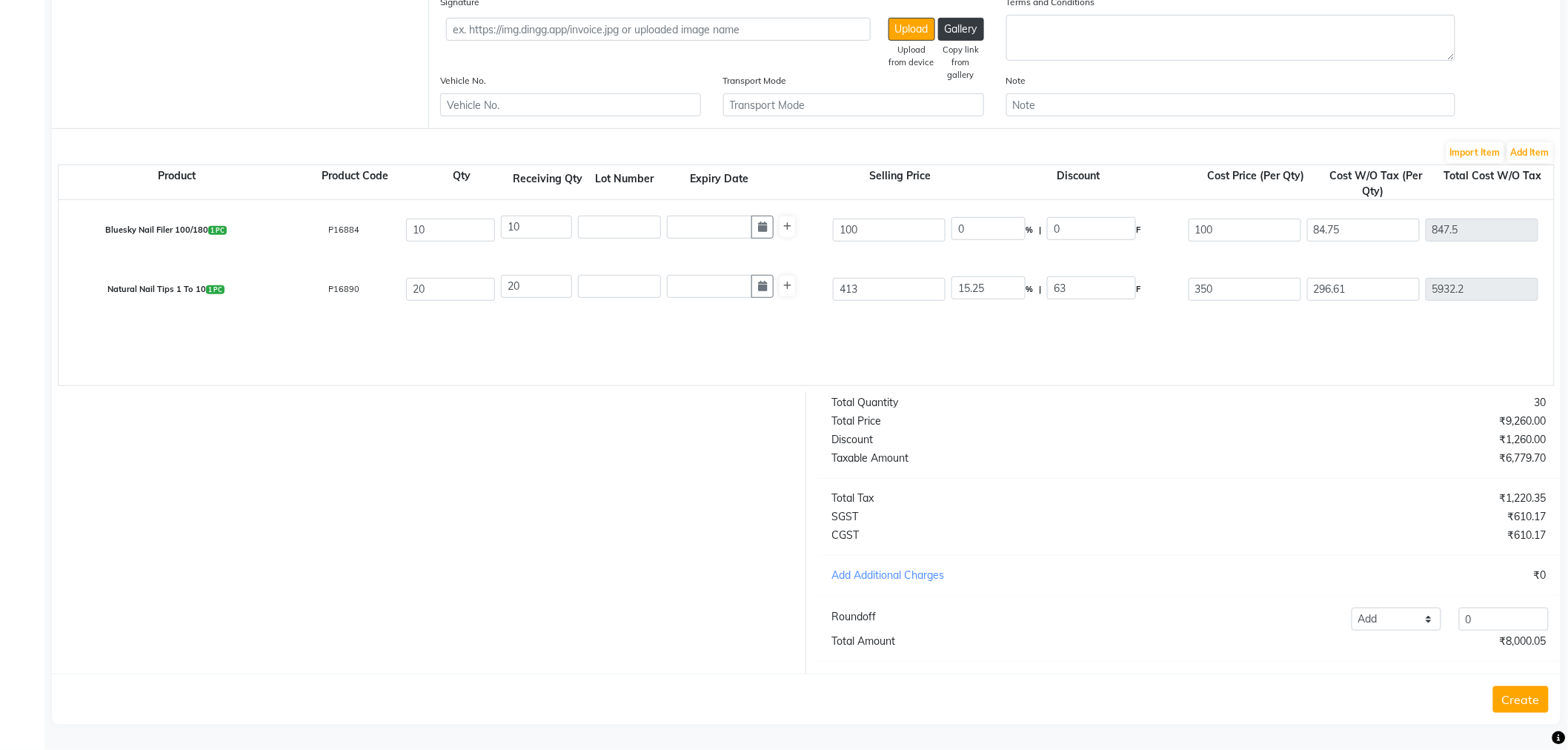
click at [1518, 705] on button "Create" at bounding box center [1521, 699] width 56 height 27
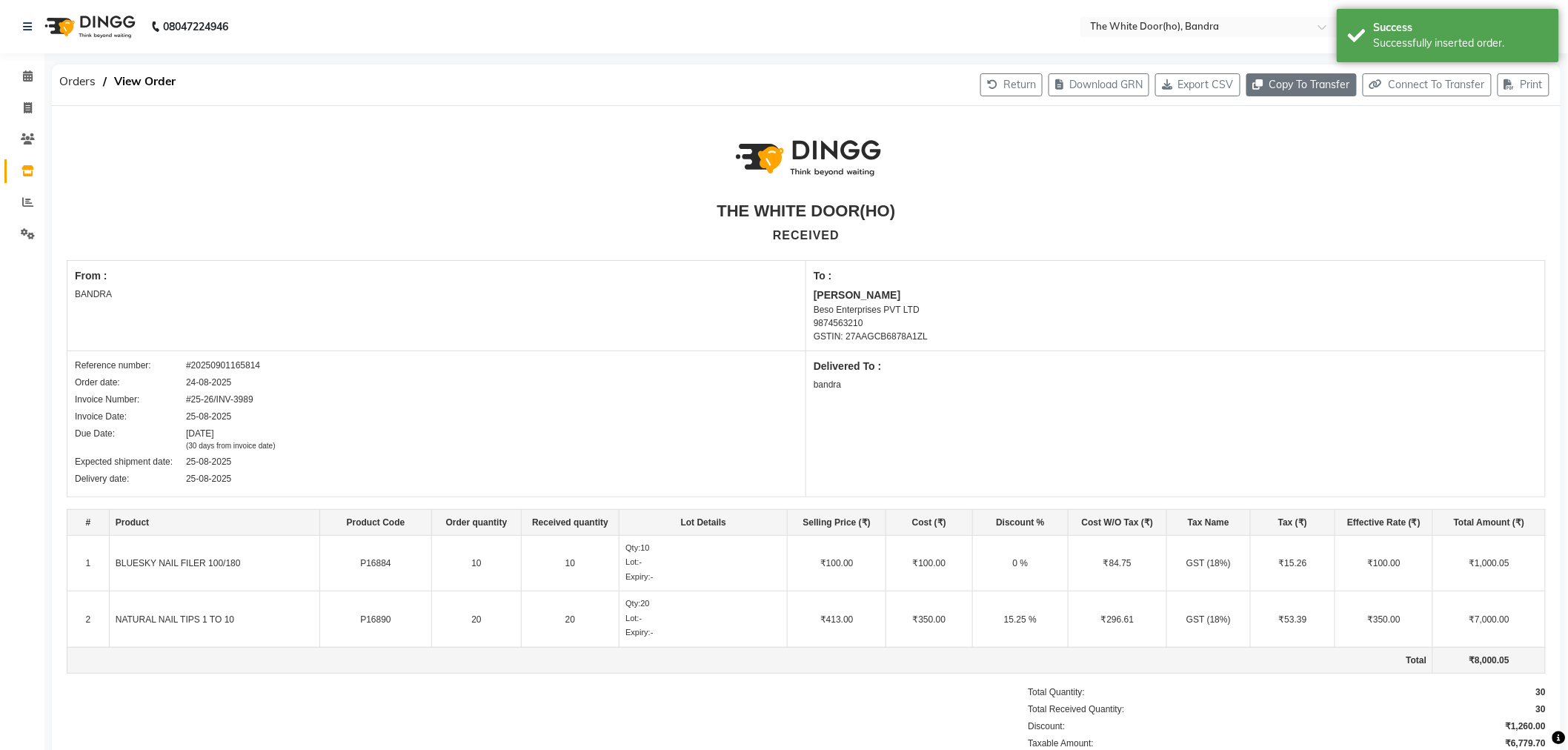
click at [1293, 89] on button "Copy To Transfer" at bounding box center [1302, 85] width 110 height 23
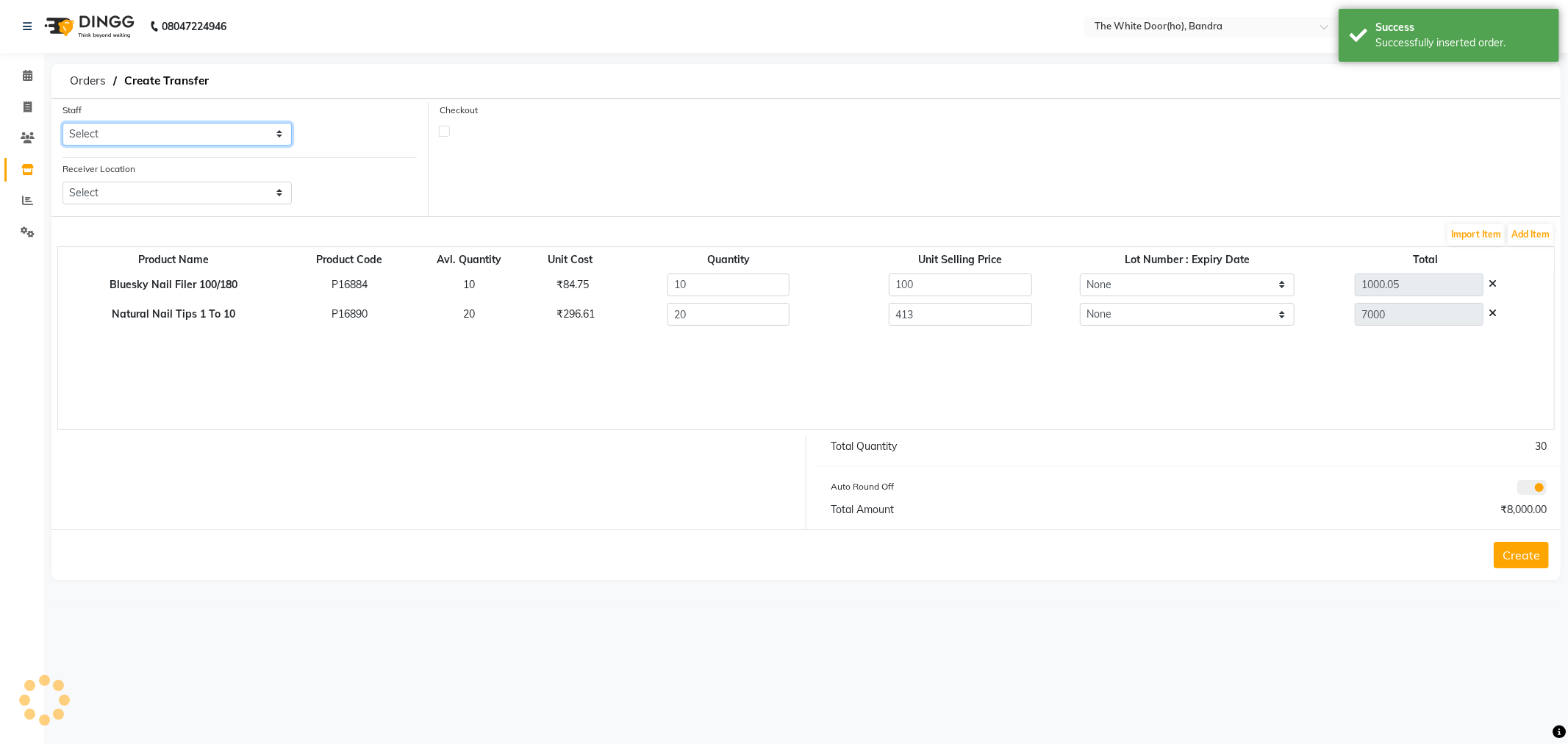
click at [187, 130] on select "Select DINGG Support Faiz Prashant Sana" at bounding box center [177, 134] width 229 height 23
select select "22054"
click at [62, 123] on select "Select DINGG Support Faiz Prashant Sana" at bounding box center [177, 134] width 229 height 23
click at [186, 191] on select "Select The White Door, Bandra West The White Door, Worli" at bounding box center [177, 193] width 229 height 23
select select "1631"
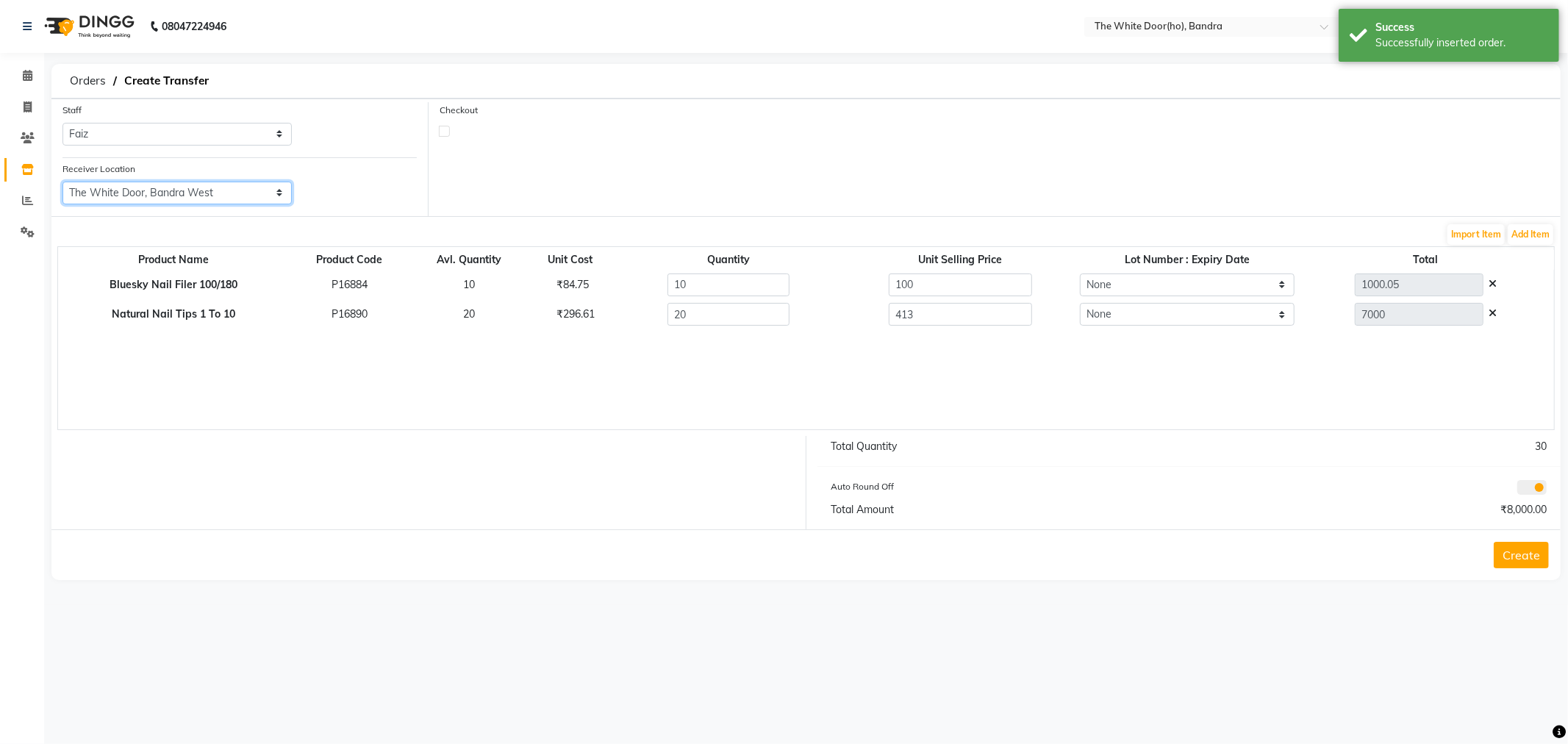
click at [62, 181] on select "Select The White Door, Bandra West The White Door, Worli" at bounding box center [177, 193] width 229 height 23
click at [1540, 556] on button "Create" at bounding box center [1521, 554] width 55 height 27
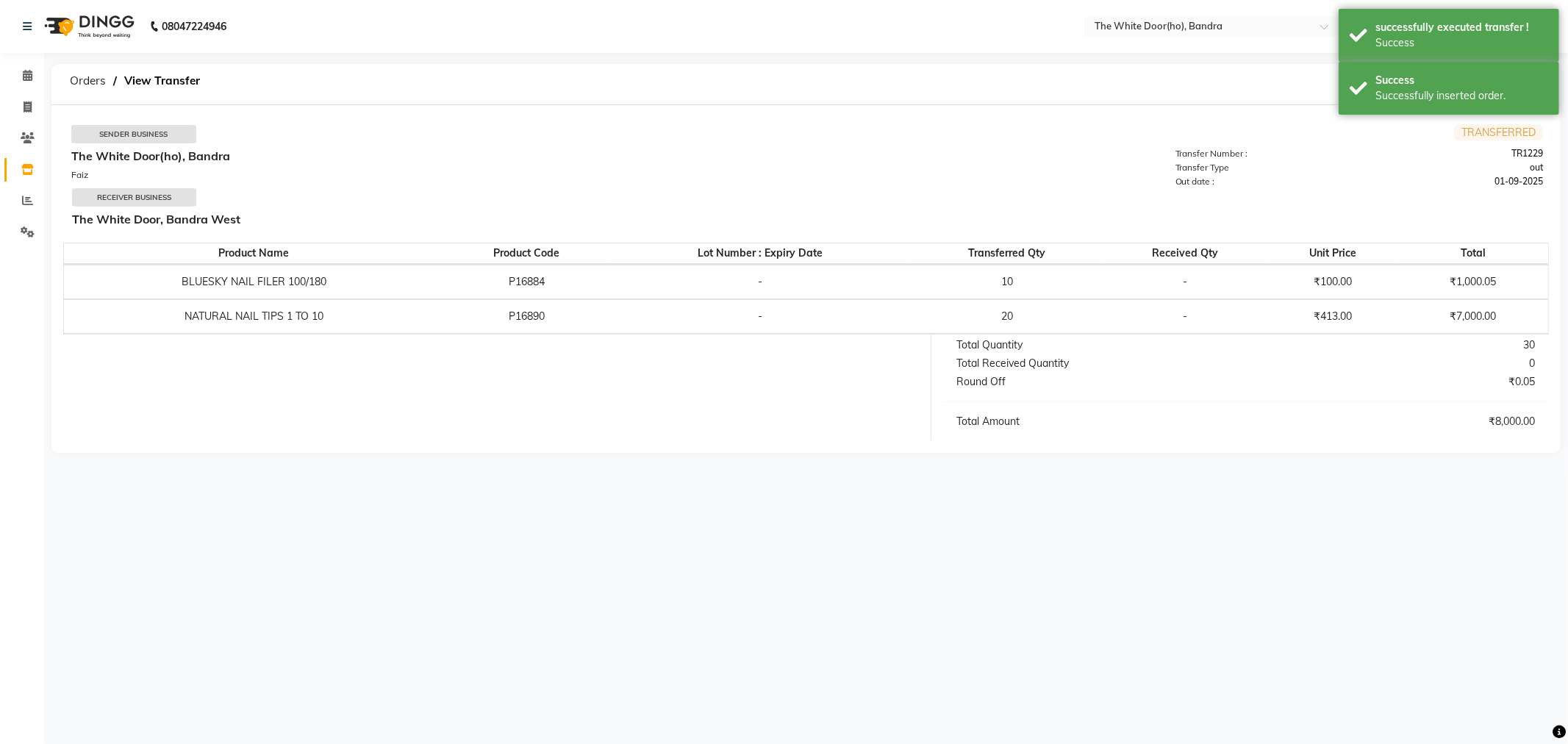
click at [1145, 15] on nav "08047224946 Select Location × The White Door(ho), Bandra WhatsApp Status ✕ Stat…" at bounding box center [784, 27] width 1568 height 53
click at [1145, 23] on input "text" at bounding box center [1198, 27] width 213 height 14
click at [1155, 102] on span "The White Door, Bandra West" at bounding box center [1160, 102] width 136 height 12
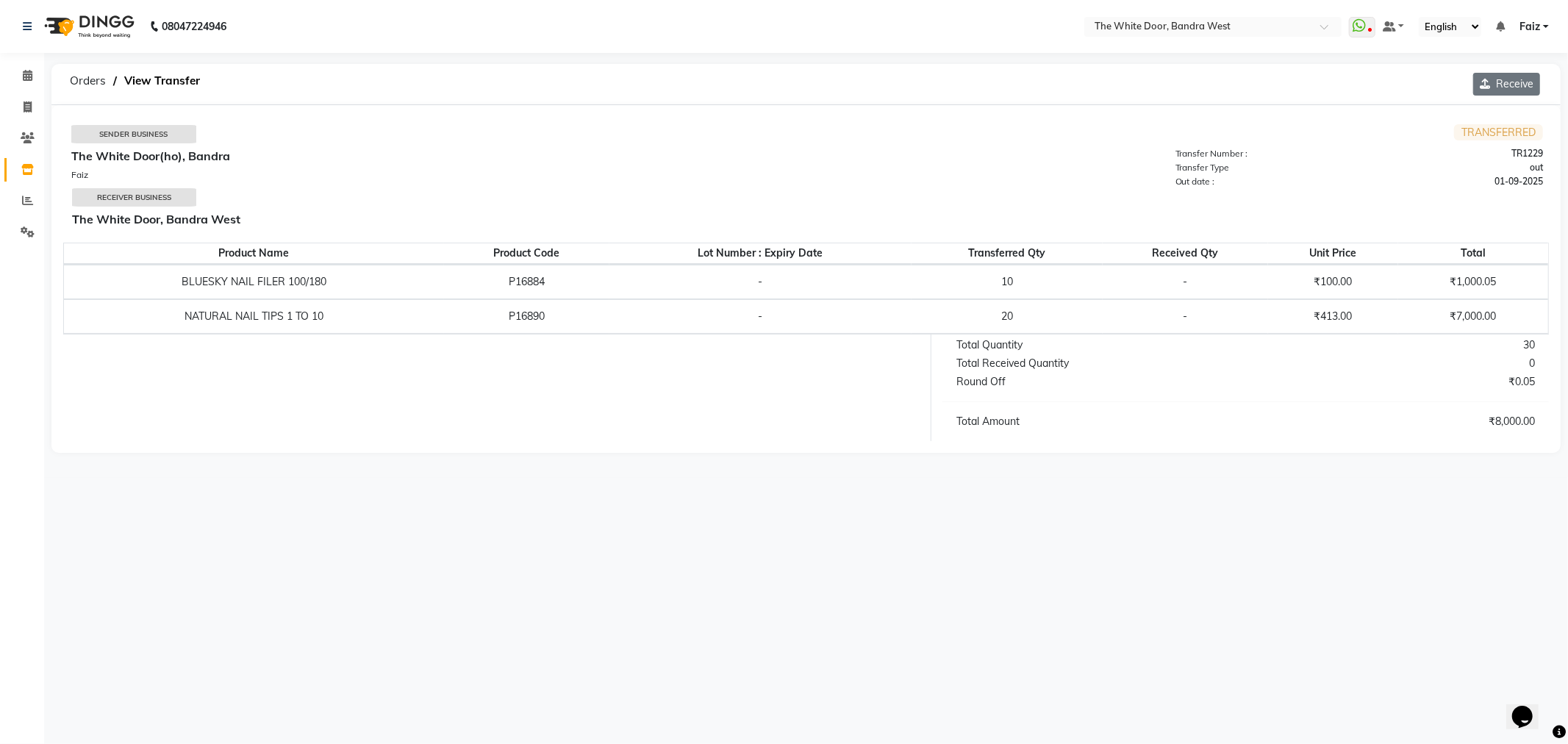
click at [1507, 84] on button "Receive" at bounding box center [1507, 84] width 67 height 23
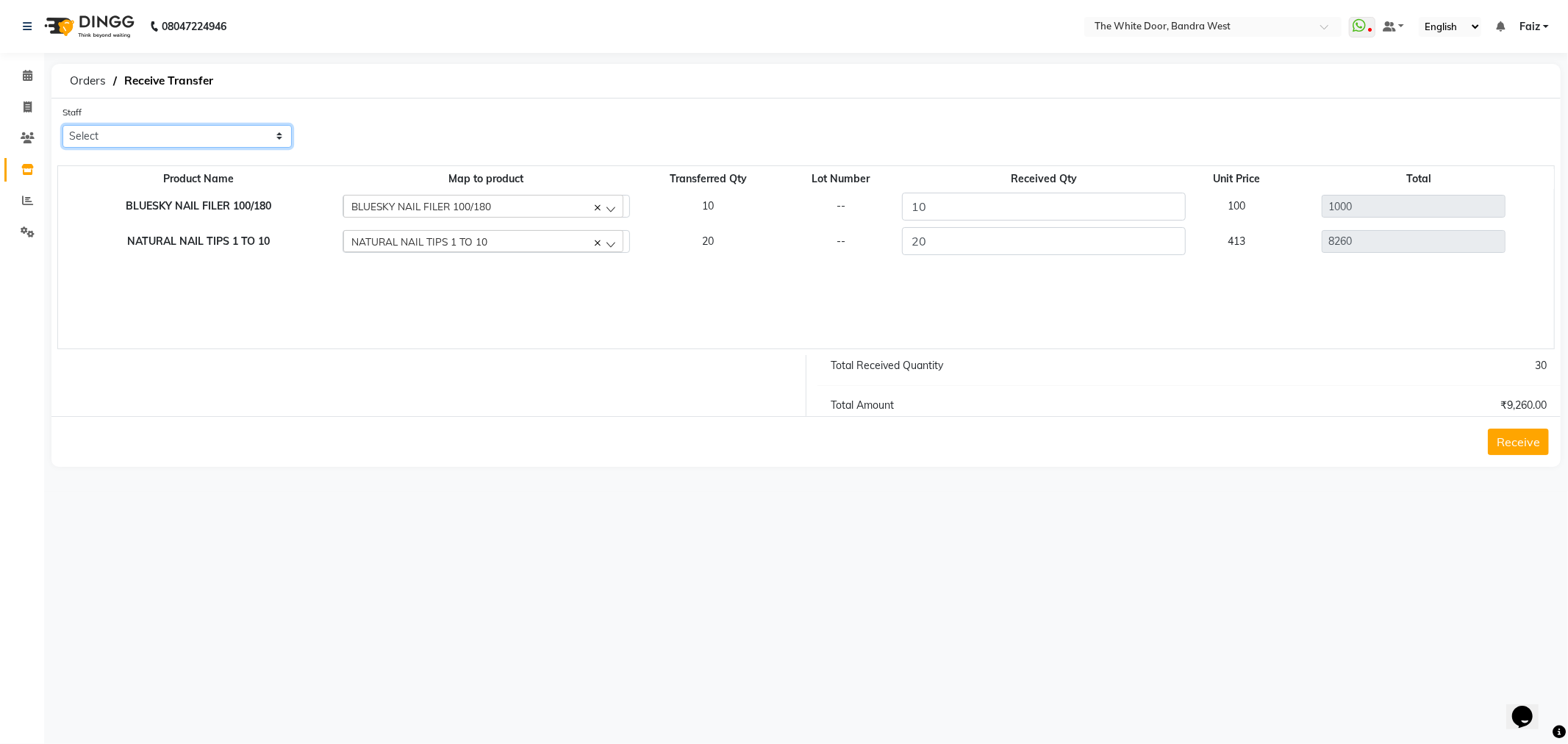
click at [199, 140] on select "Select [PERSON_NAME] Skin [PERSON_NAME] [PERSON_NAME] Dingi Dr.Shweta [PERSON_N…" at bounding box center [177, 137] width 229 height 23
click at [62, 125] on select "Select [PERSON_NAME] Skin [PERSON_NAME] [PERSON_NAME] Dingi Dr.Shweta [PERSON_N…" at bounding box center [177, 137] width 229 height 23
select select "21646"
click at [1524, 446] on button "Receive" at bounding box center [1518, 441] width 61 height 27
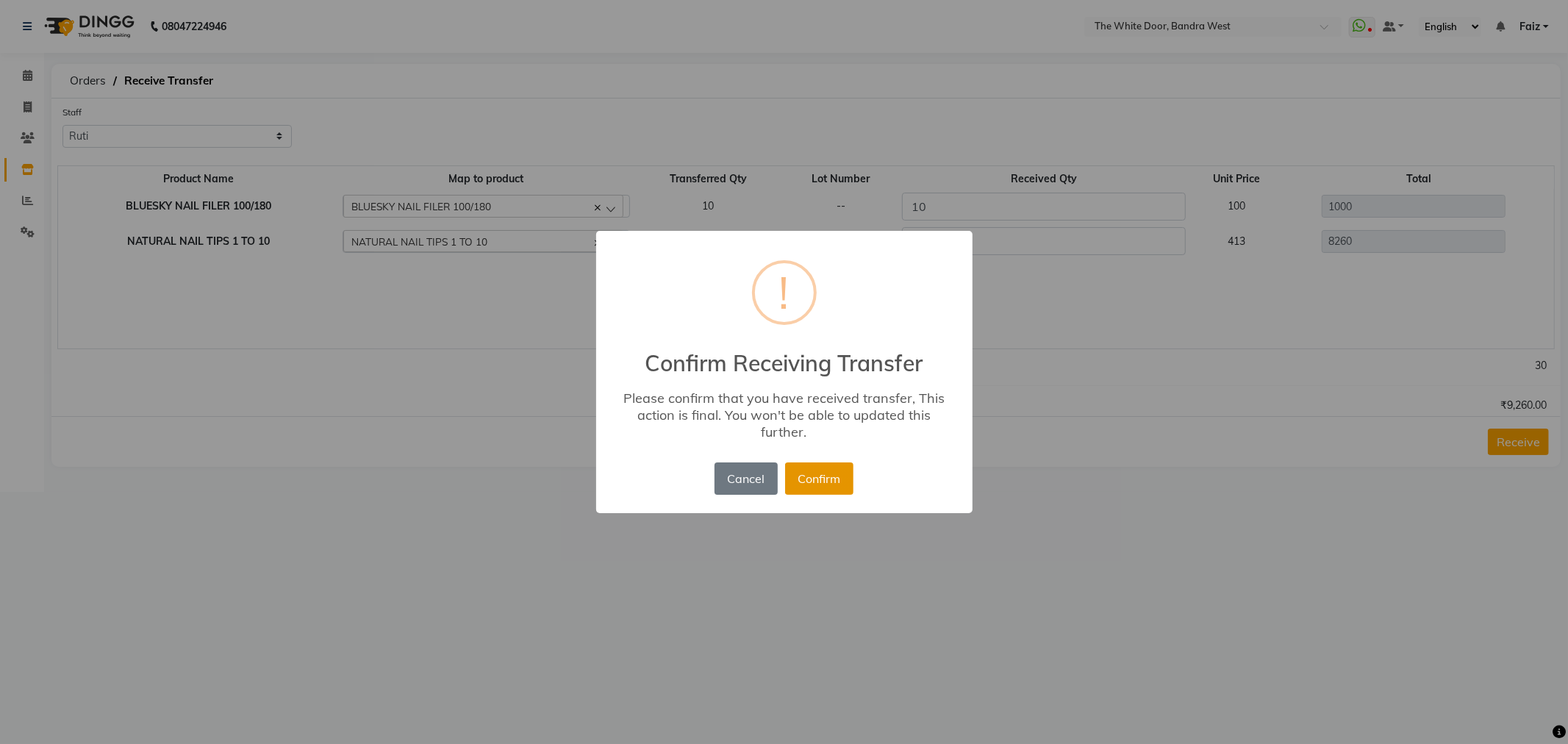
click at [813, 478] on button "Confirm" at bounding box center [819, 479] width 68 height 33
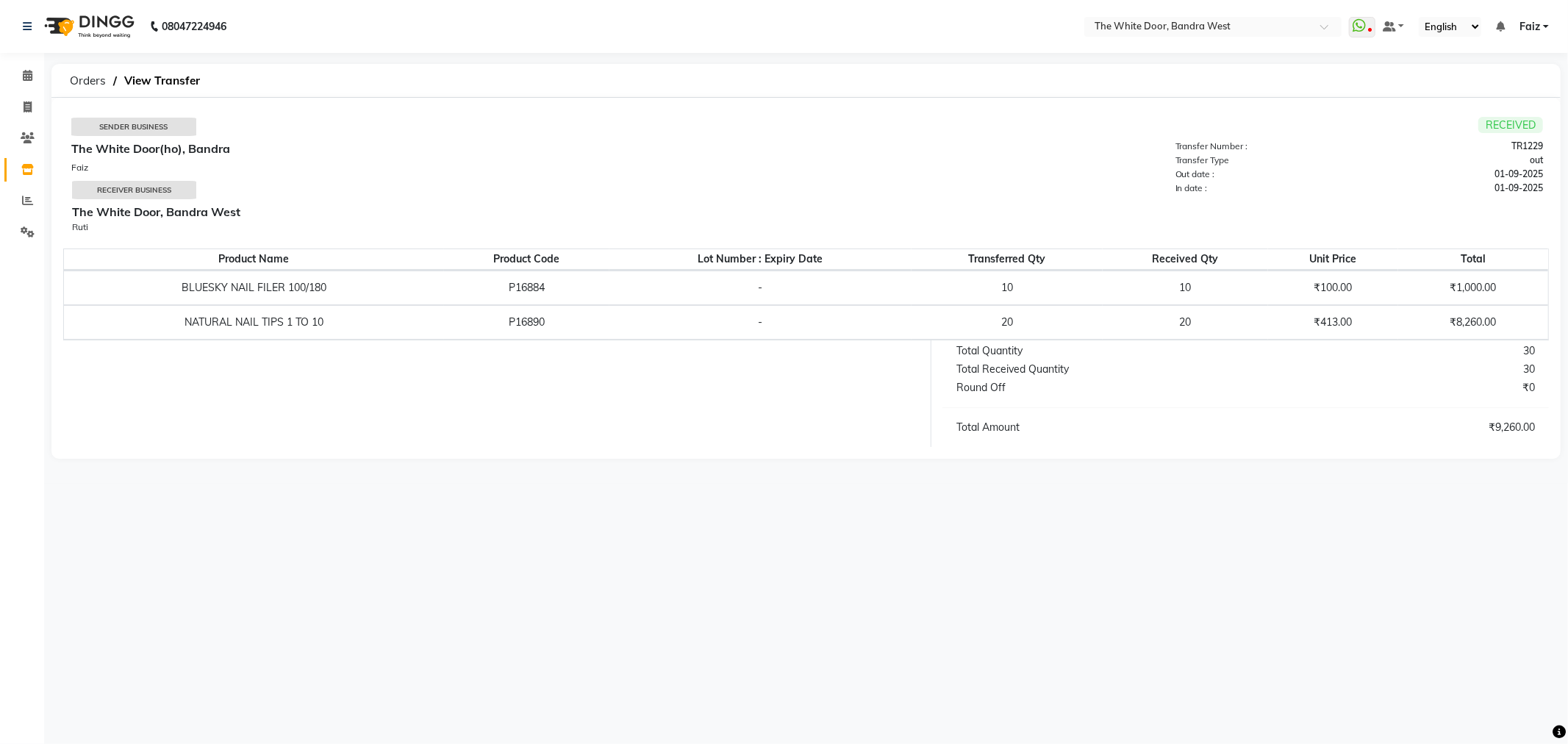
click at [14, 177] on span at bounding box center [27, 170] width 26 height 17
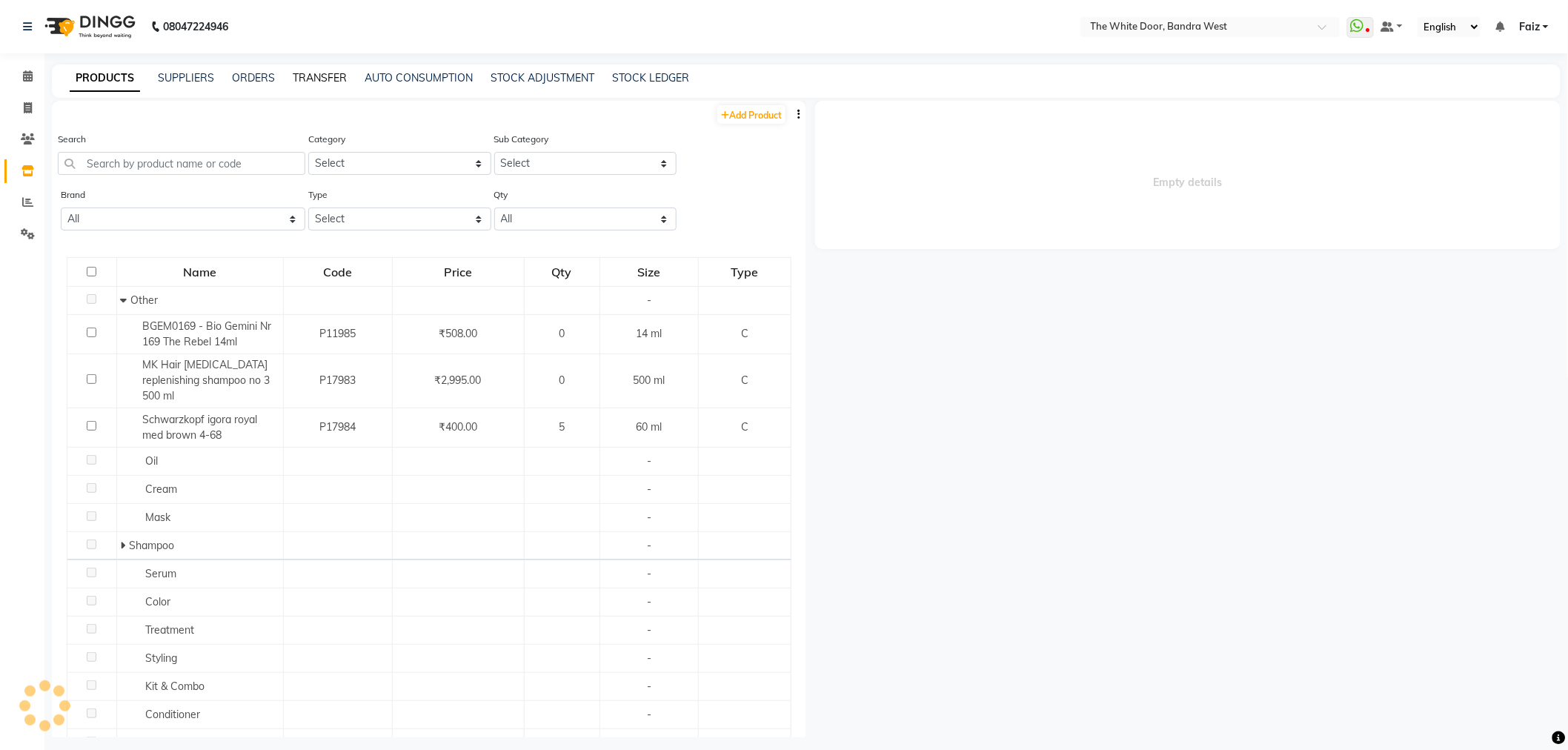
click at [322, 78] on link "TRANSFER" at bounding box center [320, 77] width 54 height 13
select select "sender"
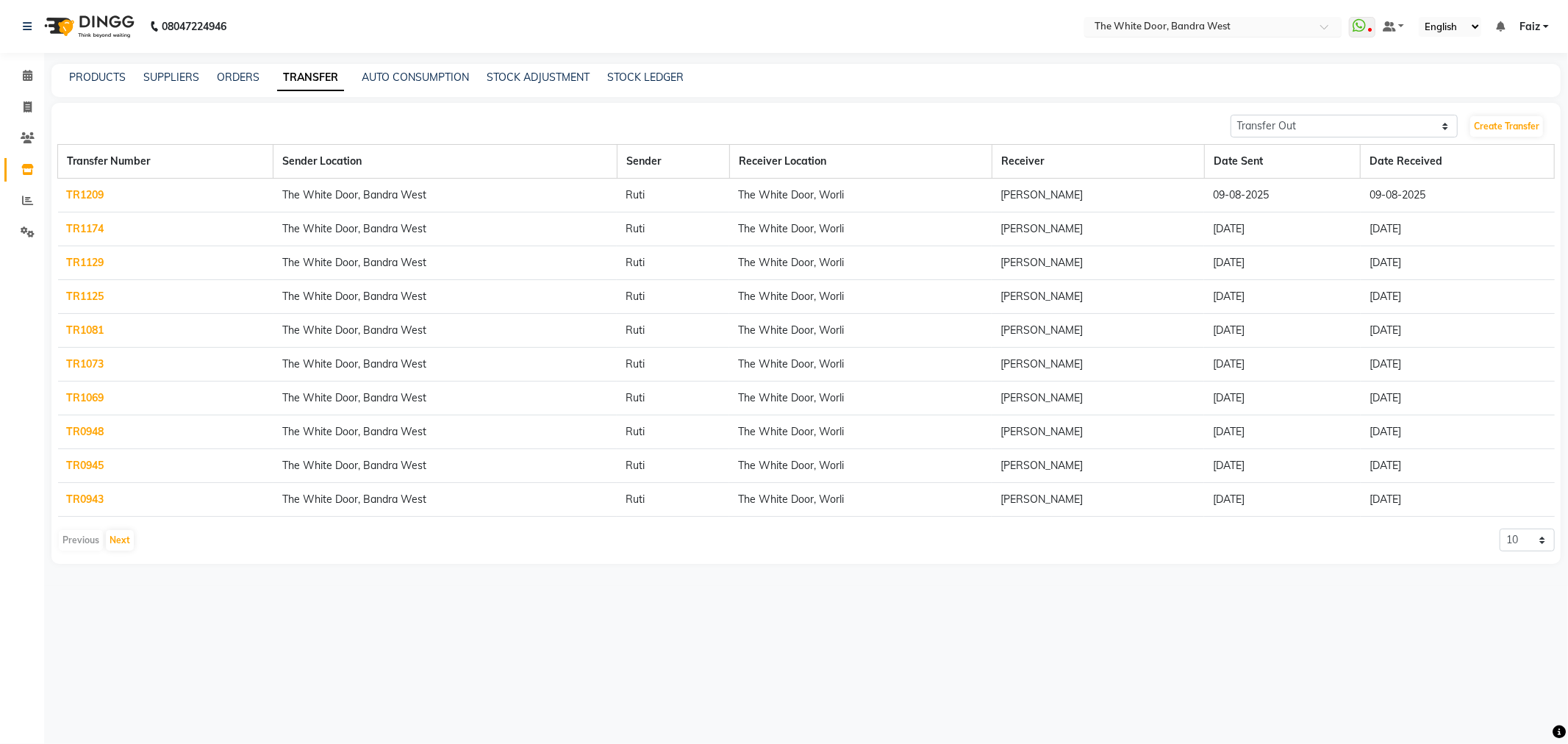
click at [1133, 20] on input "text" at bounding box center [1198, 27] width 213 height 14
click at [1133, 45] on span "The White Door(ho), Bandra" at bounding box center [1156, 49] width 128 height 12
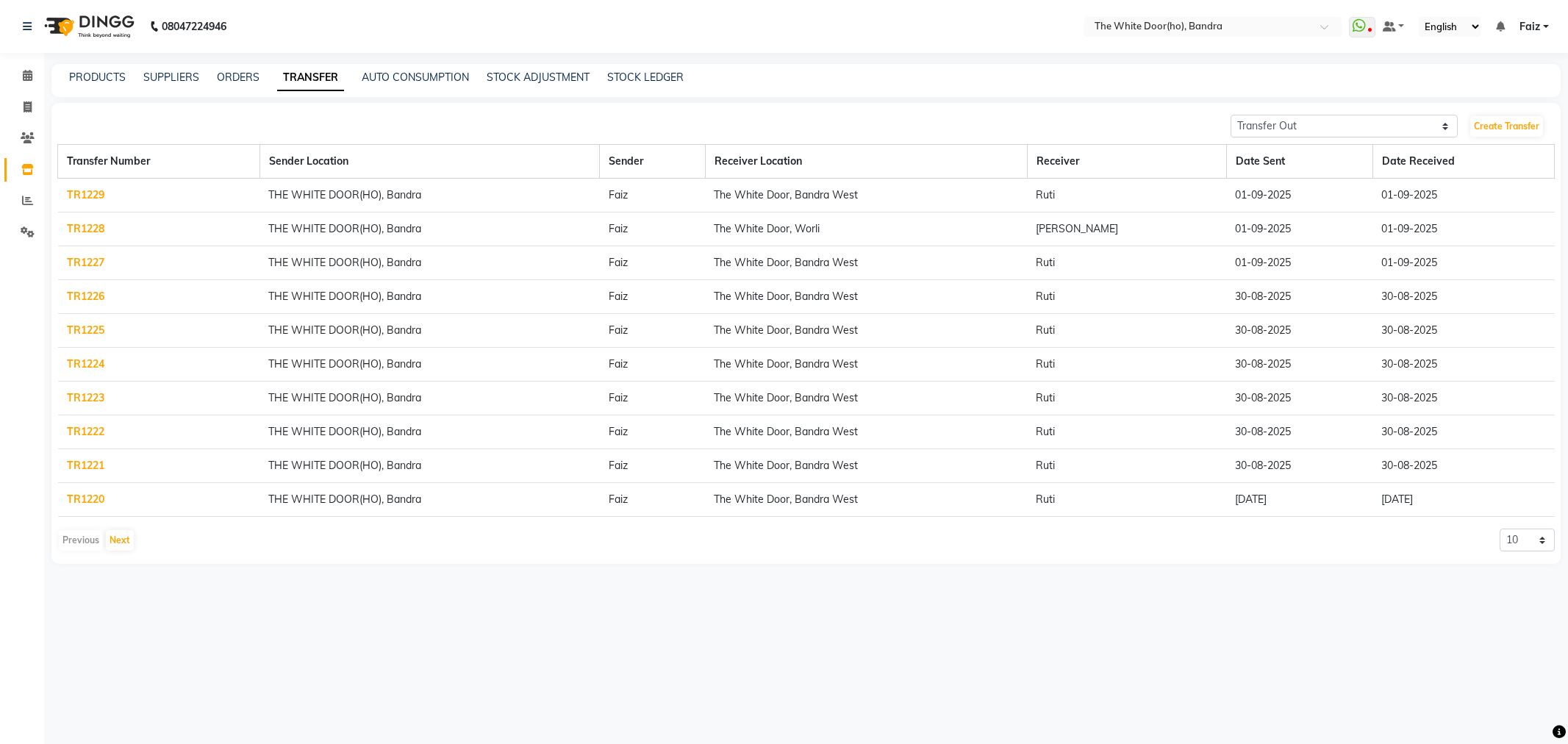
select select "sender"
click at [1538, 121] on link "Create Transfer" at bounding box center [1507, 126] width 73 height 20
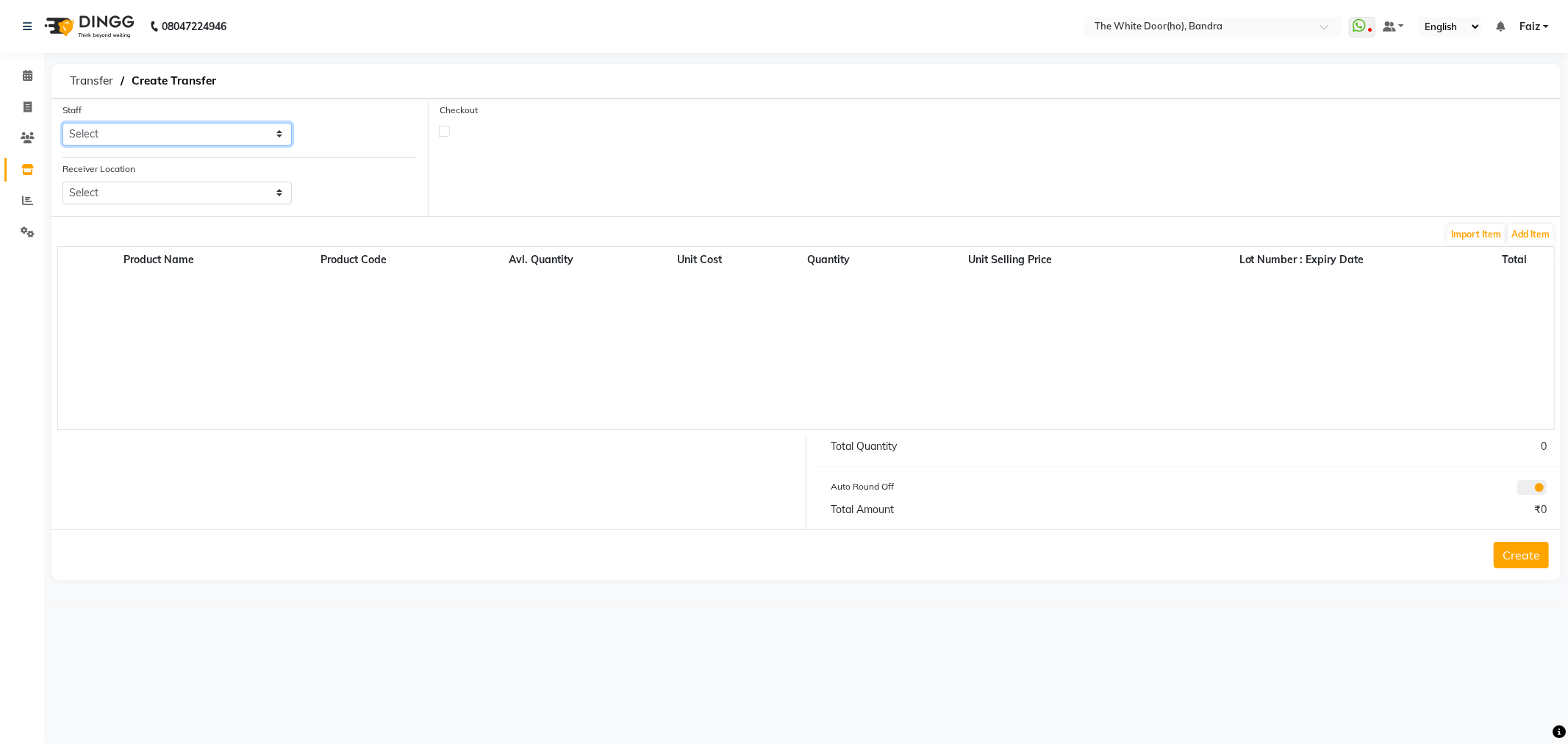
click at [191, 137] on select "Select DINGG Support Faiz Prashant Sana" at bounding box center [177, 134] width 229 height 23
select select "22054"
click at [62, 123] on select "Select DINGG Support Faiz Prashant Sana" at bounding box center [177, 134] width 229 height 23
click at [179, 196] on select "Select The White Door, Bandra West The White Door, [GEOGRAPHIC_DATA]" at bounding box center [177, 193] width 229 height 23
select select "1654"
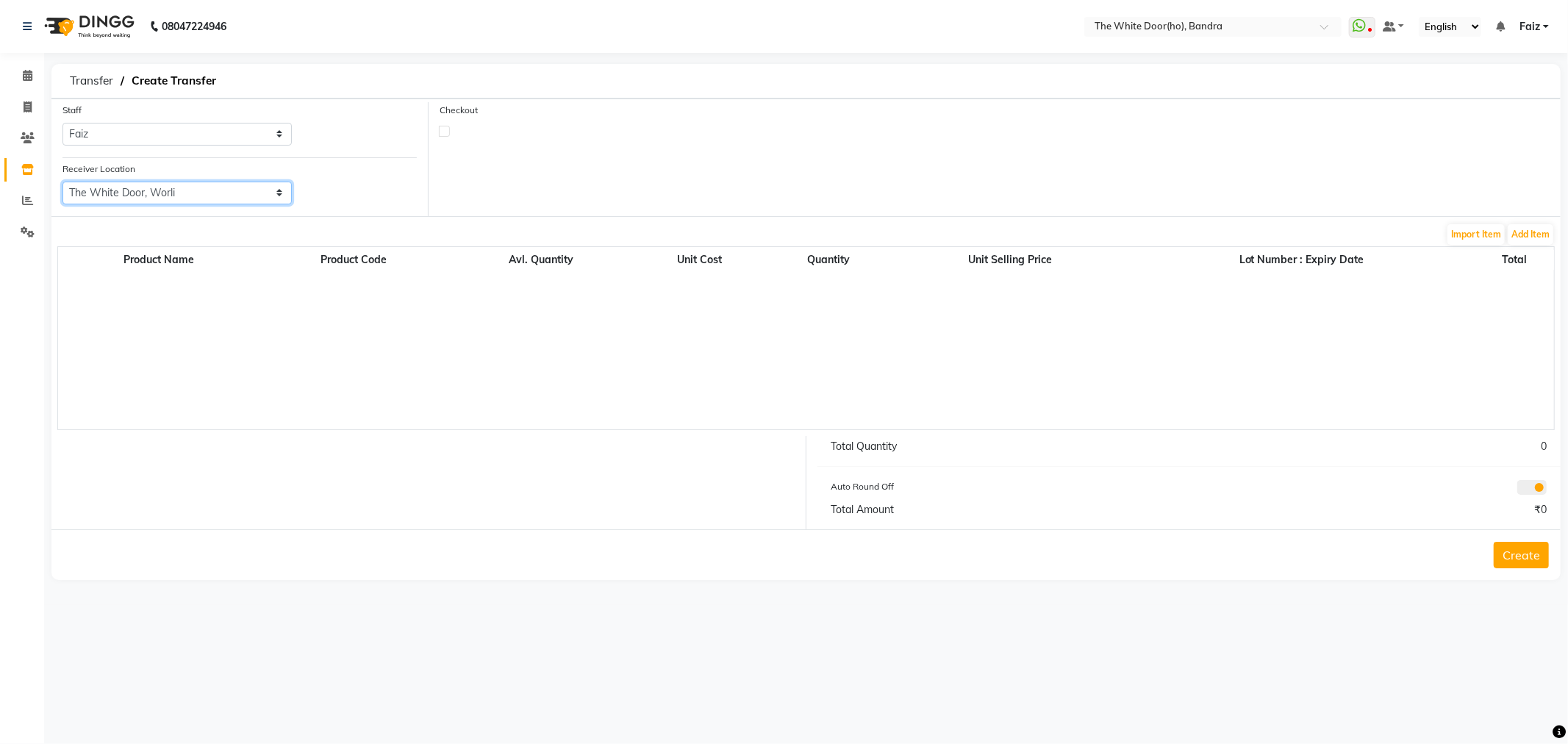
click at [62, 181] on select "Select The White Door, Bandra West The White Door, [GEOGRAPHIC_DATA]" at bounding box center [177, 193] width 229 height 23
click at [1532, 226] on button "Add Item" at bounding box center [1530, 234] width 46 height 20
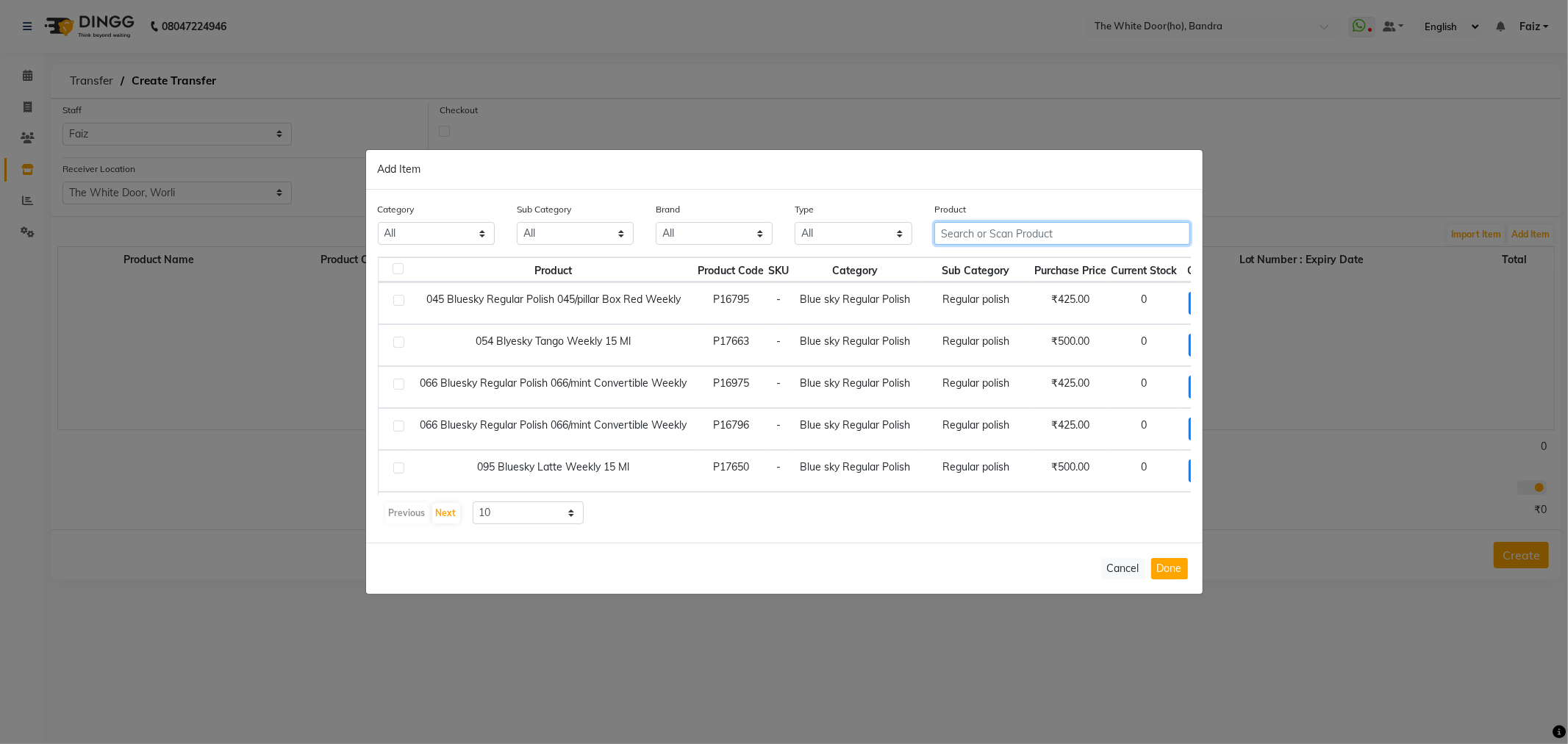
click at [1101, 228] on input "text" at bounding box center [1063, 234] width 256 height 23
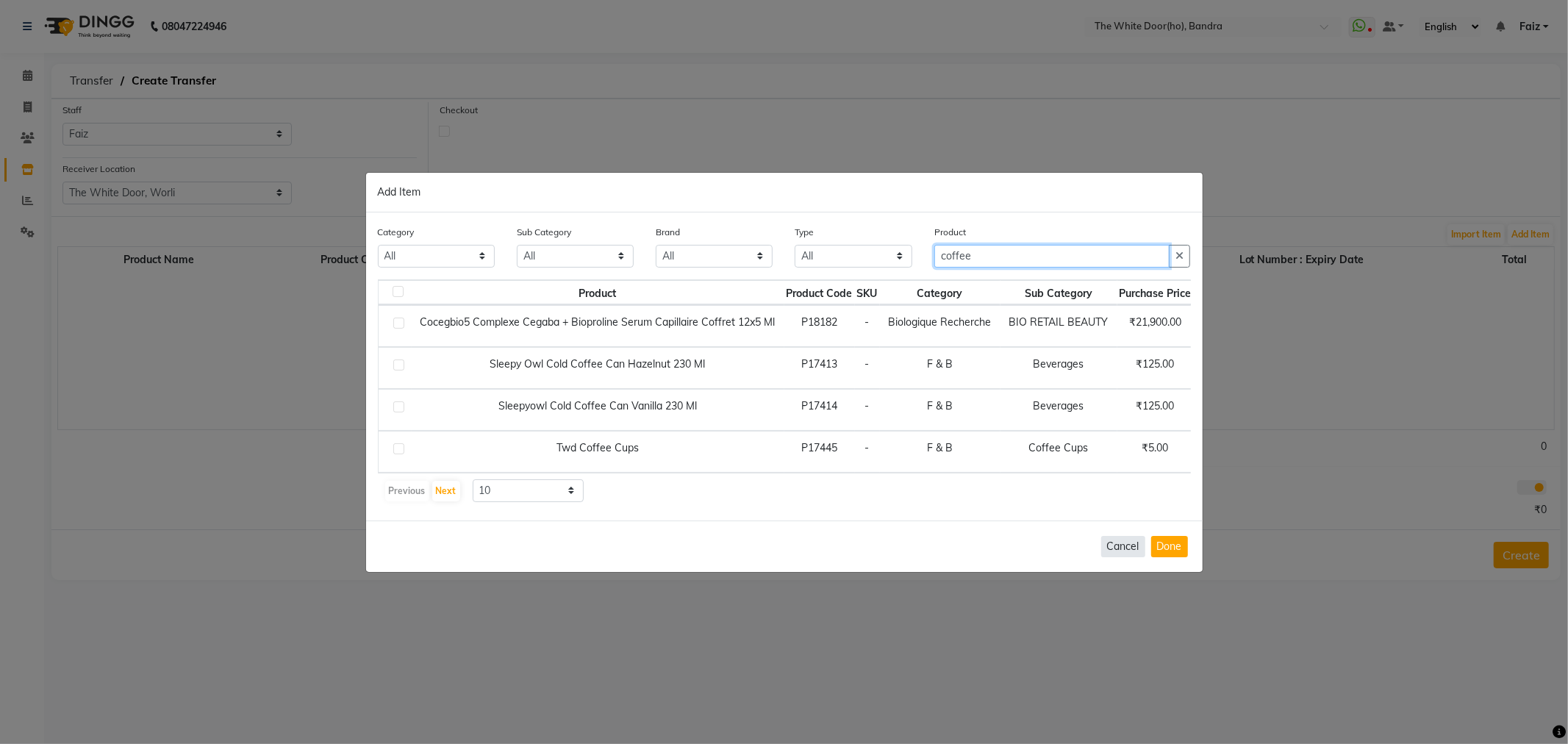
type input "coffee"
click at [1123, 557] on button "Cancel" at bounding box center [1123, 546] width 44 height 21
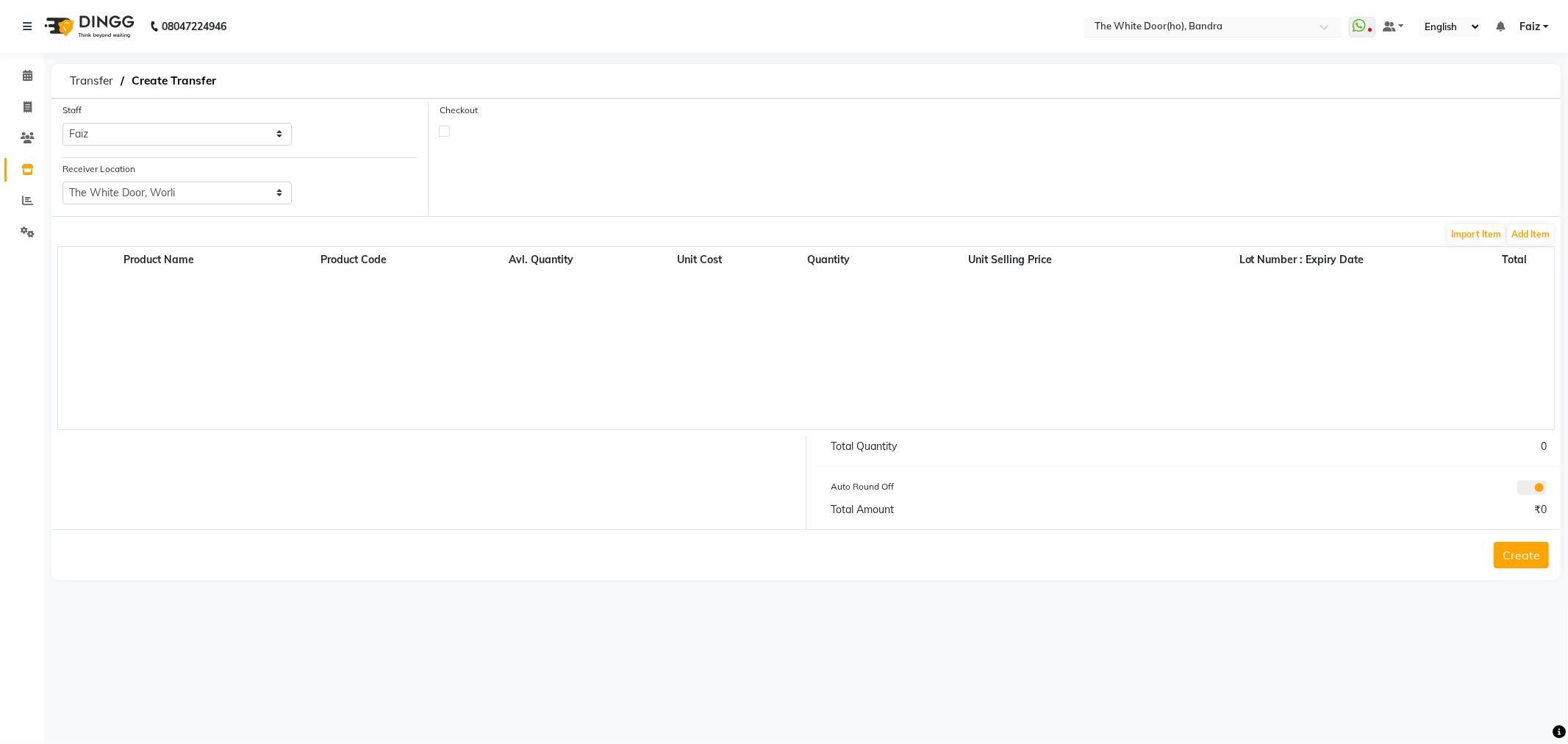
click at [1141, 33] on input "text" at bounding box center [1198, 27] width 213 height 14
click at [1141, 78] on span "The White Door, Worli" at bounding box center [1142, 75] width 101 height 12
click at [1155, 27] on input "text" at bounding box center [1213, 27] width 213 height 14
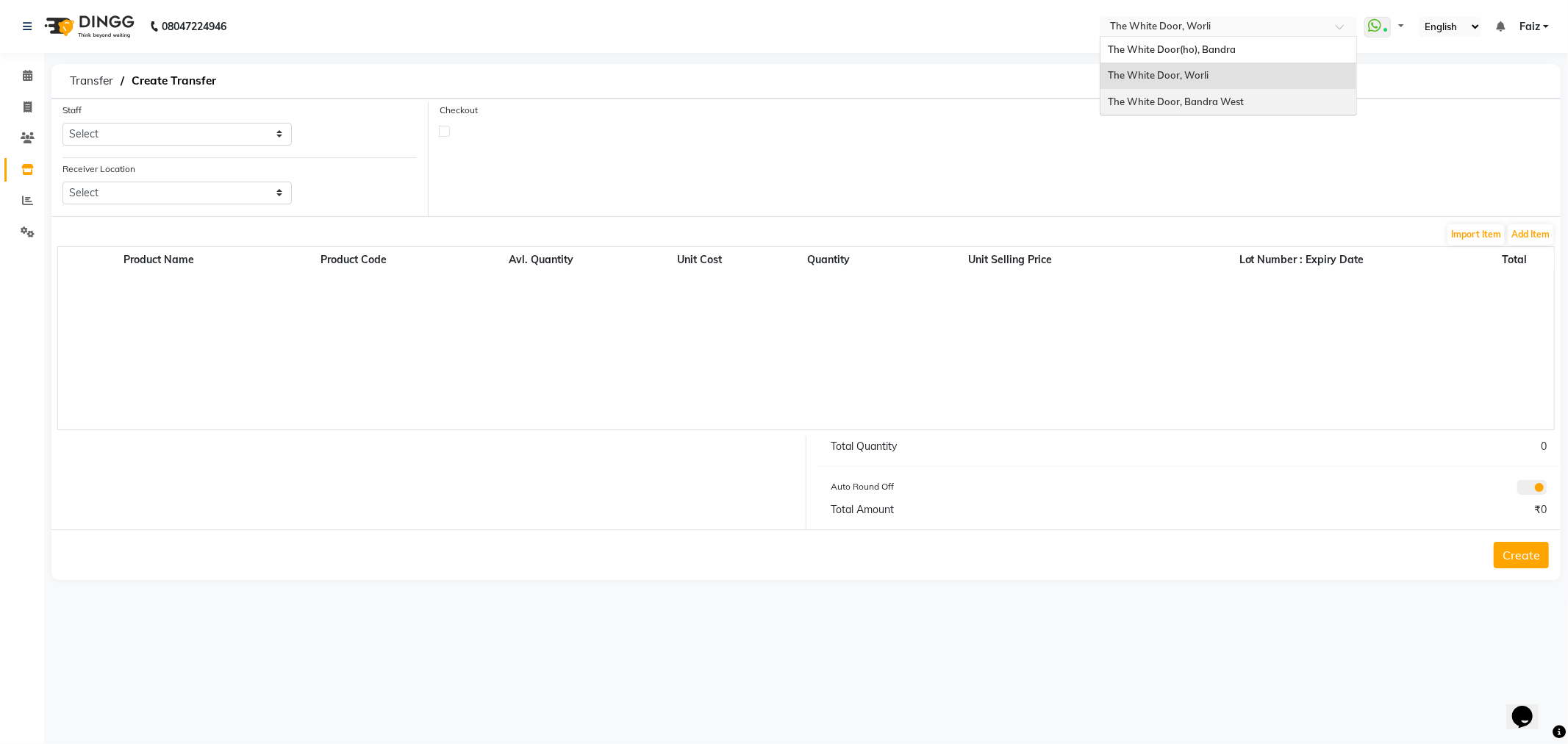
click at [1148, 101] on span "The White Door, Bandra West" at bounding box center [1175, 102] width 136 height 12
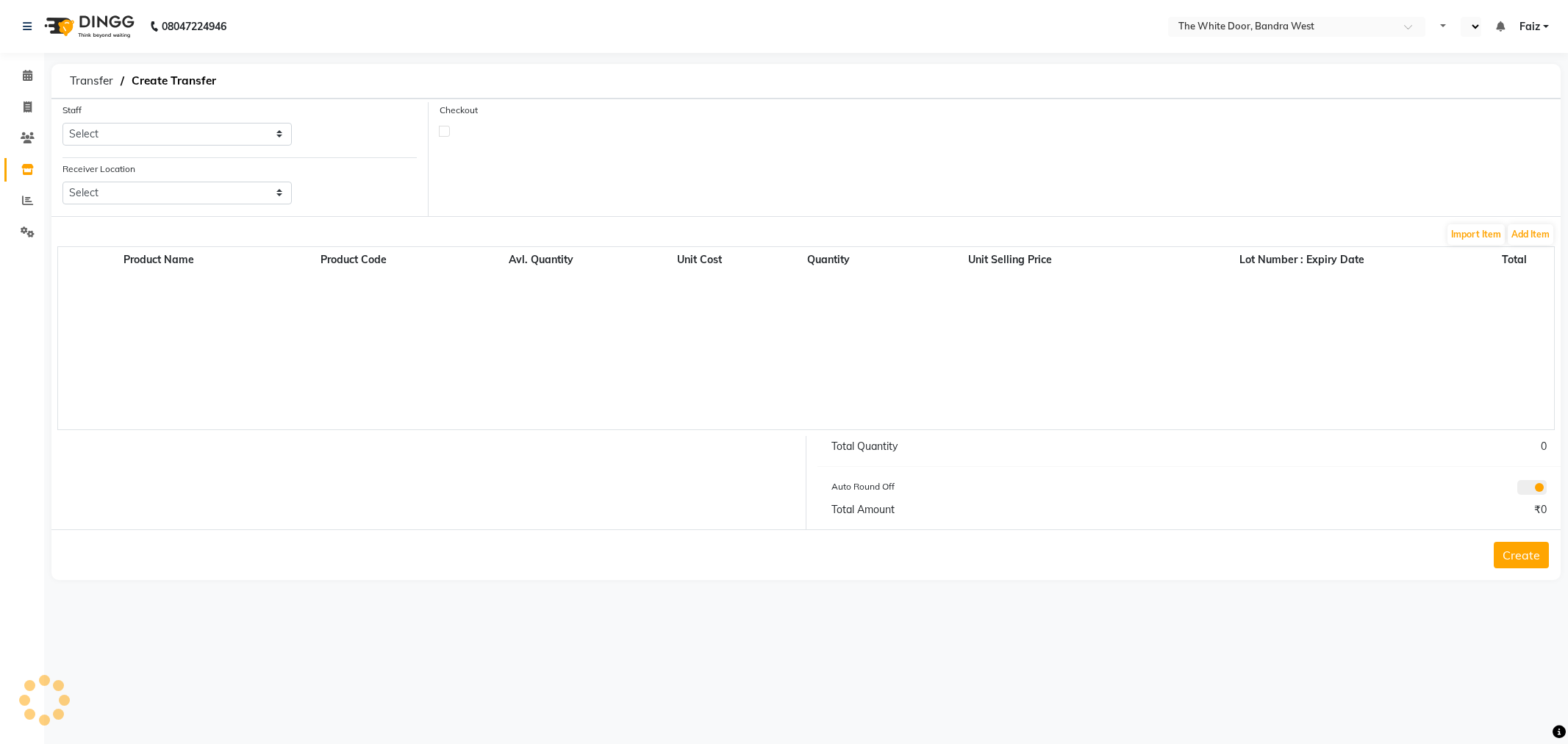
select select "en"
click at [1186, 24] on input "text" at bounding box center [1198, 27] width 213 height 14
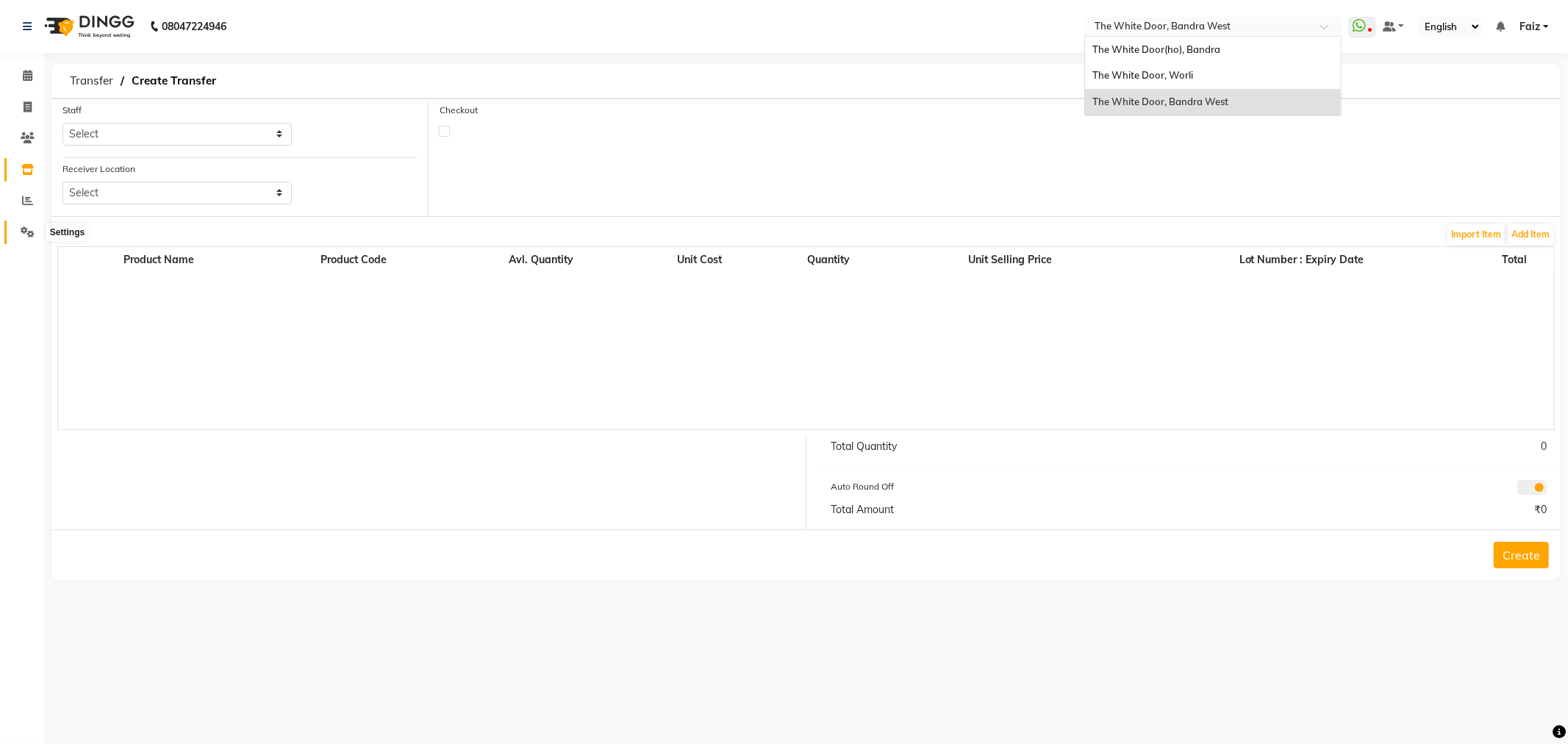
click at [20, 232] on icon at bounding box center [27, 231] width 14 height 11
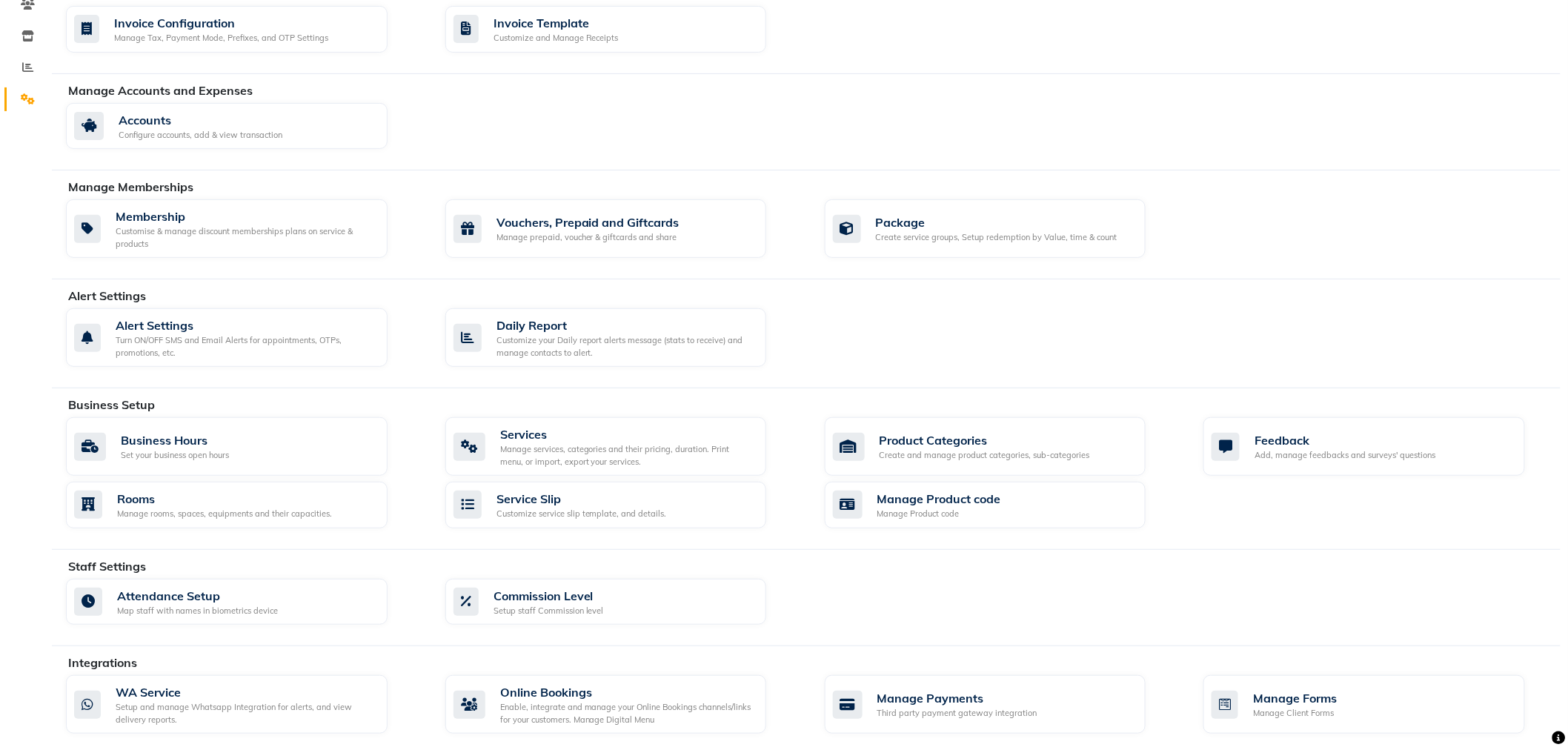
scroll to position [238, 0]
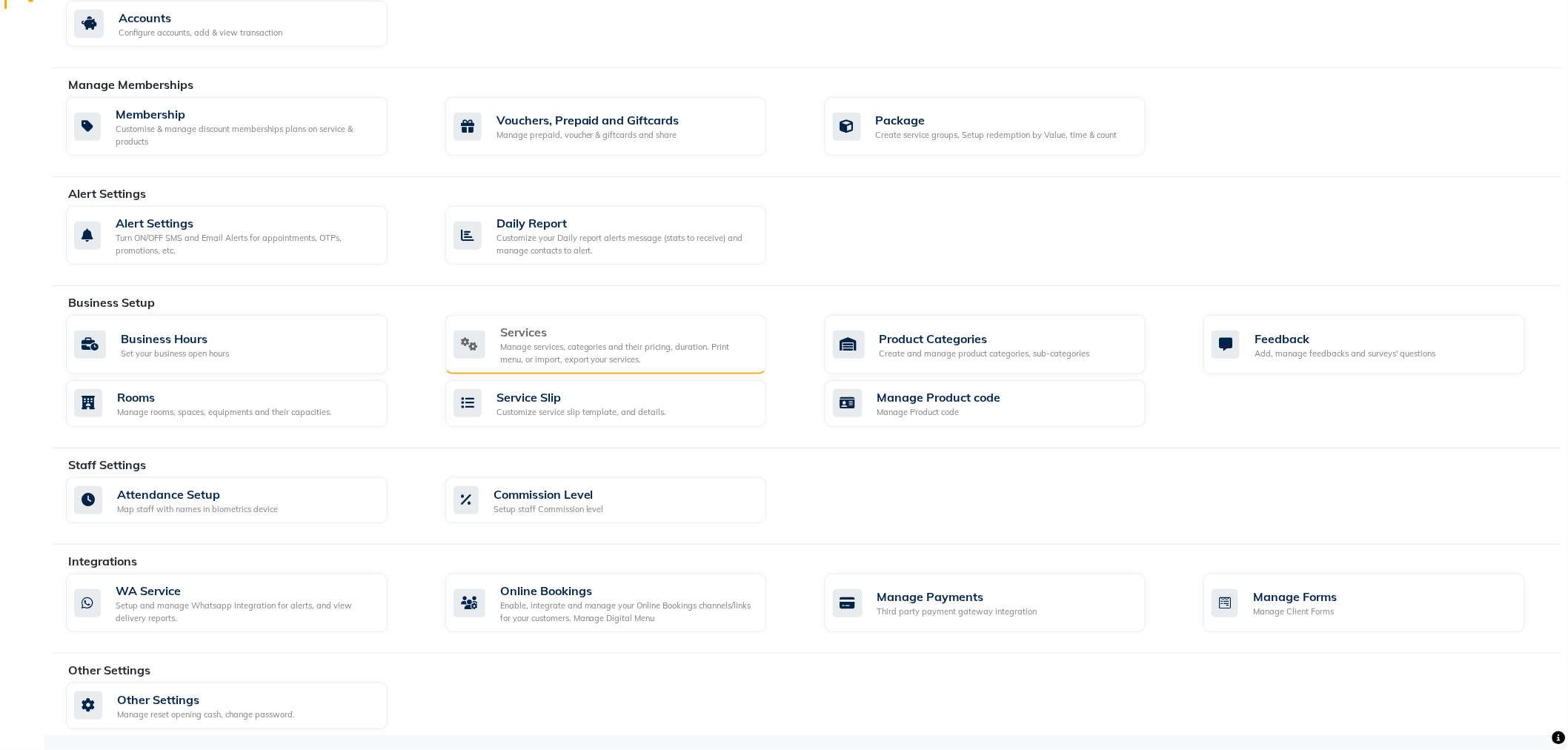
click at [534, 352] on div "Manage services, categories and their pricing, duration. Print menu, or import,…" at bounding box center [627, 353] width 255 height 24
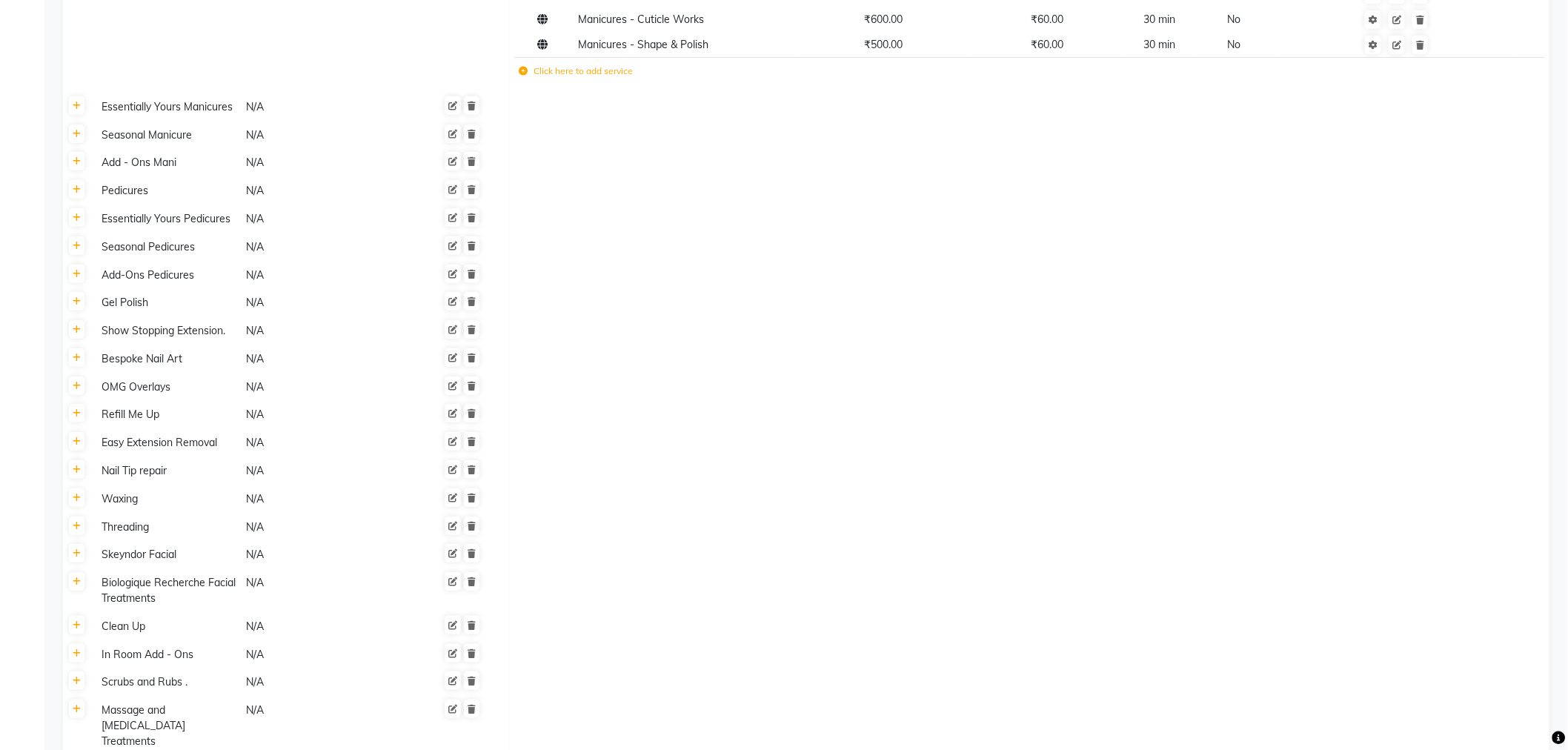
scroll to position [493, 0]
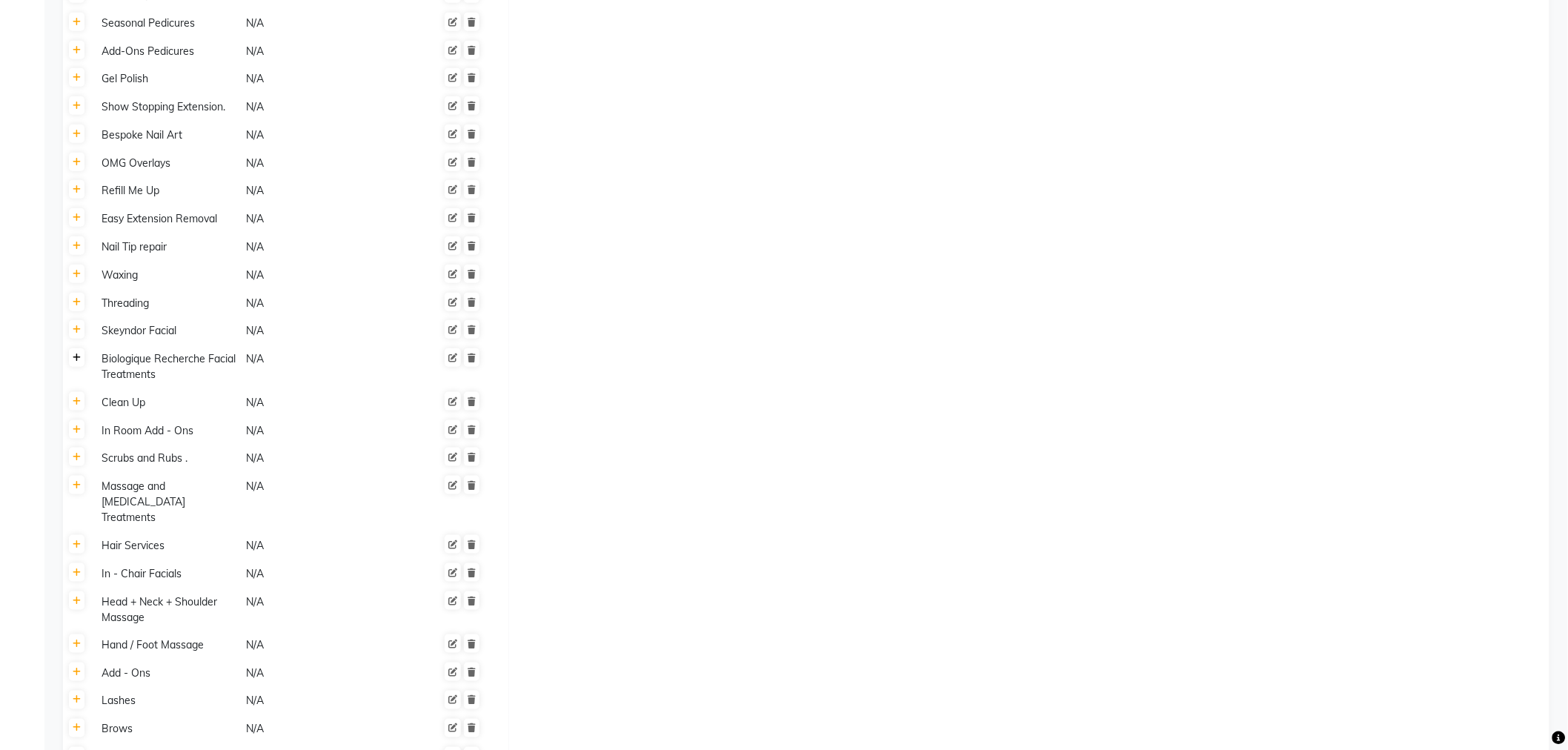
click at [70, 359] on link at bounding box center [76, 357] width 15 height 18
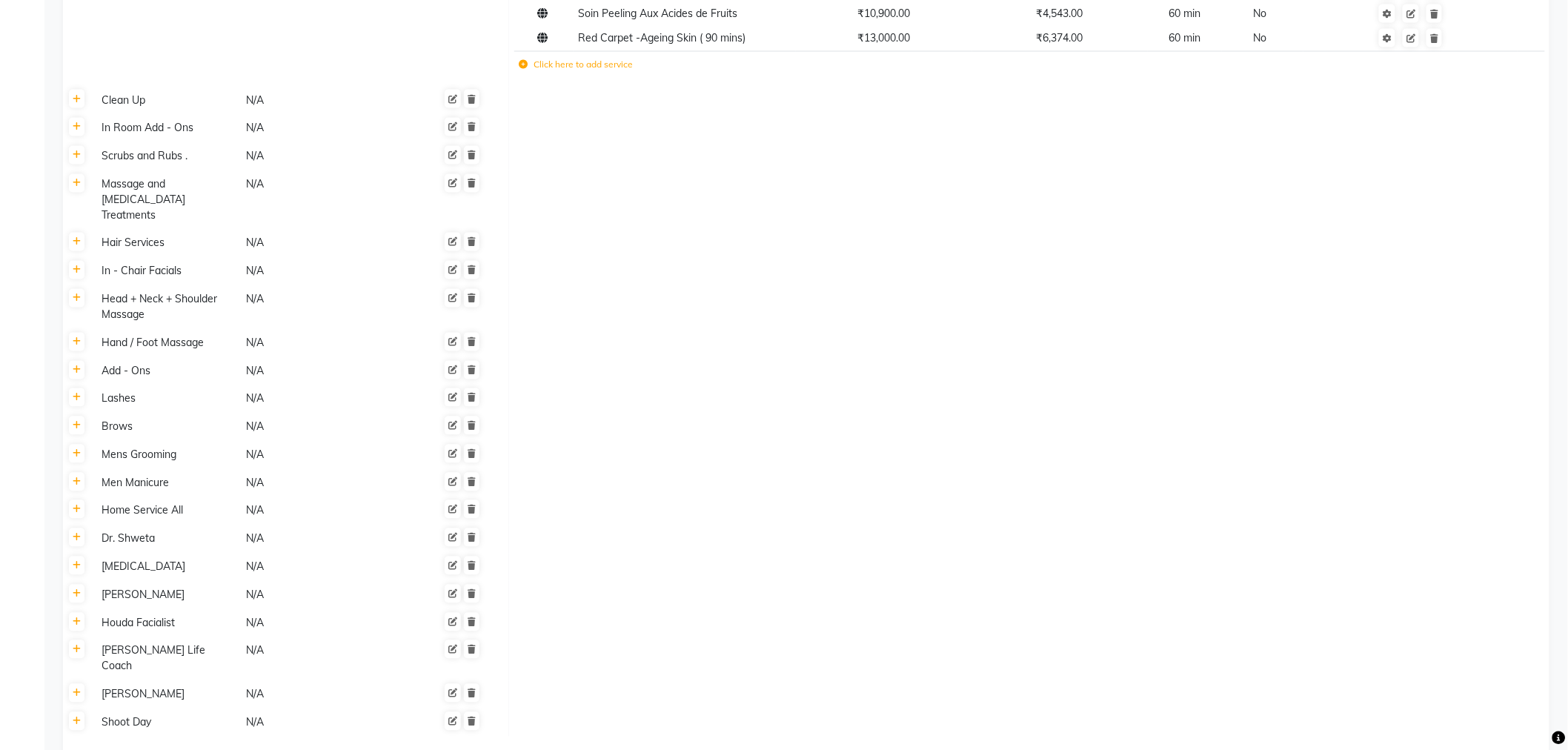
scroll to position [1136, 0]
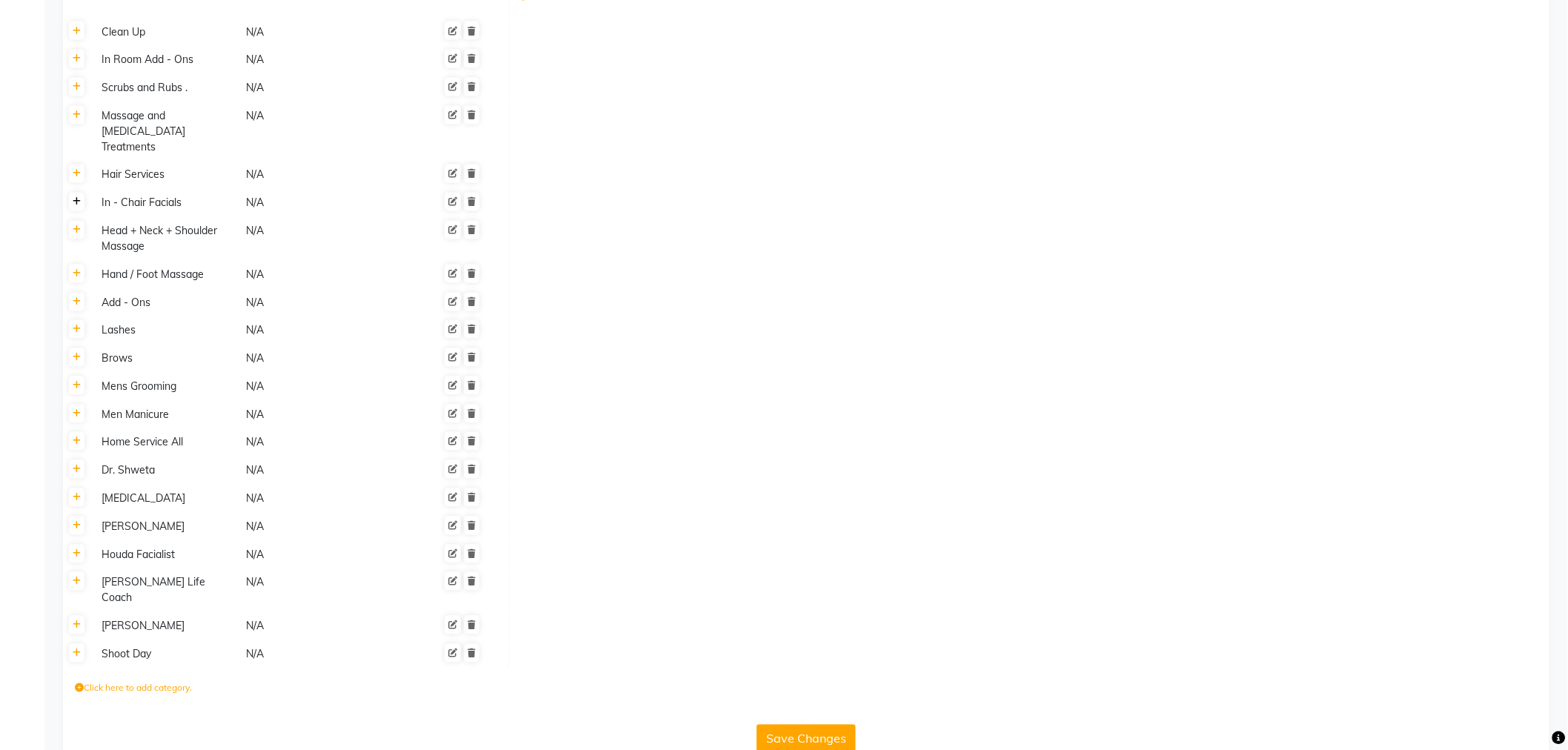
click at [74, 198] on icon at bounding box center [76, 203] width 8 height 9
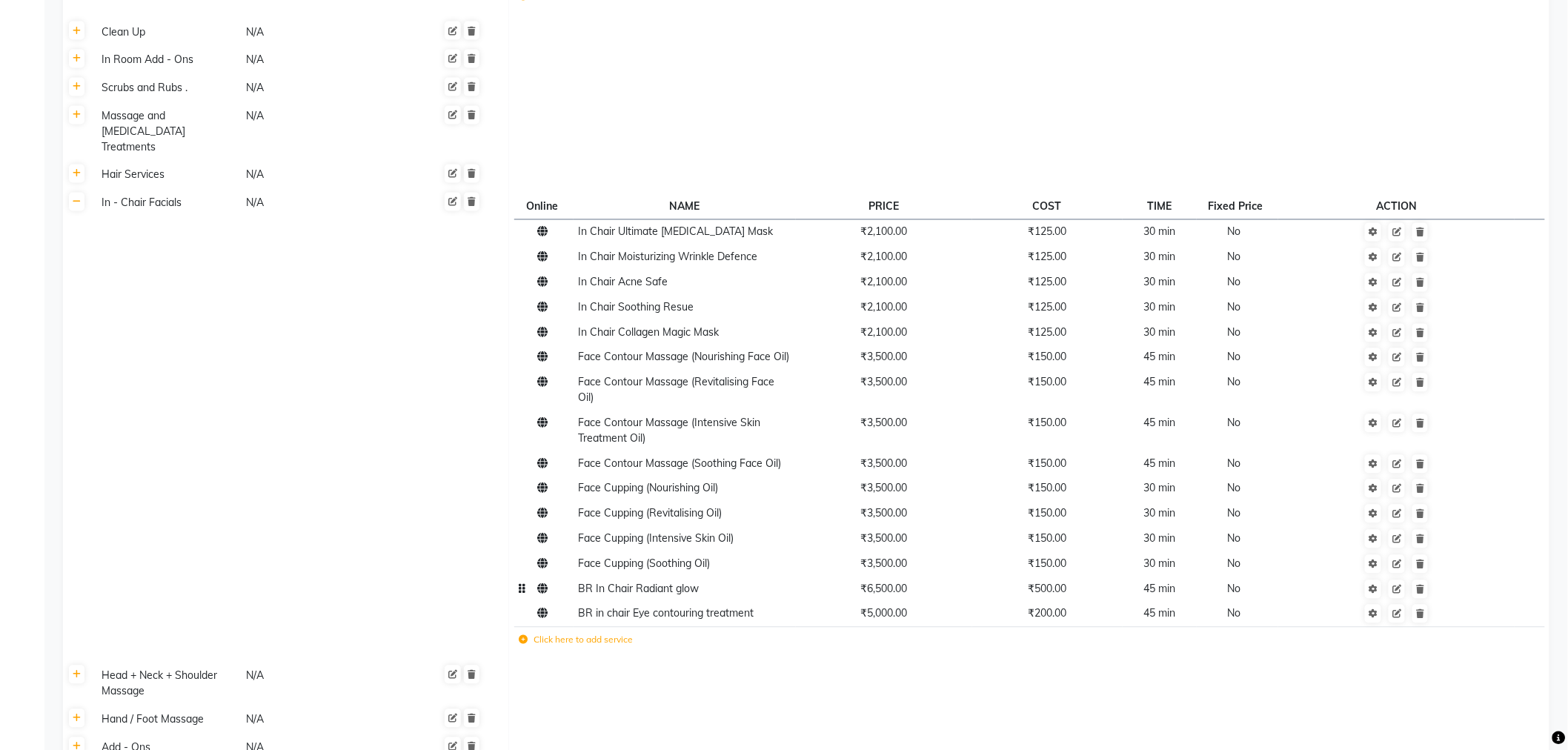
click at [662, 583] on span "BR In Chair Radiant glow" at bounding box center [639, 589] width 121 height 13
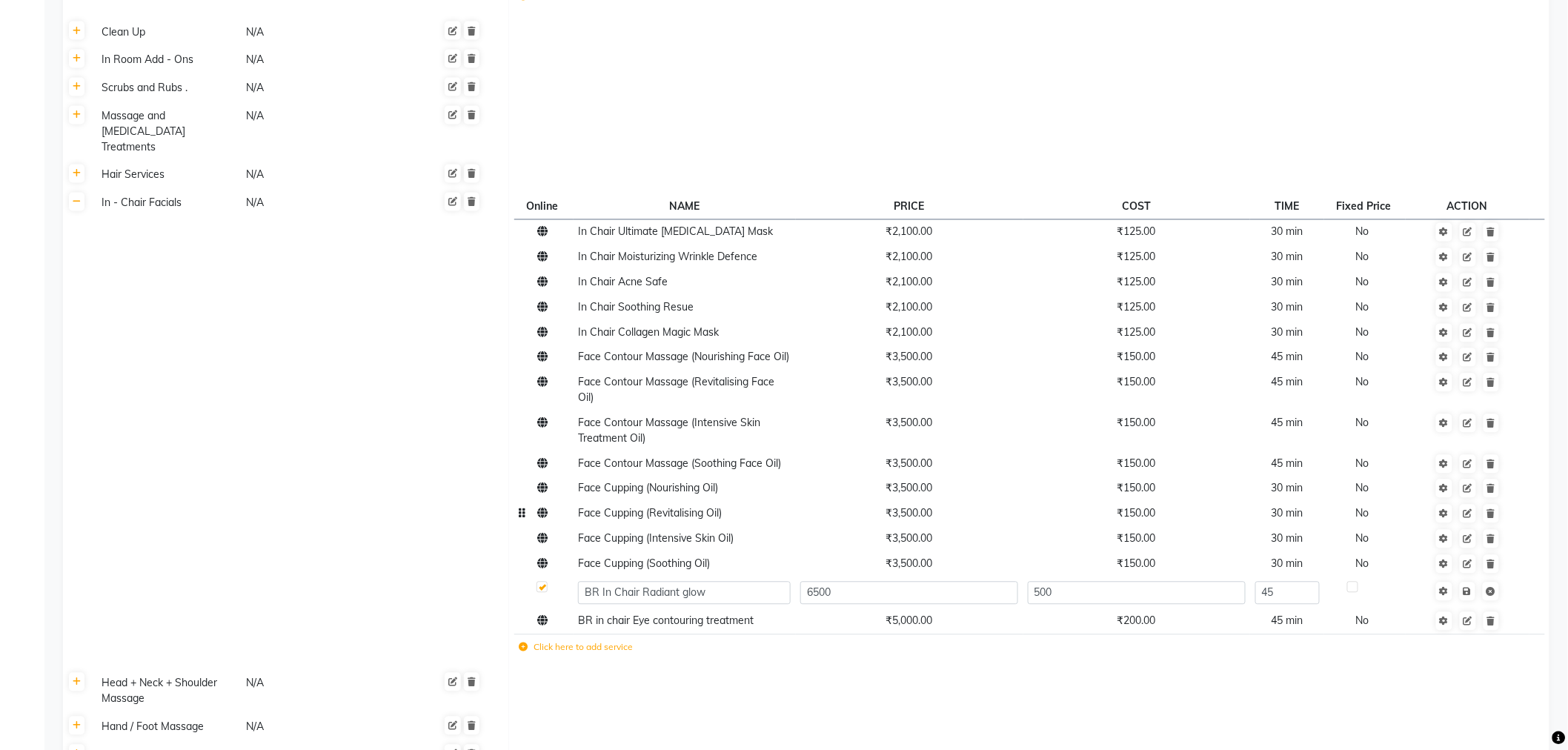
click at [820, 502] on td "₹3,500.00" at bounding box center [909, 514] width 227 height 25
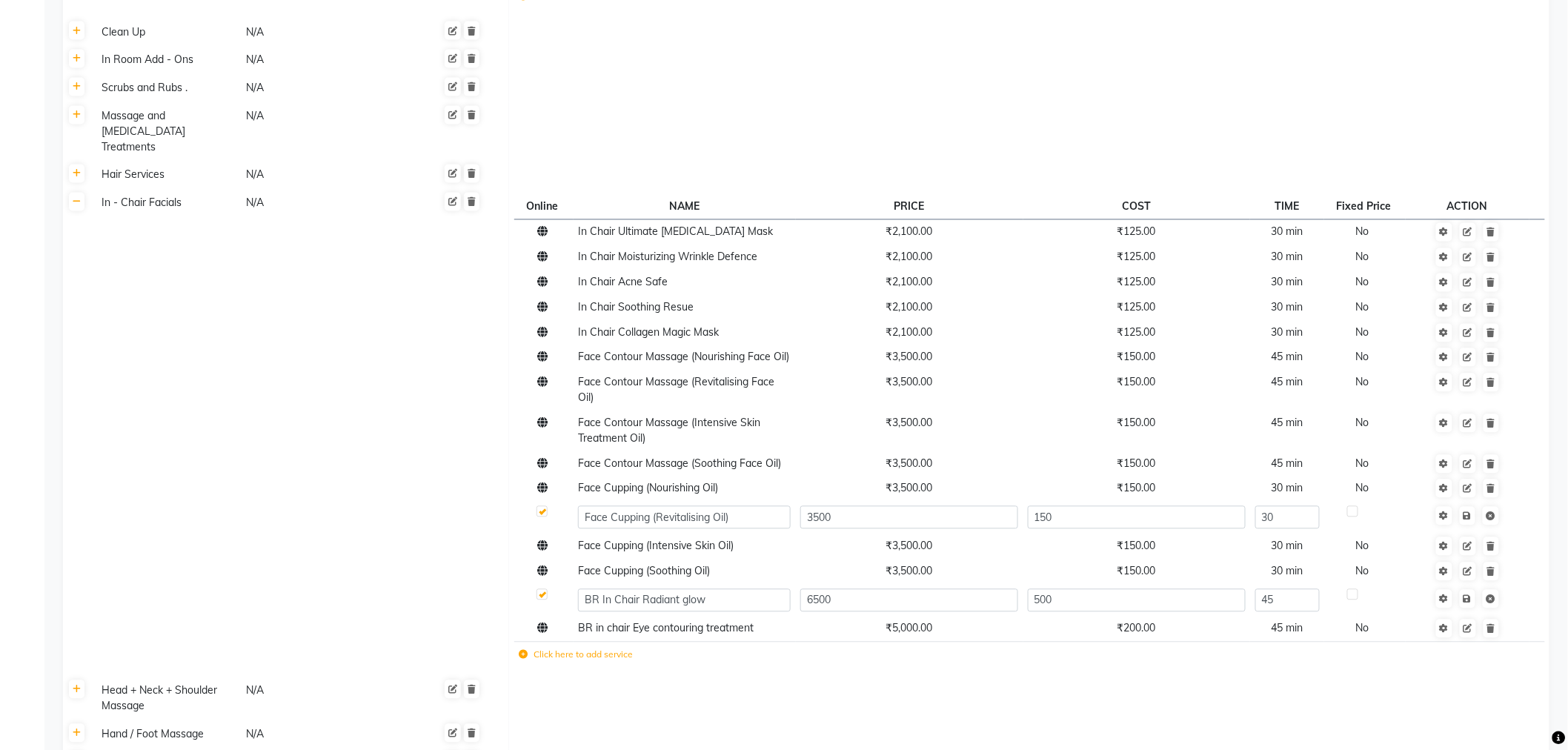
click at [448, 531] on td "In - Chair Facials N/A" at bounding box center [300, 433] width 418 height 488
click at [545, 589] on div at bounding box center [542, 596] width 10 height 15
click at [544, 589] on label at bounding box center [542, 594] width 11 height 11
click at [544, 517] on input "checkbox" at bounding box center [542, 512] width 10 height 10
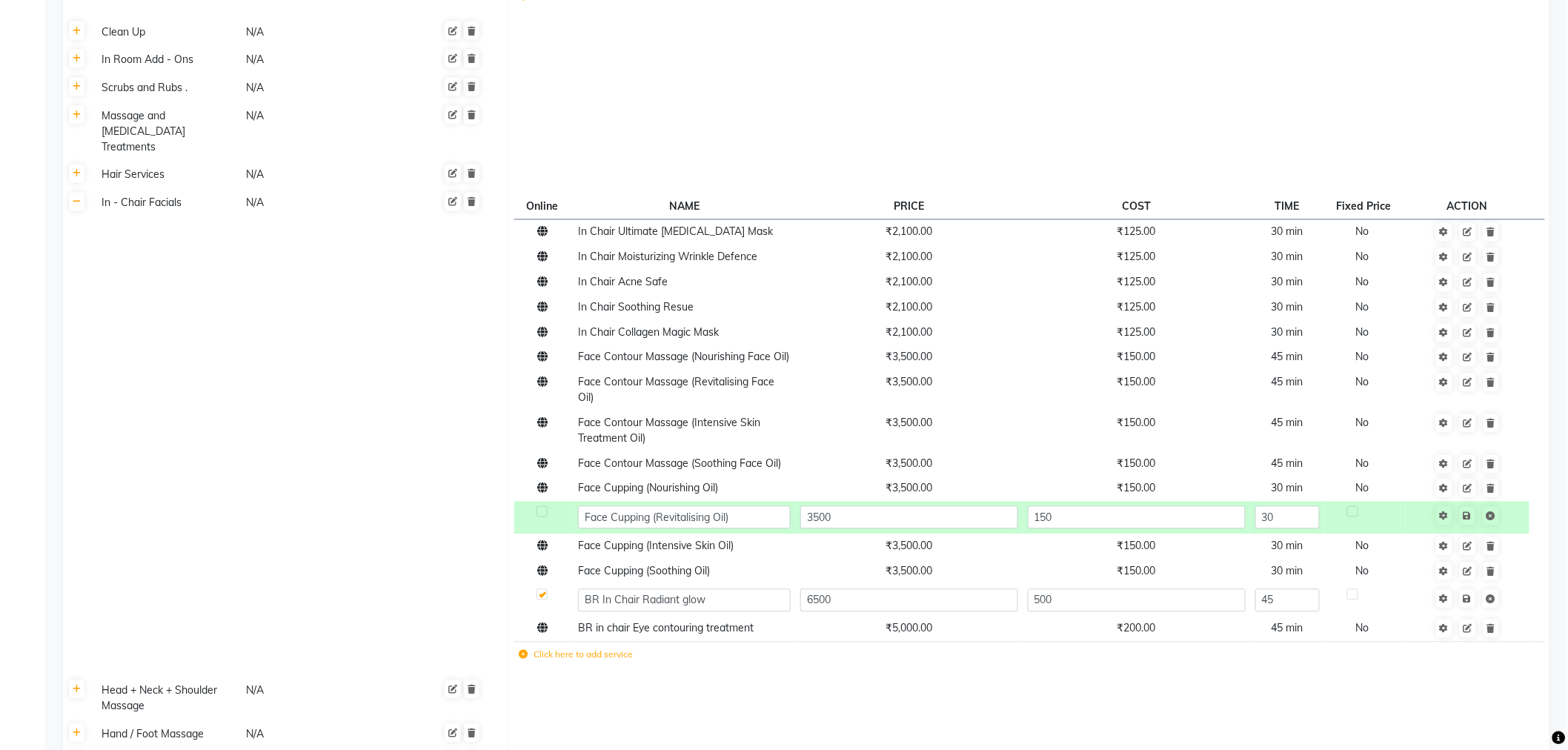
click at [544, 589] on label at bounding box center [542, 594] width 11 height 11
click at [544, 517] on input "checkbox" at bounding box center [542, 512] width 10 height 10
click at [543, 589] on label at bounding box center [542, 594] width 11 height 11
click at [543, 517] on input "checkbox" at bounding box center [542, 512] width 10 height 10
checkbox input "false"
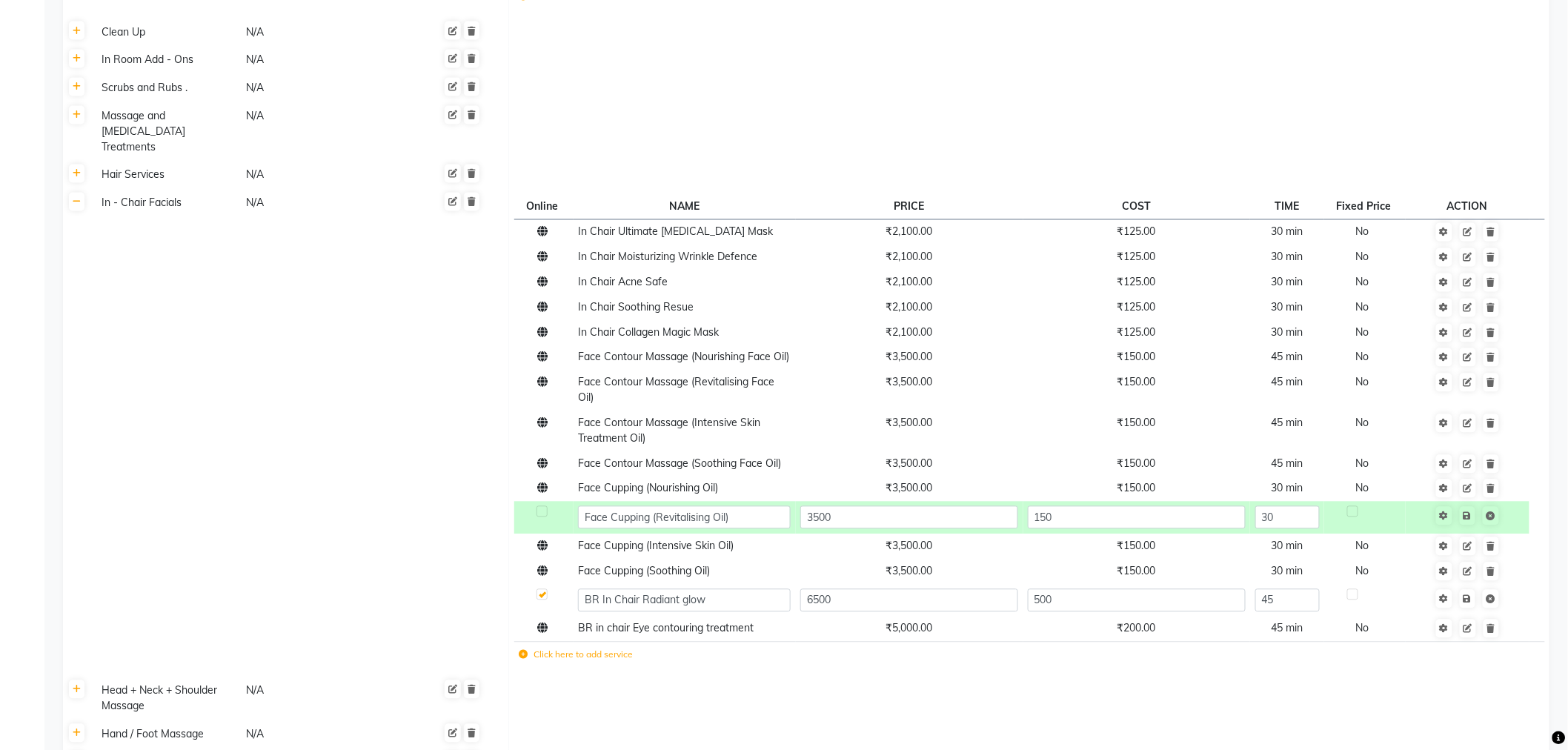
click at [496, 539] on td "In - Chair Facials N/A" at bounding box center [300, 433] width 418 height 488
click at [545, 623] on icon at bounding box center [543, 628] width 11 height 11
click at [477, 586] on td "In - Chair Facials N/A" at bounding box center [300, 437] width 418 height 495
drag, startPoint x: 935, startPoint y: 709, endPoint x: 857, endPoint y: 701, distance: 78.4
click at [935, 709] on td at bounding box center [1030, 706] width 1040 height 44
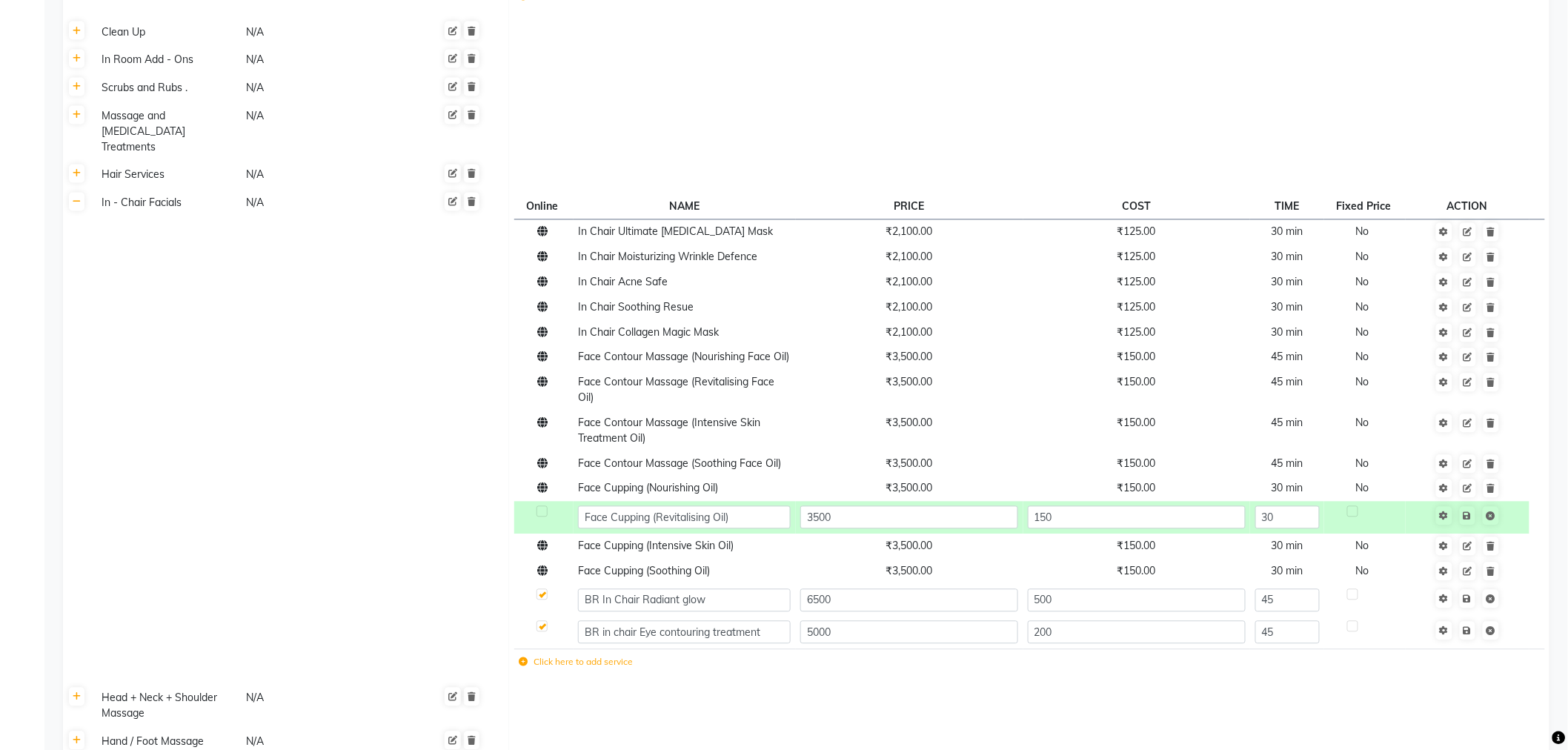
click at [304, 361] on td "In - Chair Facials N/A" at bounding box center [300, 437] width 418 height 495
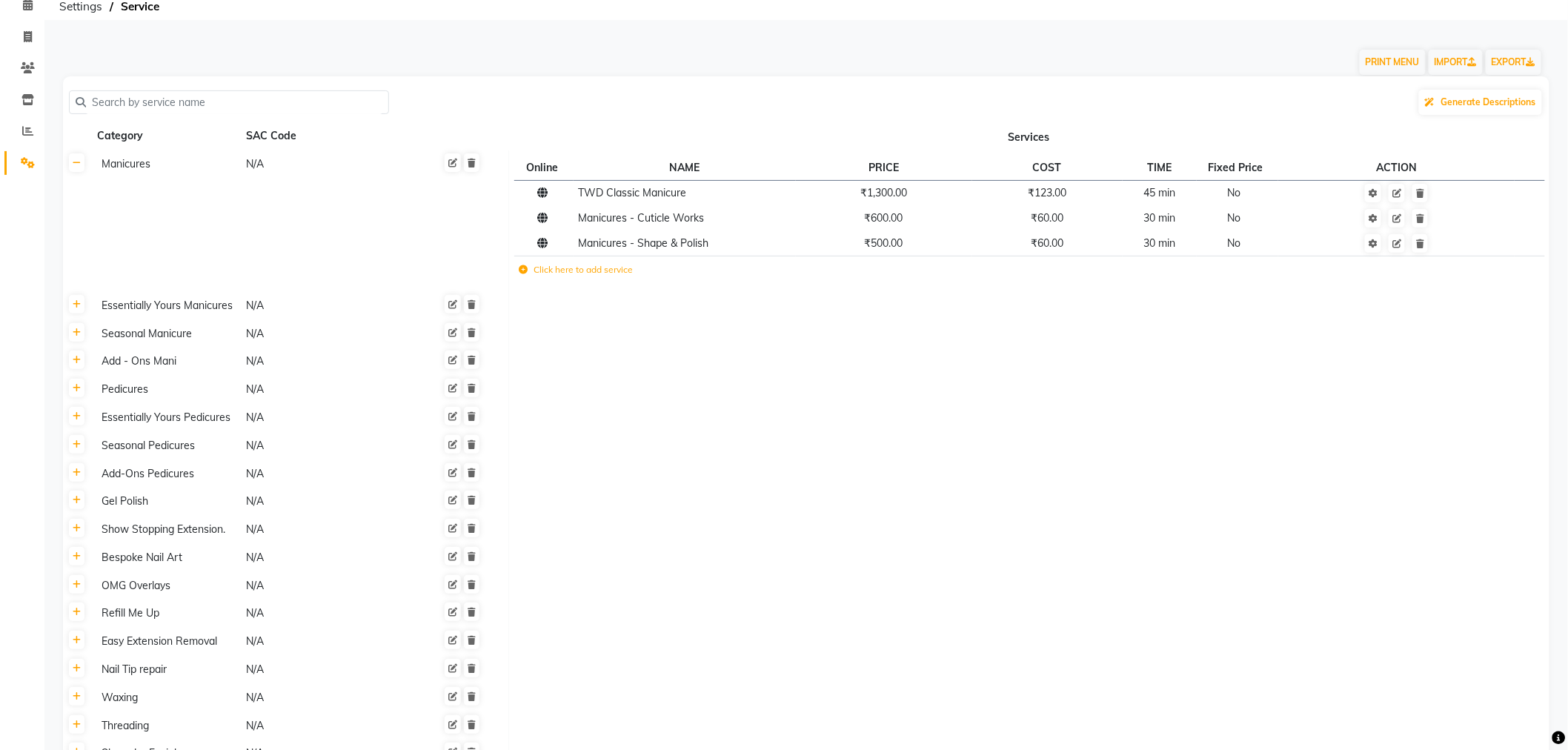
scroll to position [0, 0]
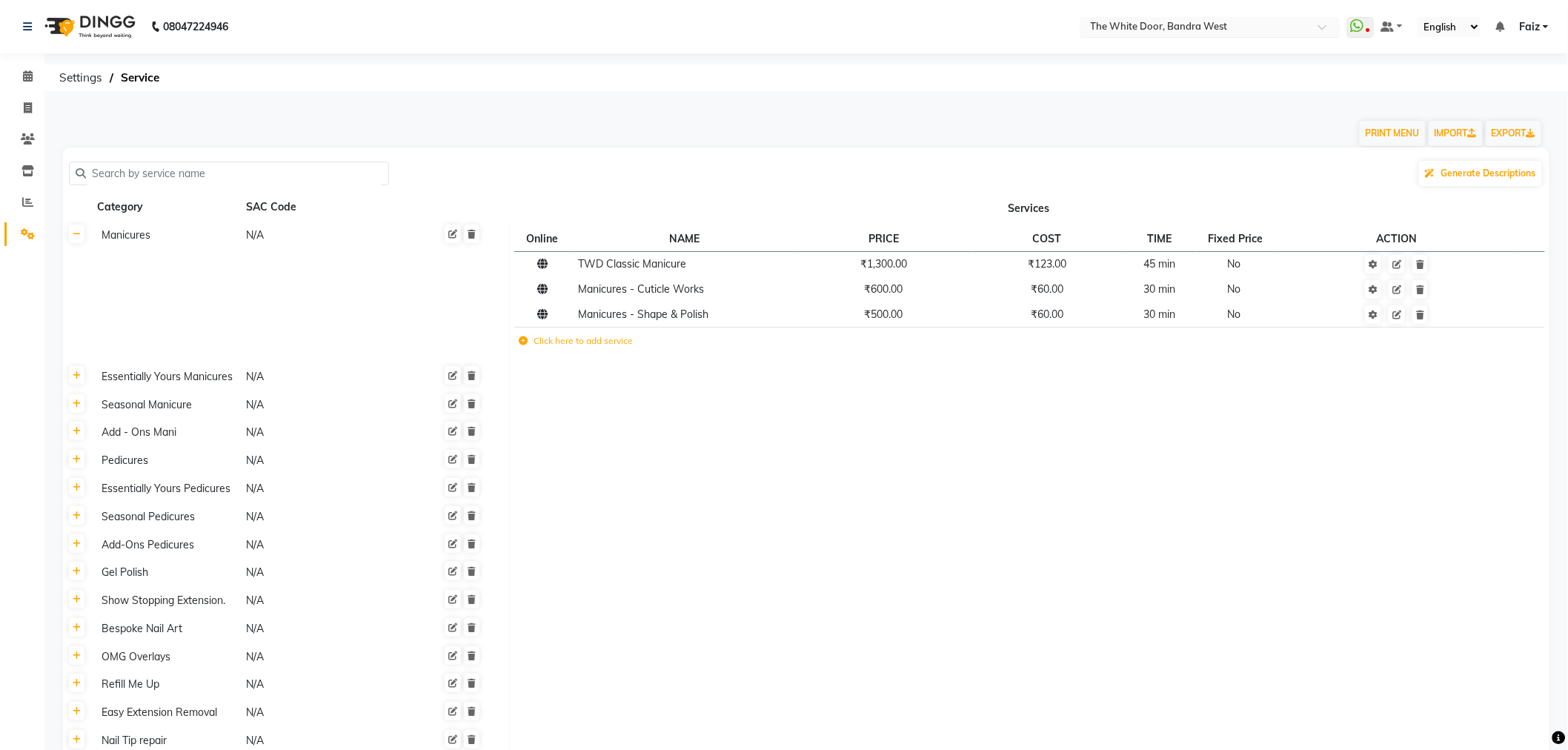
click at [1139, 31] on input "text" at bounding box center [1196, 28] width 215 height 15
click at [1150, 74] on span "The White Door, Worli" at bounding box center [1139, 76] width 102 height 12
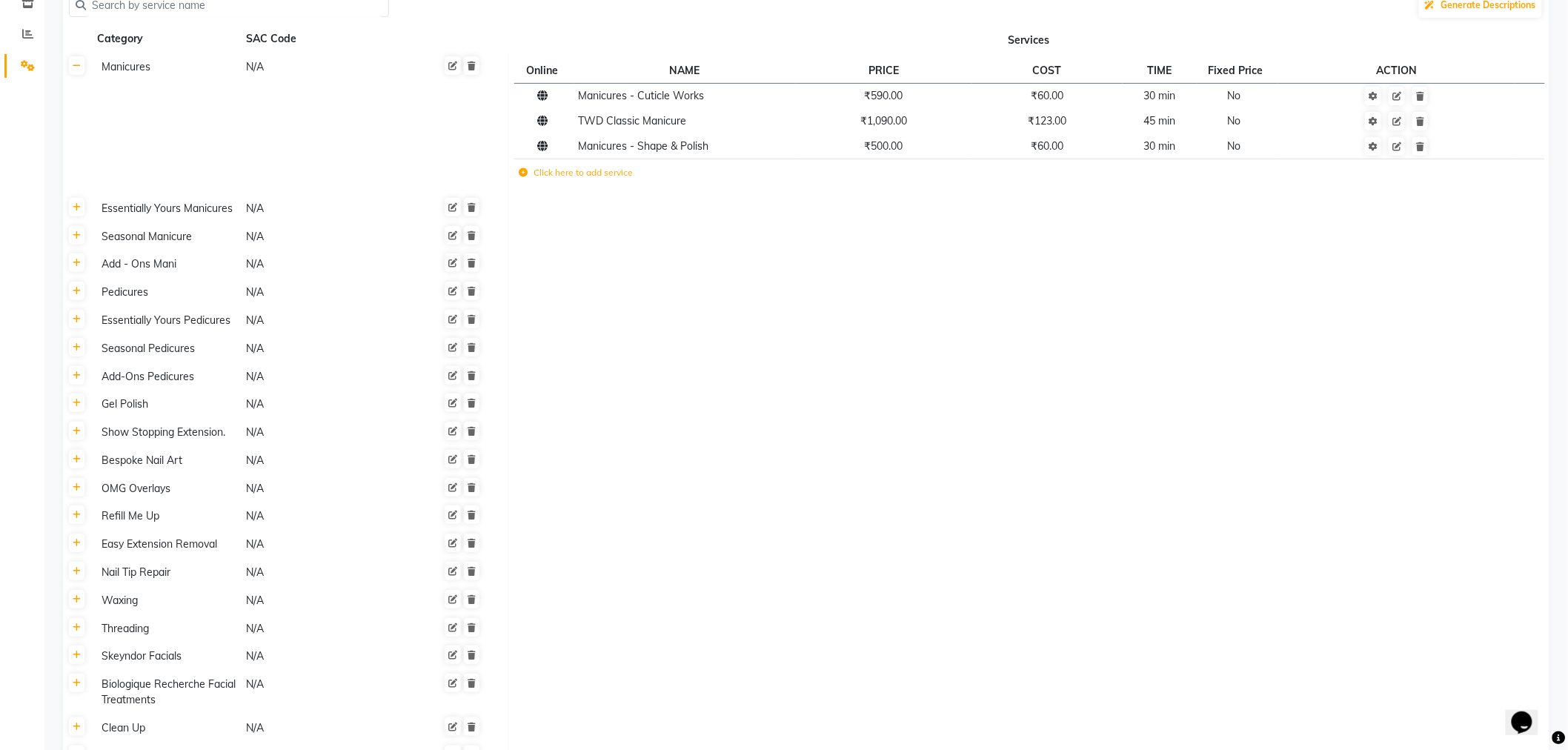
scroll to position [411, 0]
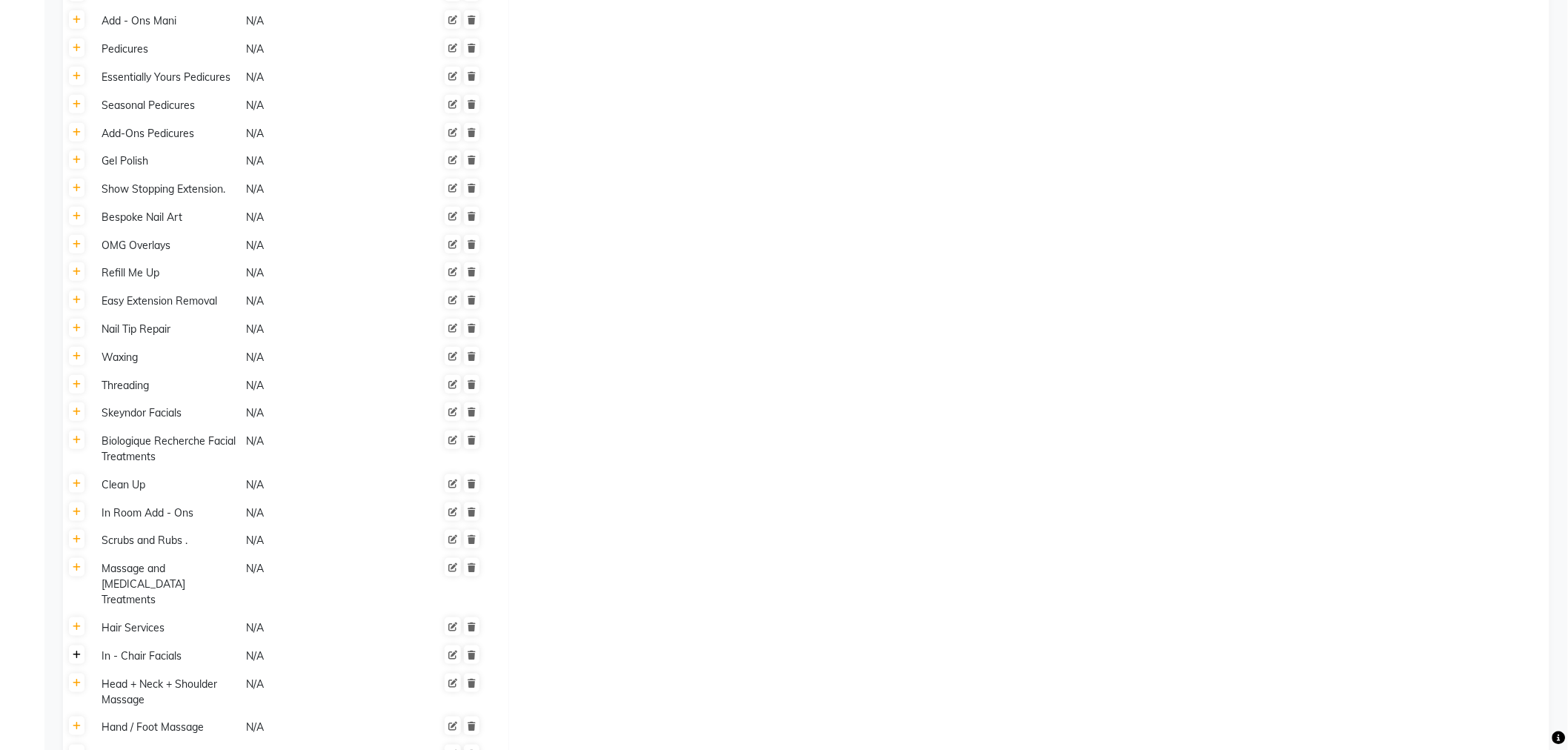
click at [83, 645] on link at bounding box center [76, 654] width 15 height 18
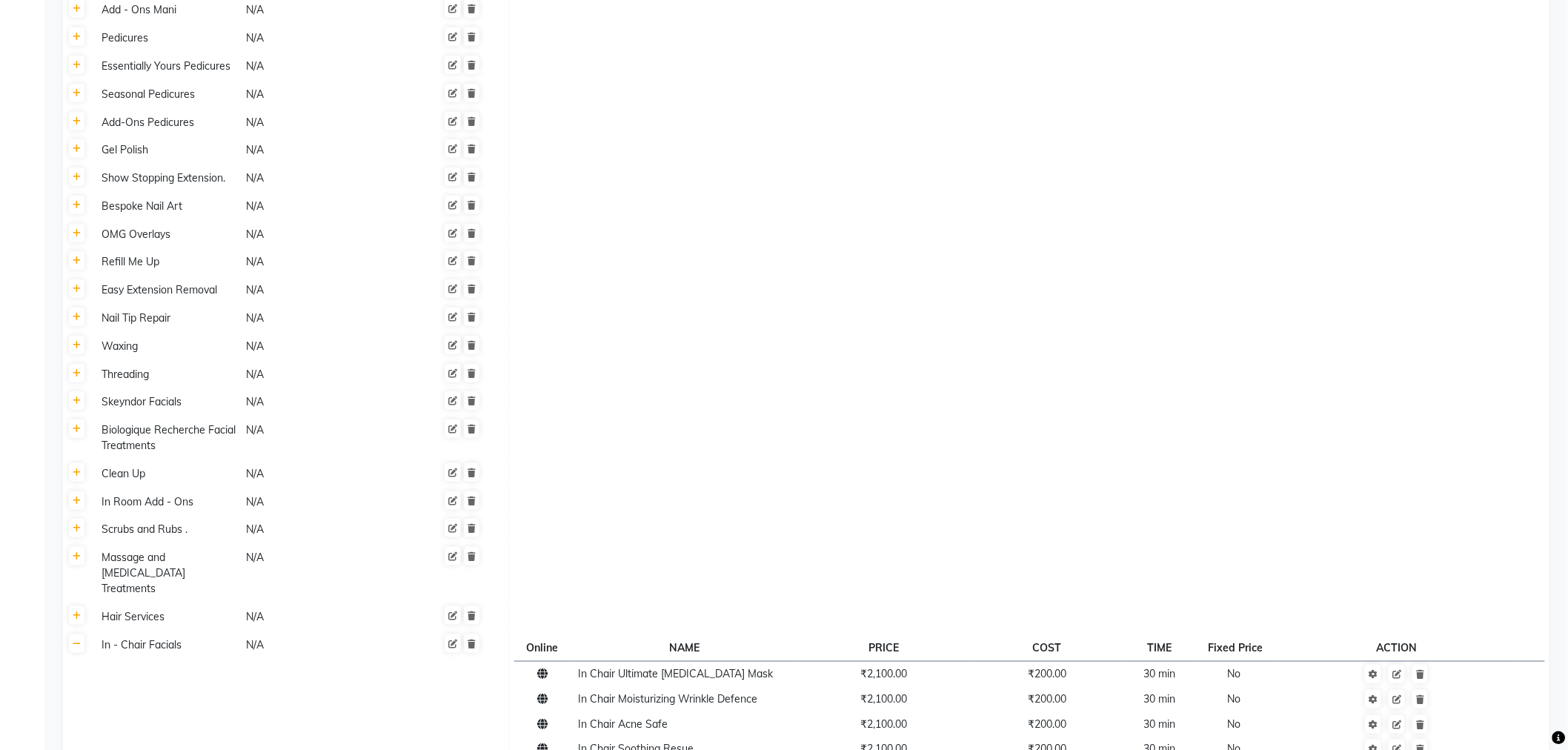
scroll to position [988, 0]
